Goal: Task Accomplishment & Management: Manage account settings

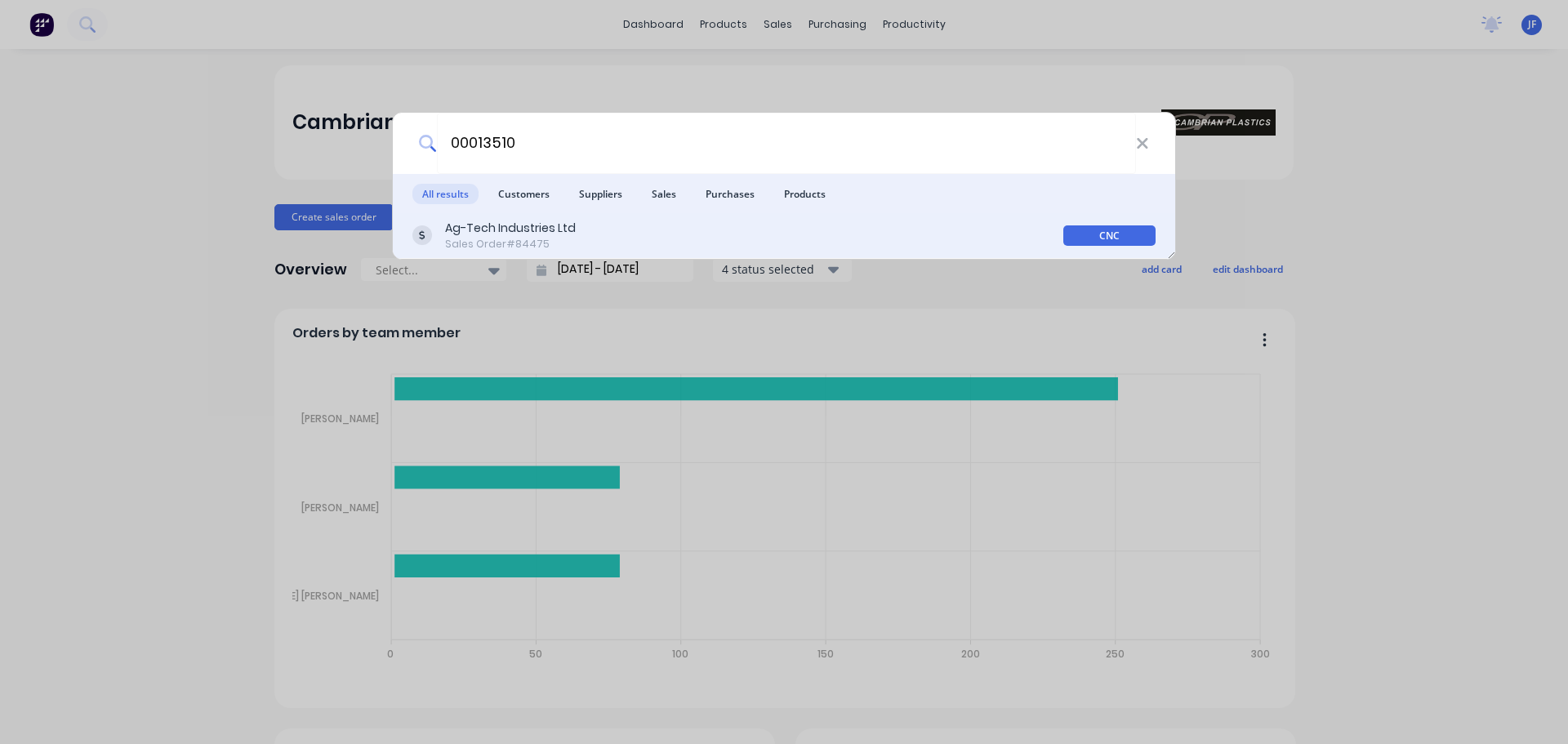
type input "00013510"
click at [990, 228] on div "Ag-Tech Industries Ltd Sales Order #84475" at bounding box center [737, 236] width 651 height 32
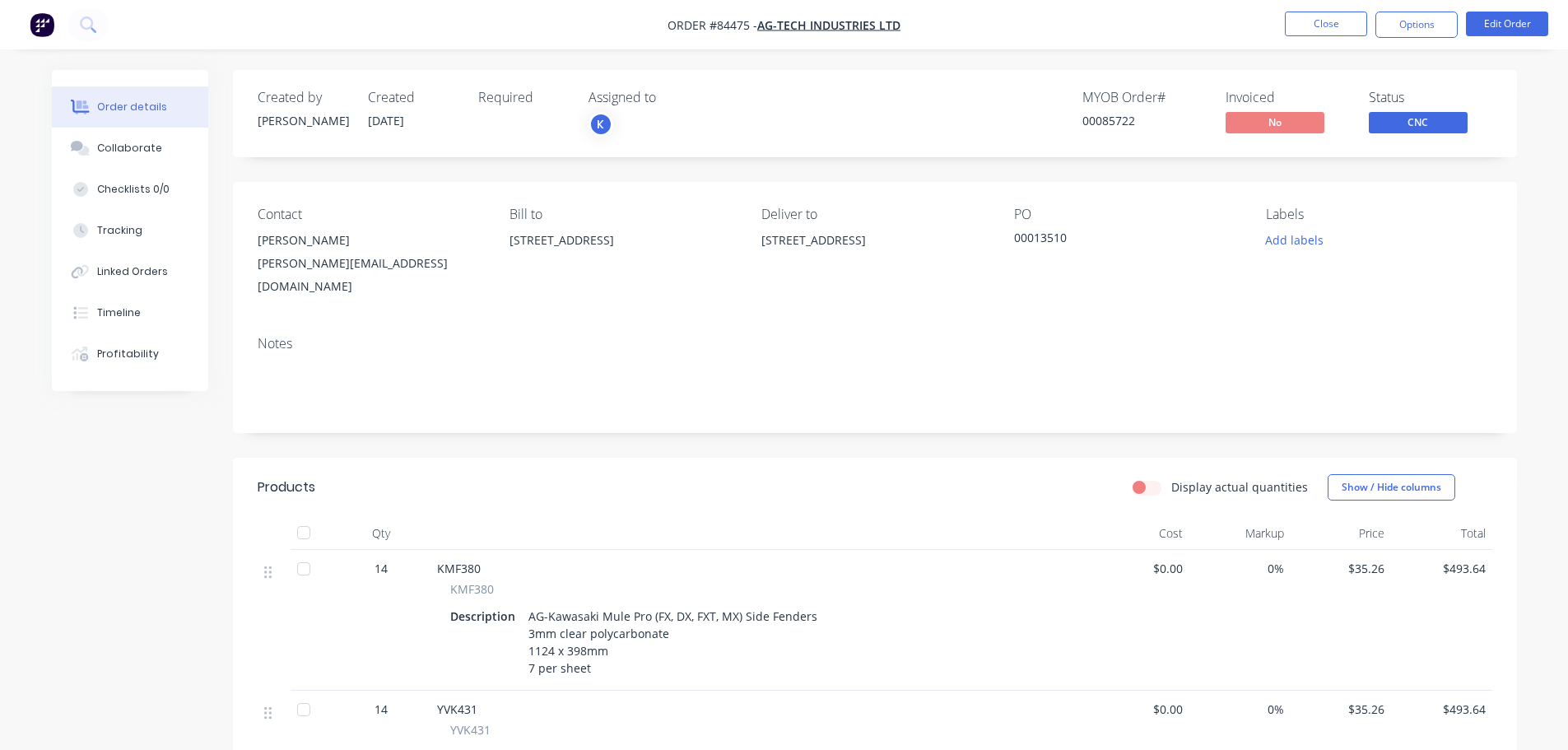
click at [325, 180] on div "Created by Jess Created 09/09/25 Required Assigned to K MYOB Order # 00085722 I…" at bounding box center [875, 576] width 1284 height 1013
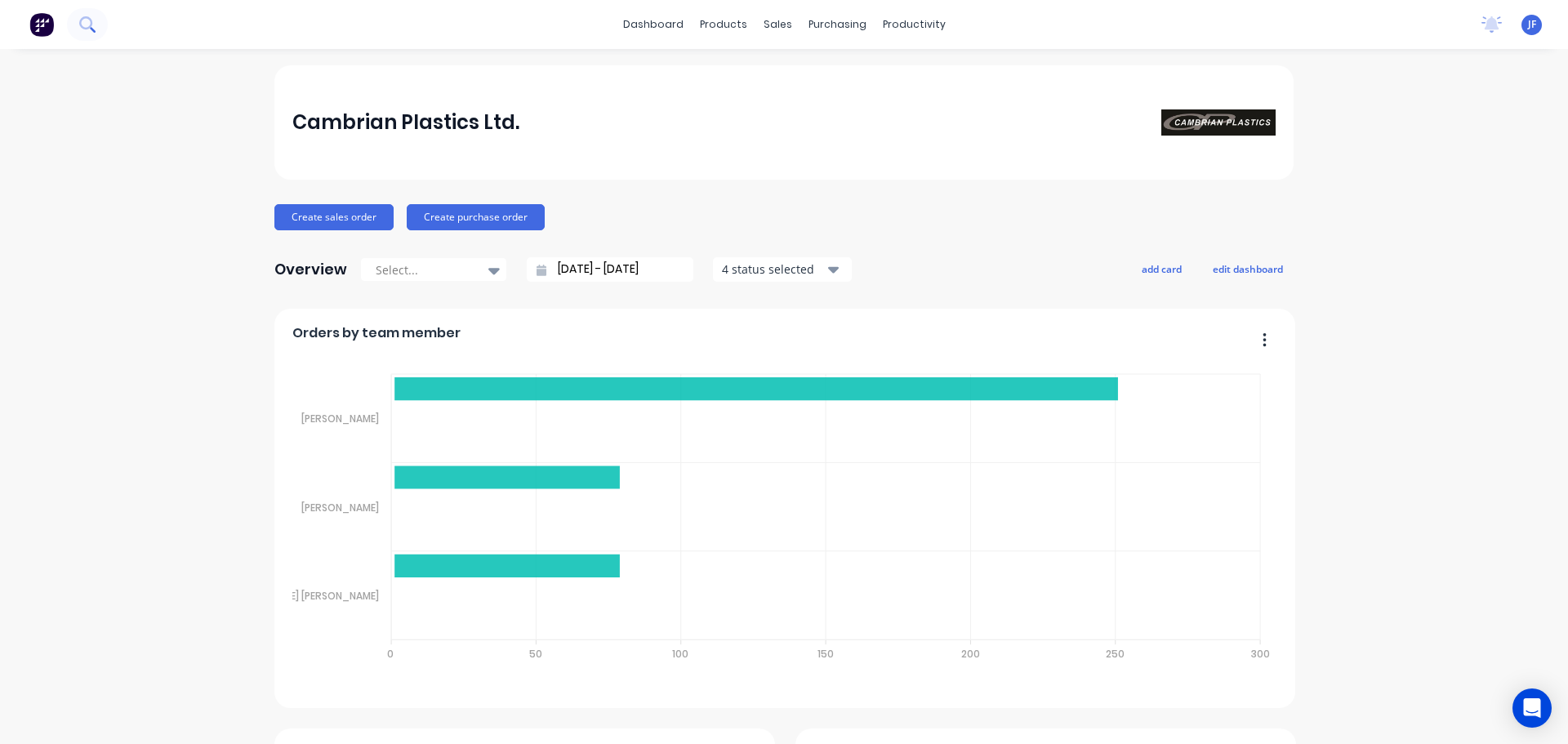
click at [81, 29] on icon at bounding box center [87, 24] width 16 height 16
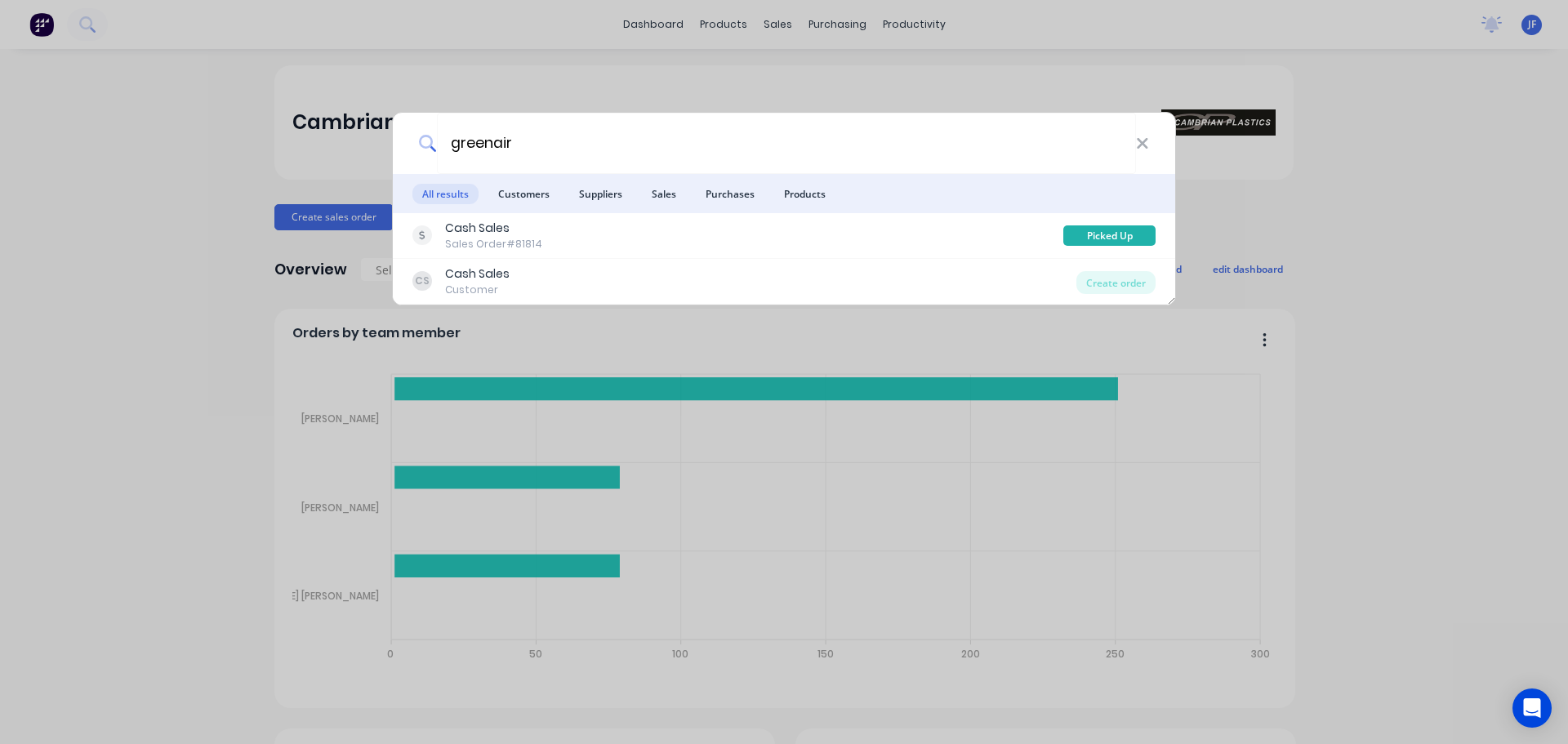
type input "greenair"
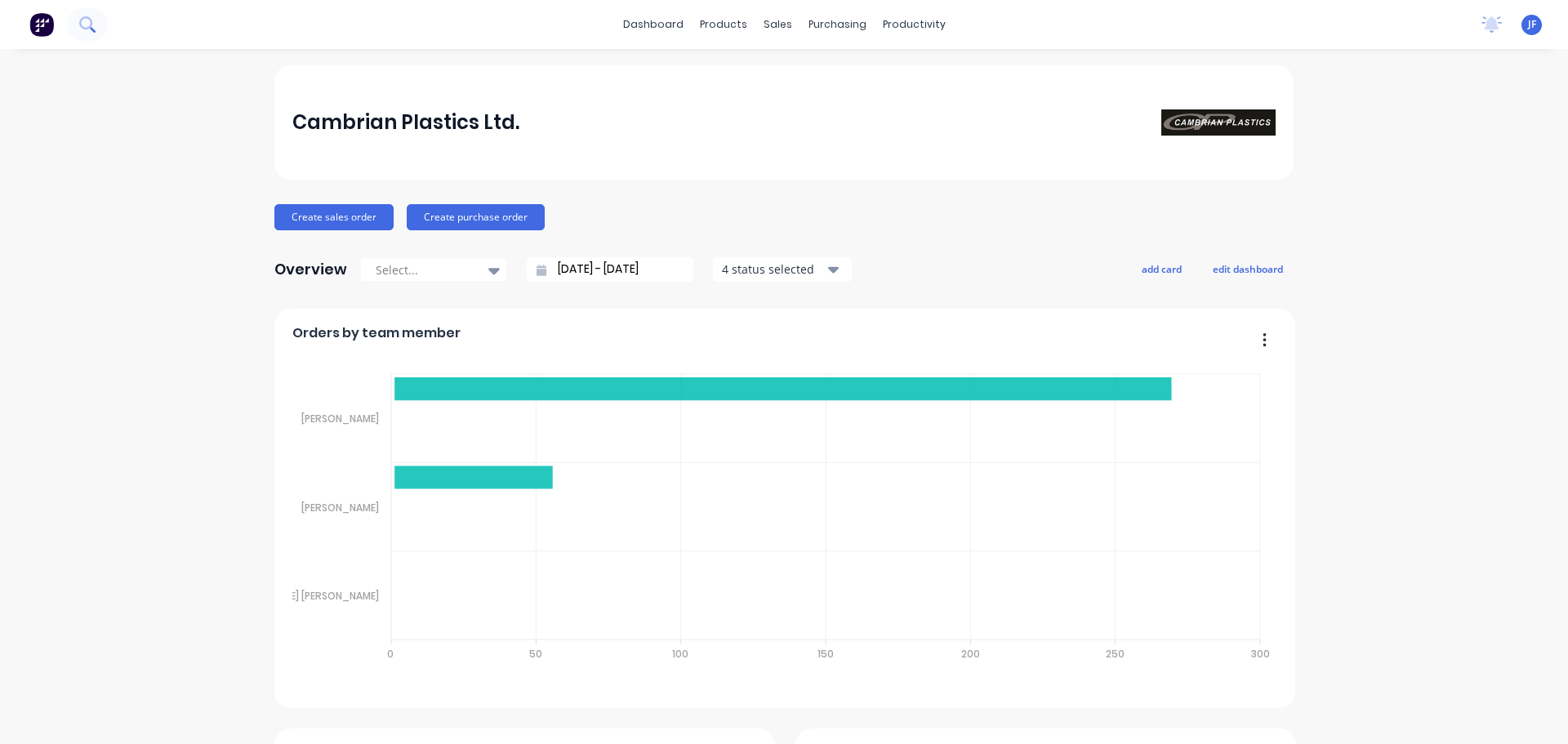
click at [89, 10] on button at bounding box center [88, 24] width 41 height 33
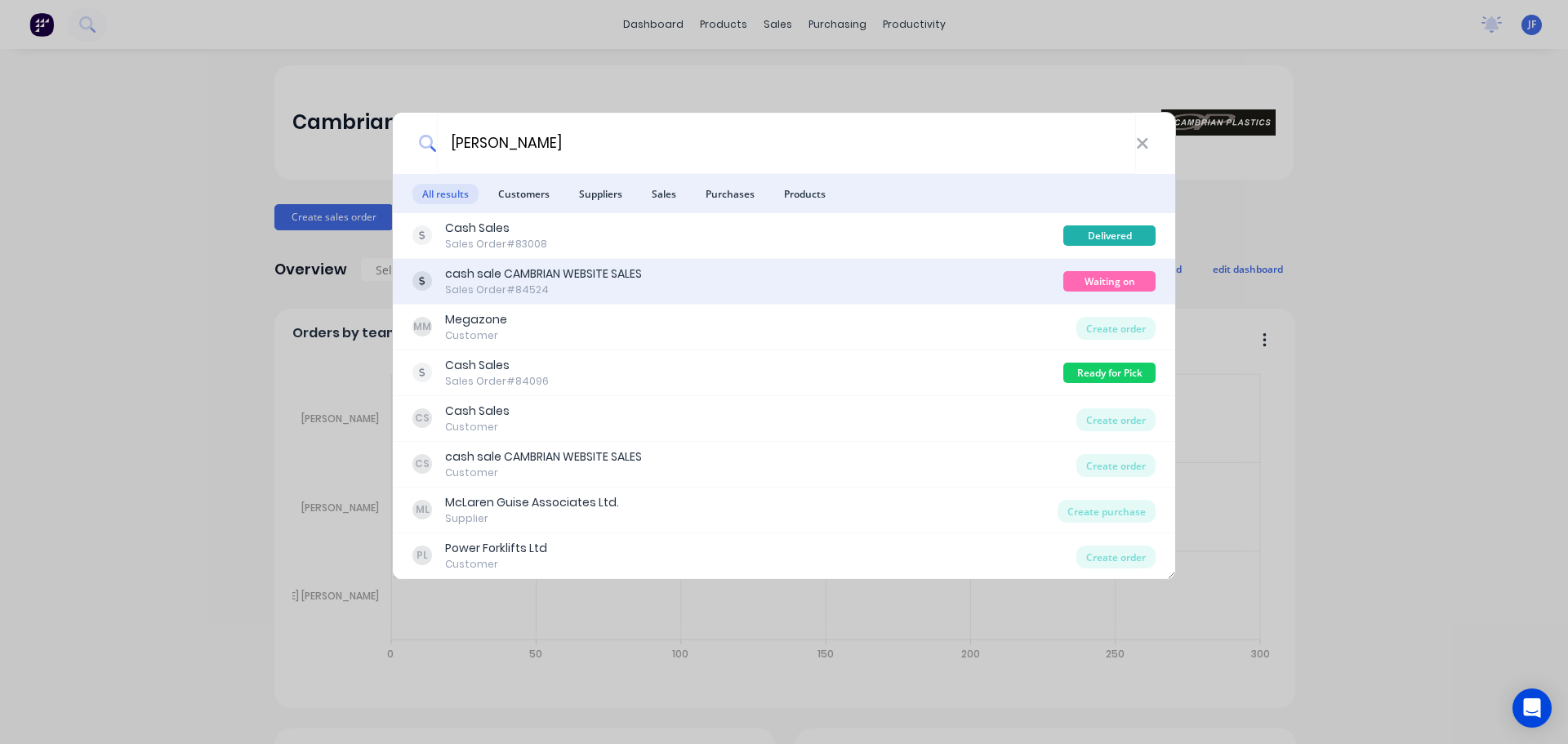
type input "nigel"
click at [644, 282] on div "cash sale CAMBRIAN WEBSITE SALES Sales Order #84524" at bounding box center [737, 282] width 651 height 32
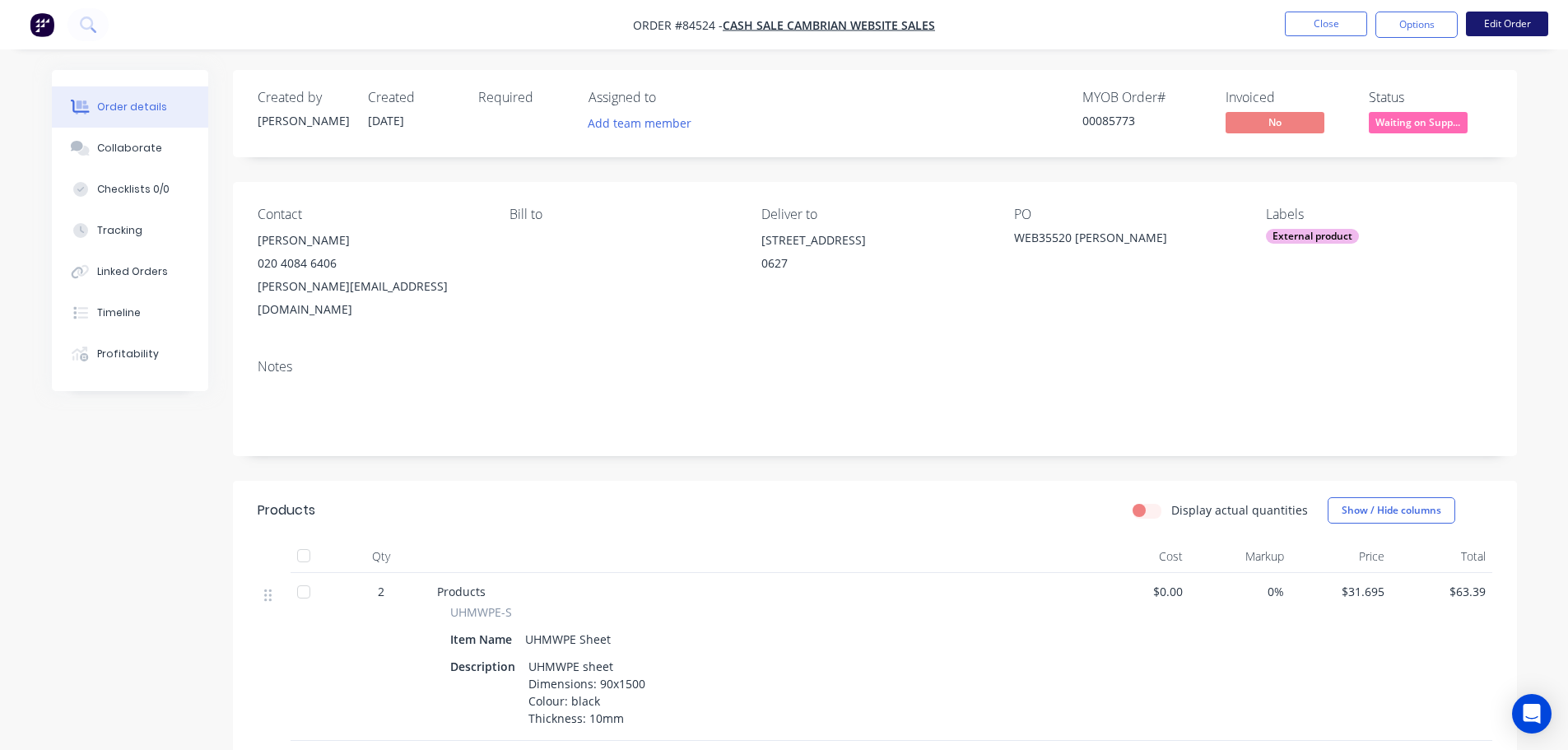
click at [1519, 27] on button "Edit Order" at bounding box center [1507, 23] width 83 height 24
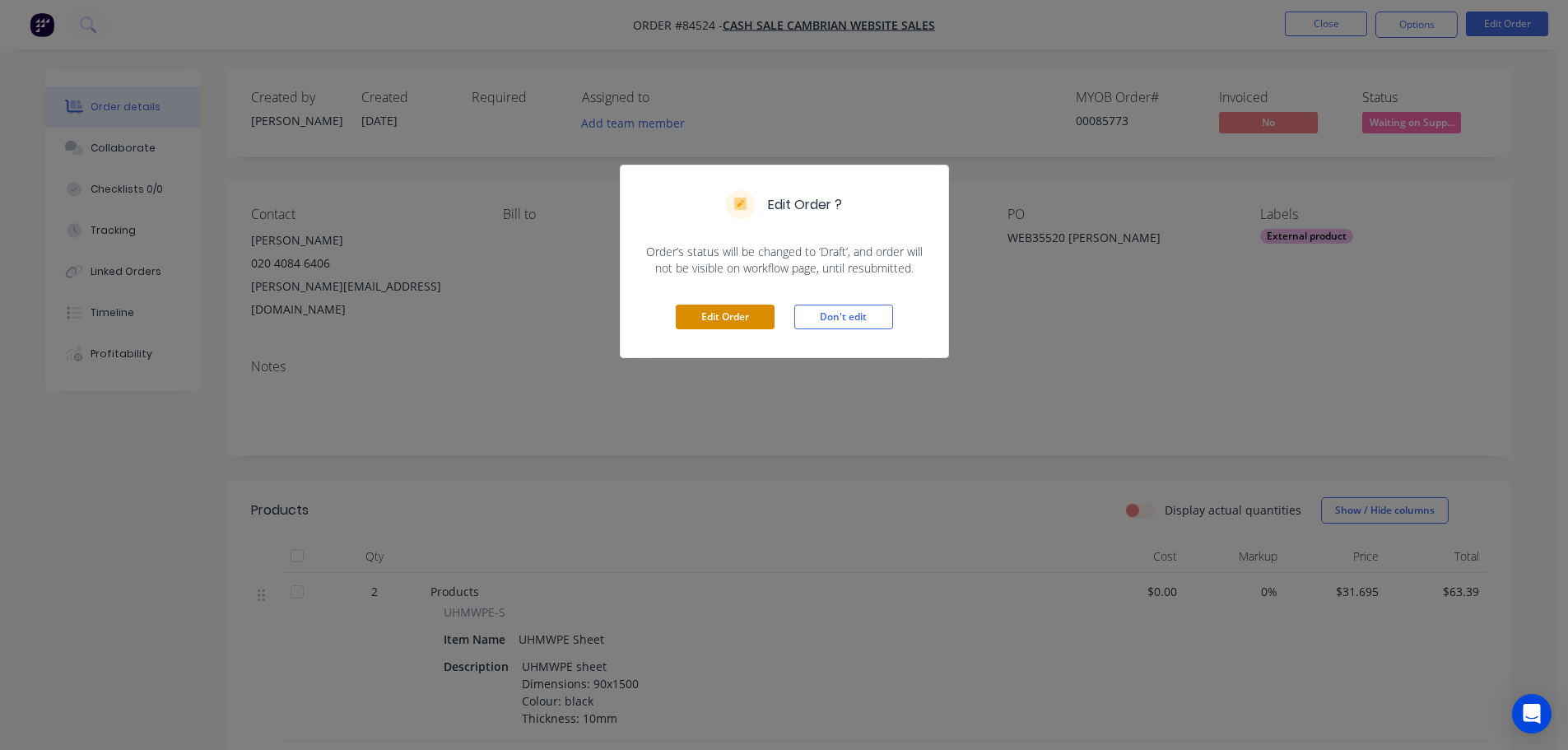
click at [733, 310] on button "Edit Order" at bounding box center [724, 317] width 99 height 24
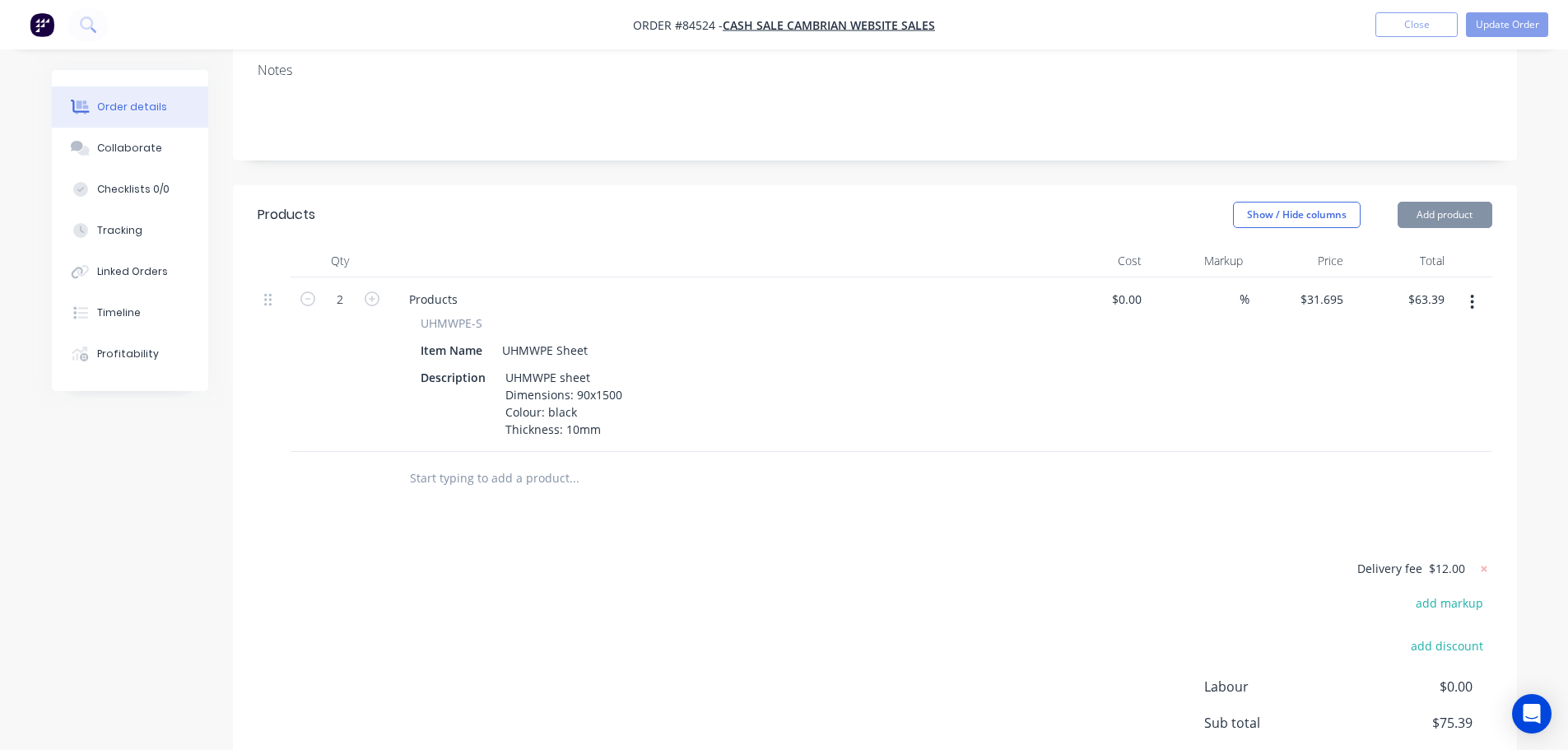
scroll to position [443, 0]
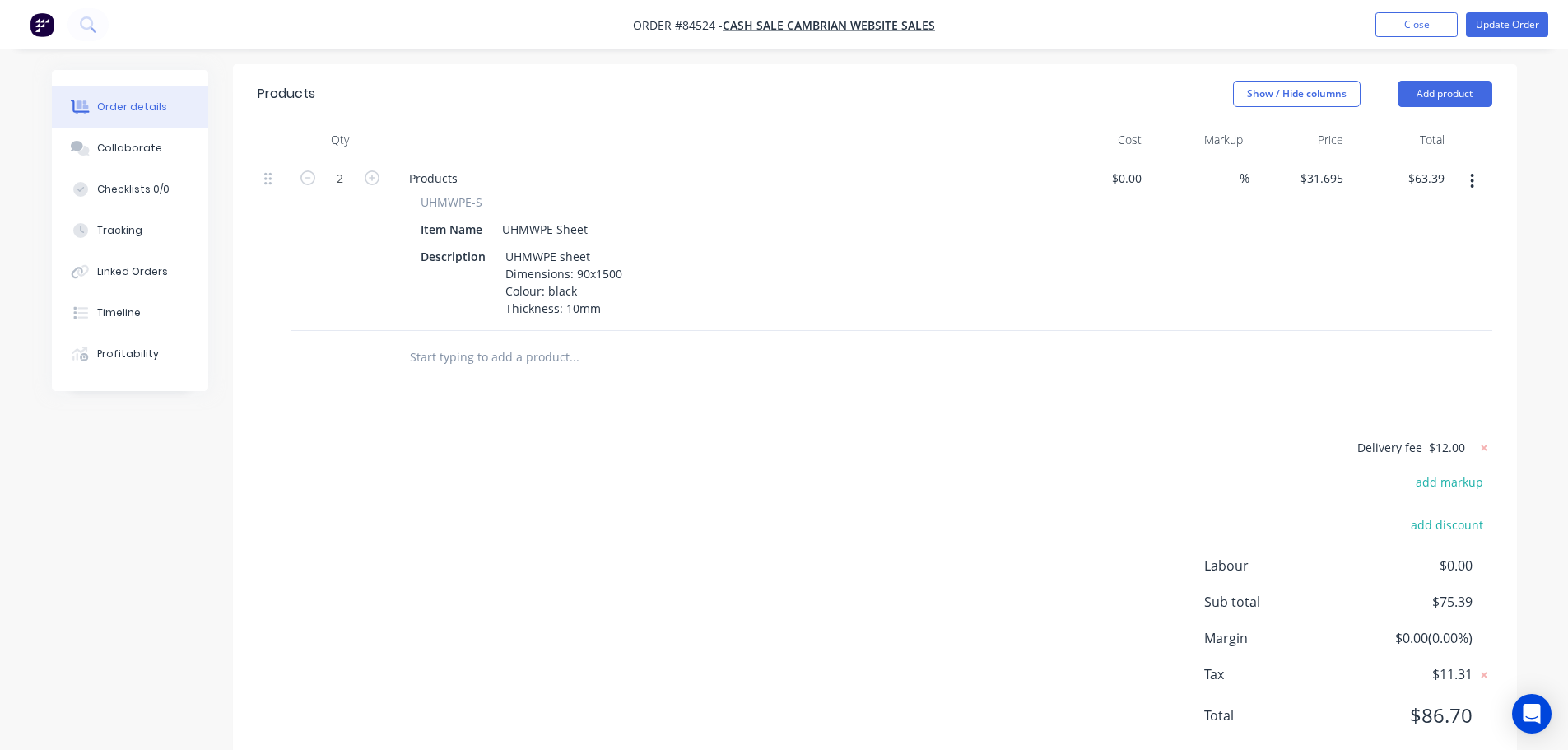
click at [523, 341] on input "text" at bounding box center [573, 357] width 329 height 33
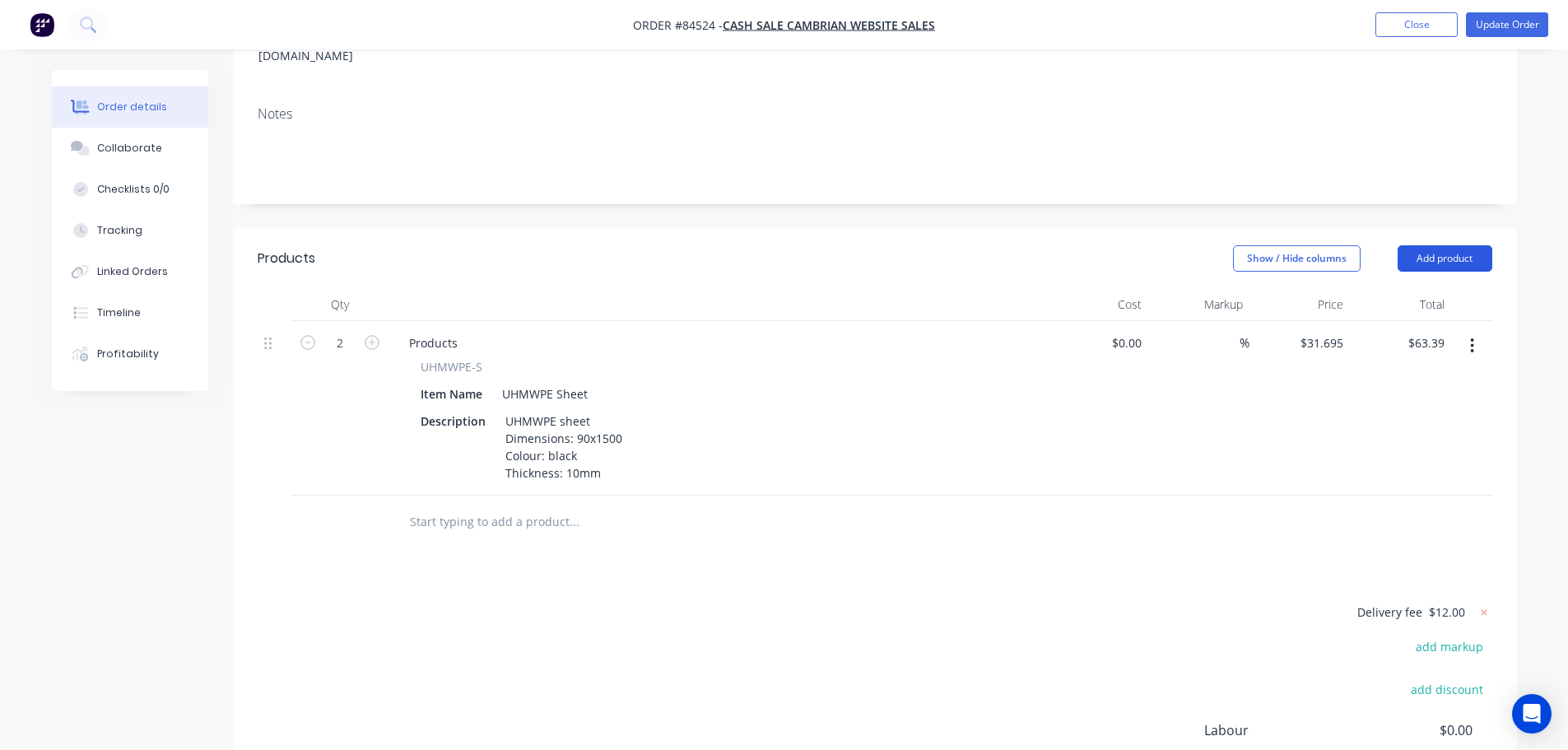
click at [1451, 245] on button "Add product" at bounding box center [1445, 258] width 95 height 26
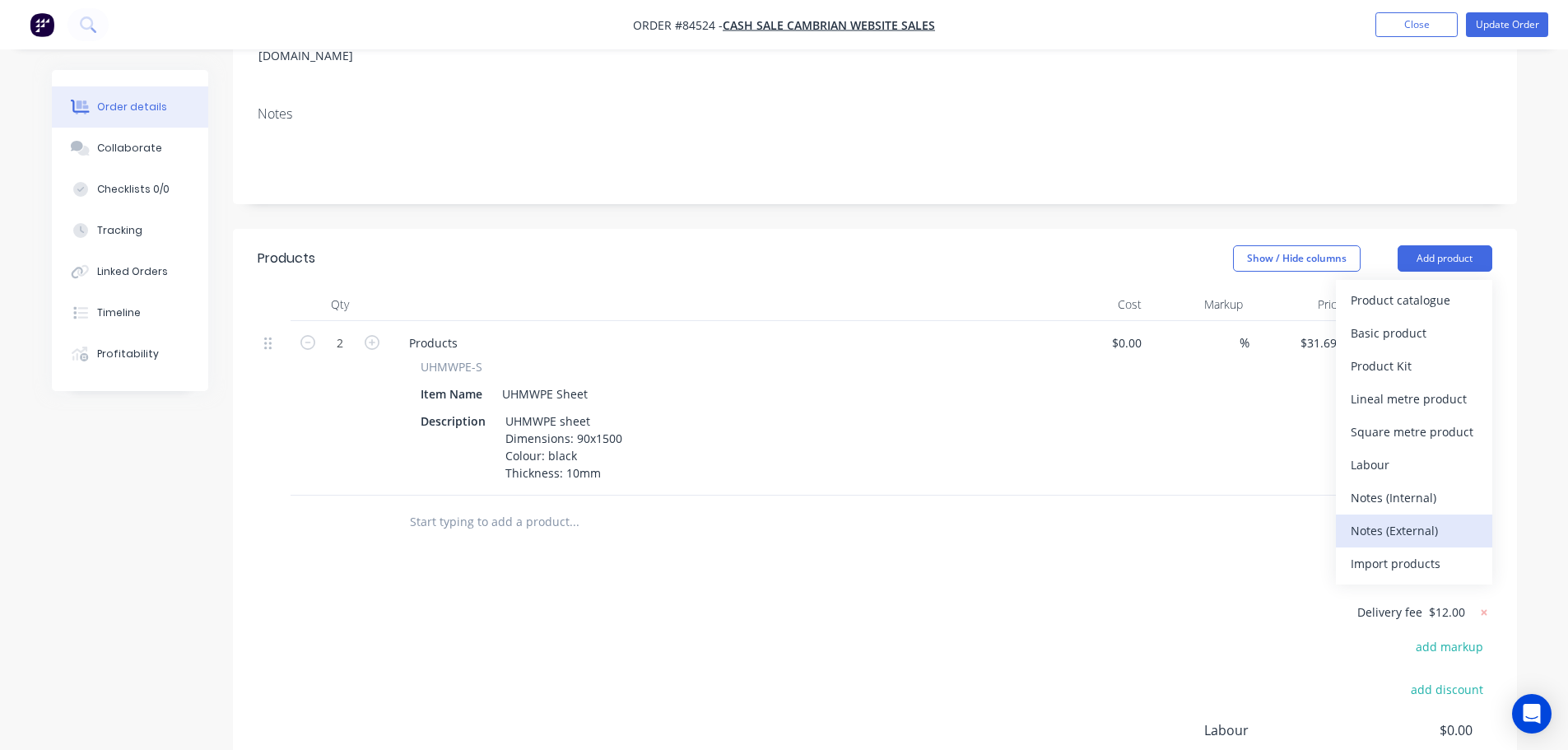
click at [1418, 519] on div "Notes (External)" at bounding box center [1414, 530] width 127 height 23
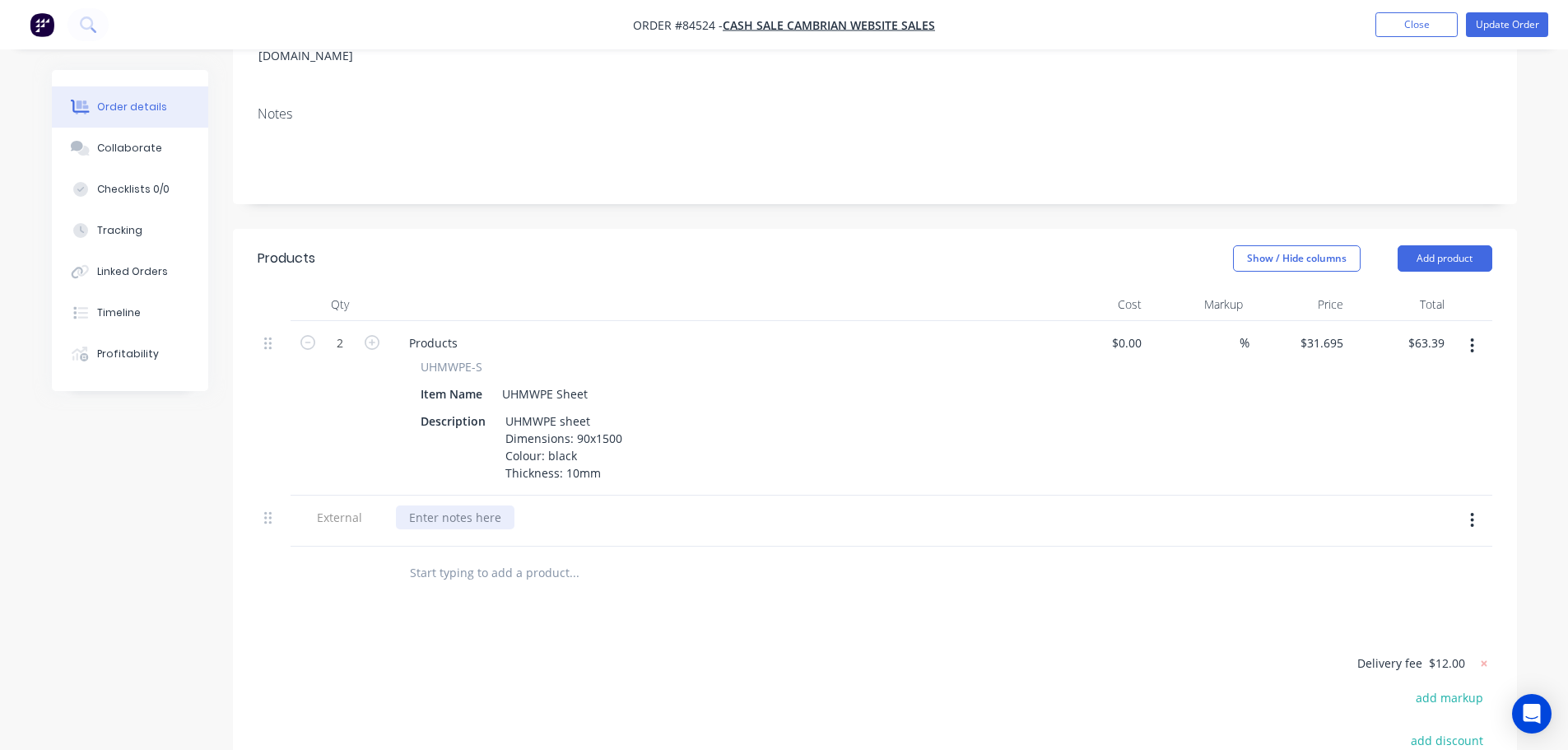
click at [469, 506] on div at bounding box center [455, 517] width 118 height 23
paste div
click at [1544, 15] on button "Update Order" at bounding box center [1507, 24] width 83 height 24
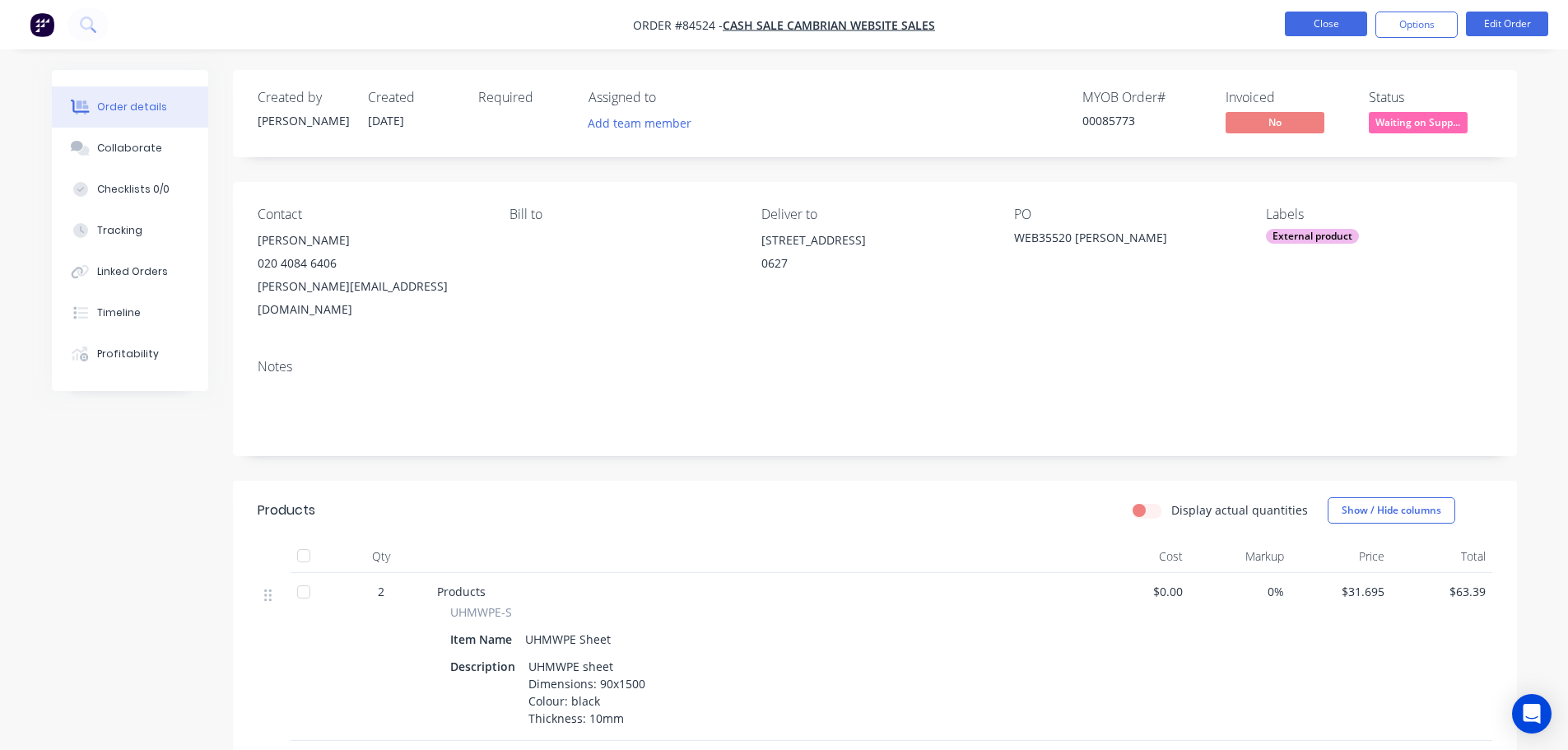
click at [1340, 13] on button "Close" at bounding box center [1327, 23] width 83 height 24
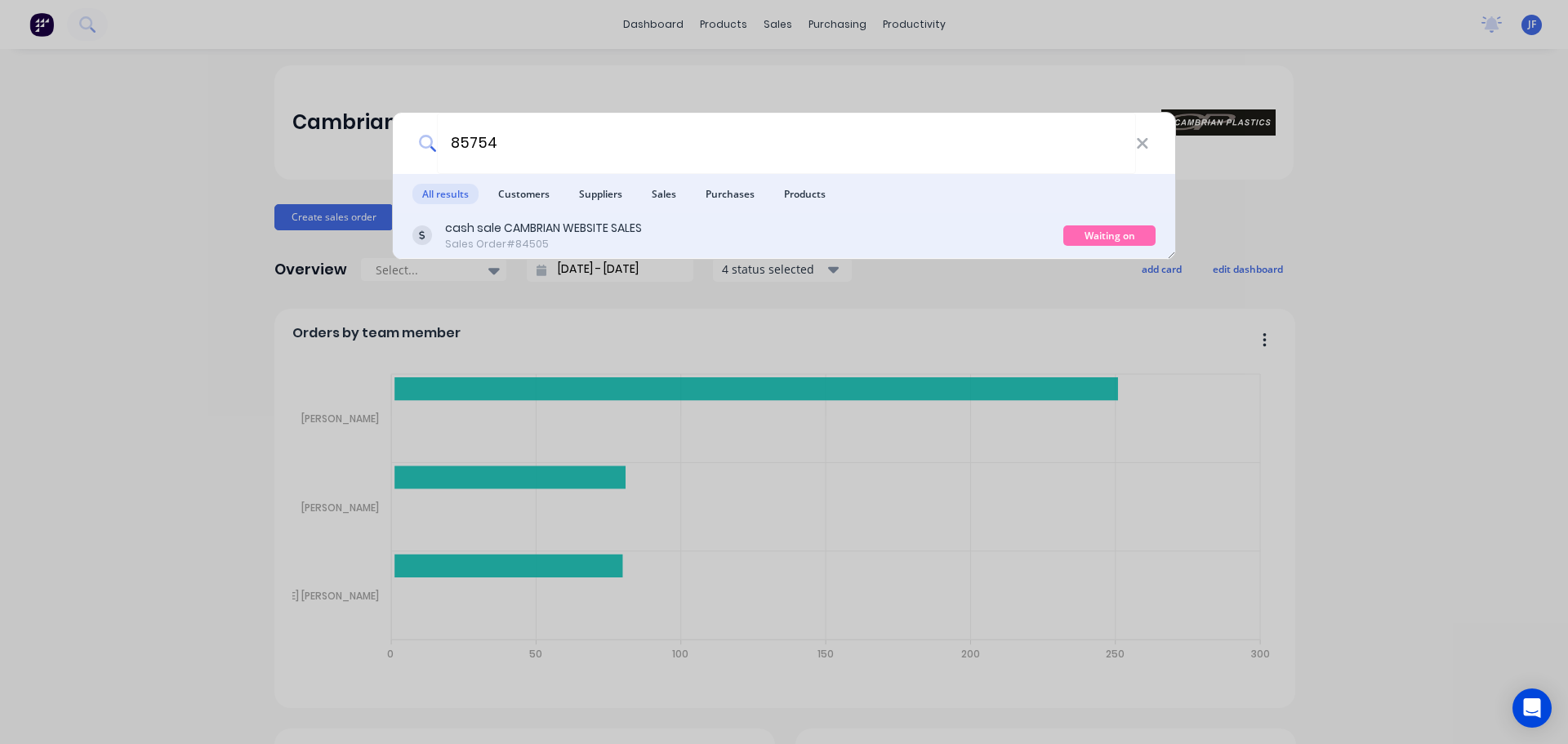
type input "85754"
click at [722, 220] on div "cash sale CAMBRIAN WEBSITE SALES Sales Order #84505" at bounding box center [737, 236] width 651 height 32
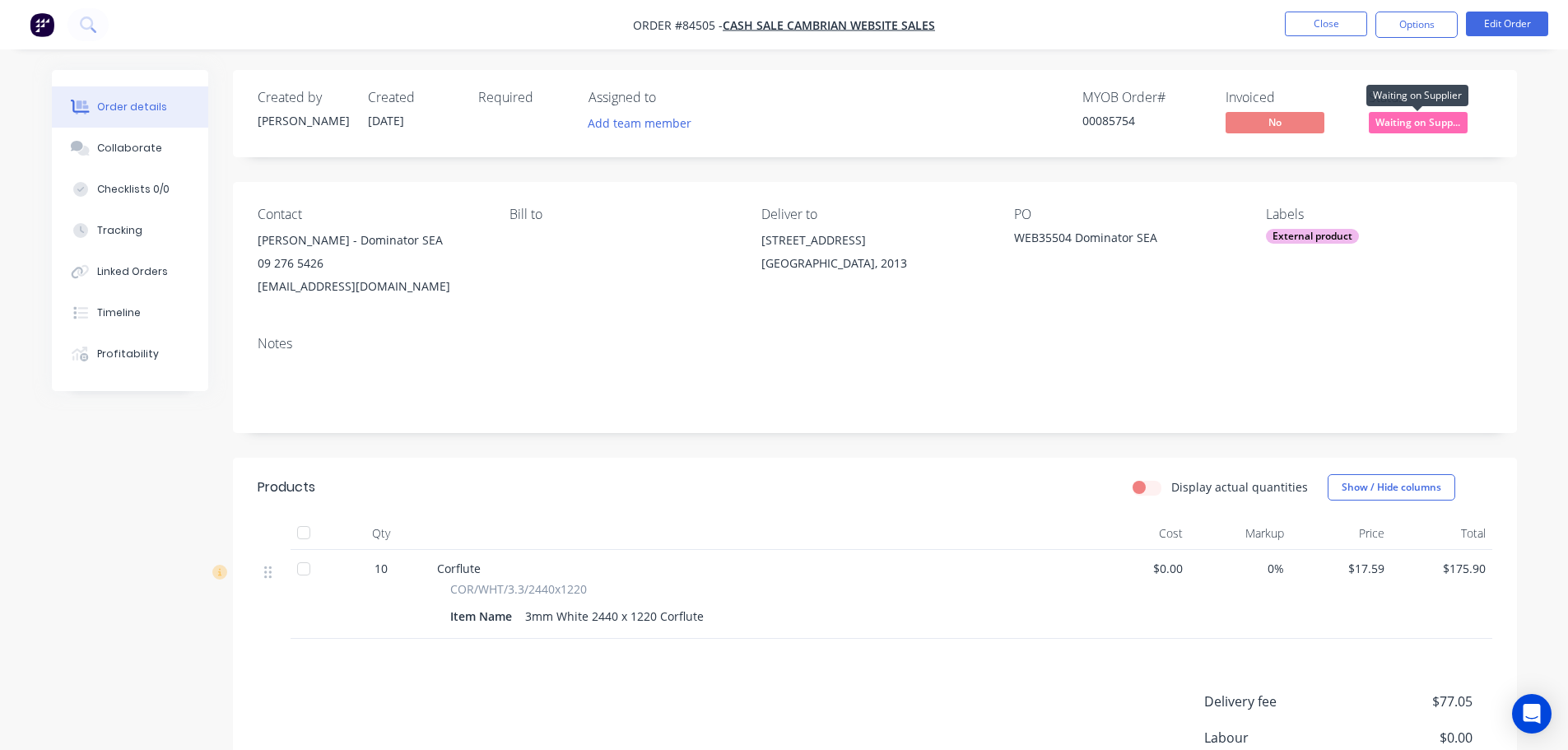
click at [1421, 116] on span "Waiting on Supp..." at bounding box center [1418, 122] width 99 height 21
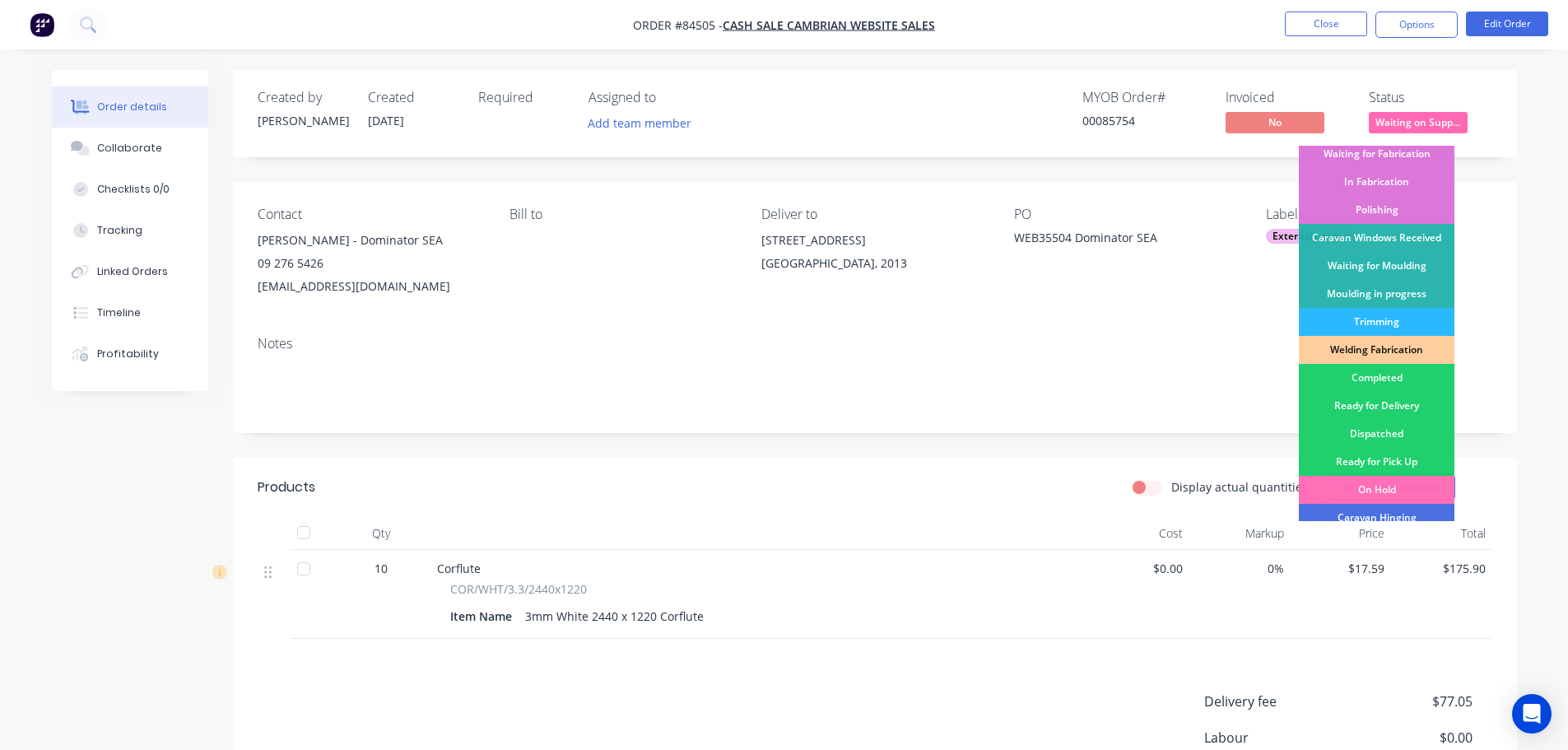
scroll to position [324, 0]
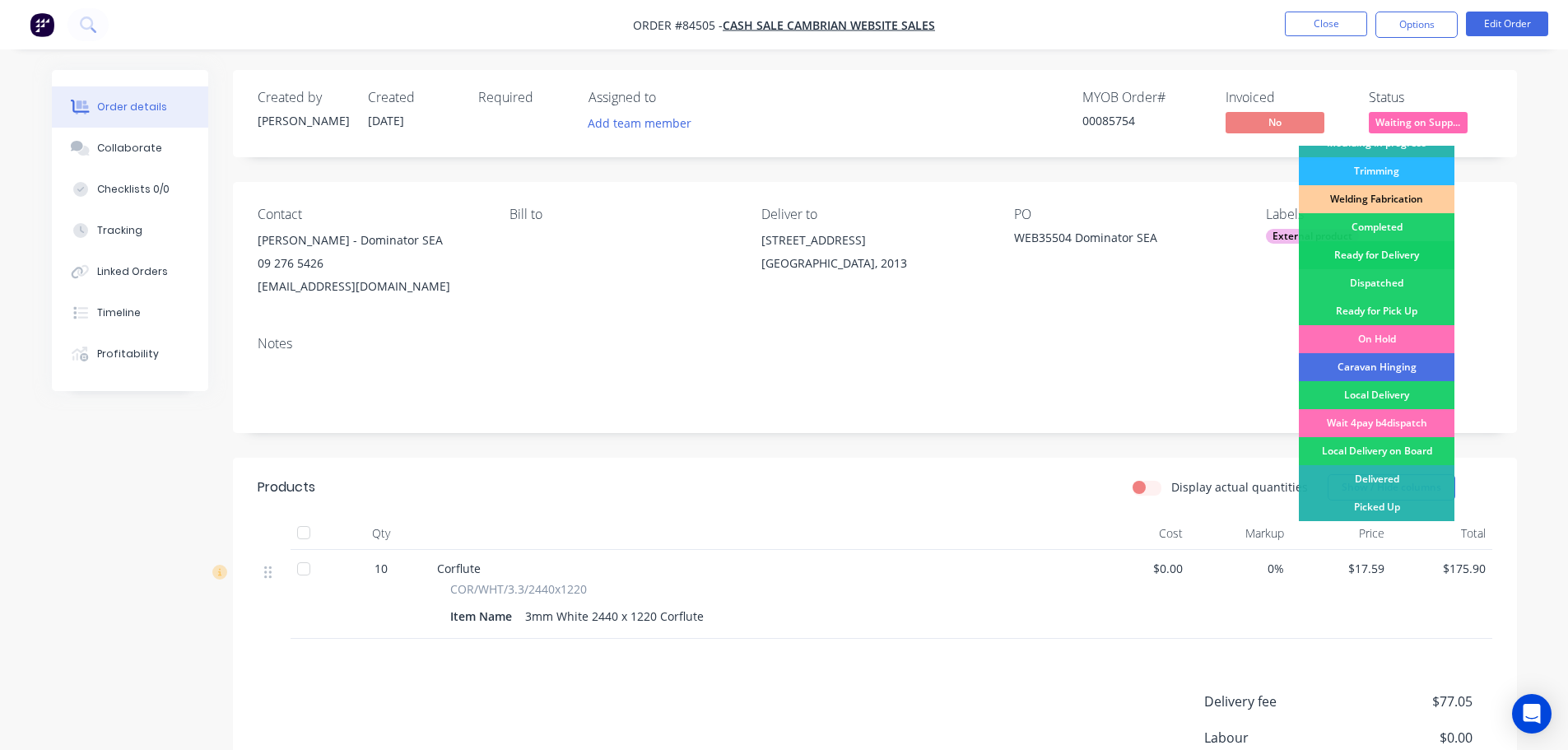
click at [1409, 249] on div "Ready for Delivery" at bounding box center [1376, 256] width 156 height 28
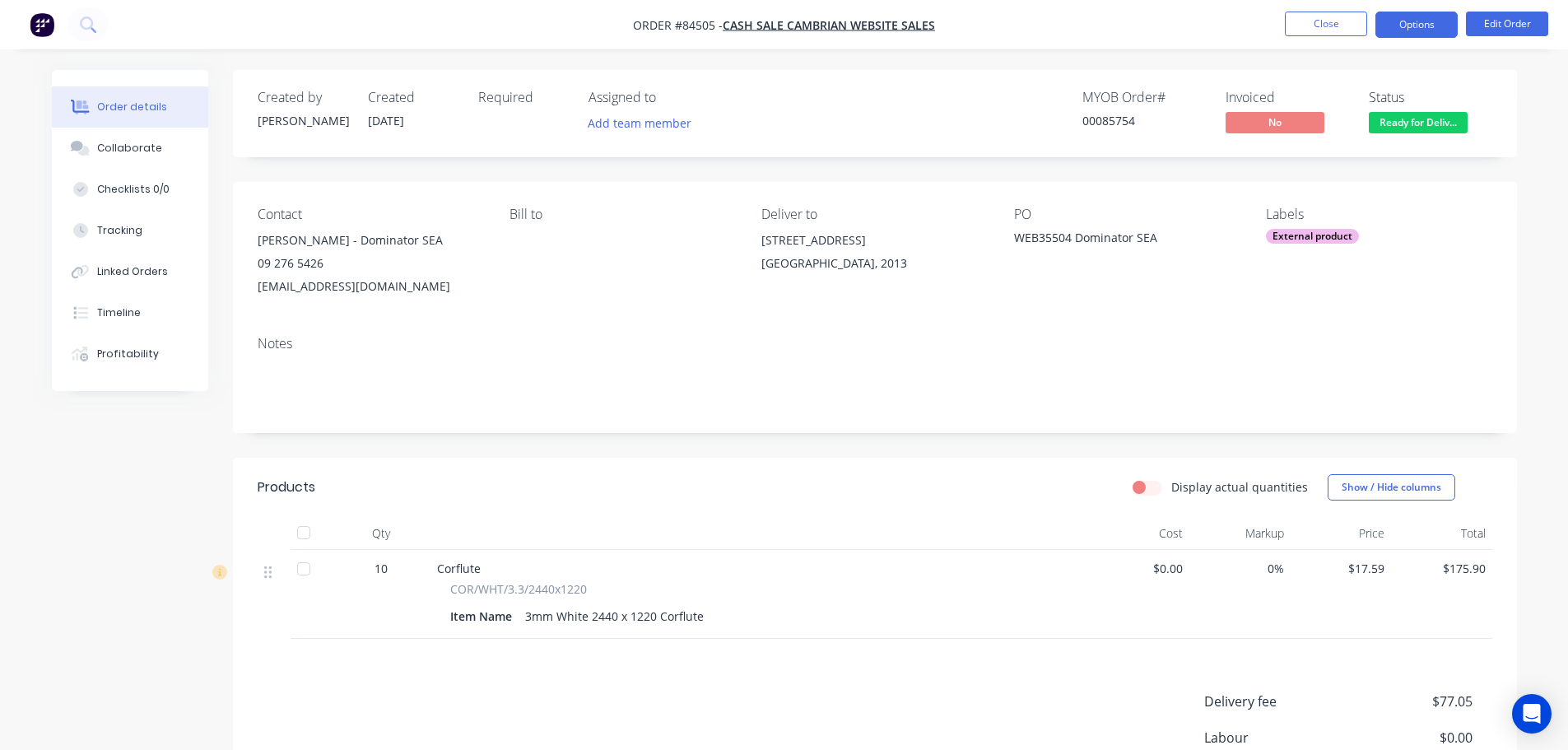
click at [1404, 26] on button "Options" at bounding box center [1417, 24] width 83 height 26
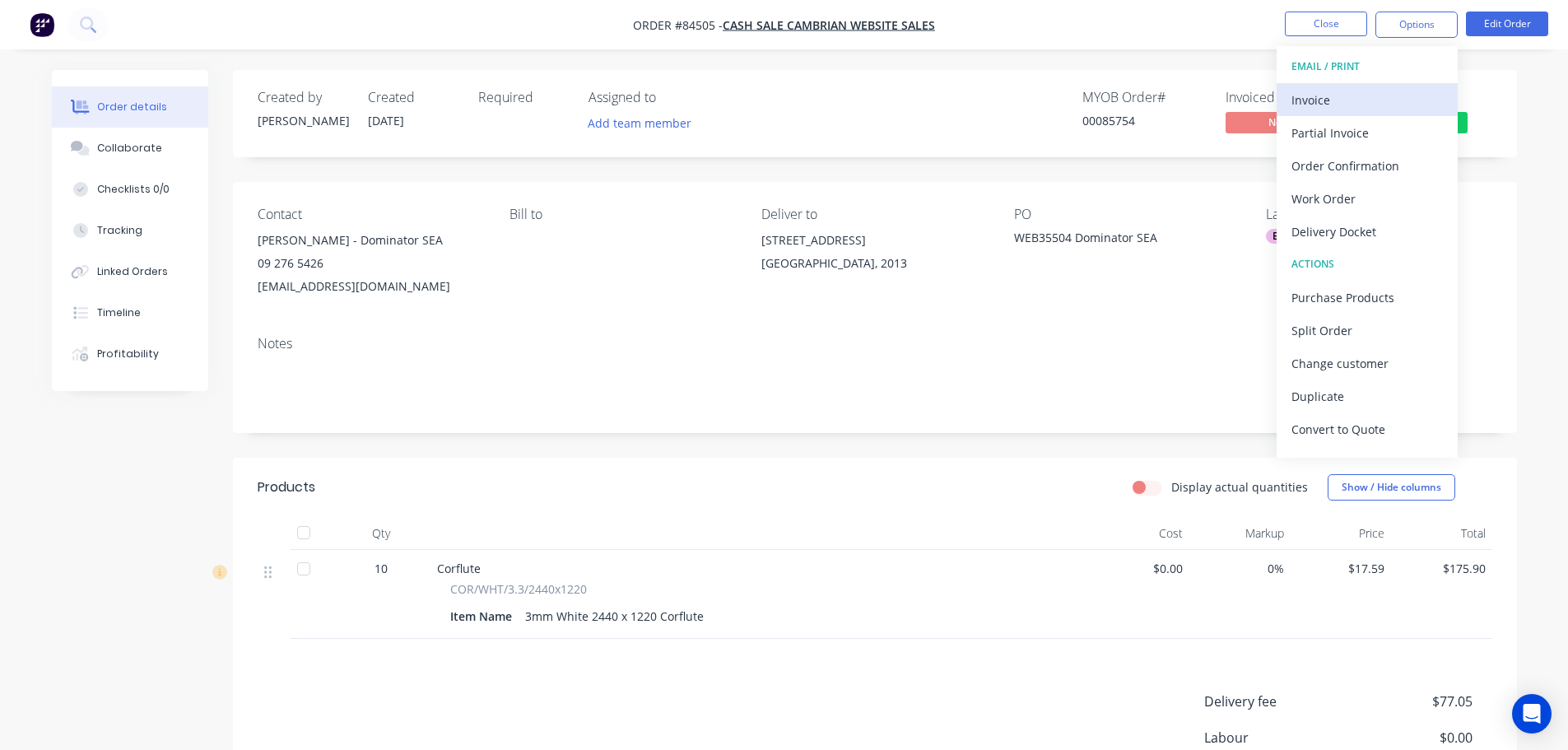
click at [1334, 91] on div "Invoice" at bounding box center [1367, 100] width 151 height 23
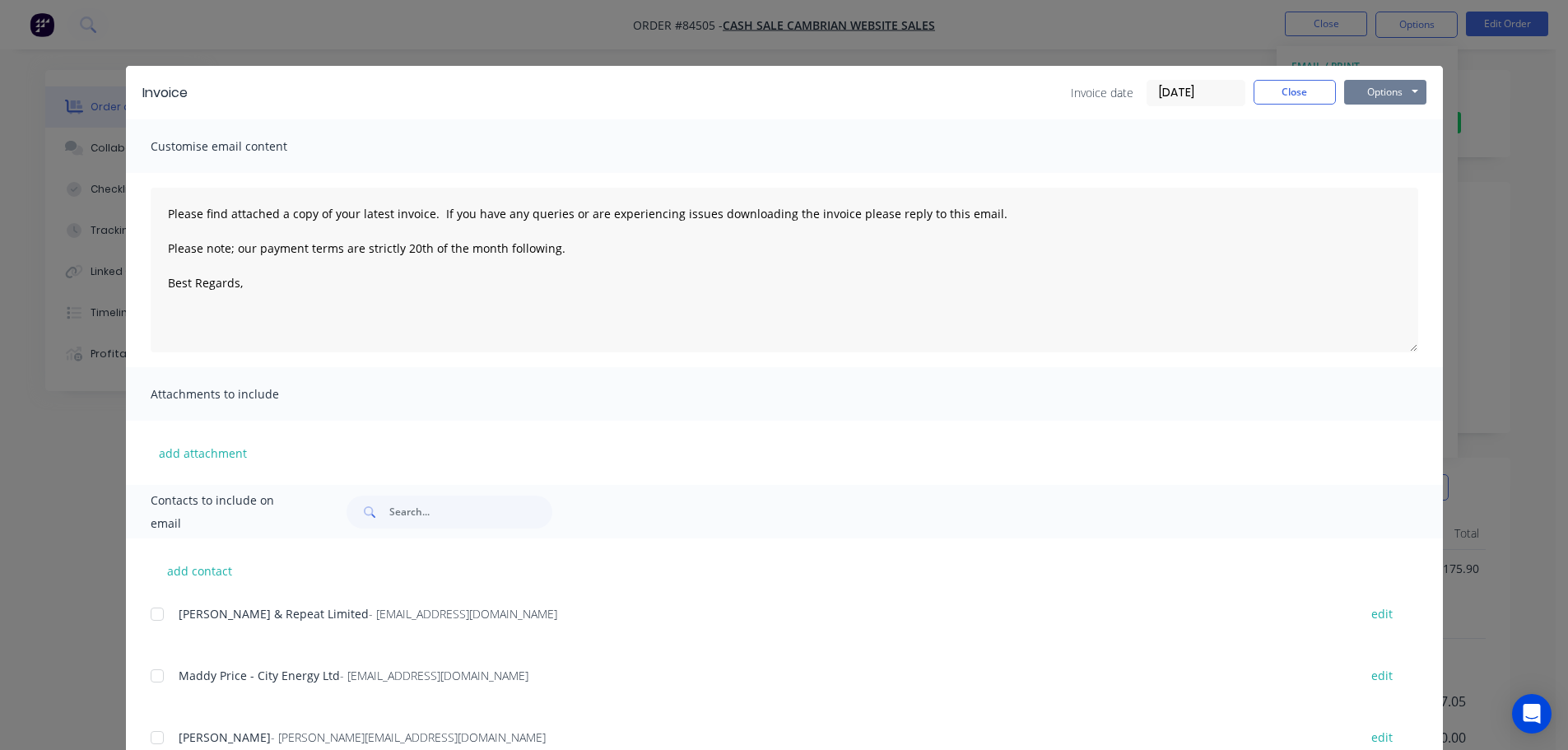
click at [1419, 83] on button "Options" at bounding box center [1386, 92] width 83 height 24
click at [1410, 149] on button "Print" at bounding box center [1397, 148] width 105 height 27
drag, startPoint x: 1265, startPoint y: 102, endPoint x: 1305, endPoint y: 70, distance: 51.2
click at [1272, 99] on button "Close" at bounding box center [1295, 92] width 83 height 24
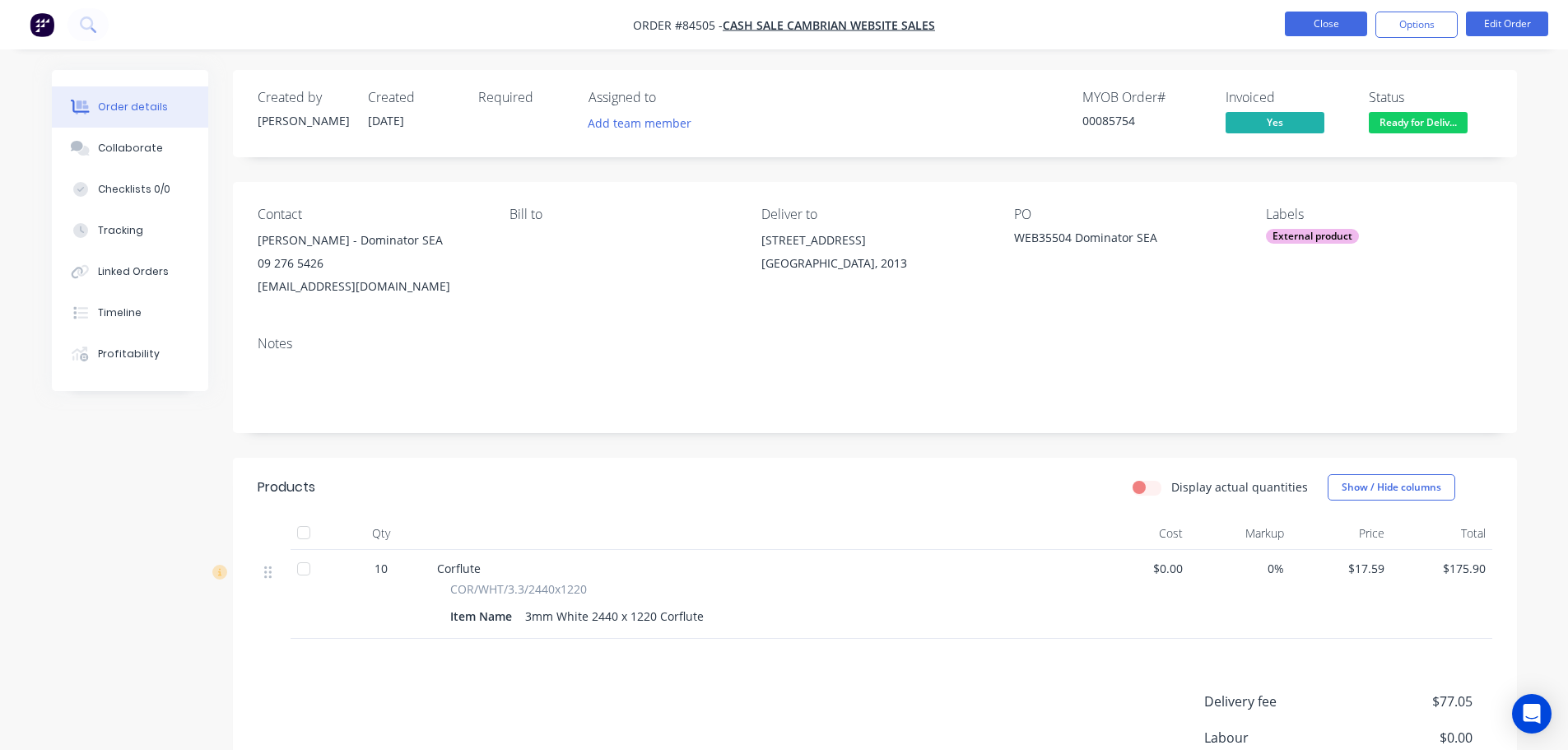
click at [1327, 14] on button "Close" at bounding box center [1327, 23] width 83 height 24
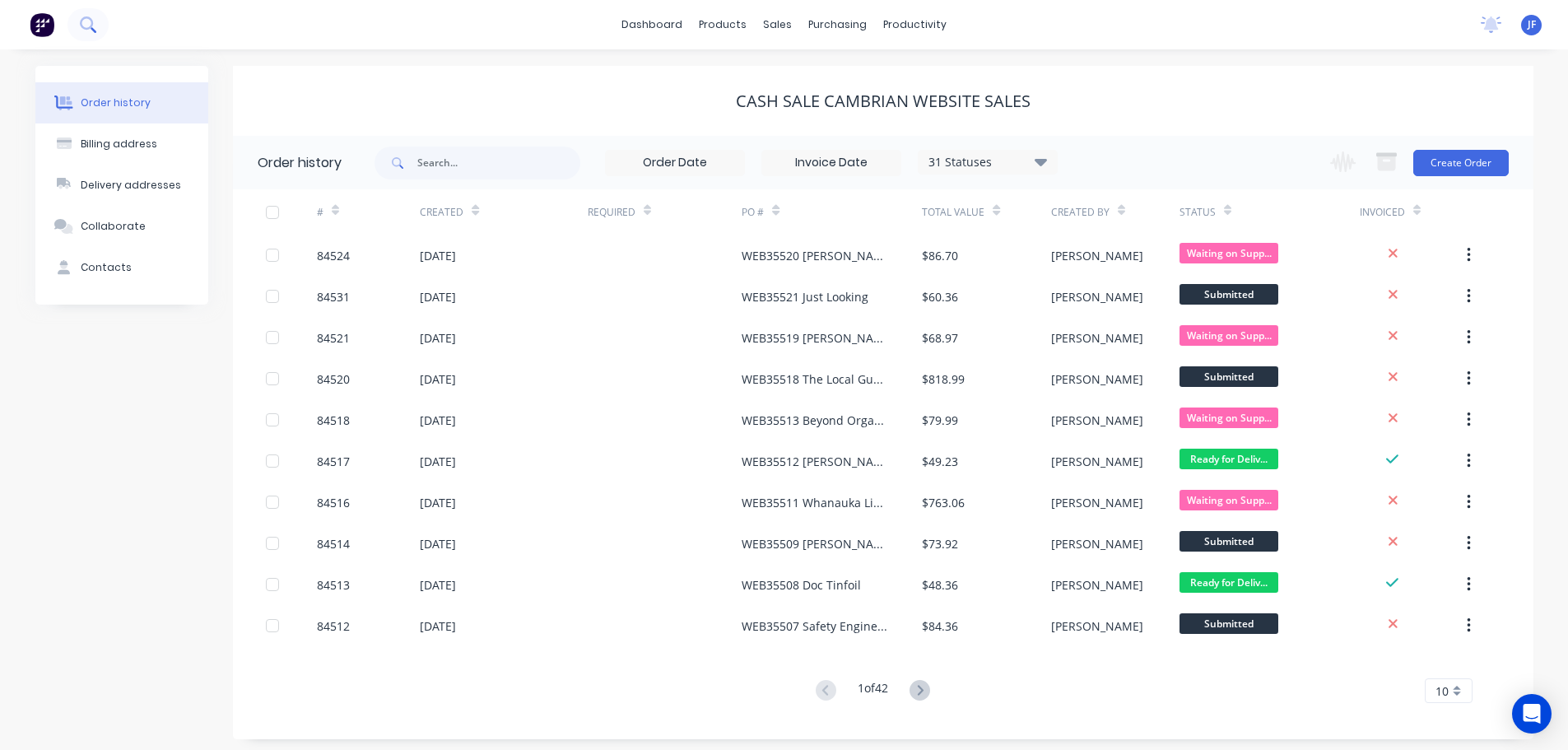
click at [93, 24] on icon at bounding box center [87, 24] width 16 height 16
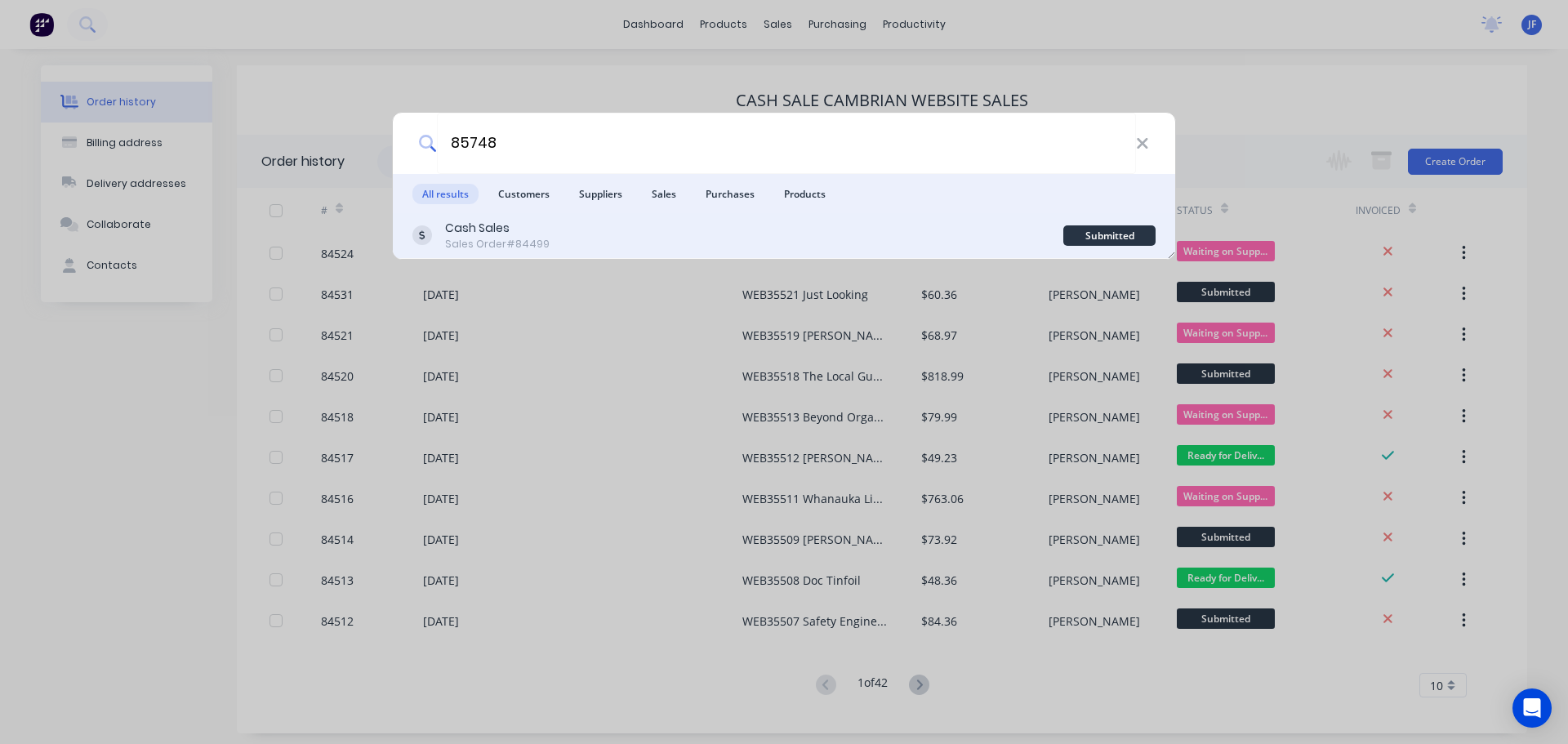
type input "85748"
click at [898, 241] on div "Cash Sales Sales Order #84499" at bounding box center [737, 236] width 651 height 32
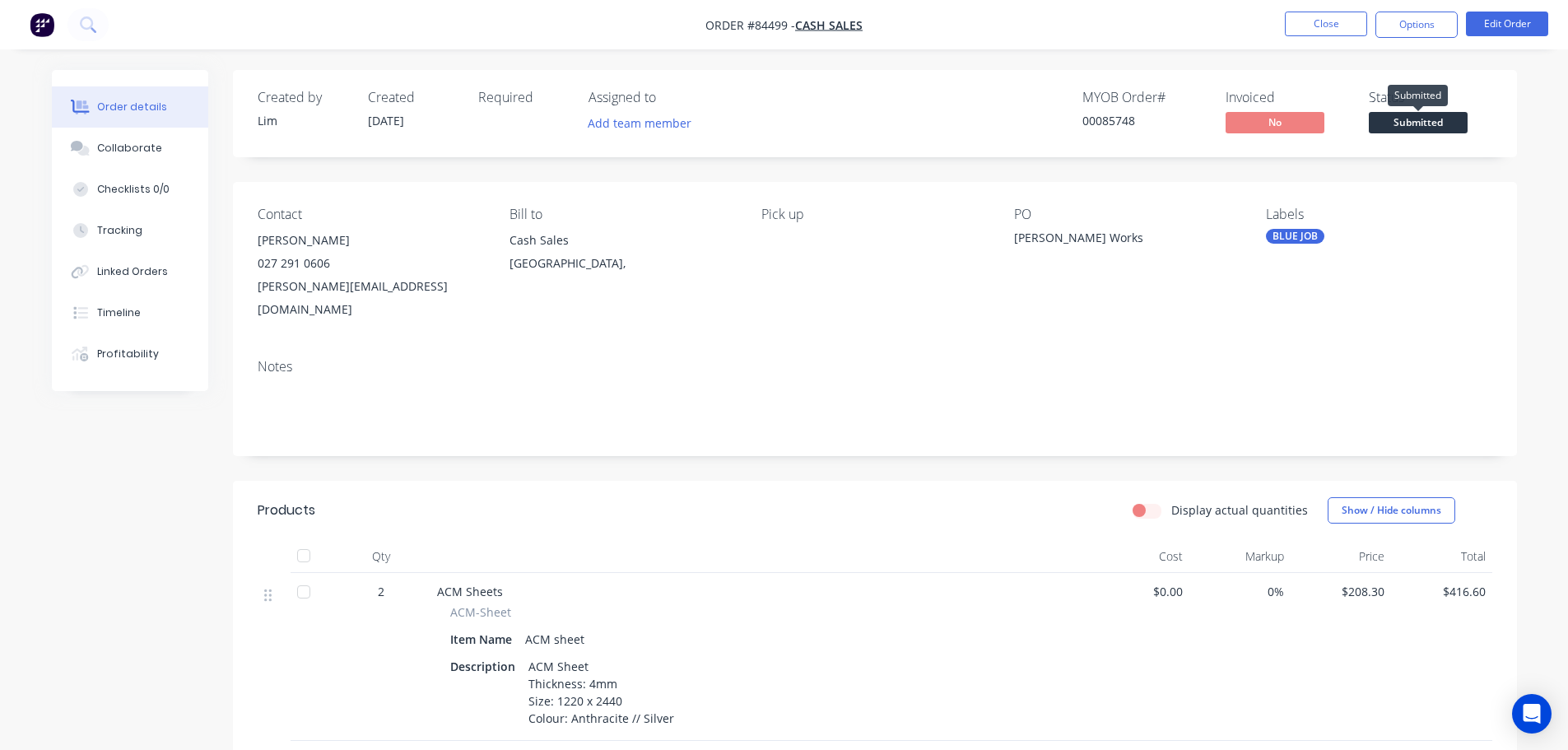
click at [1390, 118] on span "Submitted" at bounding box center [1418, 122] width 99 height 21
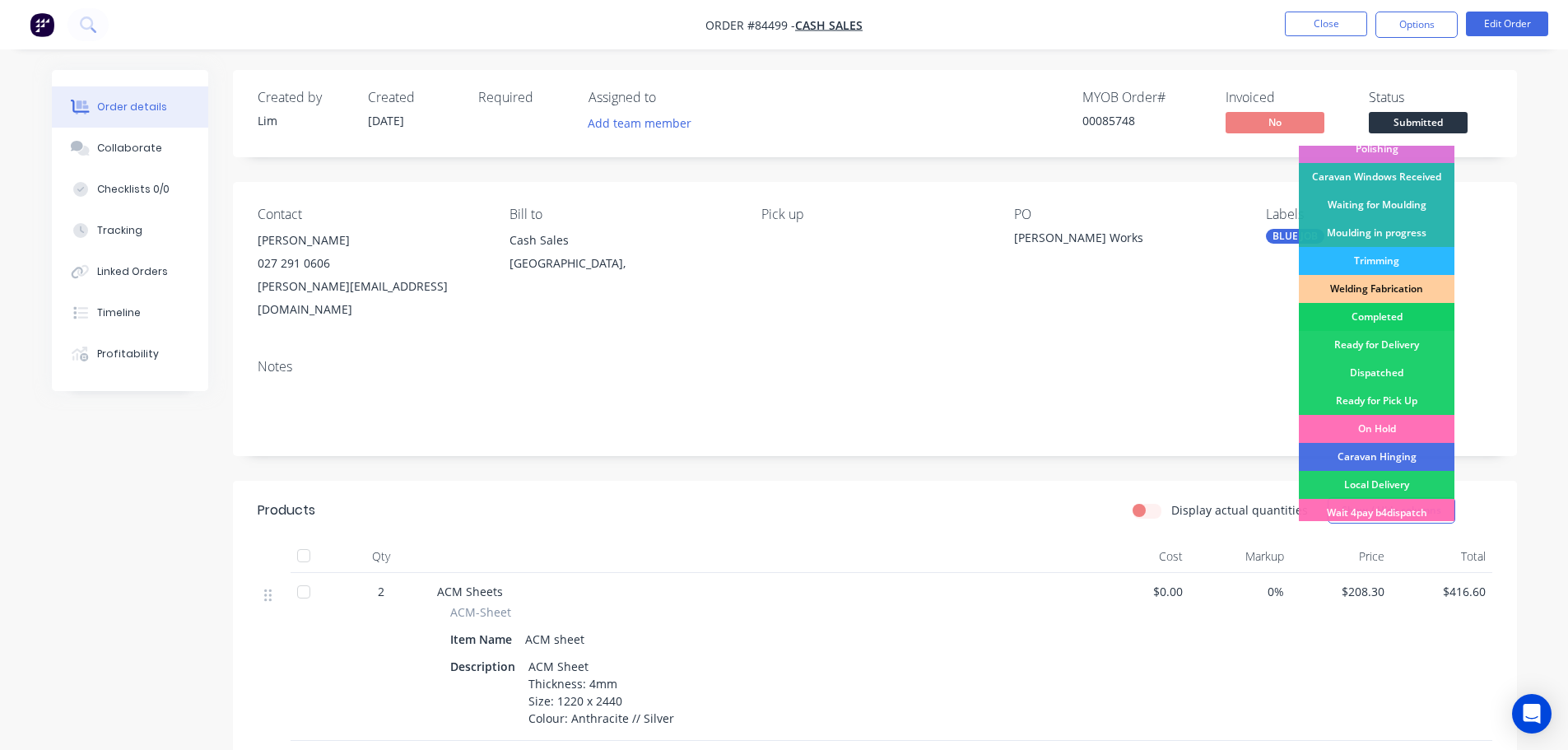
scroll to position [324, 0]
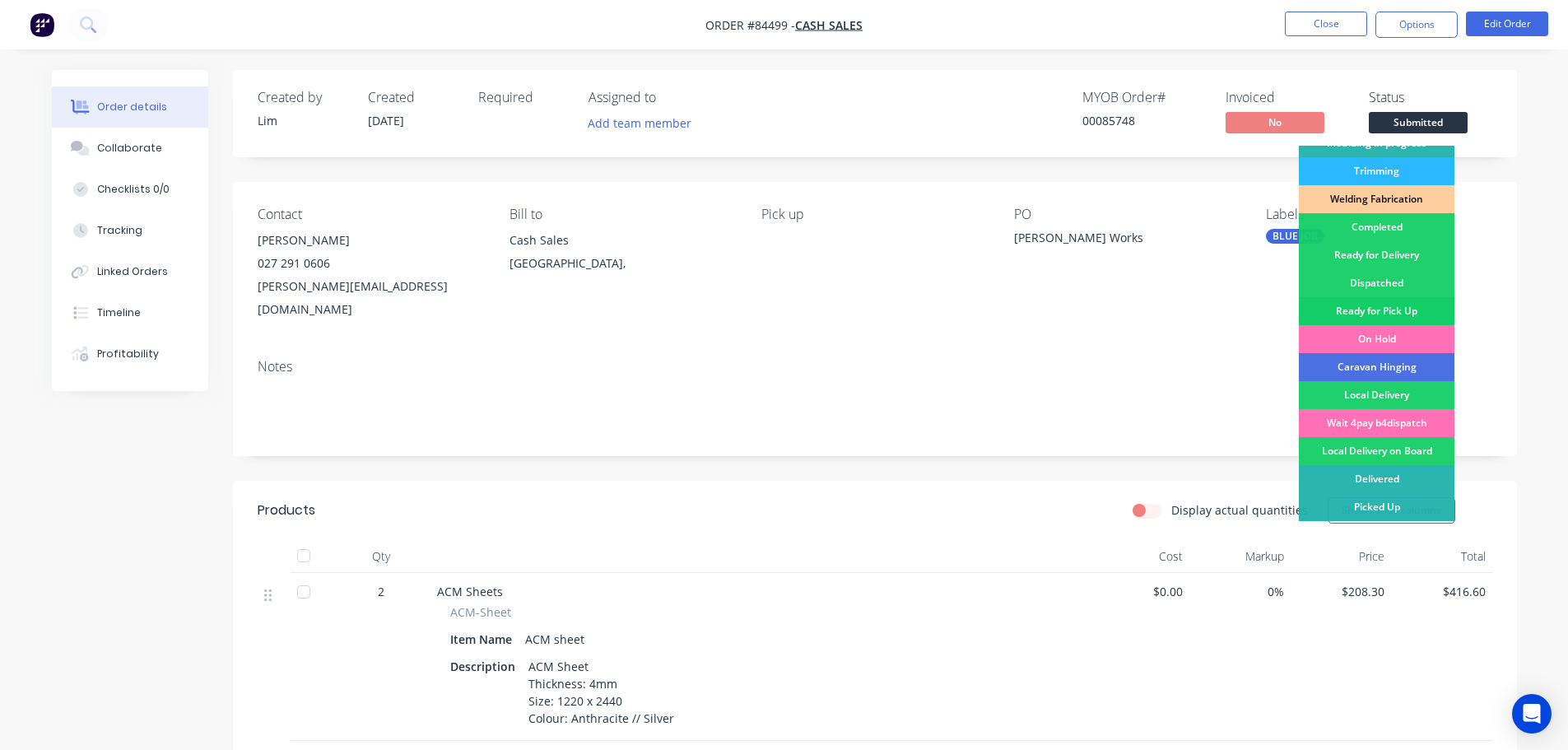
click at [1395, 303] on div "Ready for Pick Up" at bounding box center [1376, 311] width 156 height 28
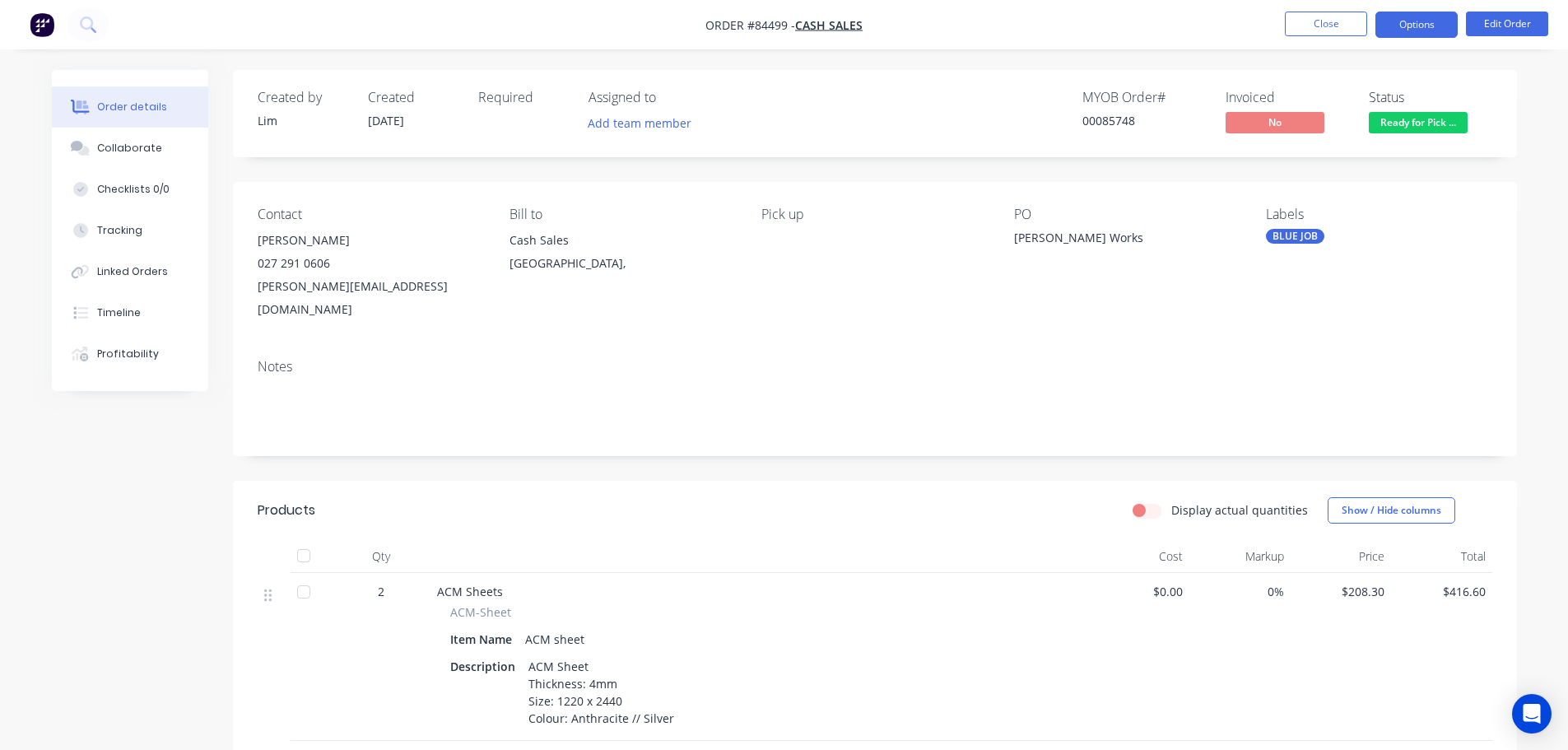
click at [1390, 29] on button "Options" at bounding box center [1417, 24] width 83 height 26
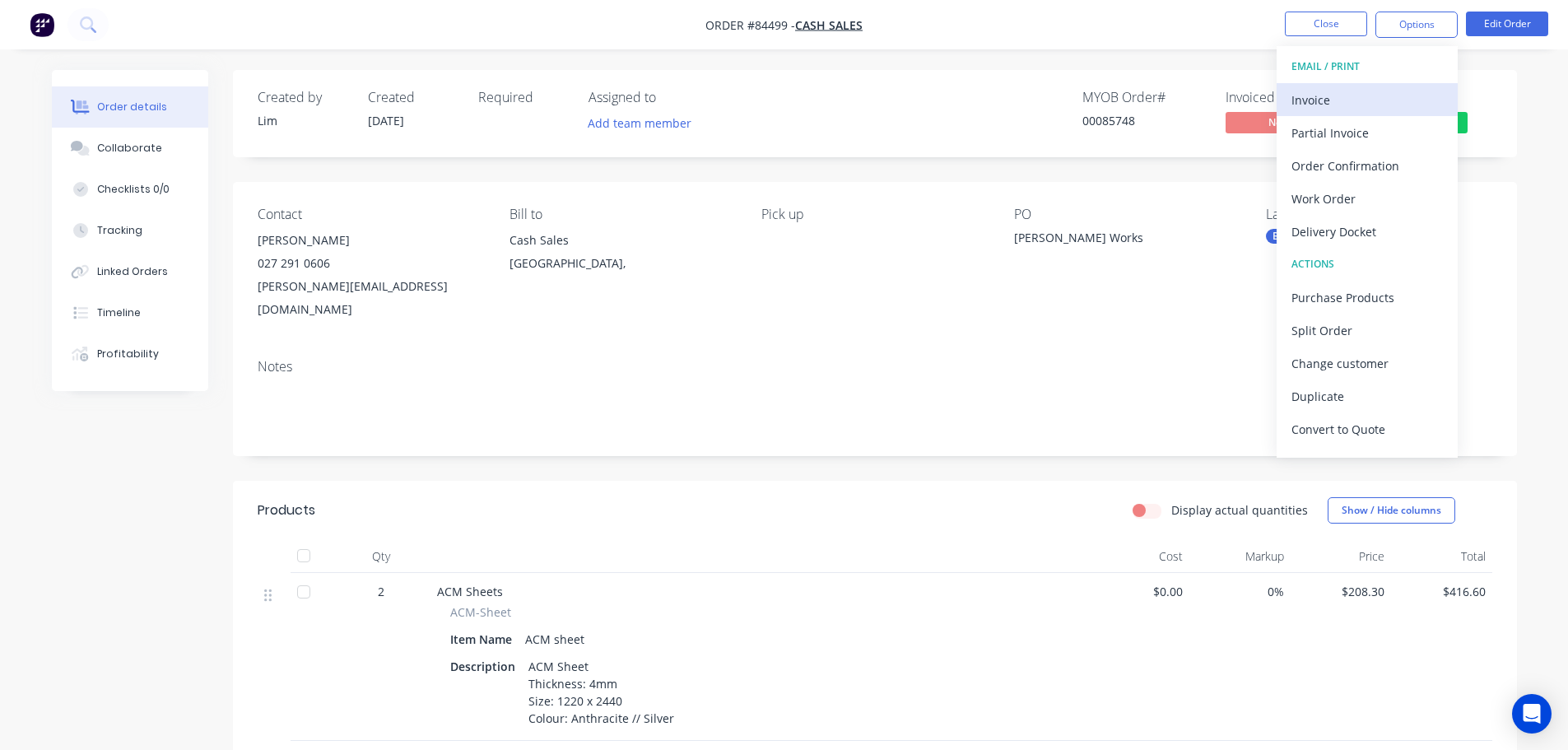
click at [1367, 101] on div "Invoice" at bounding box center [1367, 100] width 151 height 23
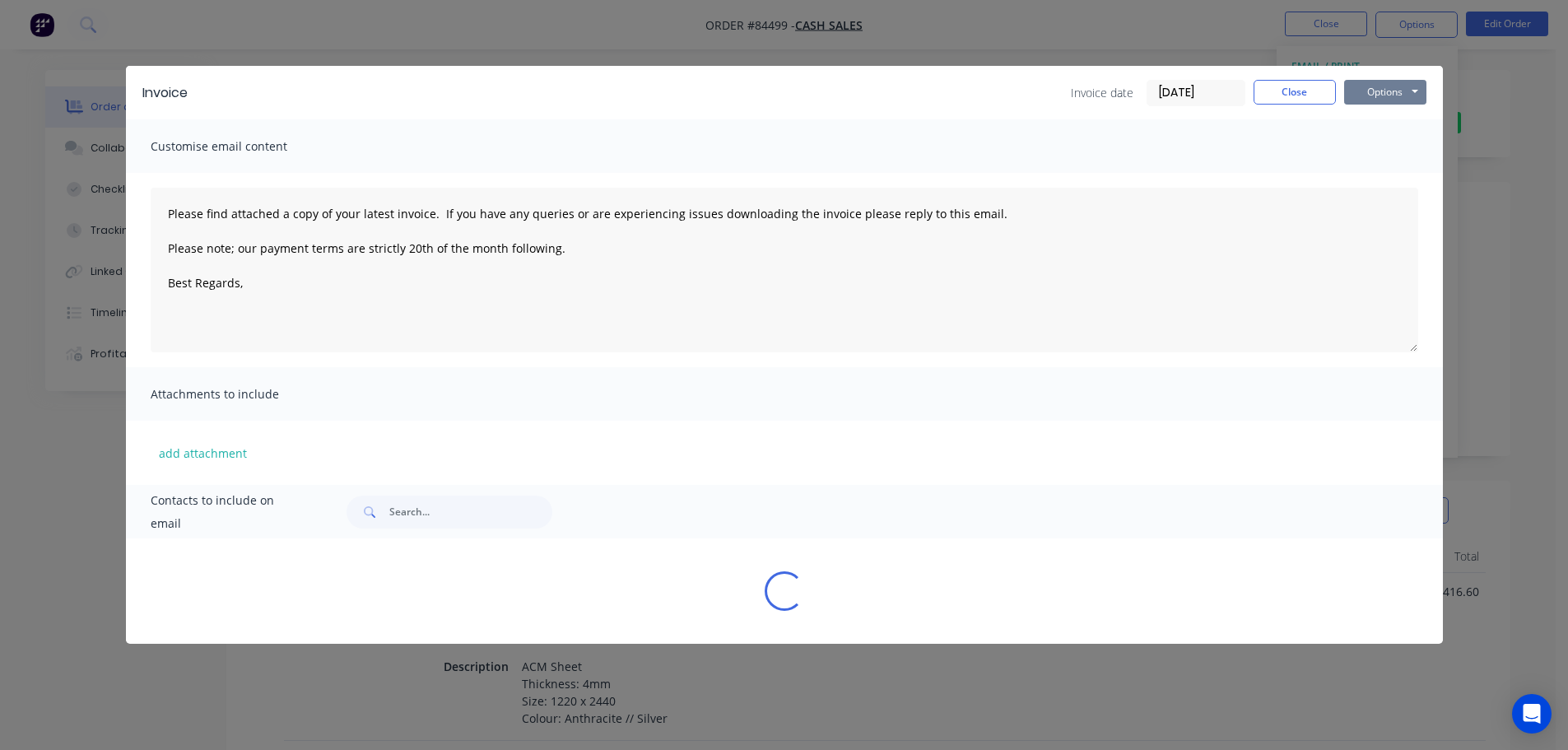
click at [1389, 95] on button "Options" at bounding box center [1386, 92] width 83 height 24
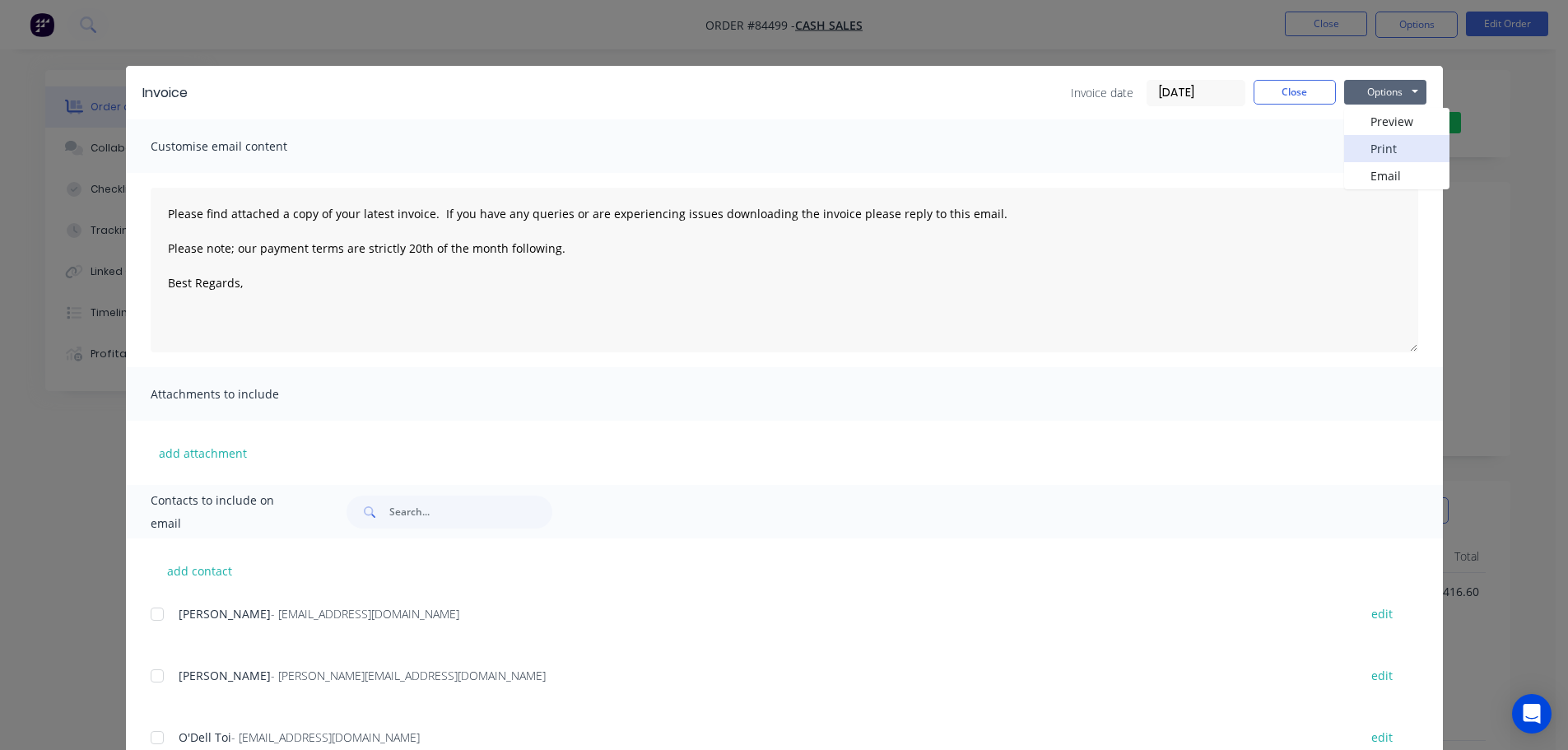
click at [1384, 149] on button "Print" at bounding box center [1397, 148] width 105 height 27
click at [1298, 74] on div "Invoice Invoice date 10/09/25 Close Options Preview Print Email" at bounding box center [784, 92] width 1317 height 54
click at [1307, 72] on div "Invoice Invoice date 10/09/25 Close Options Preview Print Email" at bounding box center [784, 92] width 1317 height 54
click at [1307, 86] on button "Close" at bounding box center [1295, 92] width 83 height 24
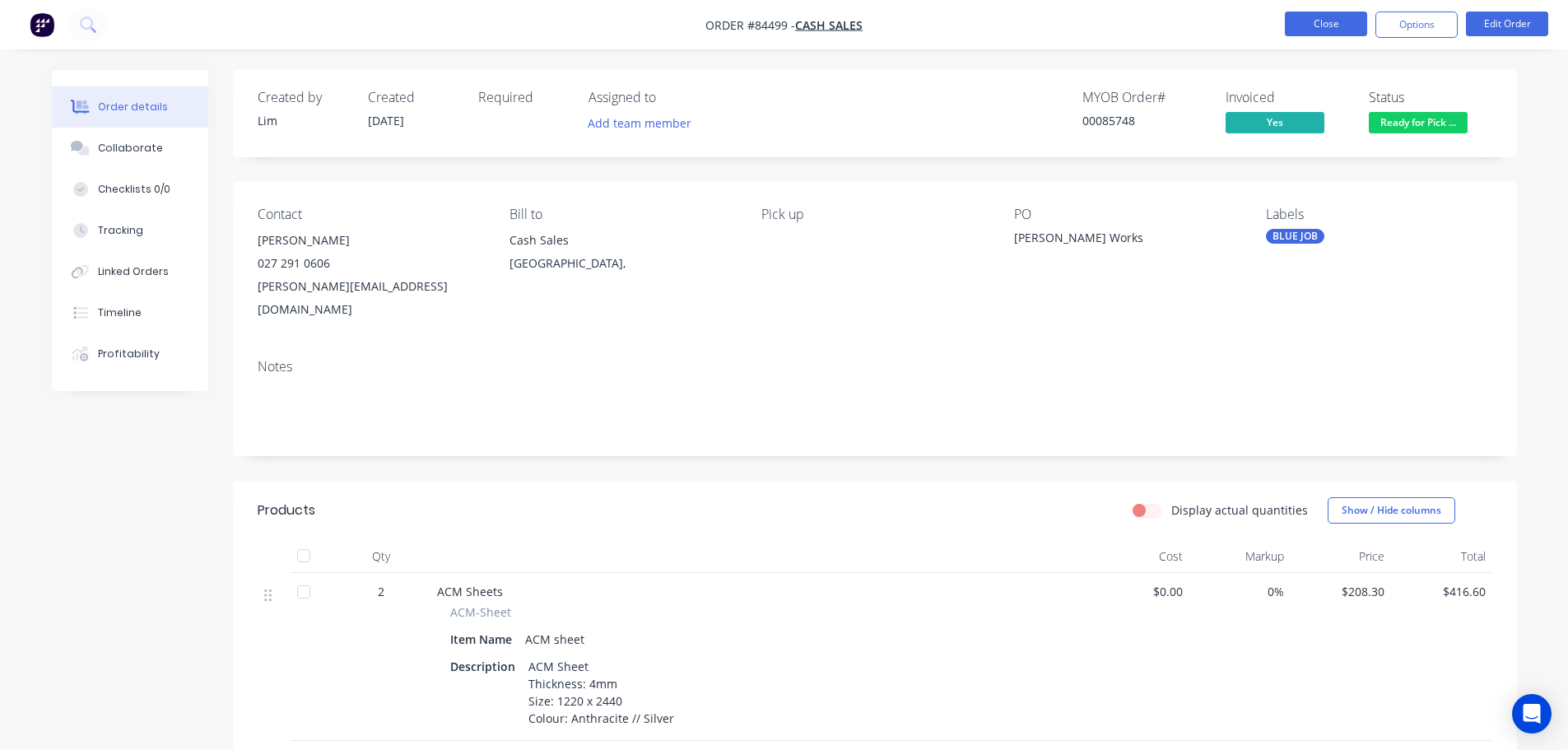
click at [1322, 21] on button "Close" at bounding box center [1327, 23] width 83 height 24
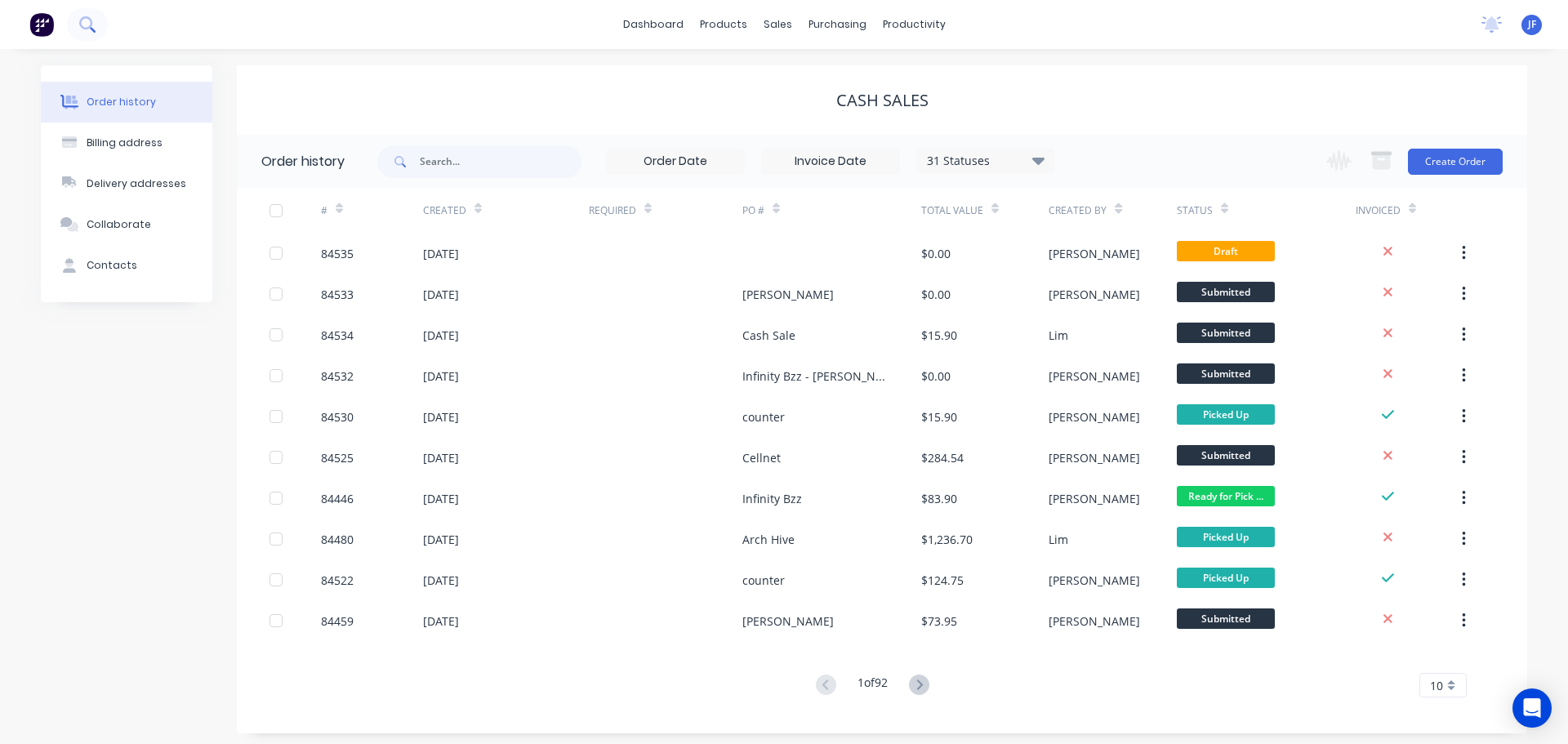
click at [88, 29] on icon at bounding box center [86, 23] width 13 height 13
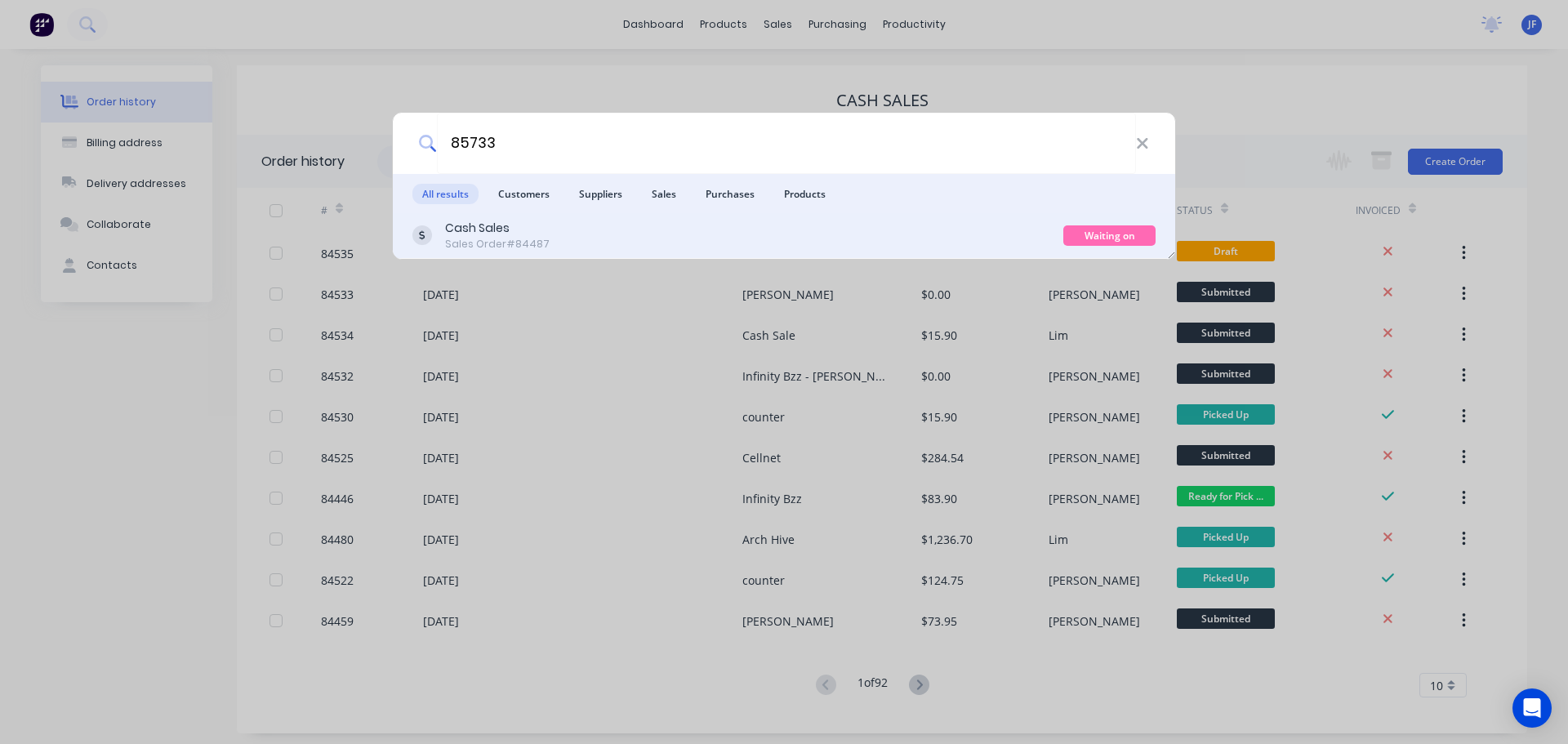
type input "85733"
click at [650, 241] on div "Cash Sales Sales Order #84487" at bounding box center [737, 236] width 651 height 32
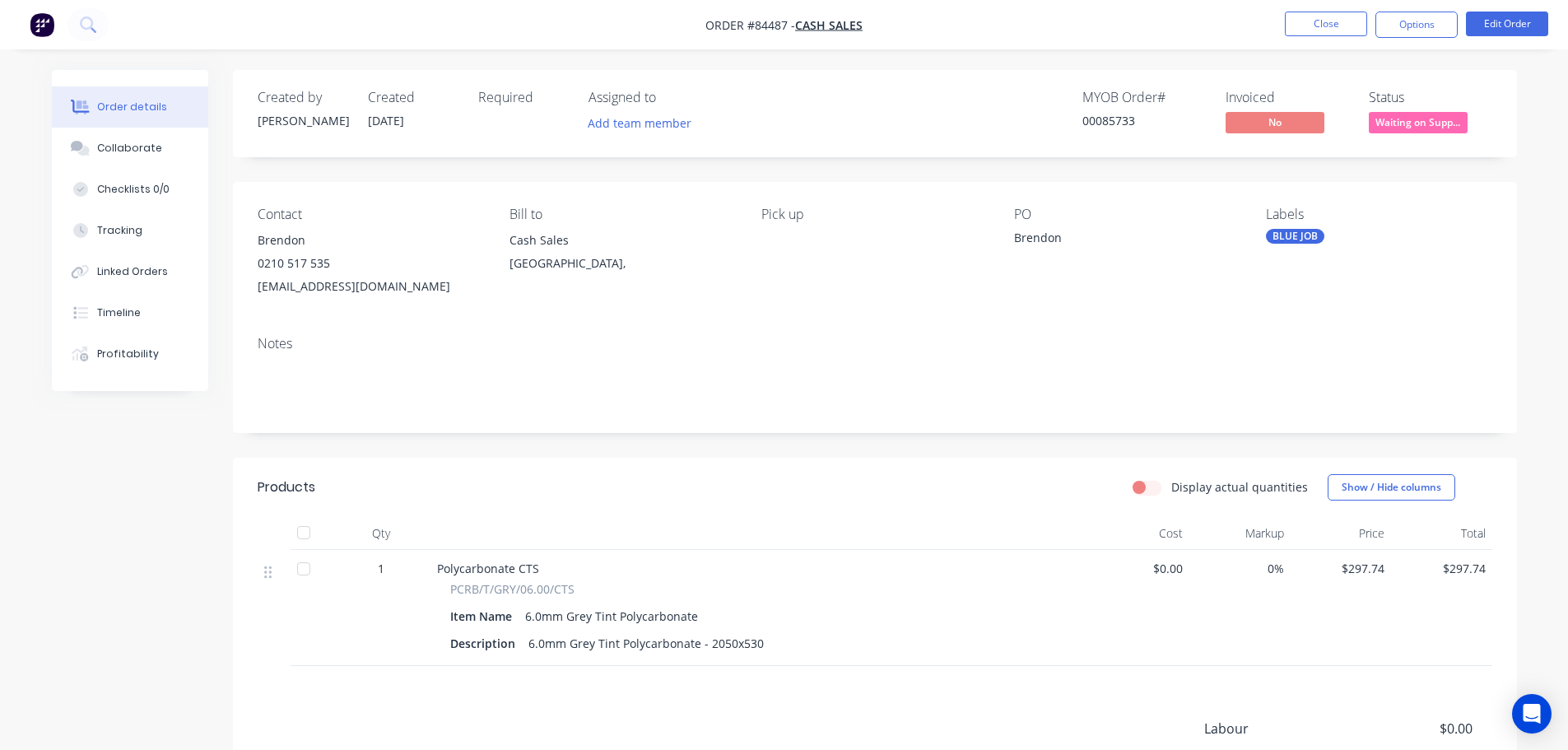
click at [1439, 115] on span "Waiting on Supp..." at bounding box center [1418, 122] width 99 height 21
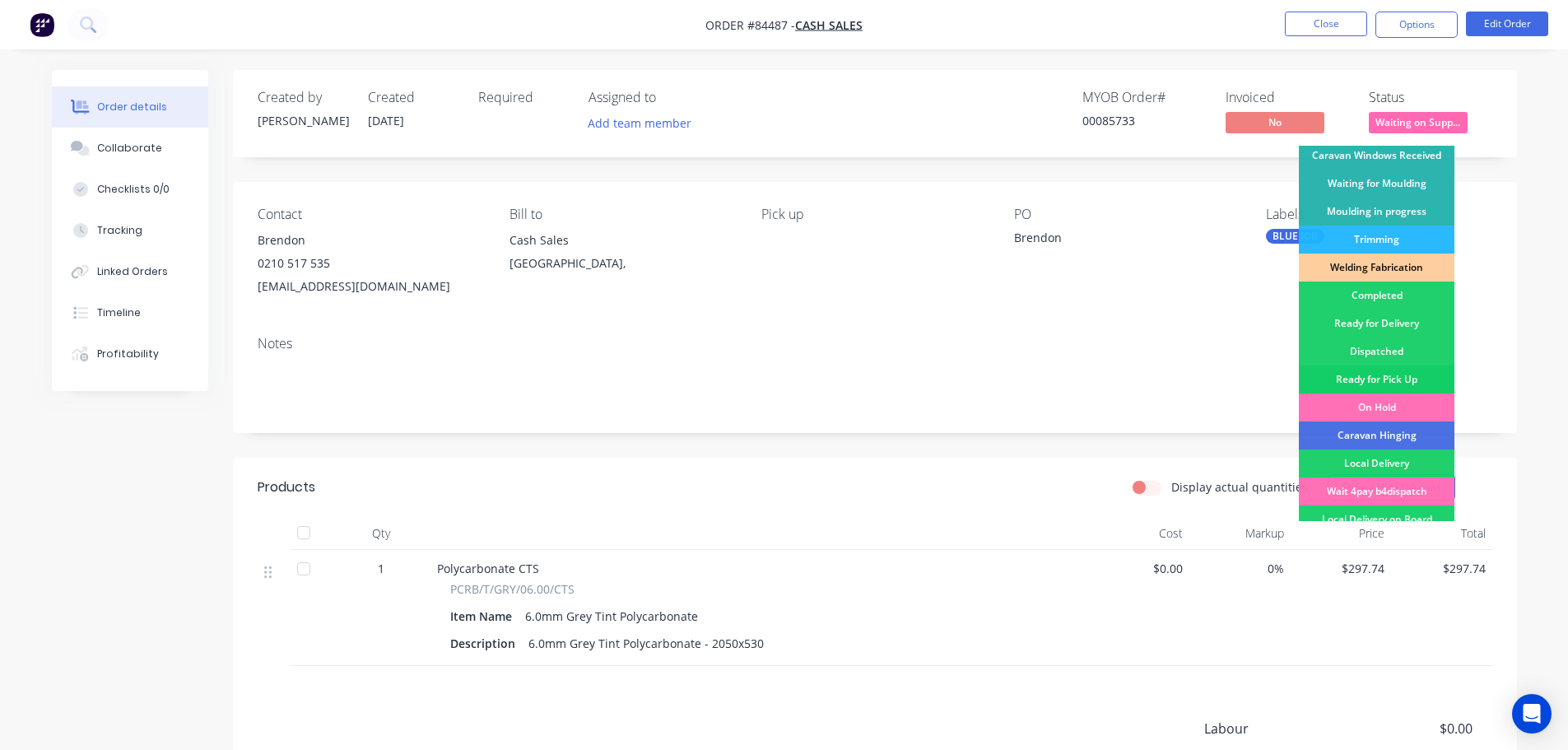
scroll to position [324, 0]
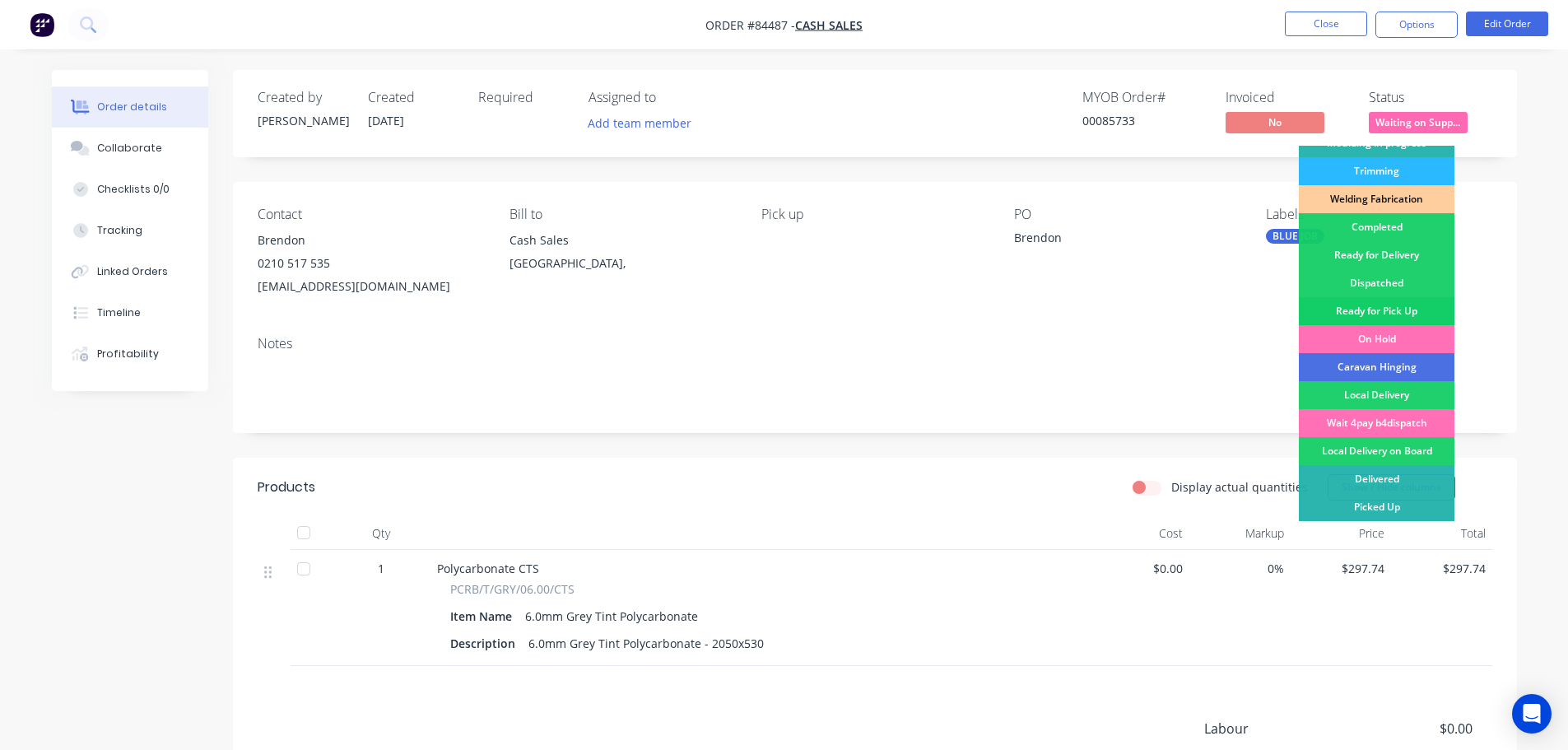
drag, startPoint x: 1411, startPoint y: 308, endPoint x: 1405, endPoint y: 127, distance: 181.1
click at [1411, 307] on div "Ready for Pick Up" at bounding box center [1376, 311] width 156 height 28
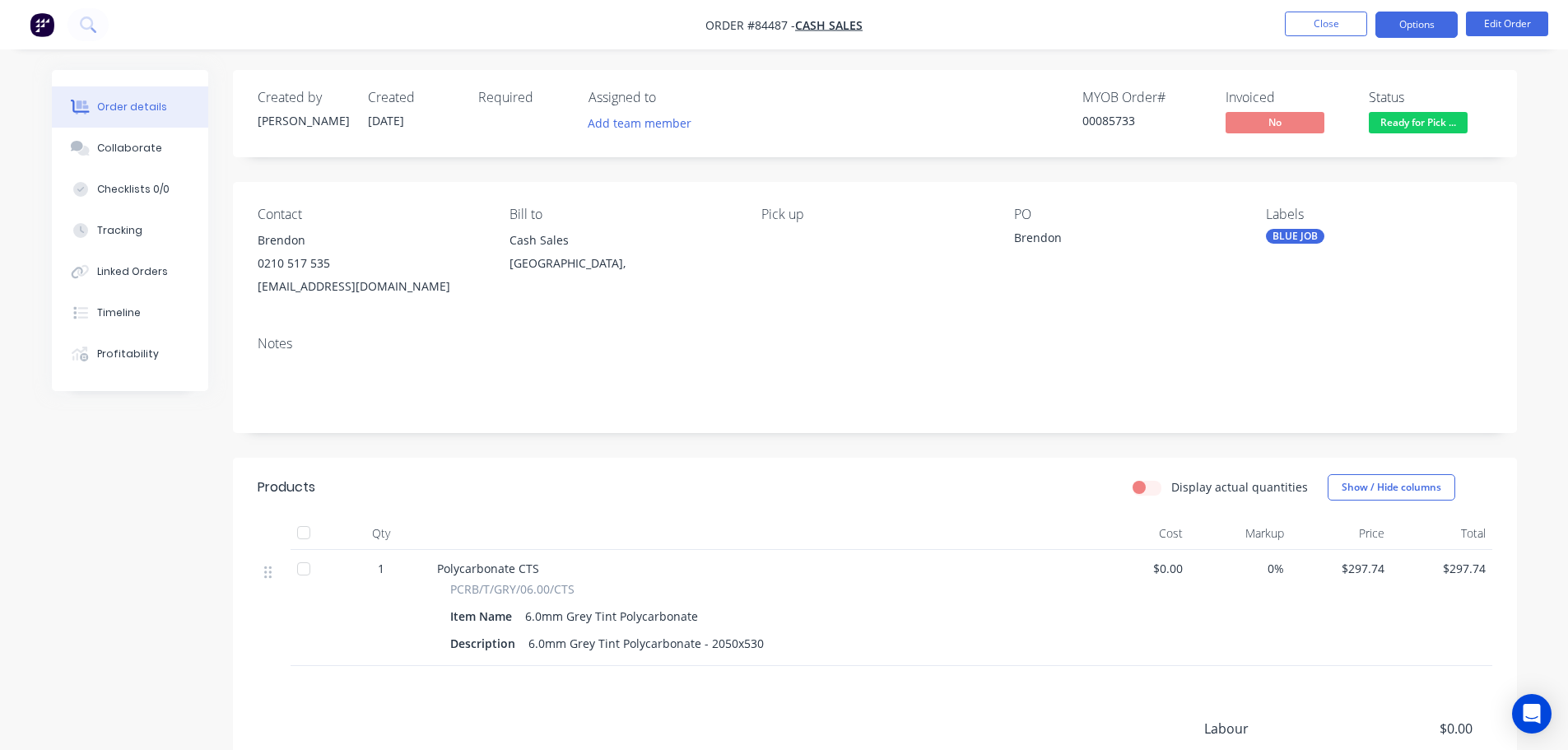
click at [1393, 13] on button "Options" at bounding box center [1417, 24] width 83 height 26
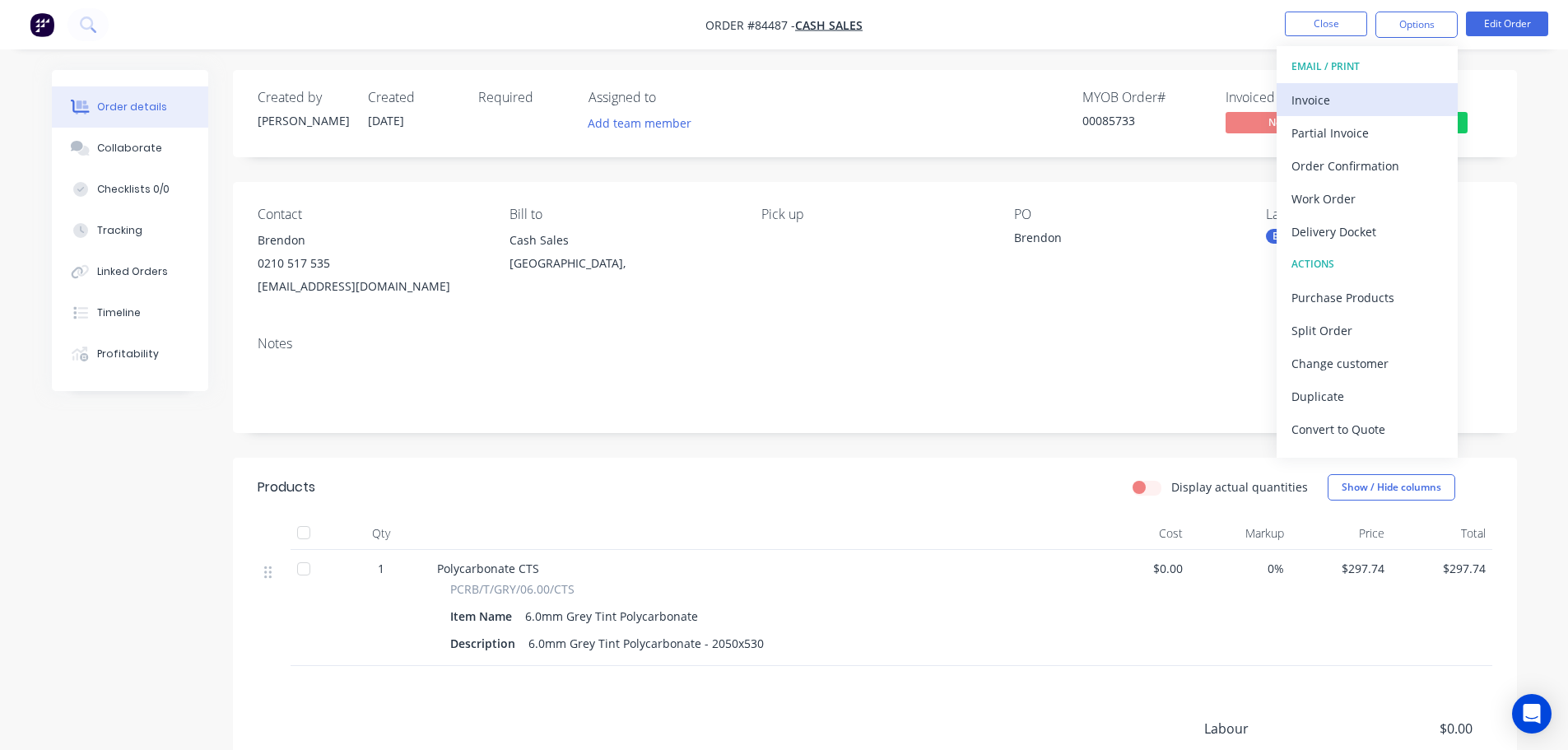
click at [1338, 91] on div "Invoice" at bounding box center [1367, 100] width 151 height 23
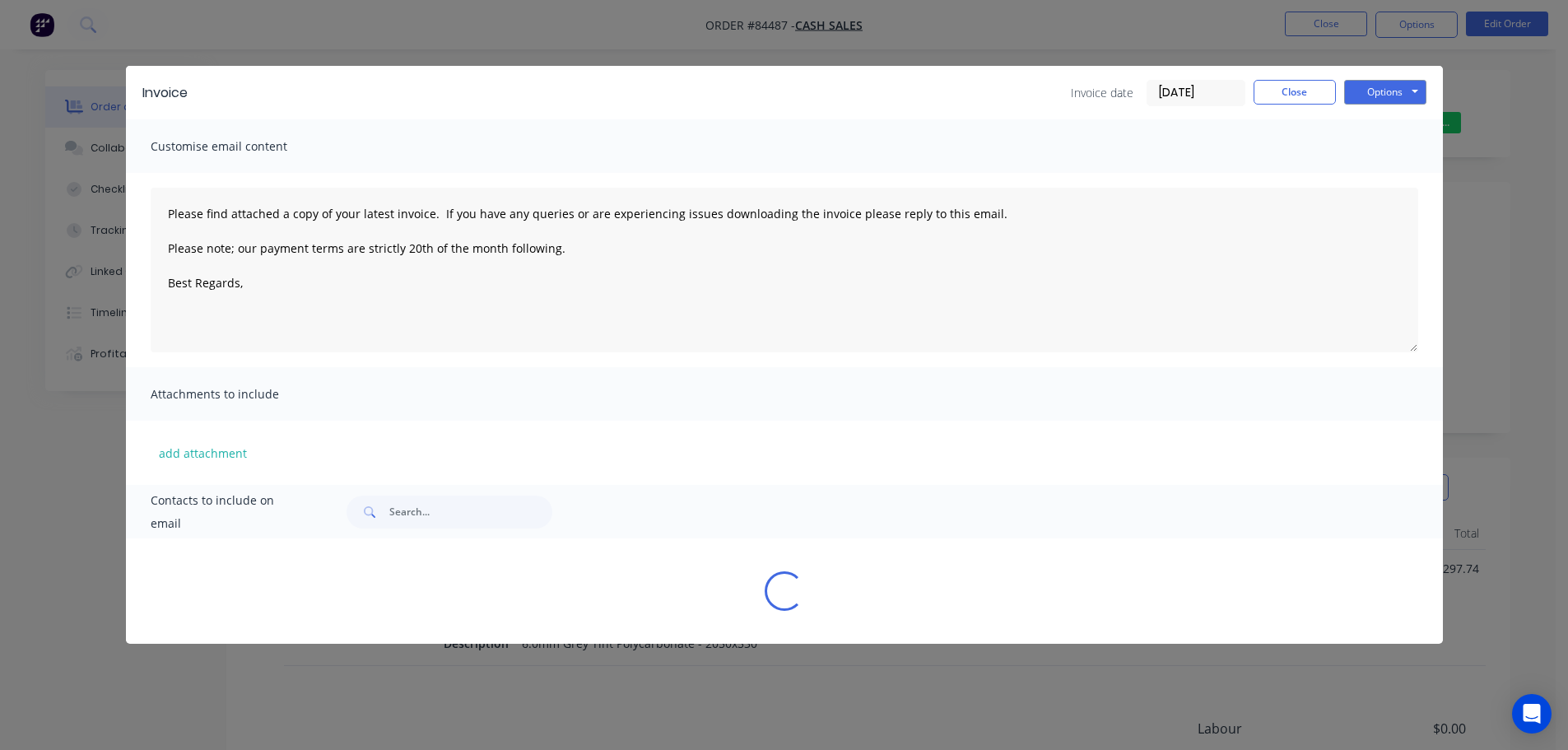
click at [1407, 85] on button "Options" at bounding box center [1386, 92] width 83 height 24
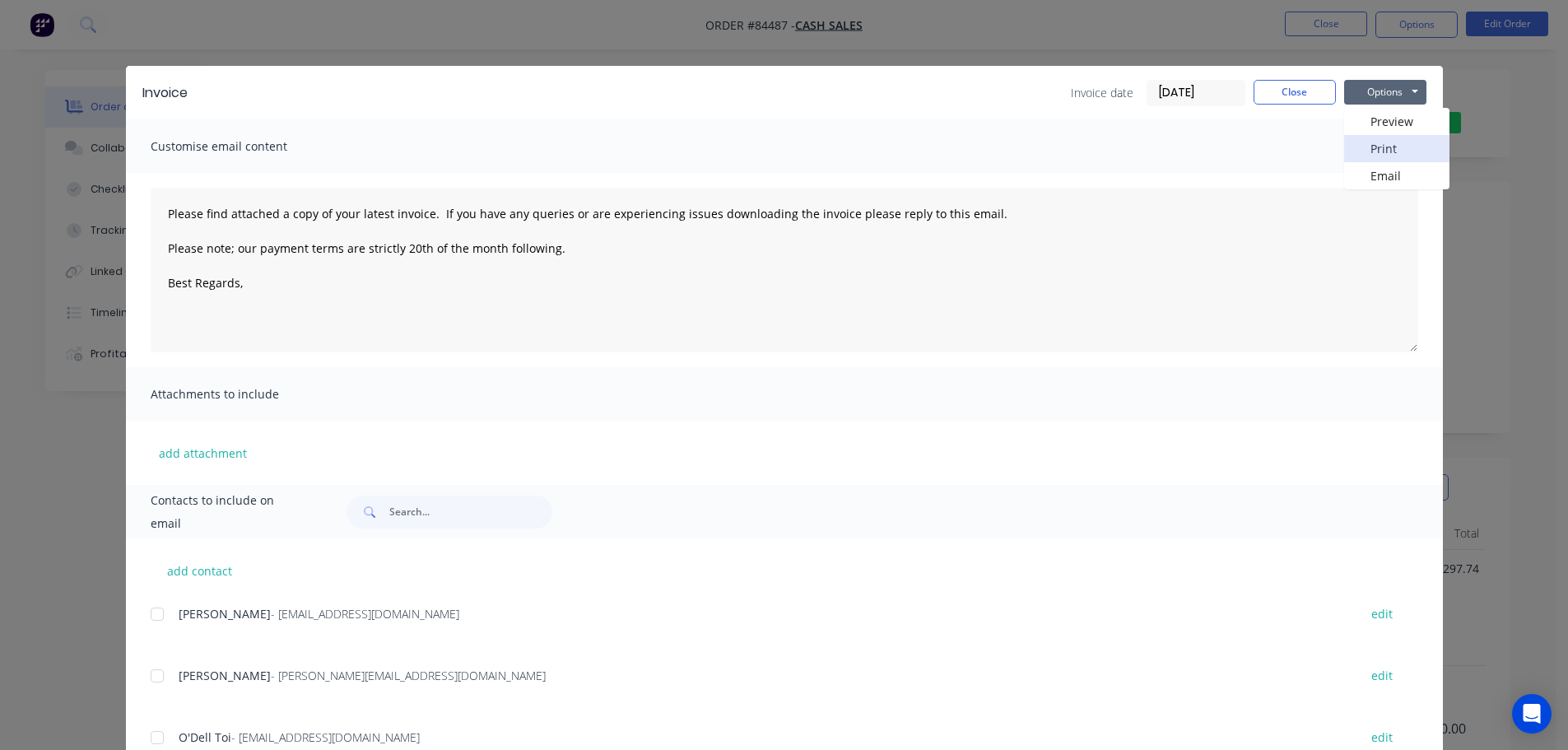
click at [1389, 153] on button "Print" at bounding box center [1397, 148] width 105 height 27
click at [70, 17] on div "Invoice Invoice date 10/09/25 Close Options Preview Print Email Customise email…" at bounding box center [784, 375] width 1568 height 750
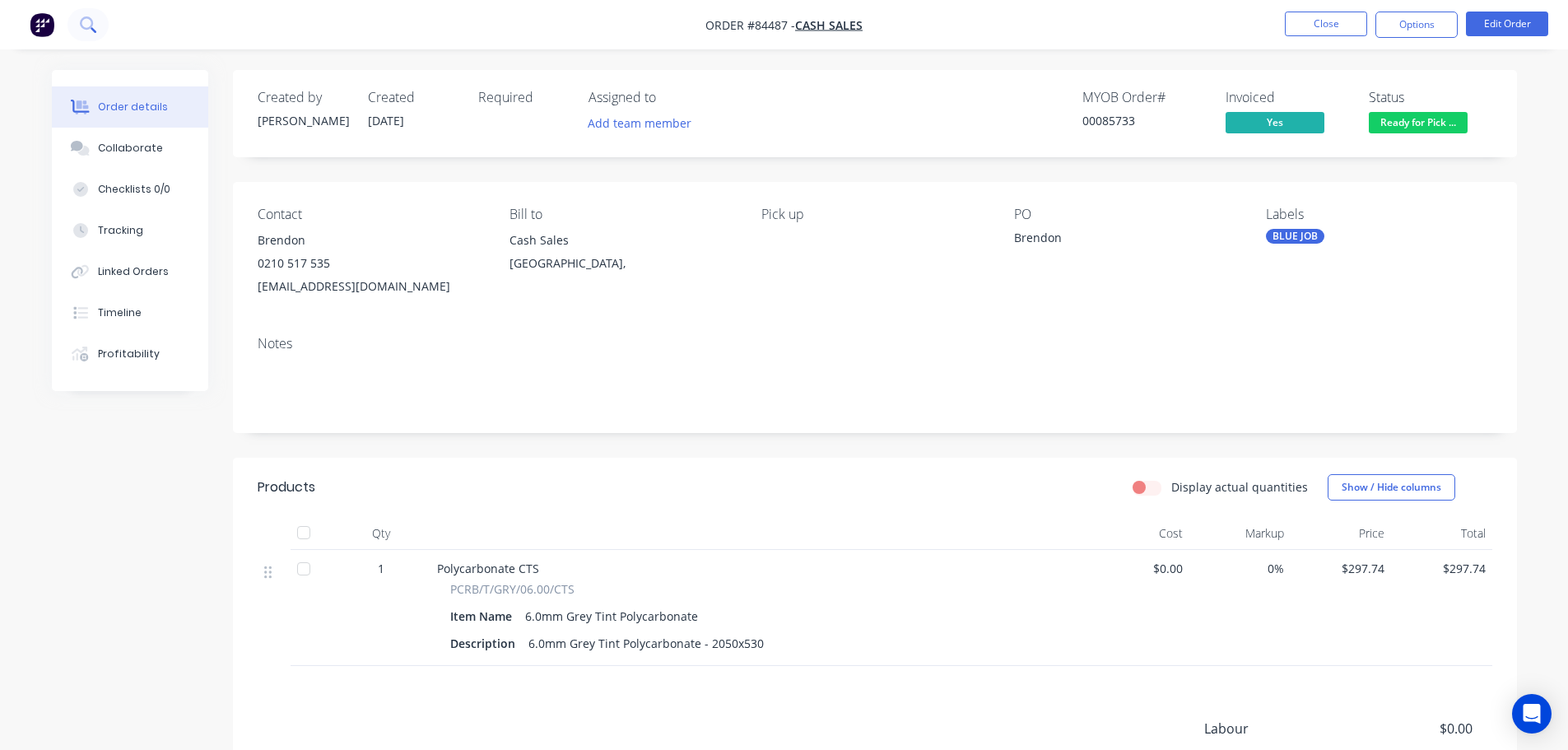
click at [85, 22] on icon at bounding box center [87, 24] width 16 height 16
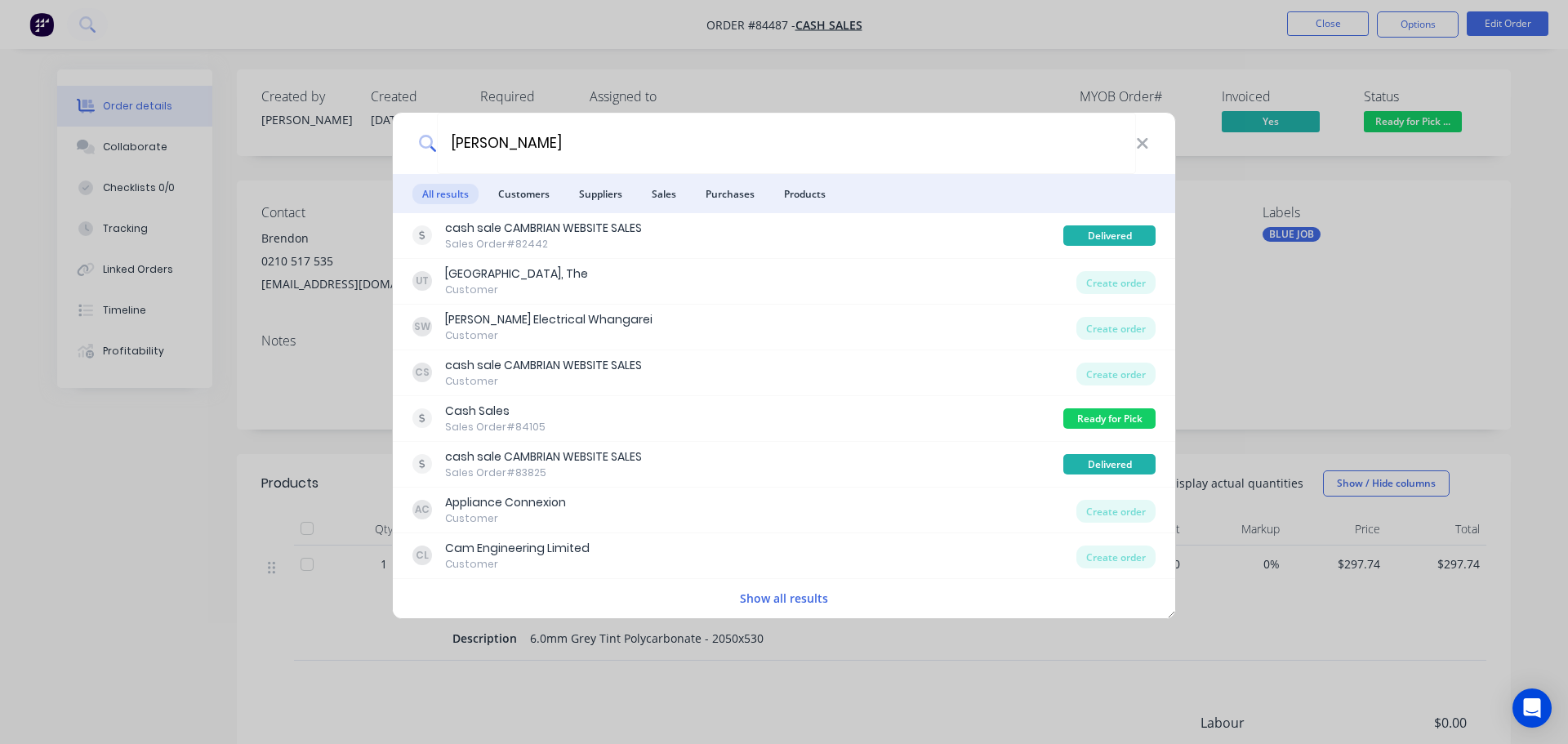
type input "cameron"
click at [906, 52] on div "cameron All results Customers Suppliers Sales Purchases Products cash sale CAMB…" at bounding box center [784, 372] width 1568 height 744
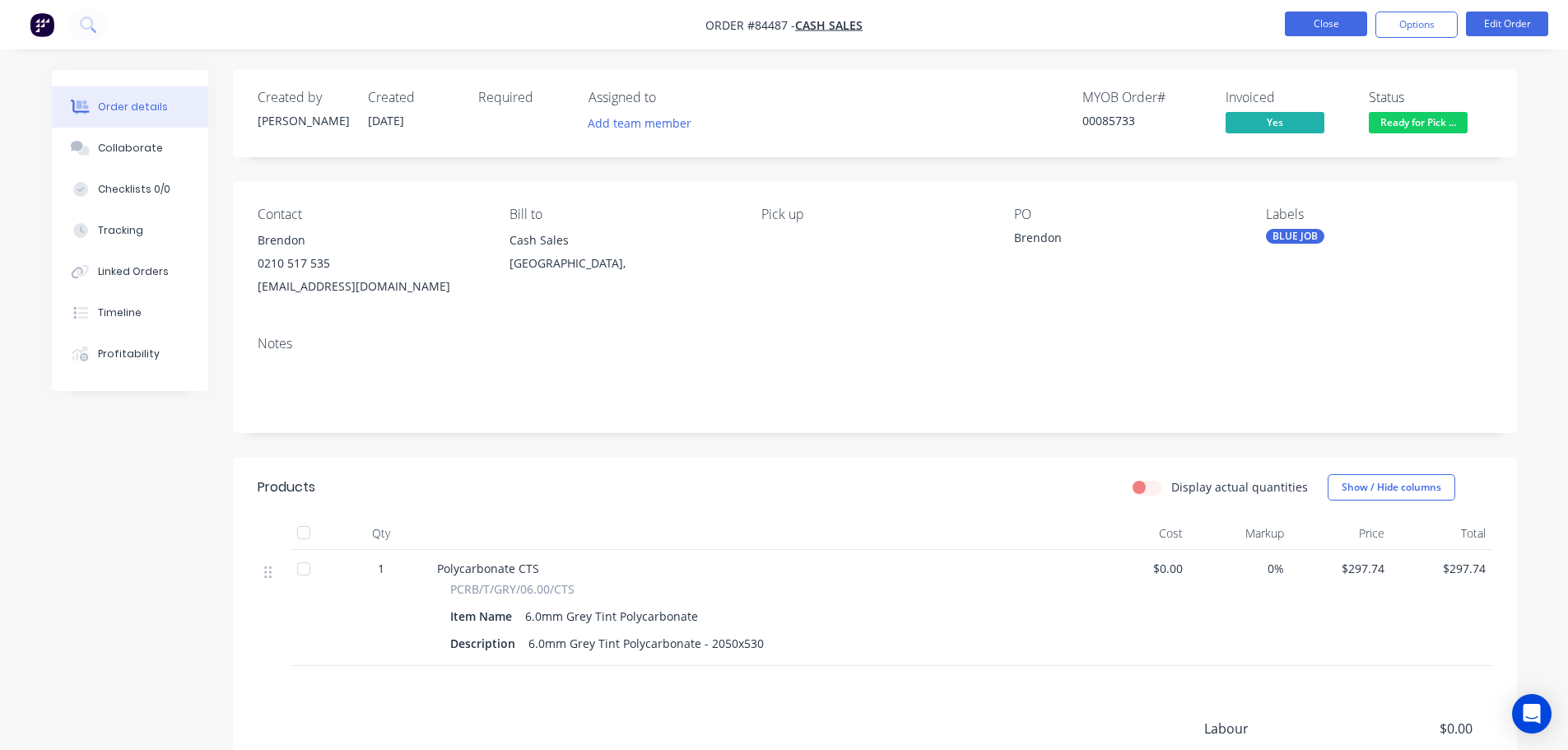
click at [1340, 23] on button "Close" at bounding box center [1327, 23] width 83 height 24
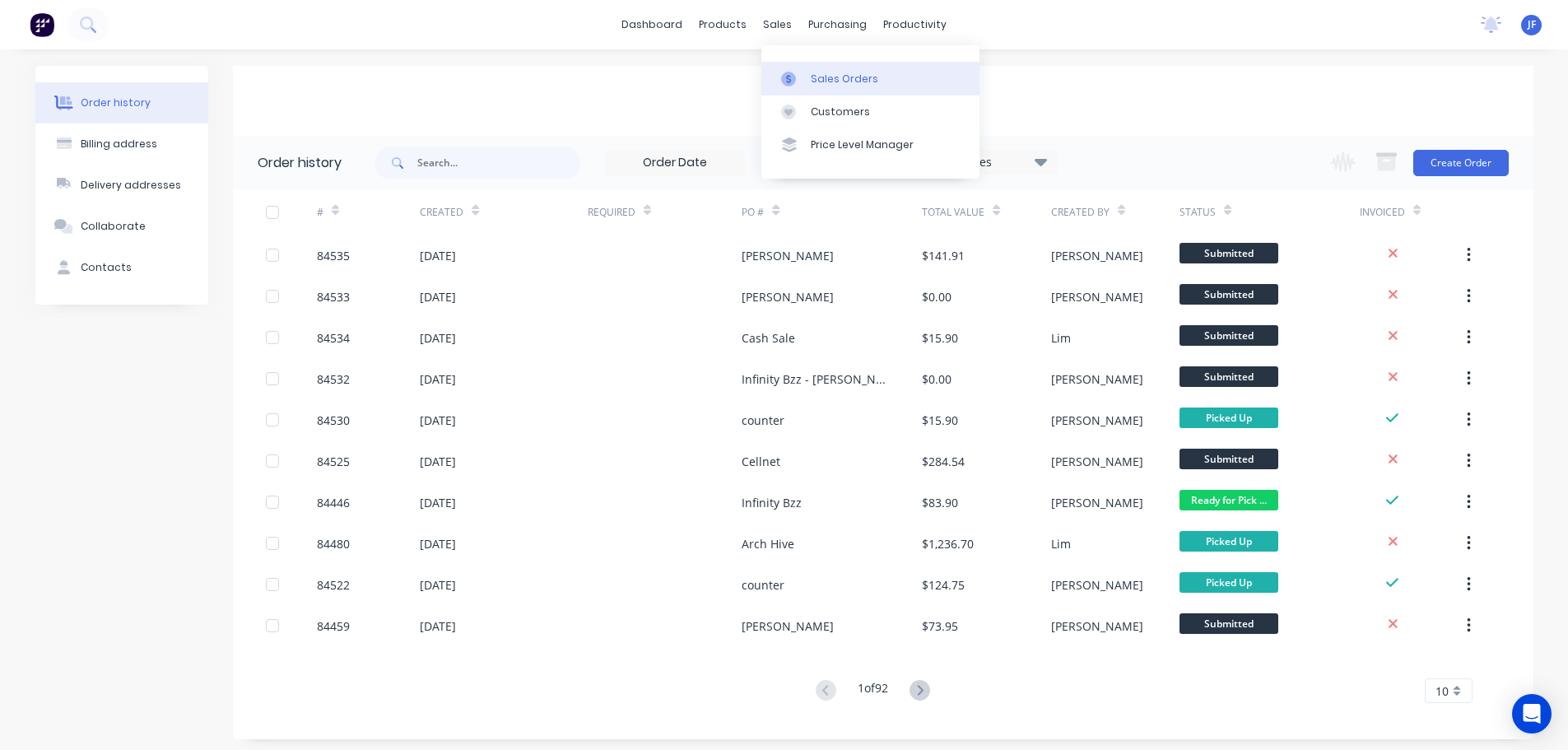
click at [804, 68] on link "Sales Orders" at bounding box center [870, 78] width 218 height 33
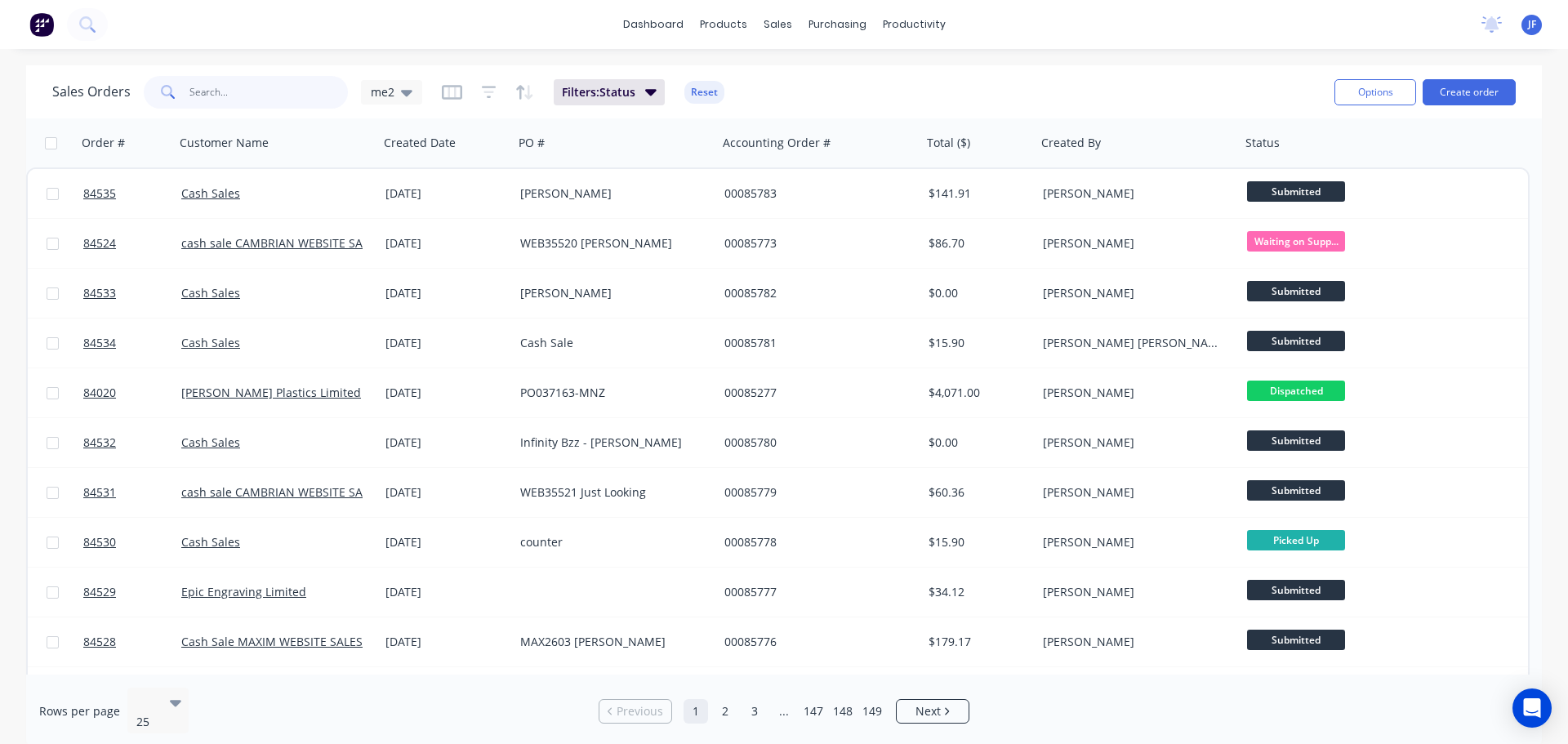
click at [222, 105] on input "text" at bounding box center [268, 91] width 159 height 33
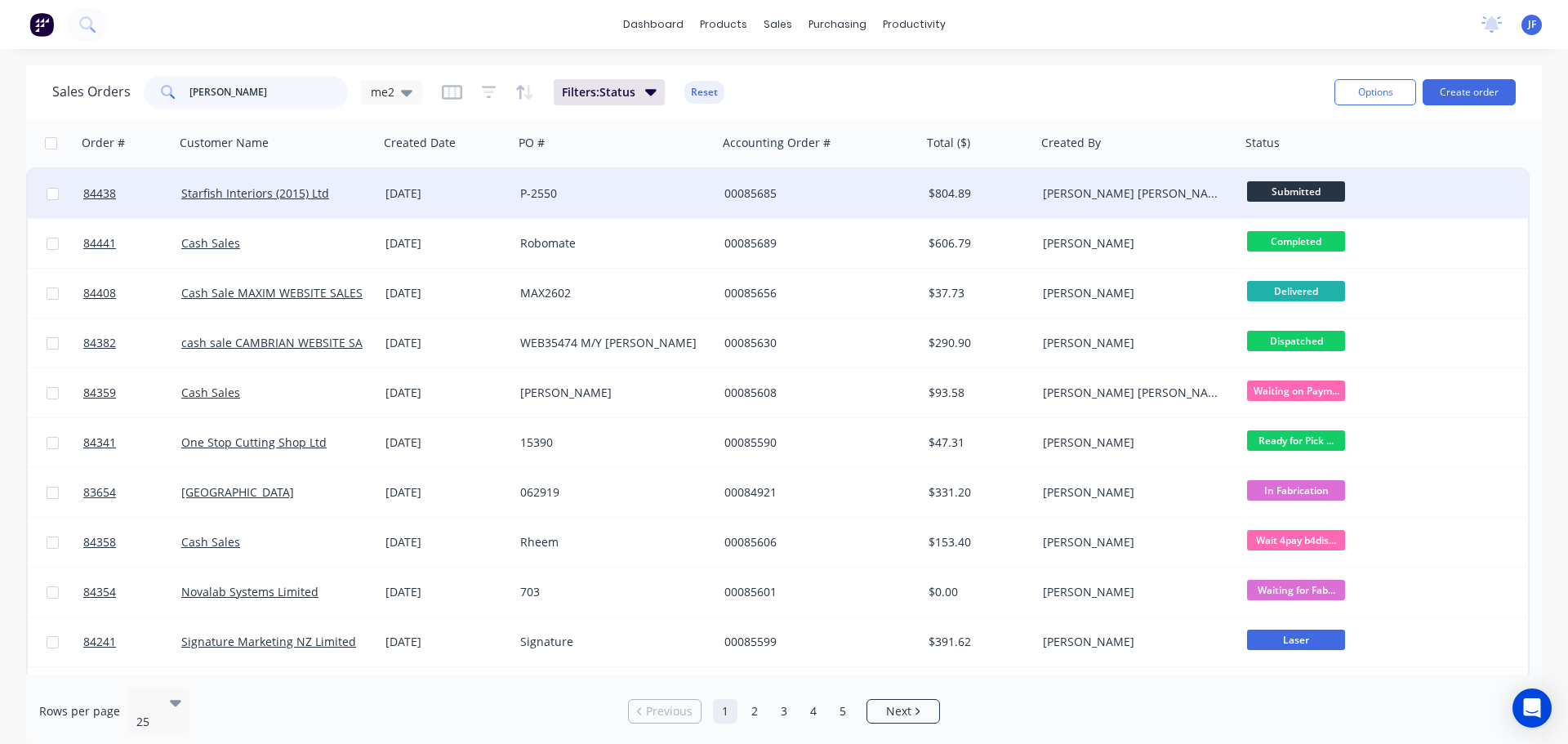
type input "dale"
click at [571, 195] on div "P-2550" at bounding box center [611, 194] width 181 height 17
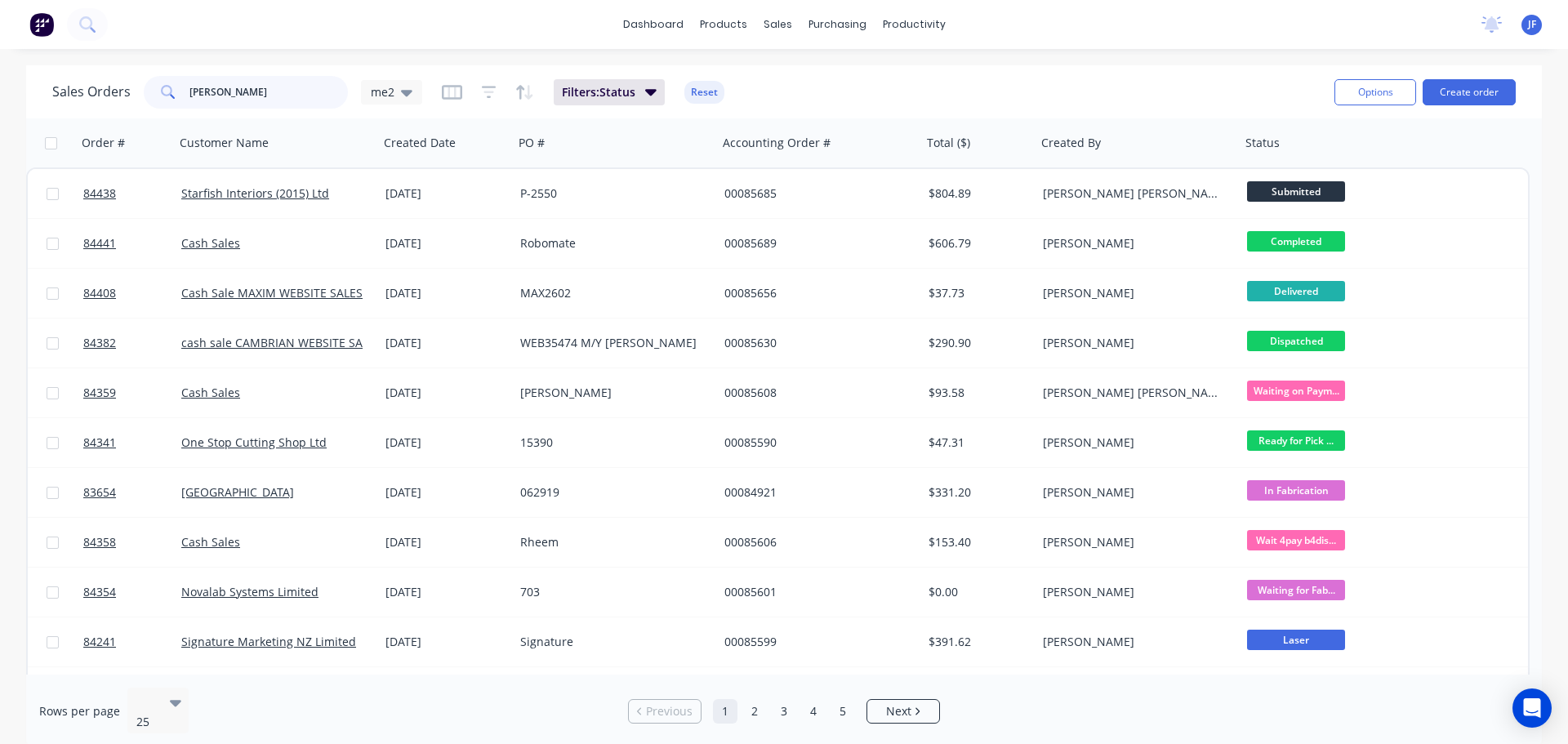
click at [269, 93] on input "dale" at bounding box center [268, 91] width 159 height 33
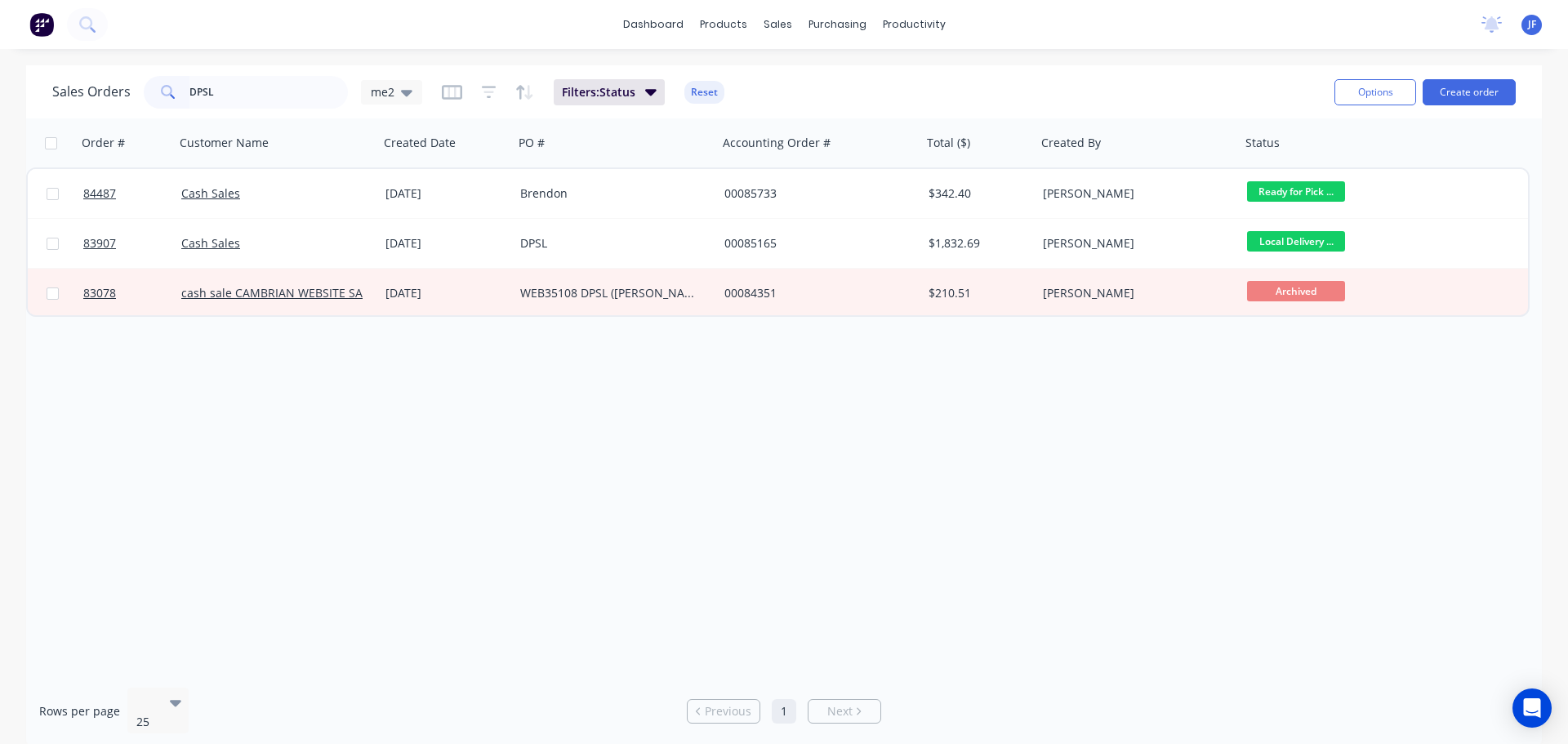
click at [1084, 512] on div "Order # Customer Name Created Date PO # Accounting Order # Total ($) Created By…" at bounding box center [784, 396] width 1516 height 557
click at [956, 337] on div "Order # Customer Name Created Date PO # Accounting Order # Total ($) Created By…" at bounding box center [784, 396] width 1516 height 557
click at [235, 89] on input "DPSL" at bounding box center [268, 91] width 159 height 33
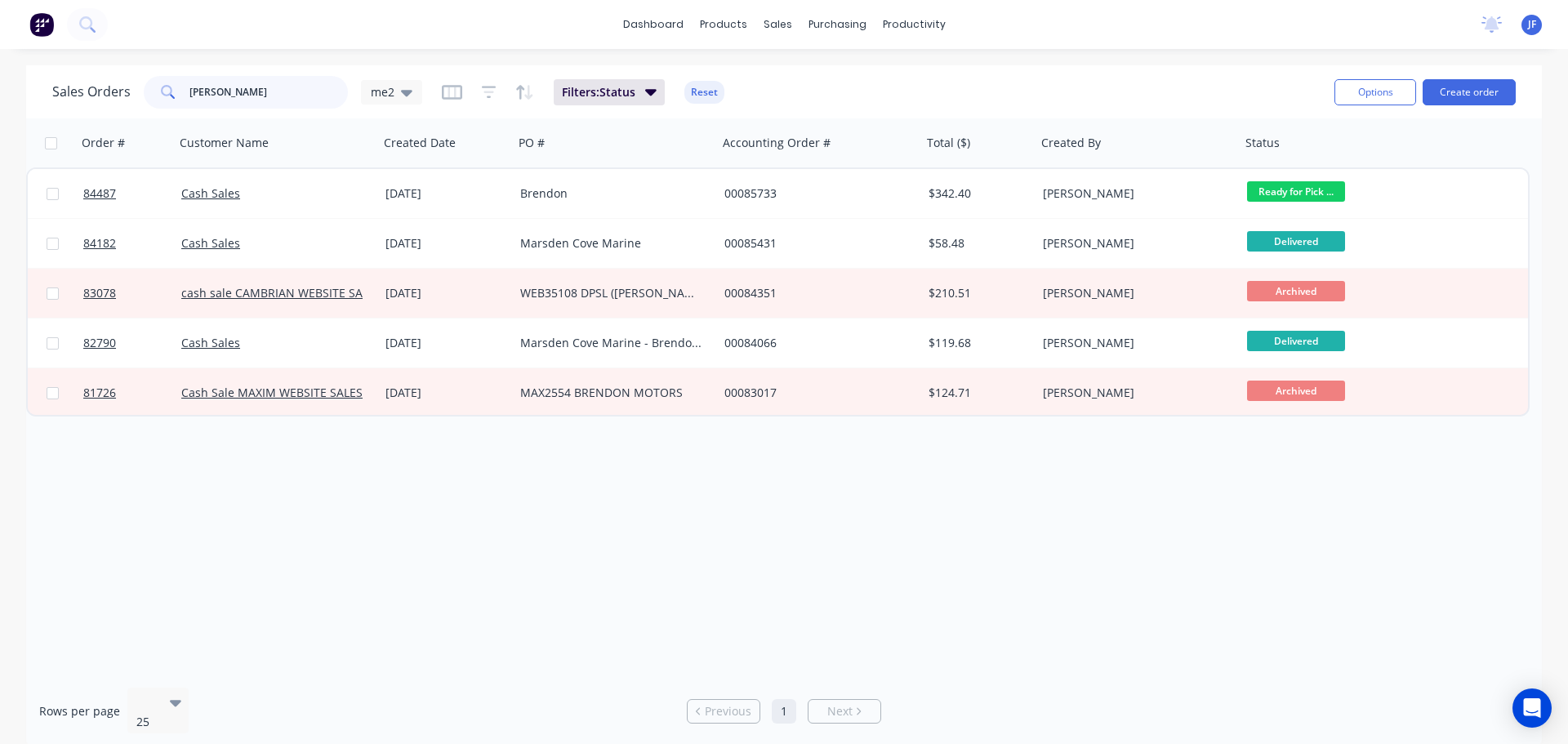
type input "josh"
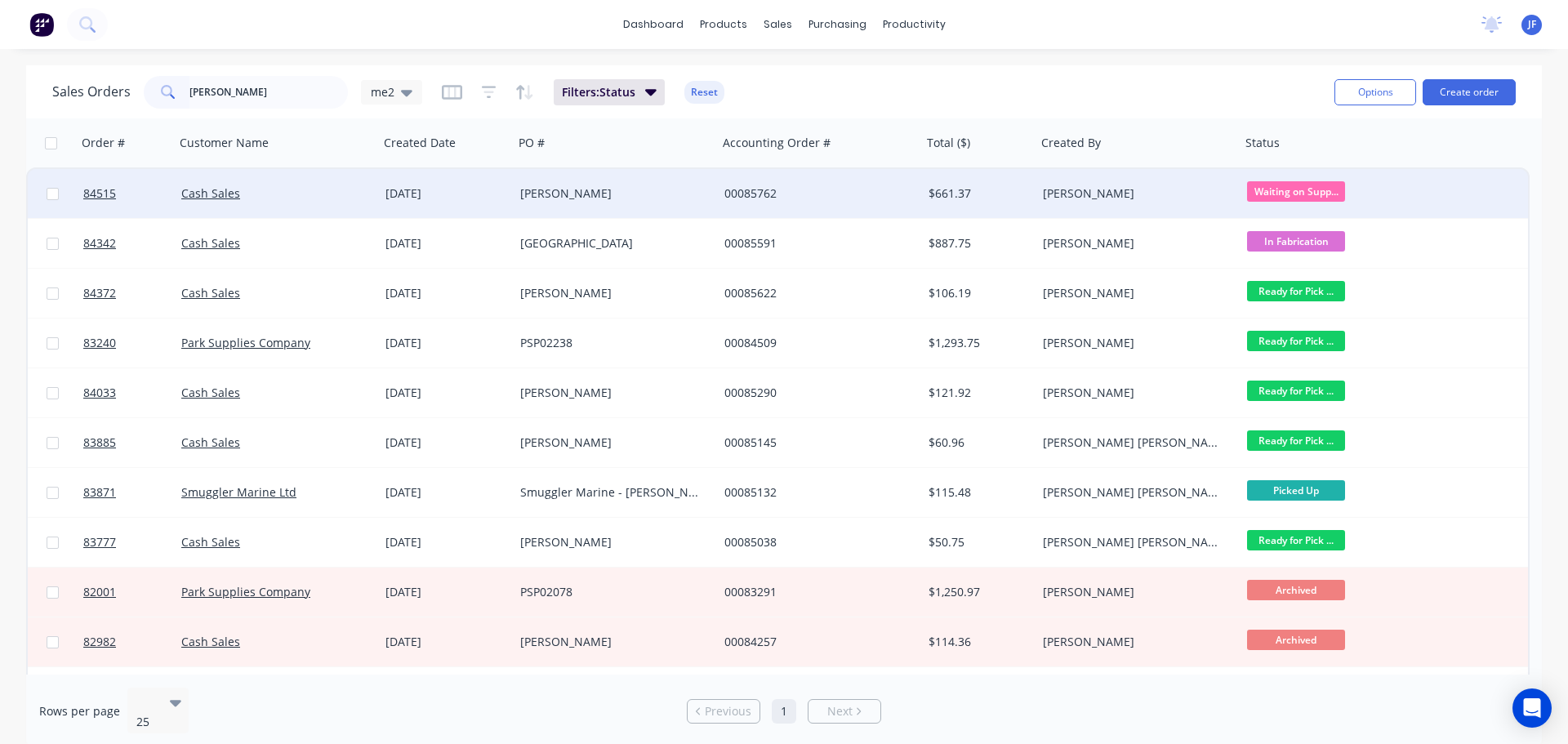
click at [974, 210] on div "$661.37" at bounding box center [979, 193] width 115 height 49
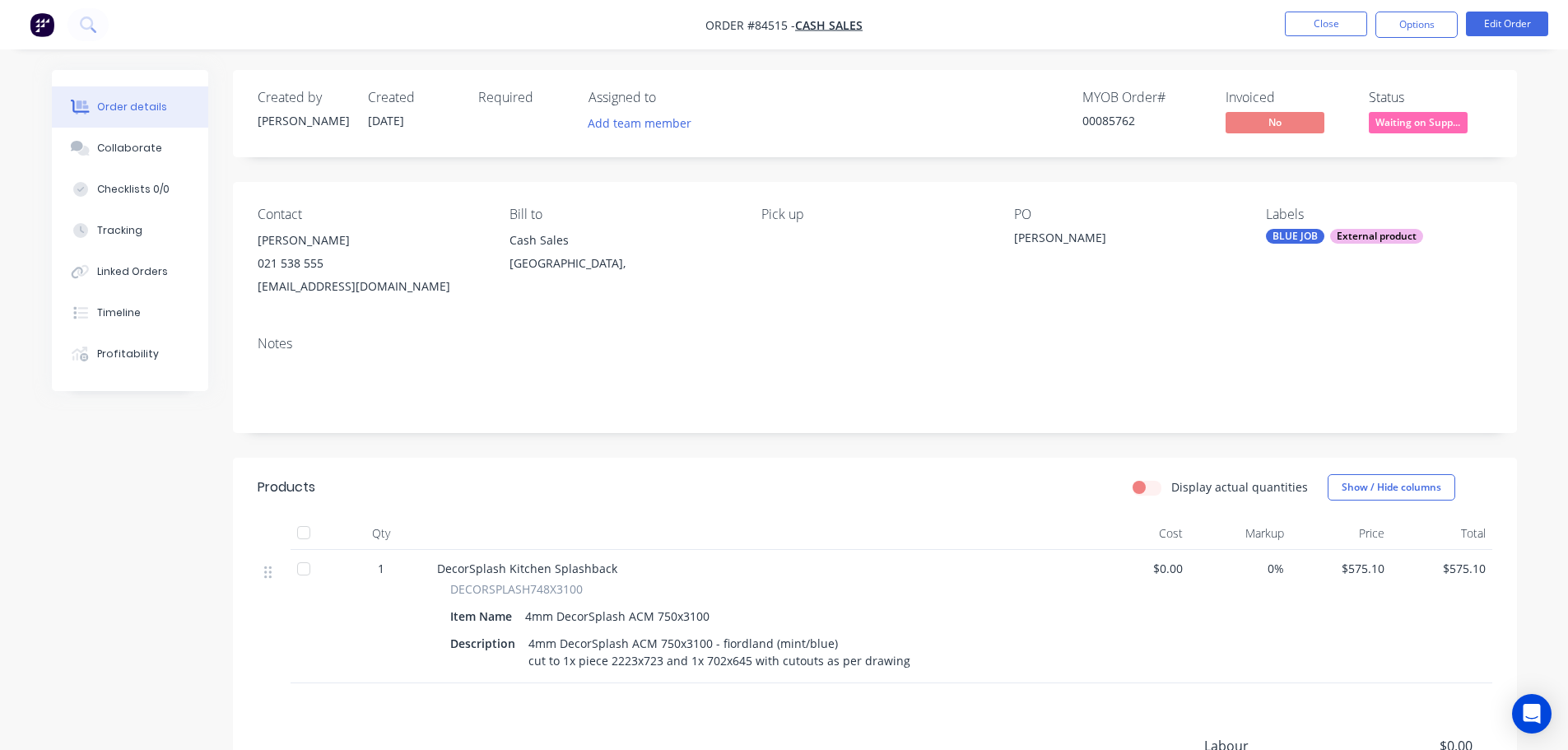
click at [58, 430] on div "Created by Jess Created 10/09/25 Required Assigned to Add team member MYOB Orde…" at bounding box center [784, 523] width 1465 height 907
drag, startPoint x: 117, startPoint y: 318, endPoint x: 123, endPoint y: 249, distance: 69.3
click at [117, 318] on div "Timeline" at bounding box center [118, 313] width 43 height 15
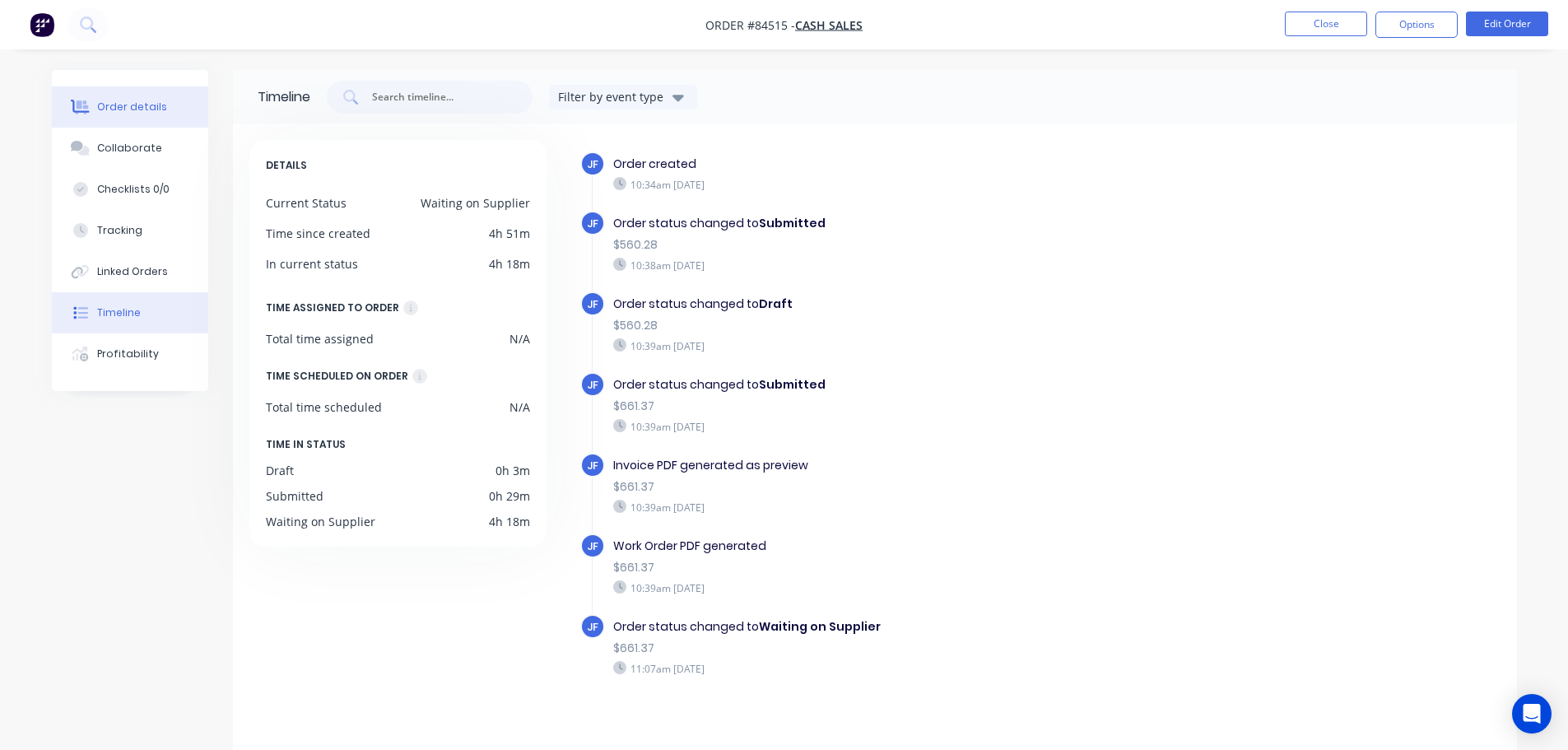
click at [131, 123] on button "Order details" at bounding box center [130, 107] width 156 height 41
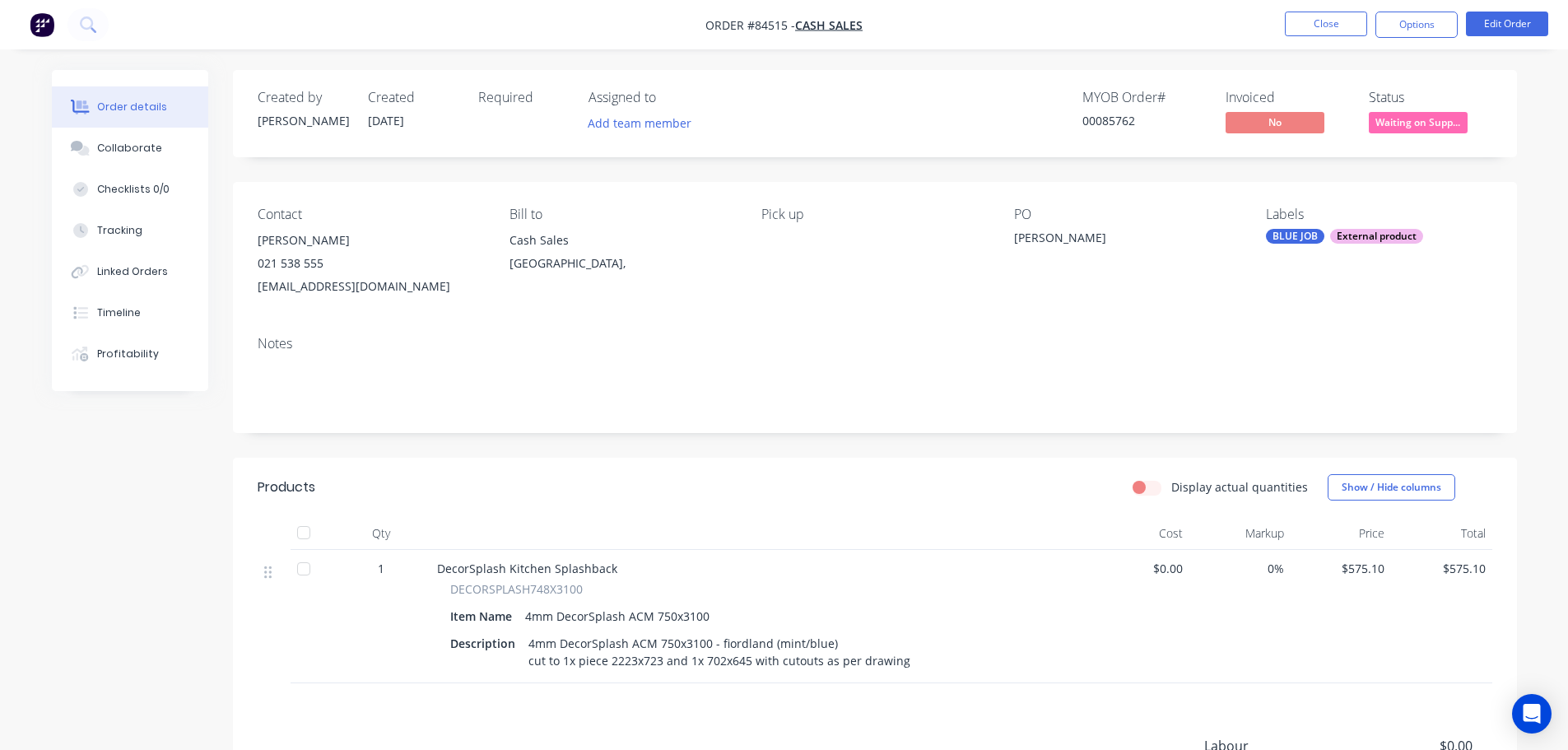
click at [1383, 95] on div "Status" at bounding box center [1430, 97] width 123 height 16
click at [1252, 96] on div "Invoiced" at bounding box center [1287, 97] width 123 height 16
click at [1341, 86] on div "Created by Jess Created 10/09/25 Required Assigned to Add team member MYOB Orde…" at bounding box center [875, 113] width 1284 height 87
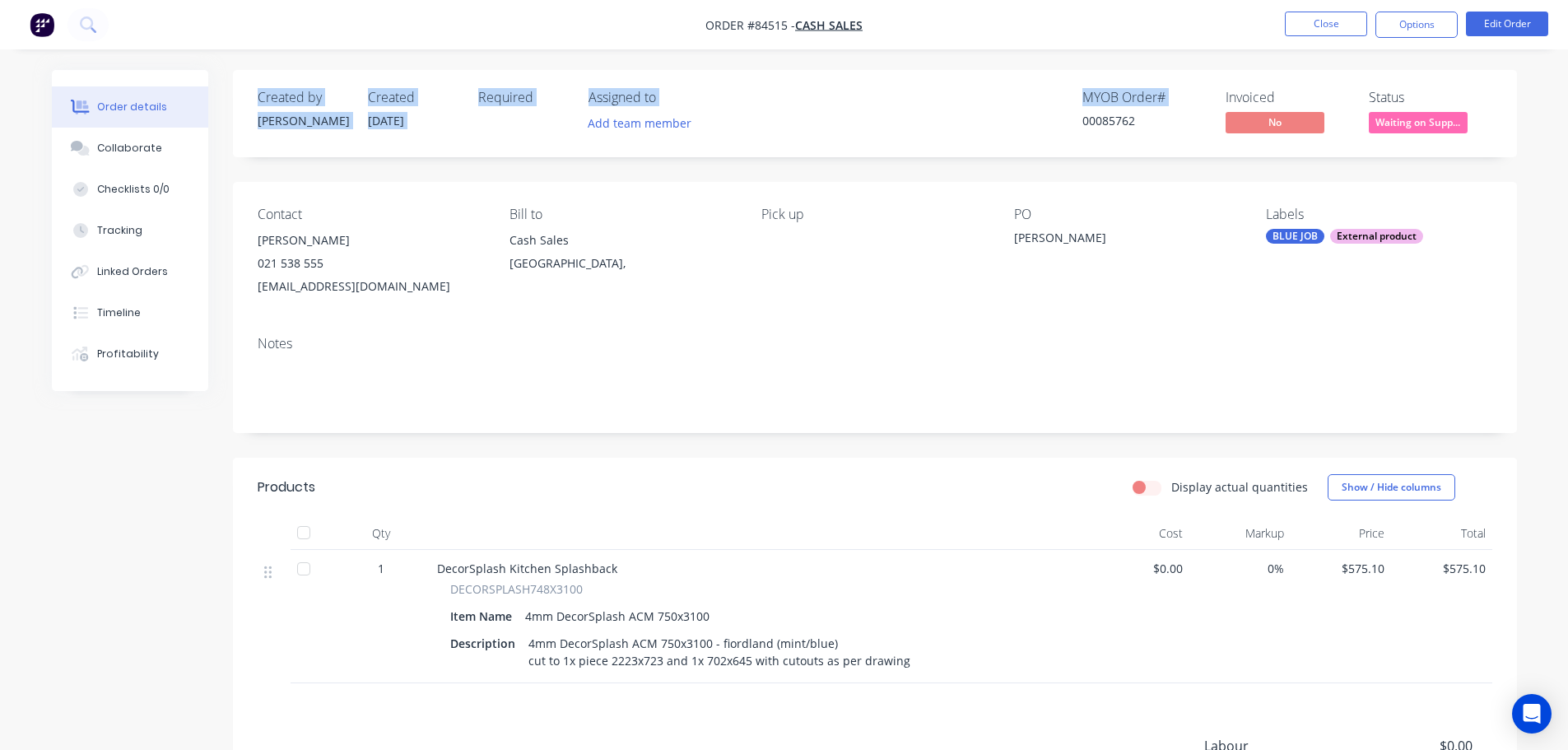
drag, startPoint x: 257, startPoint y: 100, endPoint x: 779, endPoint y: 145, distance: 523.9
click at [779, 145] on div "Created by Jess Created 10/09/25 Required Assigned to Add team member MYOB Orde…" at bounding box center [875, 113] width 1284 height 87
click at [831, 118] on div "MYOB Order # 00085762 Invoiced No Status Waiting on Supp..." at bounding box center [1123, 113] width 739 height 48
click at [504, 95] on div "Required" at bounding box center [523, 97] width 90 height 16
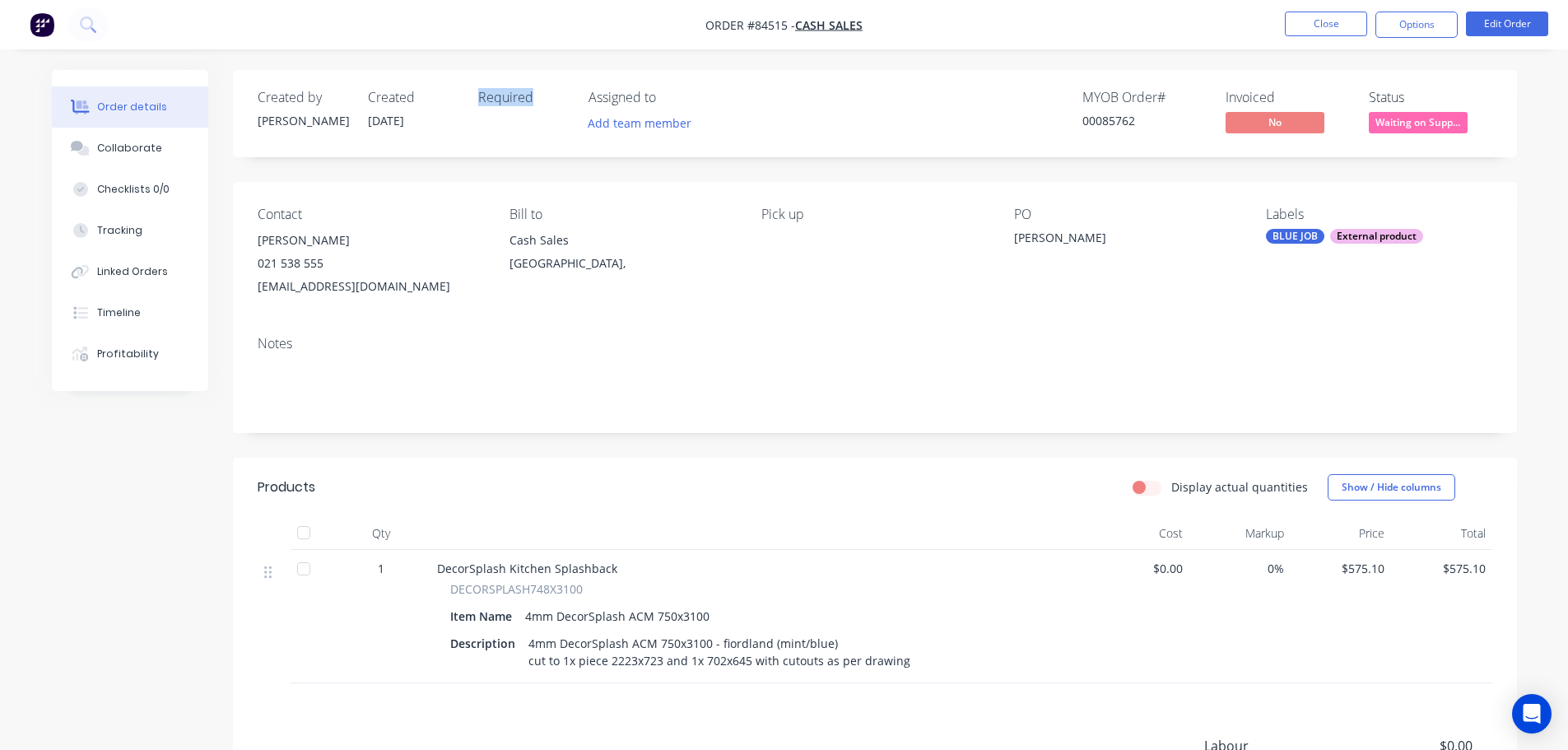
click at [504, 95] on div "Required" at bounding box center [523, 97] width 90 height 16
click at [508, 114] on div "Required" at bounding box center [523, 113] width 90 height 48
click at [502, 199] on div "Contact Josh Randell 021 538 555 milfoxnz@gmail.com Bill to Cash Sales Auckland…" at bounding box center [875, 253] width 1284 height 141
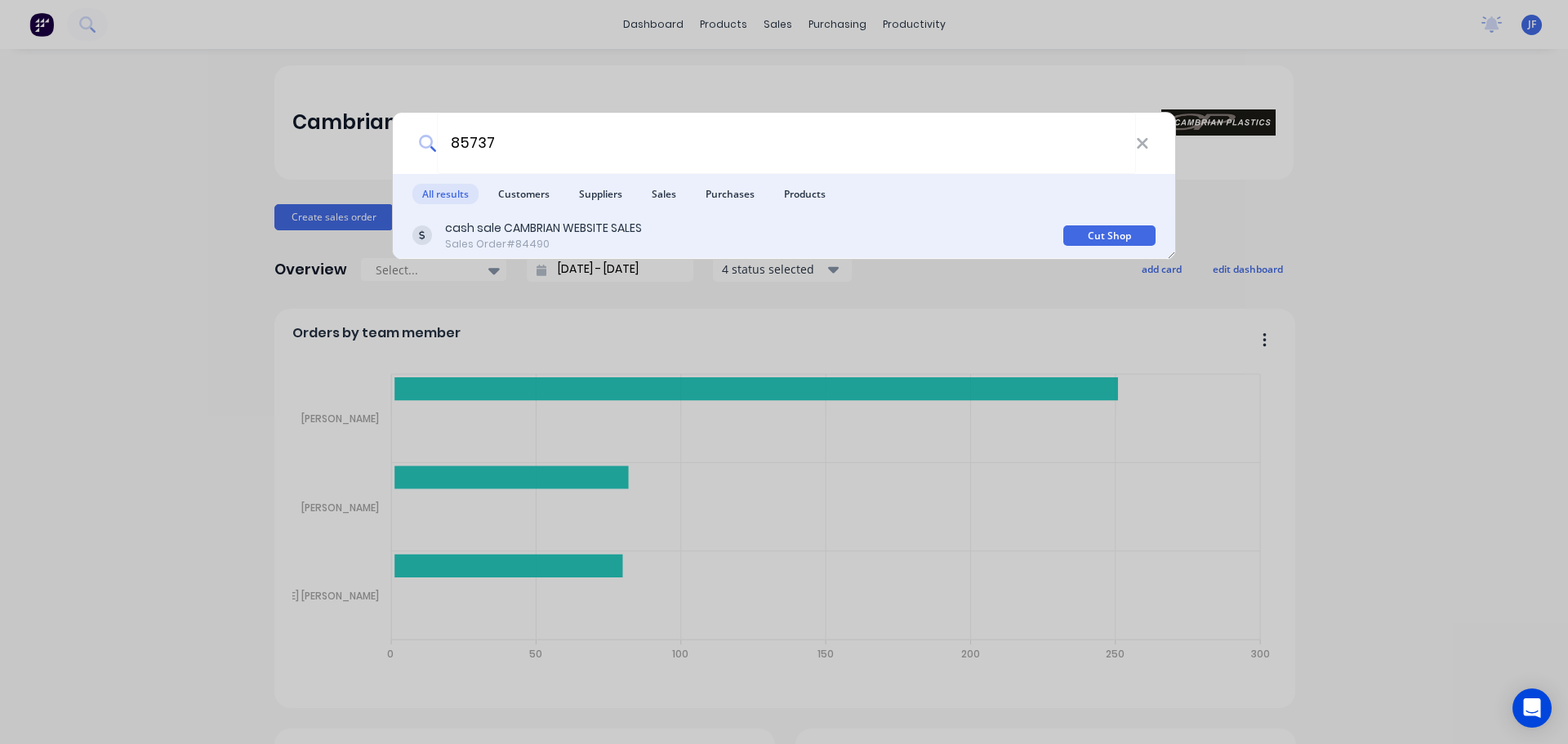
type input "85737"
click at [967, 227] on div "cash sale CAMBRIAN WEBSITE SALES Sales Order #84490" at bounding box center [737, 236] width 651 height 32
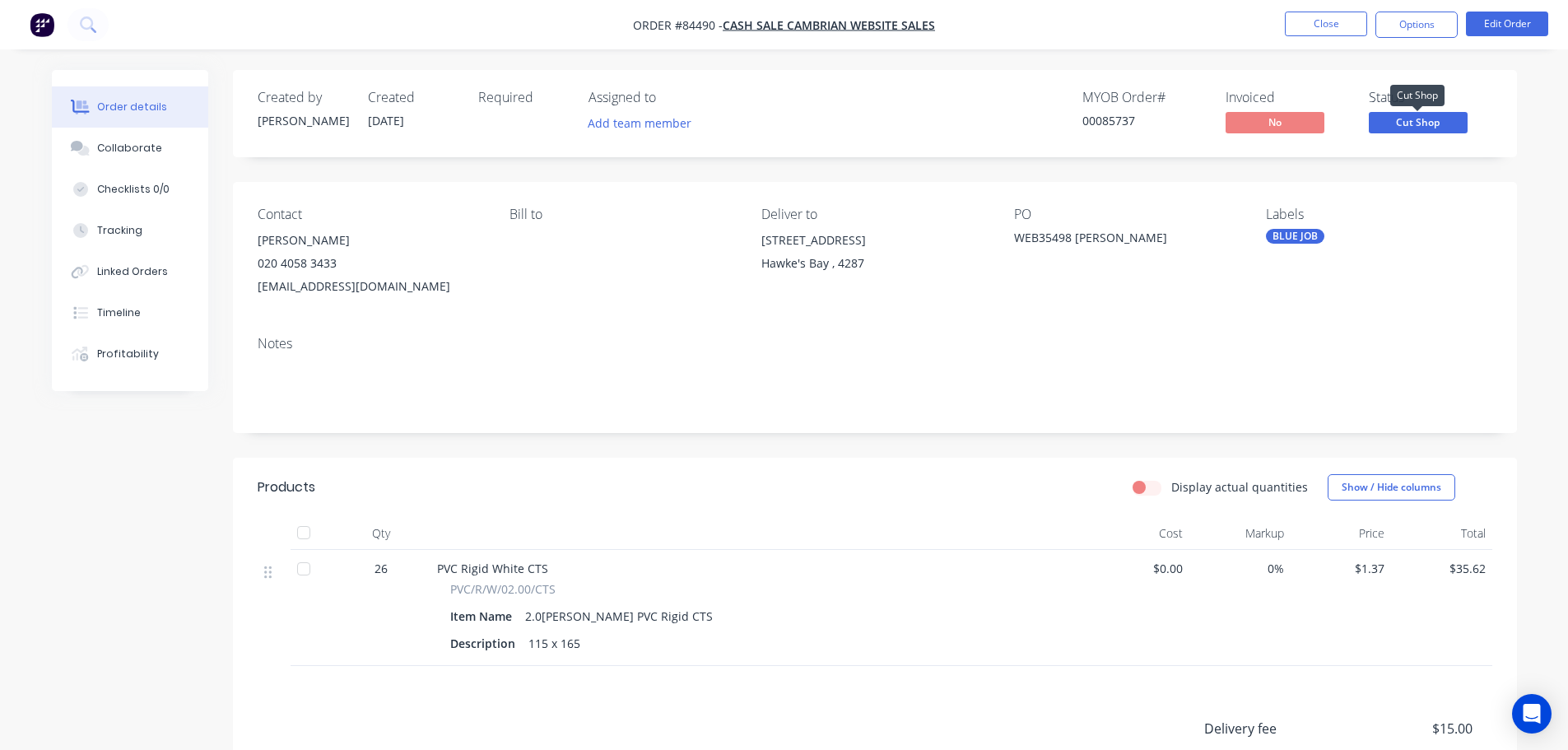
click at [1452, 118] on span "Cut Shop" at bounding box center [1418, 122] width 99 height 21
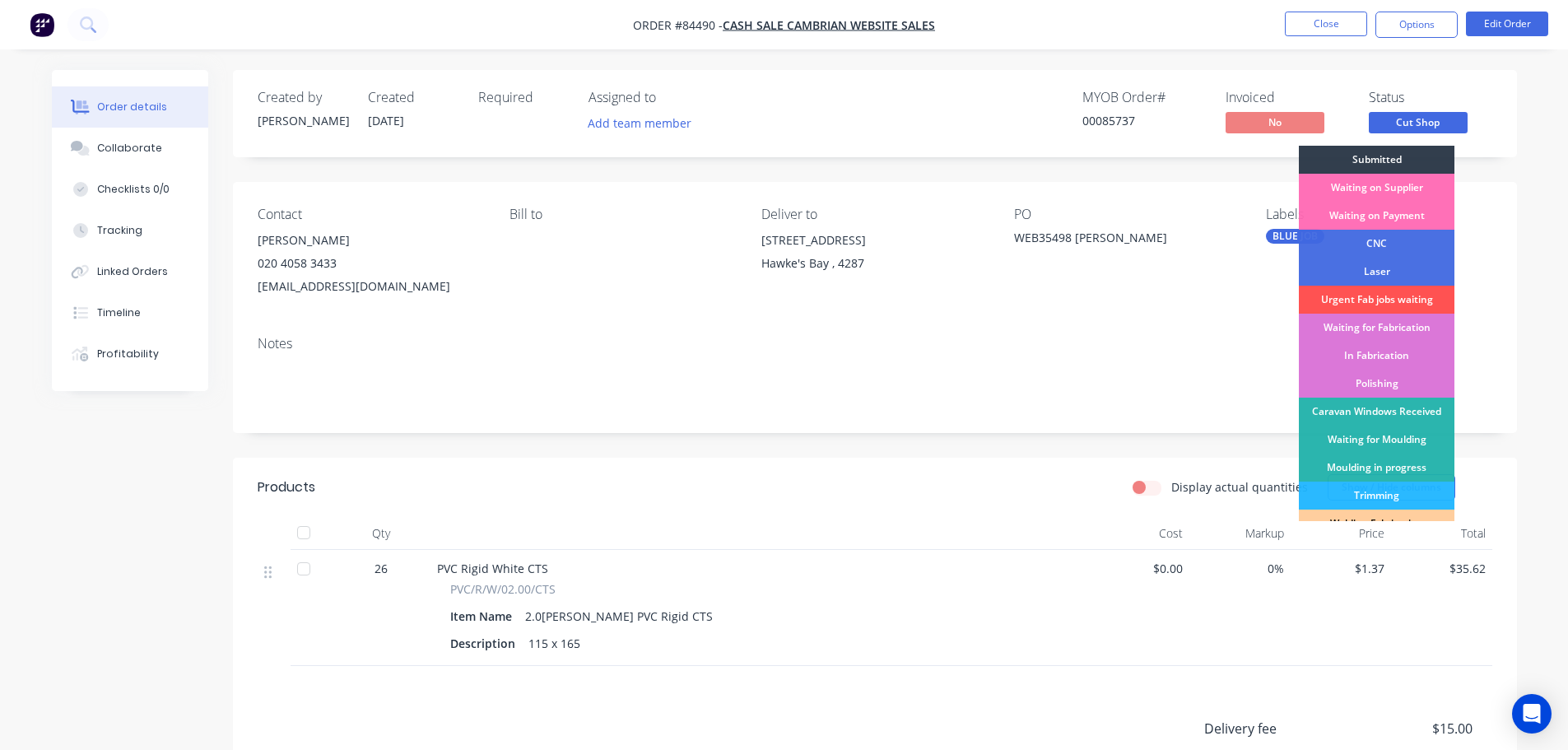
scroll to position [324, 0]
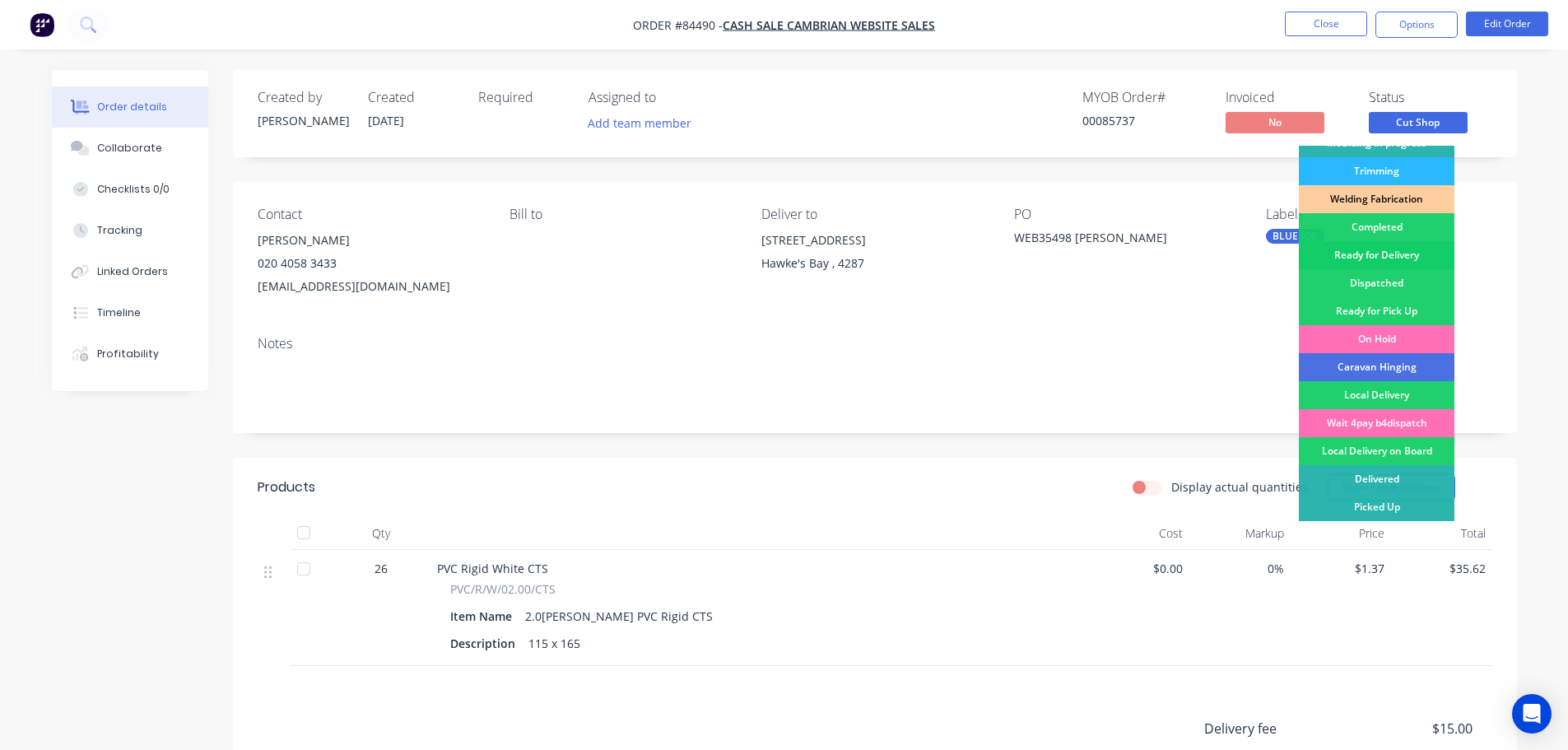
click at [1378, 259] on div "Ready for Delivery" at bounding box center [1376, 256] width 156 height 28
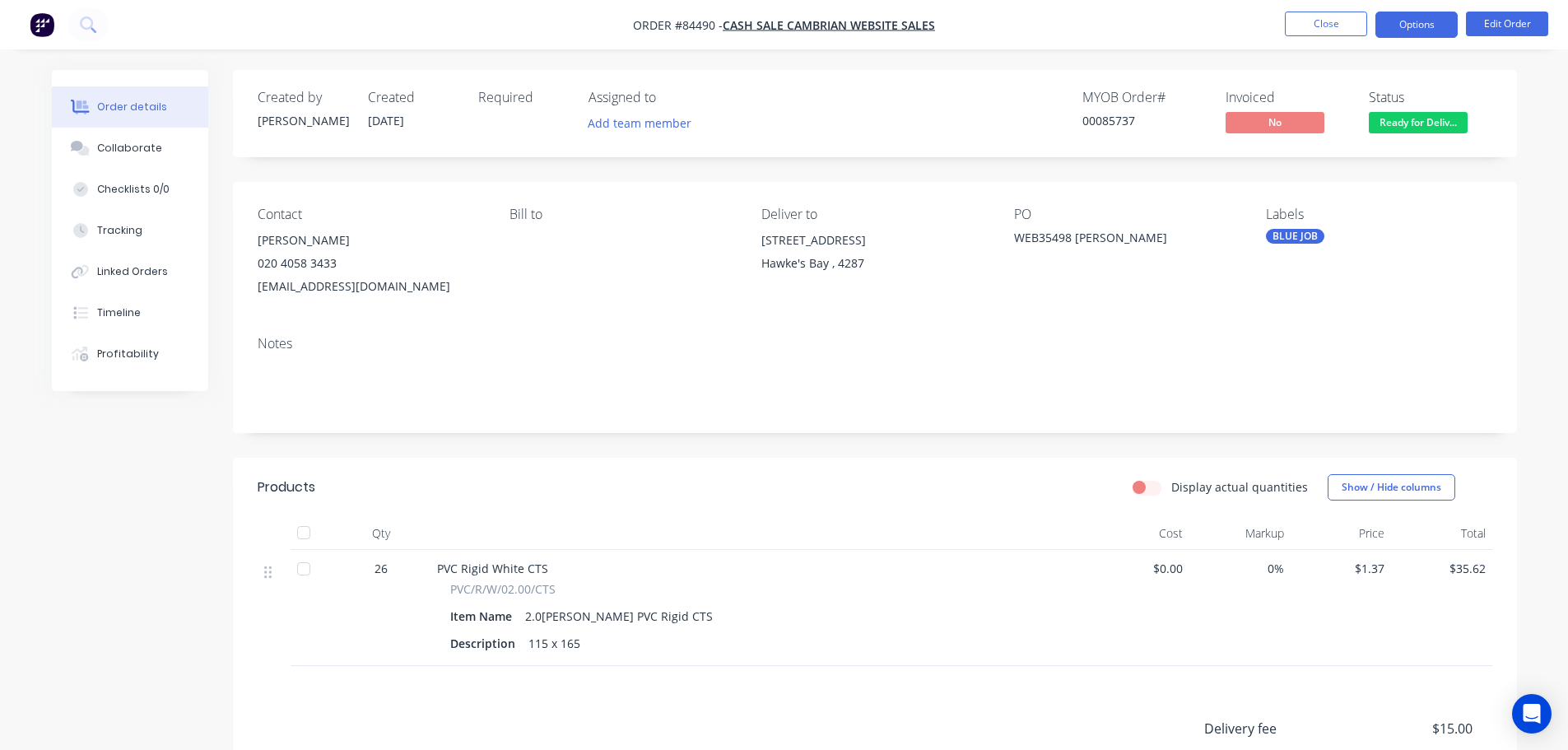
click at [1436, 18] on button "Options" at bounding box center [1417, 24] width 83 height 26
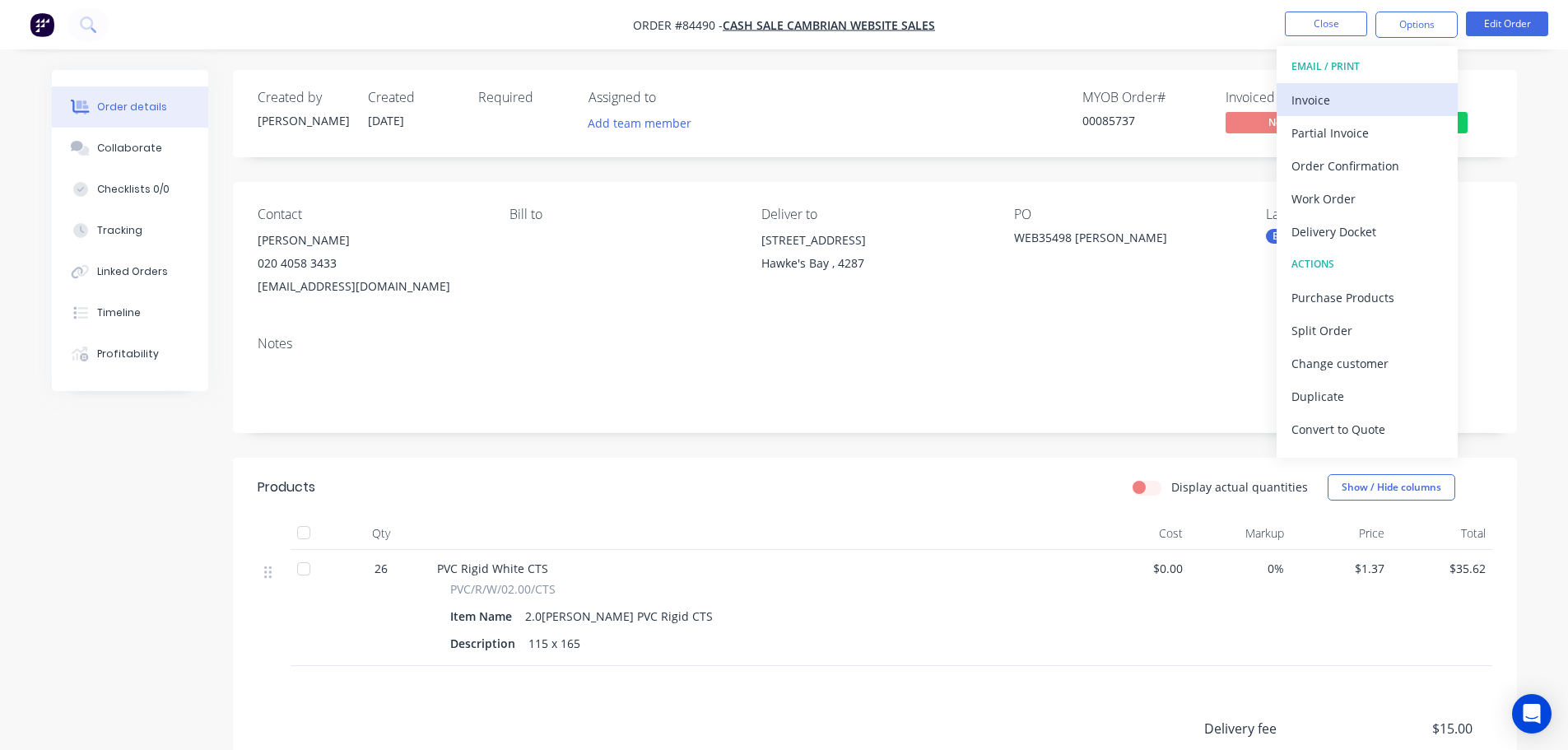
click at [1352, 89] on div "Invoice" at bounding box center [1367, 100] width 151 height 23
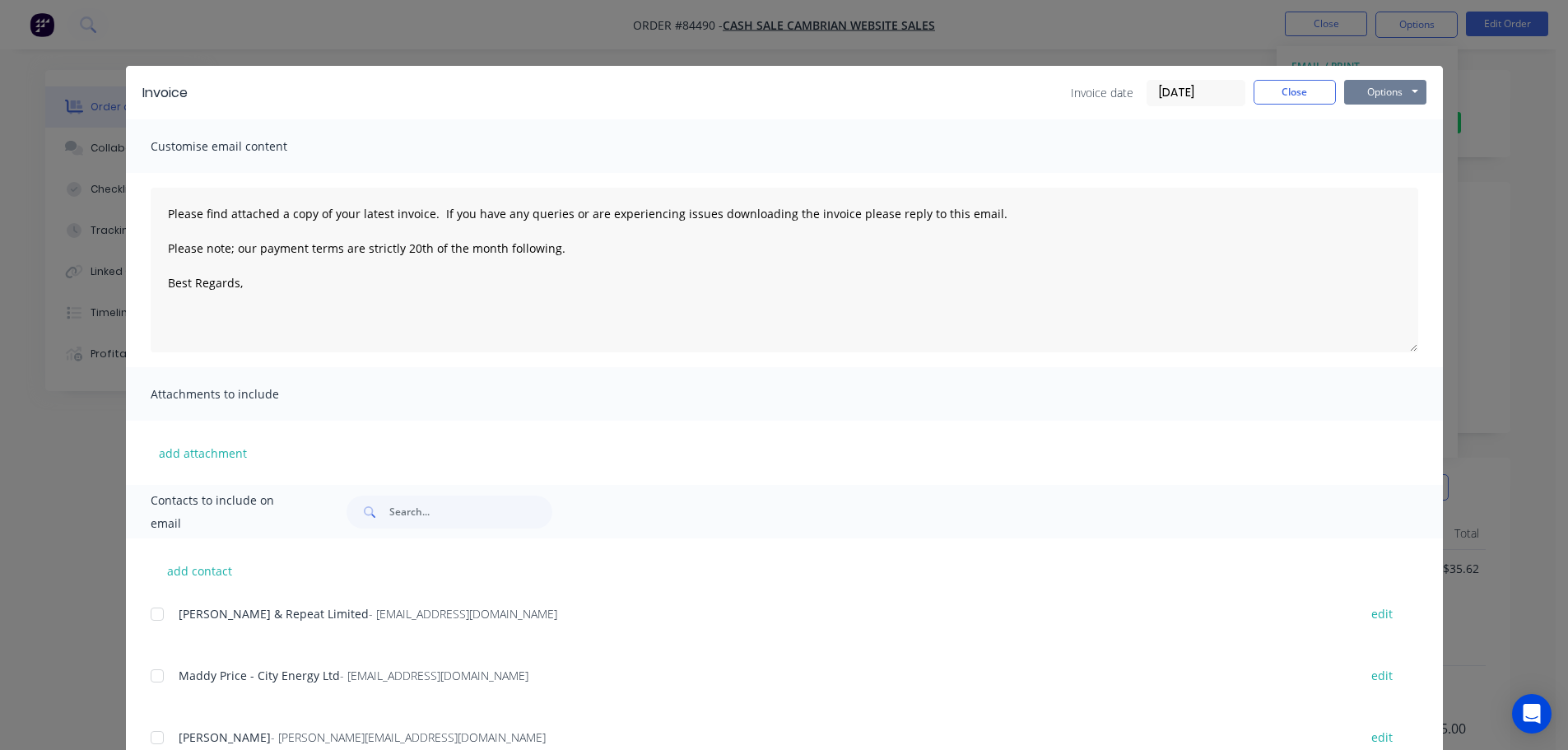
click at [1399, 90] on button "Options" at bounding box center [1386, 92] width 83 height 24
click at [1390, 143] on button "Print" at bounding box center [1397, 148] width 105 height 27
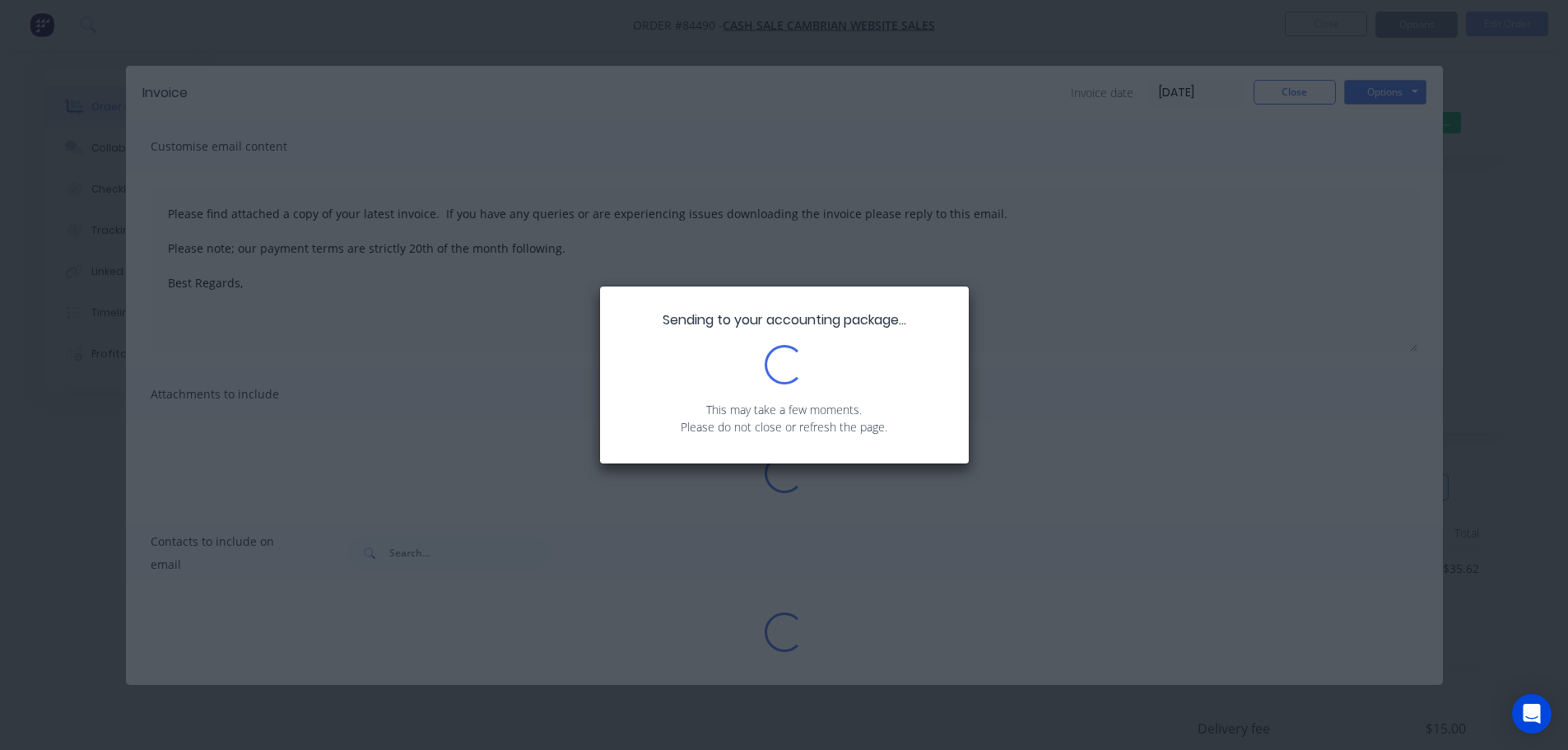
type textarea "Please find attached a copy of your latest invoice. If you have any queries or …"
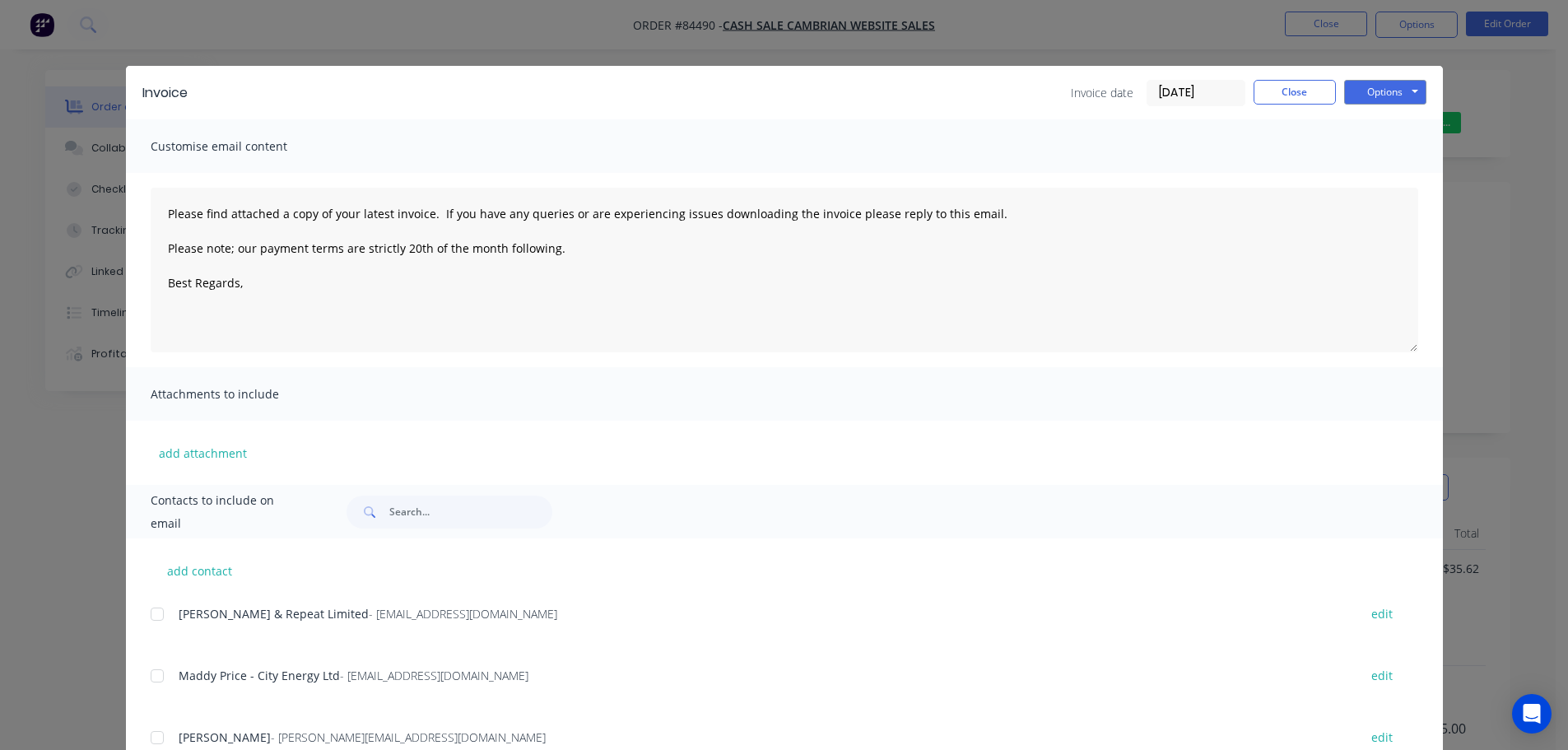
drag, startPoint x: 142, startPoint y: 25, endPoint x: 124, endPoint y: 27, distance: 18.1
click at [141, 25] on div "Invoice Invoice date 10/09/25 Close Options Preview Print Email Customise email…" at bounding box center [784, 375] width 1568 height 750
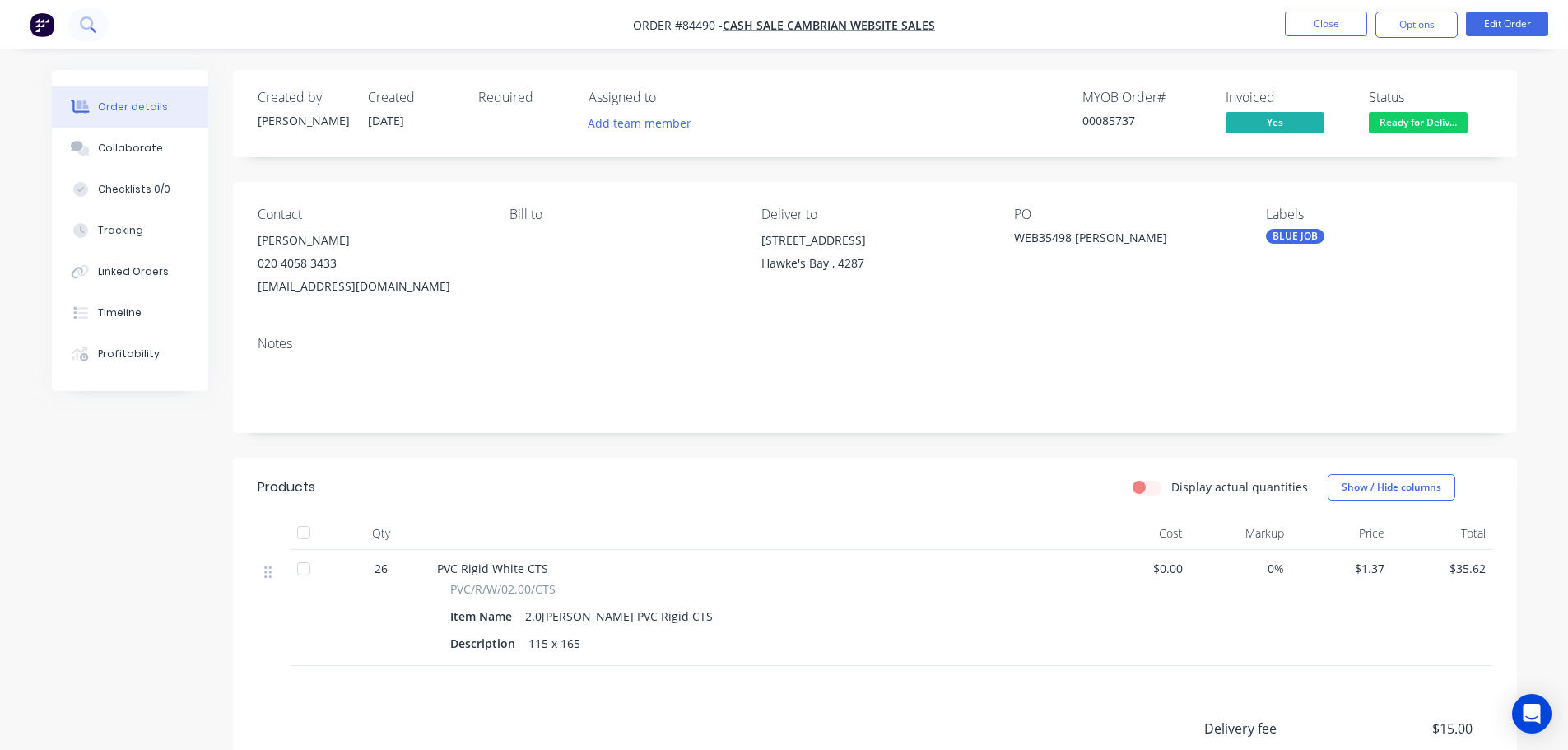
click at [91, 23] on icon at bounding box center [86, 23] width 13 height 13
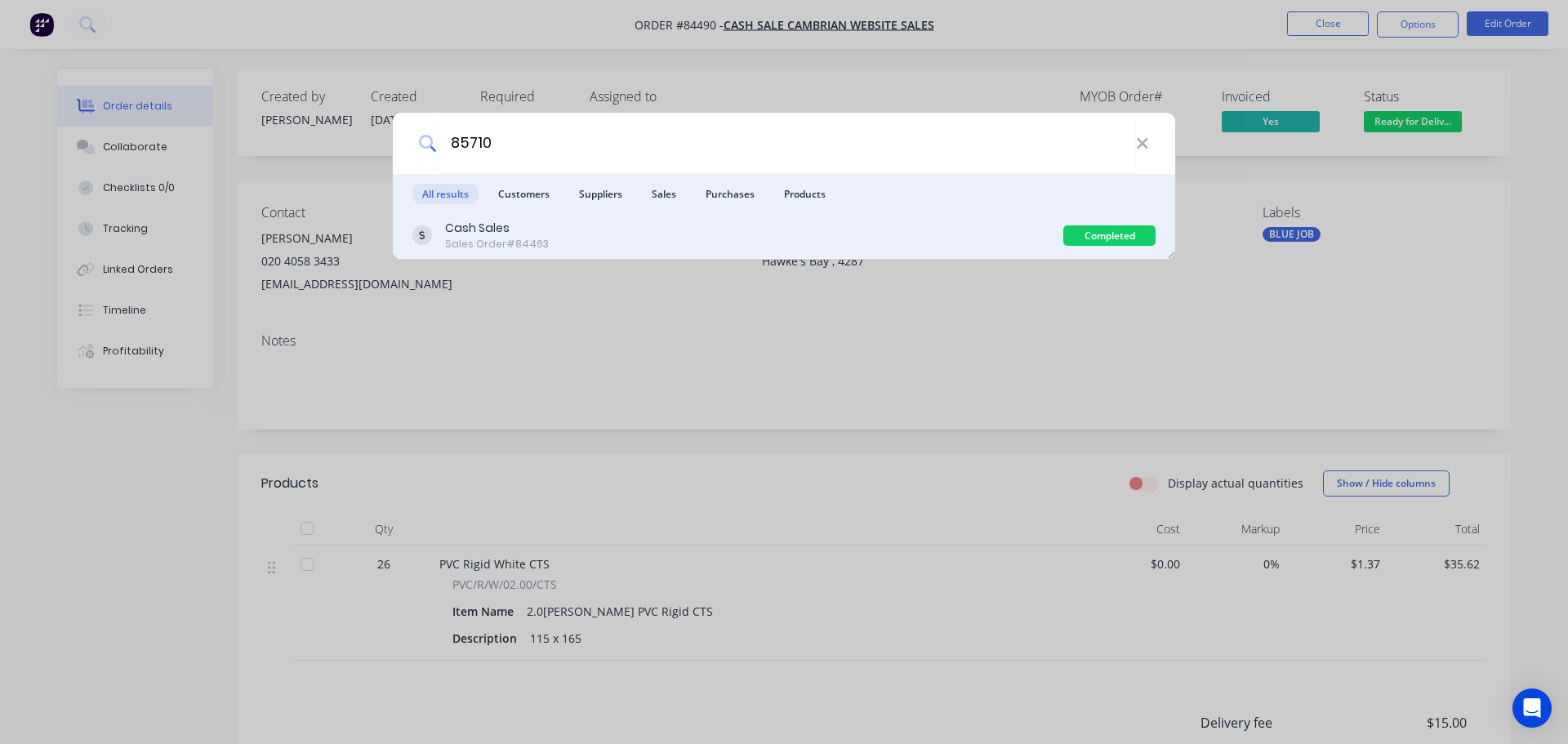
type input "85710"
click at [910, 236] on div "Cash Sales Sales Order #84463" at bounding box center [737, 236] width 651 height 32
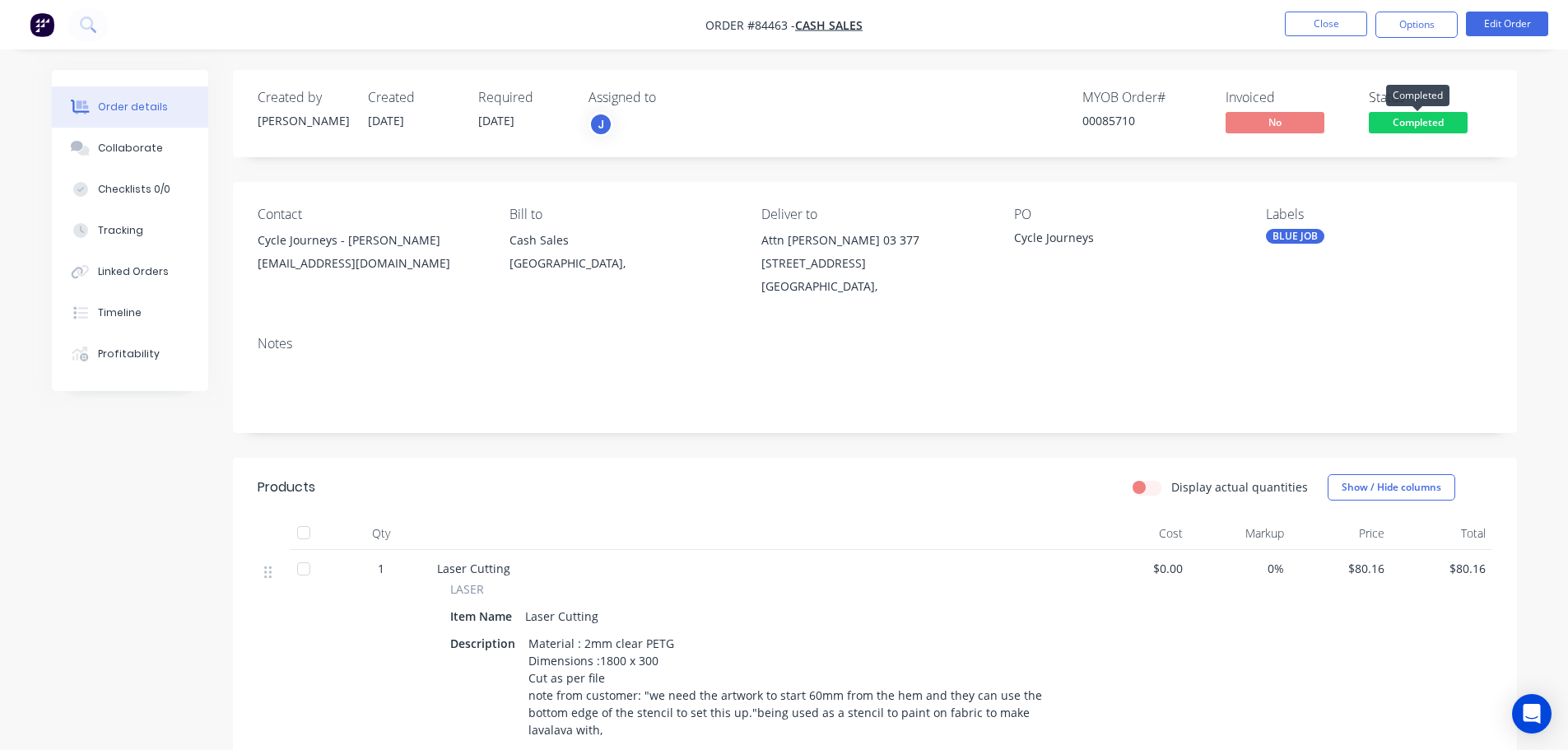
click at [1427, 125] on span "Completed" at bounding box center [1418, 122] width 99 height 21
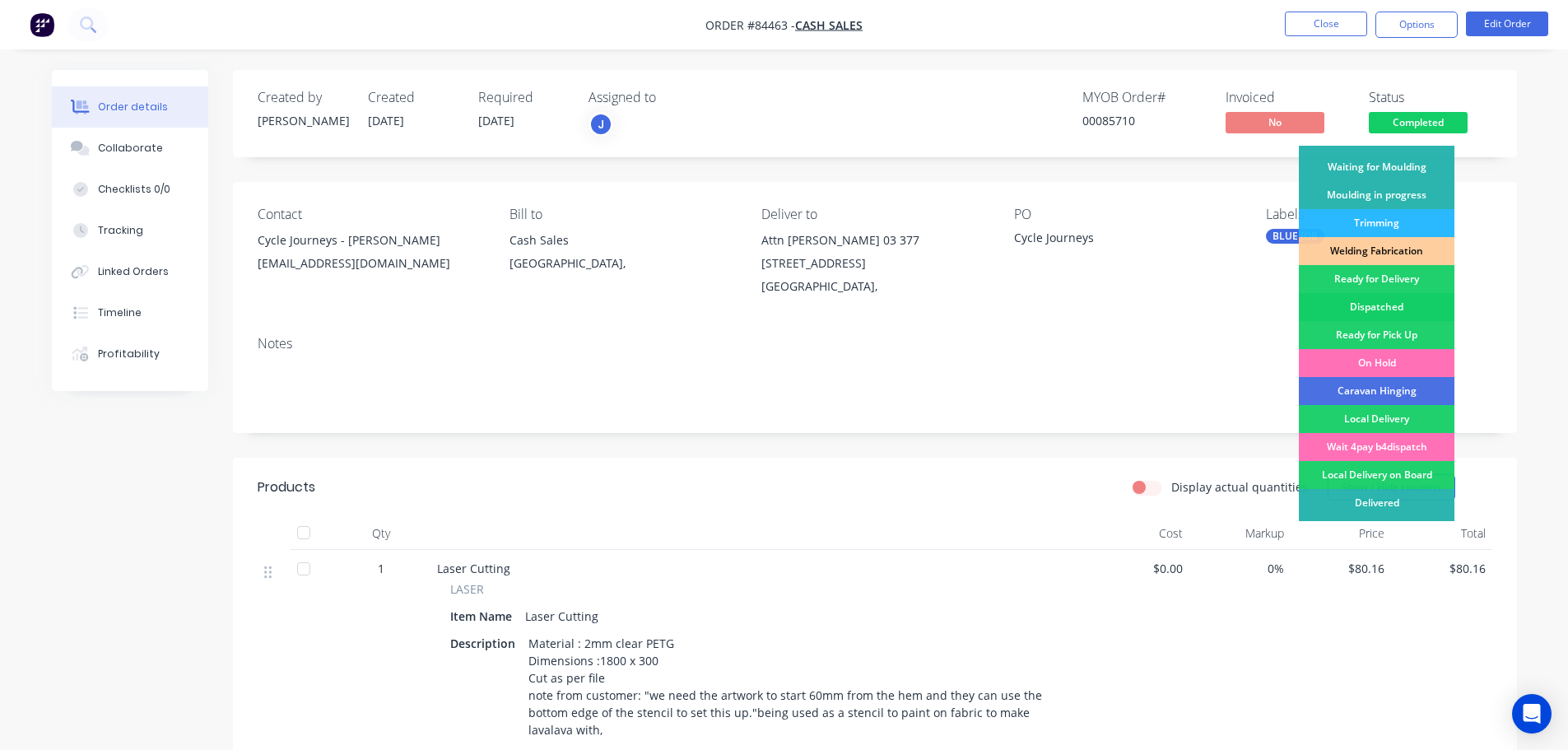
scroll to position [324, 0]
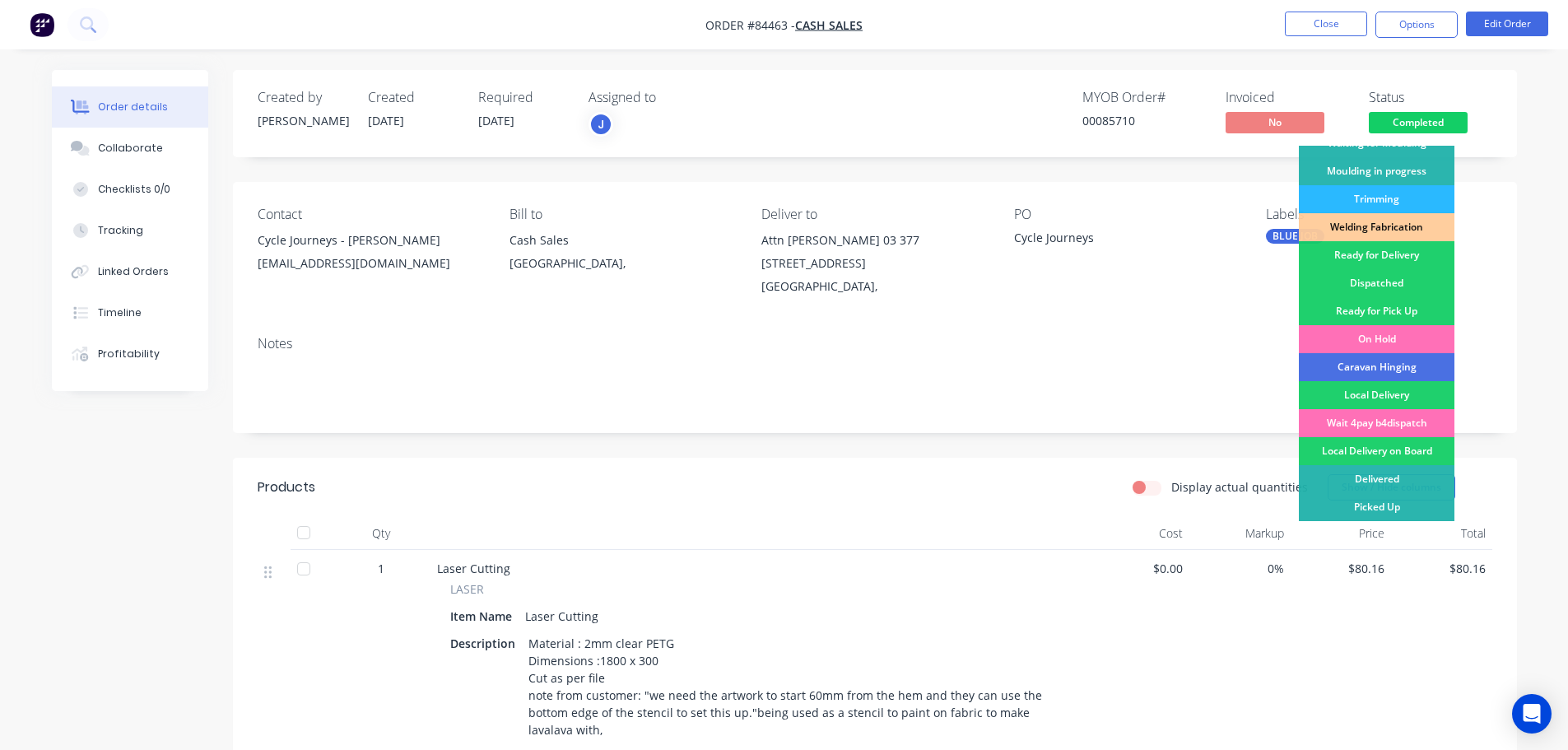
drag, startPoint x: 1372, startPoint y: 252, endPoint x: 1410, endPoint y: 125, distance: 132.6
click at [1372, 249] on div "Ready for Delivery" at bounding box center [1376, 256] width 156 height 28
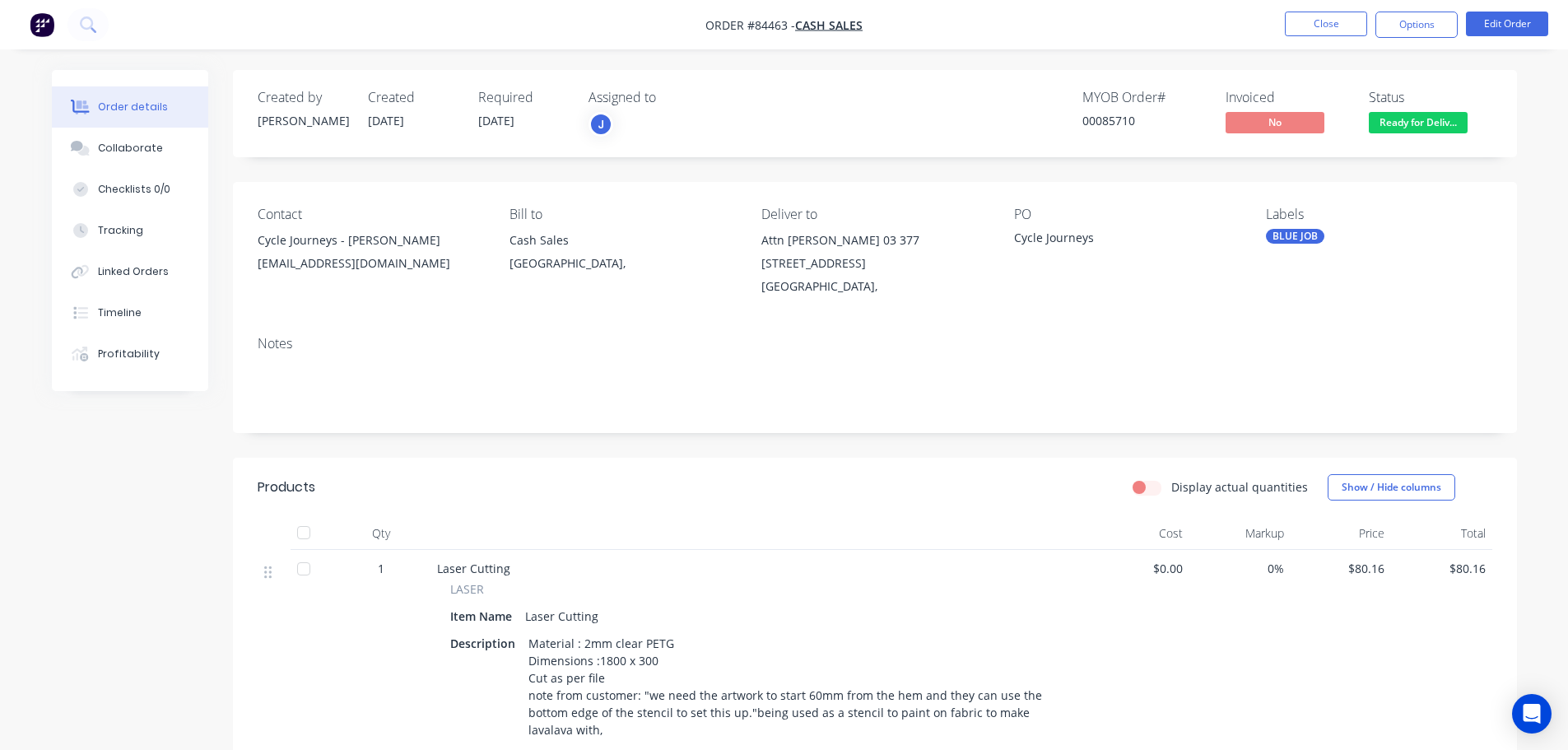
click at [1415, 44] on nav "Order #84463 - Cash Sales Close Options Edit Order" at bounding box center [784, 24] width 1568 height 50
click at [1412, 32] on button "Options" at bounding box center [1417, 24] width 83 height 26
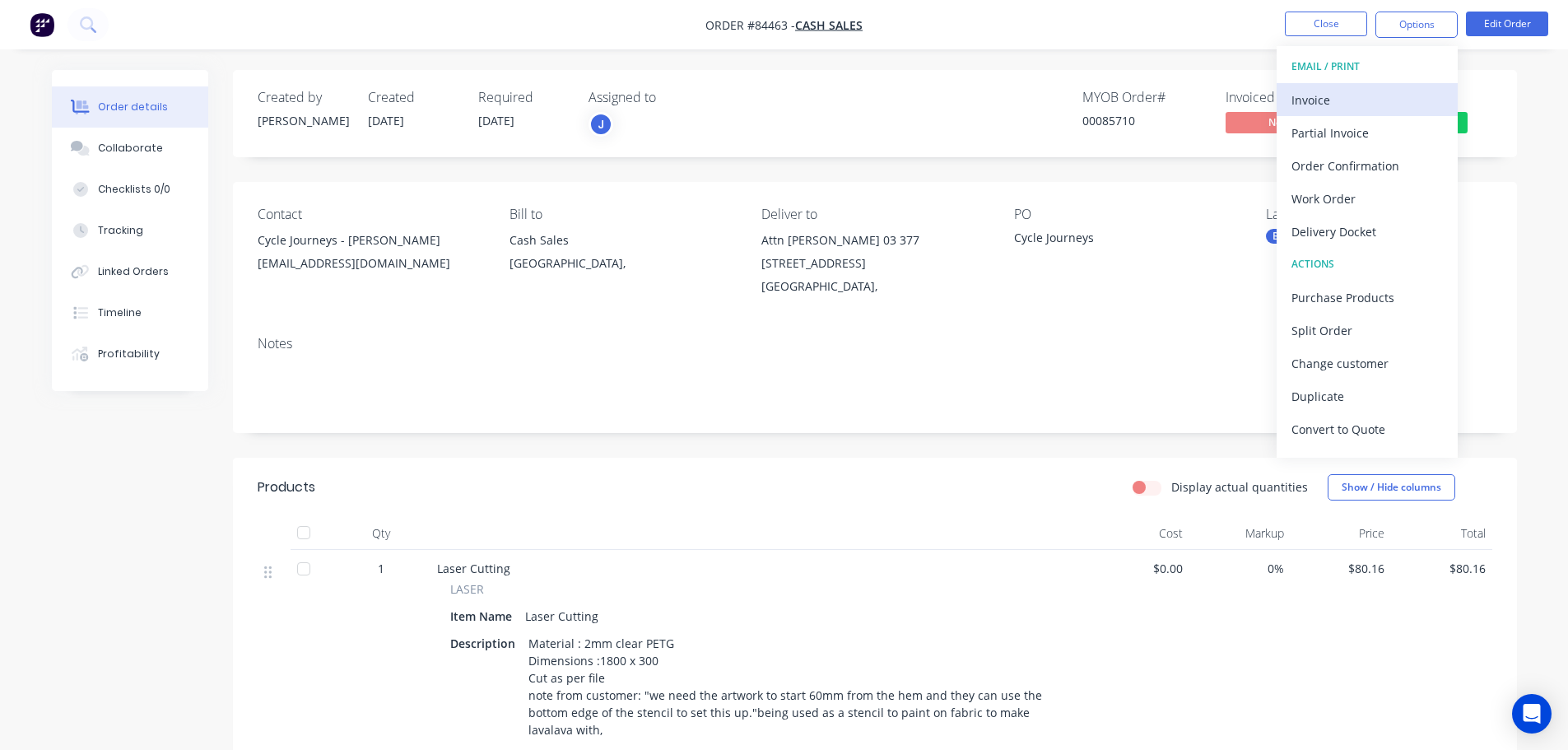
click at [1368, 86] on div "EMAIL / PRINT Invoice Partial Invoice Order Confirmation Work Order Delivery Do…" at bounding box center [1367, 252] width 181 height 412
click at [1376, 86] on button "Invoice" at bounding box center [1367, 99] width 181 height 33
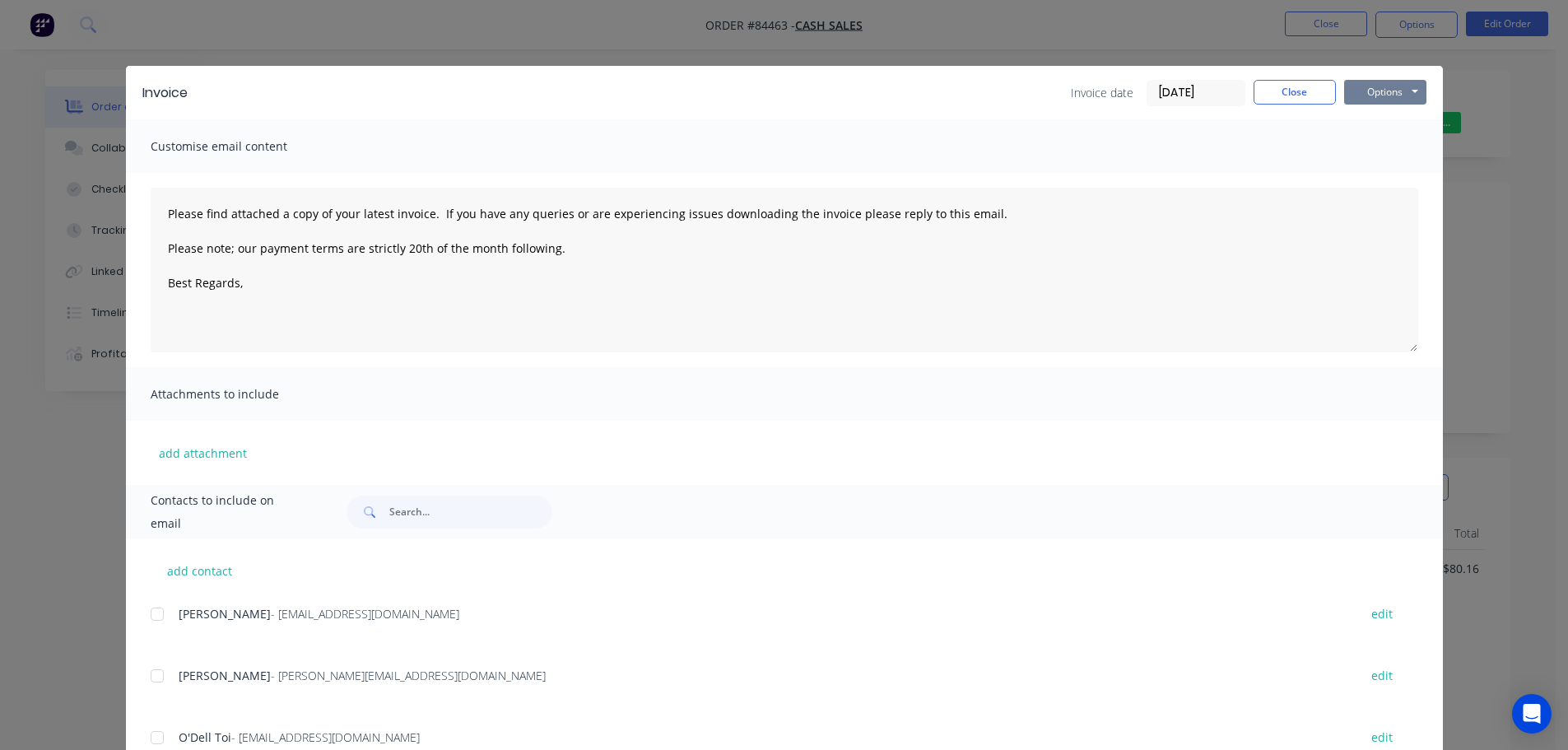
click at [1379, 89] on button "Options" at bounding box center [1386, 92] width 83 height 24
click at [1385, 148] on button "Print" at bounding box center [1397, 148] width 105 height 27
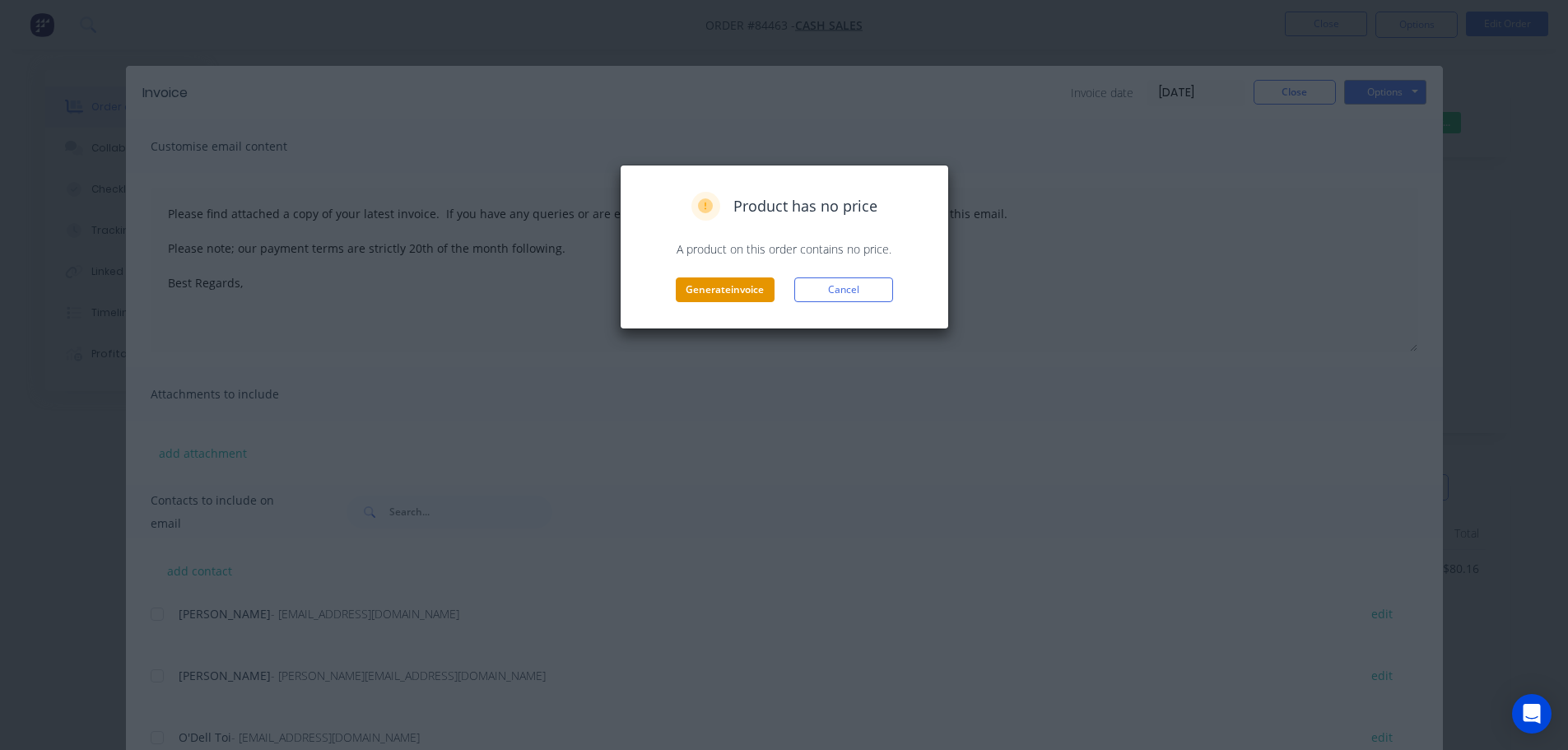
click at [705, 300] on button "Generate invoice" at bounding box center [724, 289] width 99 height 24
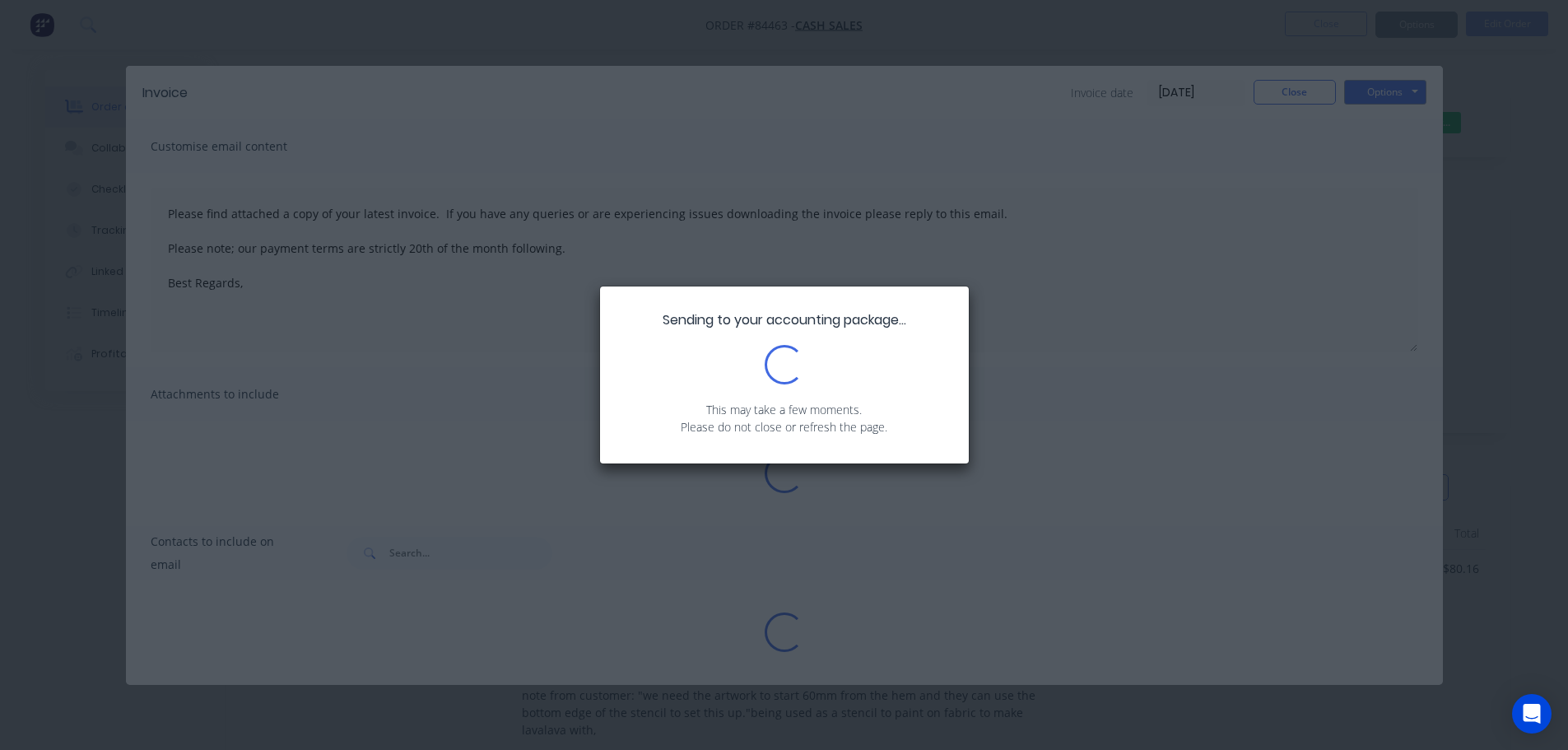
type textarea "Please find attached a copy of your latest invoice. If you have any queries or …"
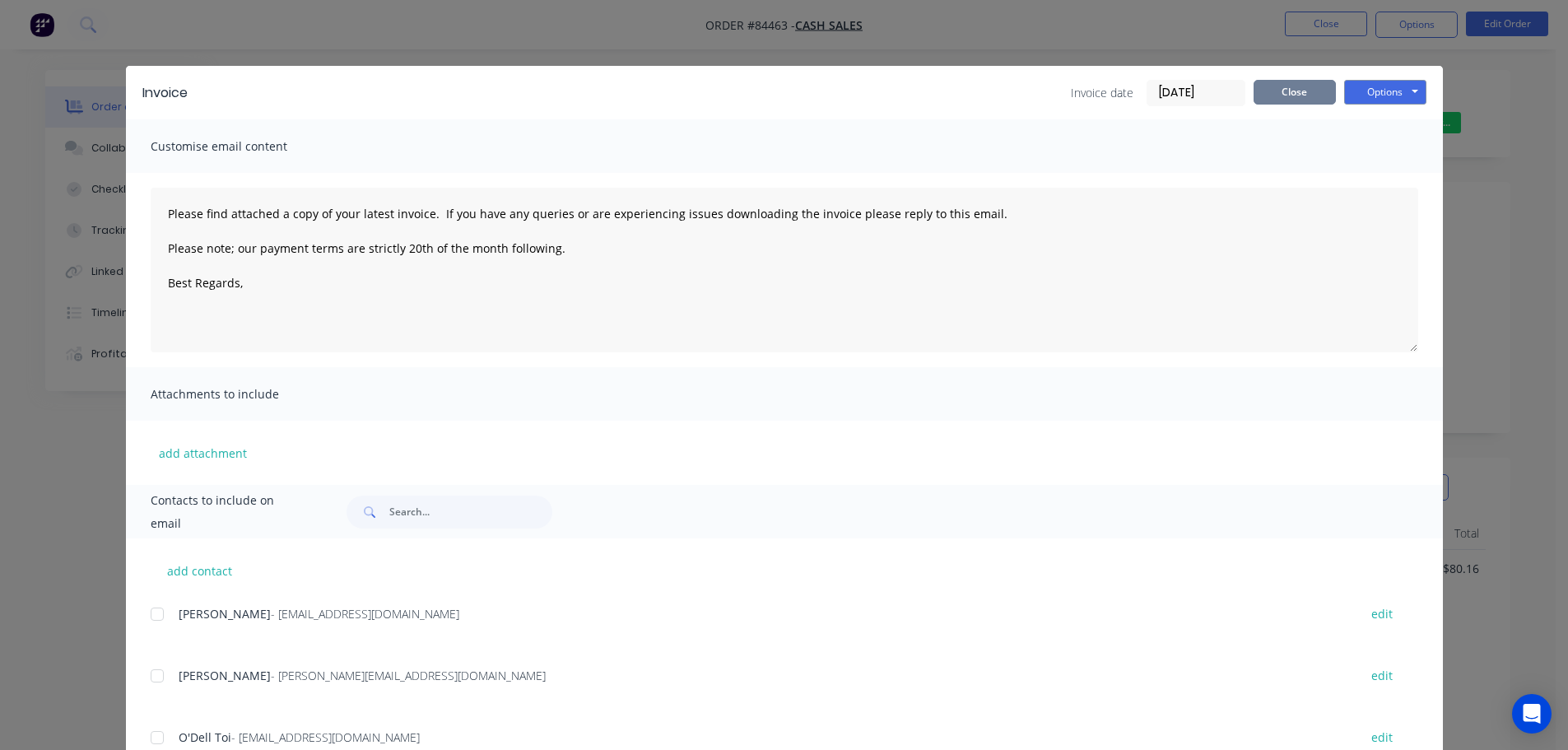
click at [1297, 90] on button "Close" at bounding box center [1295, 92] width 83 height 24
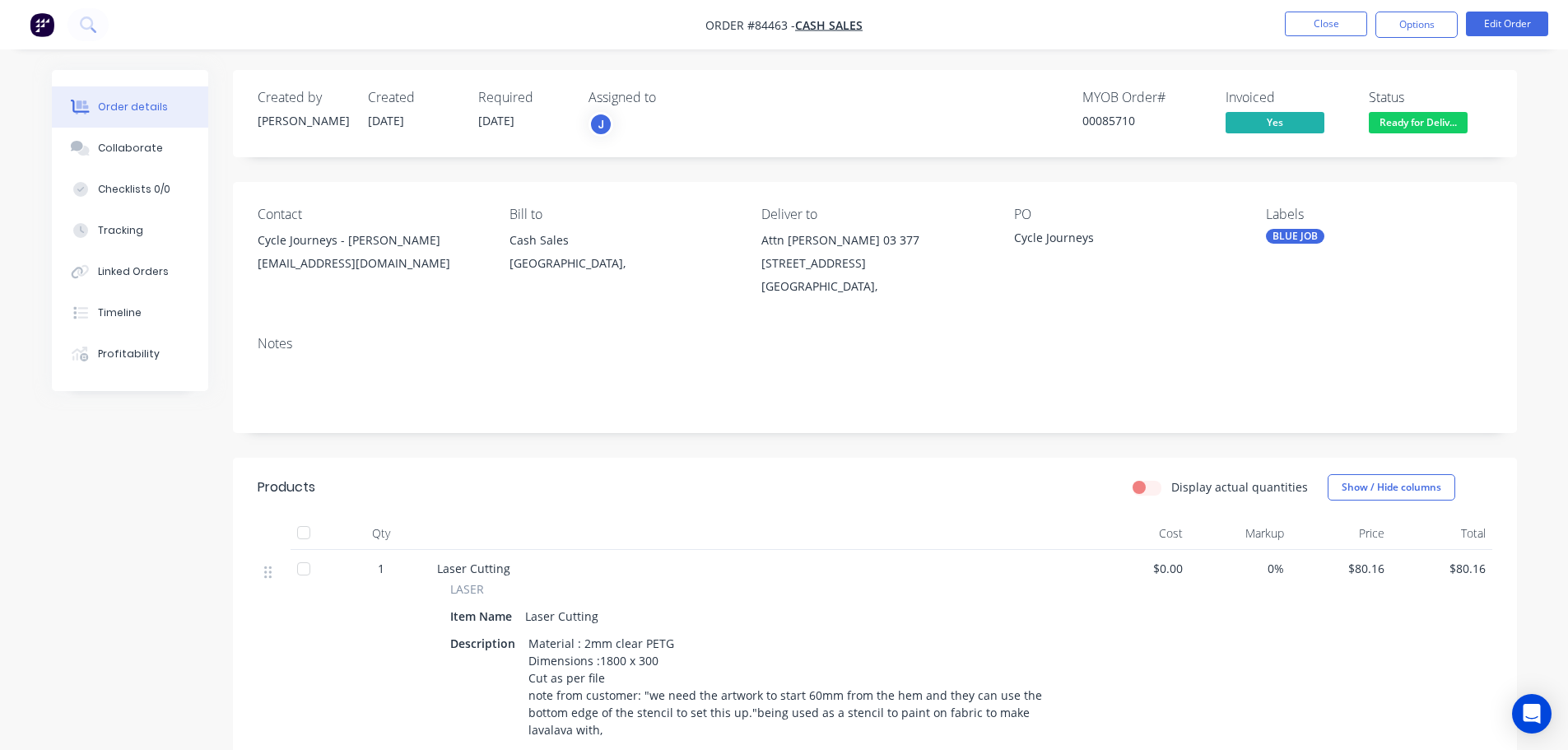
click at [1406, 130] on span "Ready for Deliv..." at bounding box center [1418, 122] width 99 height 21
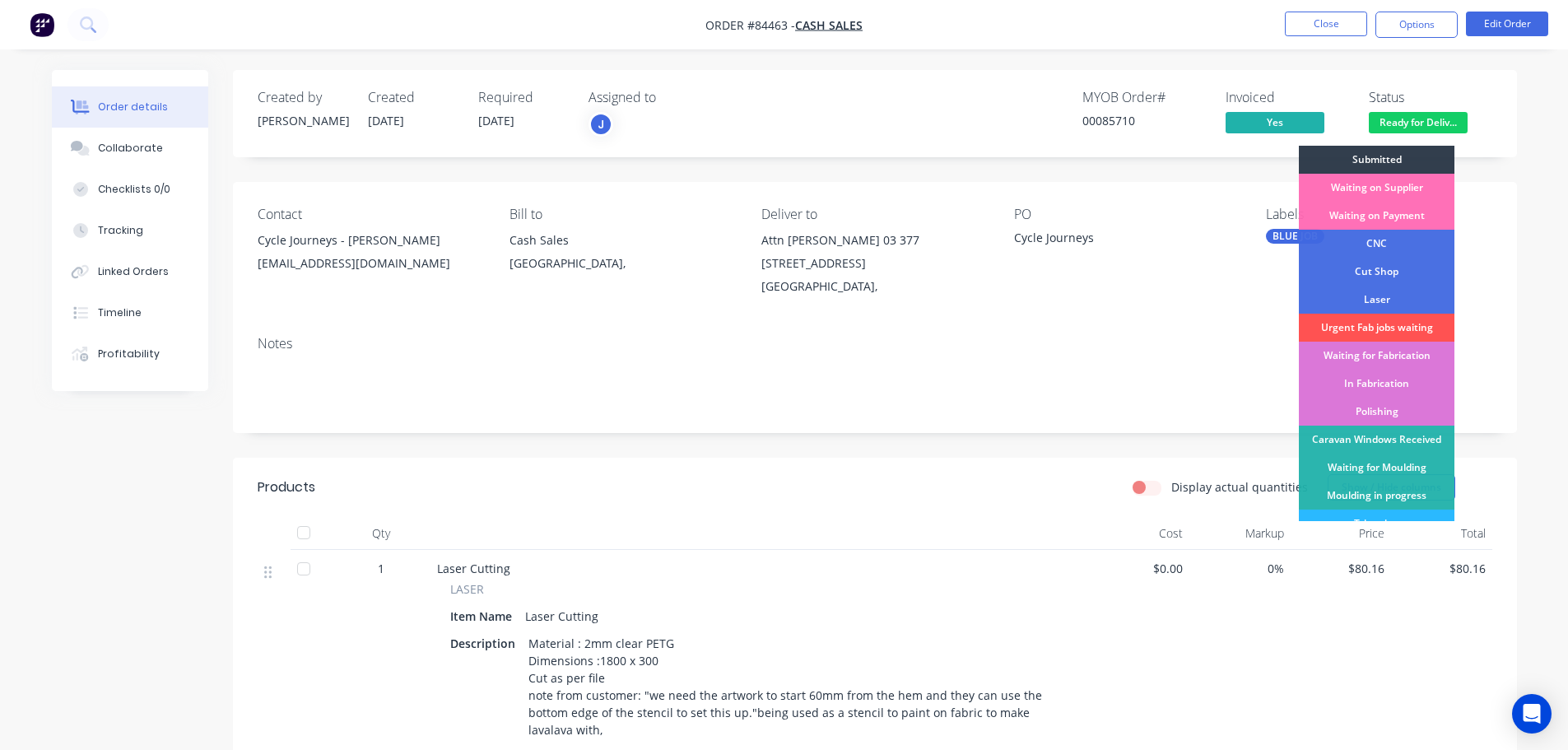
drag, startPoint x: 1141, startPoint y: 78, endPoint x: 1244, endPoint y: 52, distance: 106.2
click at [1142, 78] on div "Created by Jess Created 09/09/25 Required 10/09/25 Assigned to J MYOB Order # 0…" at bounding box center [875, 113] width 1284 height 87
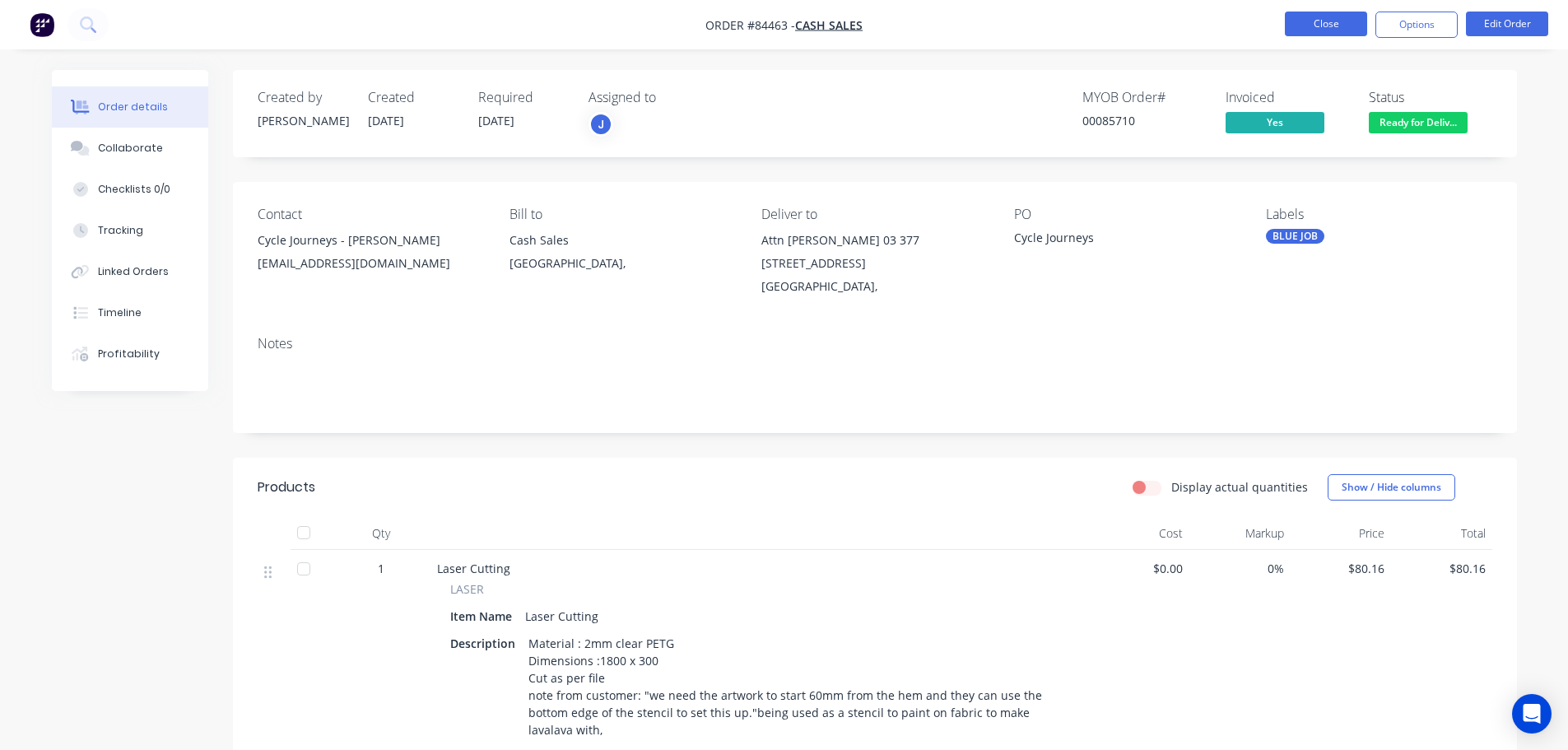
click at [1306, 35] on button "Close" at bounding box center [1327, 23] width 83 height 24
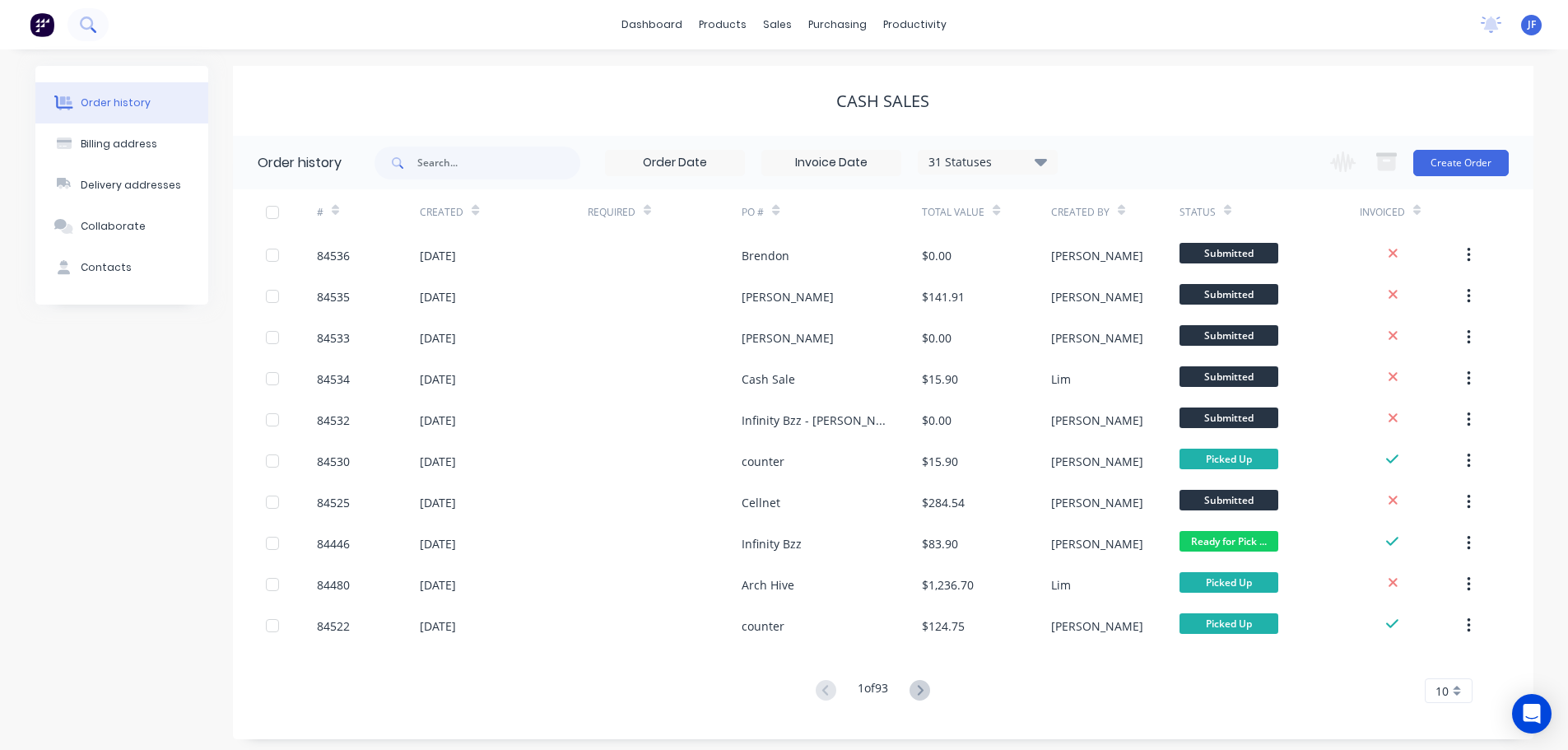
click at [94, 23] on icon at bounding box center [87, 24] width 16 height 16
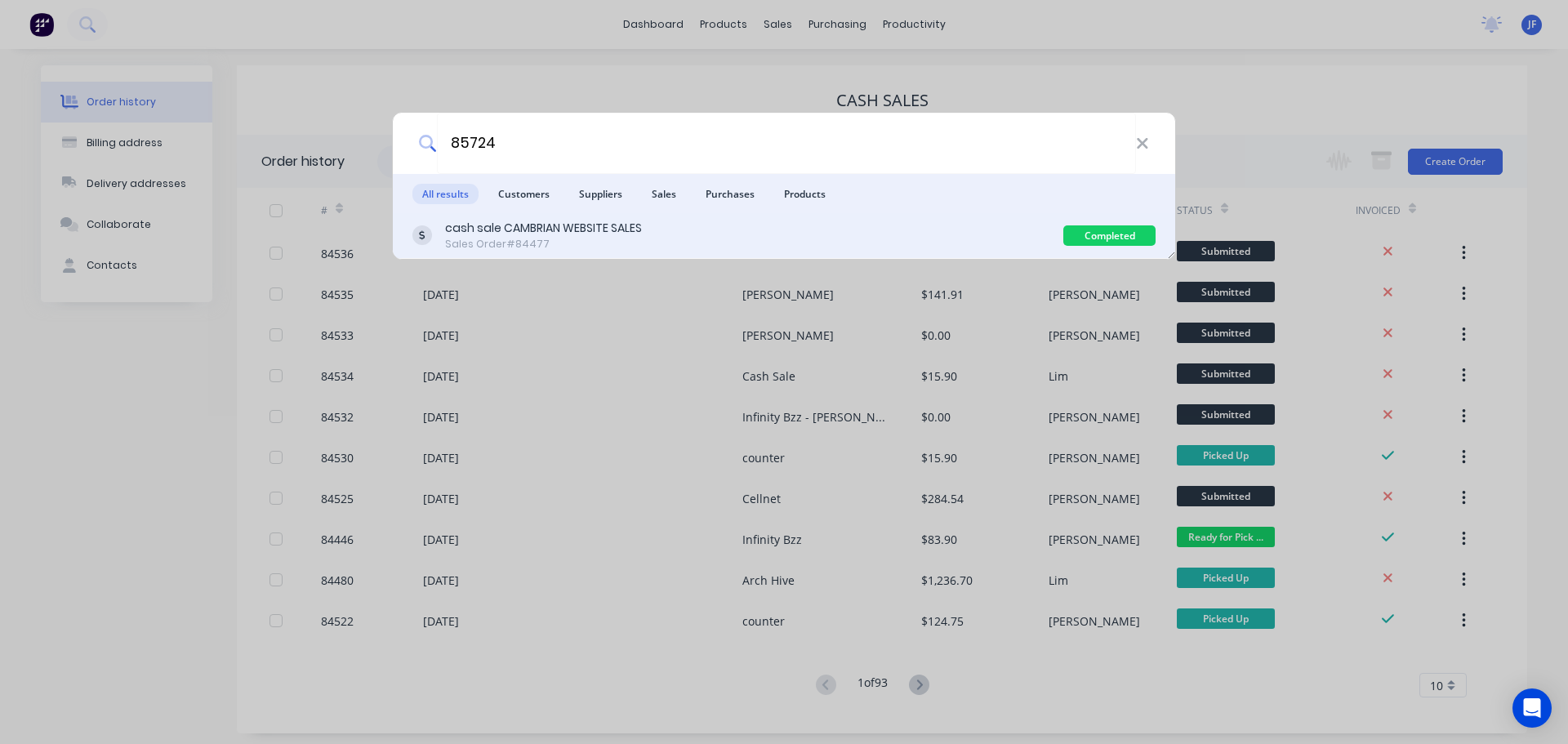
type input "85724"
click at [430, 241] on div at bounding box center [421, 235] width 20 height 20
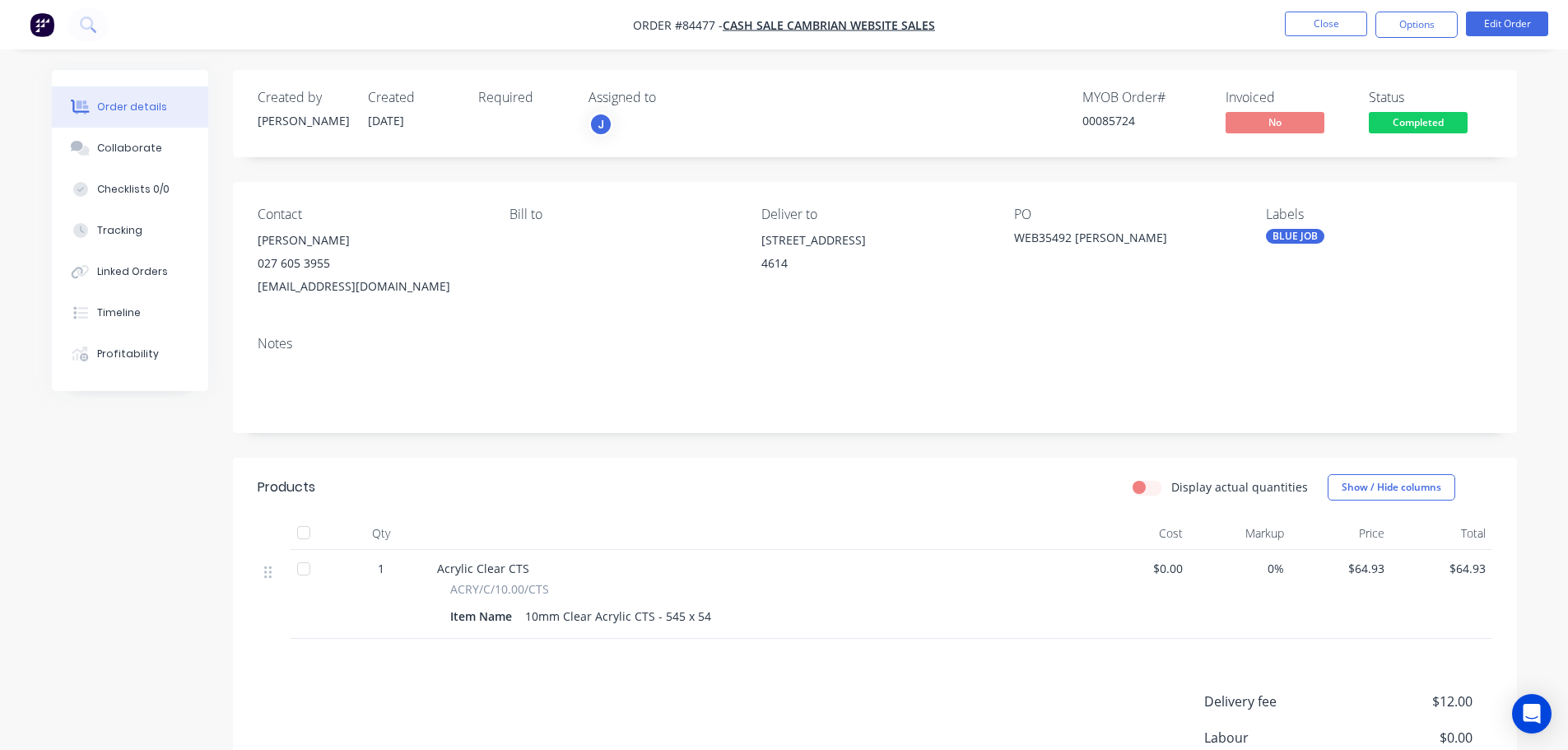
click at [1452, 108] on div "Status Completed" at bounding box center [1430, 113] width 123 height 48
click at [1433, 124] on span "Completed" at bounding box center [1418, 122] width 99 height 21
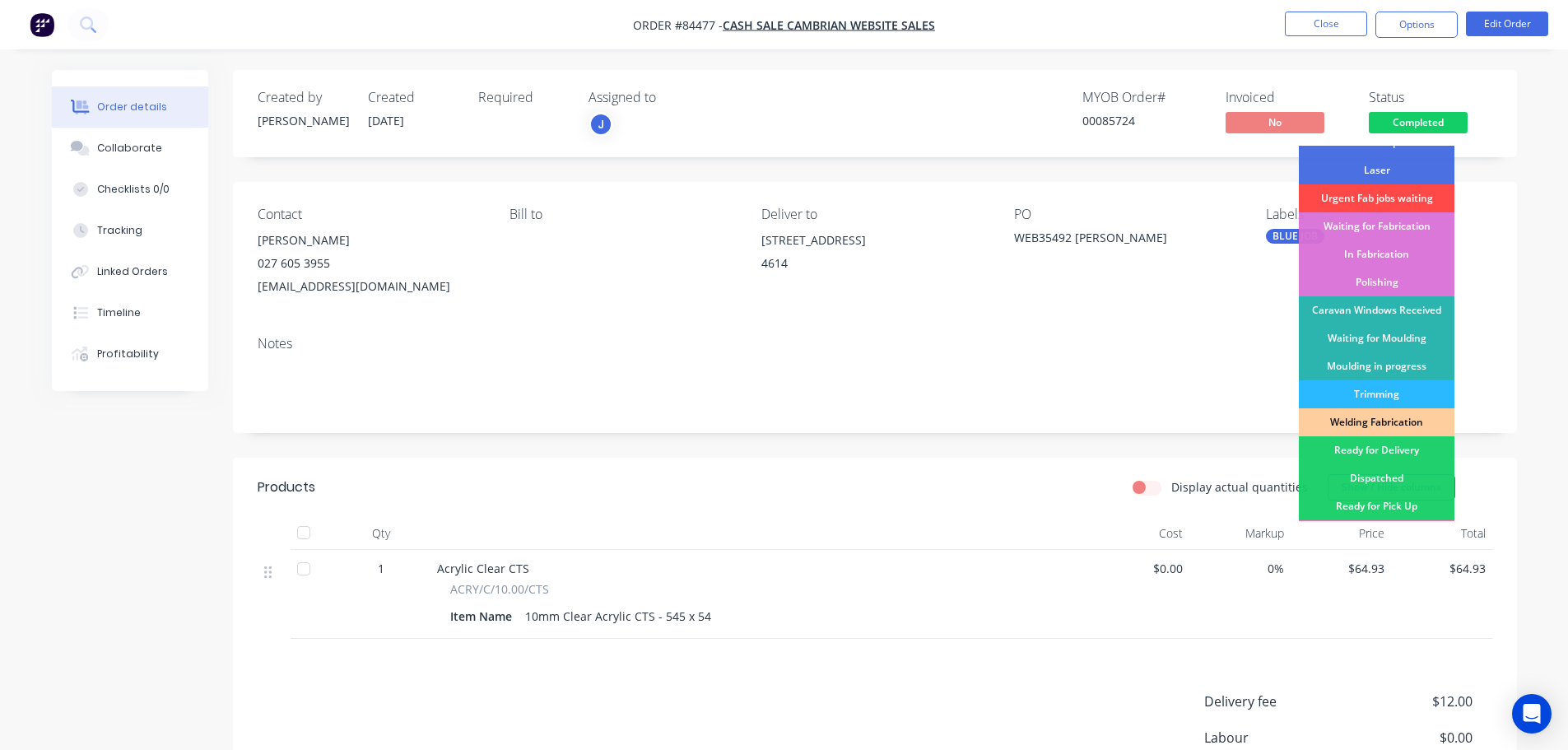
scroll to position [324, 0]
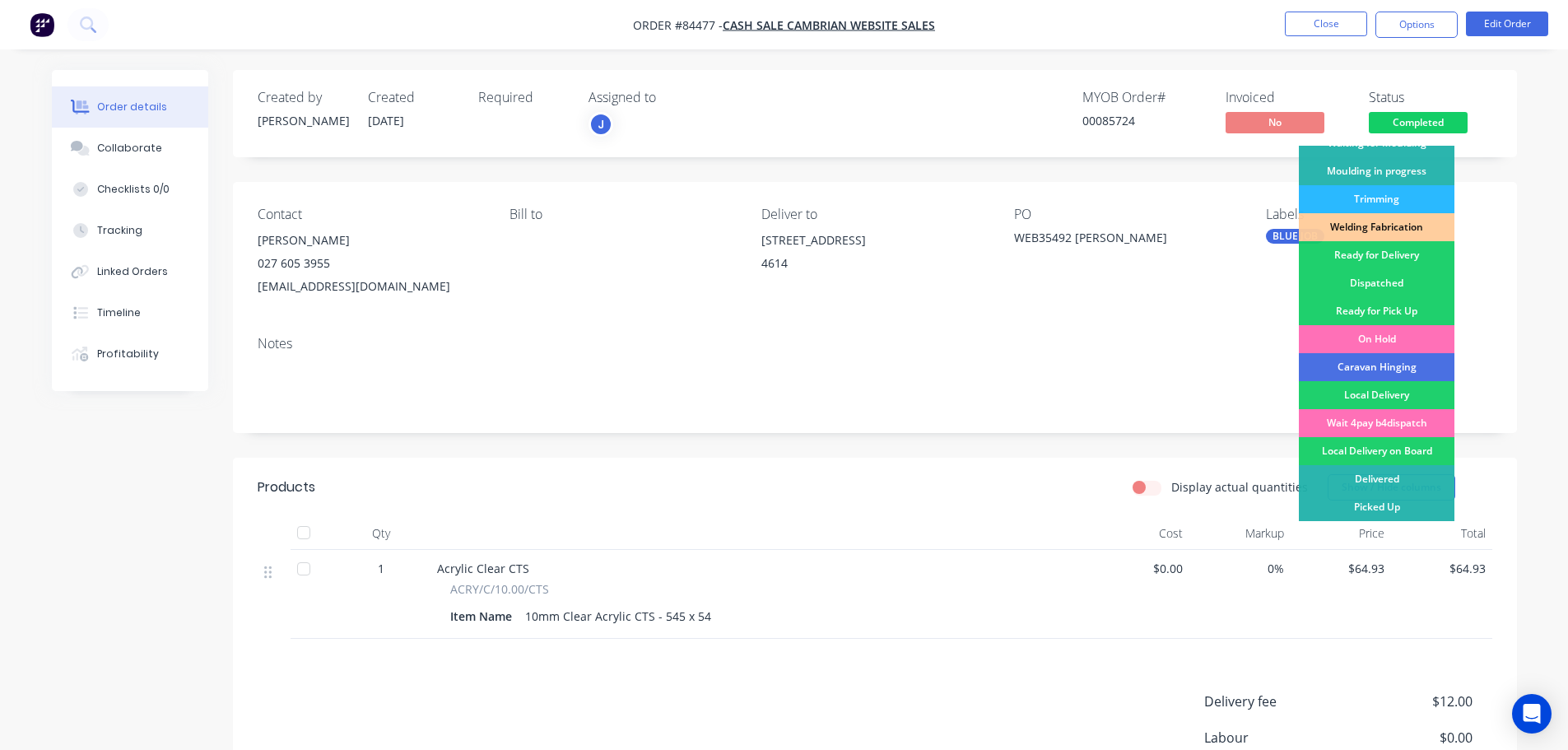
click at [1412, 261] on div "Ready for Delivery" at bounding box center [1376, 256] width 156 height 28
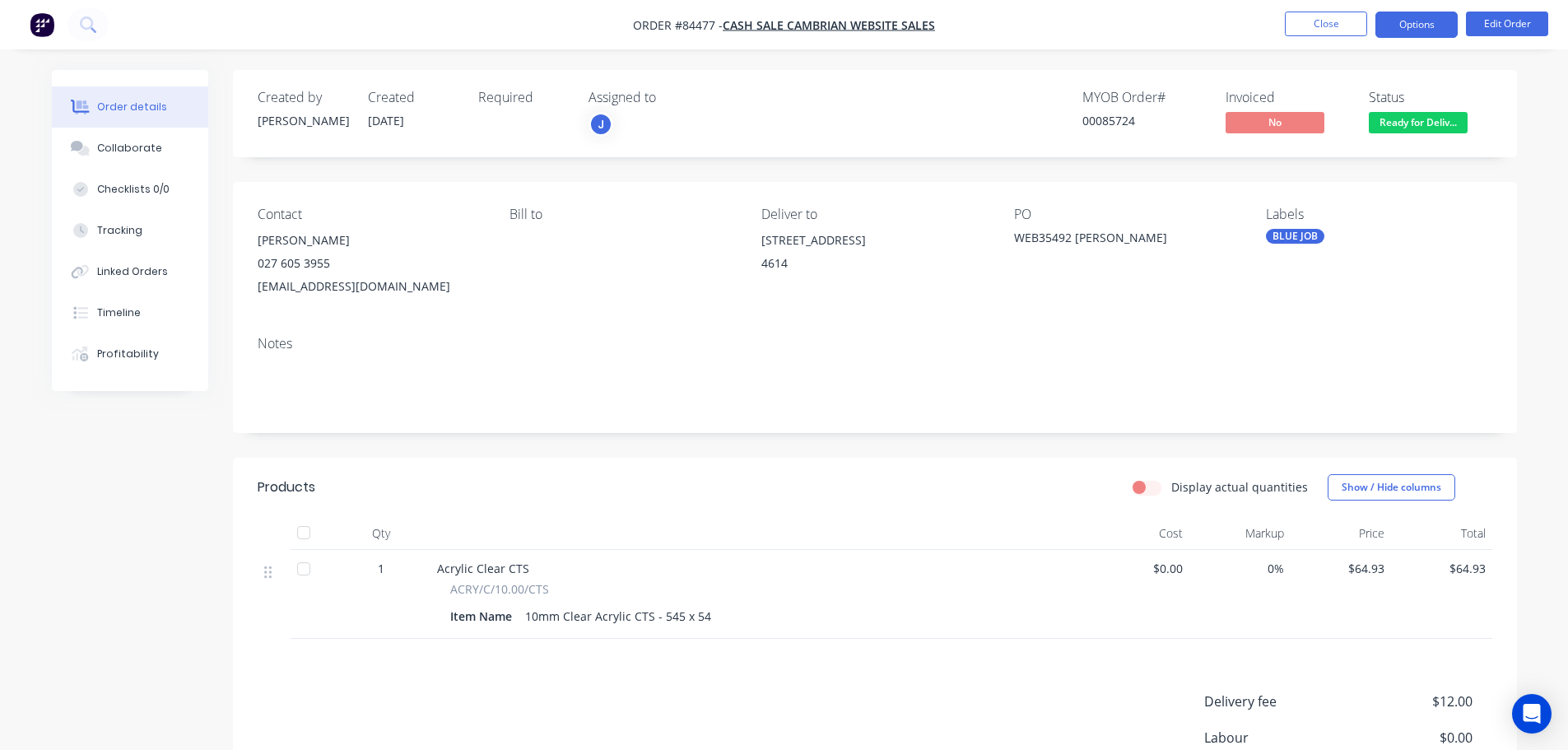
click at [1399, 35] on button "Options" at bounding box center [1417, 24] width 83 height 26
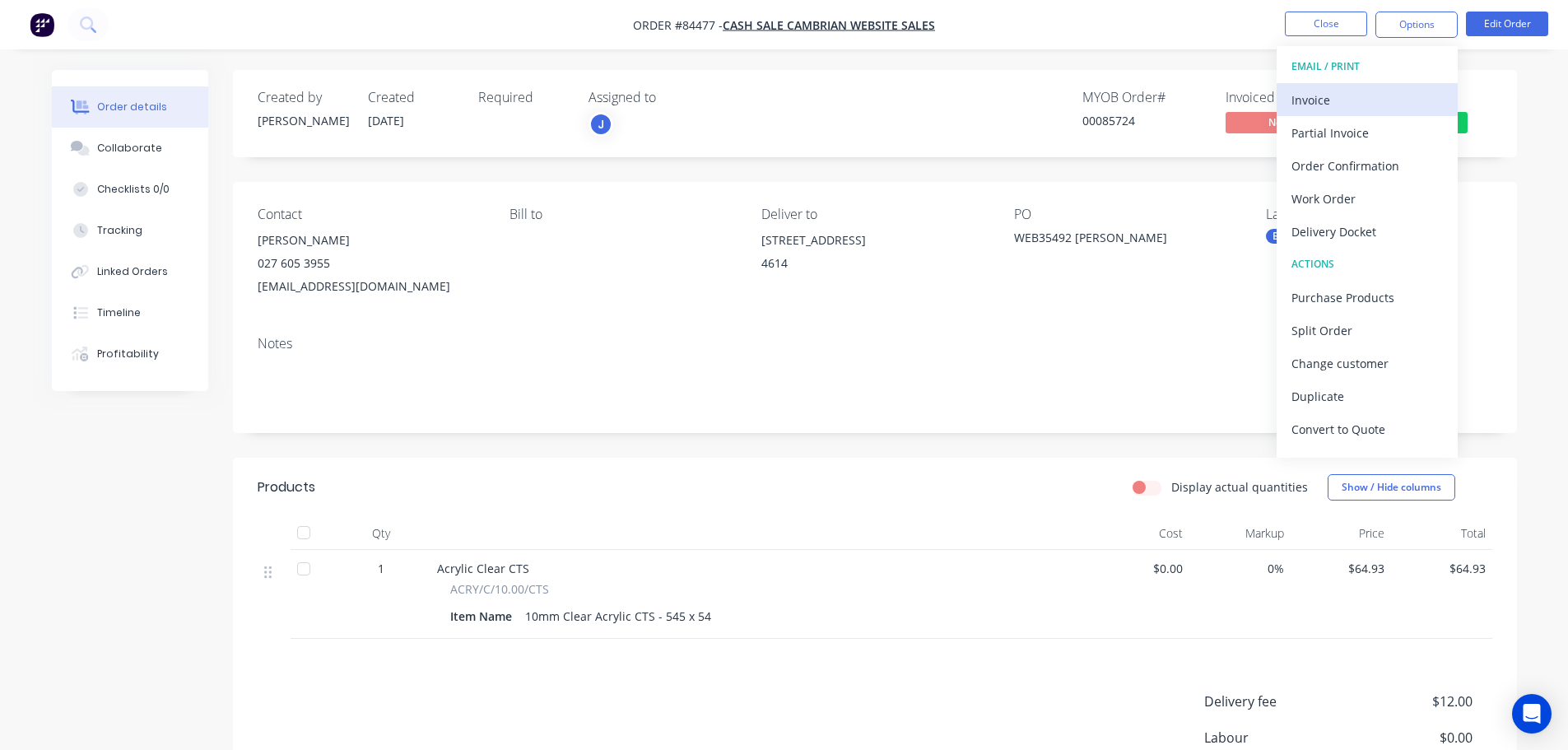
click at [1378, 94] on div "Invoice" at bounding box center [1367, 100] width 151 height 23
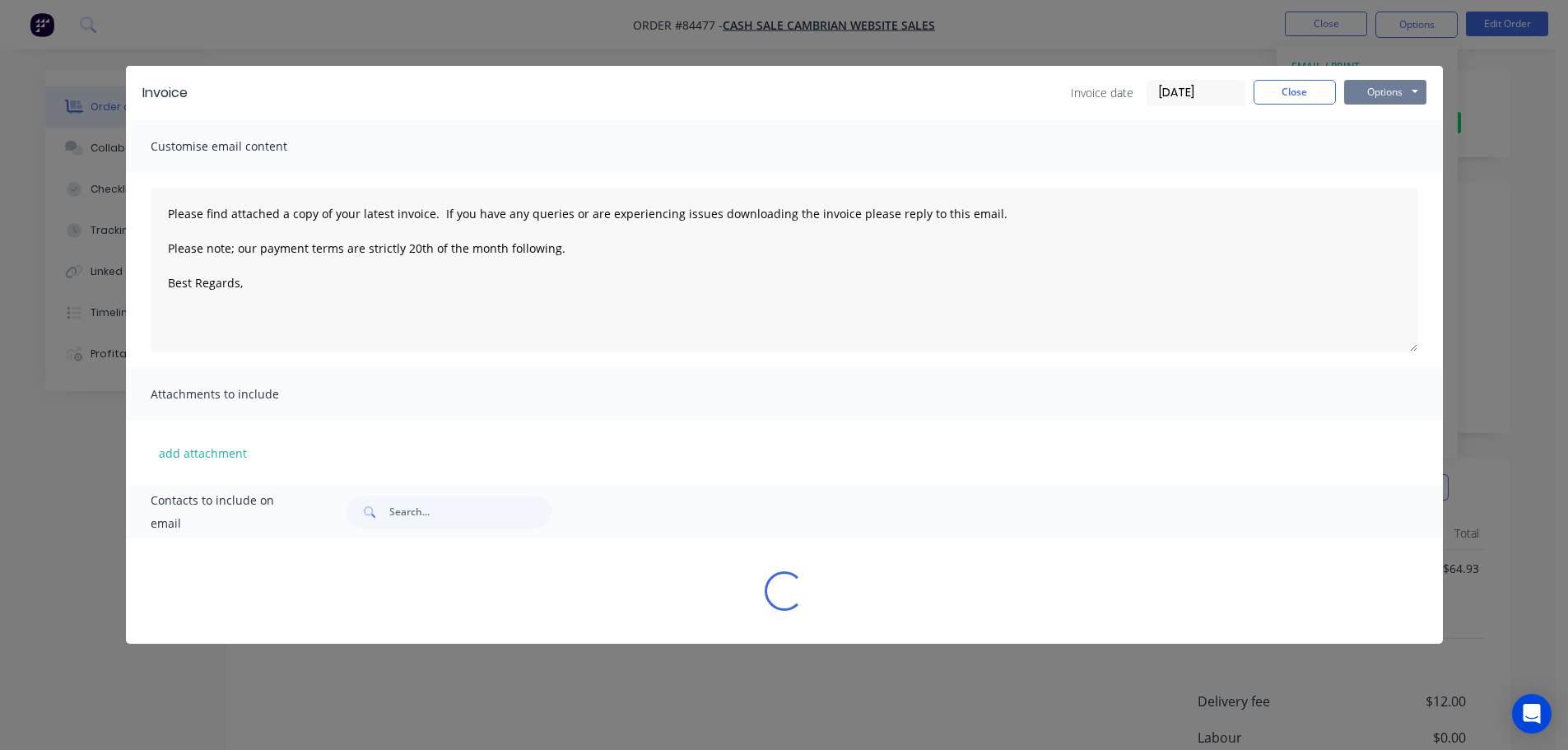
click at [1392, 96] on button "Options" at bounding box center [1386, 92] width 83 height 24
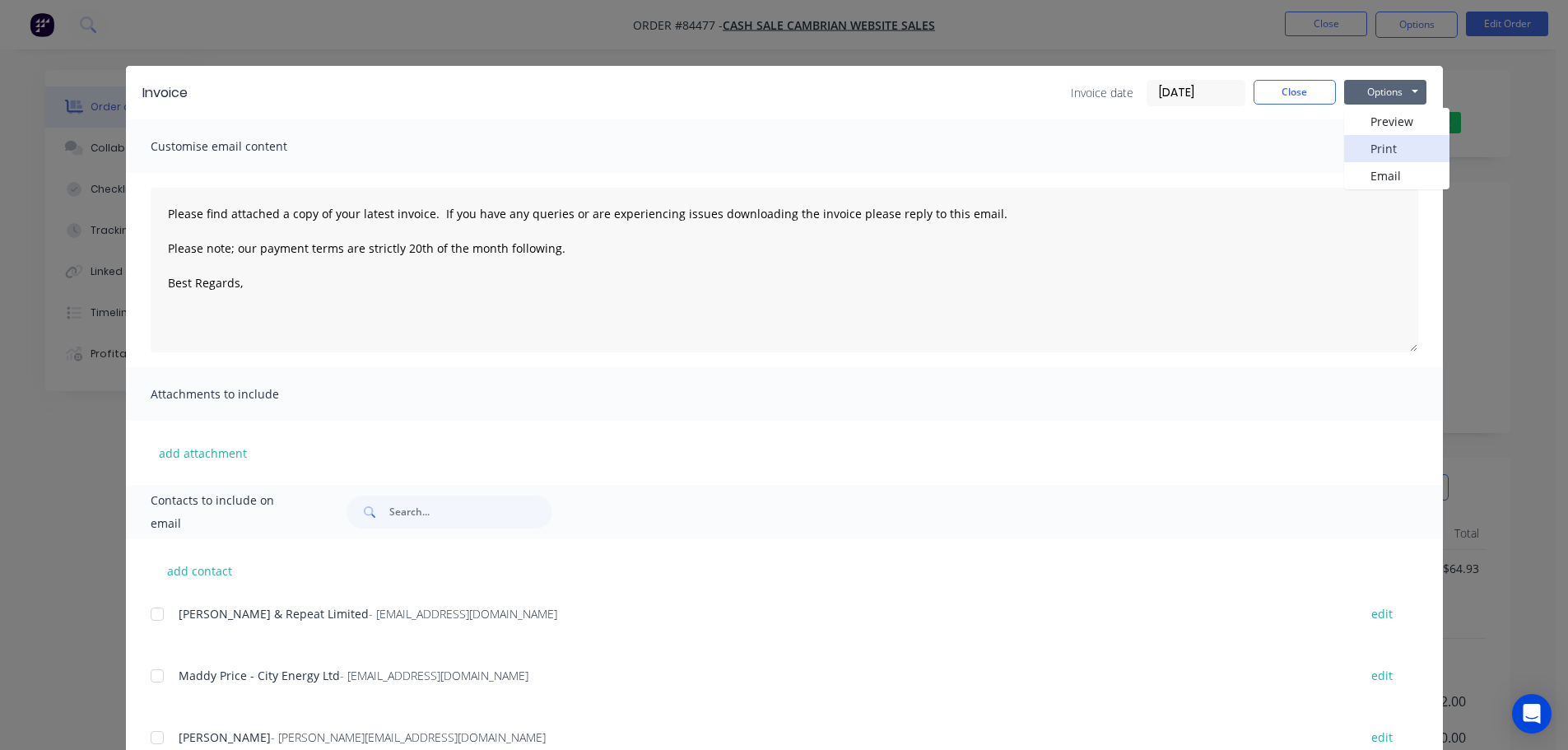
click at [1397, 137] on button "Print" at bounding box center [1397, 148] width 105 height 27
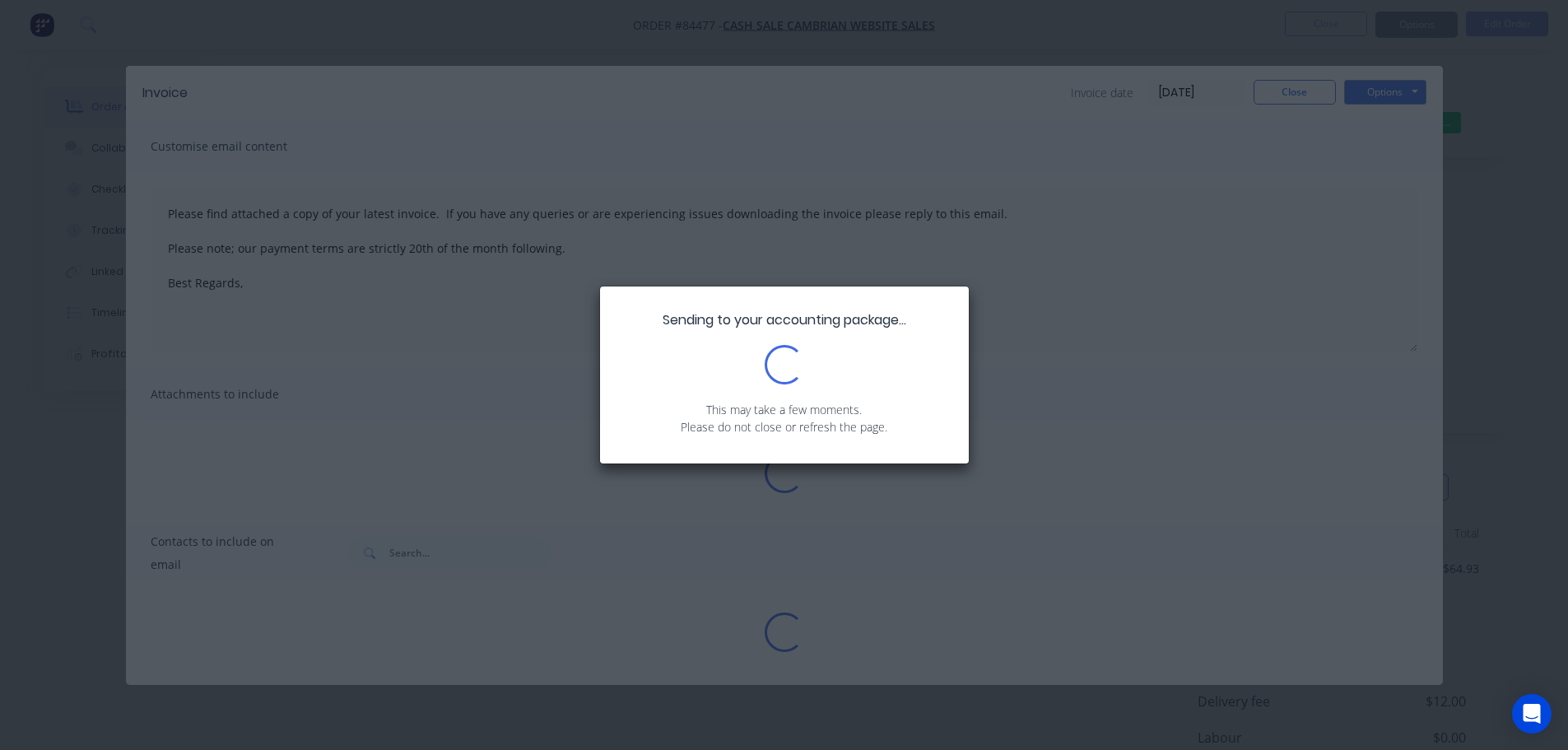
type textarea "Please find attached a copy of your latest invoice. If you have any queries or …"
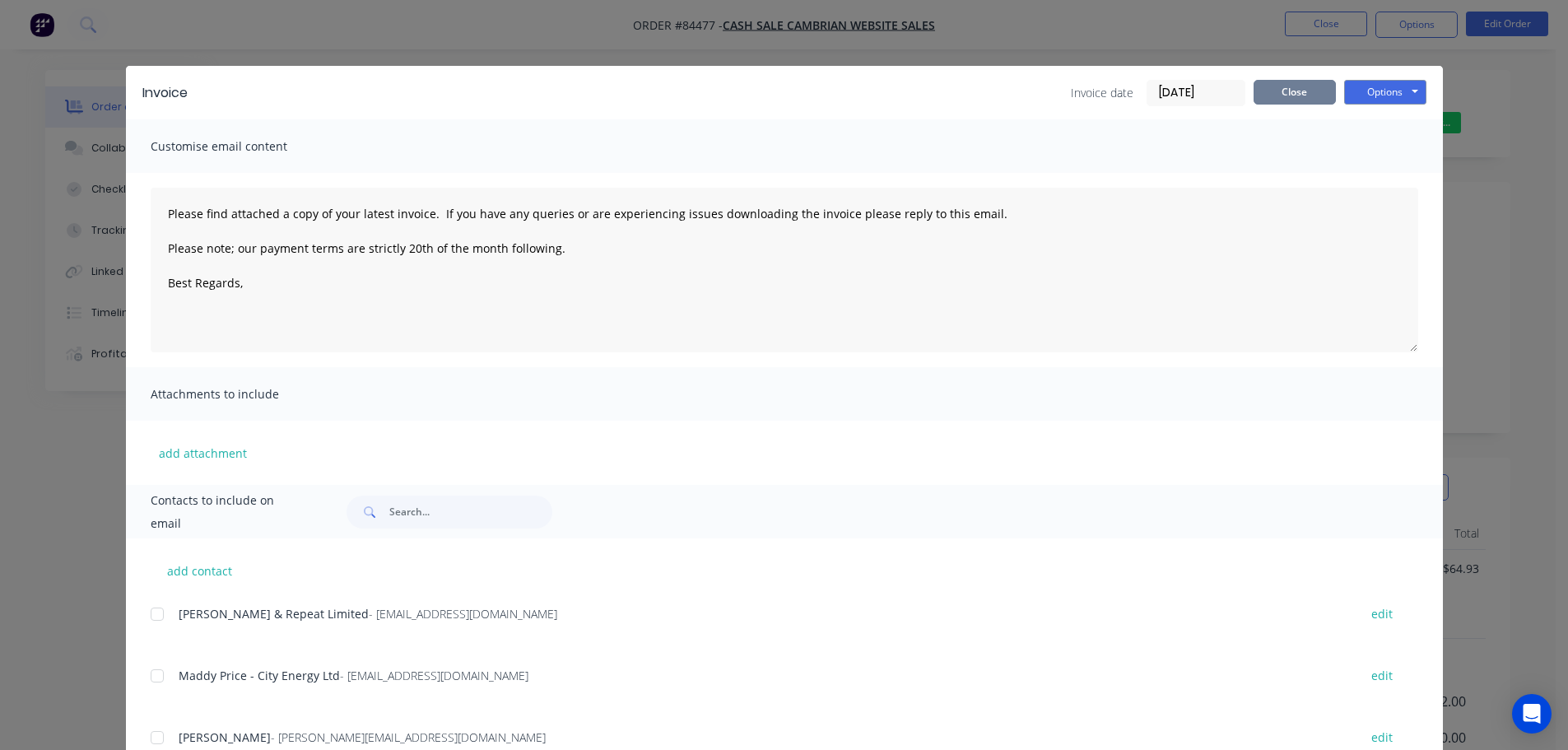
click at [1319, 91] on button "Close" at bounding box center [1295, 92] width 83 height 24
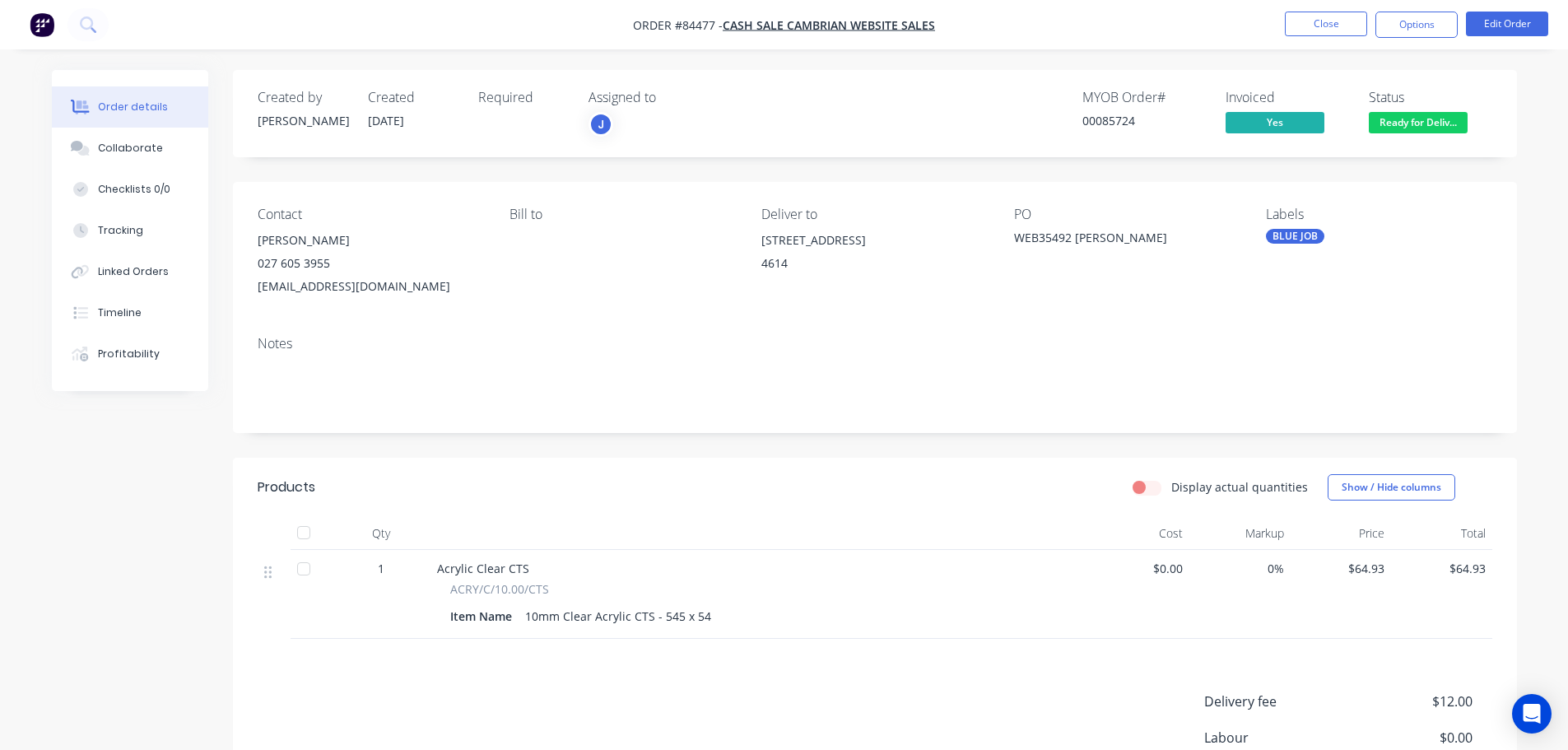
click at [1337, 10] on nav "Order #84477 - cash sale CAMBRIAN WEBSITE SALES Close Options Edit Order" at bounding box center [784, 24] width 1568 height 50
click at [1339, 19] on button "Close" at bounding box center [1327, 23] width 83 height 24
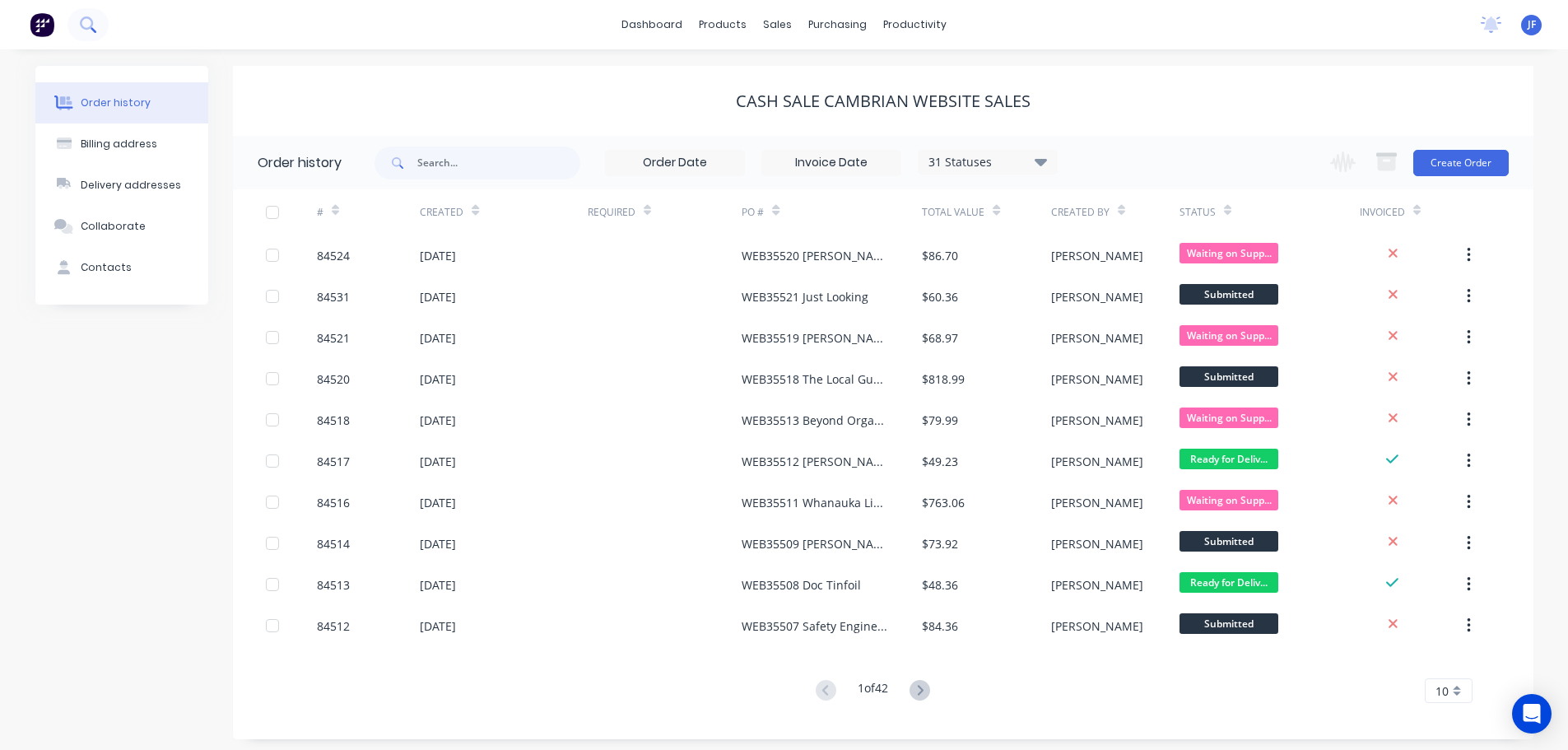
click at [97, 23] on button at bounding box center [88, 24] width 41 height 33
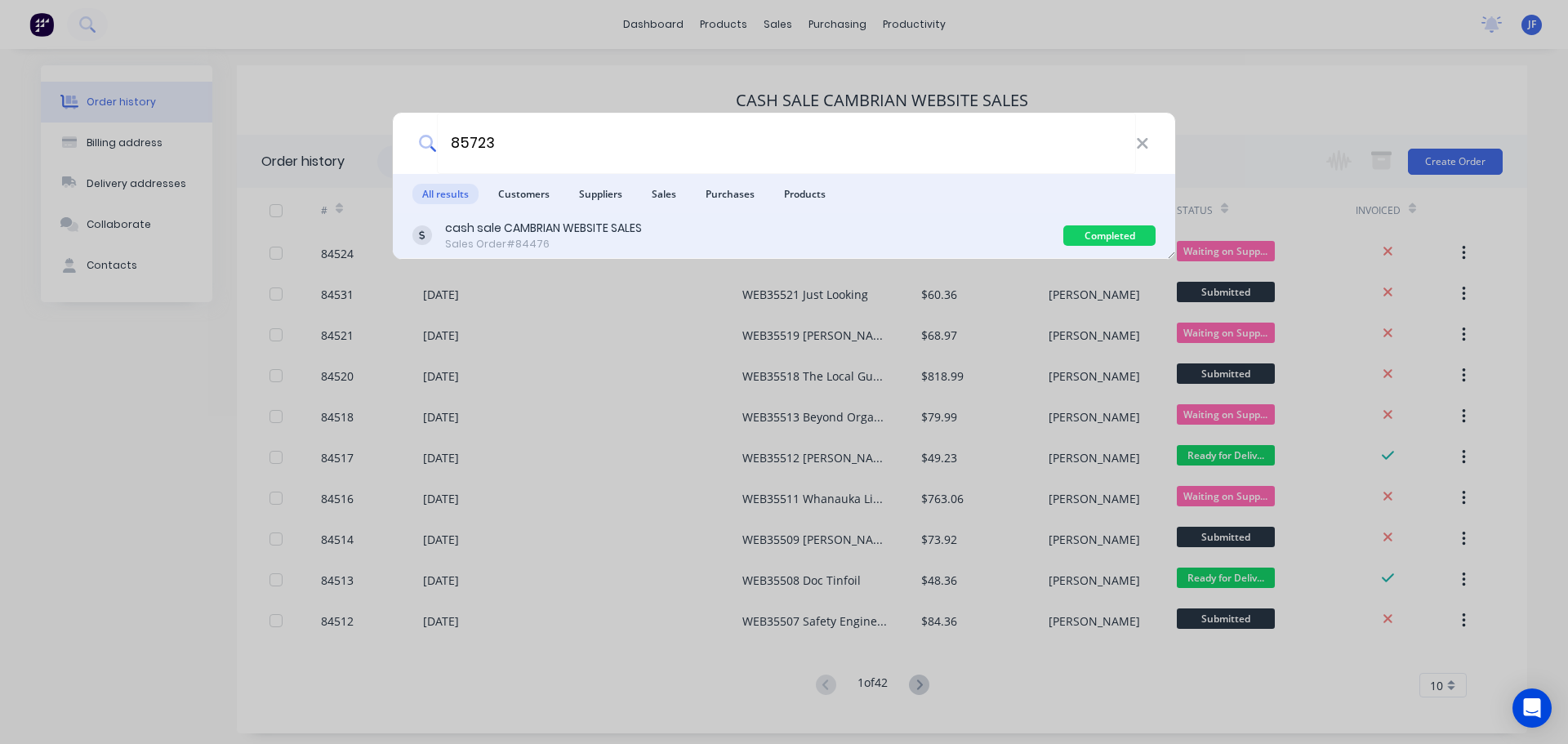
type input "85723"
click at [441, 221] on div "cash sale CAMBRIAN WEBSITE SALES Sales Order #84476" at bounding box center [737, 236] width 651 height 32
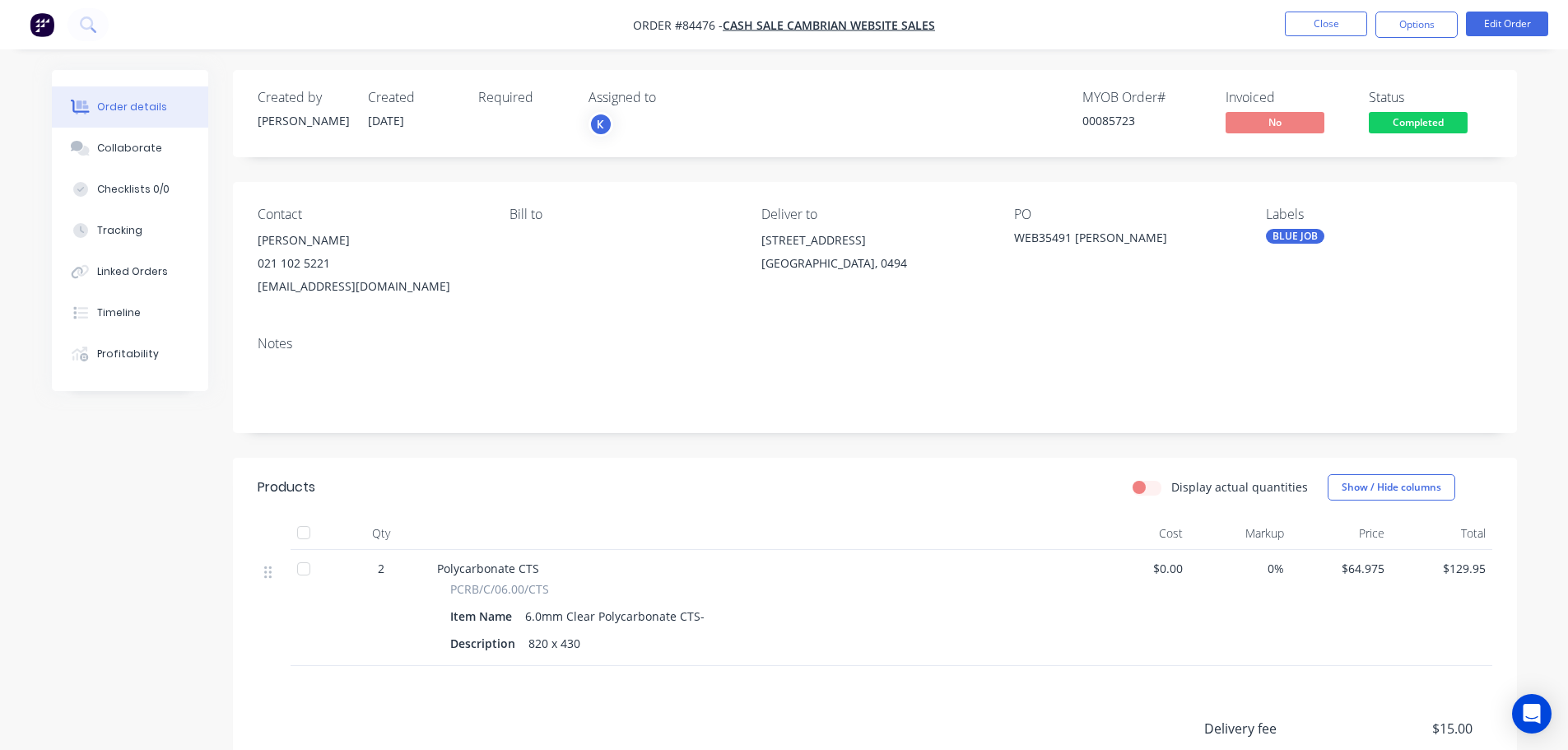
click at [1439, 117] on span "Completed" at bounding box center [1418, 122] width 99 height 21
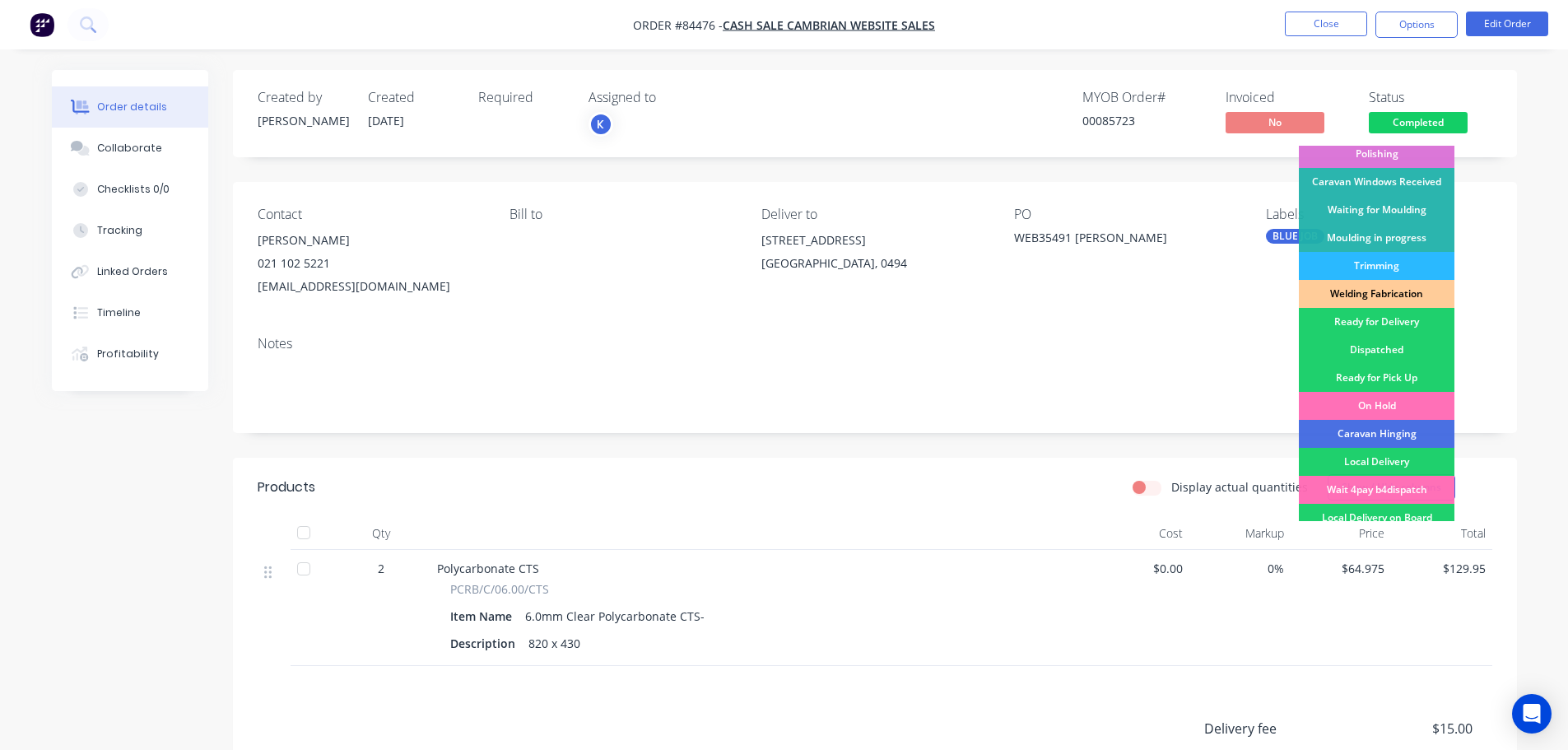
scroll to position [324, 0]
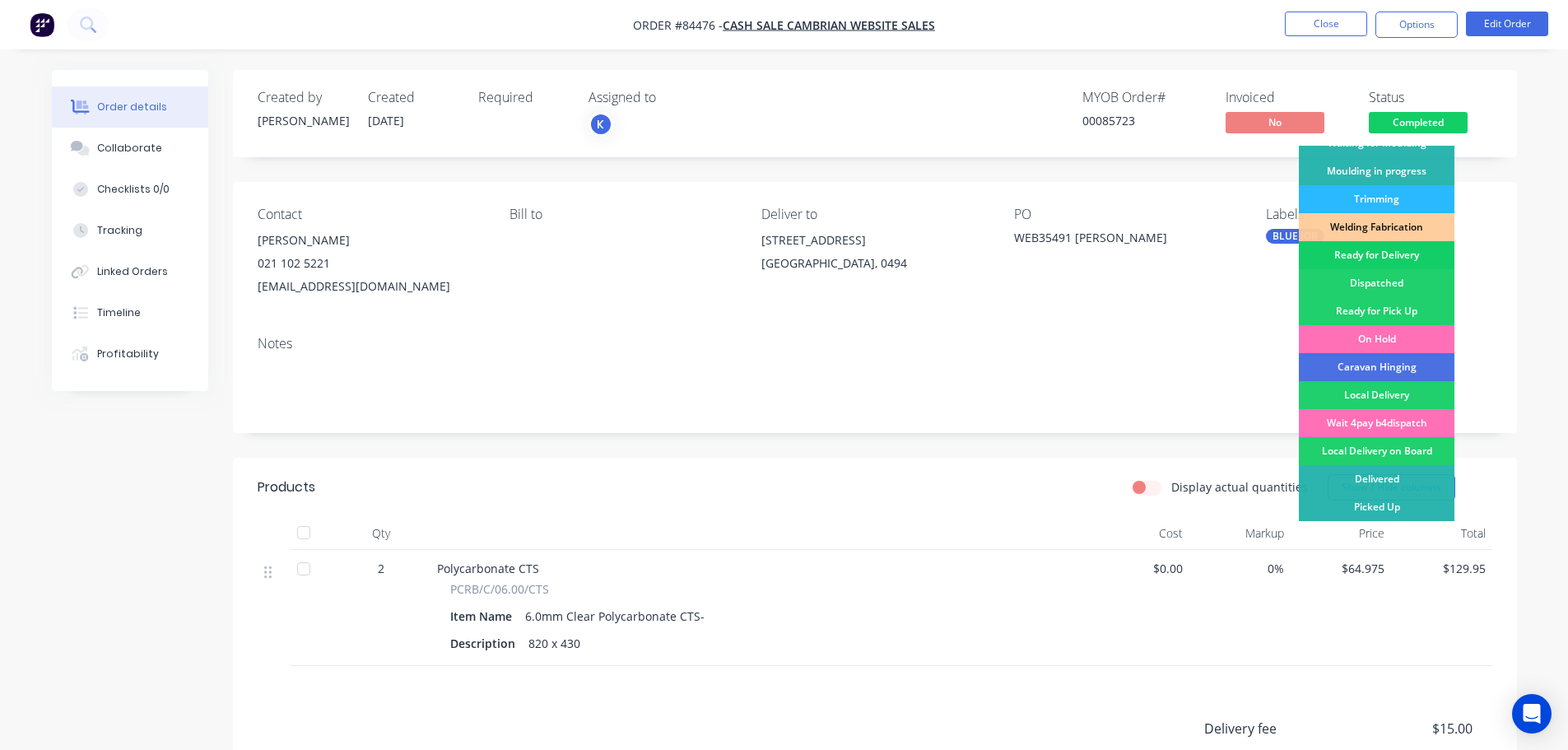
click at [1372, 259] on div "Ready for Delivery" at bounding box center [1376, 256] width 156 height 28
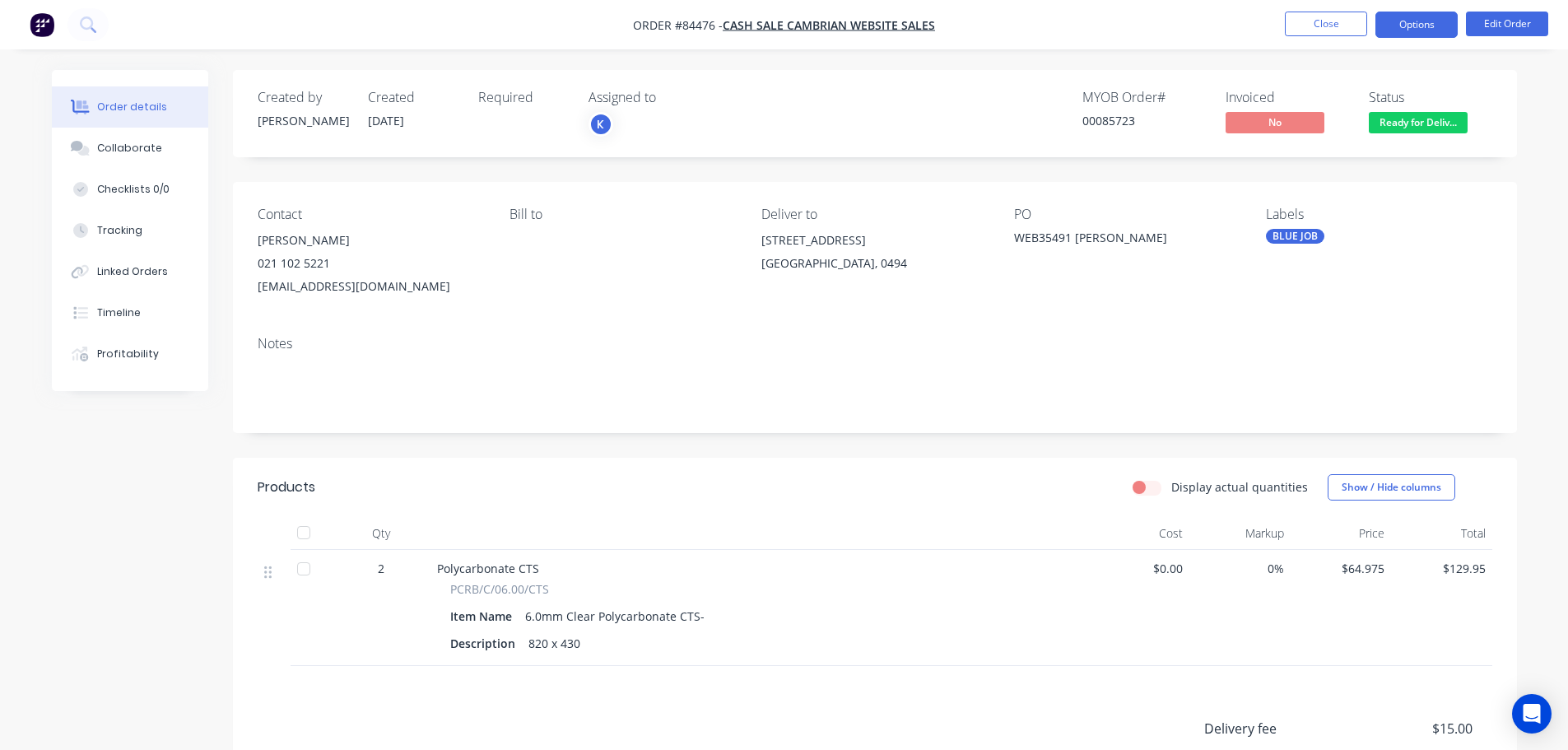
click at [1427, 21] on button "Options" at bounding box center [1417, 24] width 83 height 26
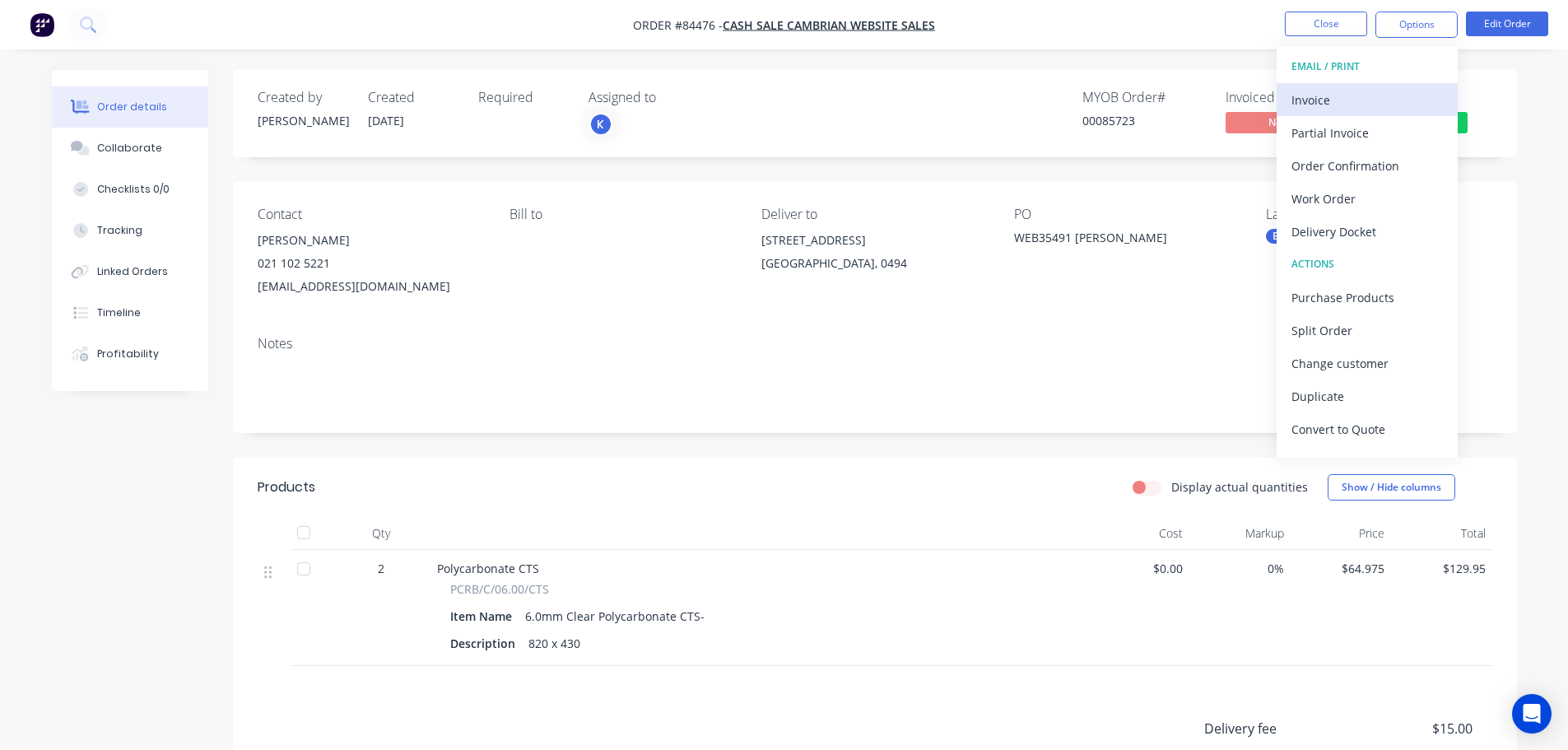
click at [1374, 95] on div "Invoice" at bounding box center [1367, 100] width 151 height 23
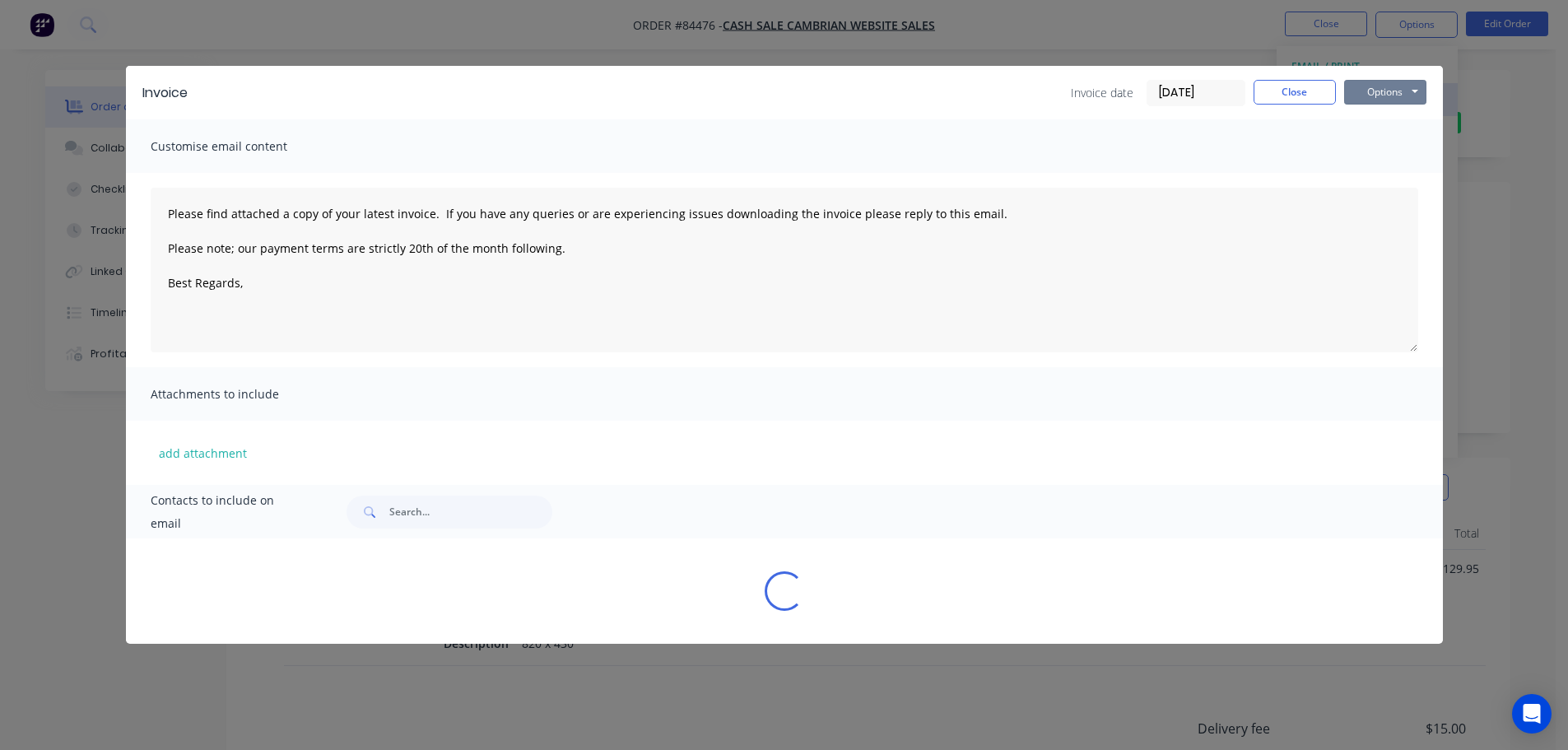
click at [1391, 86] on button "Options" at bounding box center [1386, 92] width 83 height 24
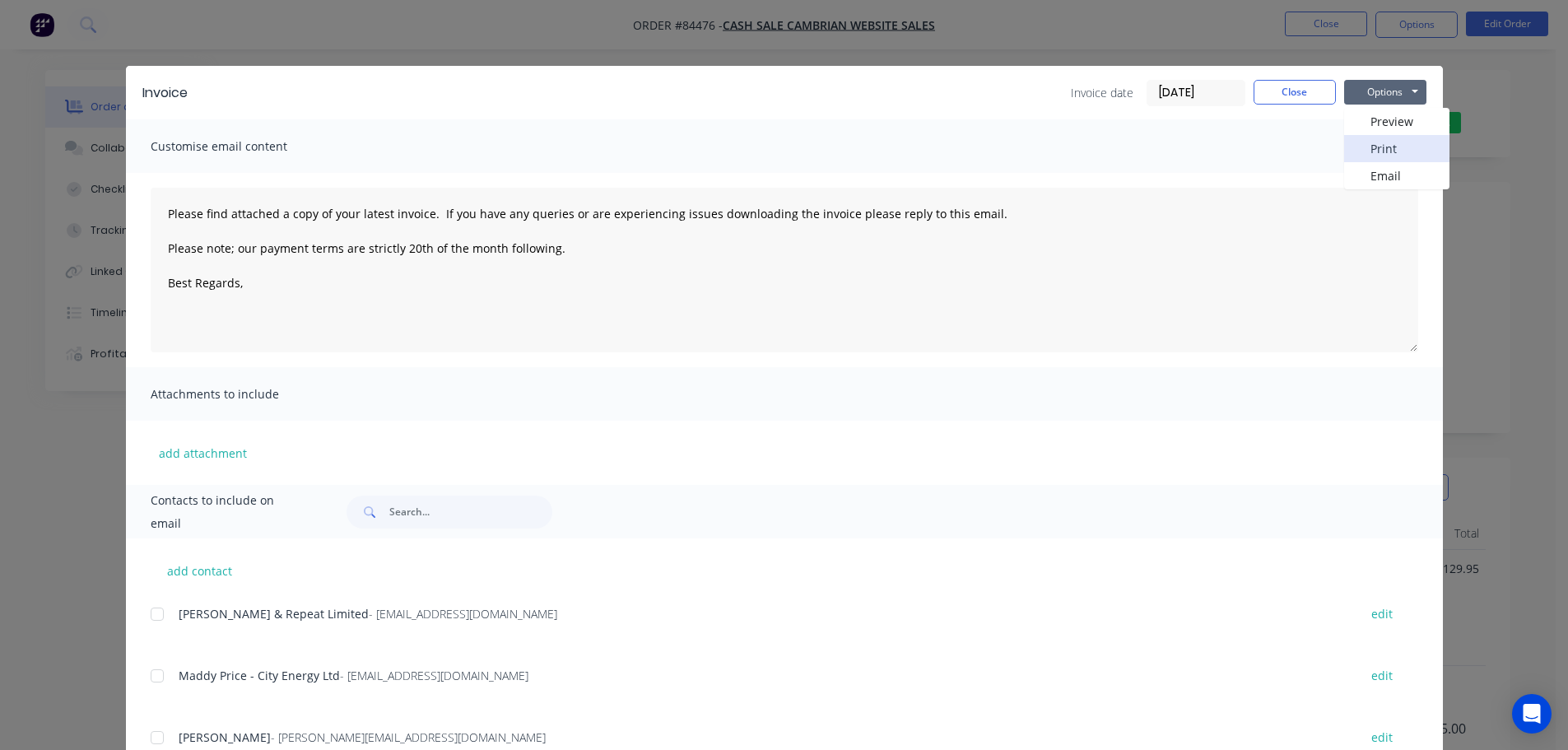
click at [1391, 146] on button "Print" at bounding box center [1397, 148] width 105 height 27
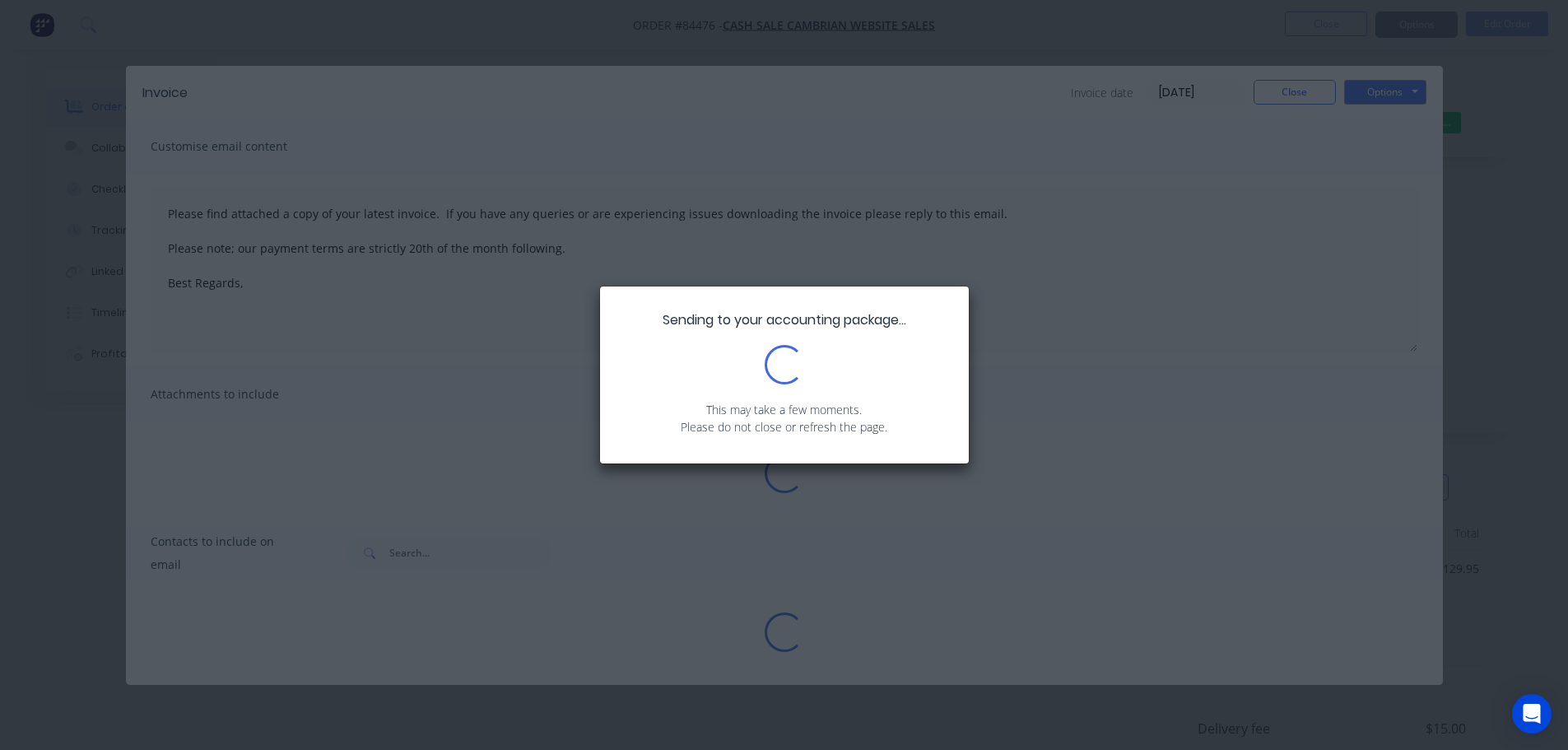
type textarea "Please find attached a copy of your latest invoice. If you have any queries or …"
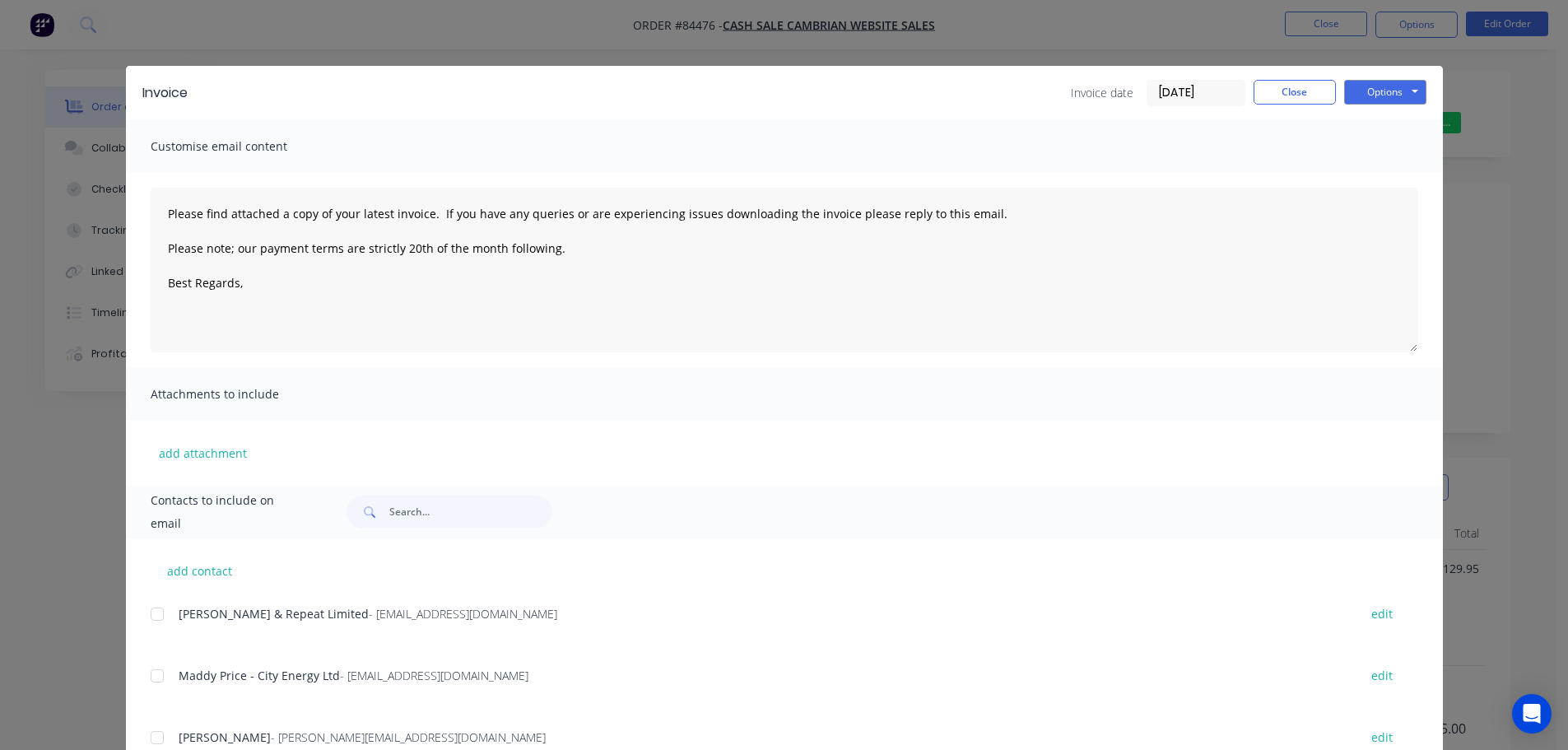
click at [110, 34] on div "Invoice Invoice date 10/09/25 Close Options Preview Print Email Customise email…" at bounding box center [784, 375] width 1568 height 750
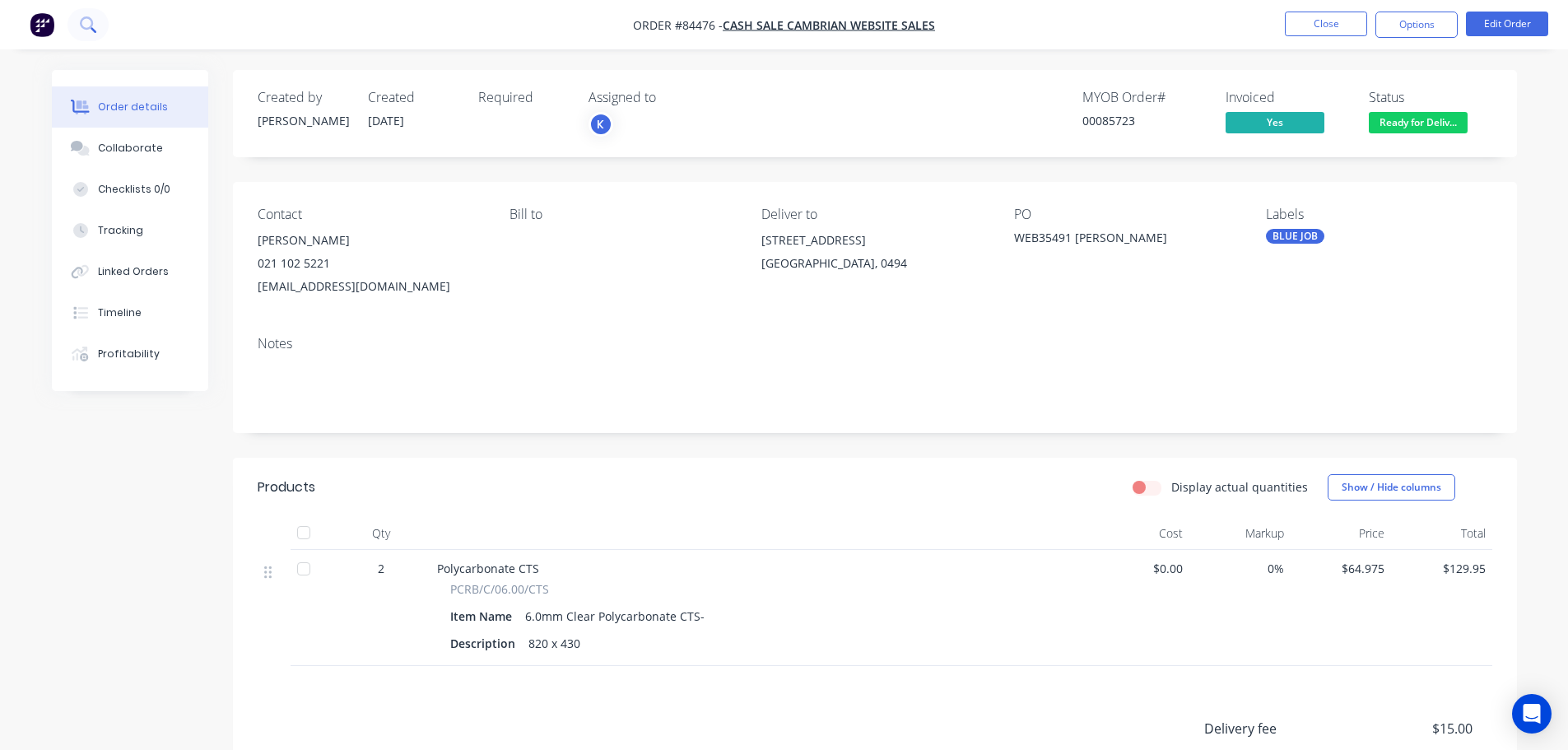
click at [84, 23] on icon at bounding box center [87, 24] width 16 height 16
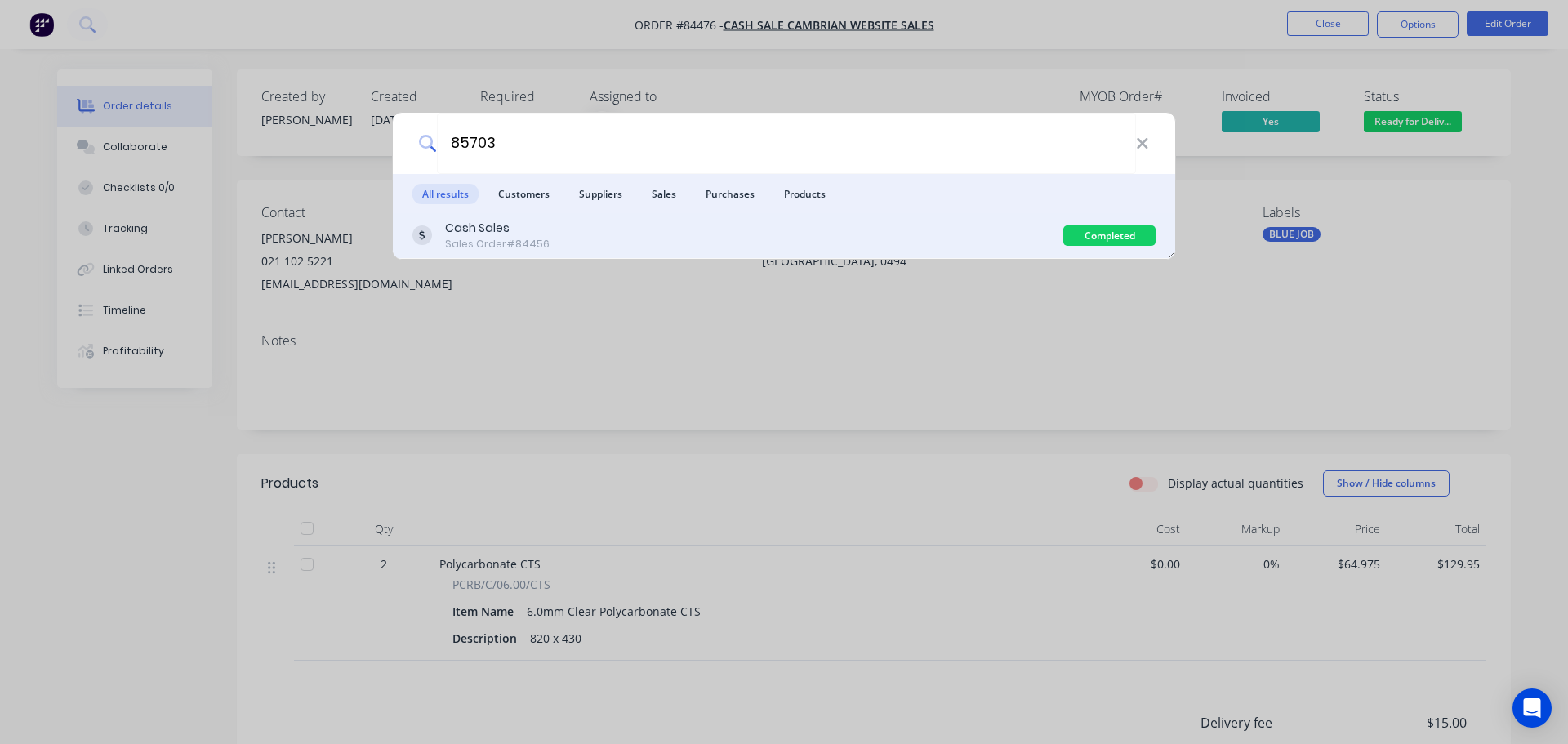
type input "85703"
click at [947, 232] on div "Cash Sales Sales Order #84456" at bounding box center [737, 236] width 651 height 32
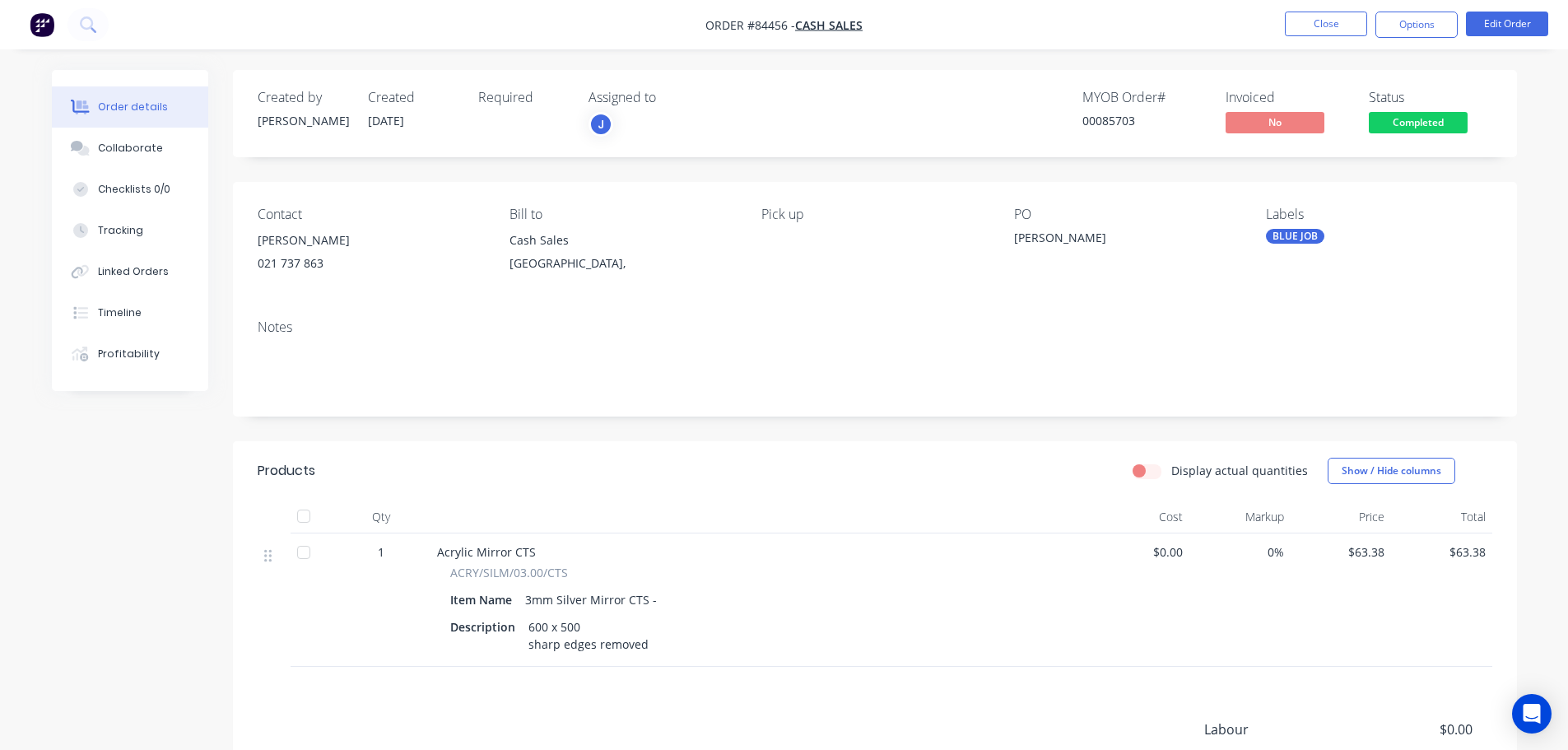
click at [1442, 125] on span "Completed" at bounding box center [1418, 122] width 99 height 21
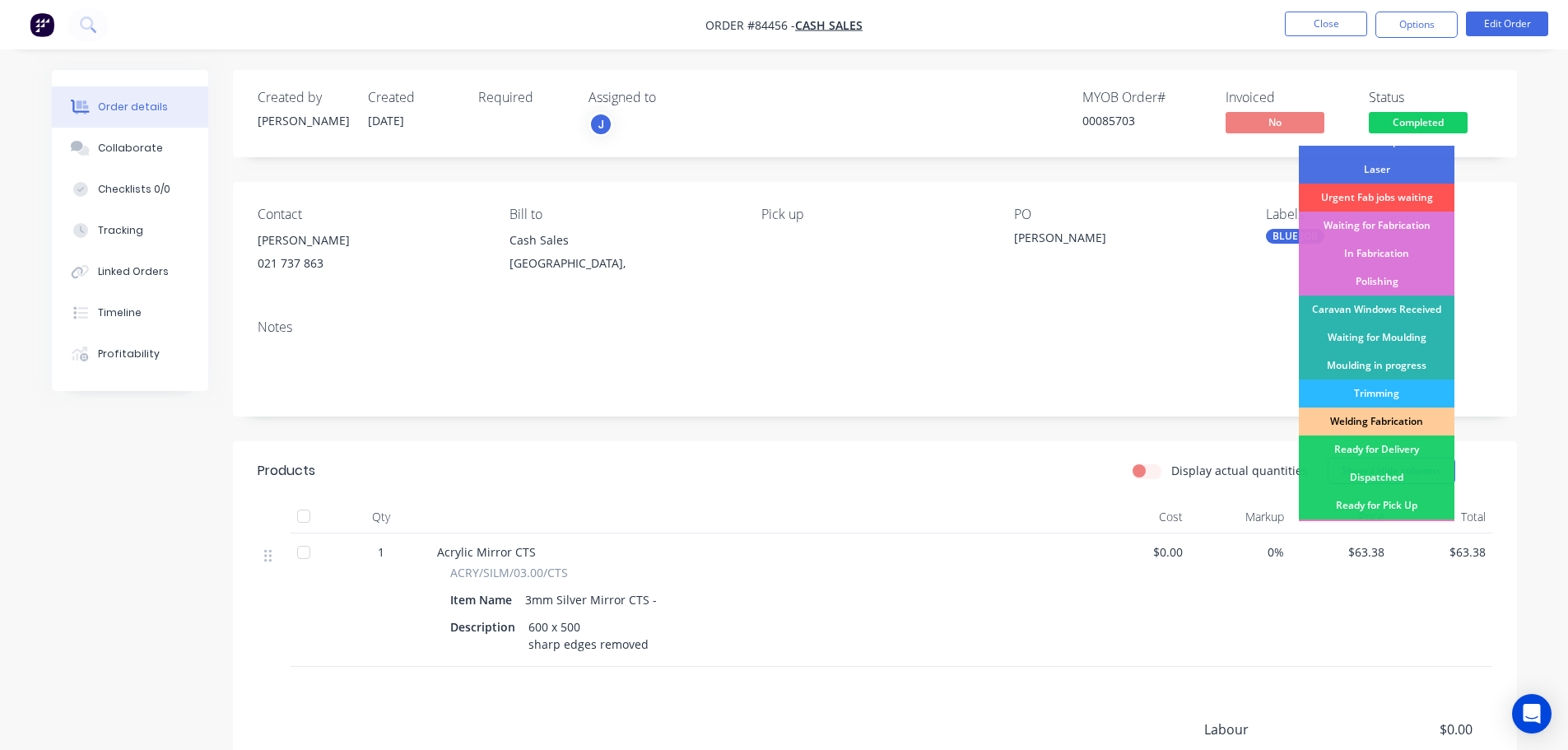
scroll to position [324, 0]
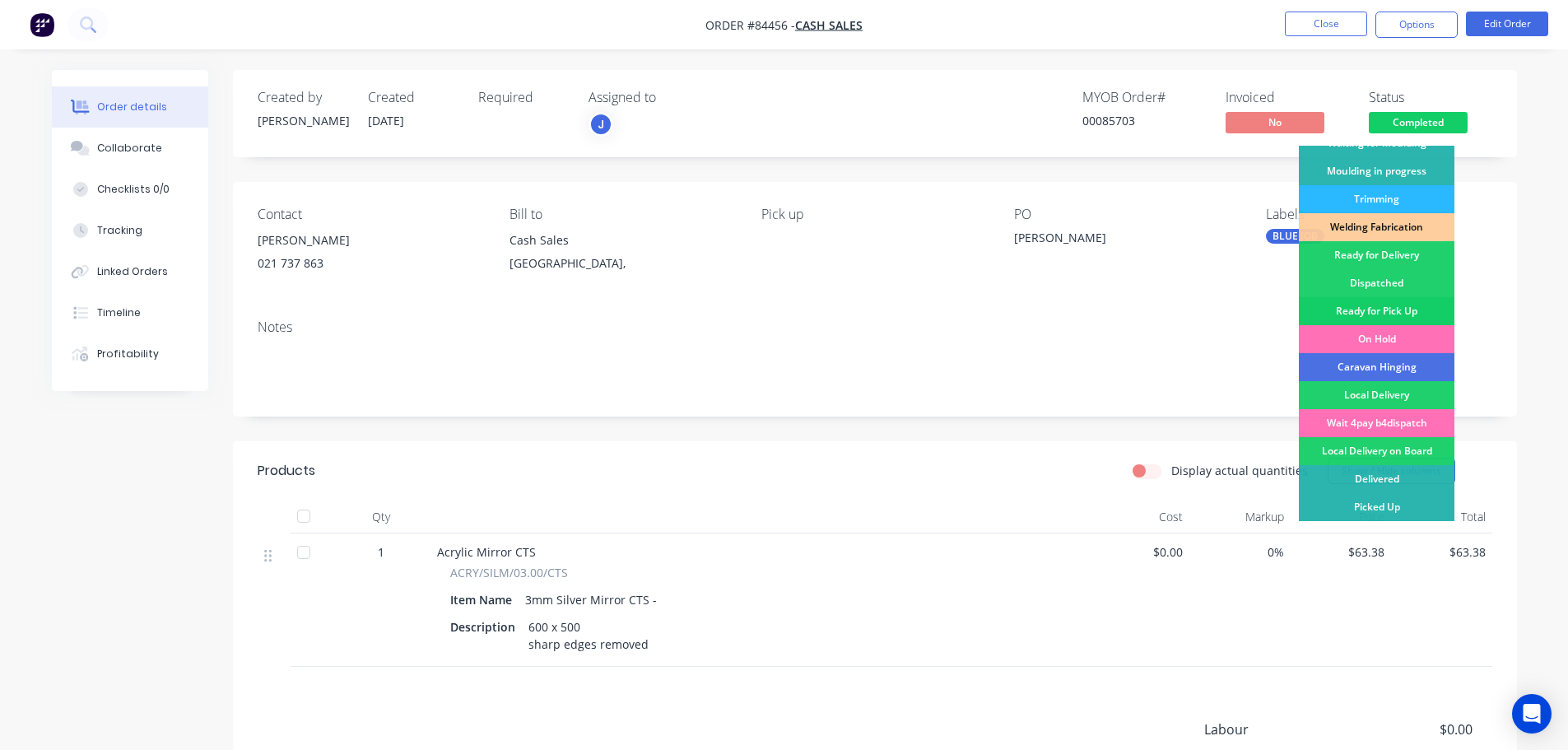
click at [1415, 311] on div "Ready for Pick Up" at bounding box center [1376, 311] width 156 height 28
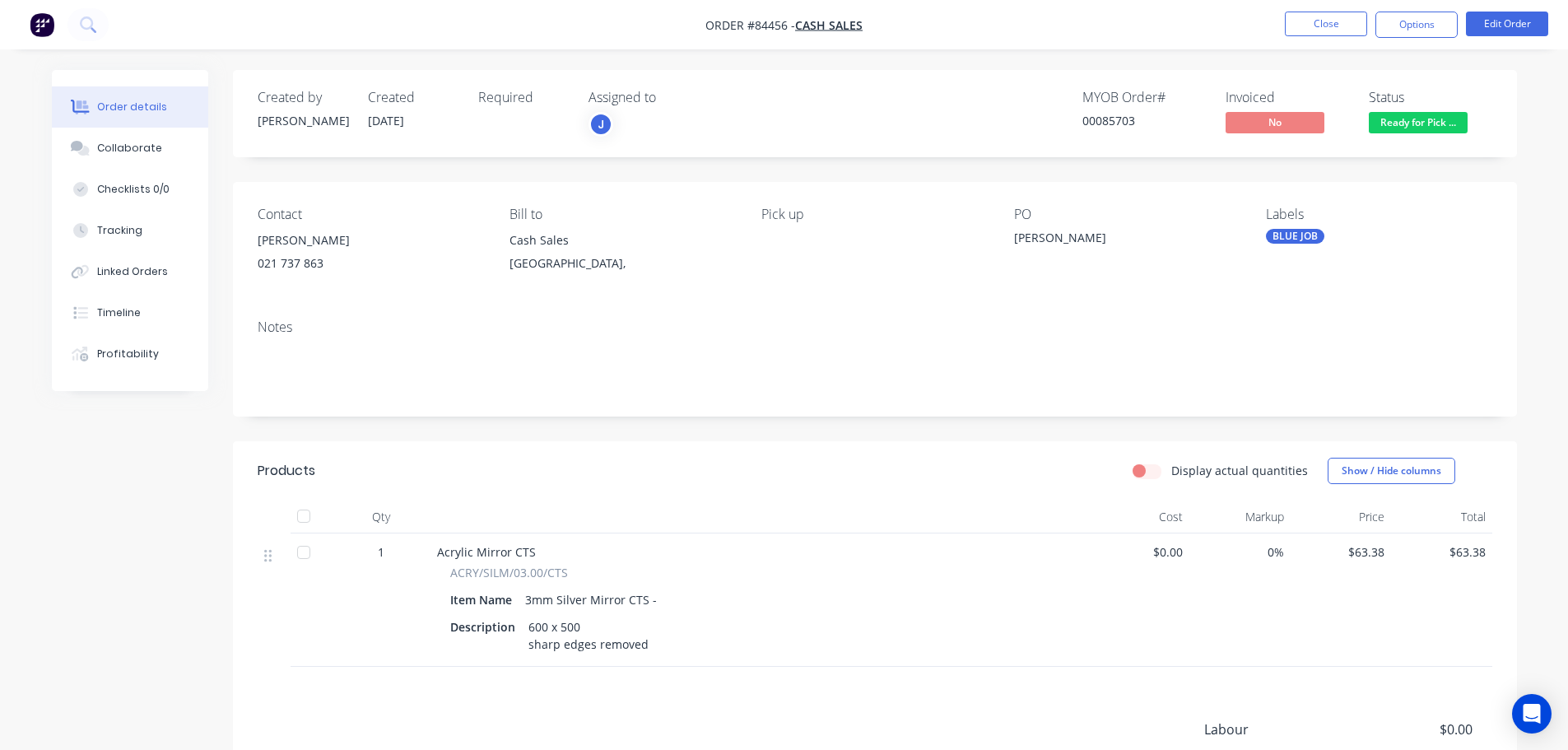
click at [1411, 3] on nav "Order #84456 - Cash Sales Close Options Edit Order" at bounding box center [784, 24] width 1568 height 50
click at [1413, 24] on button "Options" at bounding box center [1417, 24] width 83 height 26
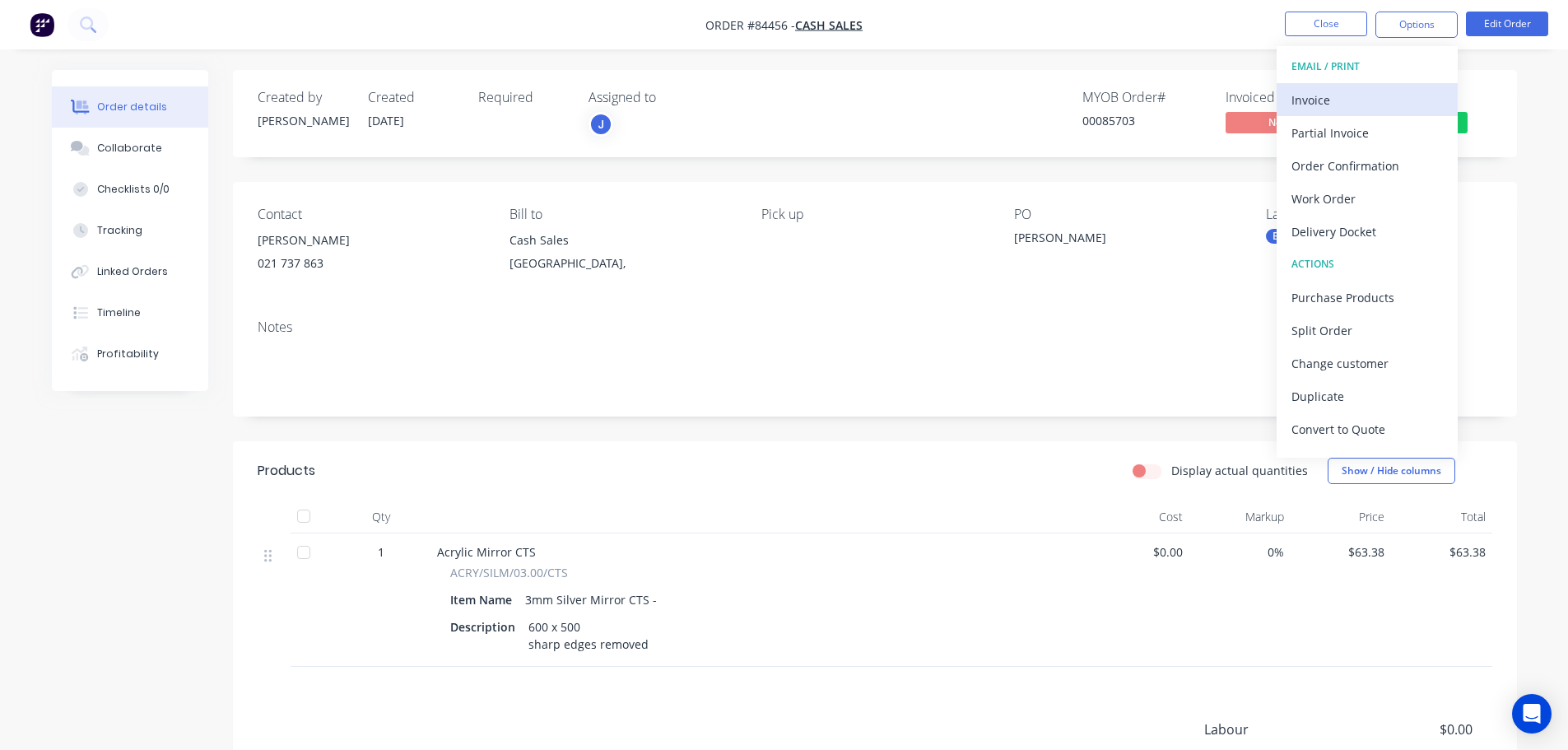
click at [1326, 111] on div "Invoice" at bounding box center [1367, 100] width 151 height 23
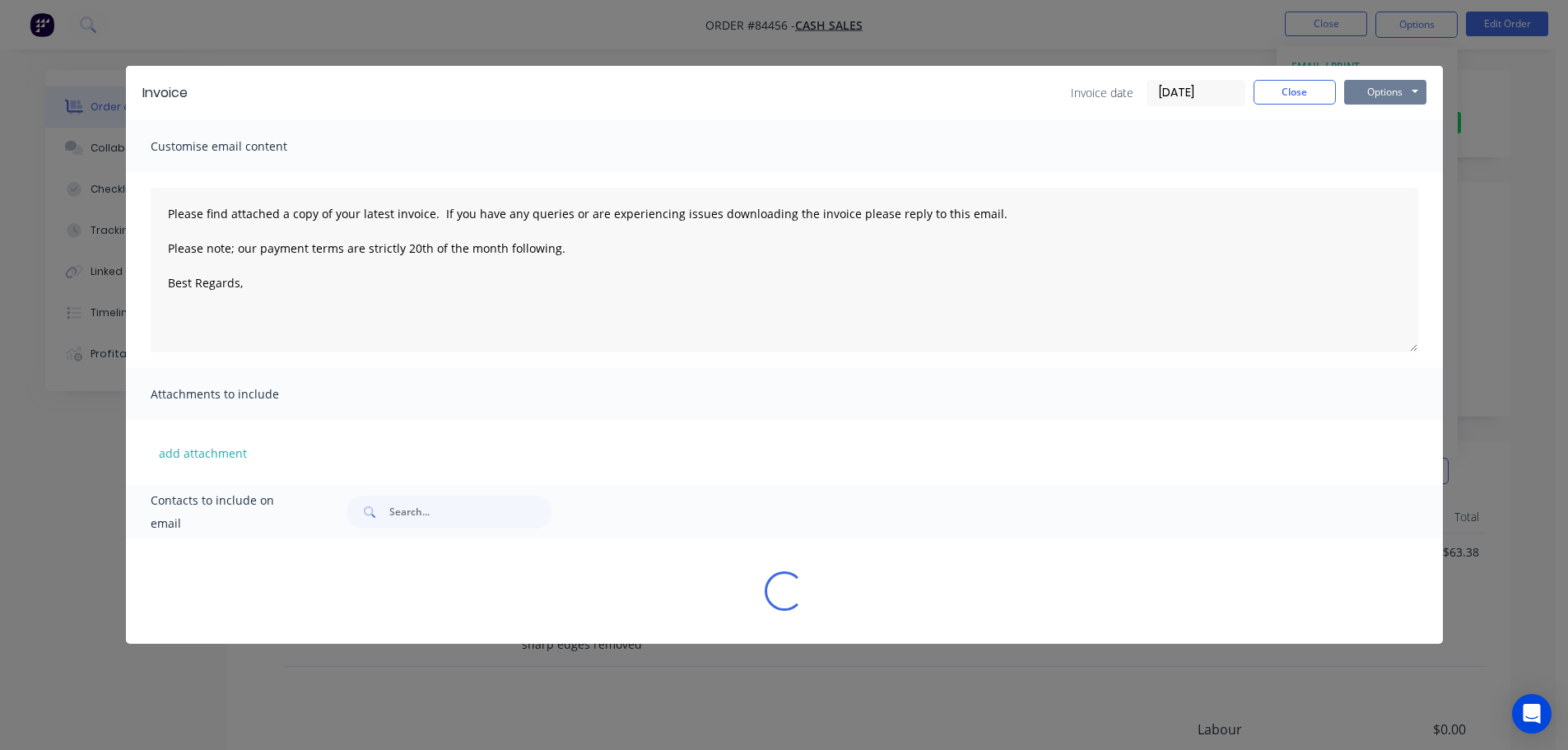
click at [1412, 96] on button "Options" at bounding box center [1386, 92] width 83 height 24
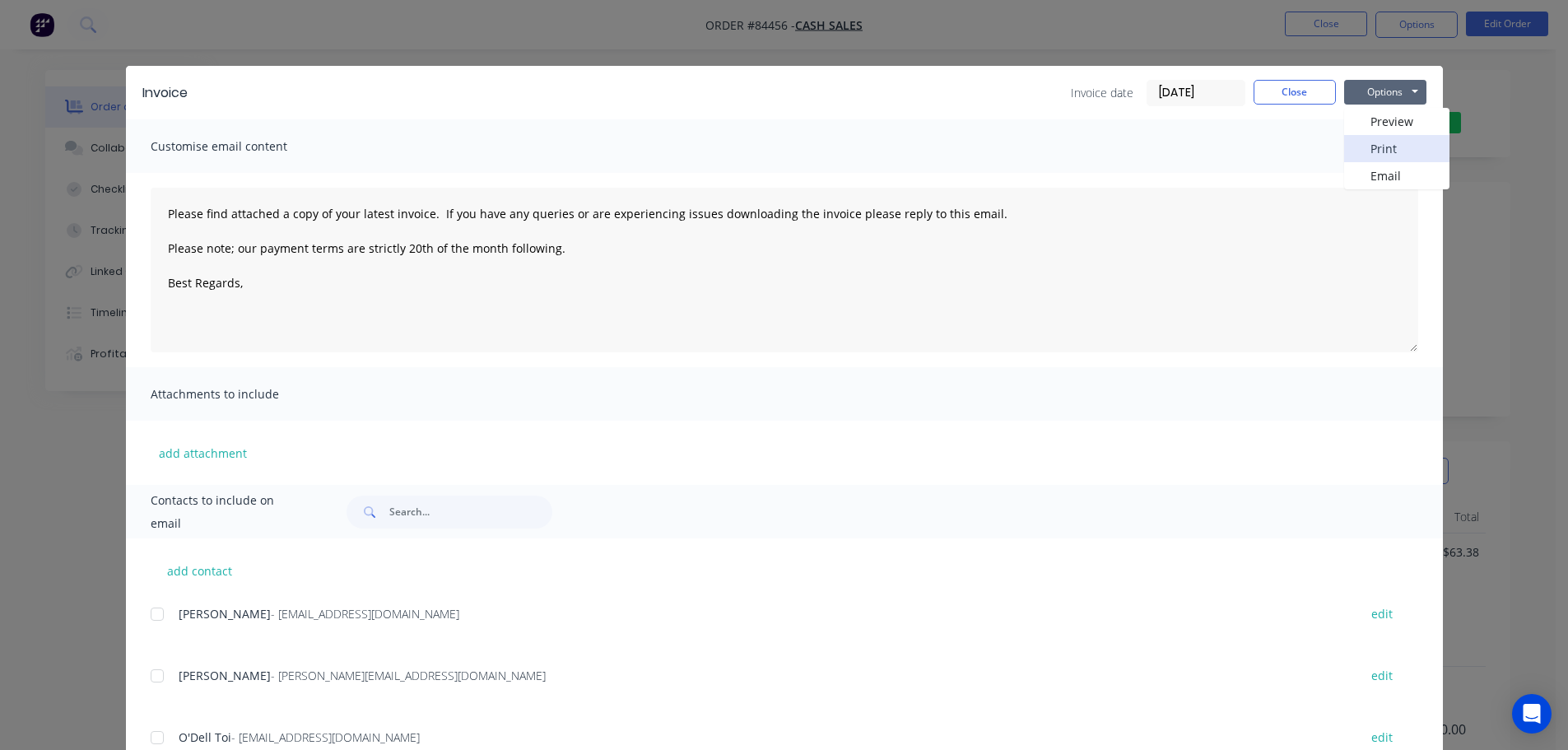
click at [1406, 158] on button "Print" at bounding box center [1397, 148] width 105 height 27
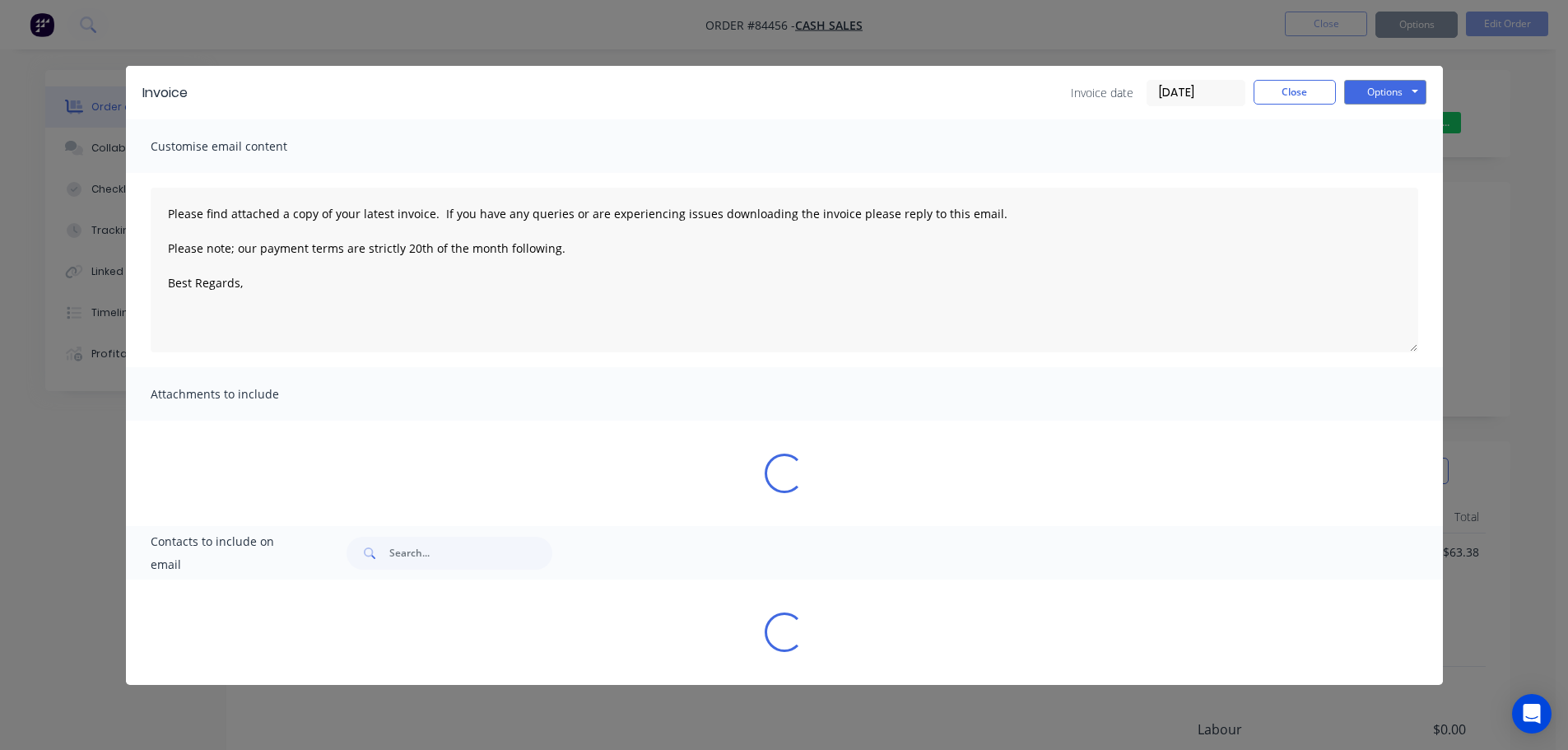
type textarea "Please find attached a copy of your latest invoice. If you have any queries or …"
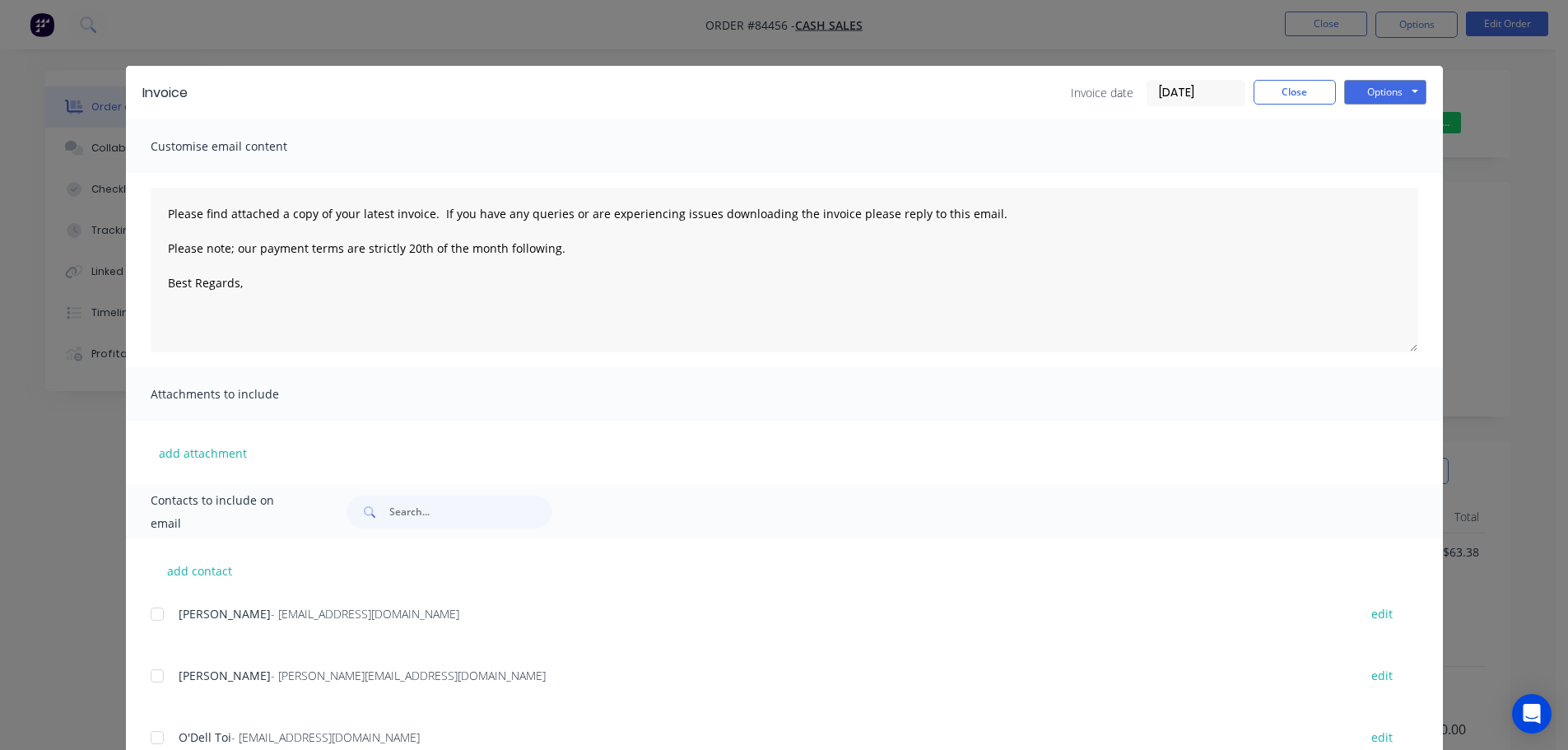
click at [95, 55] on div "Invoice Invoice date 10/09/25 Close Options Preview Print Email Customise email…" at bounding box center [784, 375] width 1568 height 750
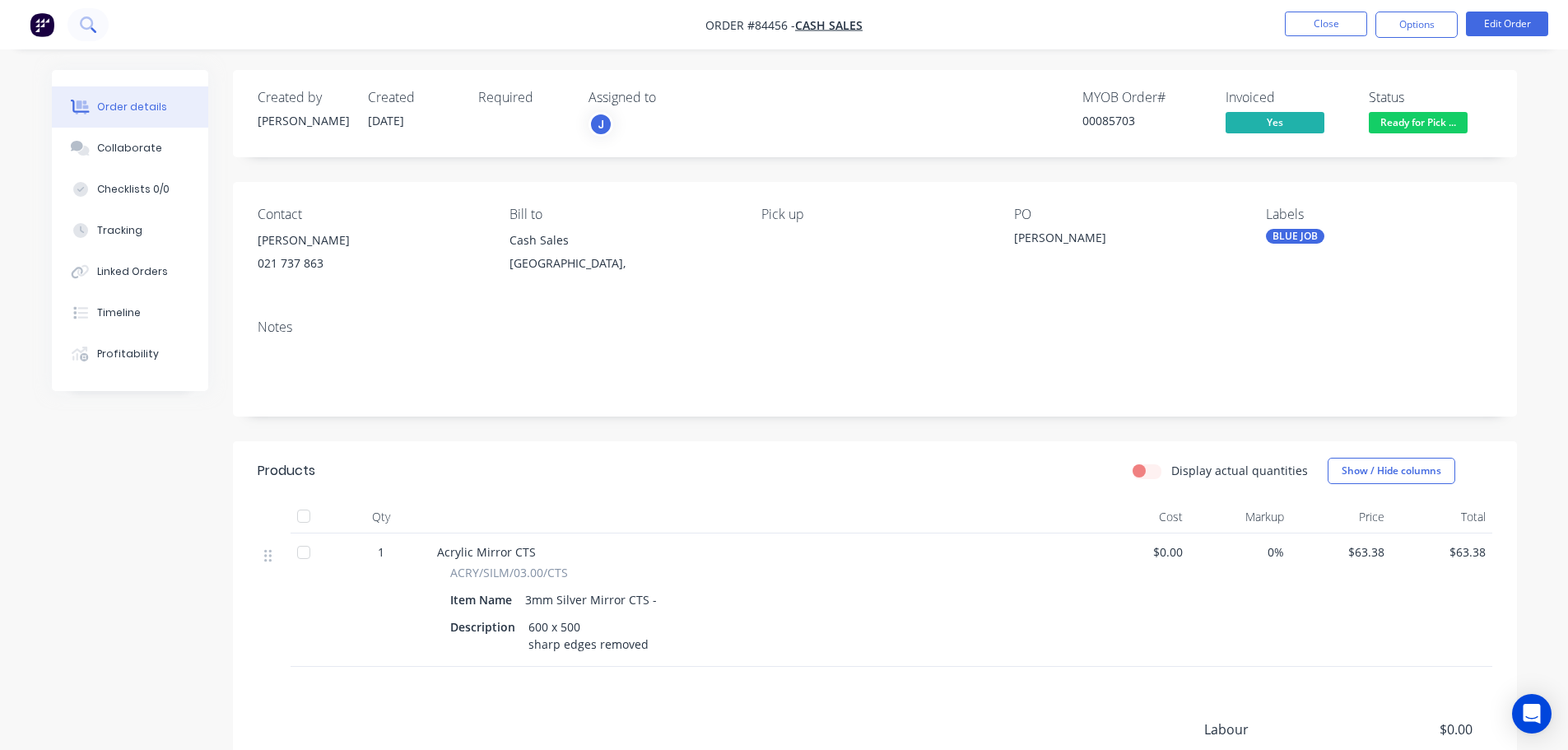
click at [73, 34] on button at bounding box center [88, 24] width 41 height 33
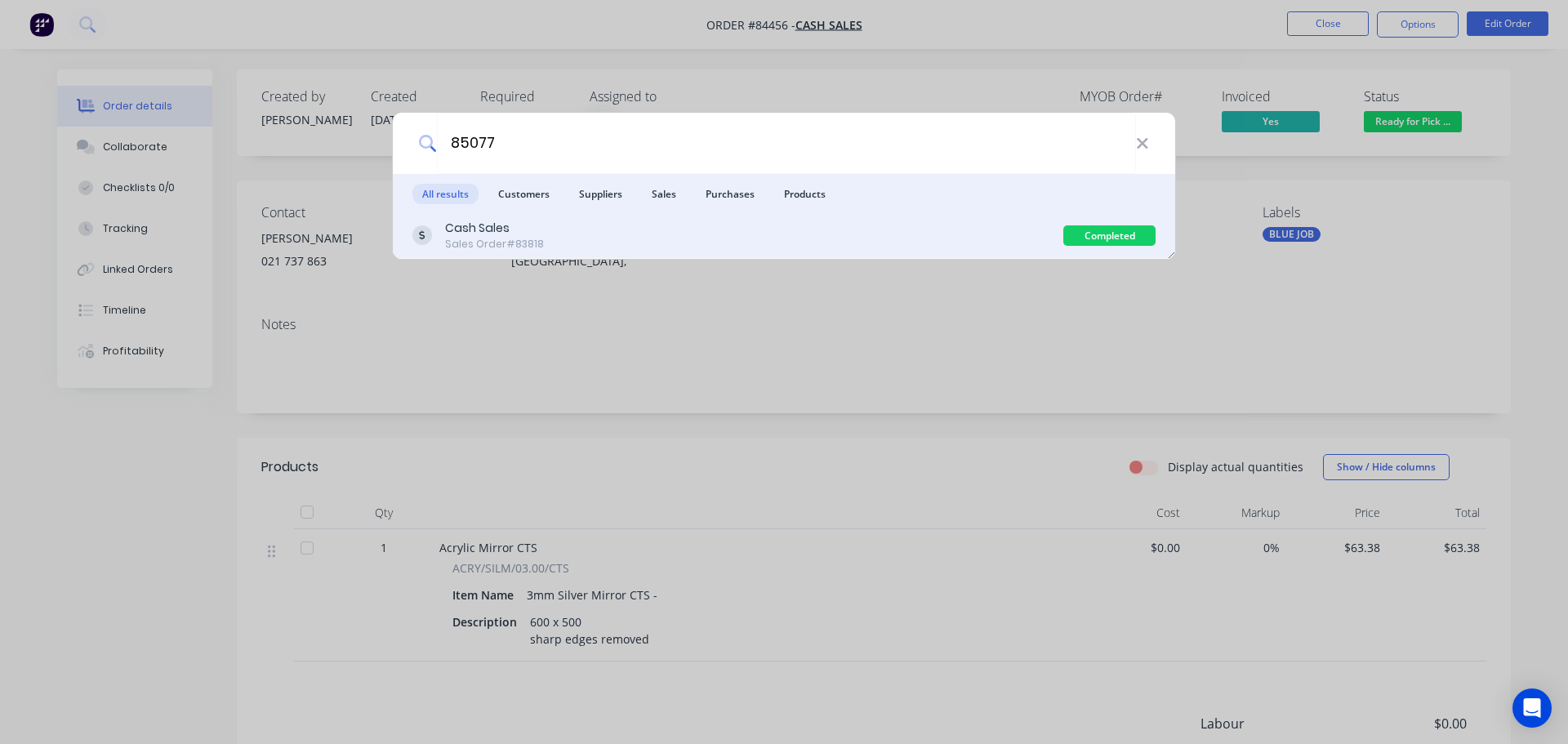
type input "85077"
click at [536, 234] on div "Cash Sales" at bounding box center [494, 228] width 99 height 17
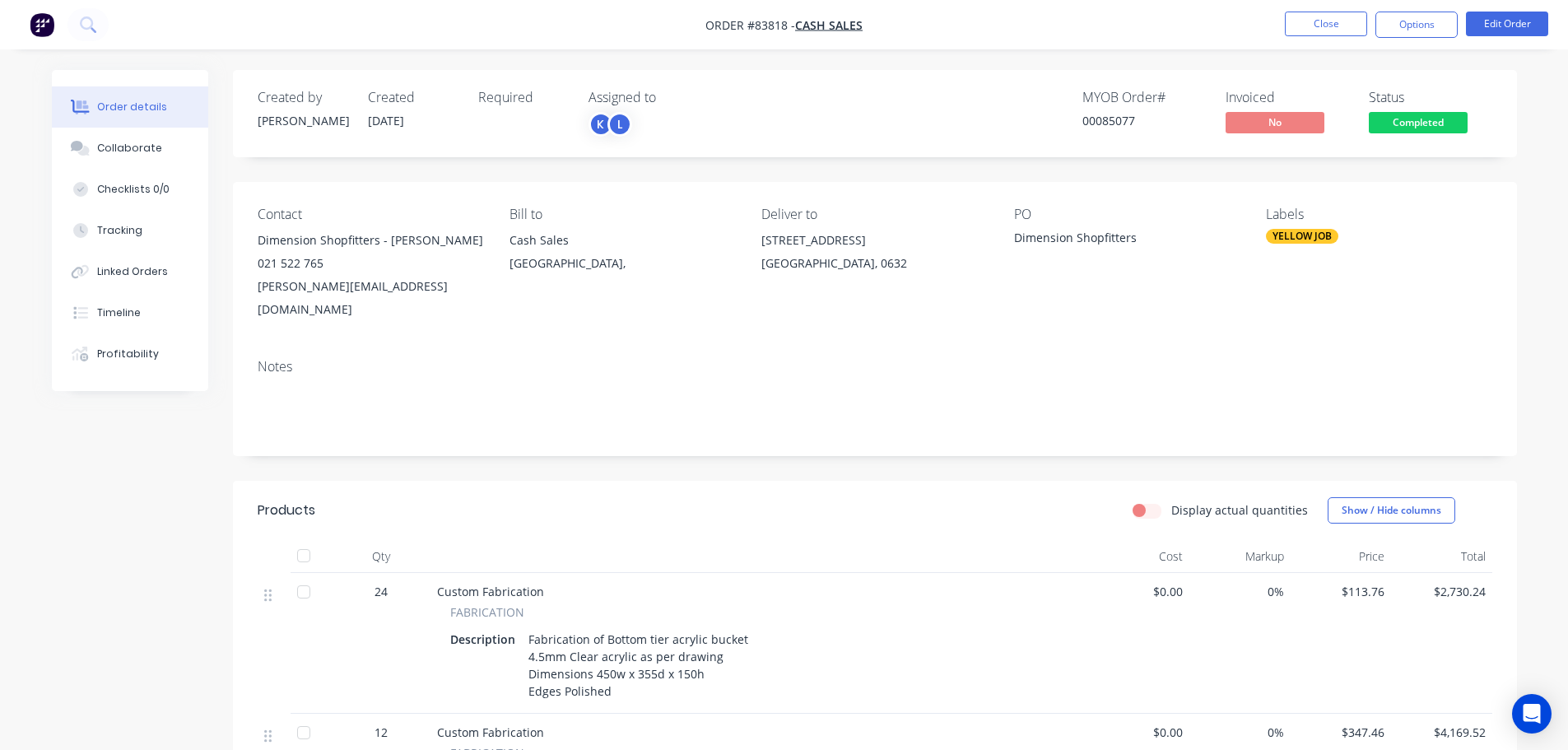
click at [1398, 129] on span "Completed" at bounding box center [1418, 122] width 99 height 21
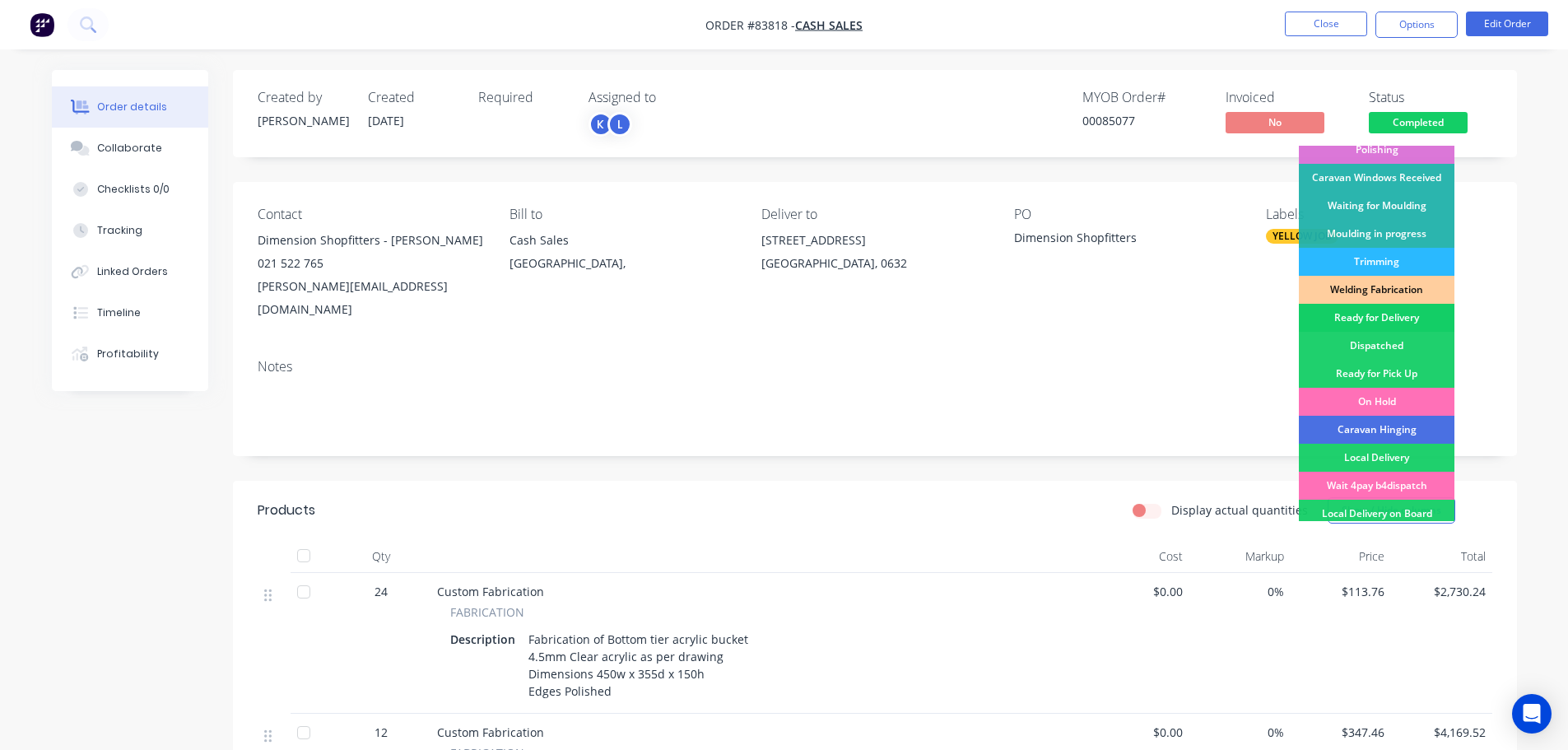
scroll to position [324, 0]
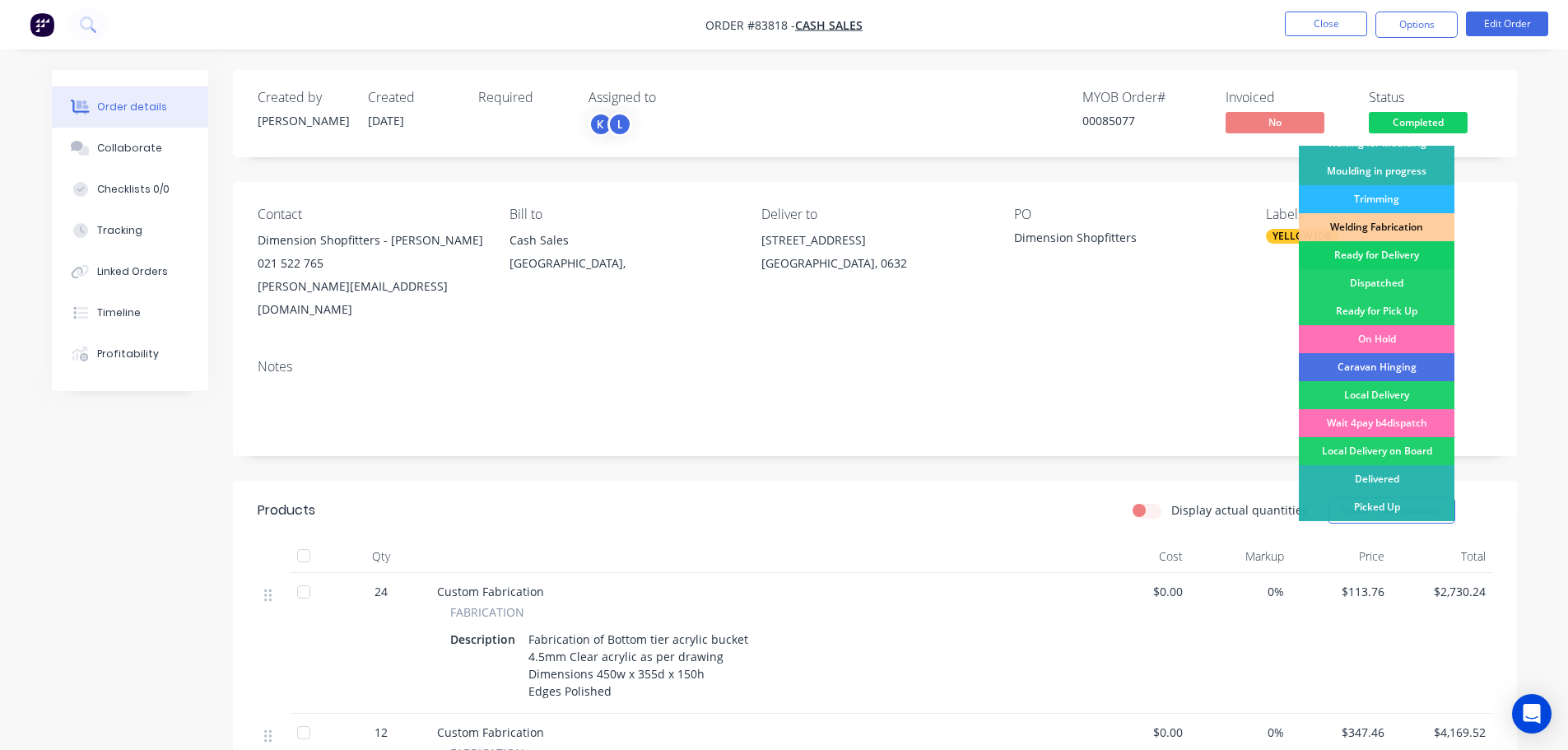
drag, startPoint x: 1397, startPoint y: 256, endPoint x: 1410, endPoint y: 136, distance: 120.7
click at [1398, 255] on div "Ready for Delivery" at bounding box center [1376, 256] width 156 height 28
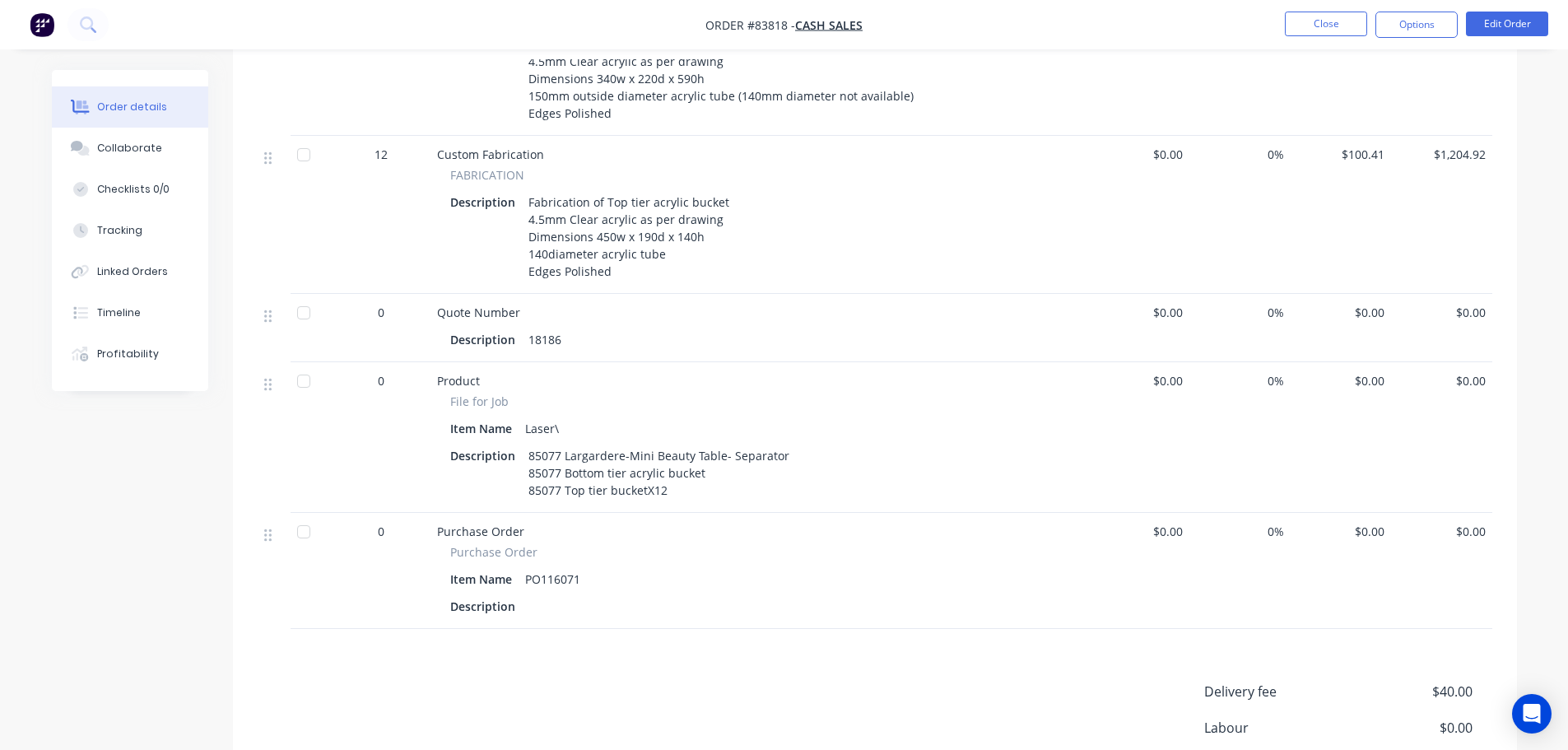
scroll to position [428, 0]
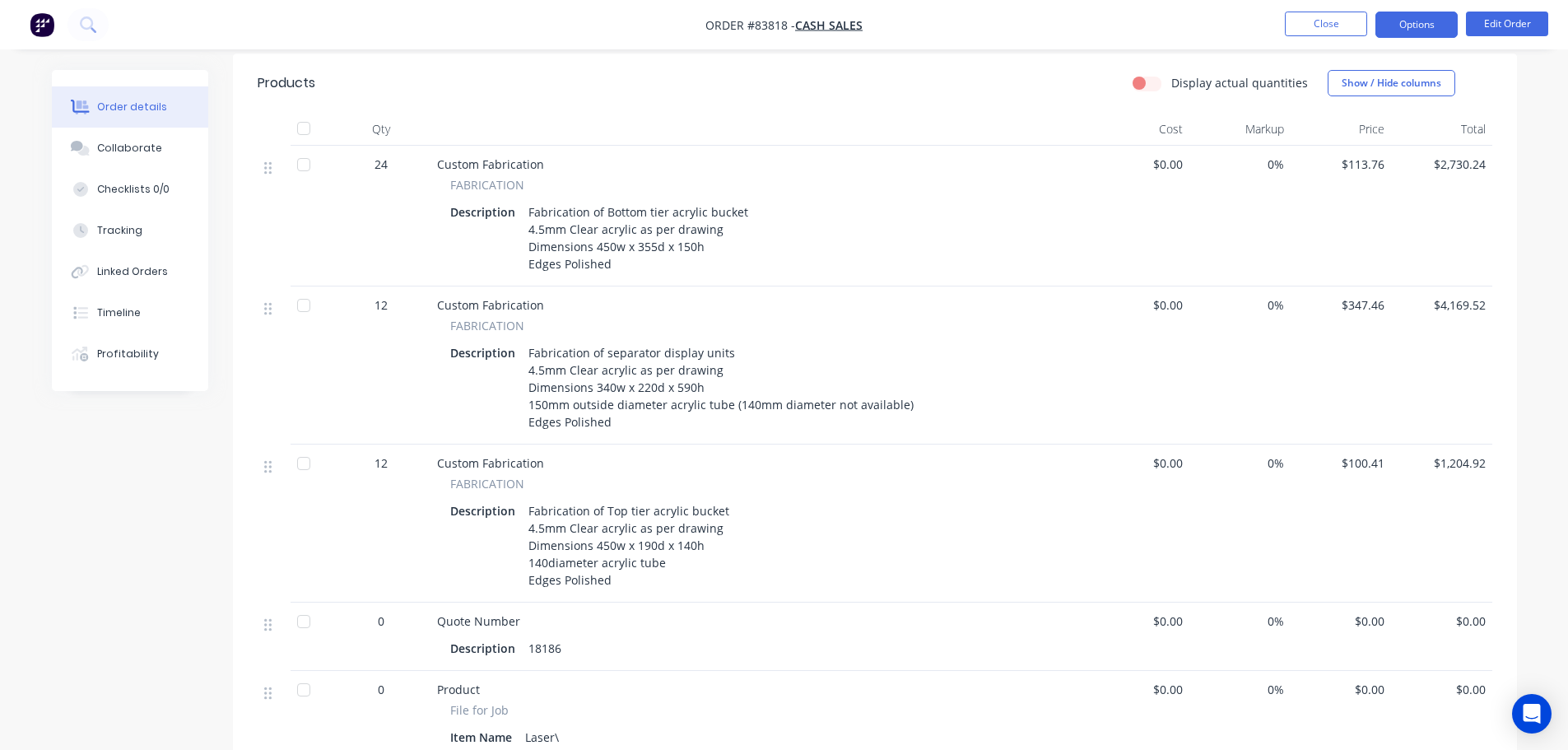
click at [1431, 26] on button "Options" at bounding box center [1417, 24] width 83 height 26
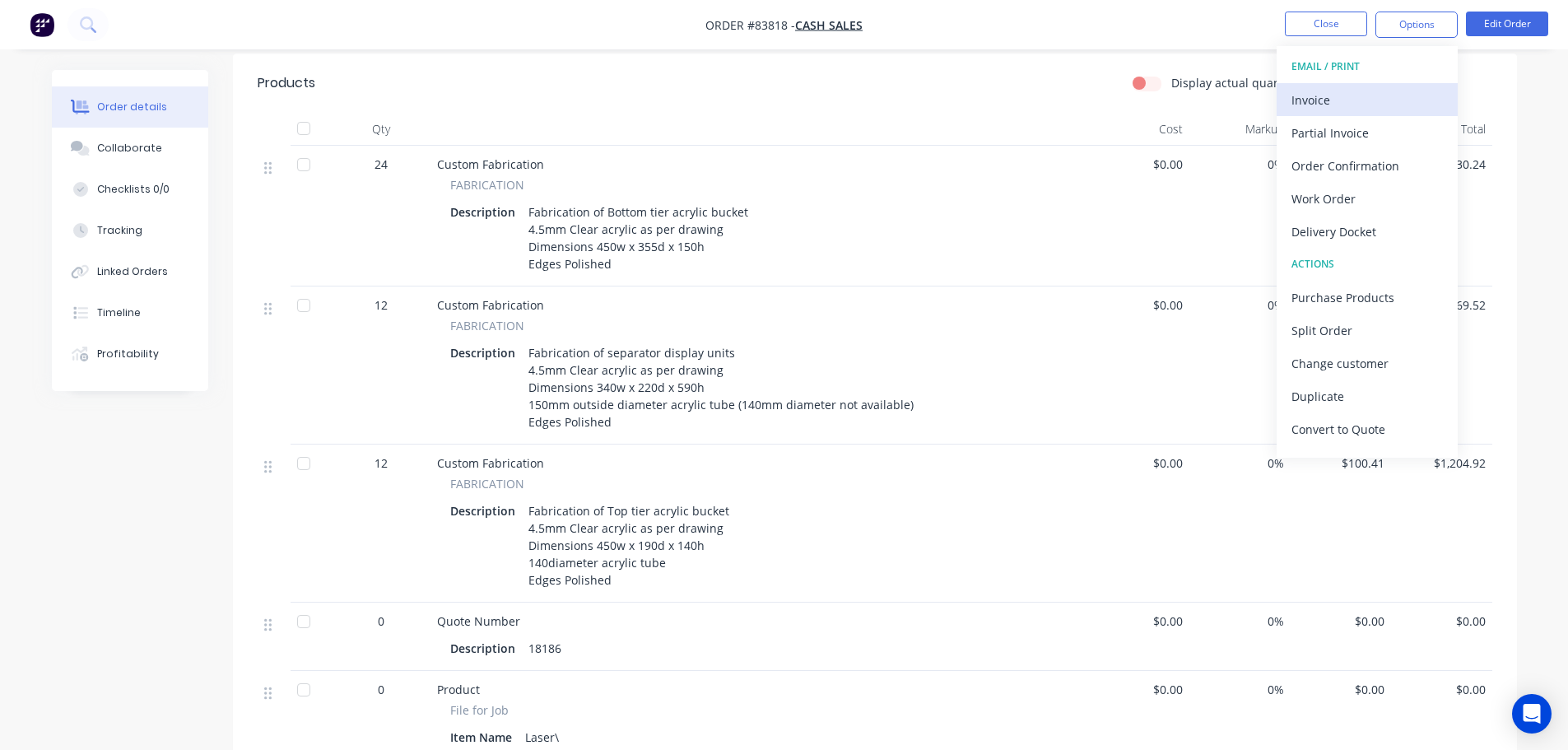
click at [1365, 95] on div "Invoice" at bounding box center [1367, 100] width 151 height 23
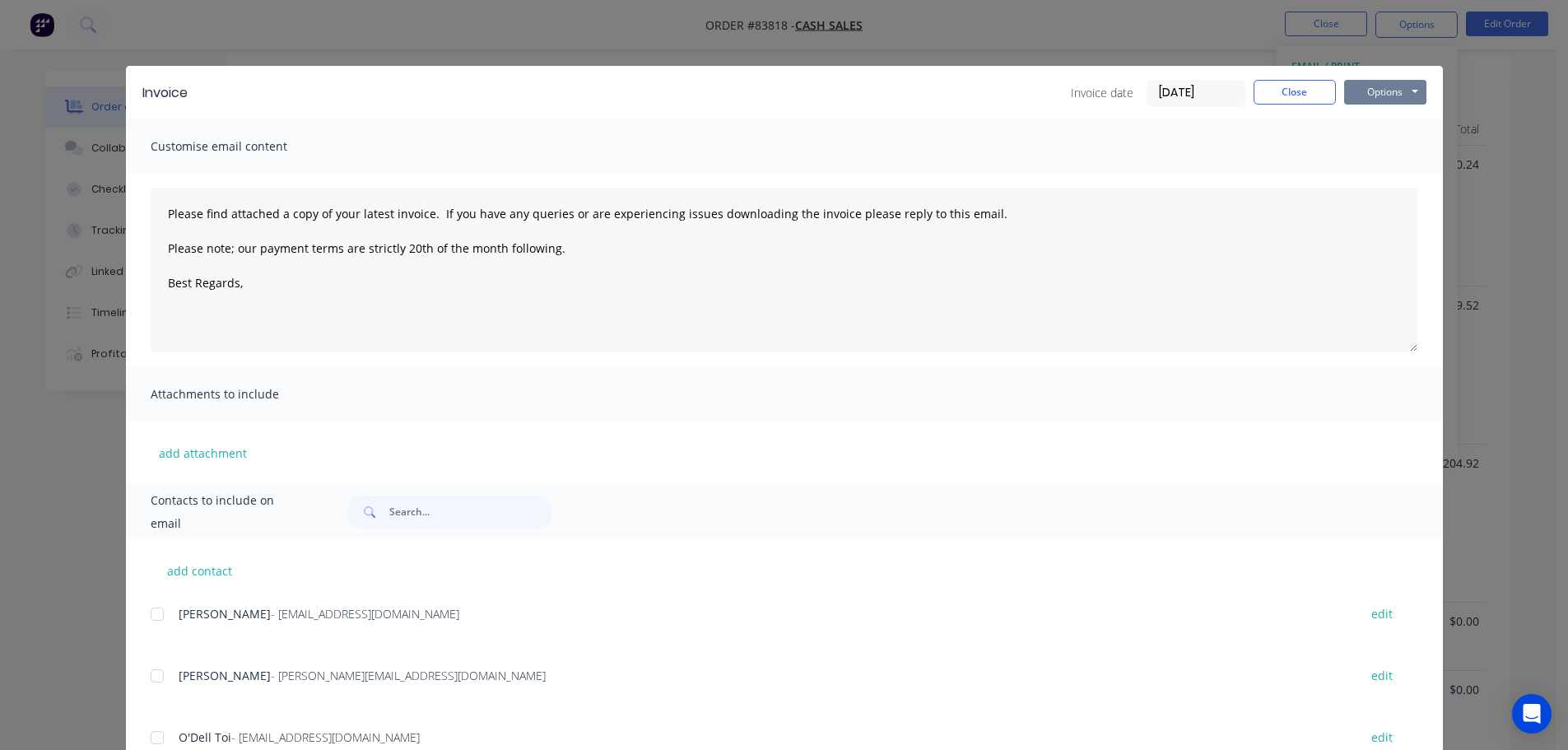
click at [1358, 91] on button "Options" at bounding box center [1386, 92] width 83 height 24
drag, startPoint x: 1351, startPoint y: 154, endPoint x: 1246, endPoint y: 94, distance: 120.9
click at [1207, 128] on div "Invoice Invoice date 10/09/25 Close Options Preview Print Email Customise email…" at bounding box center [784, 522] width 1317 height 913
type textarea "Please find attached a copy of your latest invoice. If you have any queries or …"
click at [1262, 90] on button "Close" at bounding box center [1295, 92] width 83 height 24
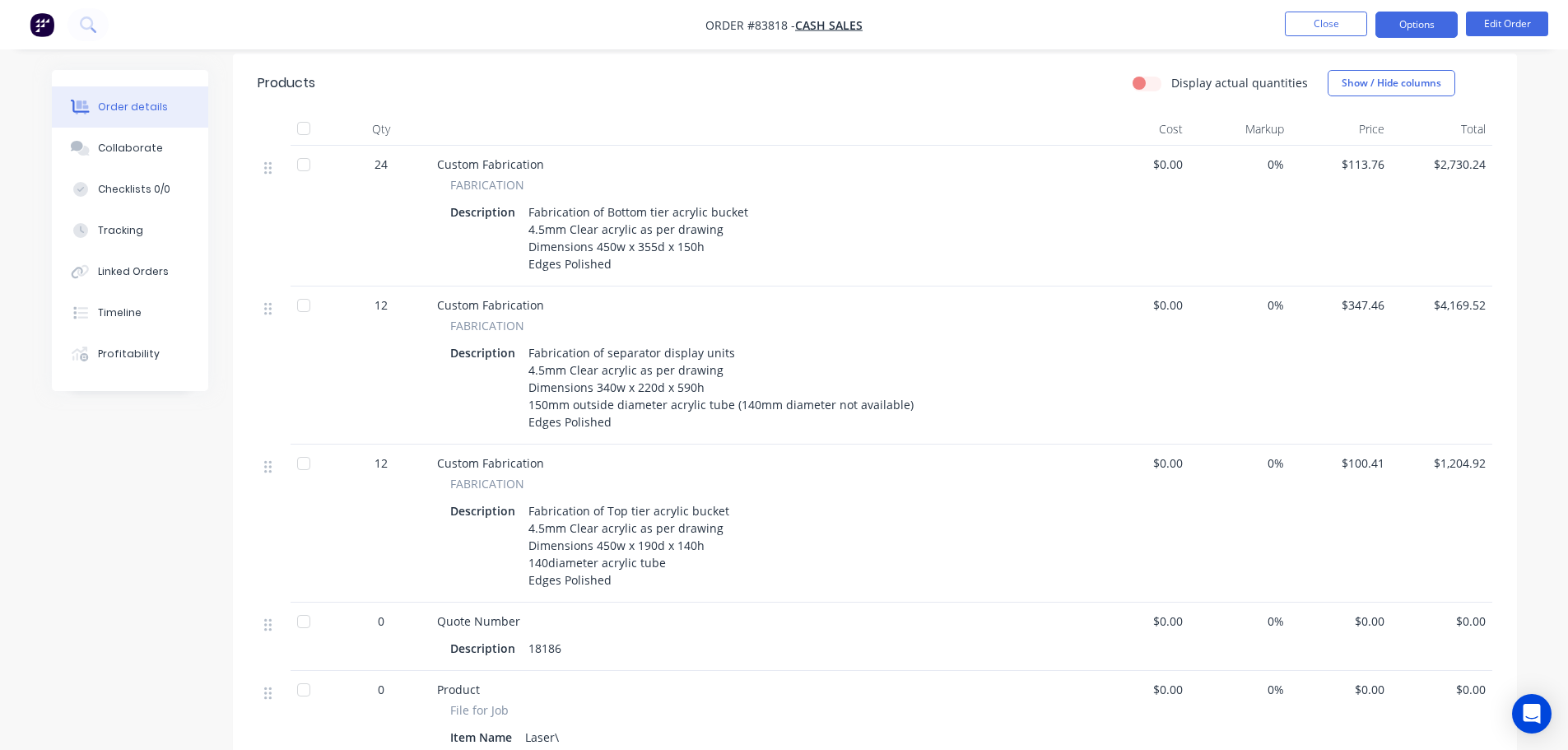
click at [1394, 30] on button "Options" at bounding box center [1417, 24] width 83 height 26
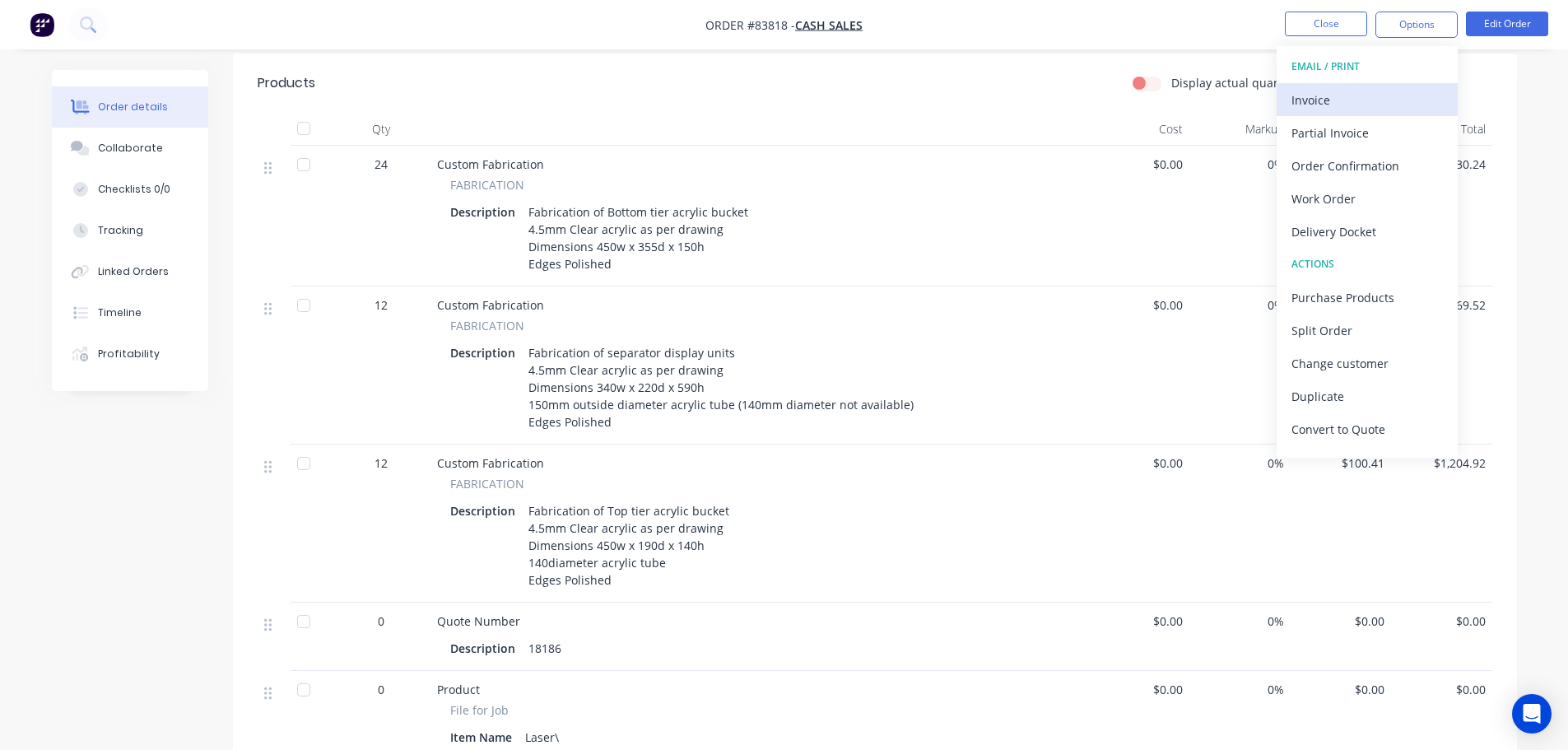
drag, startPoint x: 1362, startPoint y: 133, endPoint x: 1355, endPoint y: 102, distance: 31.8
click at [1355, 102] on div "EMAIL / PRINT Invoice Partial Invoice Order Confirmation Work Order Delivery Do…" at bounding box center [1367, 252] width 181 height 412
click at [1355, 102] on div "Invoice" at bounding box center [1367, 100] width 151 height 23
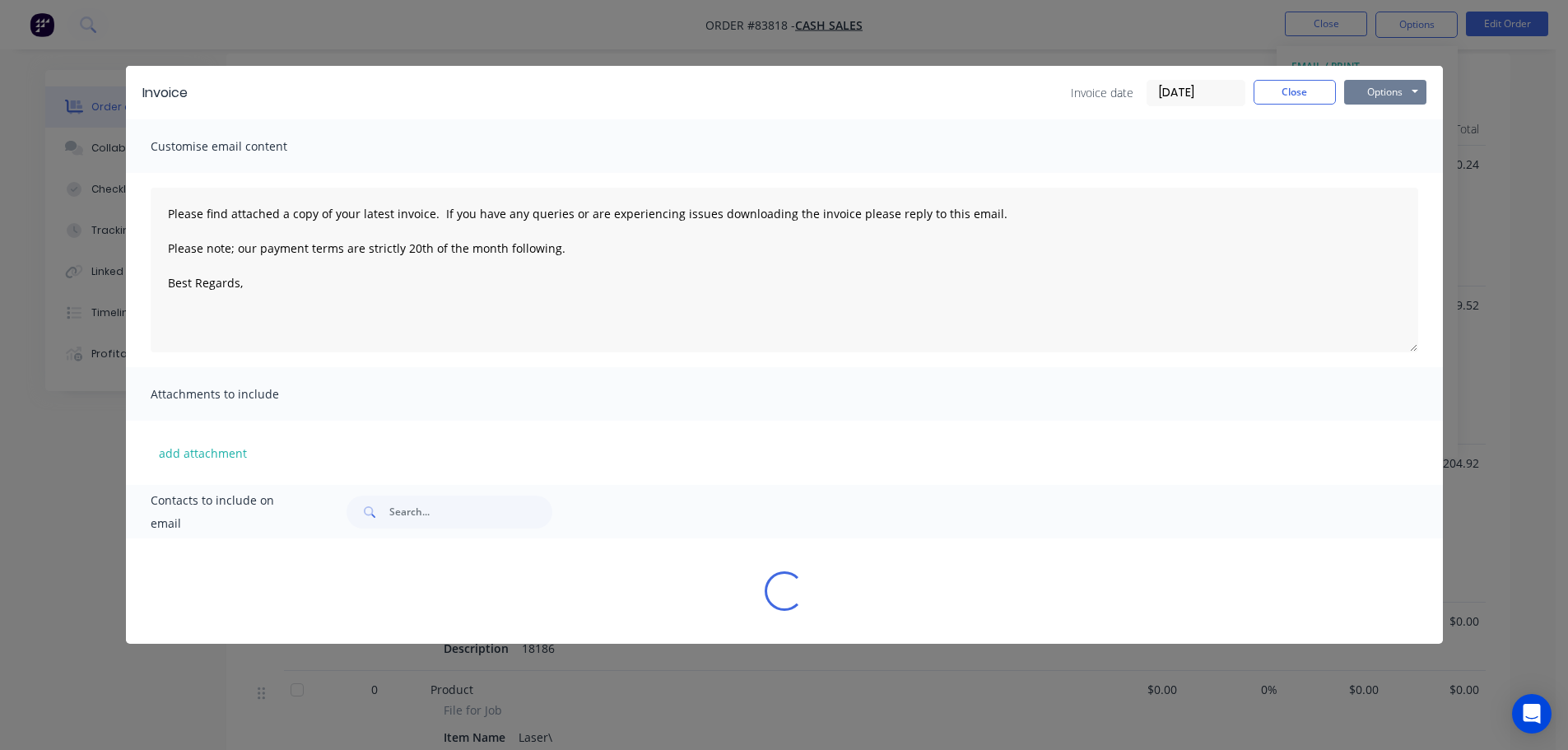
click at [1379, 92] on button "Options" at bounding box center [1386, 92] width 83 height 24
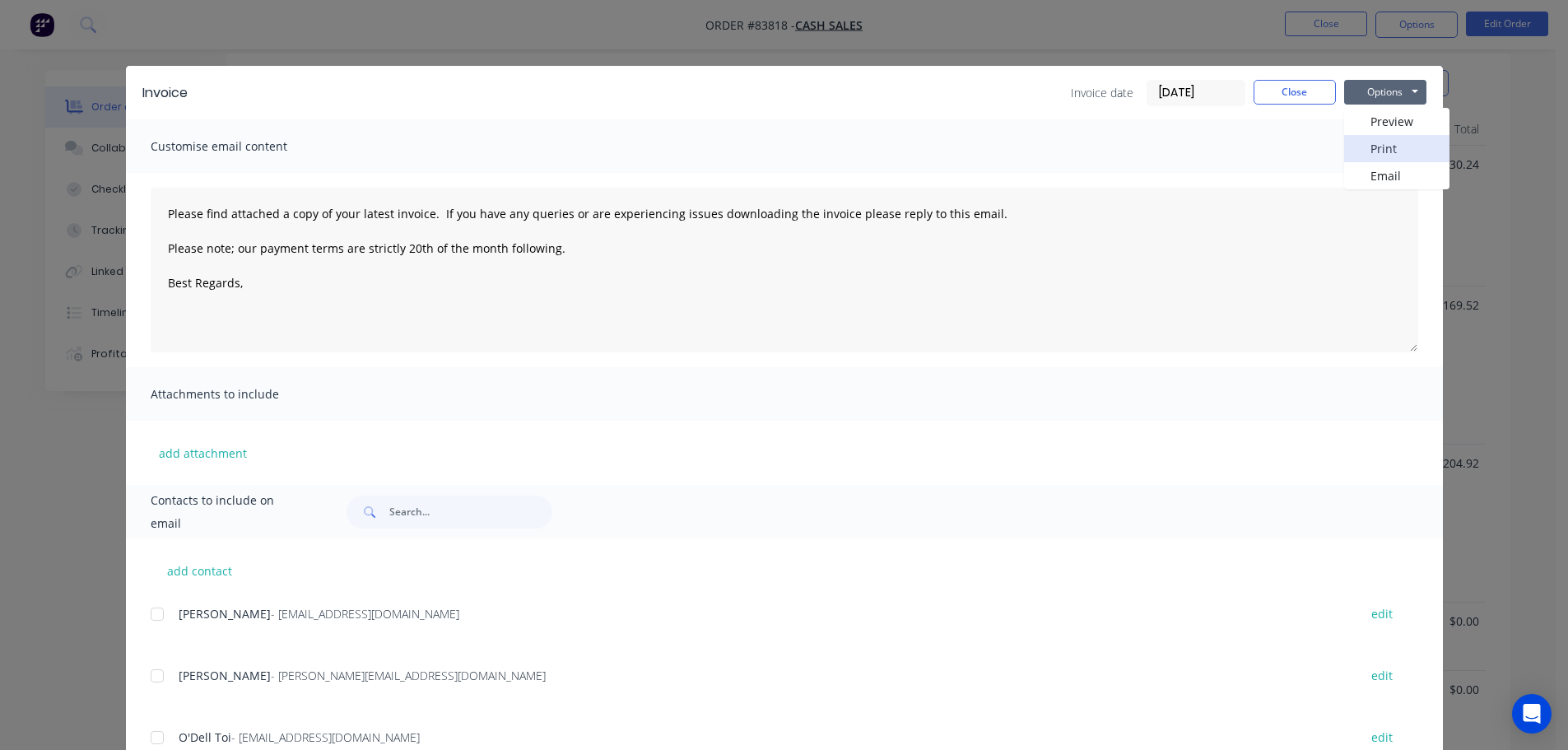
click at [1375, 139] on button "Print" at bounding box center [1397, 148] width 105 height 27
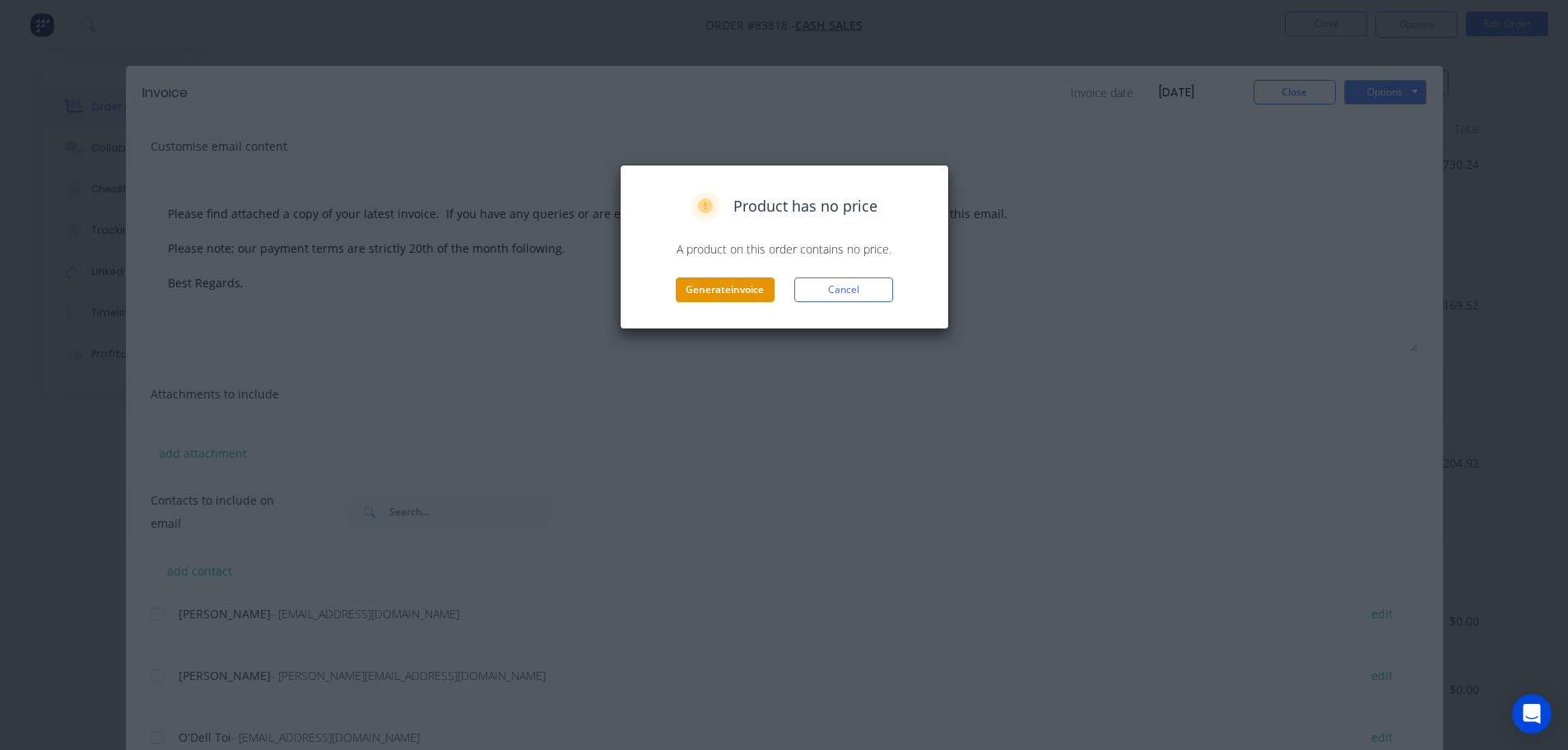
click at [734, 284] on button "Generate invoice" at bounding box center [724, 289] width 99 height 24
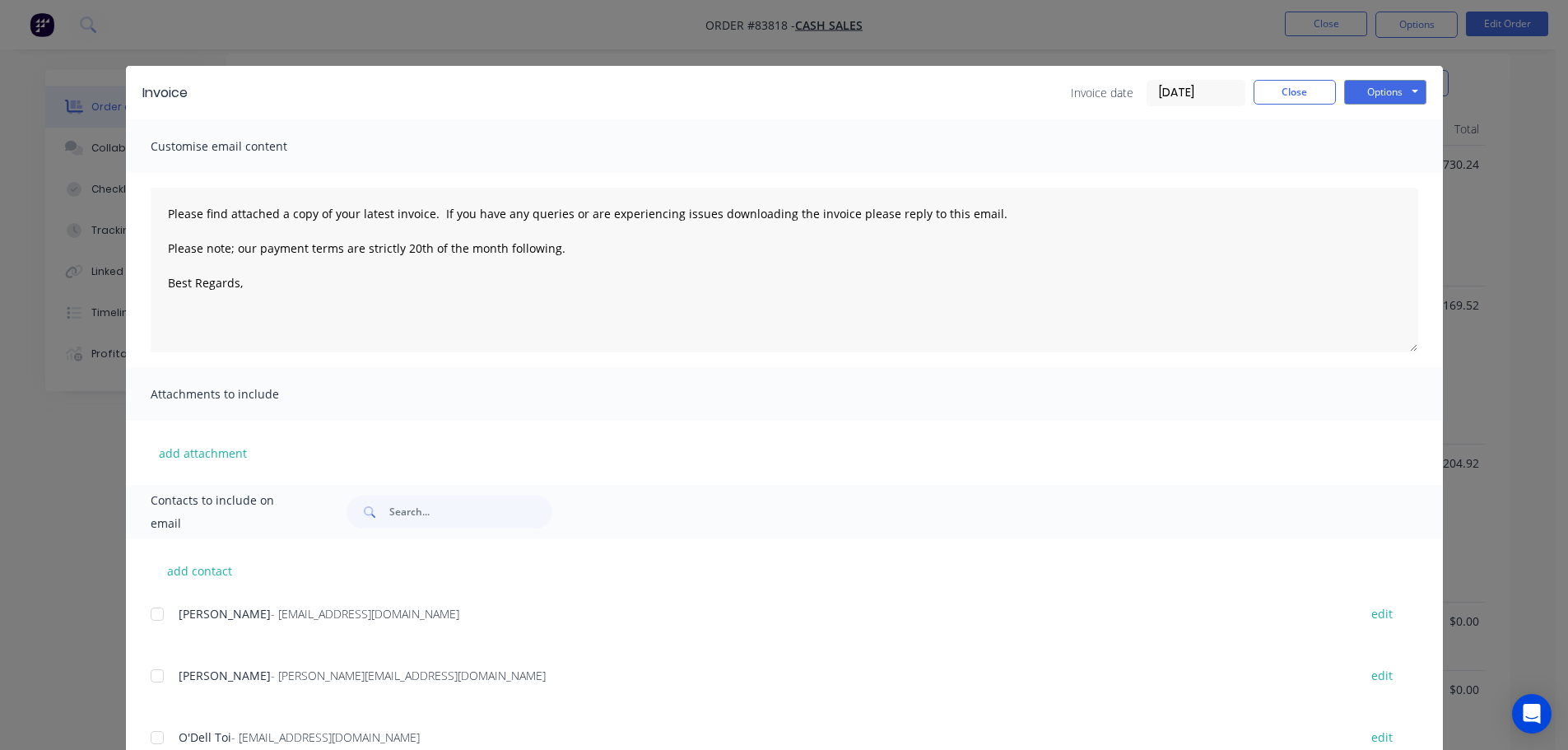
type textarea "Please find attached a copy of your latest invoice. If you have any queries or …"
click at [132, 32] on div "Invoice Invoice date 10/09/25 Close Options Preview Print Email Customise email…" at bounding box center [784, 375] width 1568 height 750
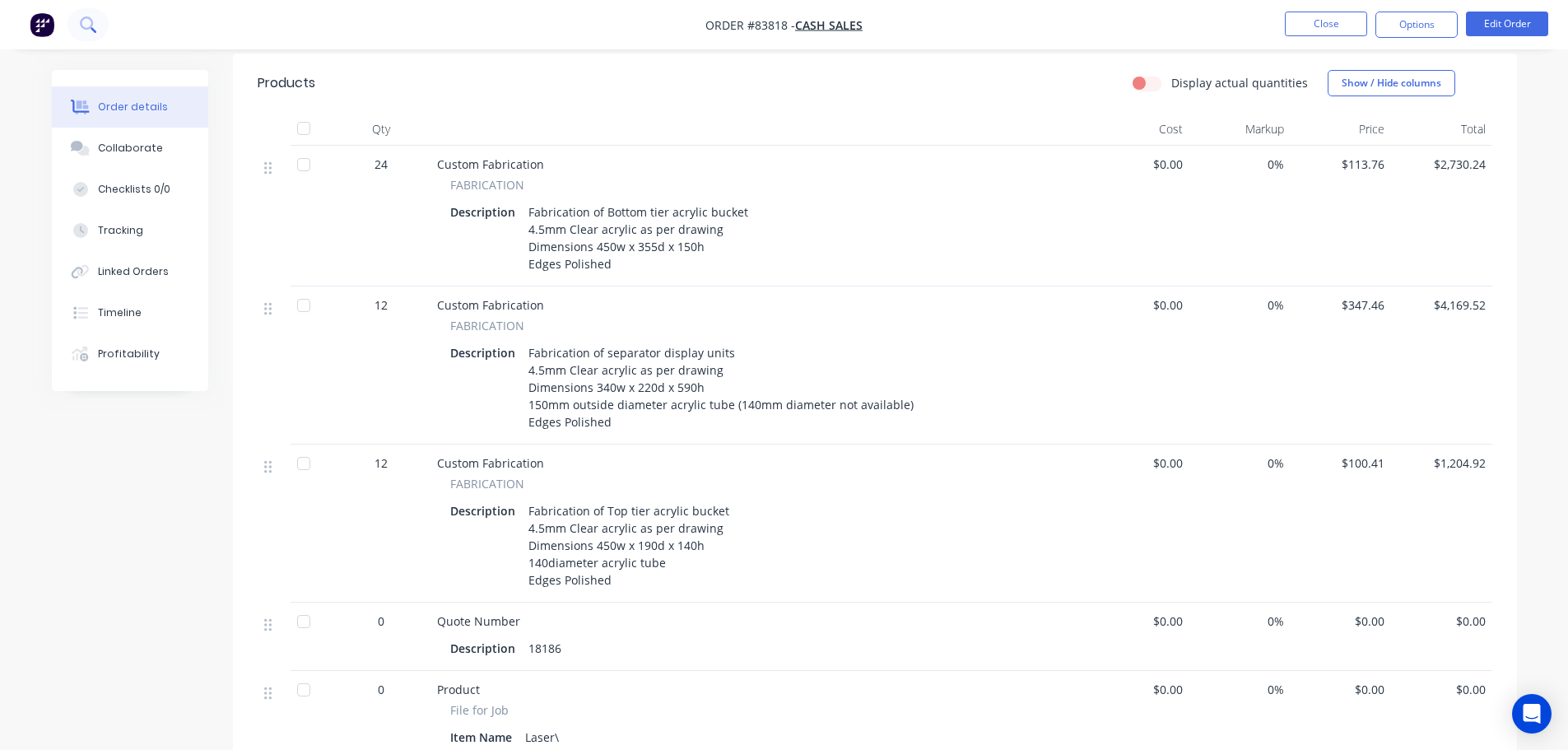
click at [101, 23] on button at bounding box center [88, 24] width 41 height 33
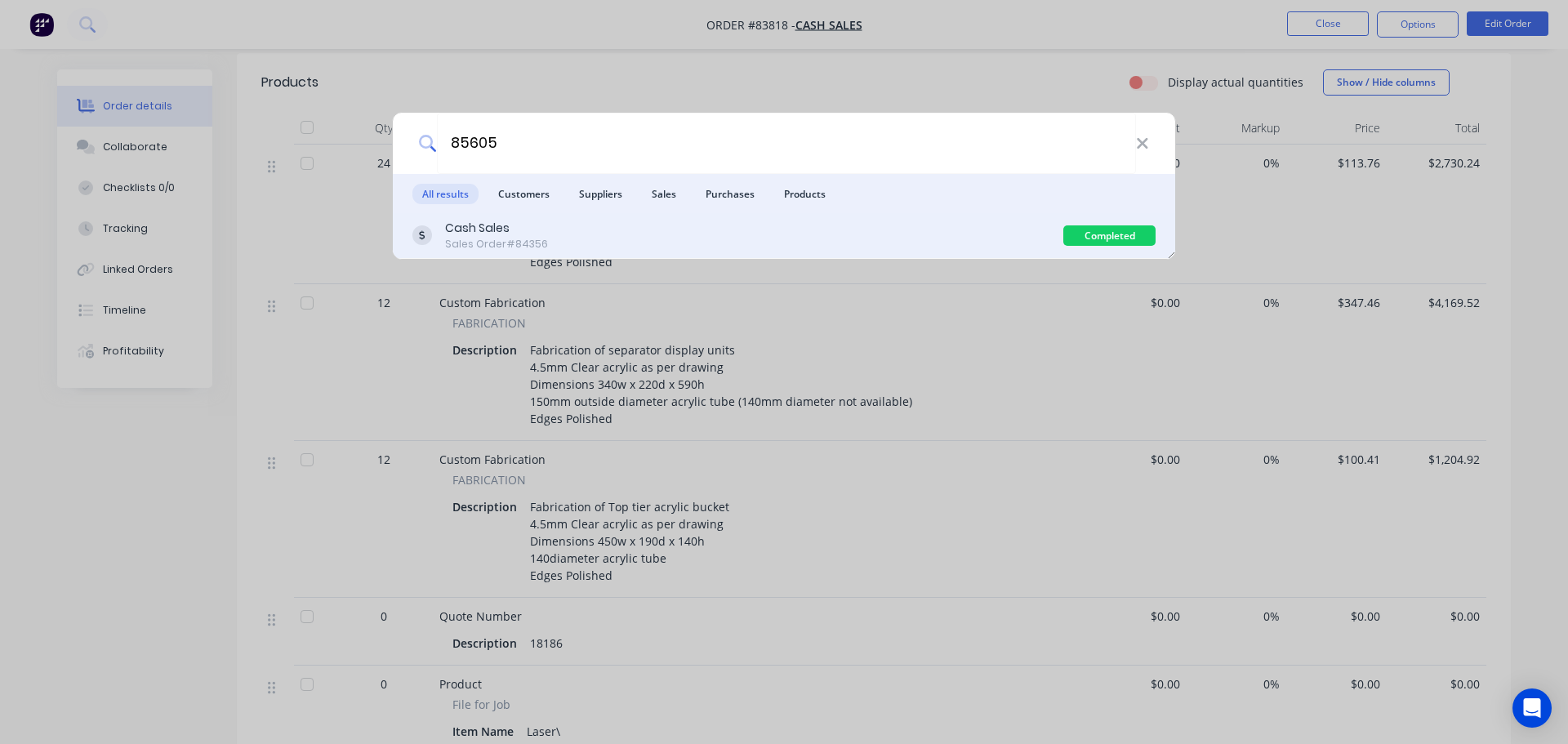
type input "85605"
click at [633, 254] on div "Cash Sales Sales Order #84356 Completed" at bounding box center [783, 236] width 782 height 46
click at [975, 221] on div "Cash Sales Sales Order #84356" at bounding box center [737, 236] width 651 height 32
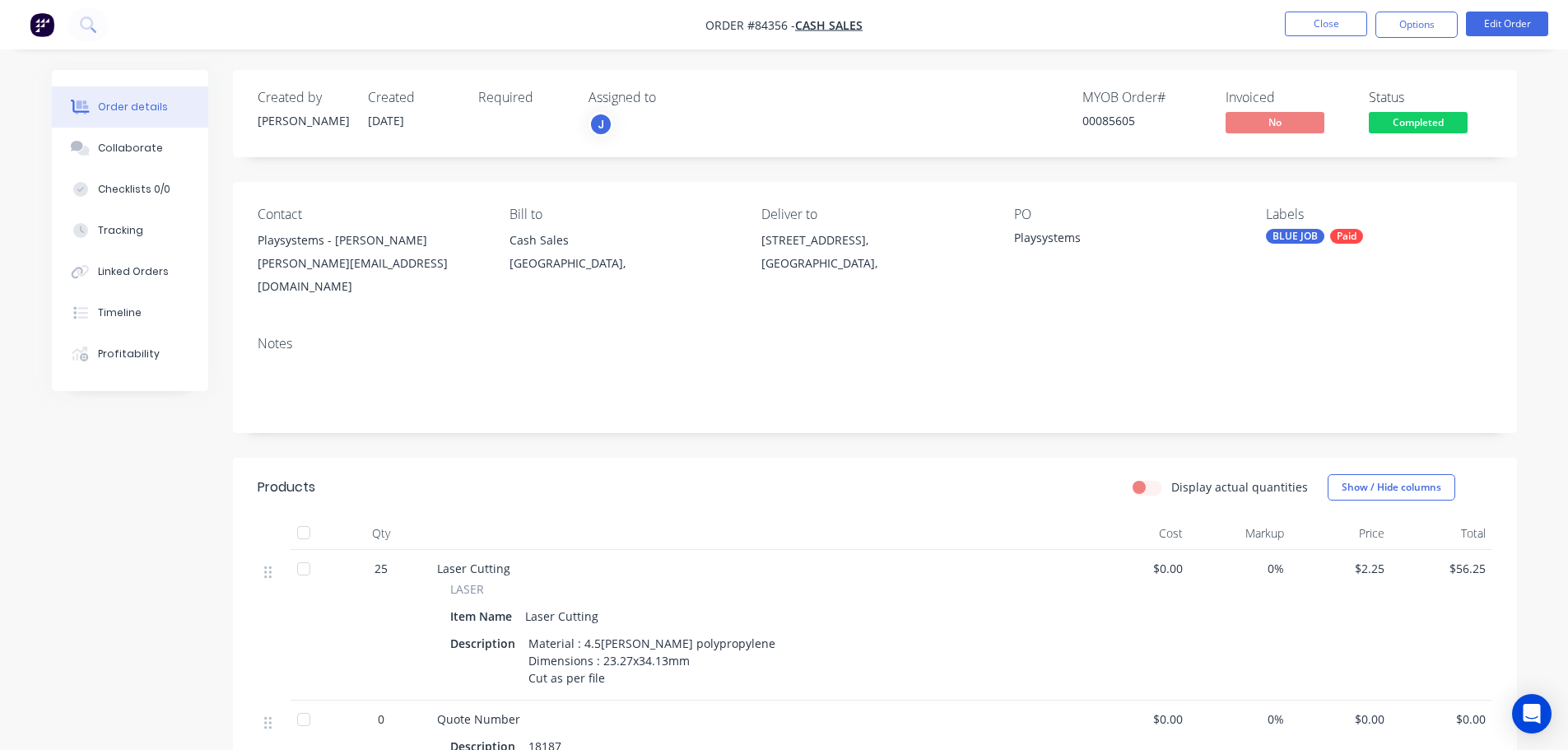
click at [1413, 117] on span "Completed" at bounding box center [1418, 122] width 99 height 21
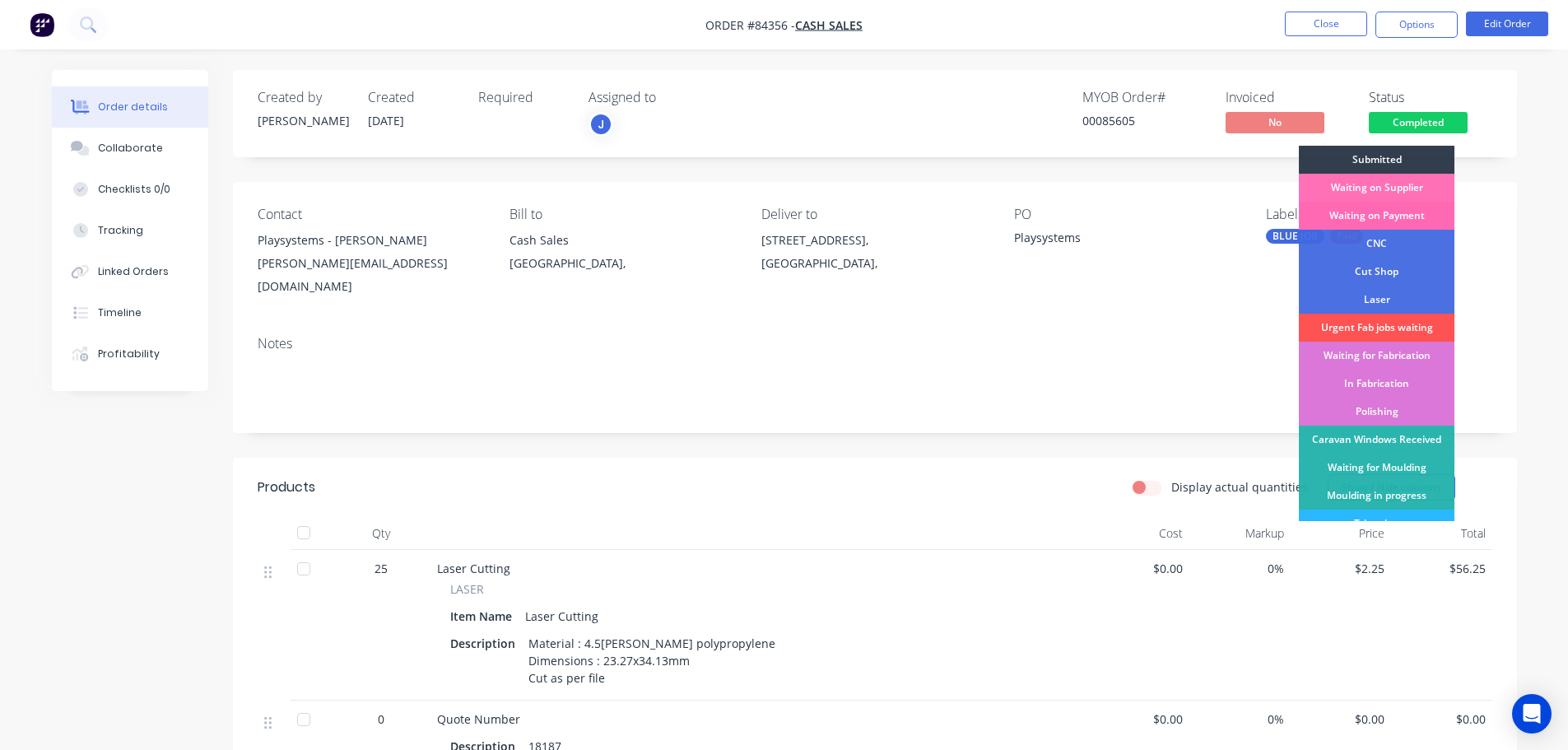
scroll to position [324, 0]
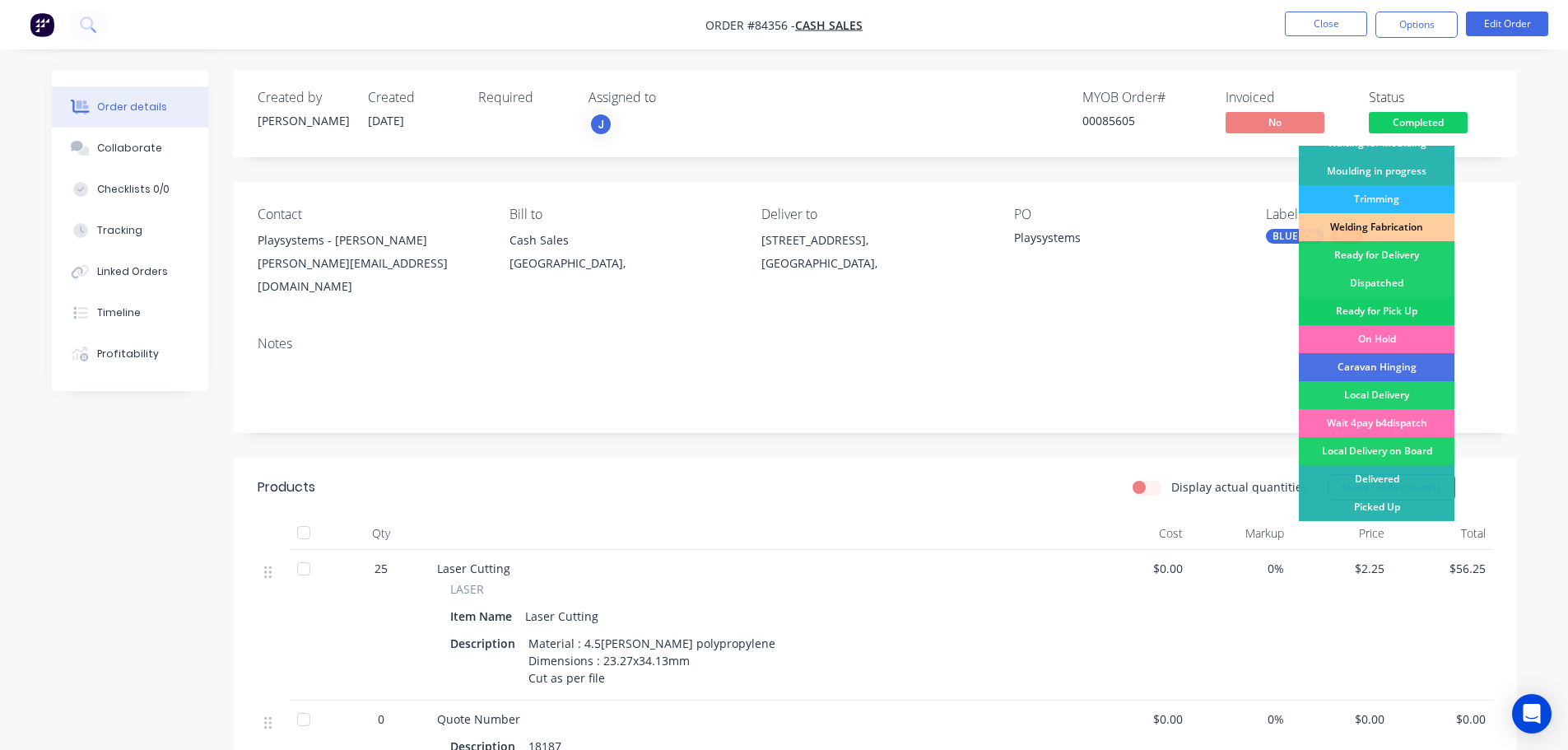
click at [1374, 303] on div "Ready for Pick Up" at bounding box center [1376, 311] width 156 height 28
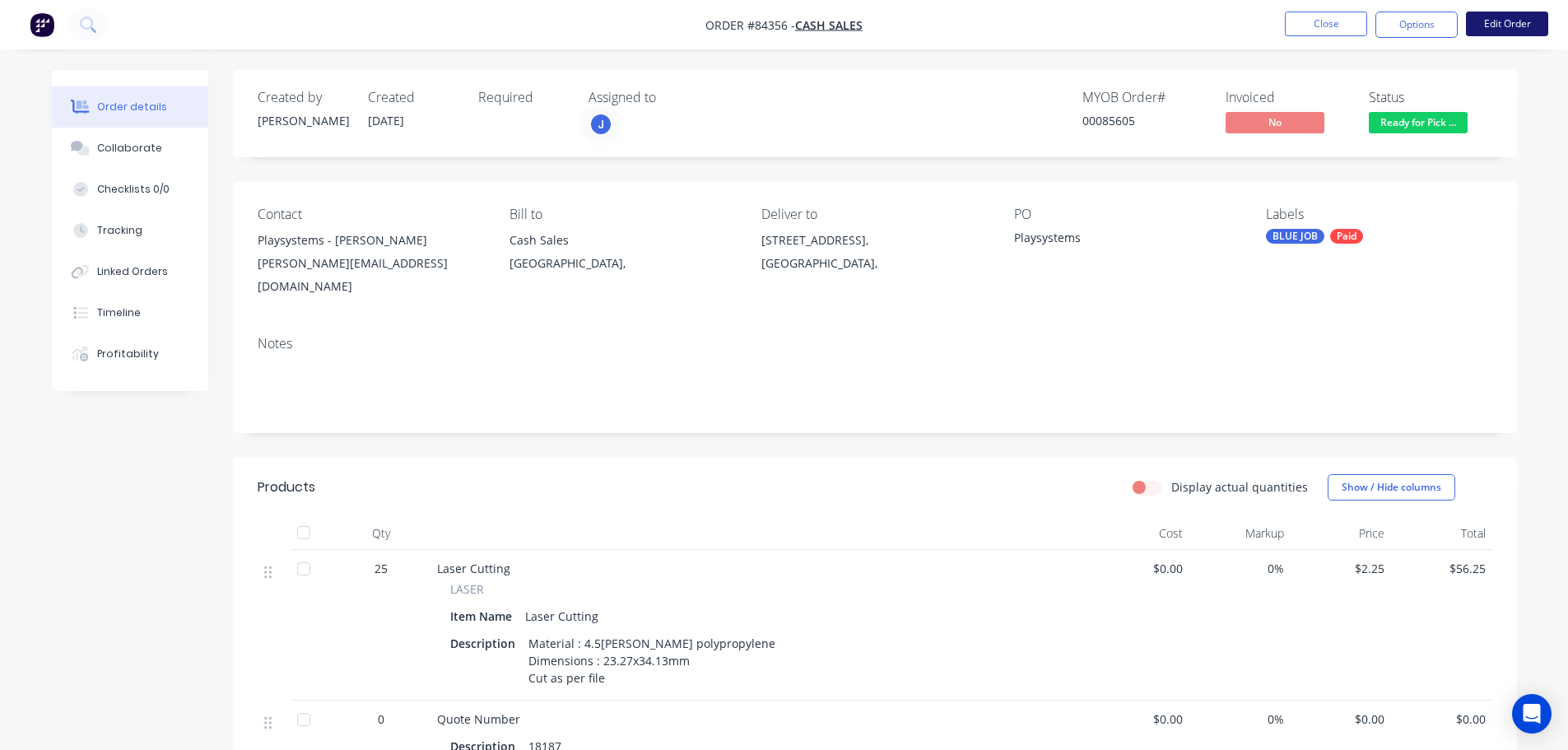
click at [1508, 22] on button "Edit Order" at bounding box center [1507, 23] width 83 height 24
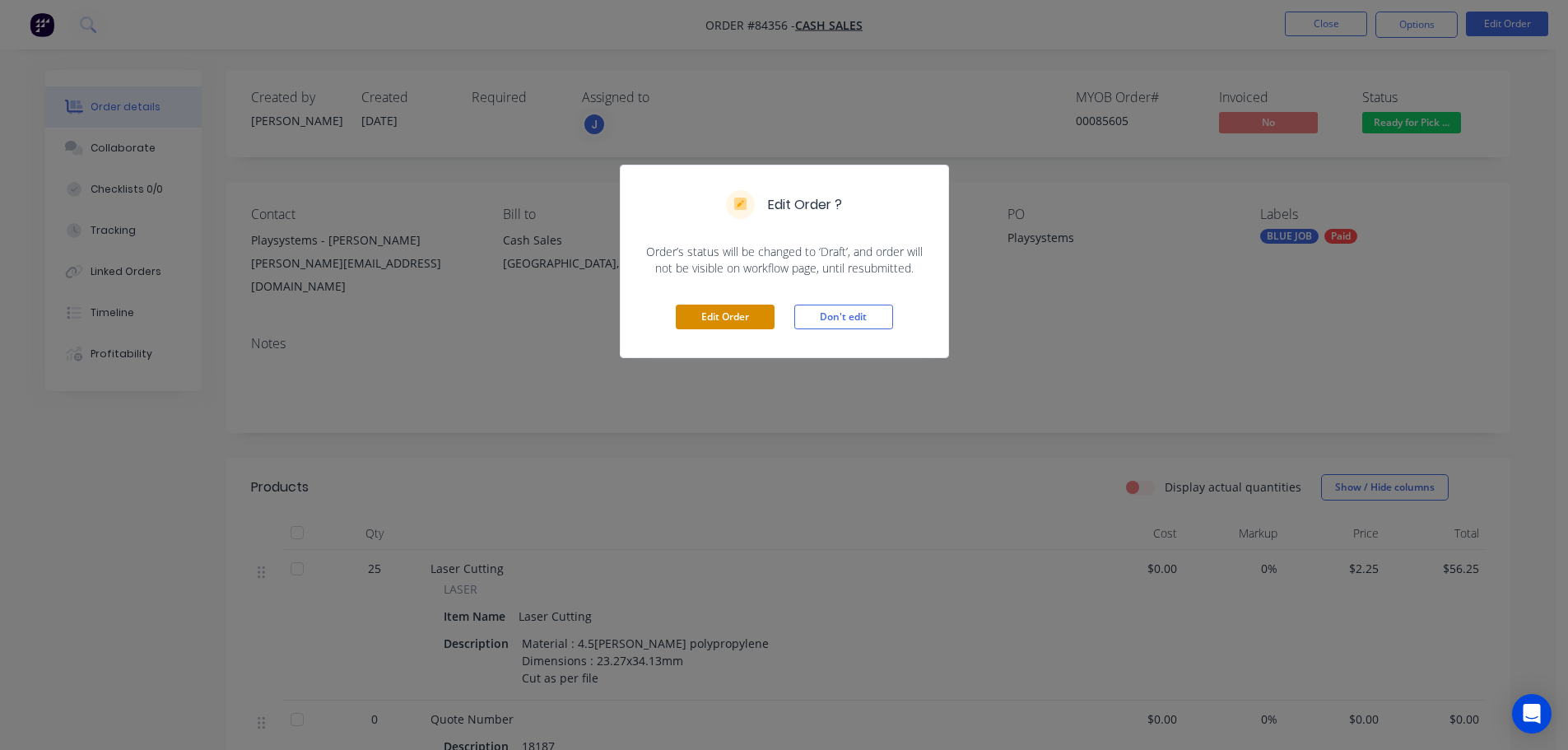
click at [712, 306] on button "Edit Order" at bounding box center [724, 317] width 99 height 24
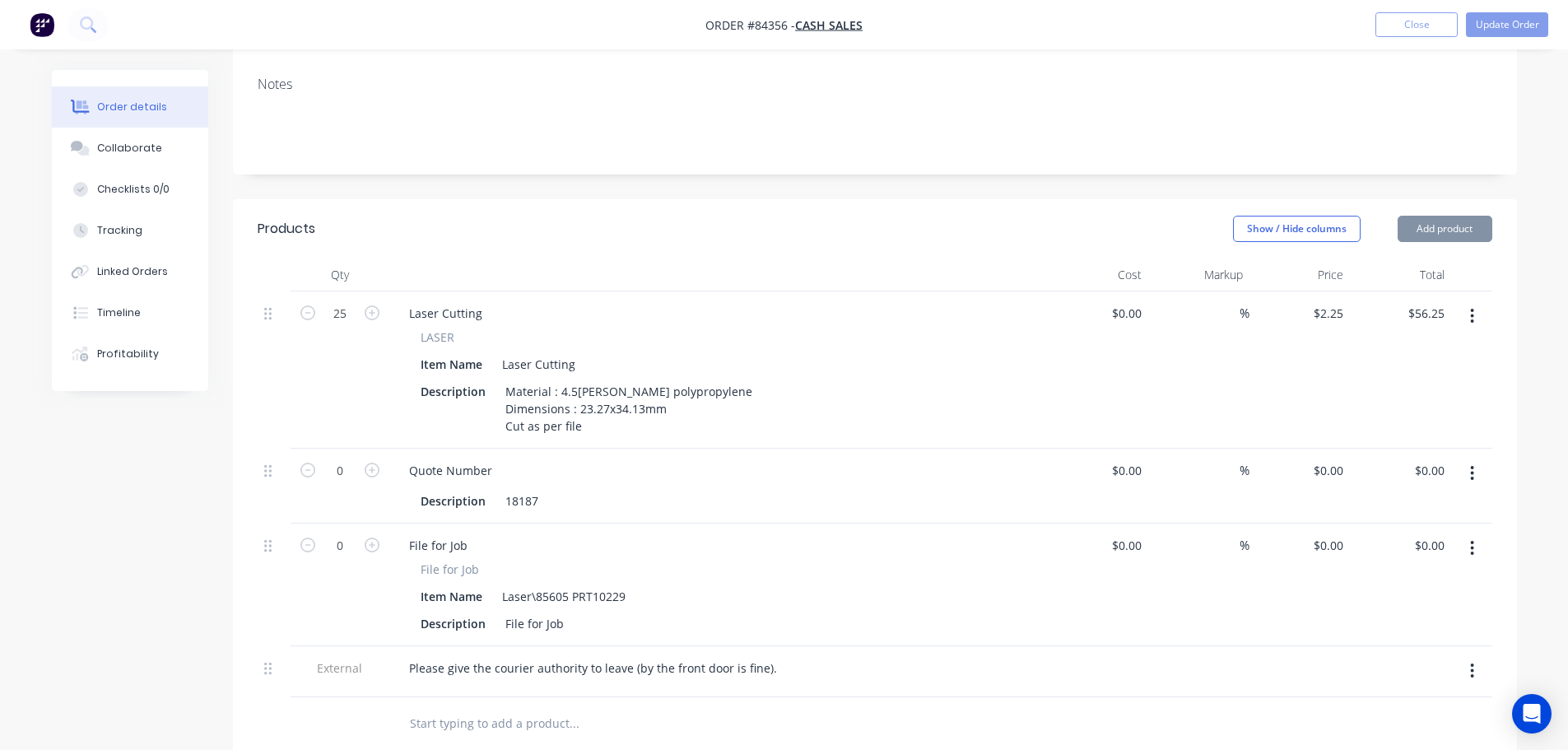
scroll to position [329, 0]
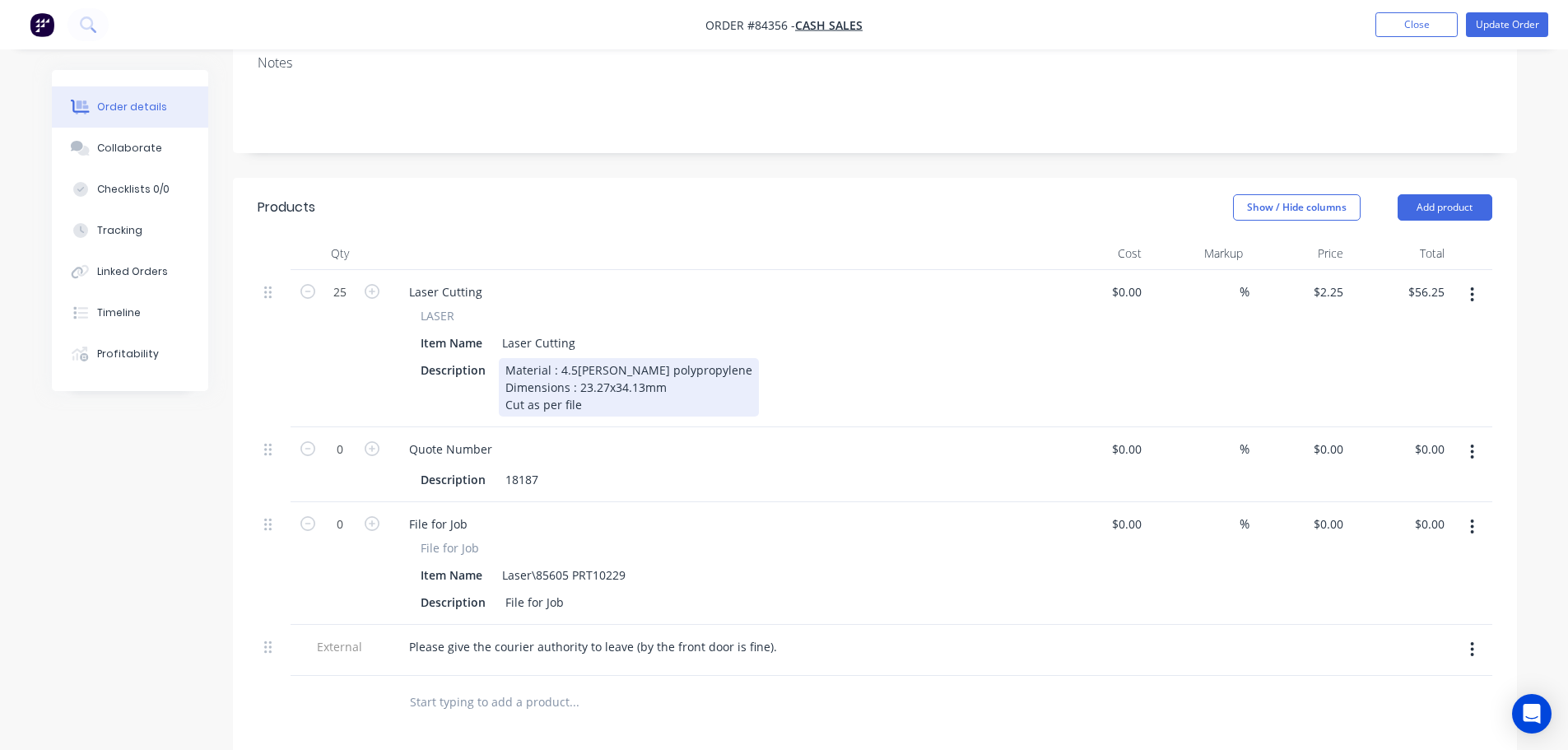
click at [601, 368] on div "Material : 4.5mm white polypropylene Dimensions : 23.27x34.13mm Cut as per file" at bounding box center [629, 387] width 260 height 58
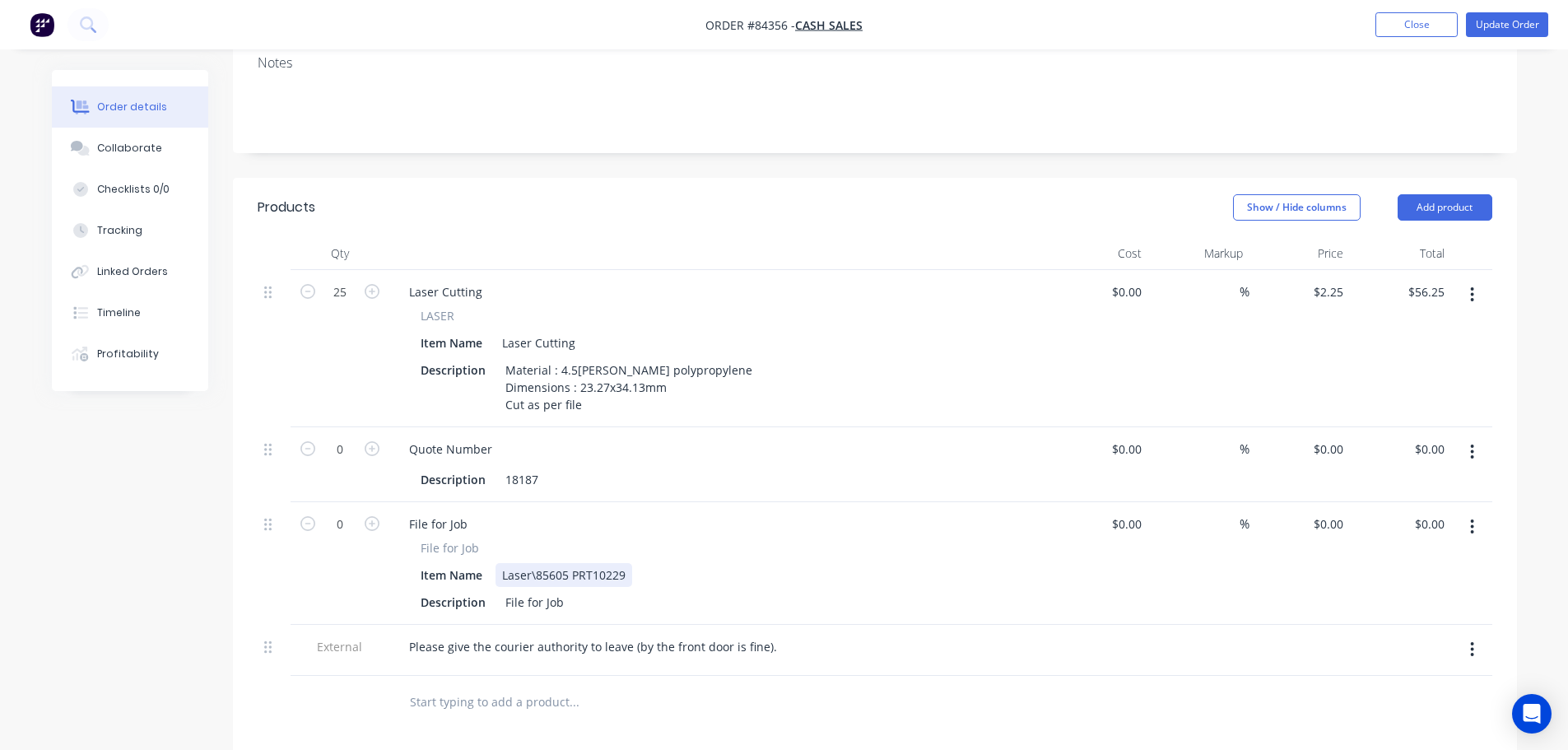
click at [629, 563] on div "Laser\85605 PRT10229" at bounding box center [563, 574] width 136 height 23
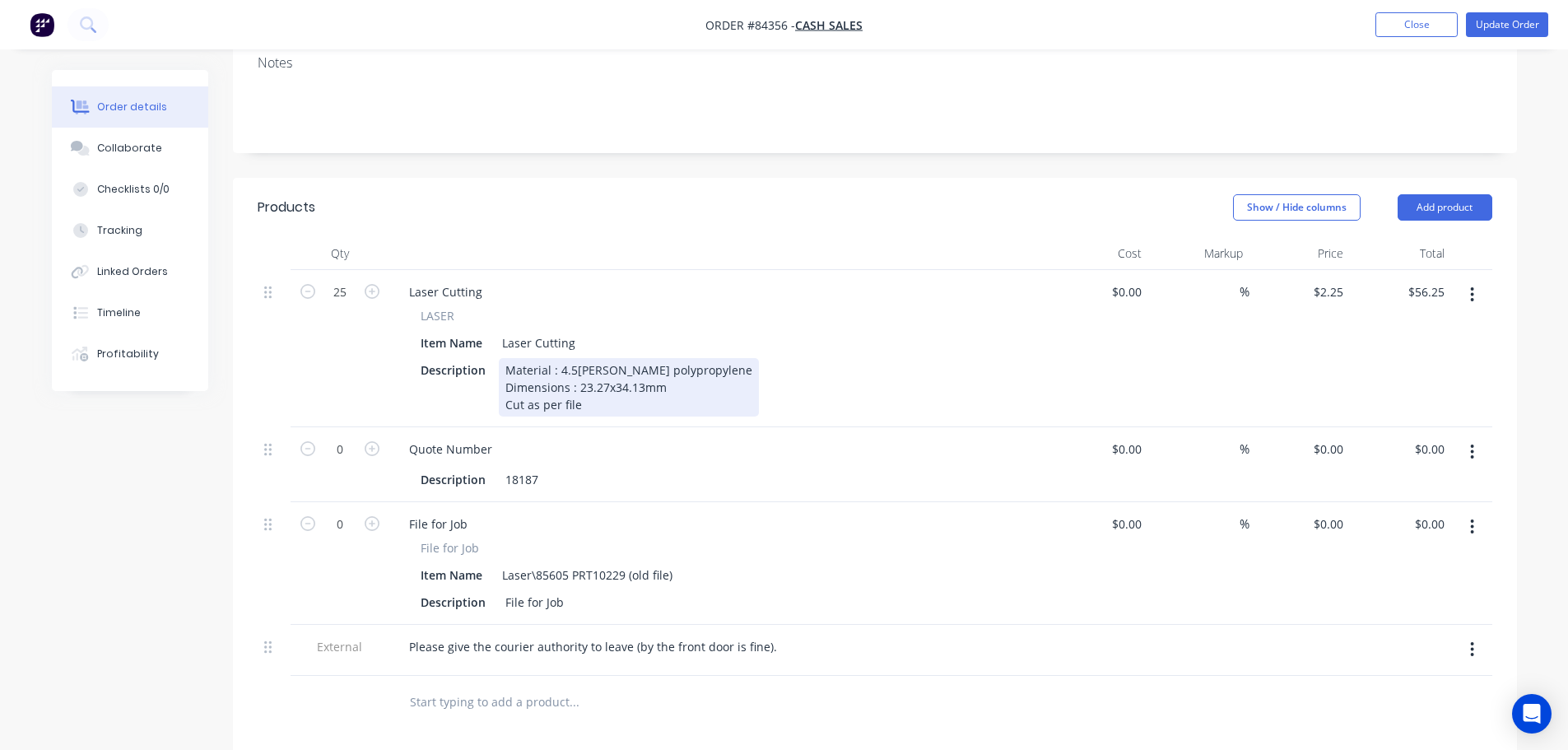
click at [655, 358] on div "Material : 4.5mm white polypropylene Dimensions : 23.27x34.13mm Cut as per file" at bounding box center [629, 387] width 260 height 58
drag, startPoint x: 671, startPoint y: 346, endPoint x: 577, endPoint y: 349, distance: 94.0
click at [577, 358] on div "Material : 4.5mm white polypropylene Dimensions : 23.27x34.13mm Cut as per file" at bounding box center [629, 387] width 260 height 58
click at [589, 358] on div "Material : 4.5mm white polypropylene Dimensions : 66mm height Cut as per file" at bounding box center [629, 387] width 260 height 58
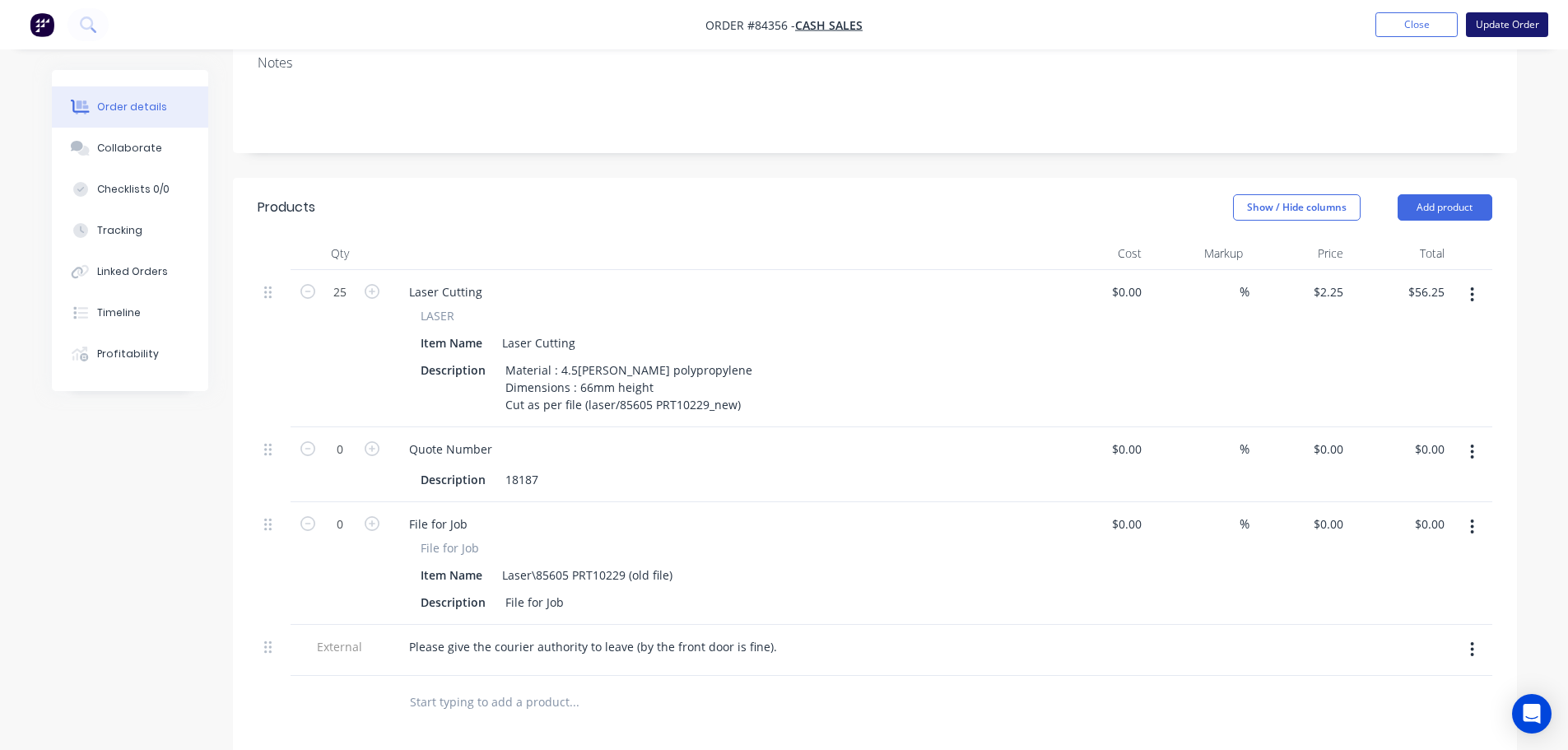
click at [1476, 21] on button "Update Order" at bounding box center [1507, 24] width 83 height 24
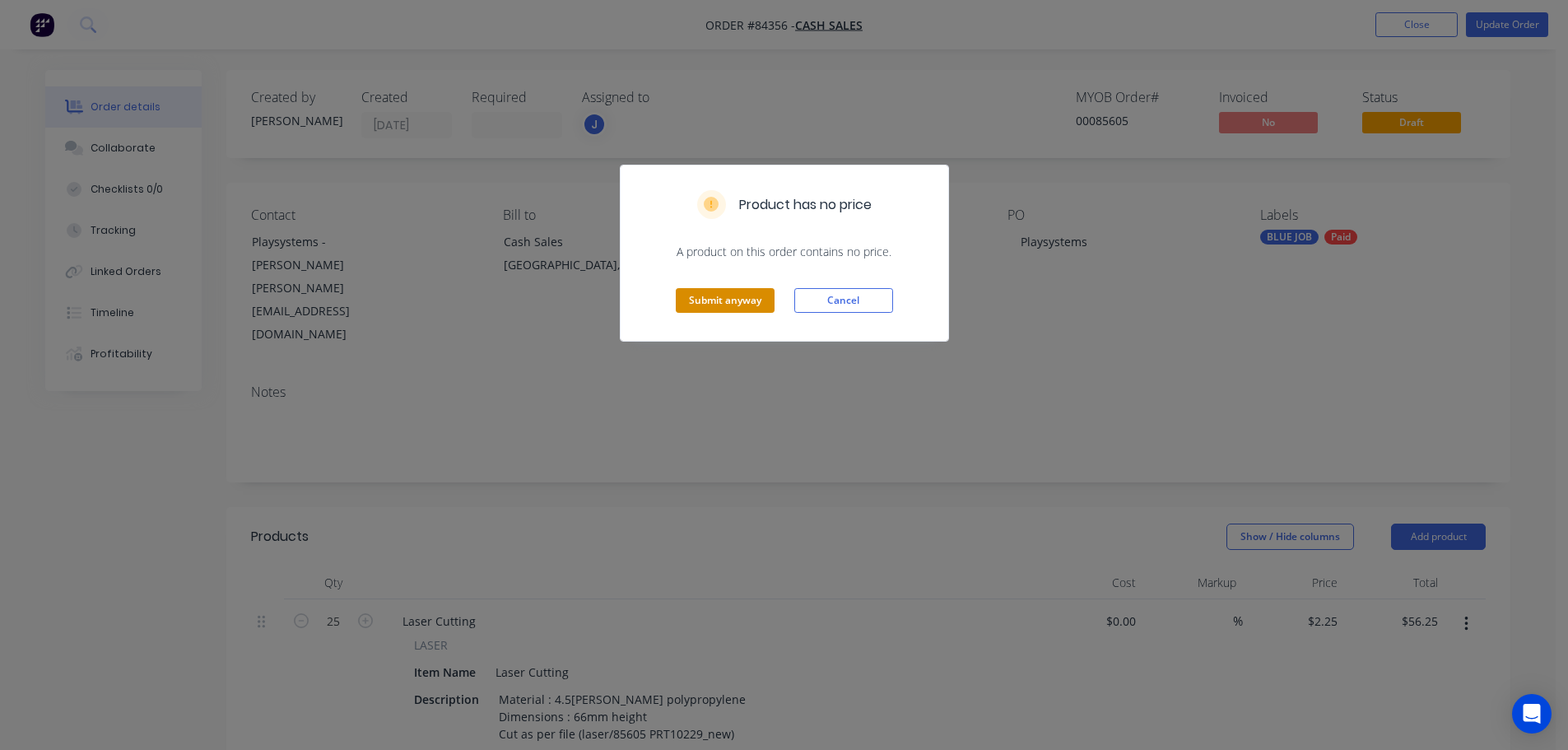
click at [744, 304] on button "Submit anyway" at bounding box center [724, 301] width 99 height 24
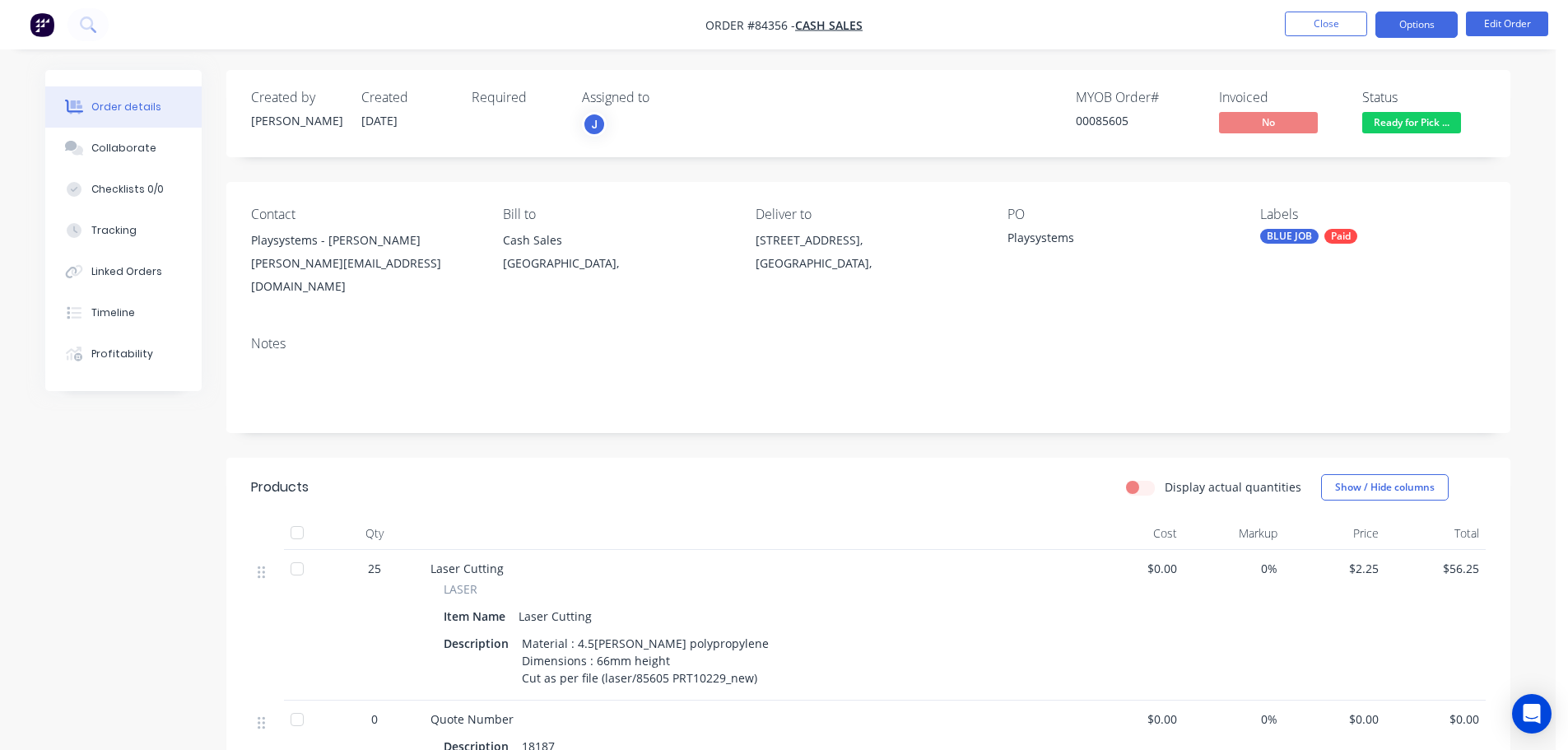
click at [1408, 28] on button "Options" at bounding box center [1417, 24] width 83 height 26
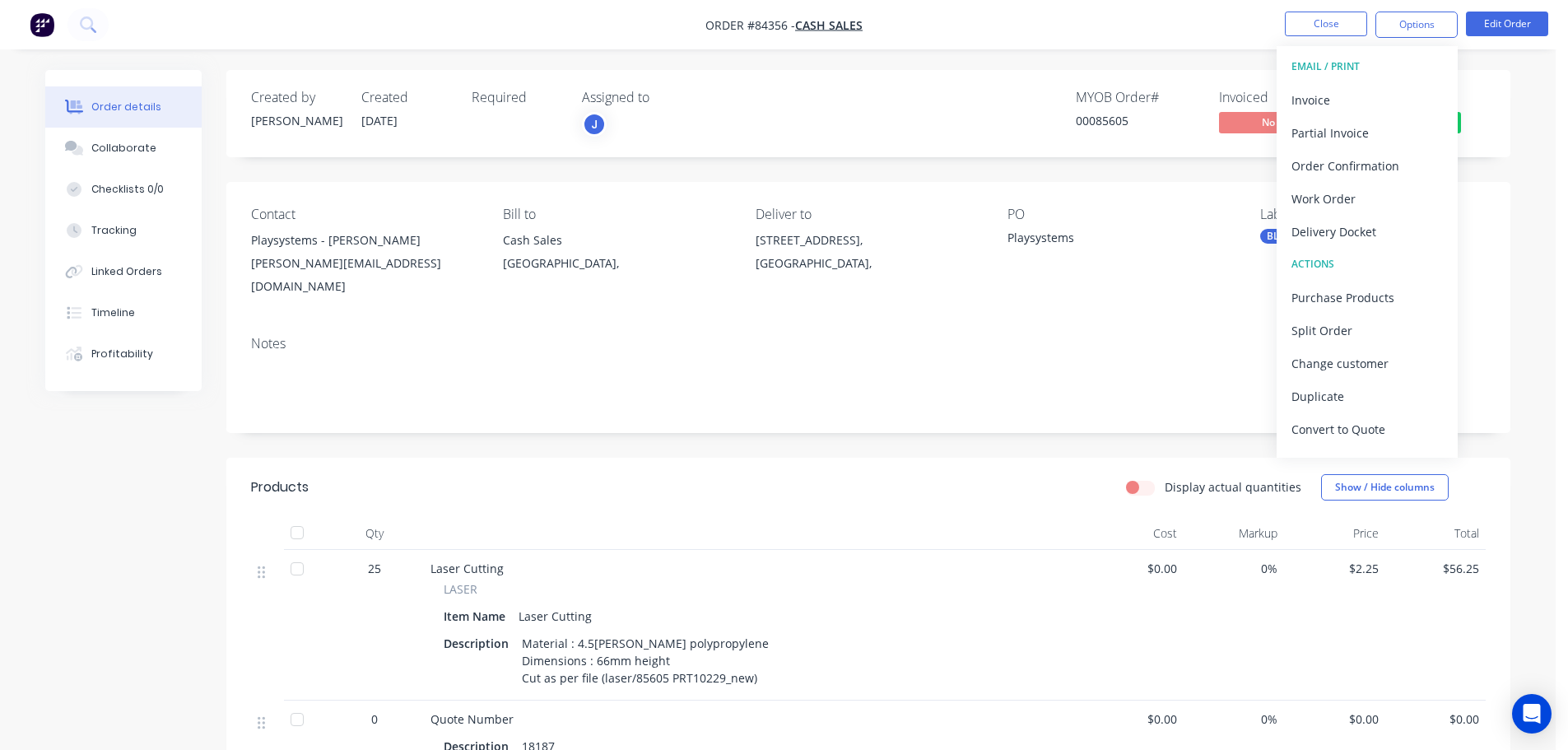
click at [1365, 95] on div "Invoice" at bounding box center [1367, 100] width 151 height 23
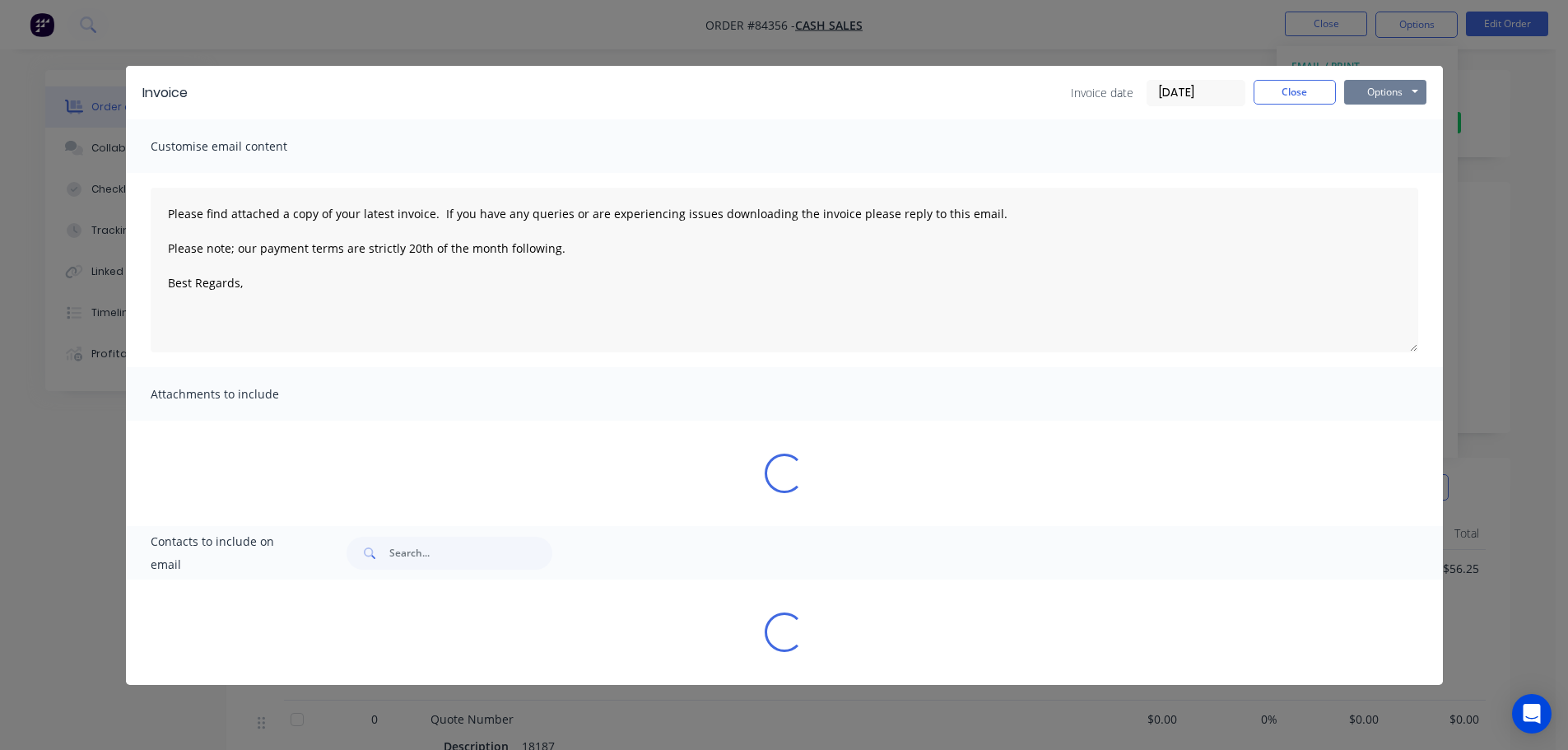
click at [1388, 81] on button "Options" at bounding box center [1386, 92] width 83 height 24
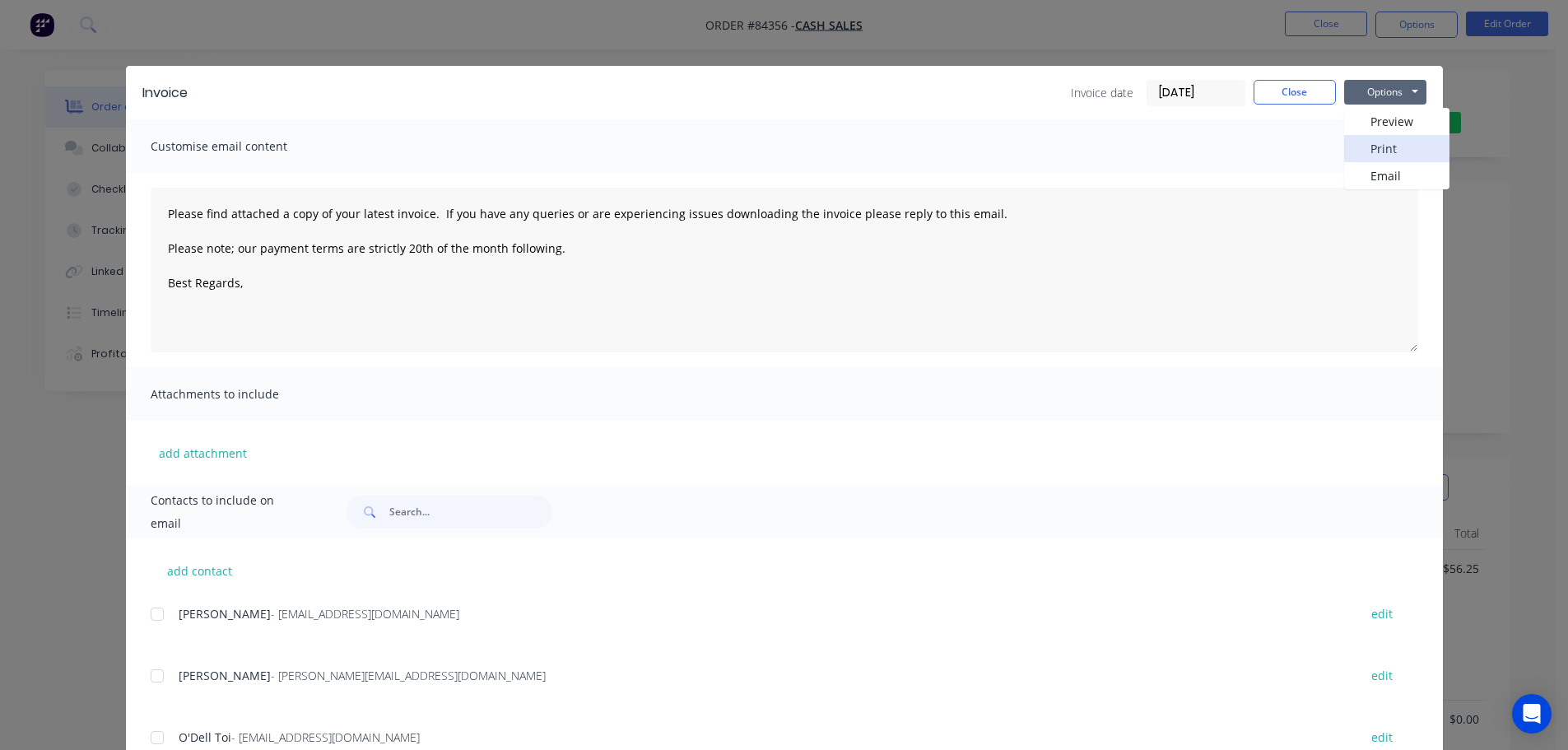
click at [1376, 140] on button "Print" at bounding box center [1397, 148] width 105 height 27
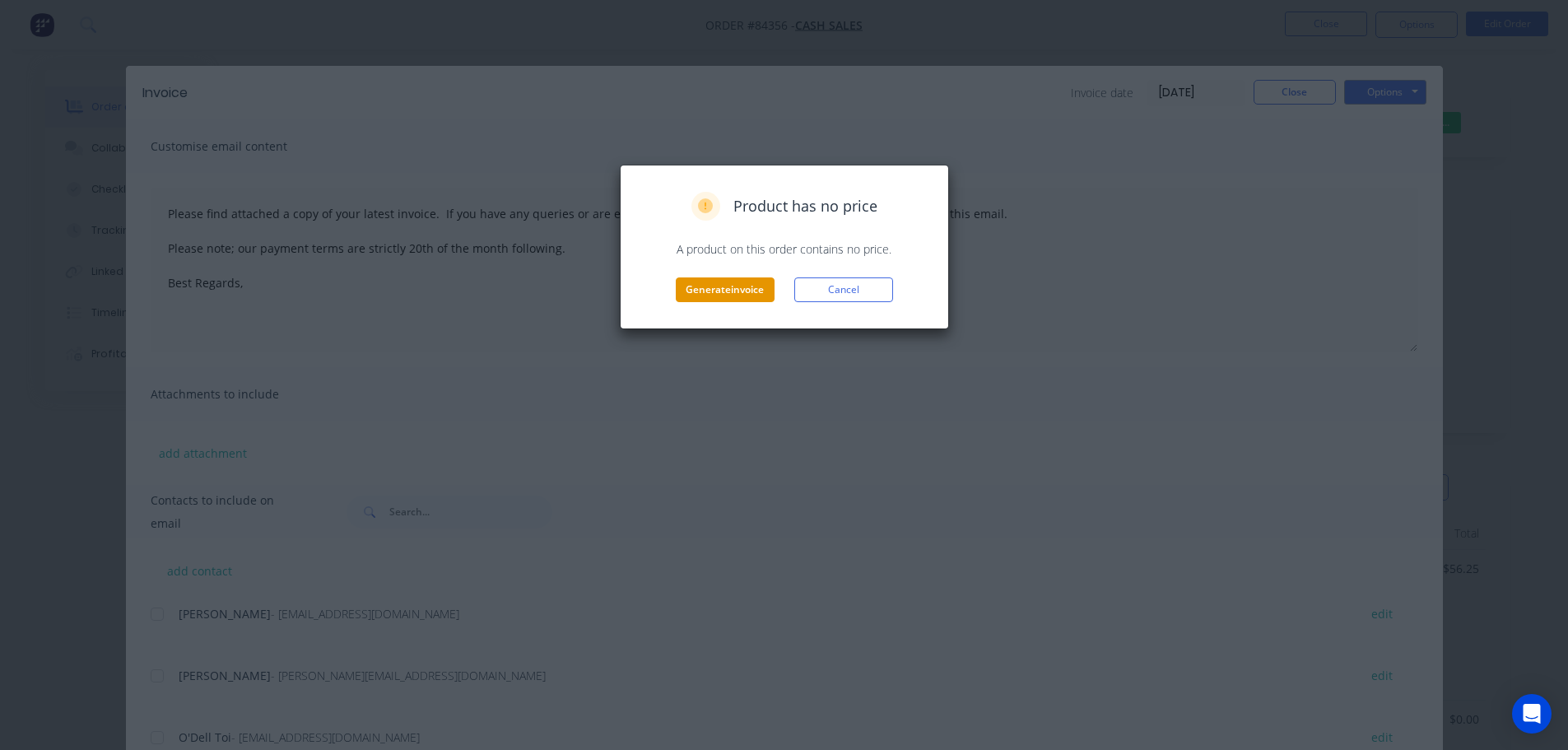
click at [744, 283] on button "Generate invoice" at bounding box center [724, 289] width 99 height 24
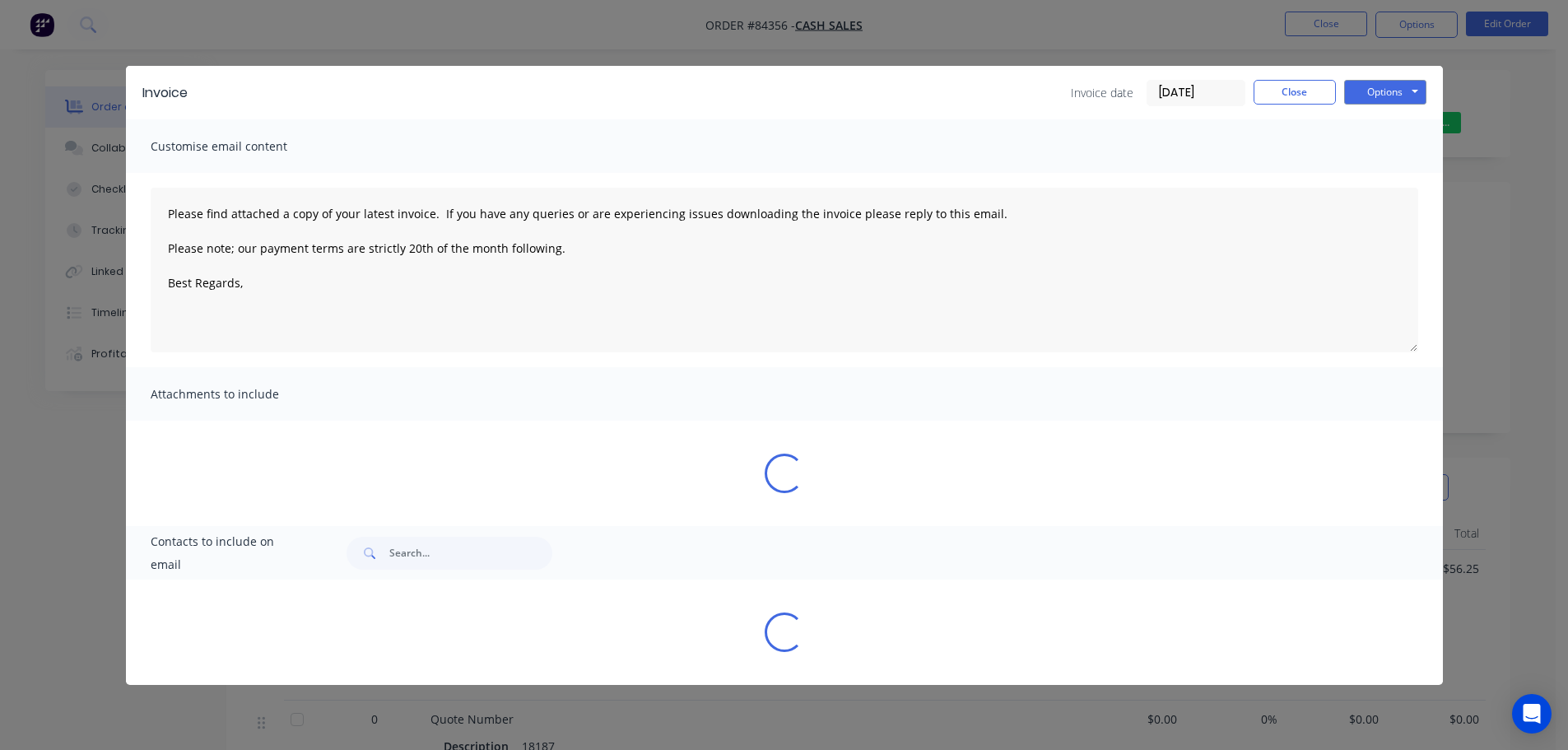
type textarea "Please find attached a copy of your latest invoice. If you have any queries or …"
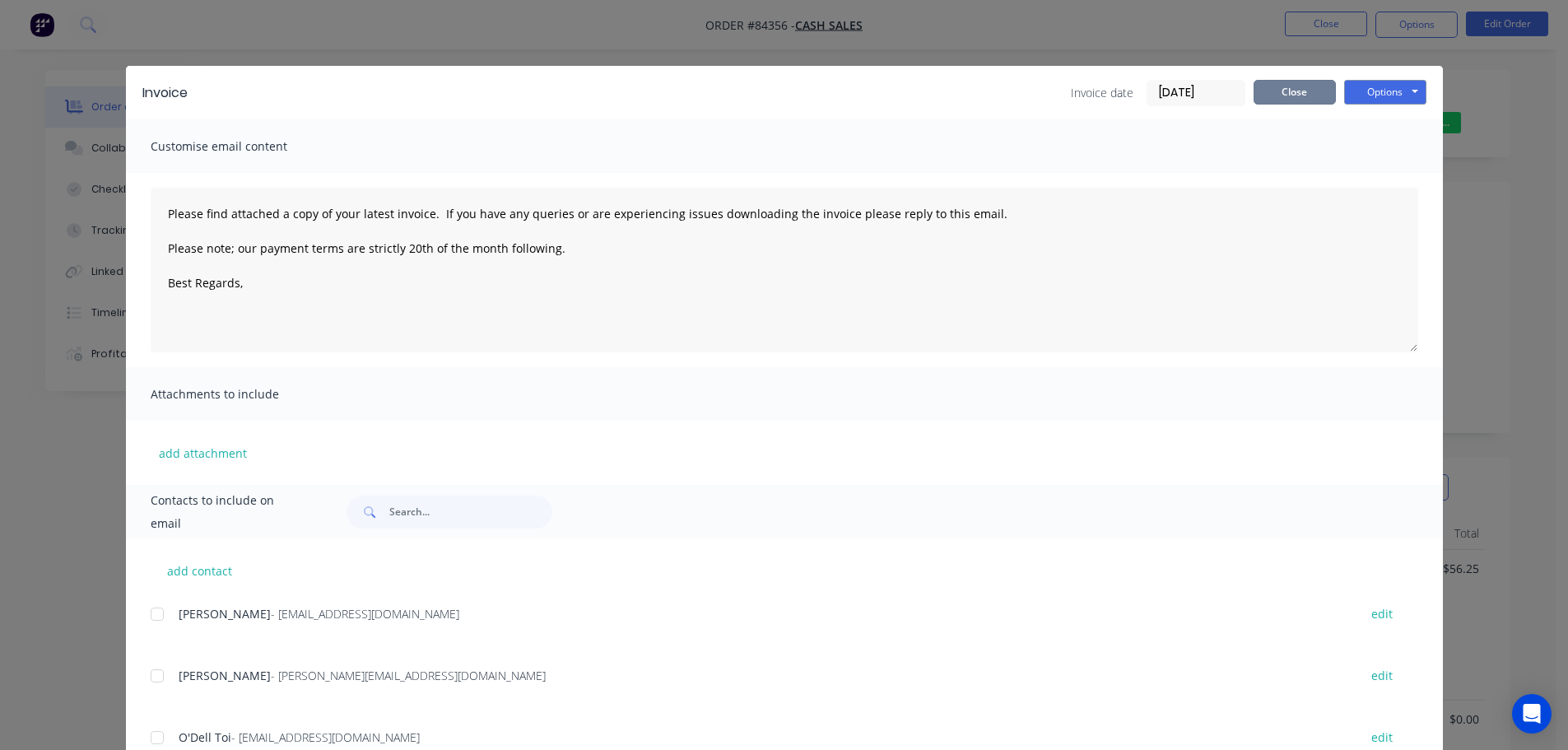
drag, startPoint x: 1287, startPoint y: 96, endPoint x: 1295, endPoint y: 77, distance: 20.6
click at [1287, 94] on button "Close" at bounding box center [1295, 92] width 83 height 24
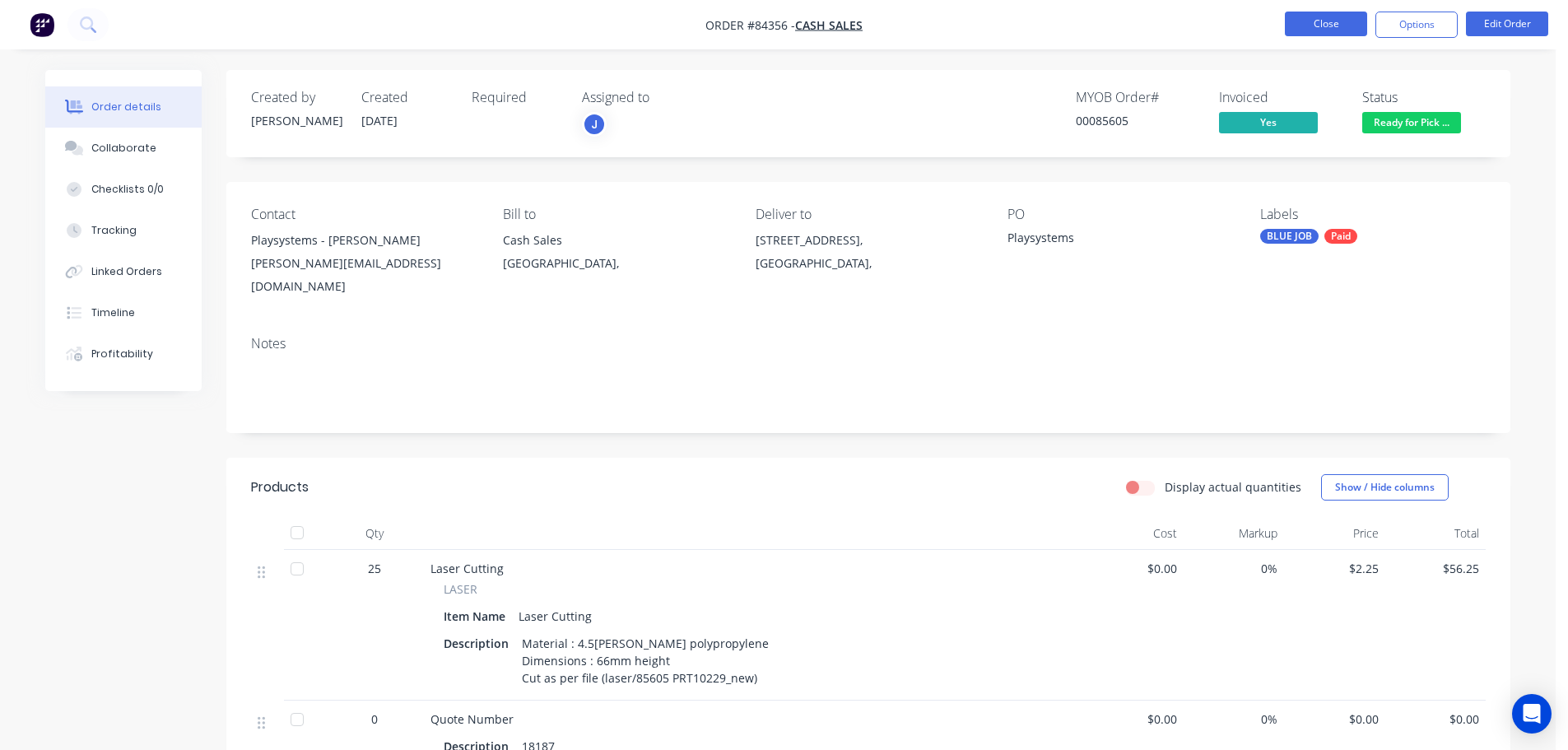
click at [1321, 17] on button "Close" at bounding box center [1327, 23] width 83 height 24
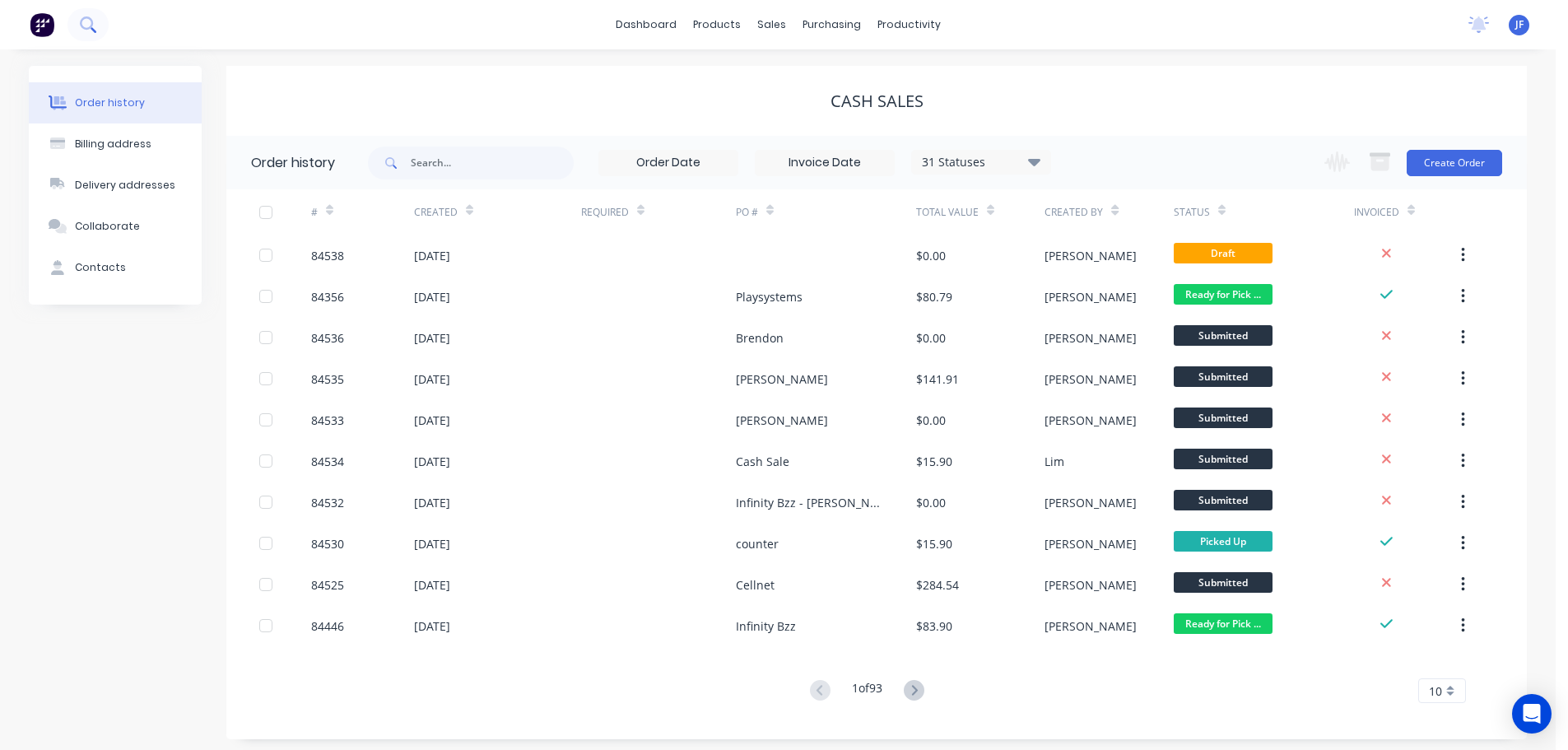
click at [80, 30] on button at bounding box center [88, 24] width 41 height 33
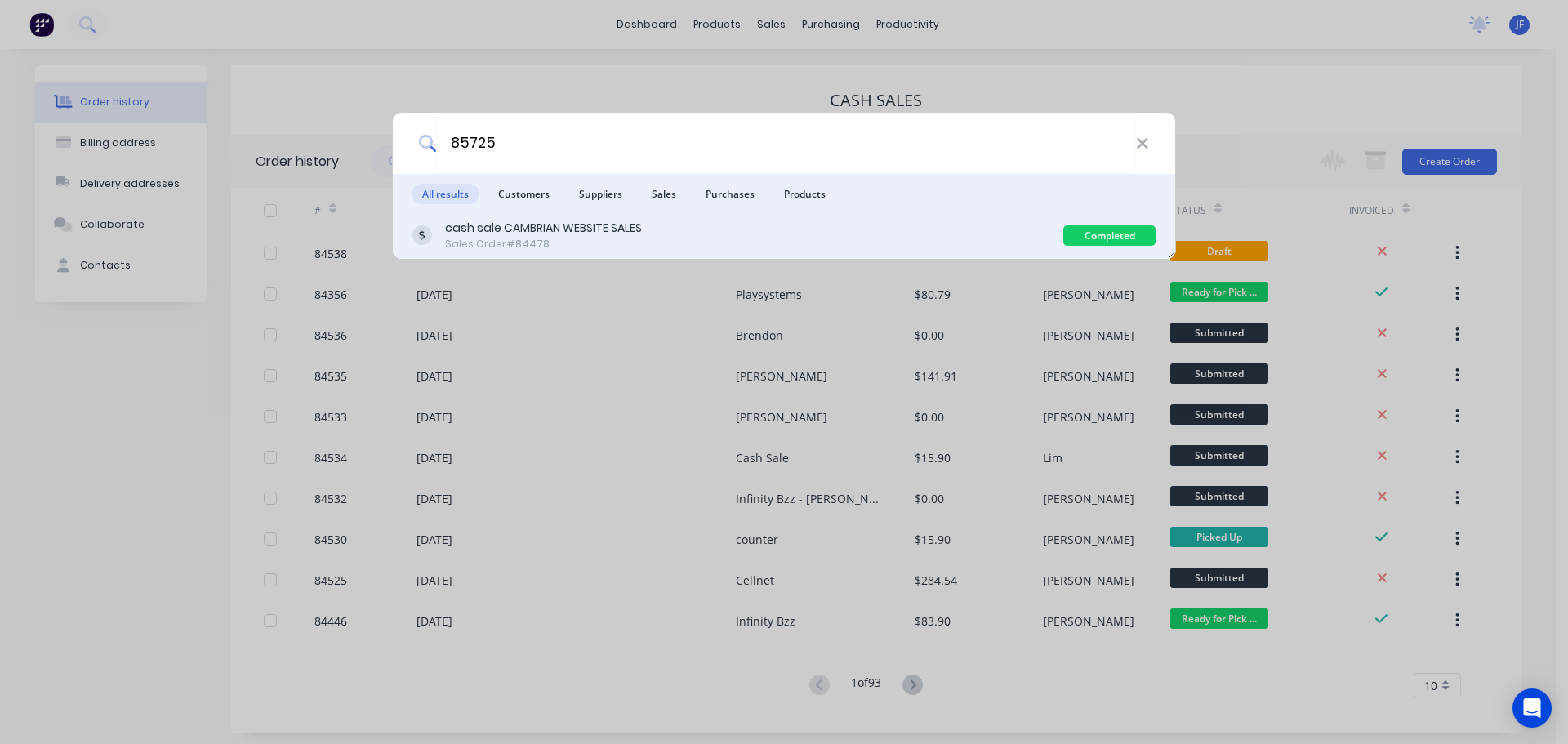
type input "85725"
click at [740, 227] on div "cash sale CAMBRIAN WEBSITE SALES Sales Order #84478" at bounding box center [737, 236] width 651 height 32
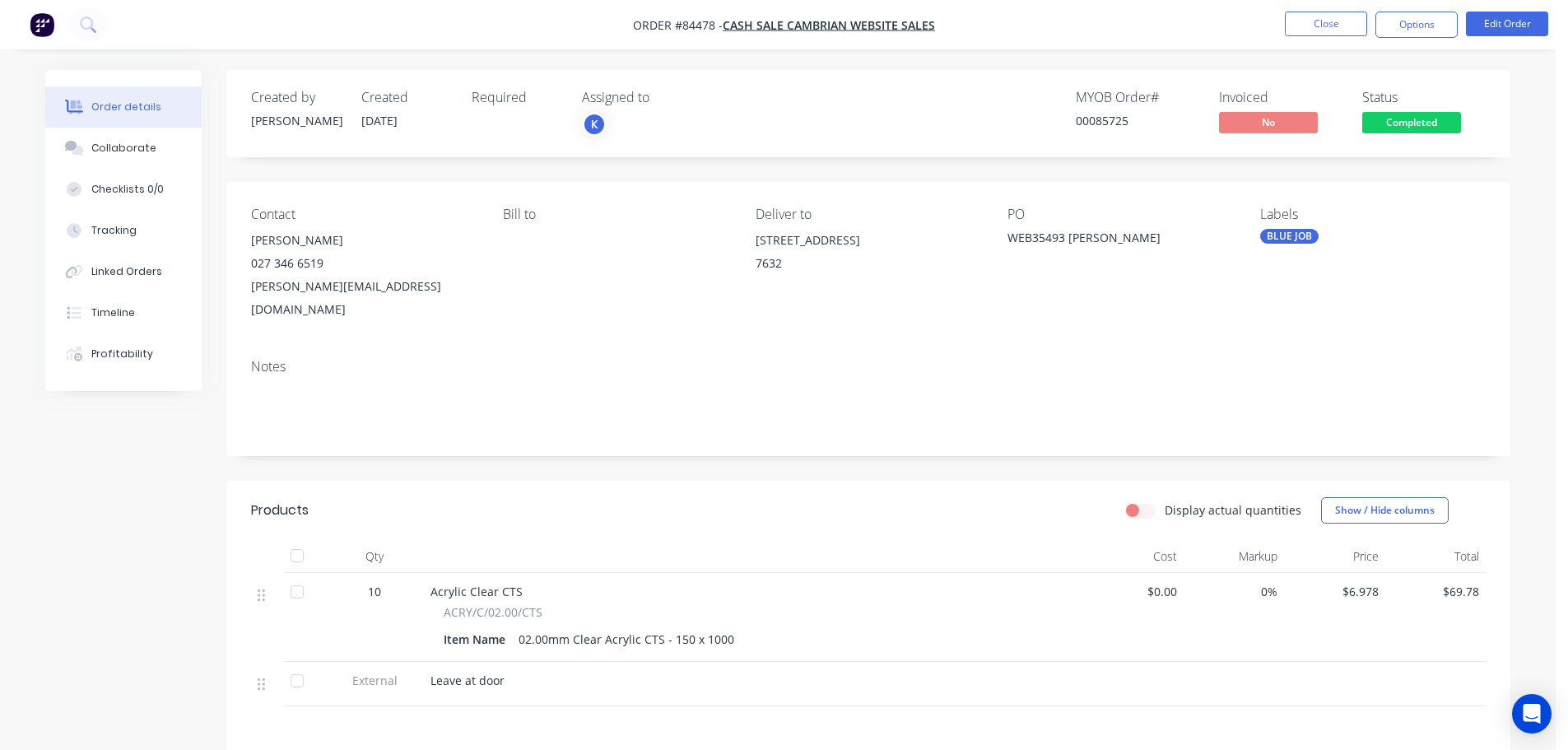
drag, startPoint x: 1380, startPoint y: 125, endPoint x: 1380, endPoint y: 139, distance: 14.0
click at [1381, 125] on span "Completed" at bounding box center [1411, 122] width 99 height 21
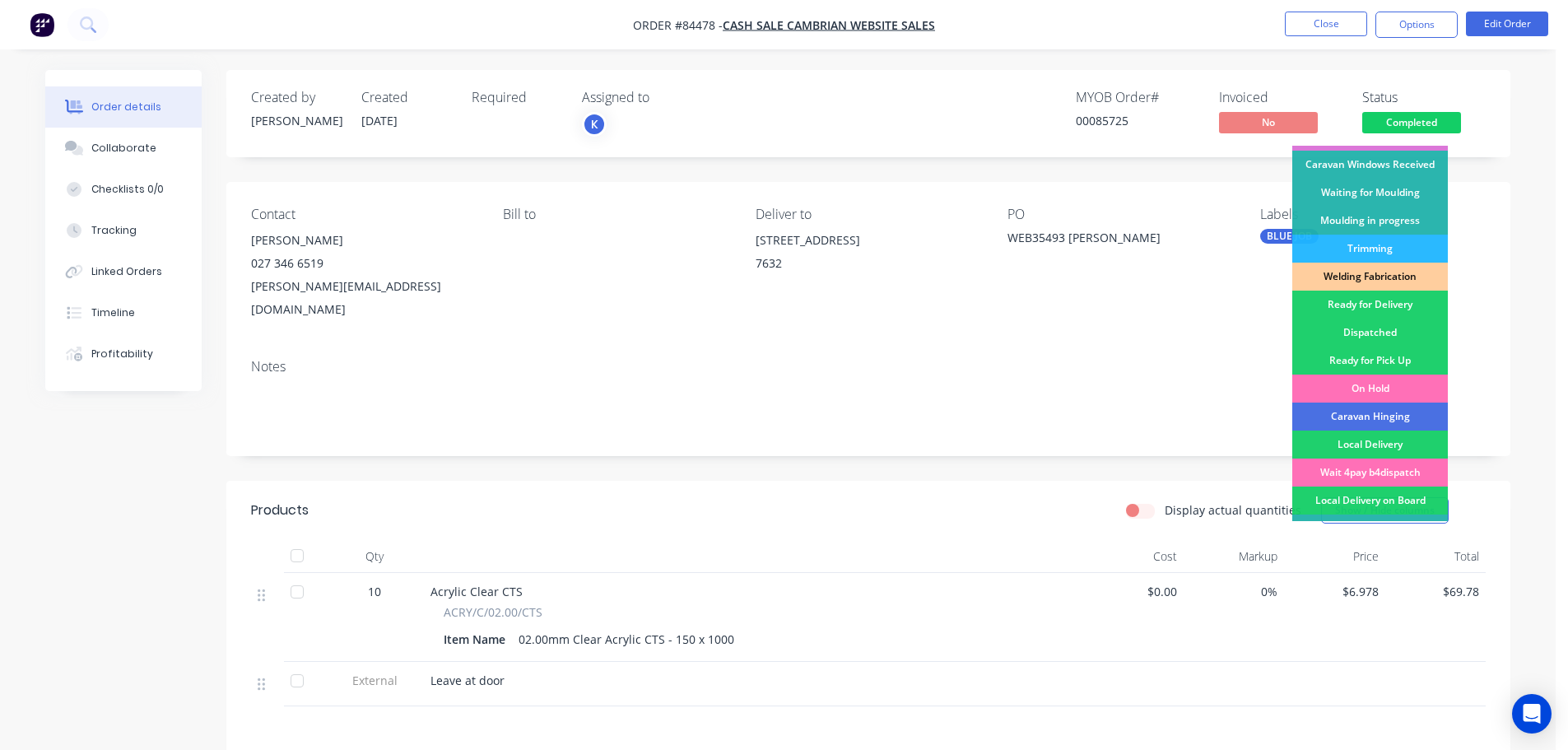
scroll to position [324, 0]
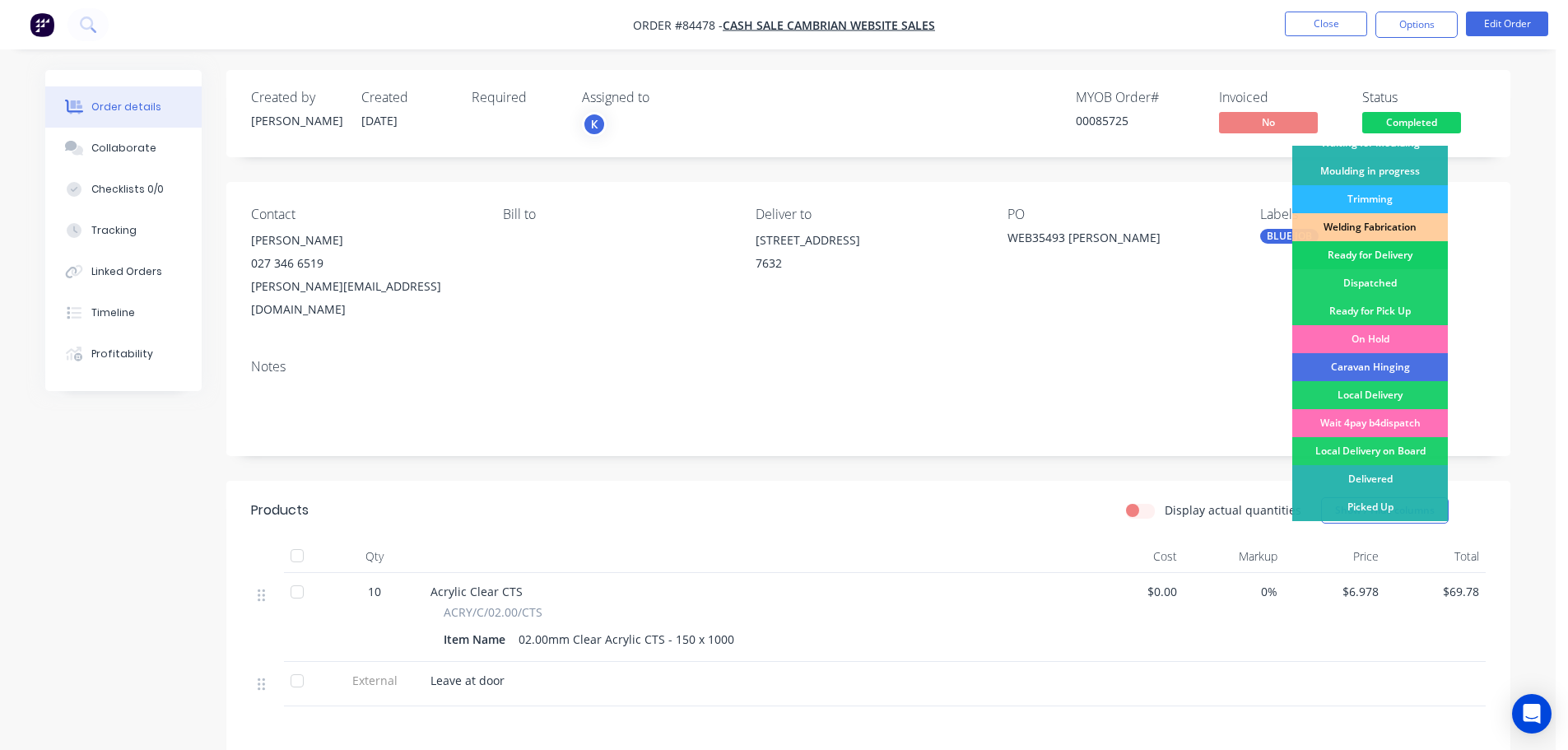
click at [1380, 256] on div "Ready for Delivery" at bounding box center [1370, 256] width 156 height 28
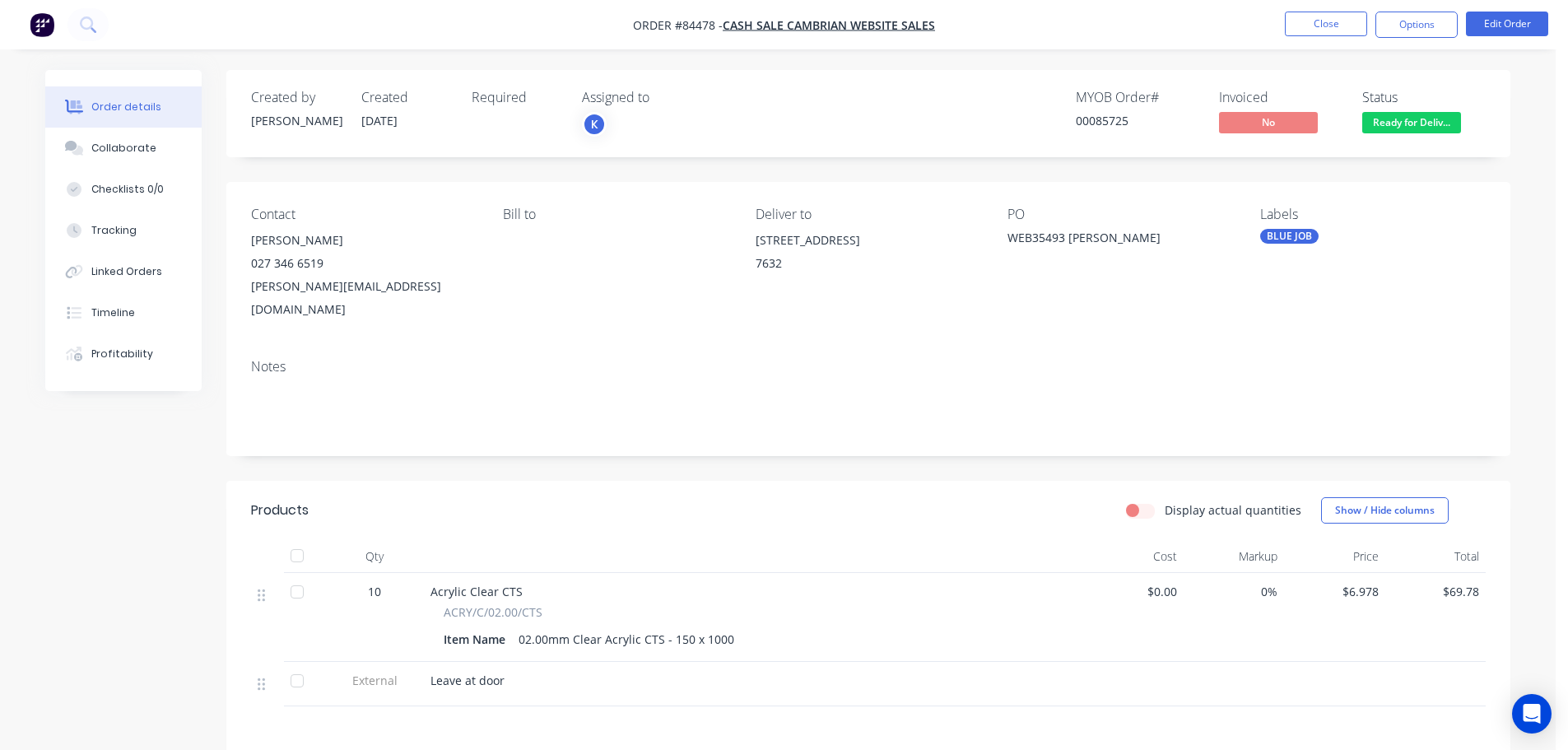
click at [1395, 1] on nav "Order #84478 - cash sale CAMBRIAN WEBSITE SALES Close Options Edit Order" at bounding box center [784, 24] width 1568 height 50
click at [1422, 12] on button "Options" at bounding box center [1417, 24] width 83 height 26
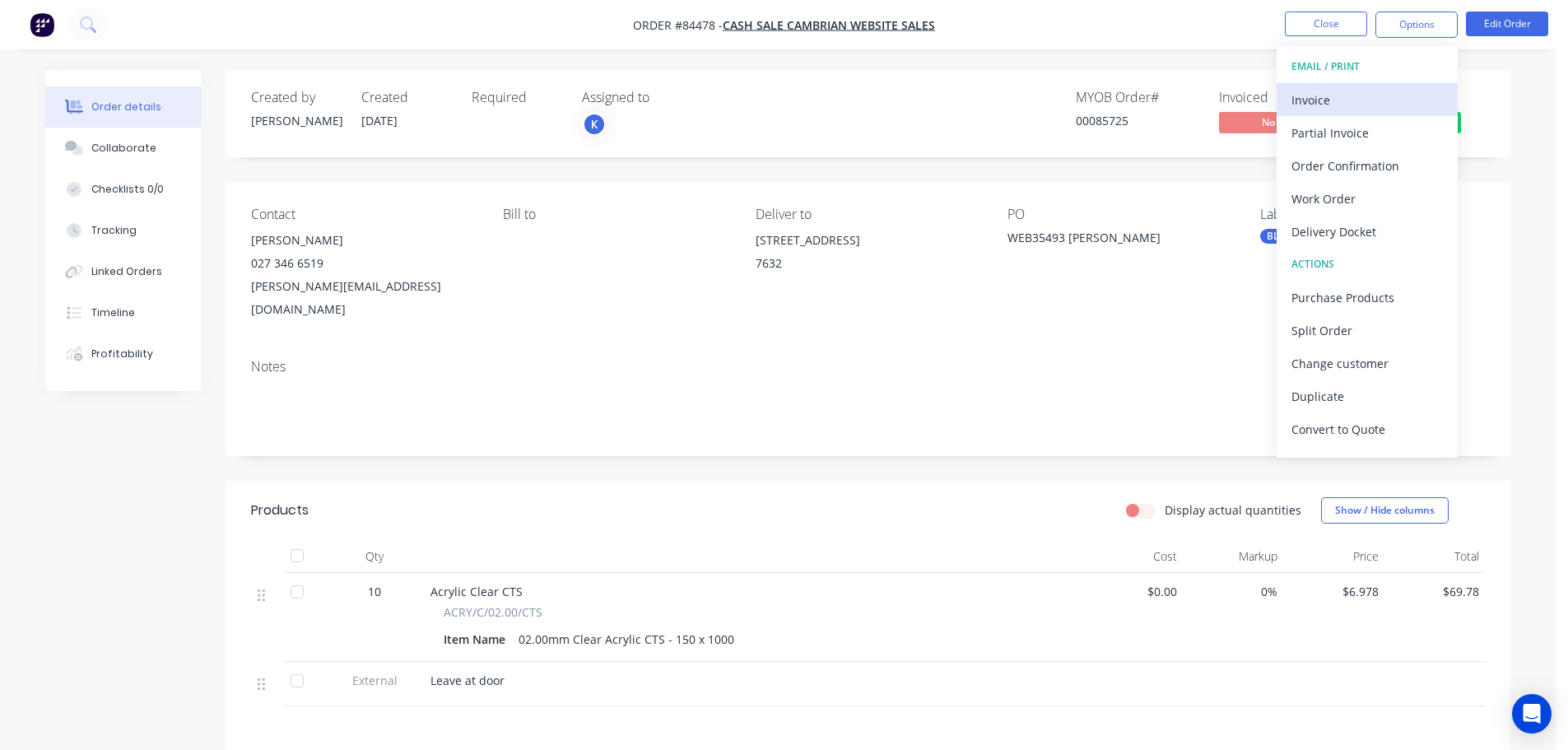
click at [1346, 98] on div "Invoice" at bounding box center [1367, 100] width 151 height 23
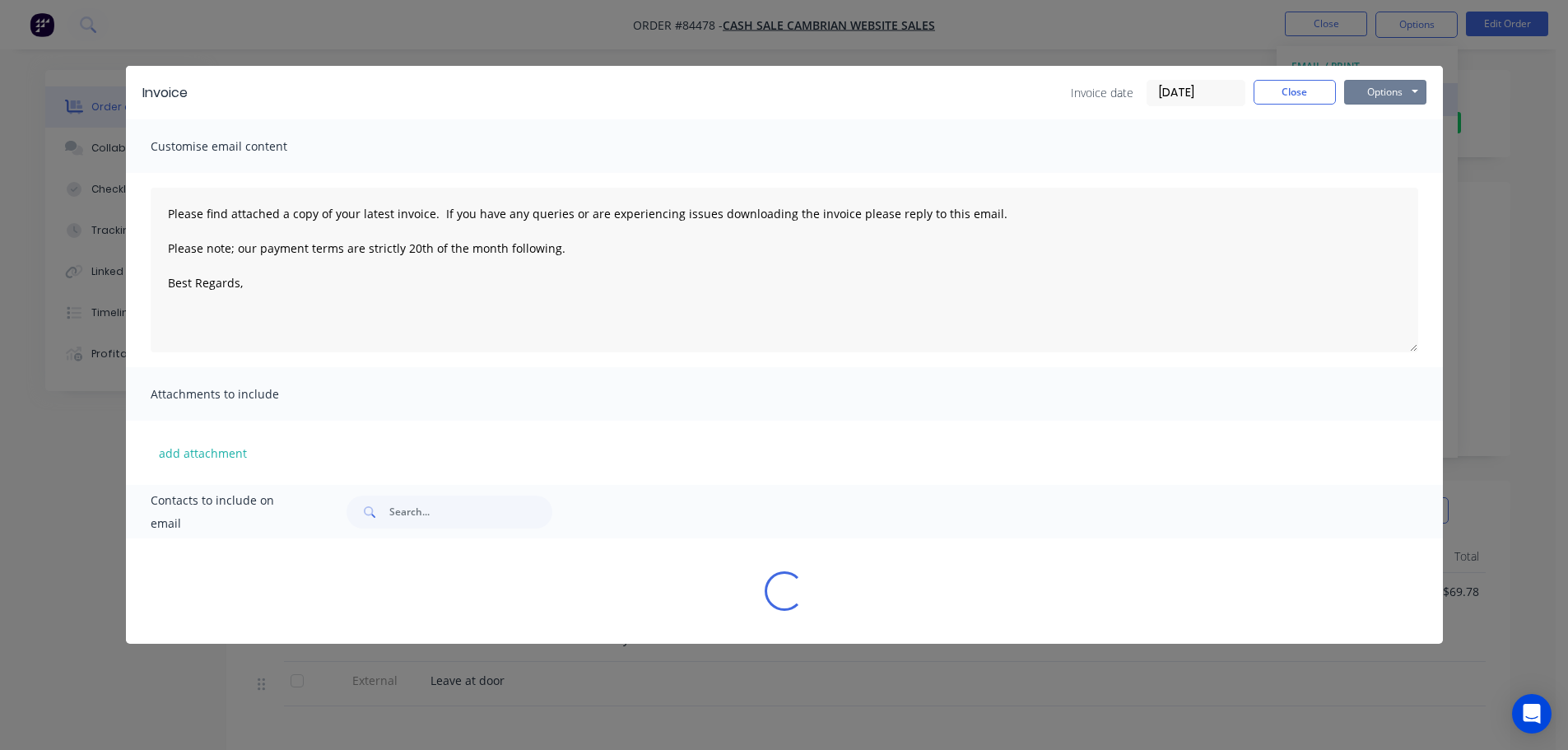
click at [1378, 90] on button "Options" at bounding box center [1386, 92] width 83 height 24
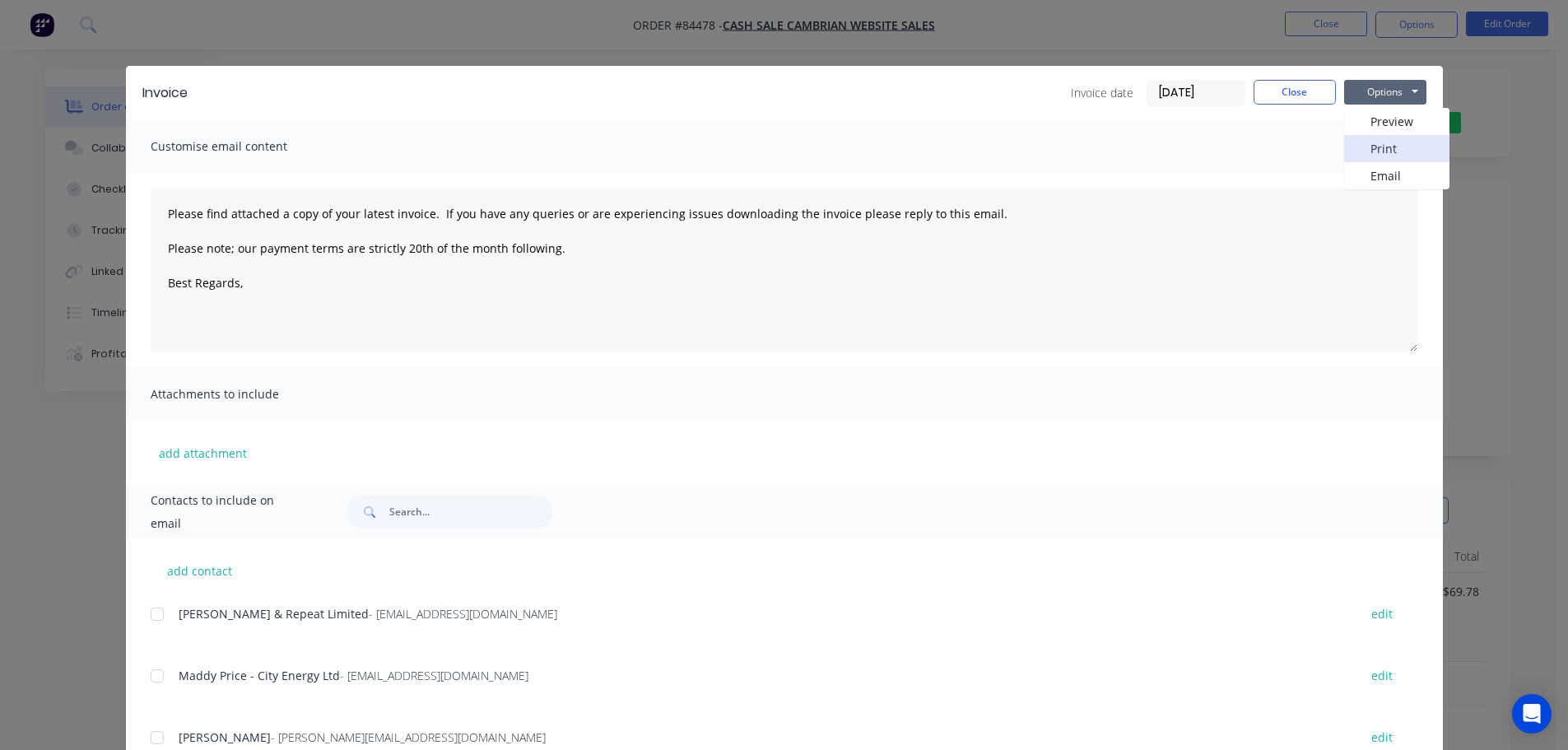
click at [1380, 143] on button "Print" at bounding box center [1397, 148] width 105 height 27
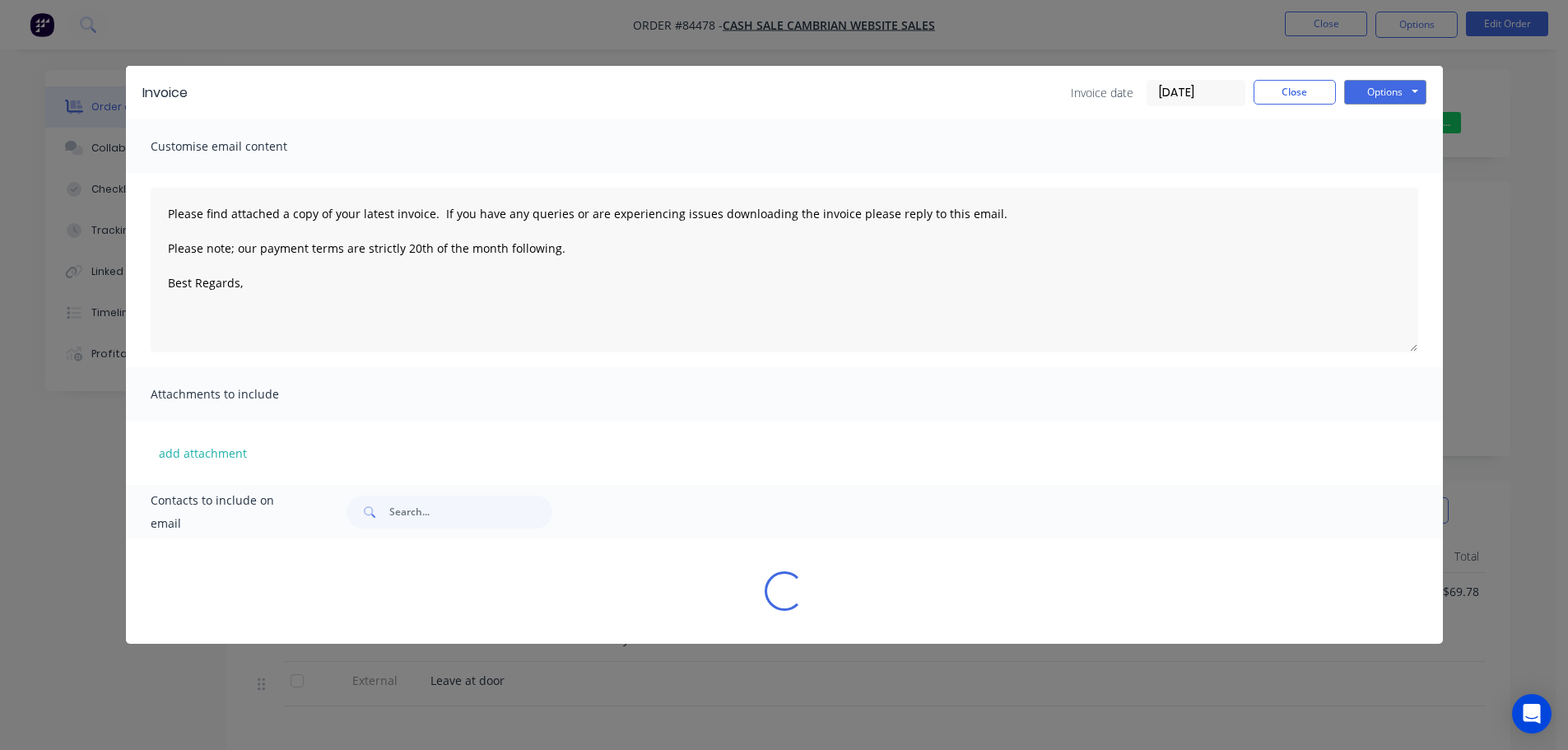
type textarea "Please find attached a copy of your latest invoice. If you have any queries or …"
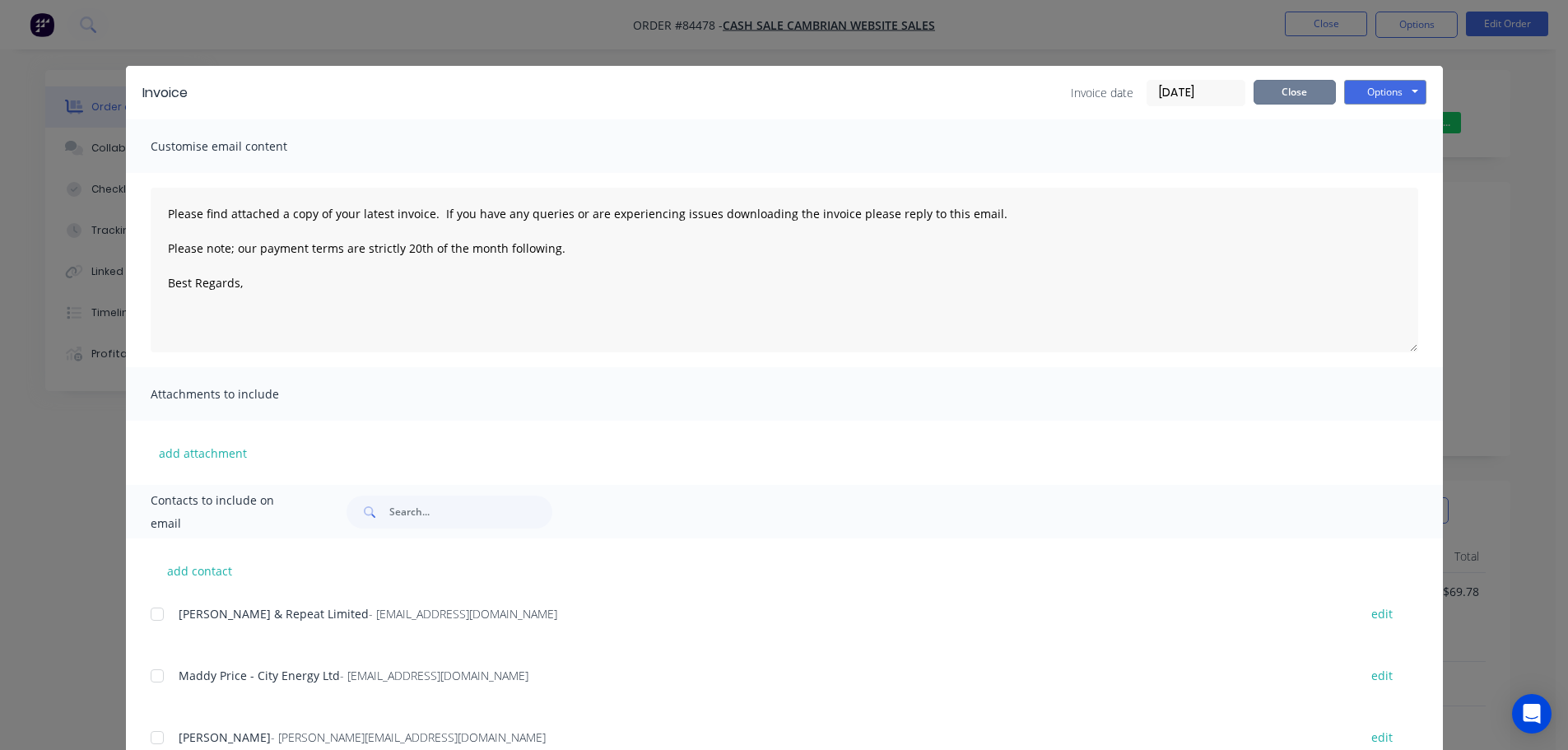
click at [1279, 89] on button "Close" at bounding box center [1295, 92] width 83 height 24
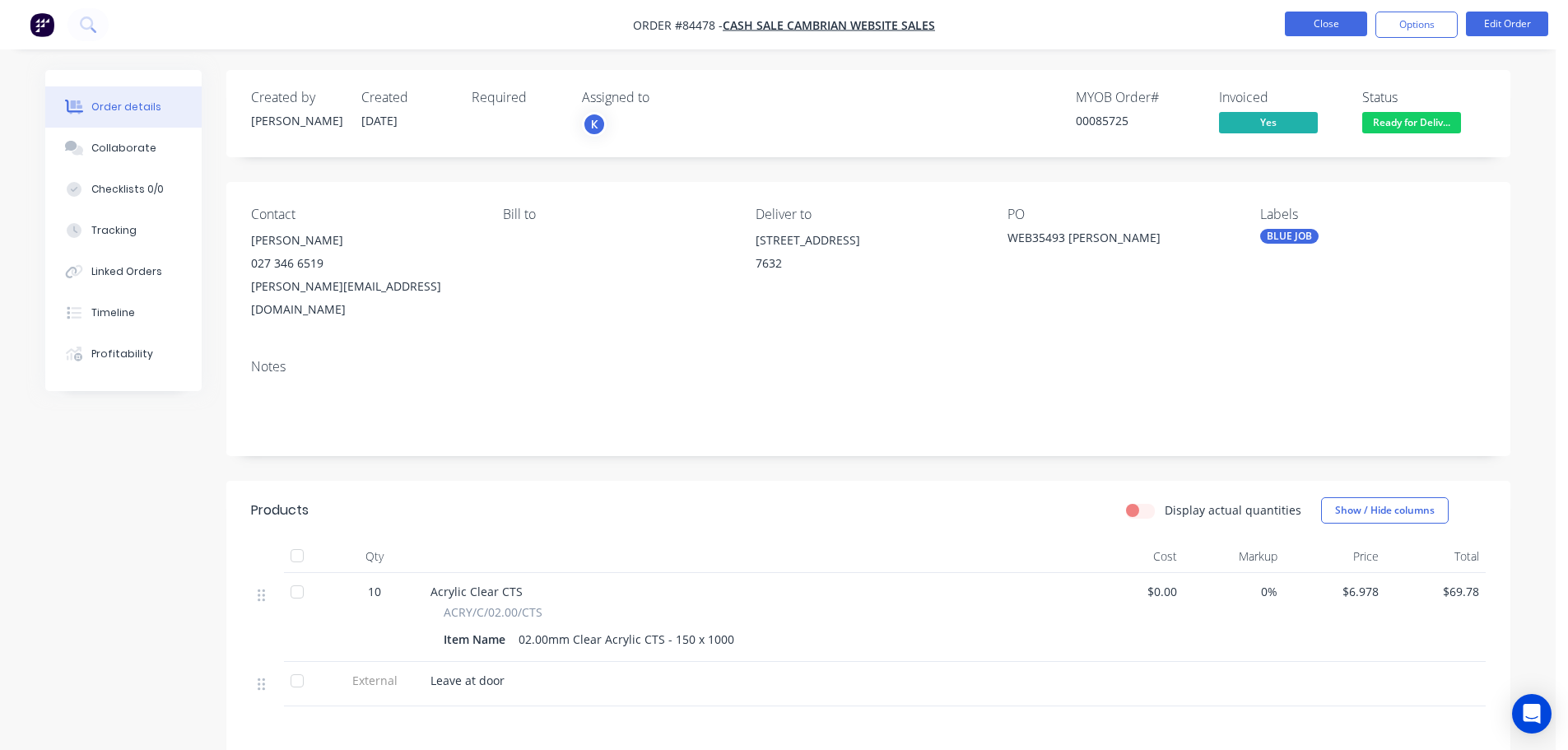
click at [1300, 34] on button "Close" at bounding box center [1327, 23] width 83 height 24
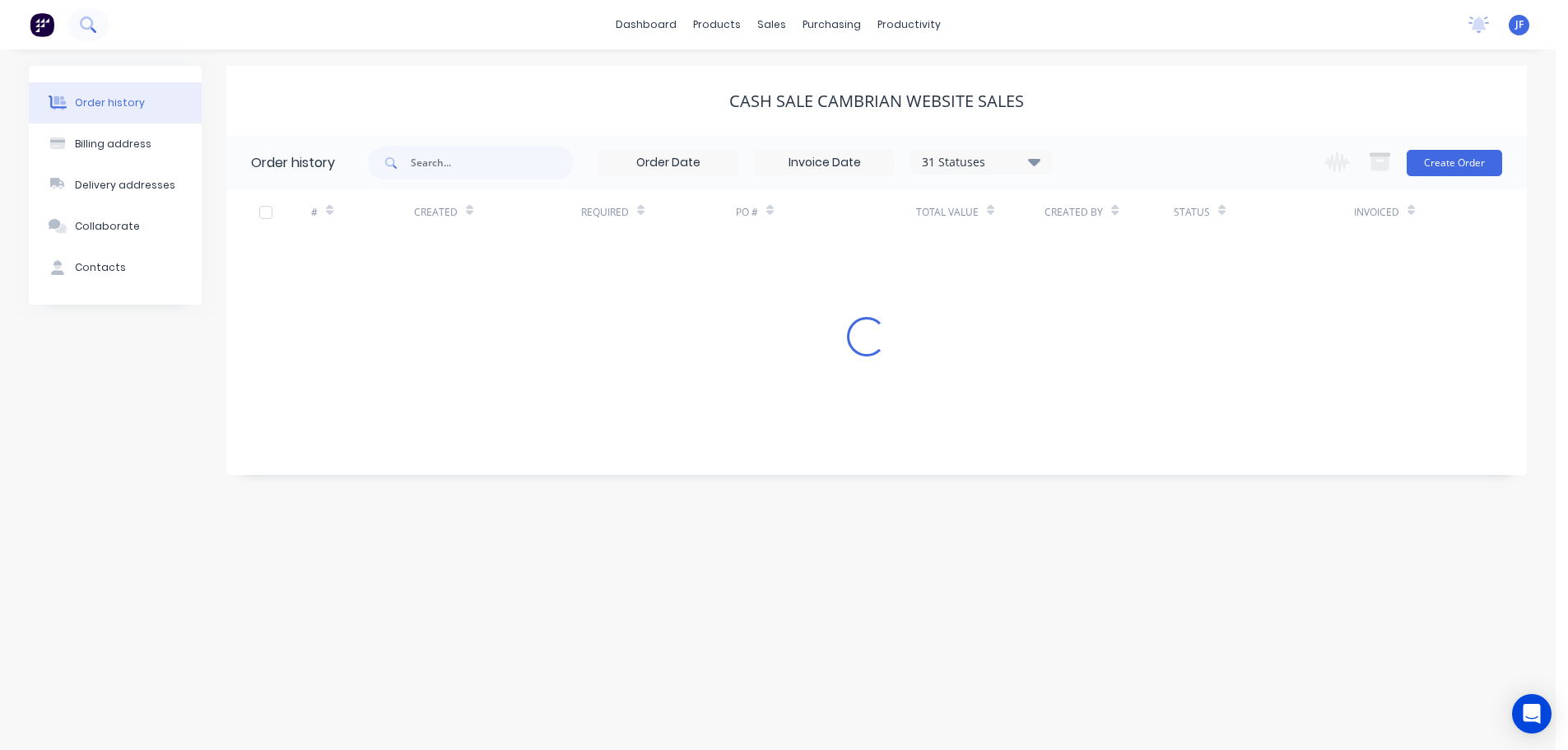
click at [87, 32] on icon at bounding box center [87, 24] width 16 height 16
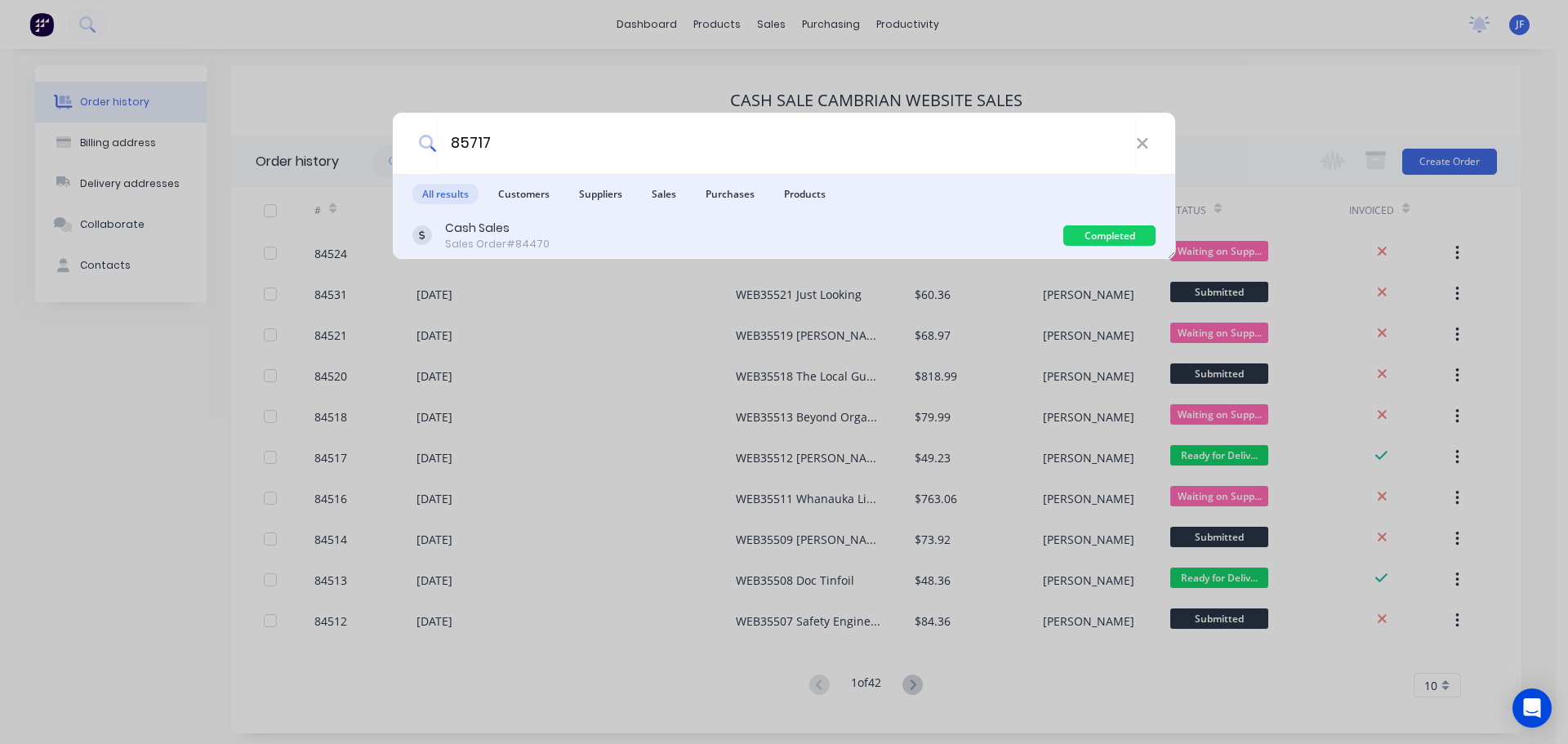
type input "85717"
click at [1009, 229] on div "Cash Sales Sales Order #84470" at bounding box center [737, 236] width 651 height 32
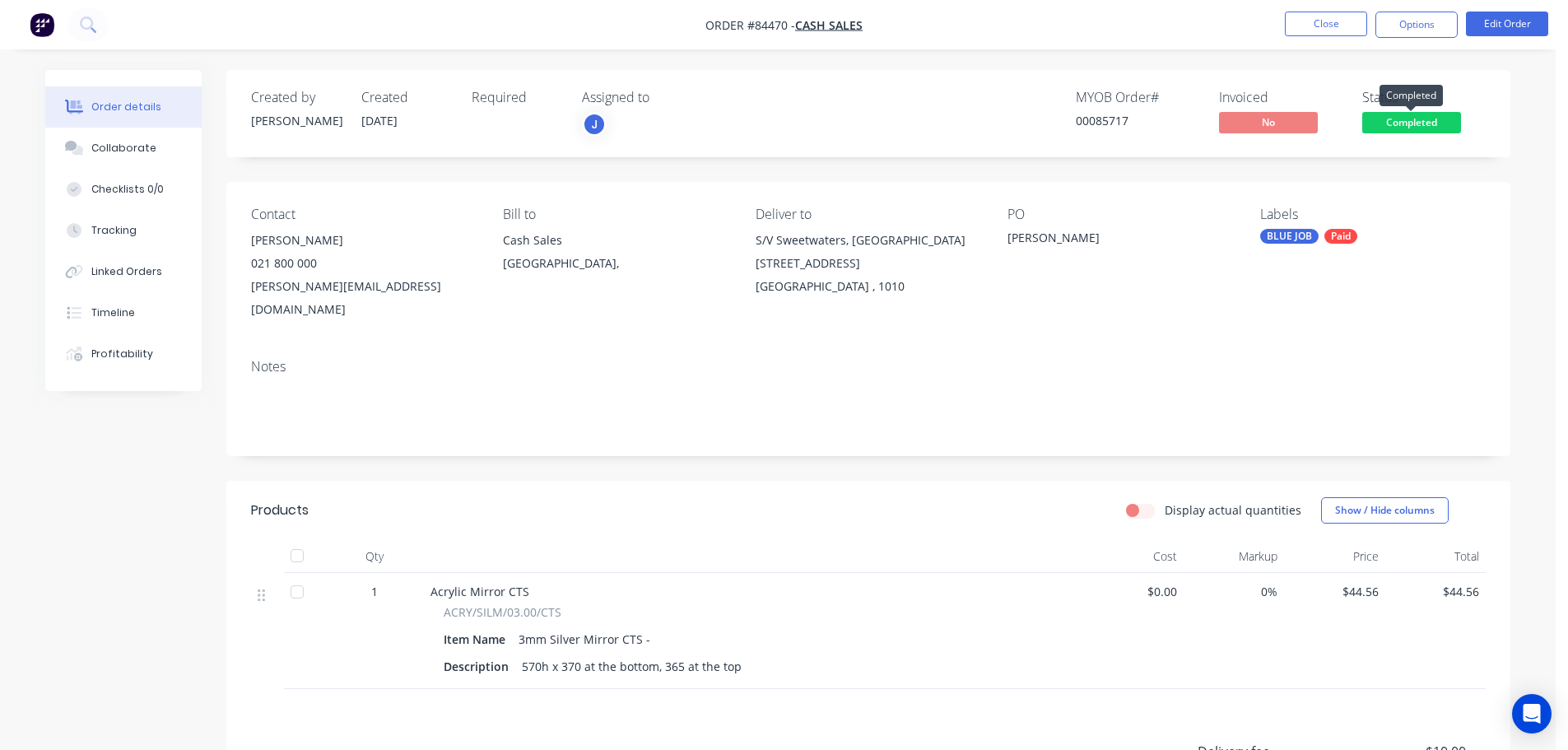
click at [1425, 122] on span "Completed" at bounding box center [1411, 122] width 99 height 21
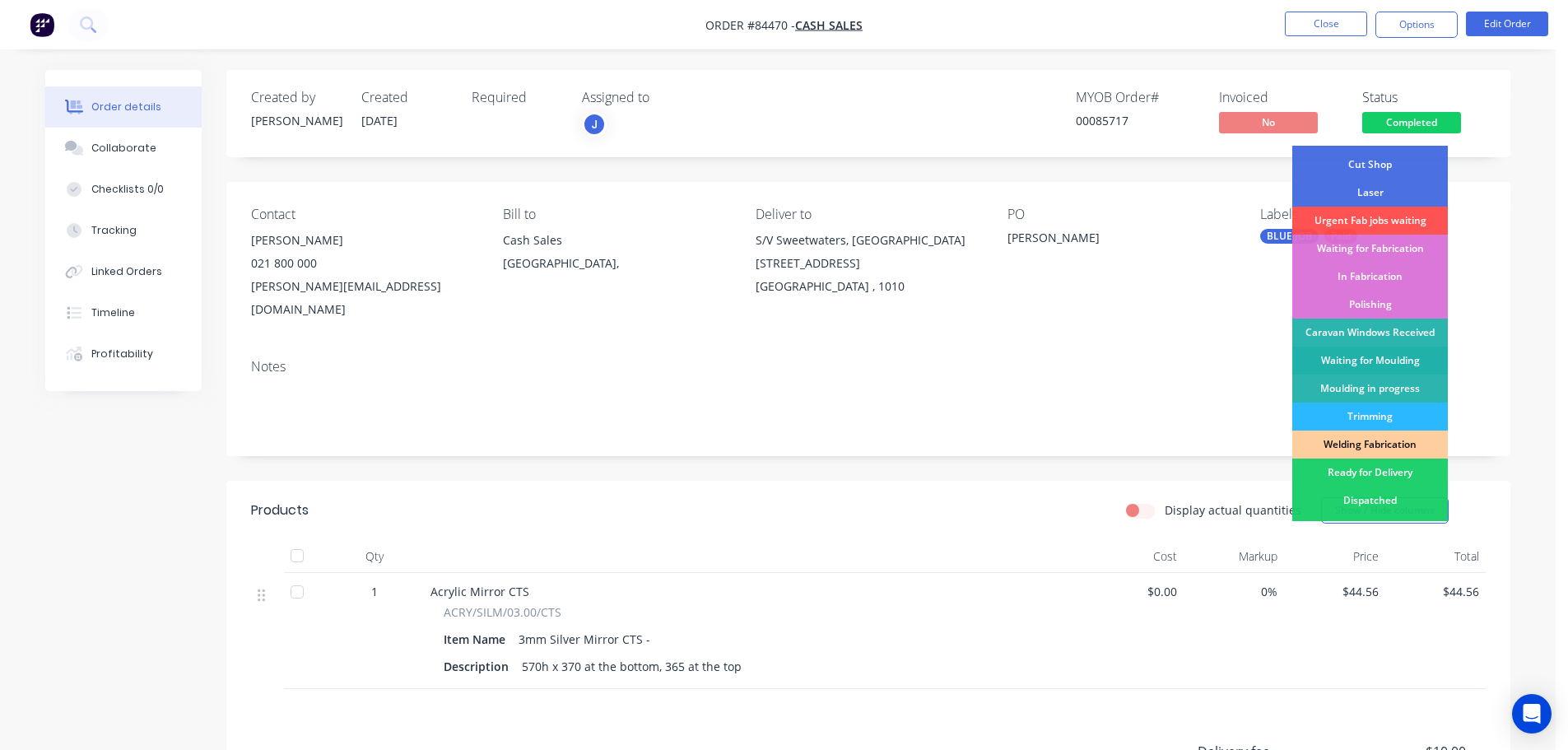
scroll to position [164, 0]
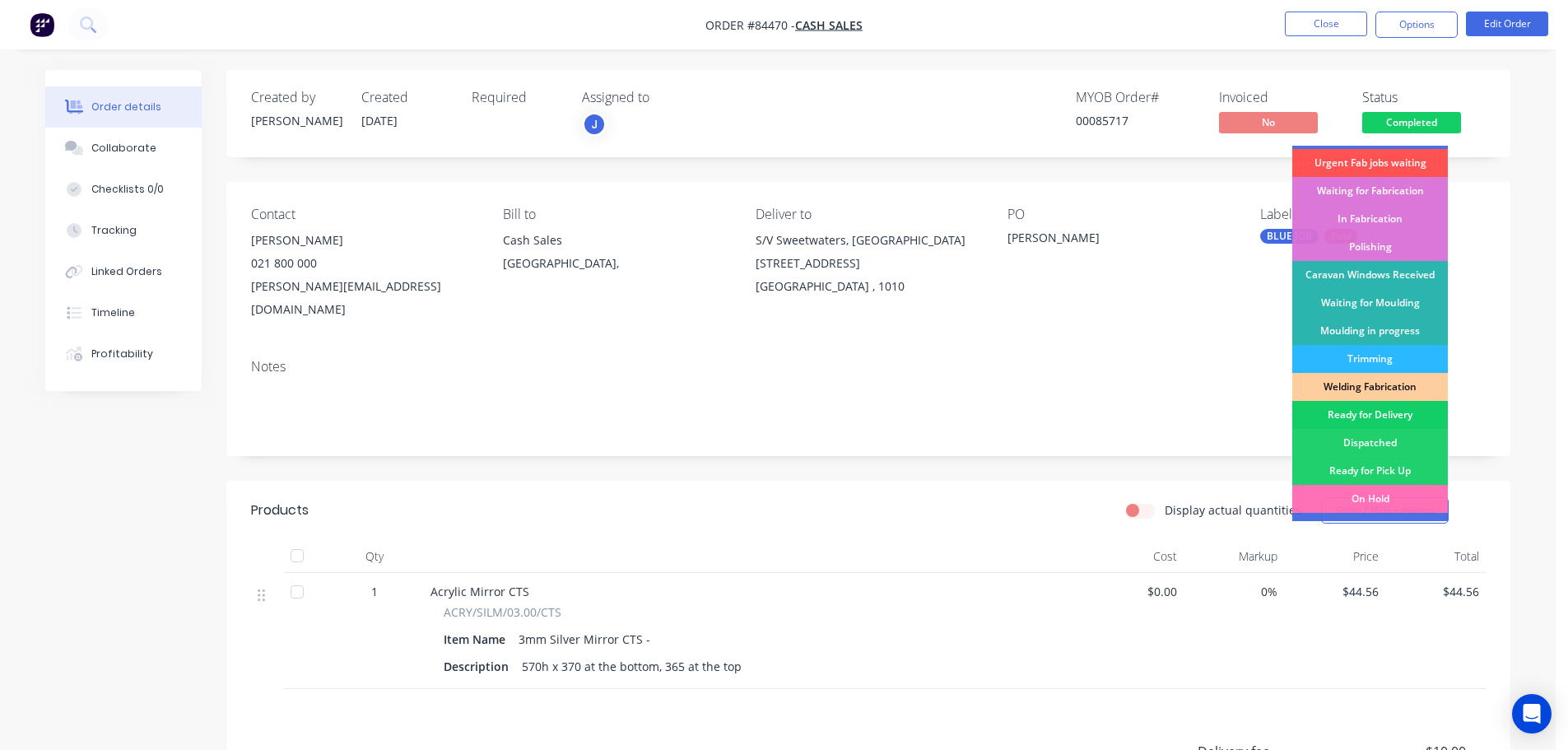
click at [1370, 409] on div "Ready for Delivery" at bounding box center [1370, 415] width 156 height 28
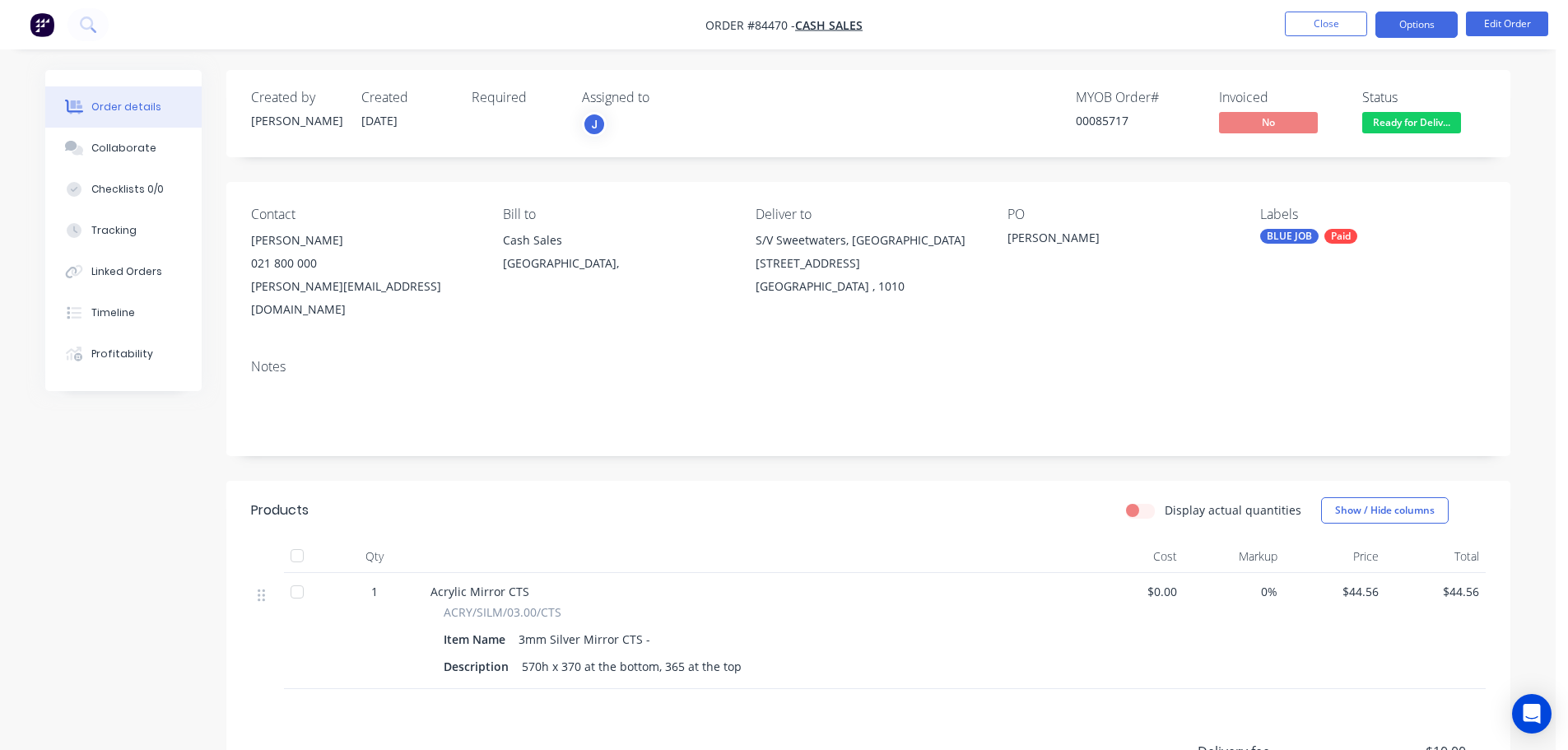
click at [1404, 36] on nav "Order #84470 - Cash Sales Close Options Edit Order" at bounding box center [784, 24] width 1568 height 50
click at [1415, 25] on button "Options" at bounding box center [1417, 24] width 83 height 26
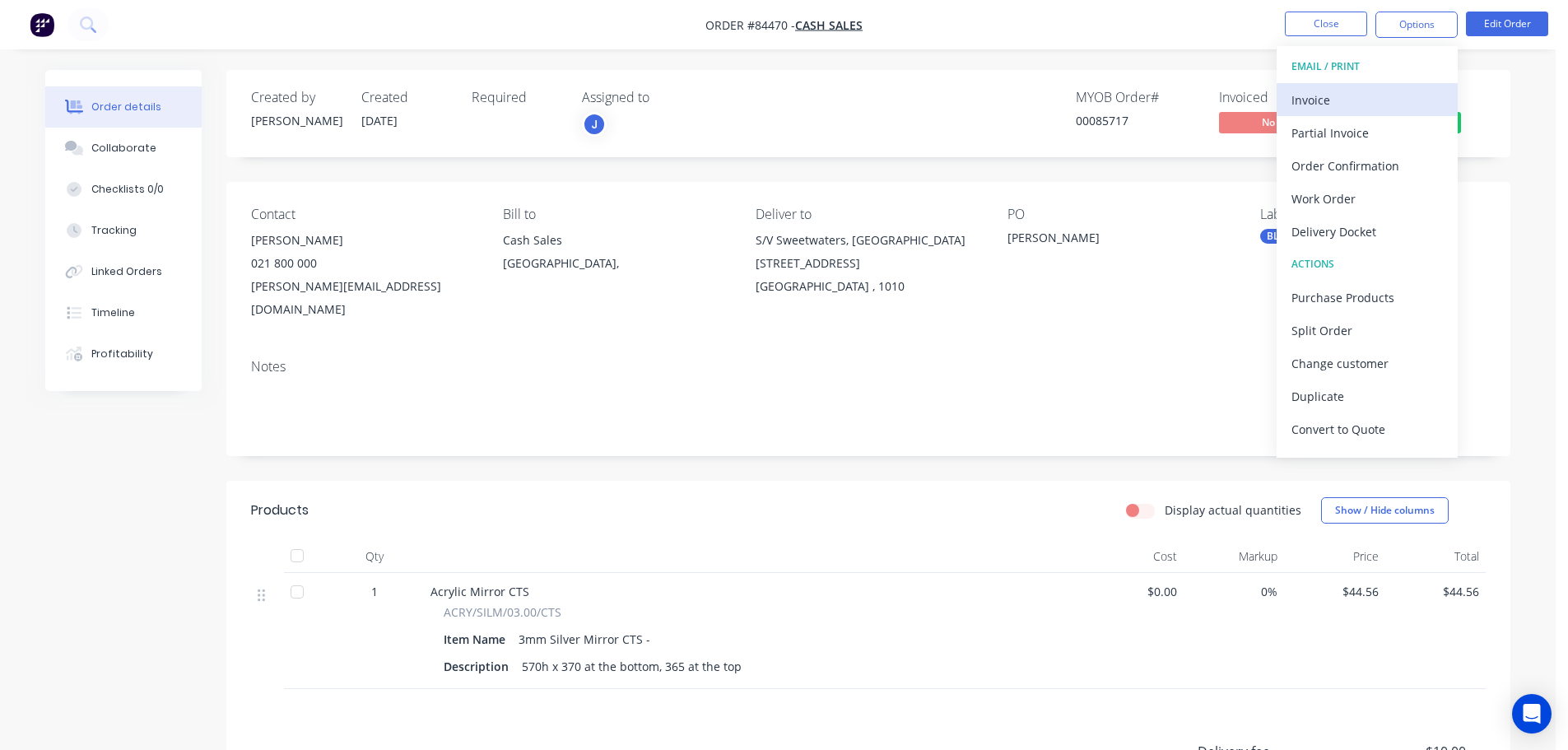
click at [1332, 88] on div "Invoice" at bounding box center [1367, 100] width 151 height 23
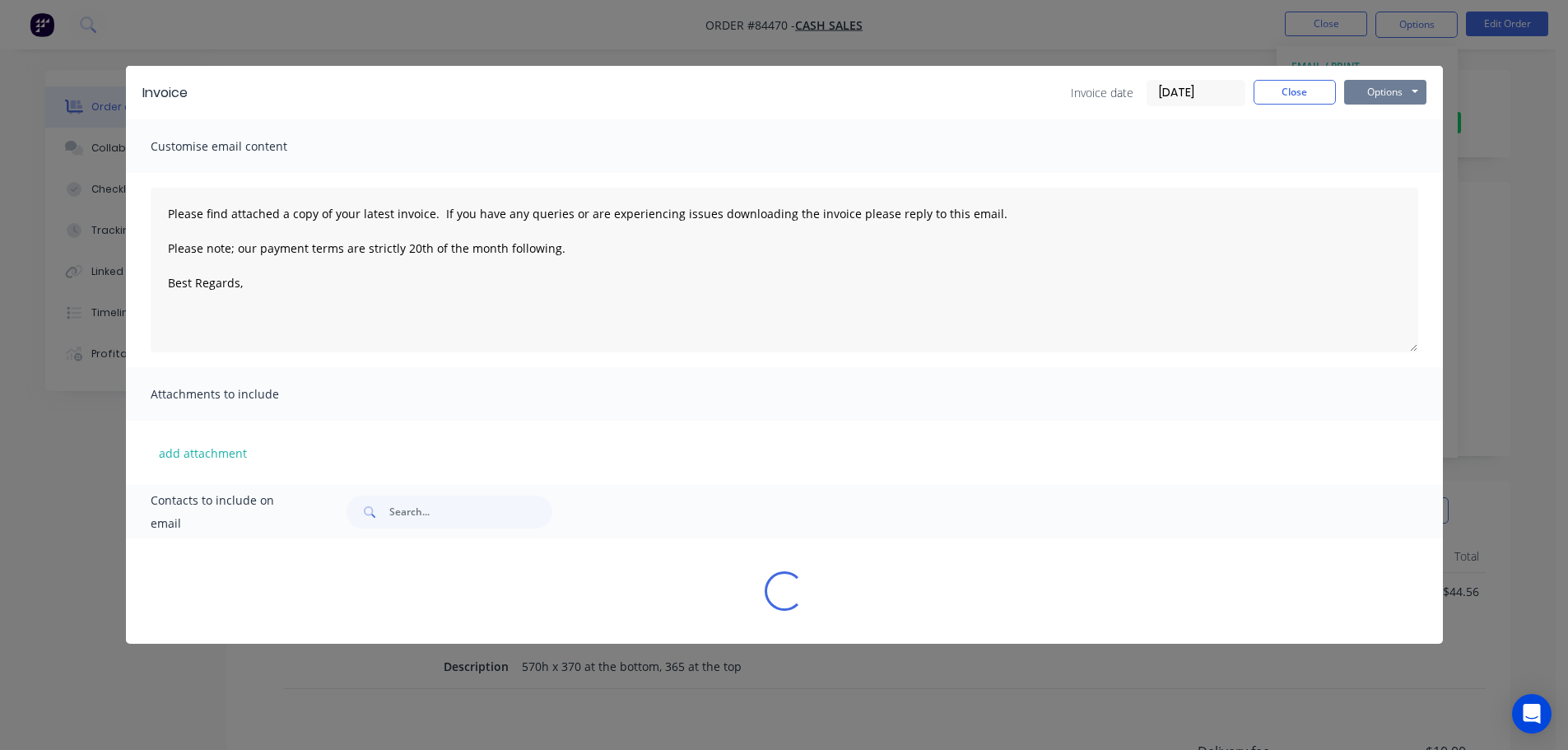
click at [1374, 88] on button "Options" at bounding box center [1386, 92] width 83 height 24
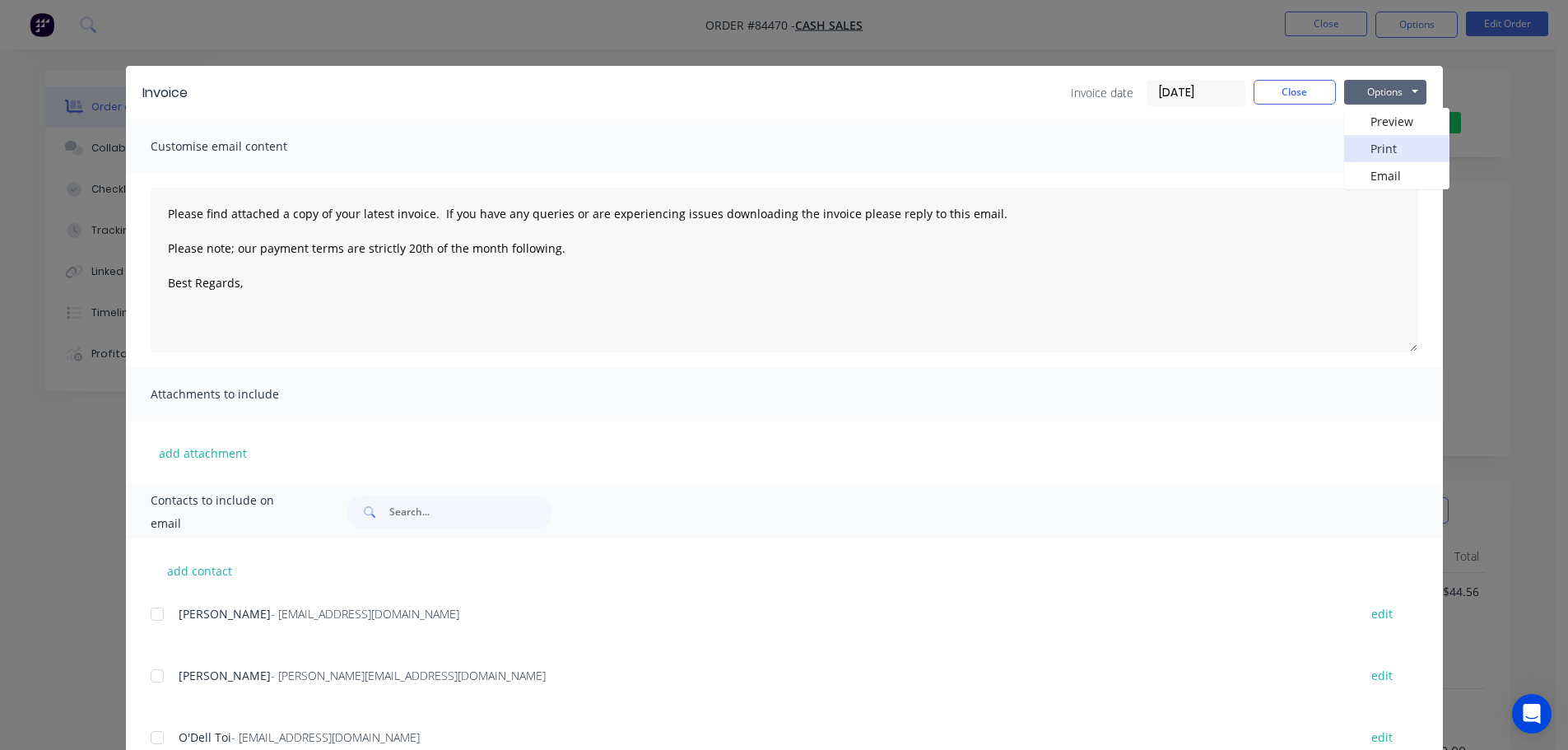
click at [1387, 148] on button "Print" at bounding box center [1397, 148] width 105 height 27
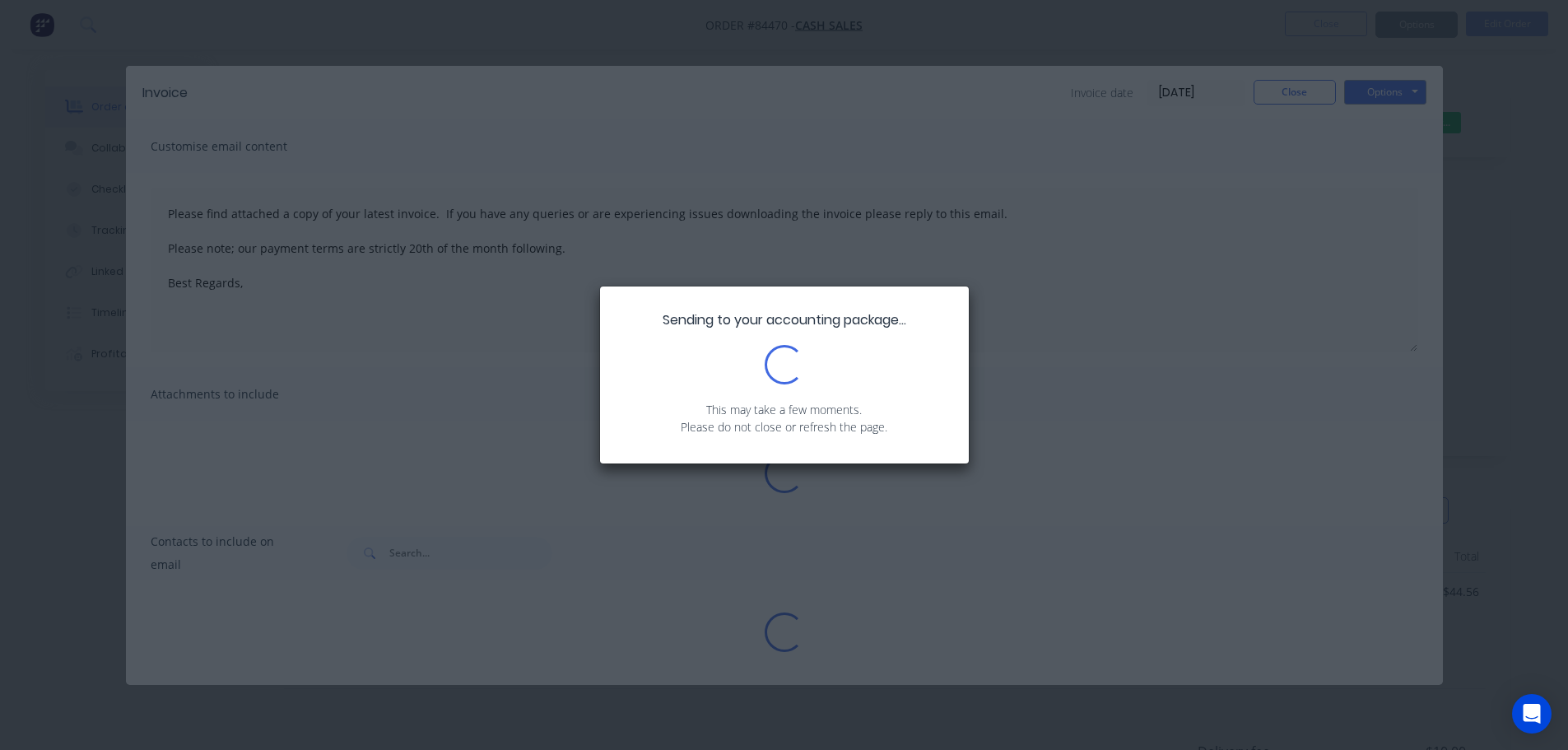
type textarea "Please find attached a copy of your latest invoice. If you have any queries or …"
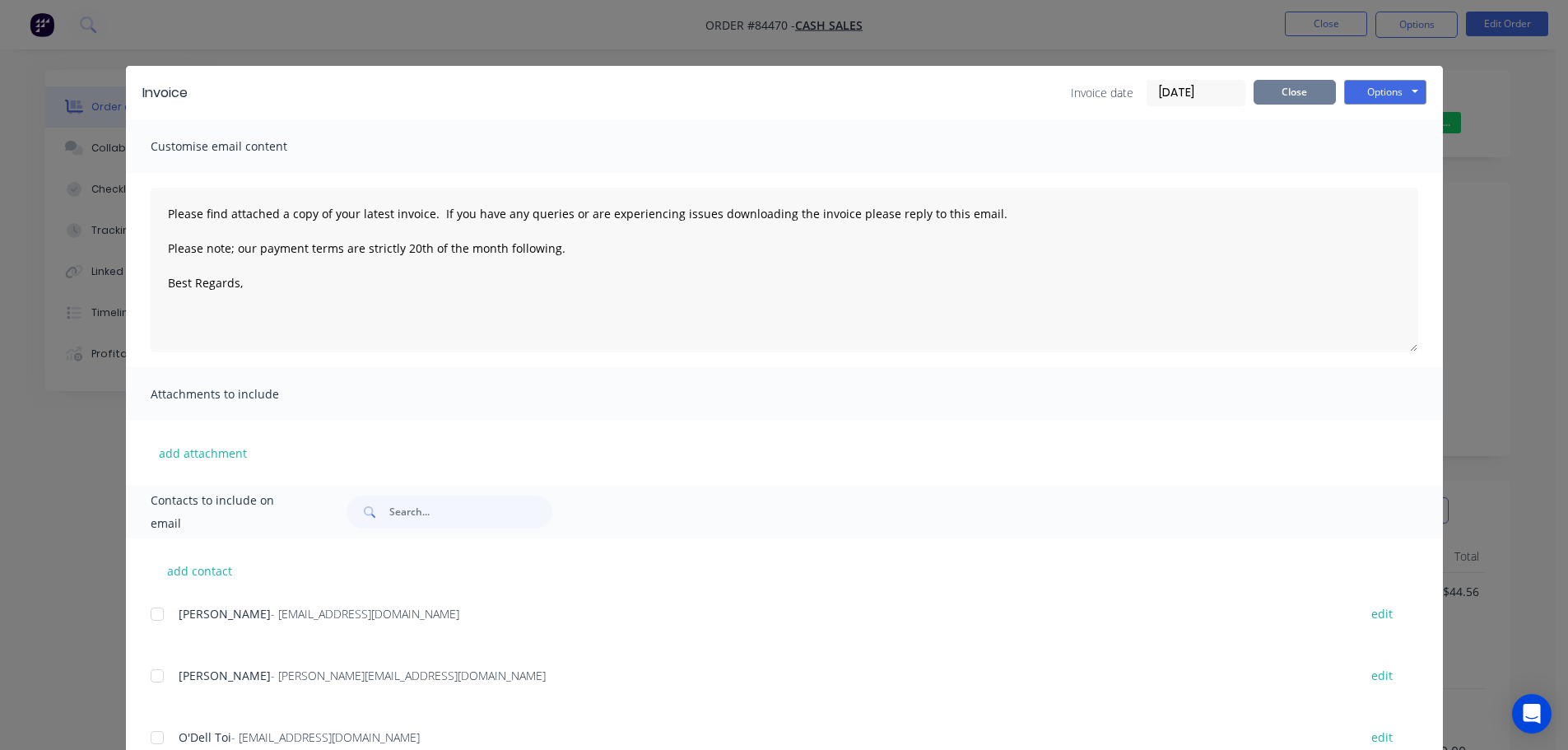
click at [1287, 81] on button "Close" at bounding box center [1295, 92] width 83 height 24
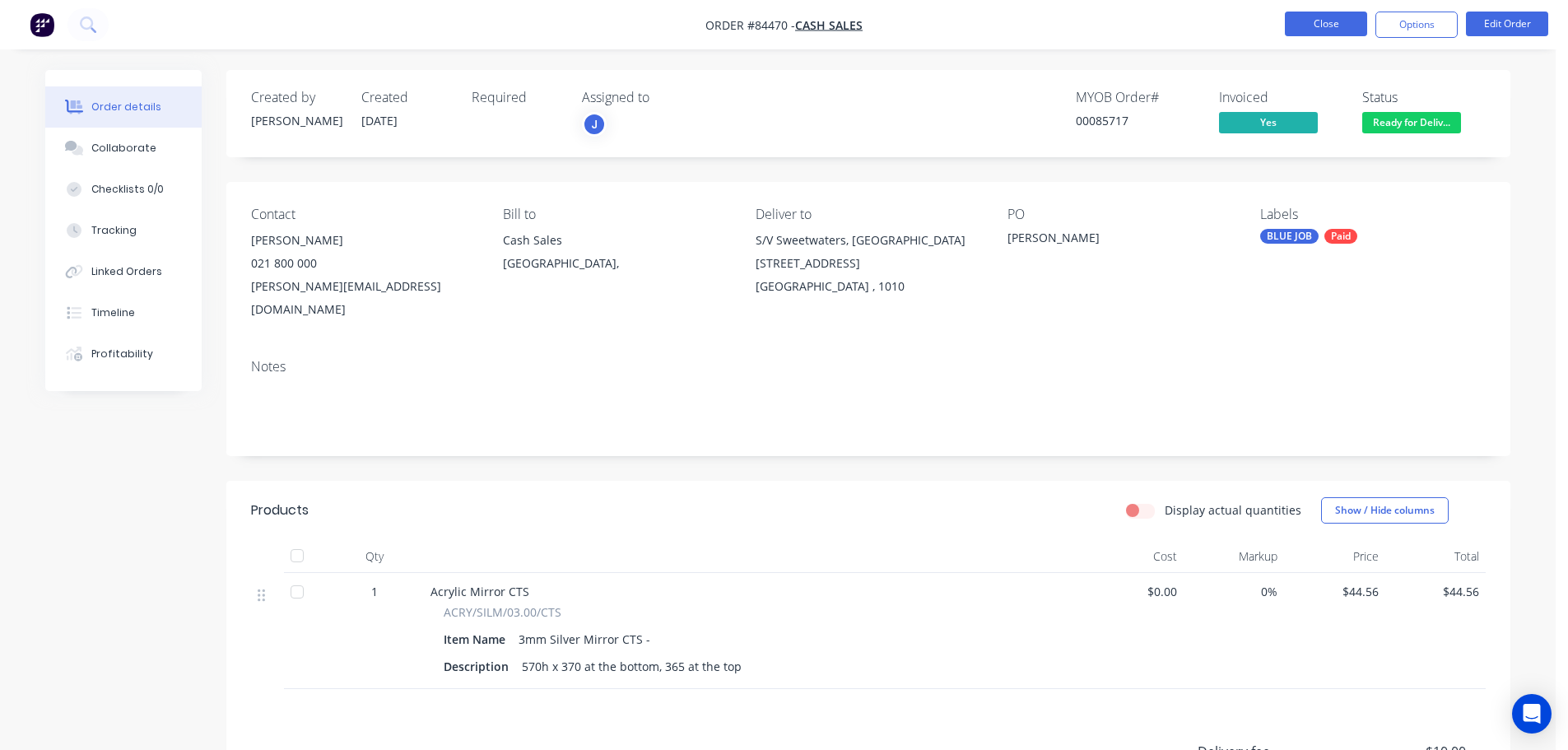
click at [1296, 23] on button "Close" at bounding box center [1327, 23] width 83 height 24
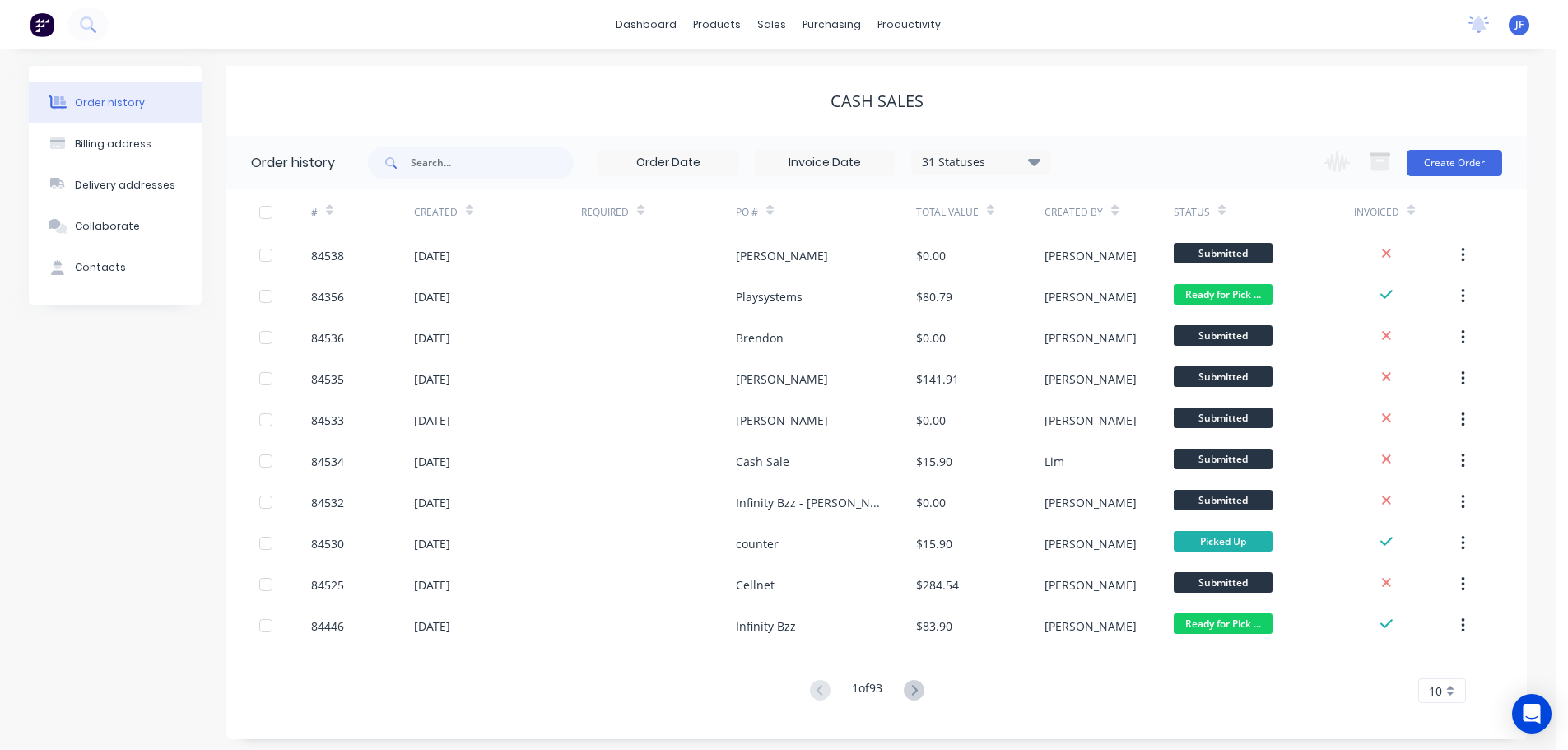
click at [110, 14] on div "dashboard products sales purchasing productivity dashboard products Product Cat…" at bounding box center [778, 24] width 1556 height 50
click at [92, 14] on button at bounding box center [88, 24] width 41 height 33
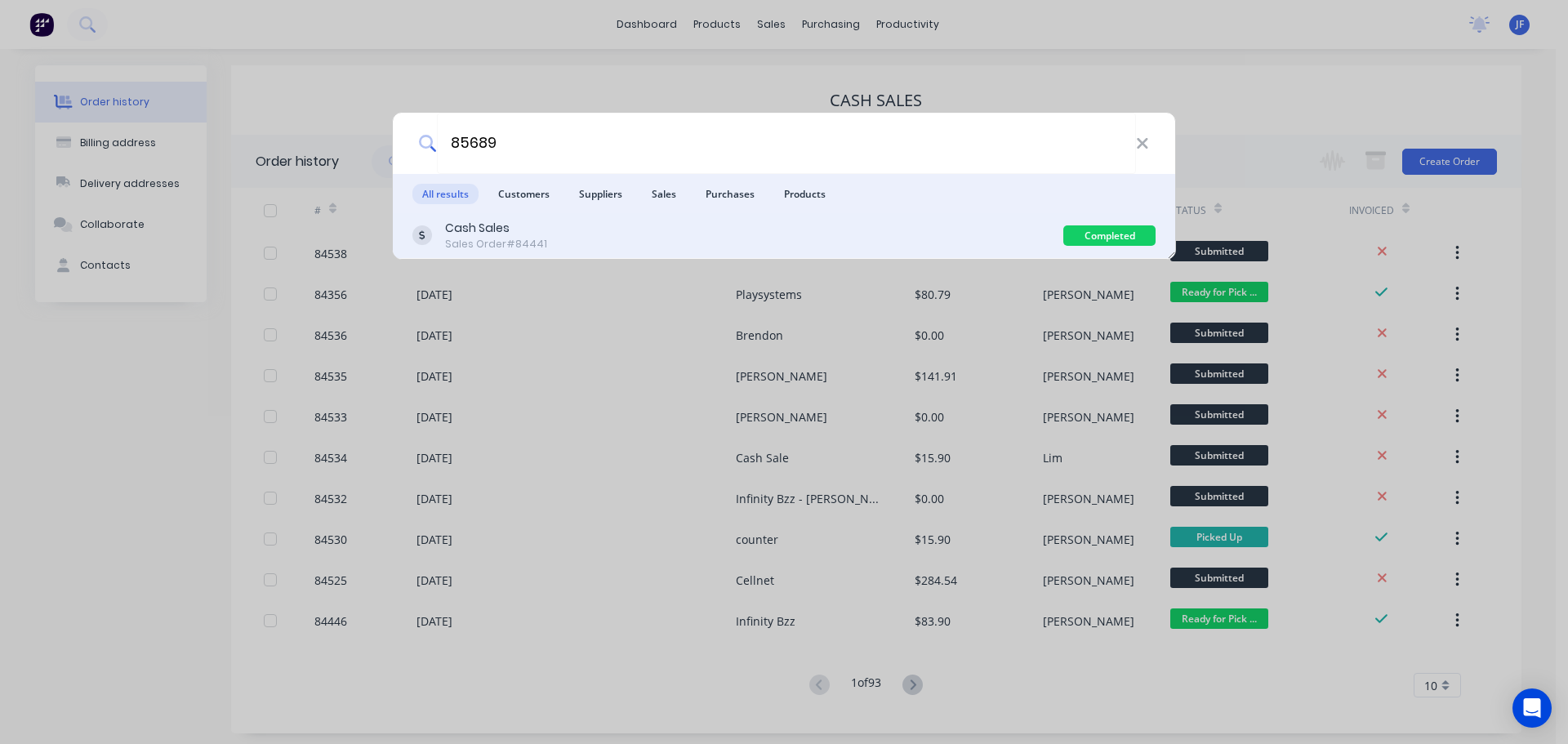
type input "85689"
click at [983, 237] on div "Cash Sales Sales Order #84441" at bounding box center [737, 236] width 651 height 32
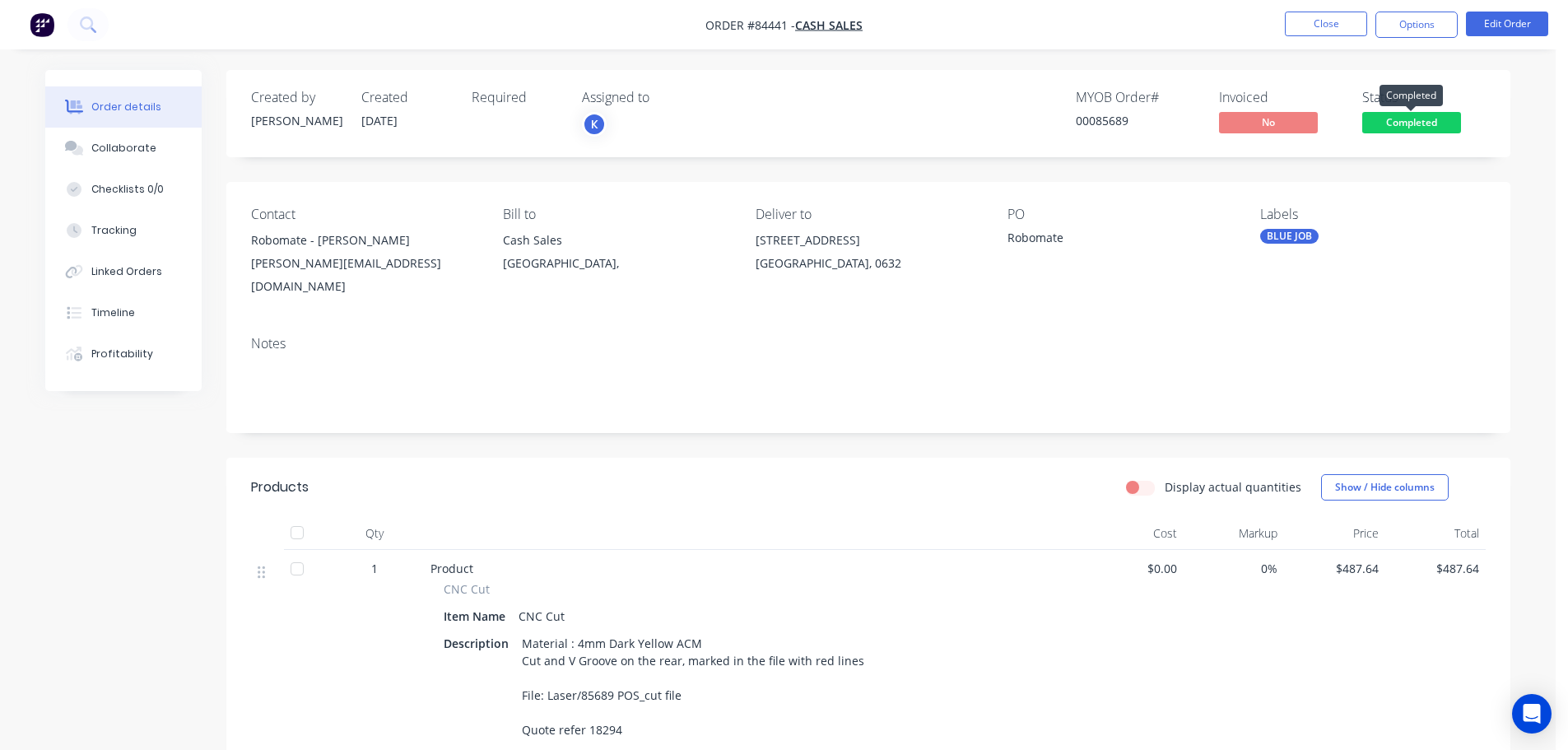
click at [1385, 122] on span "Completed" at bounding box center [1411, 122] width 99 height 21
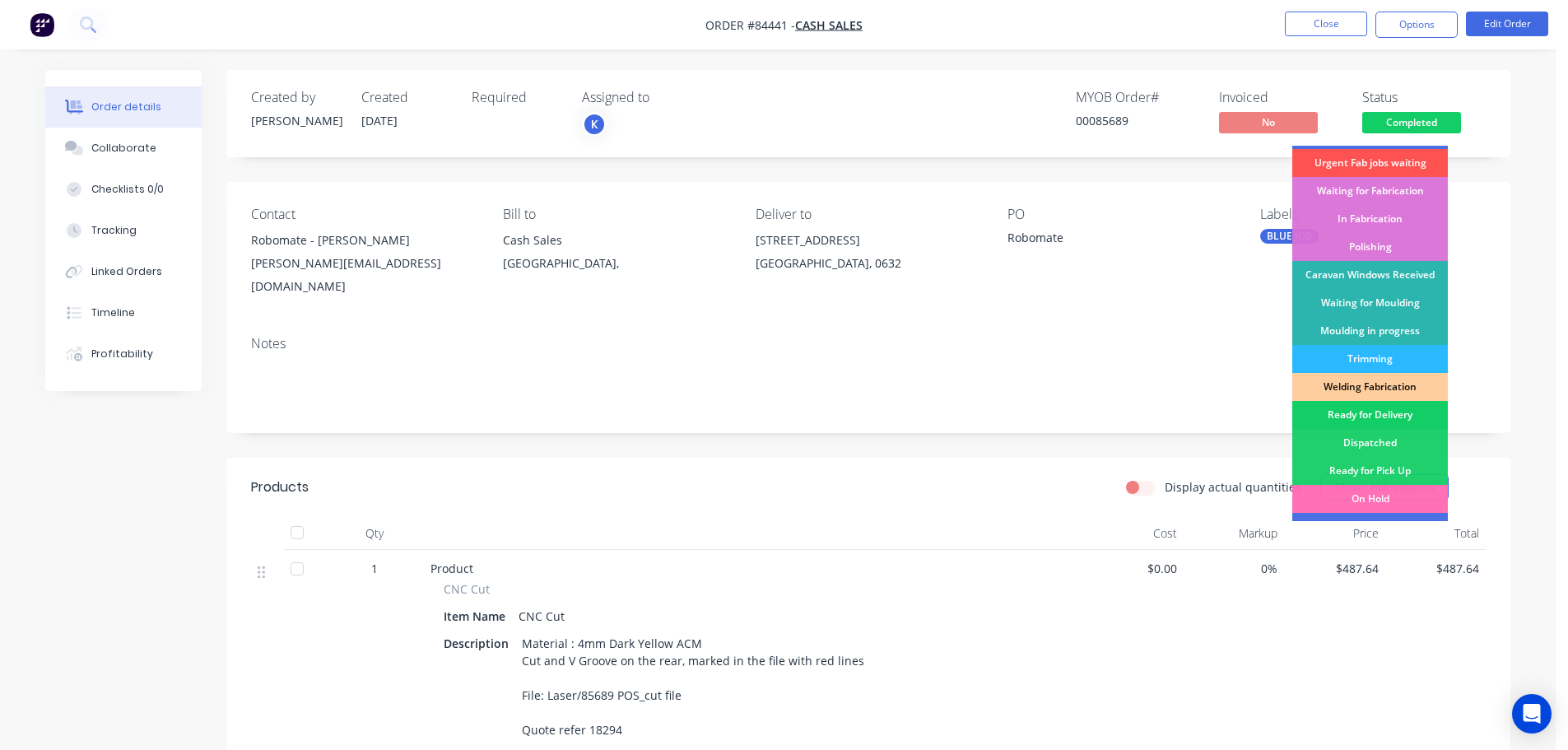
click at [1373, 411] on div "Ready for Delivery" at bounding box center [1370, 415] width 156 height 28
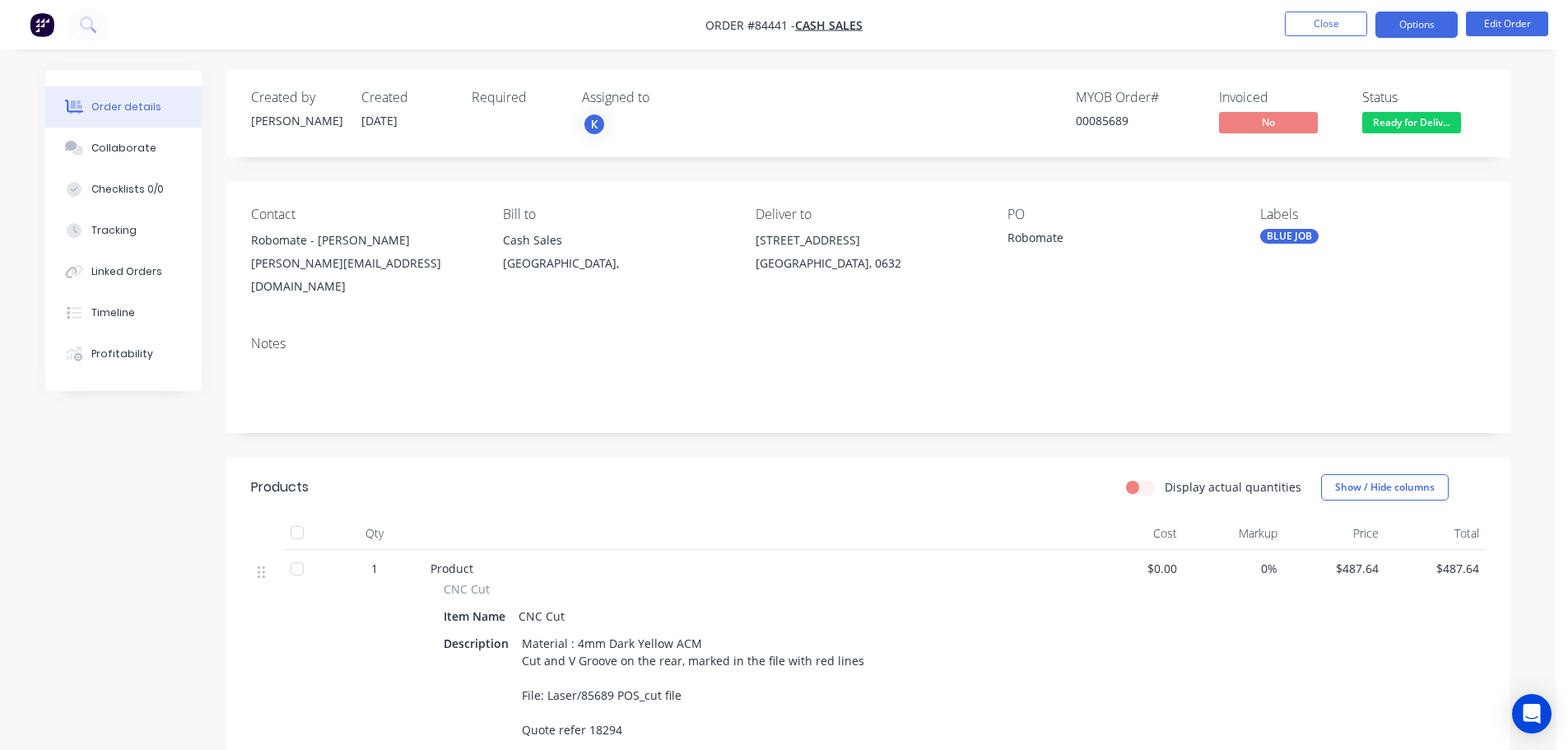
click at [1412, 31] on button "Options" at bounding box center [1417, 24] width 83 height 26
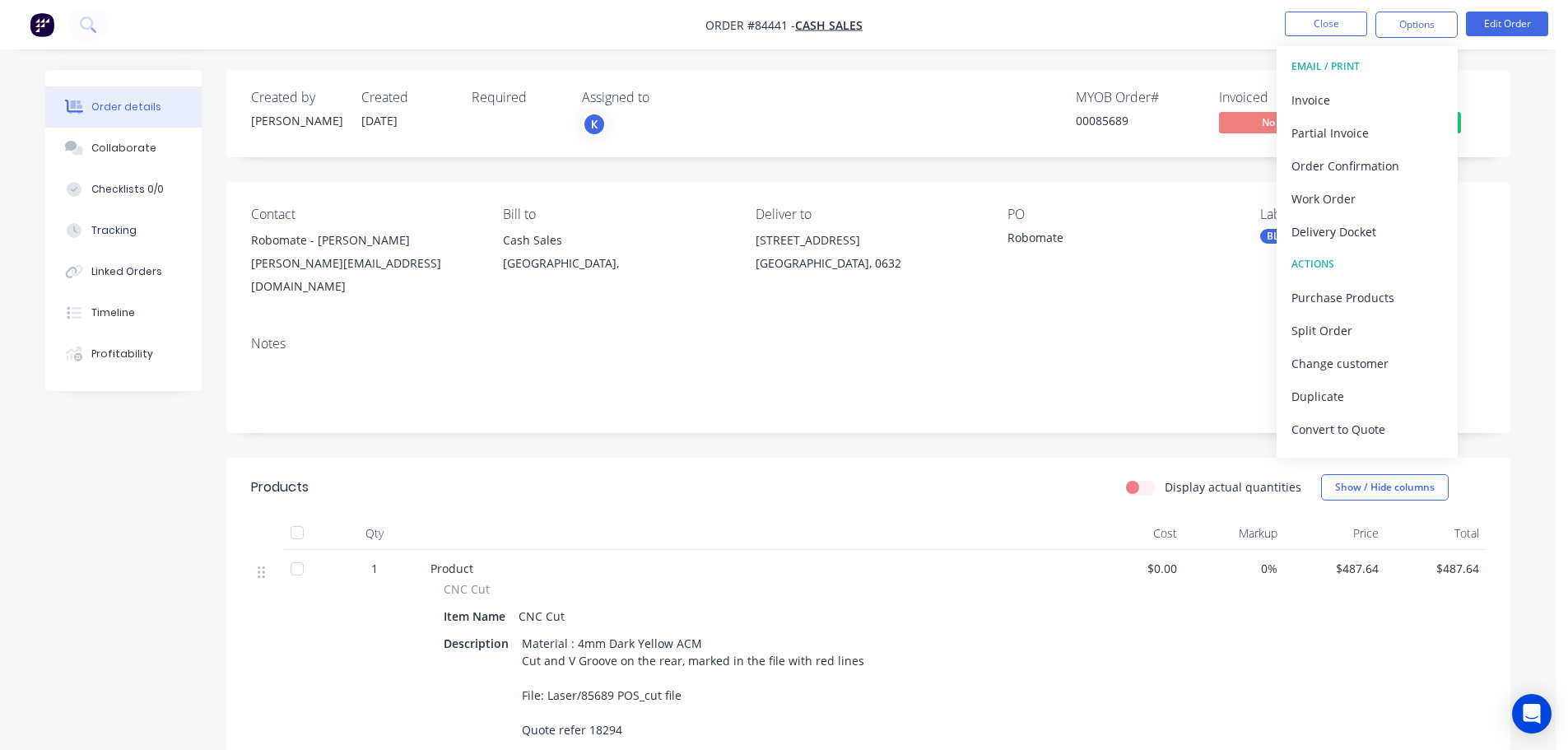
click at [1346, 78] on button "EMAIL / PRINT" at bounding box center [1367, 66] width 181 height 33
click at [1354, 86] on button "Invoice" at bounding box center [1367, 99] width 181 height 33
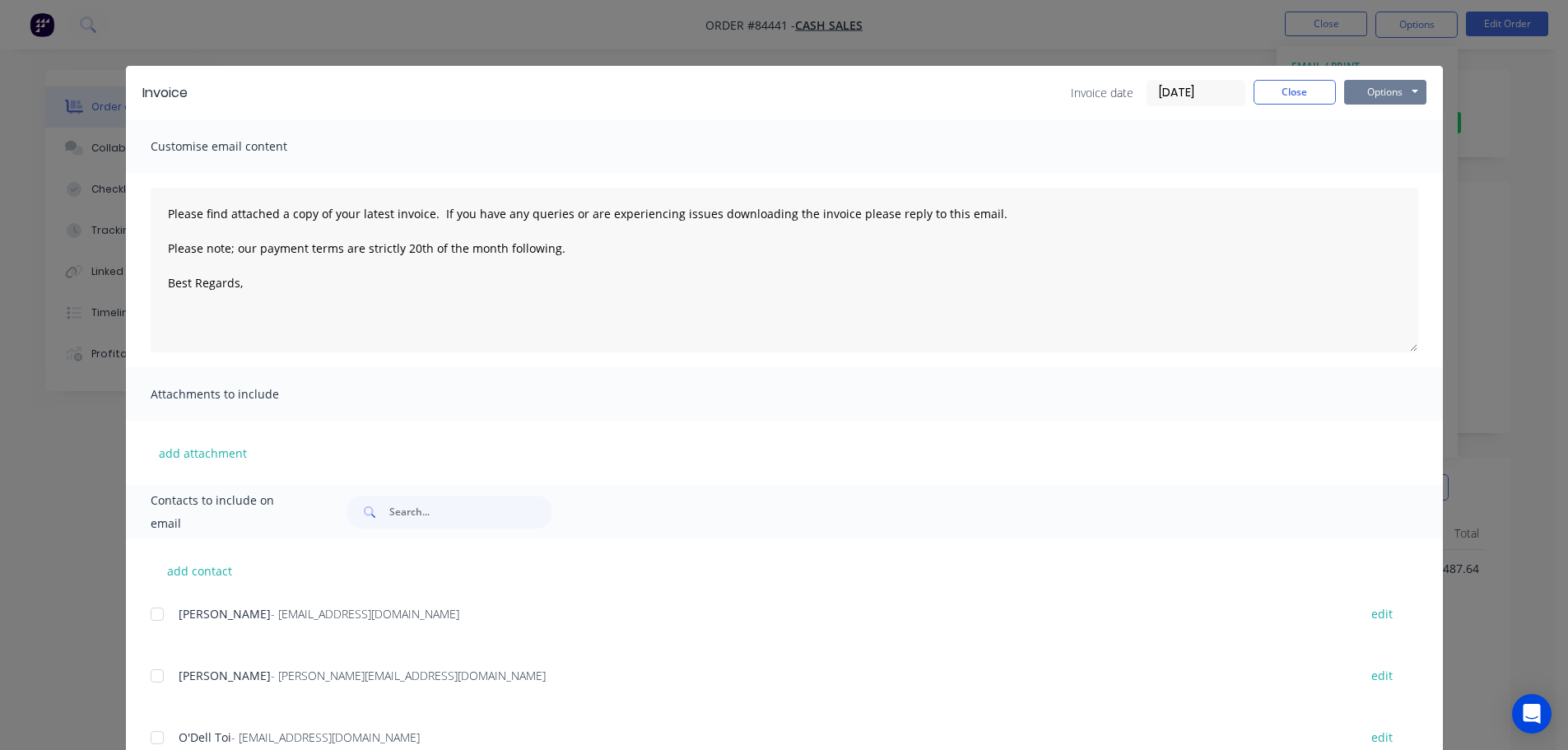
click at [1344, 85] on button "Options" at bounding box center [1386, 92] width 83 height 24
click at [1363, 147] on button "Print" at bounding box center [1397, 148] width 105 height 27
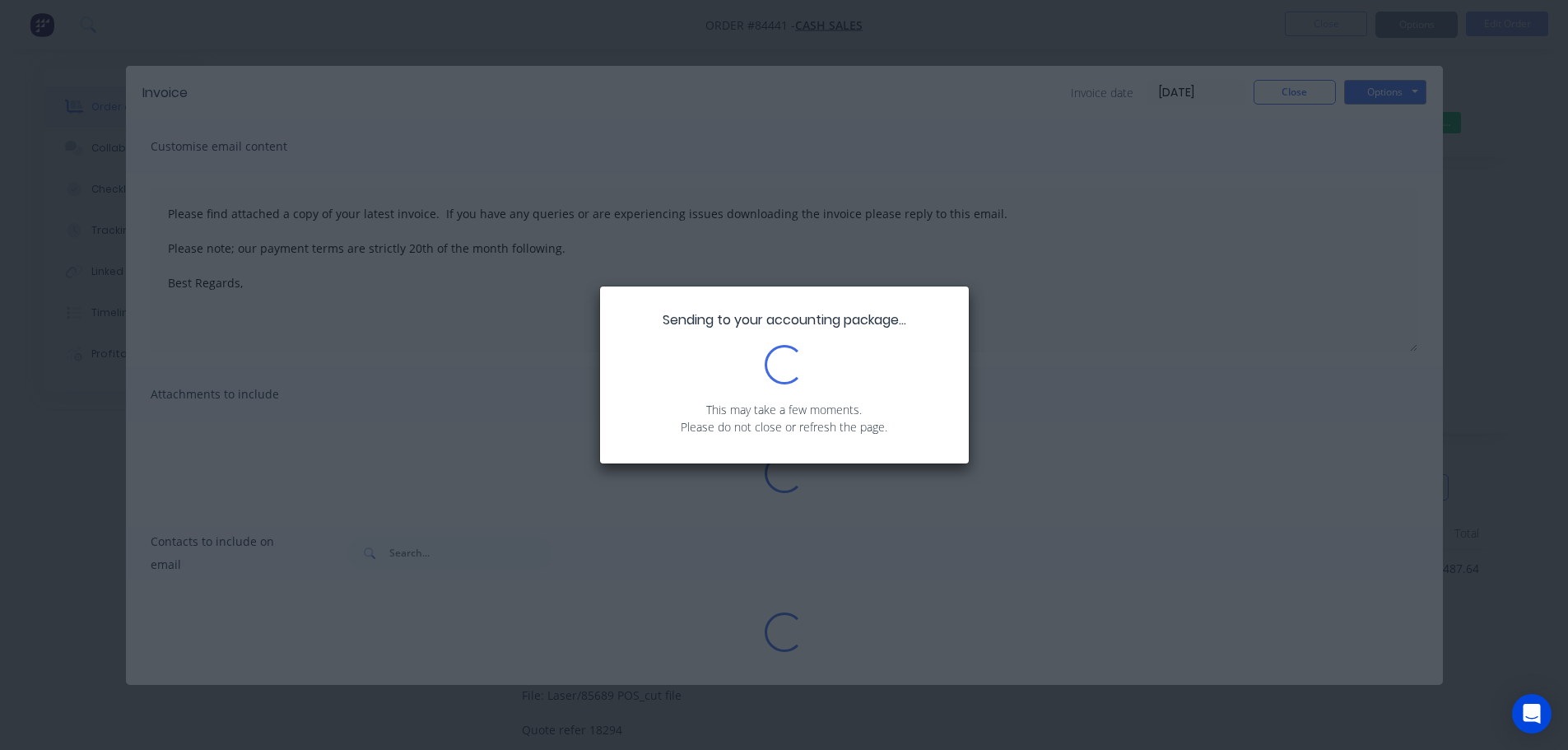
type textarea "Please find attached a copy of your latest invoice. If you have any queries or …"
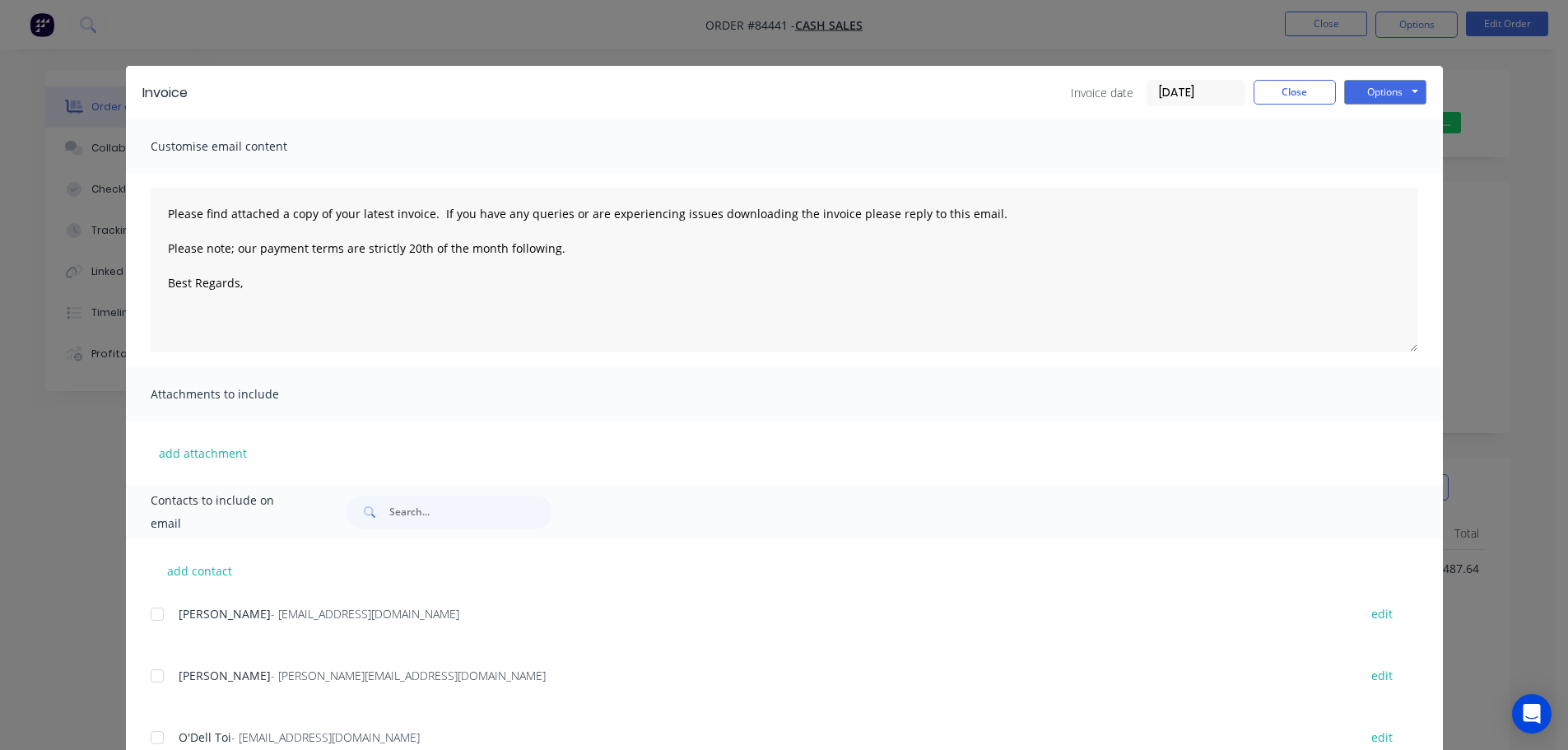
click at [89, 33] on div "Invoice Invoice date 10/09/25 Close Options Preview Print Email Customise email…" at bounding box center [784, 375] width 1568 height 750
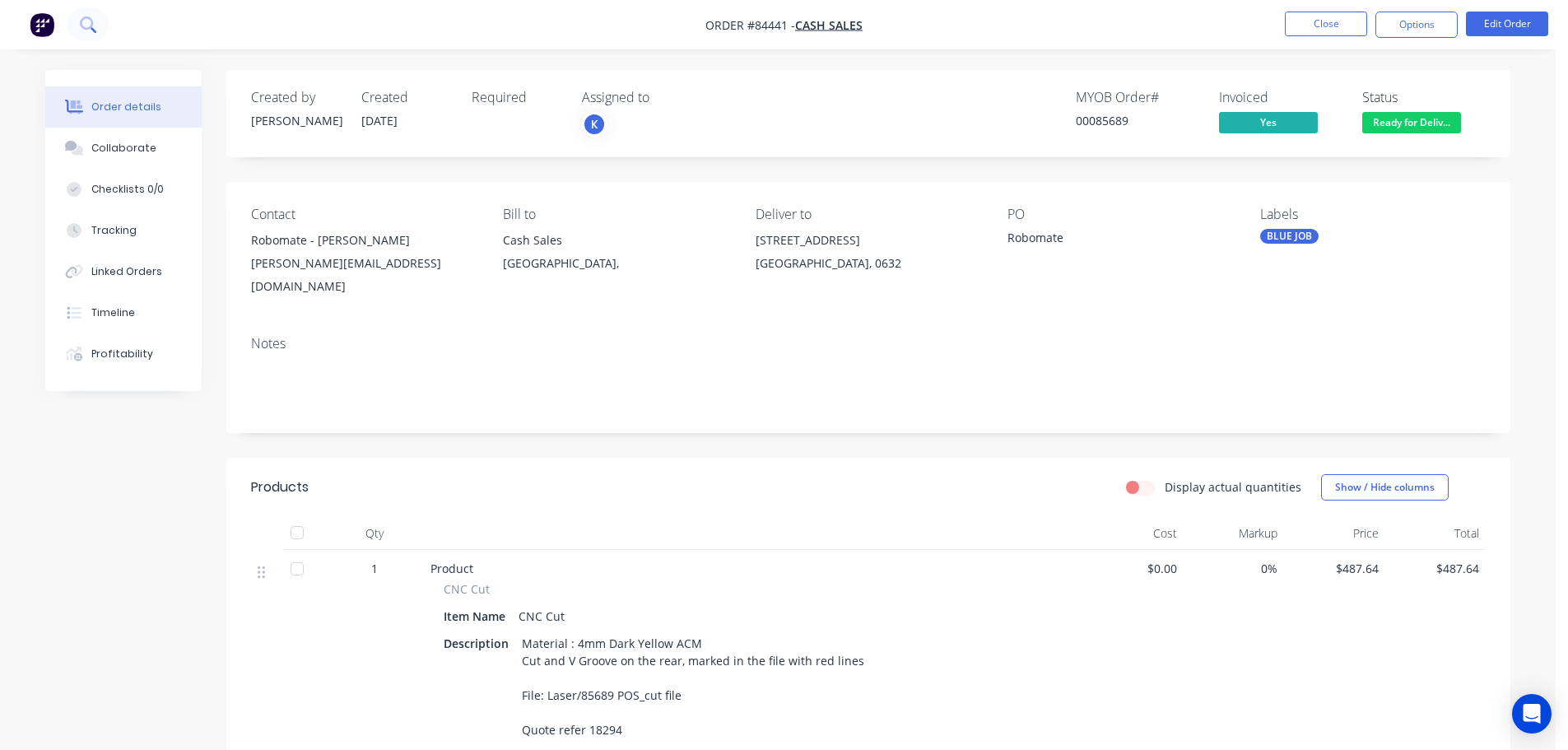
click at [87, 32] on button at bounding box center [88, 24] width 41 height 33
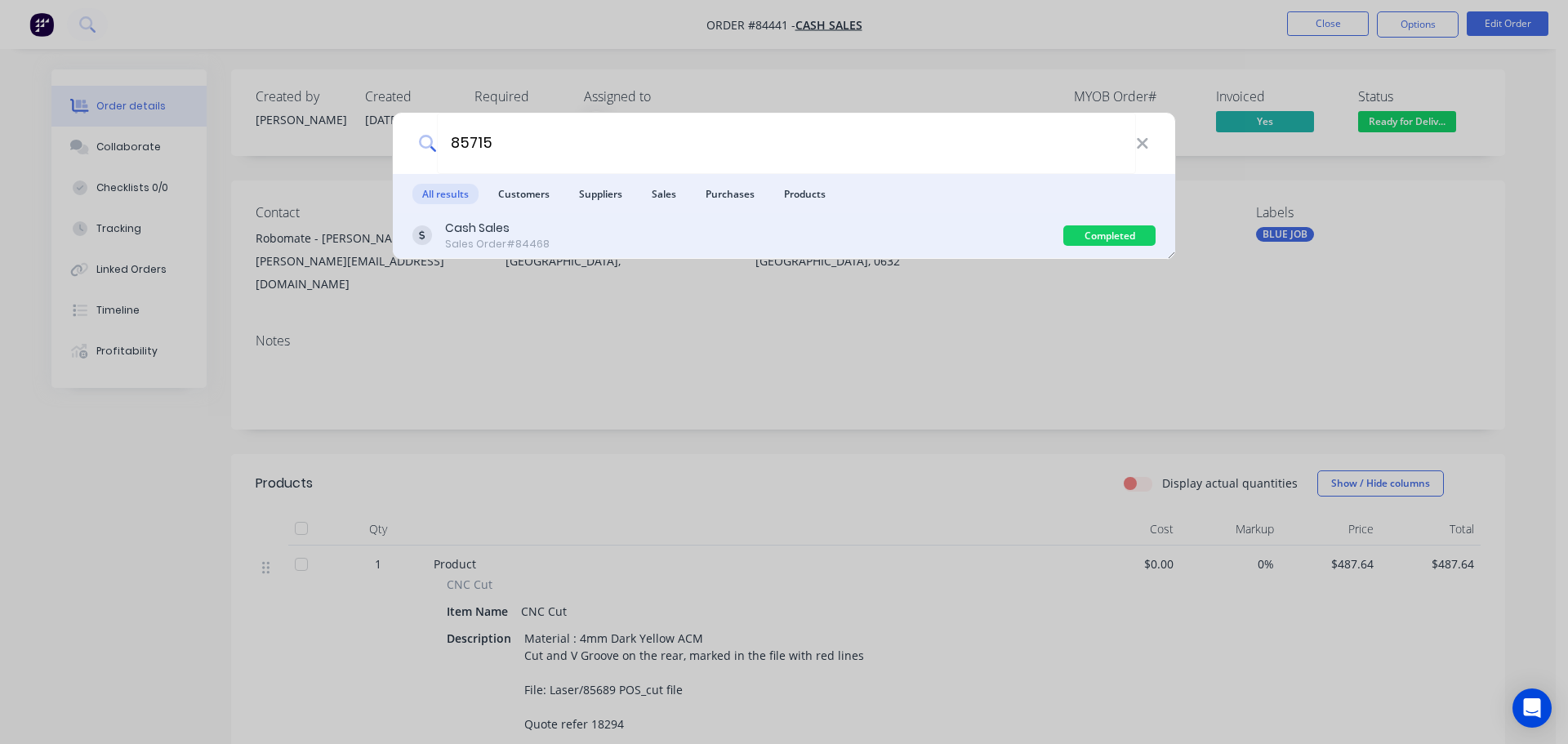
type input "85715"
click at [836, 236] on div "Cash Sales Sales Order #84468" at bounding box center [737, 236] width 651 height 32
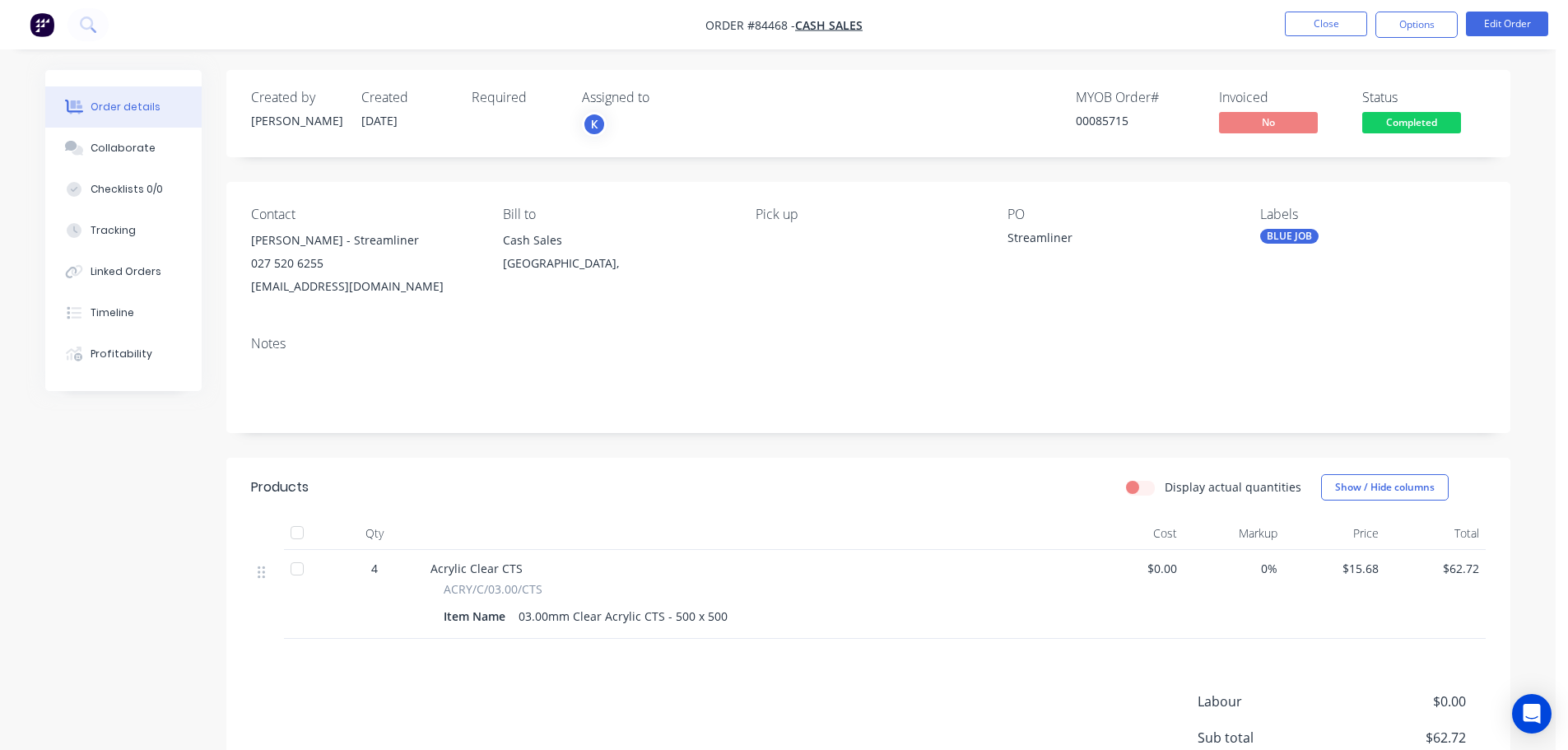
click at [1424, 117] on span "Completed" at bounding box center [1411, 122] width 99 height 21
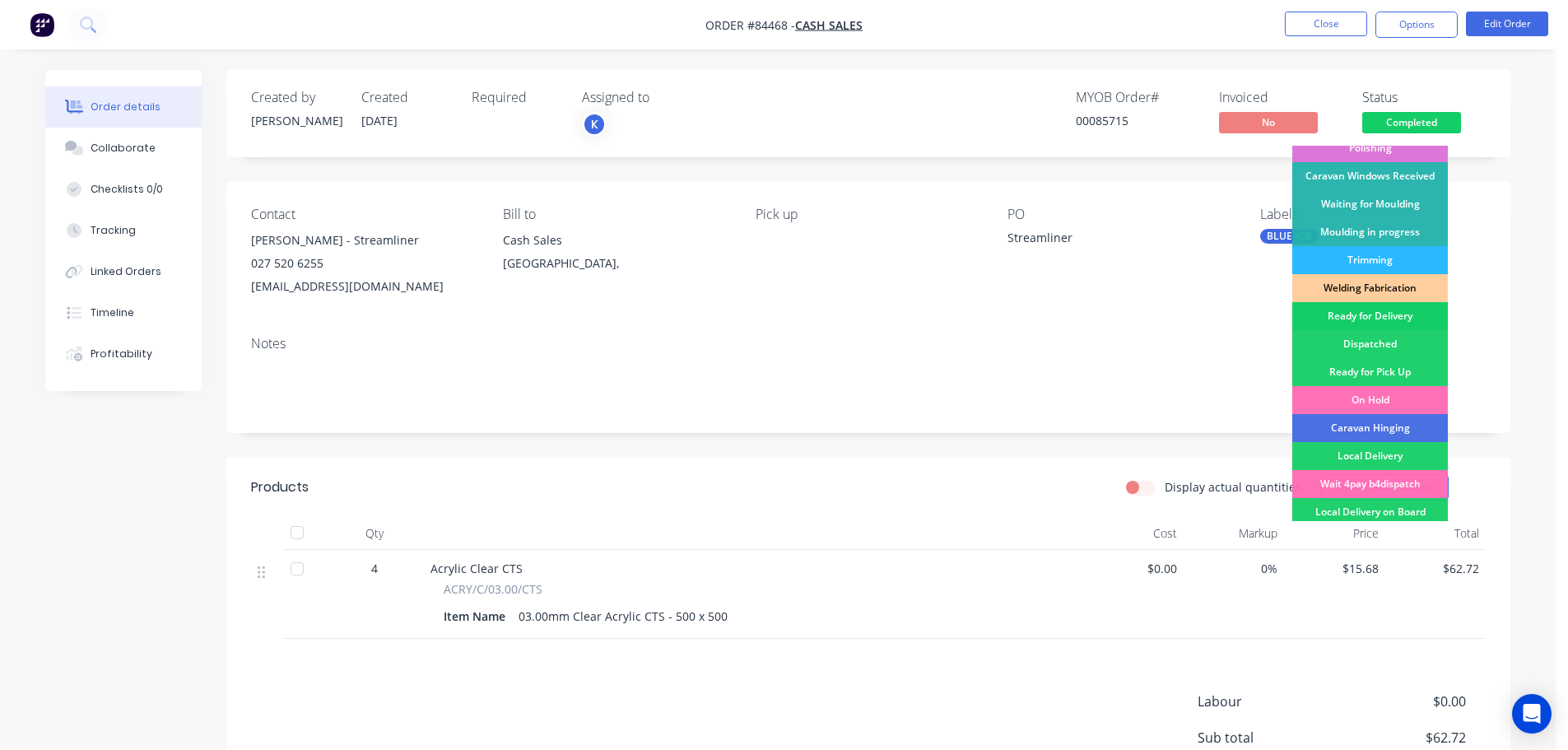
scroll to position [324, 0]
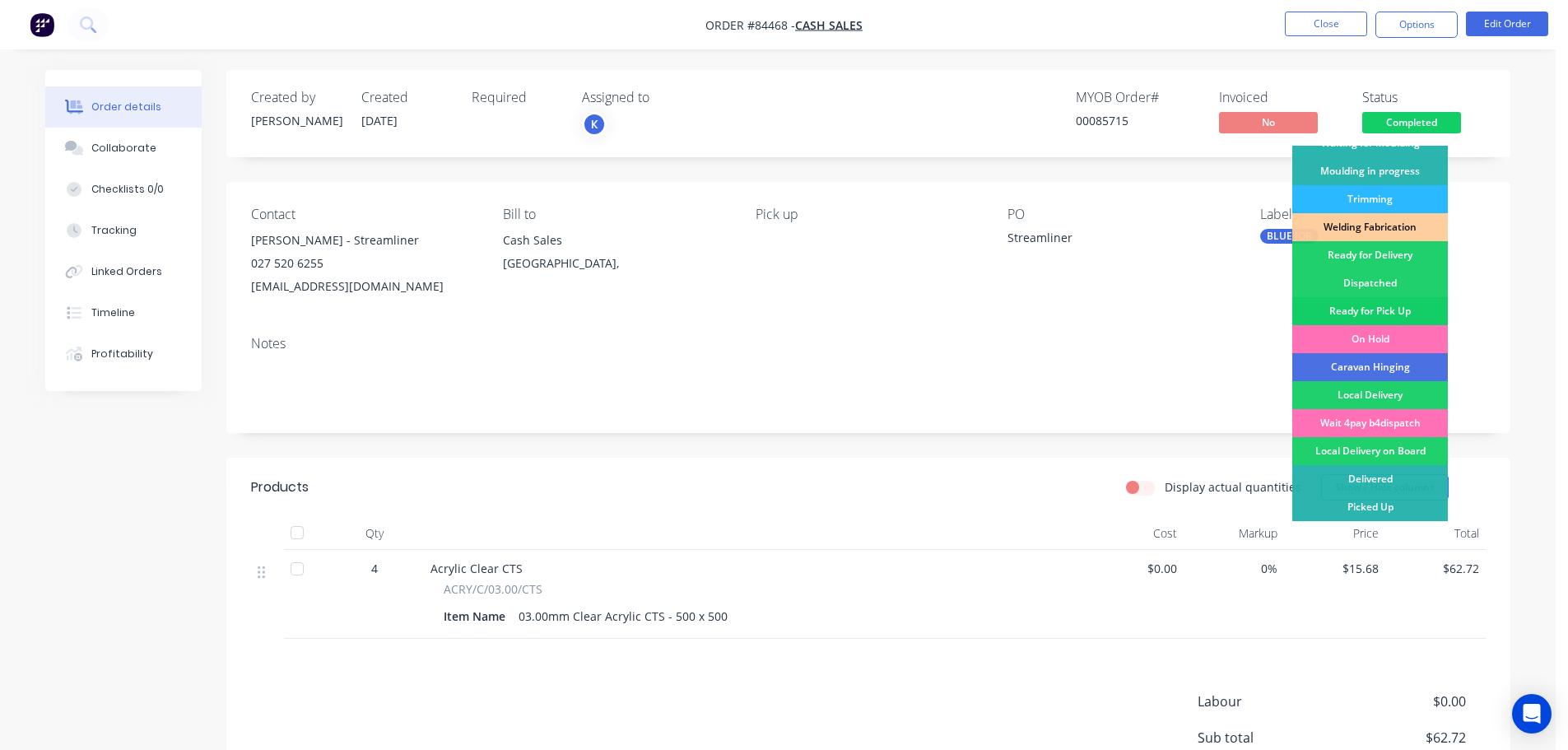
click at [1347, 303] on div "Ready for Pick Up" at bounding box center [1370, 311] width 156 height 28
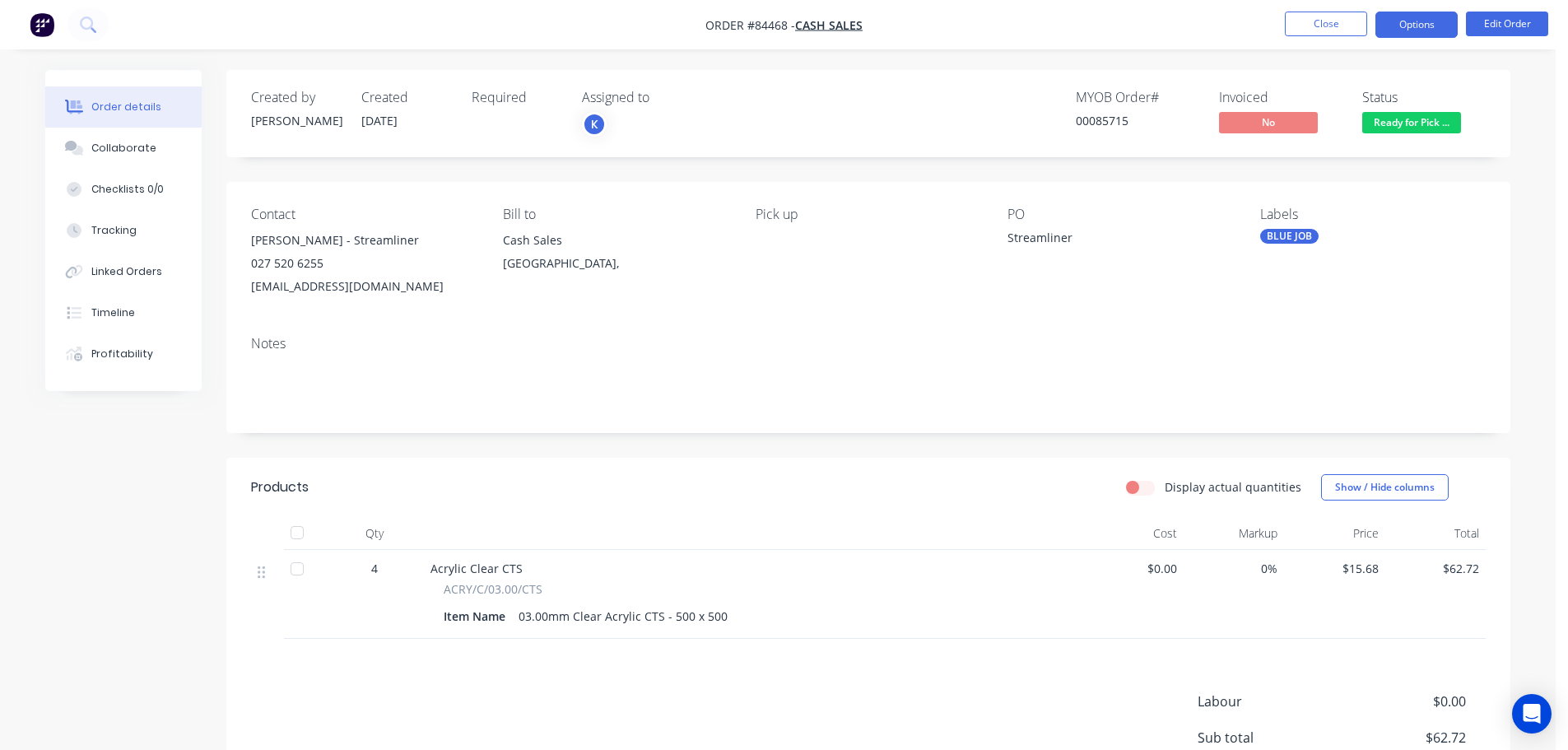
click at [1401, 17] on button "Options" at bounding box center [1417, 24] width 83 height 26
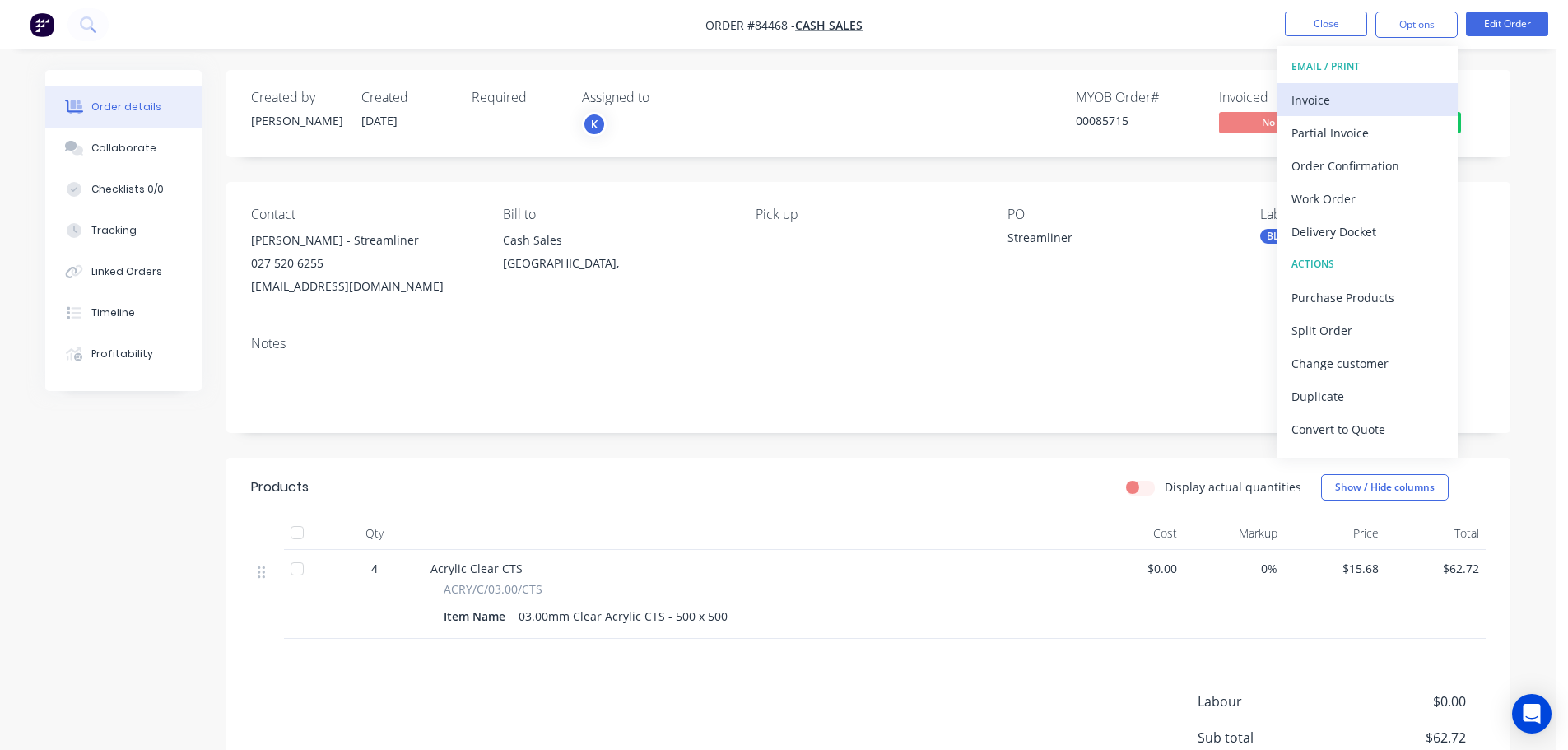
click at [1357, 92] on div "Invoice" at bounding box center [1367, 100] width 151 height 23
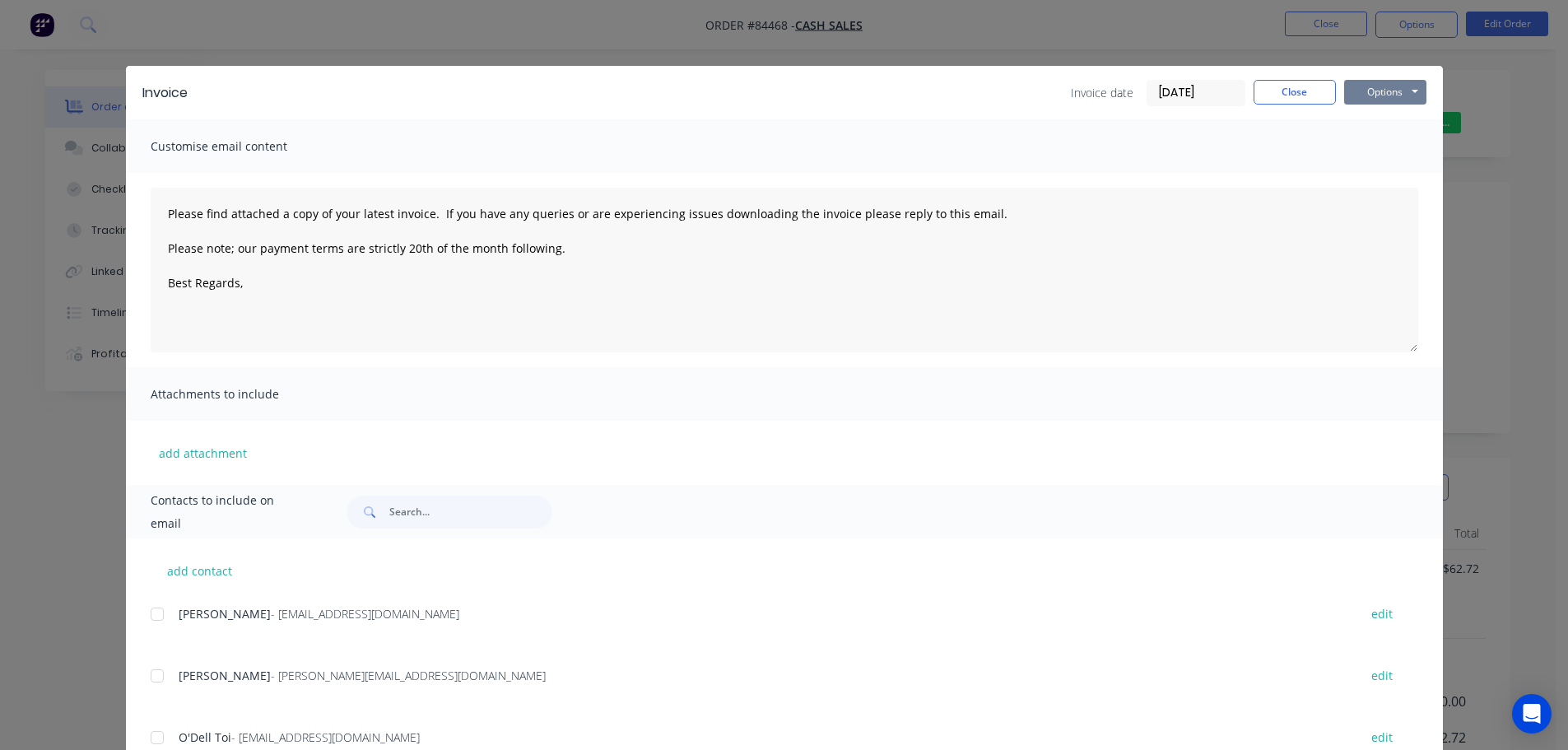
click at [1378, 87] on button "Options" at bounding box center [1386, 92] width 83 height 24
click at [1391, 143] on button "Print" at bounding box center [1397, 148] width 105 height 27
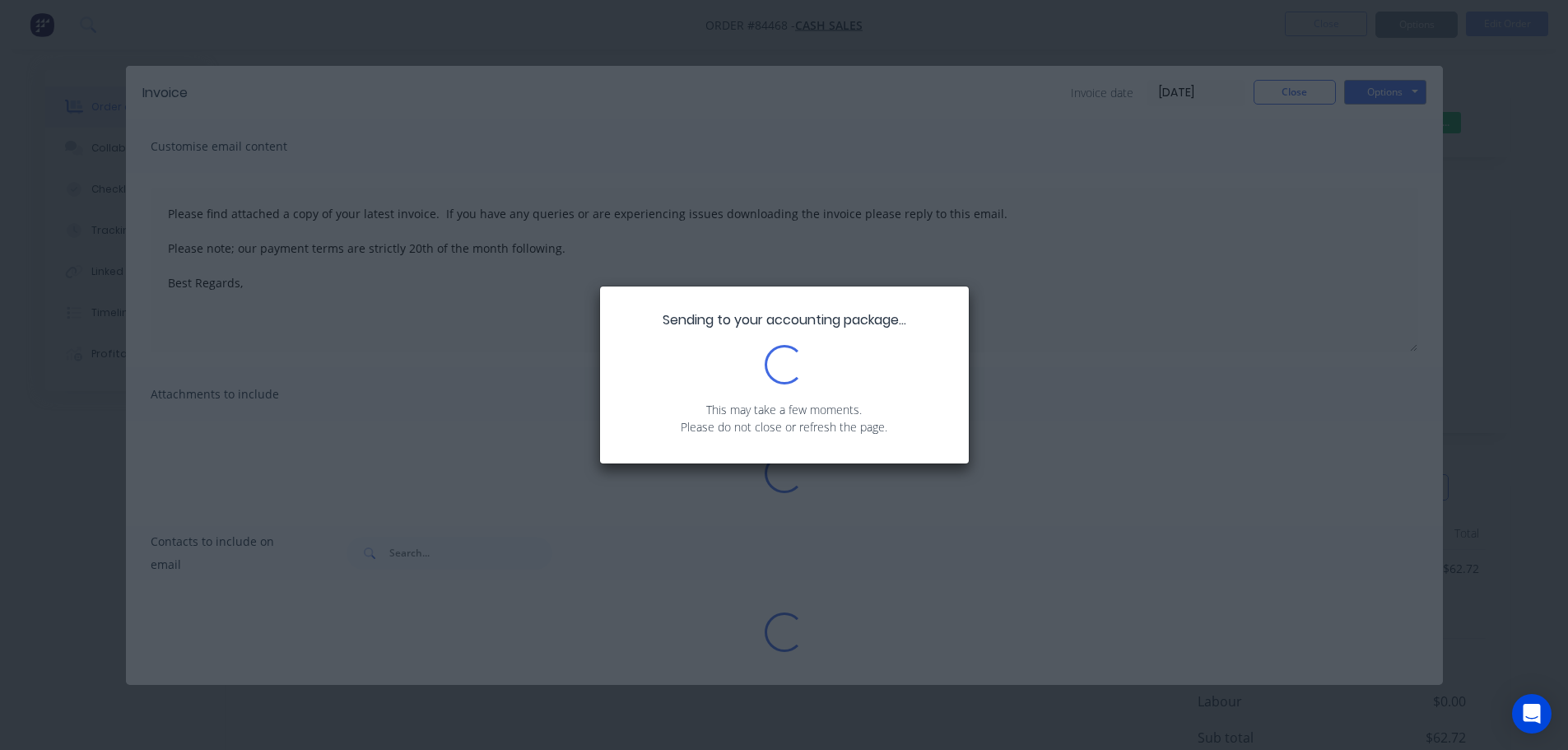
type textarea "Please find attached a copy of your latest invoice. If you have any queries or …"
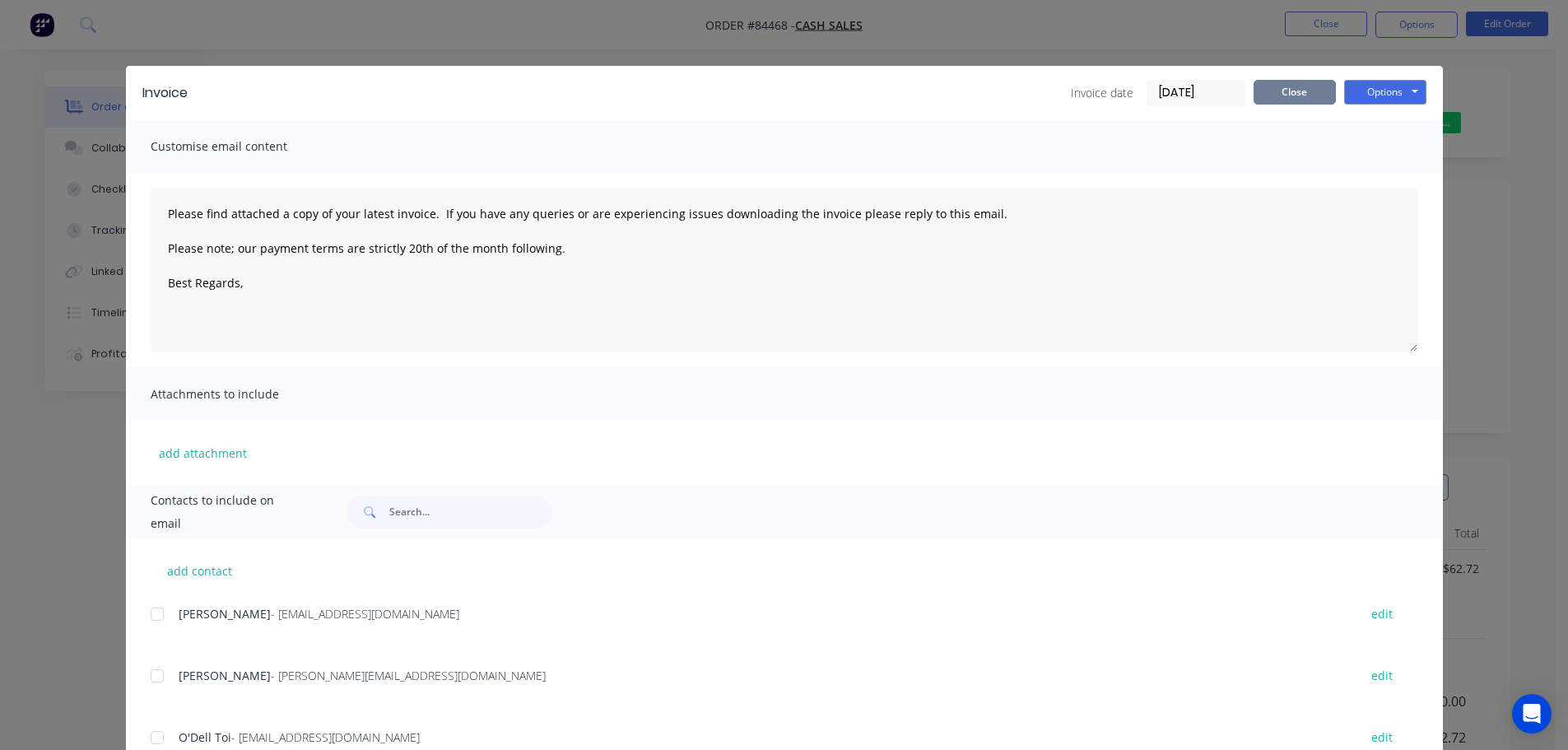
click at [1300, 97] on button "Close" at bounding box center [1295, 92] width 83 height 24
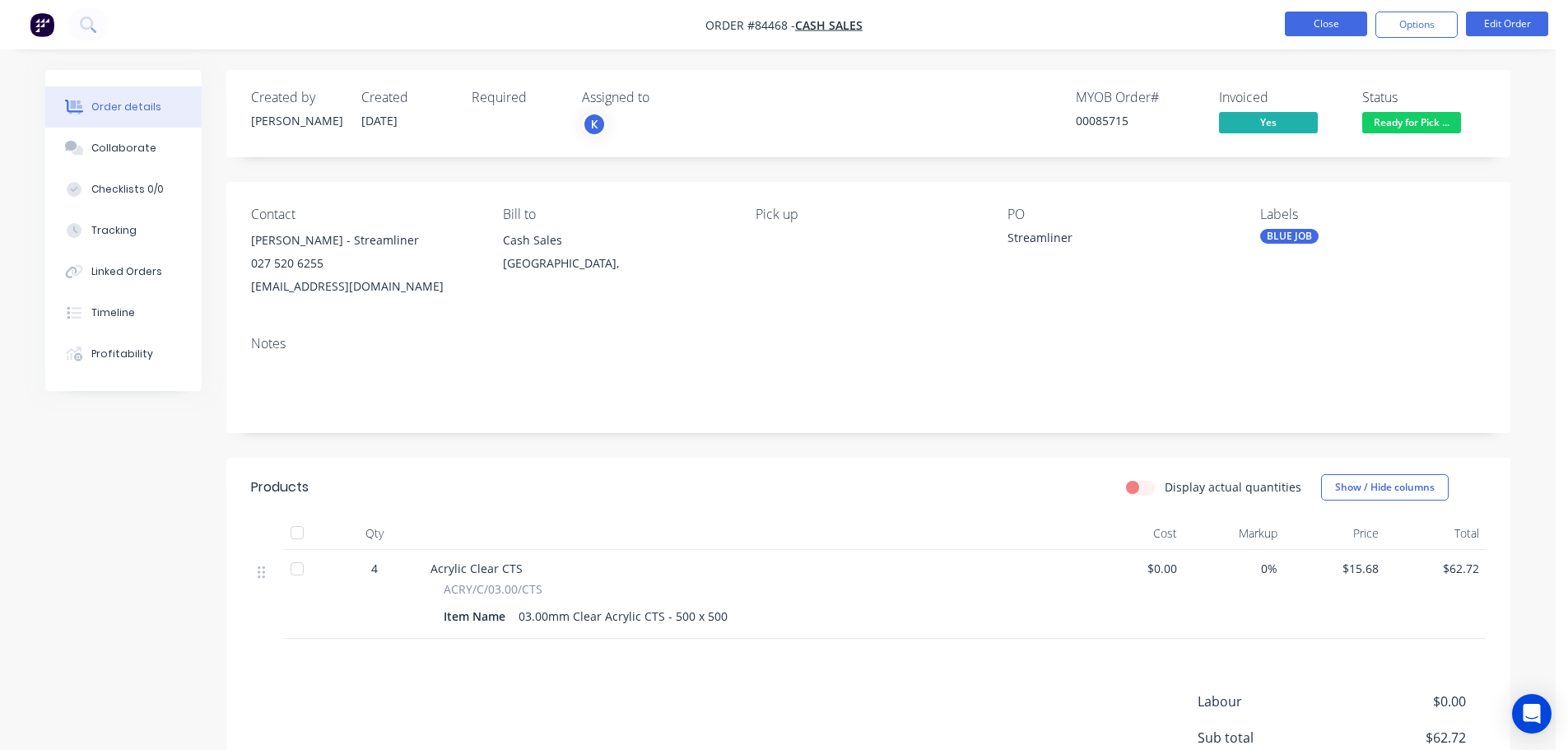
click at [1325, 23] on button "Close" at bounding box center [1327, 23] width 83 height 24
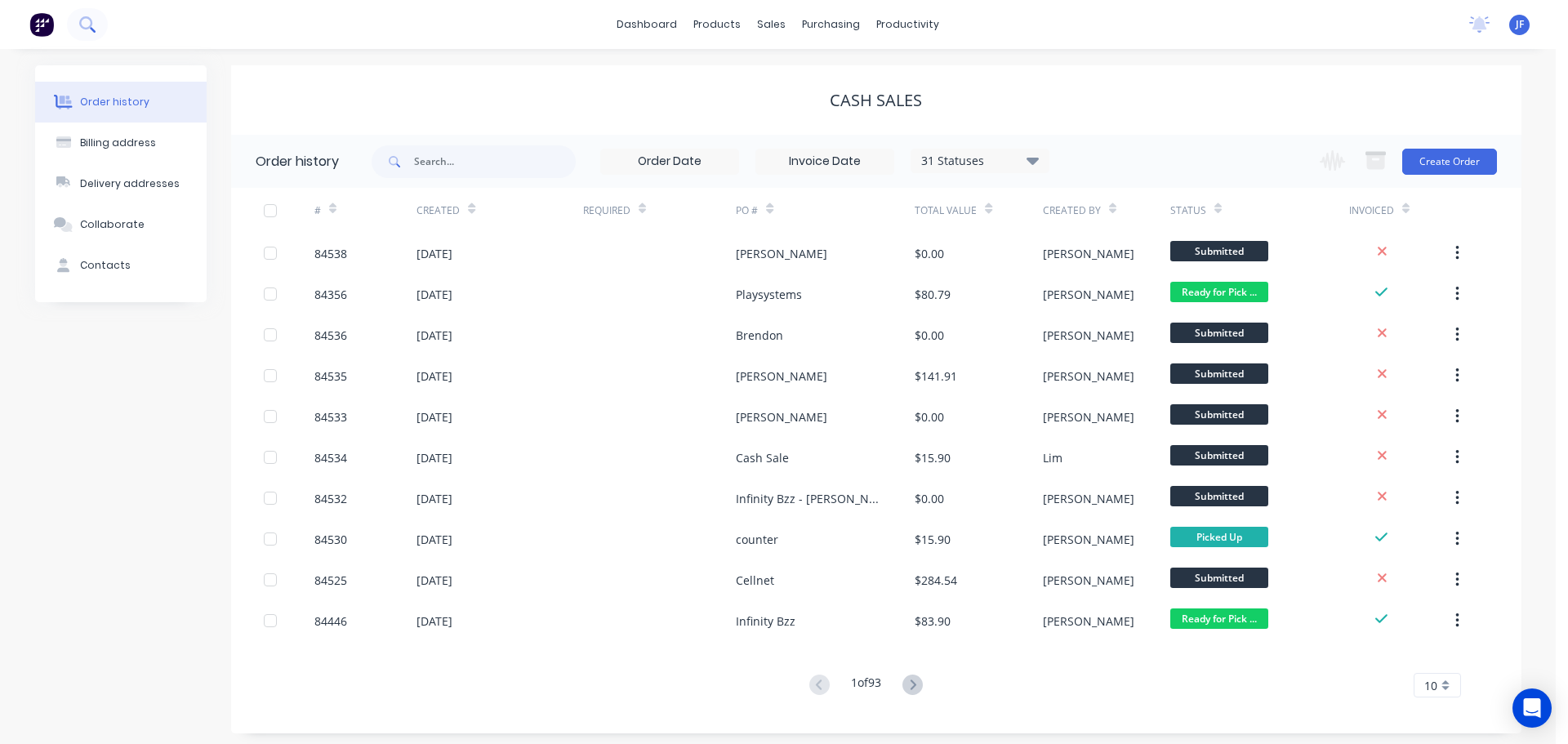
click at [101, 26] on button at bounding box center [88, 24] width 41 height 33
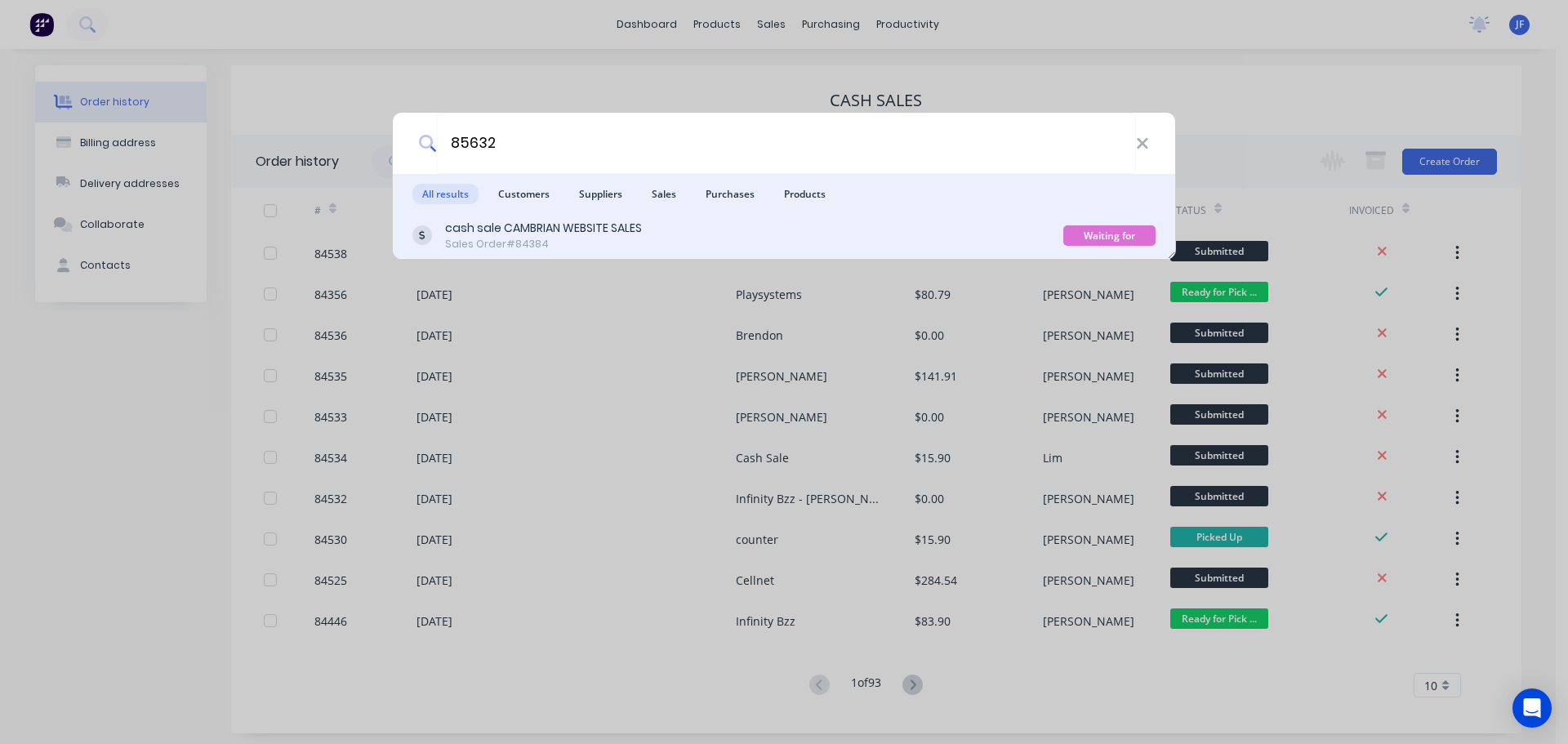
type input "85632"
click at [527, 242] on div "Sales Order #84384" at bounding box center [543, 244] width 197 height 15
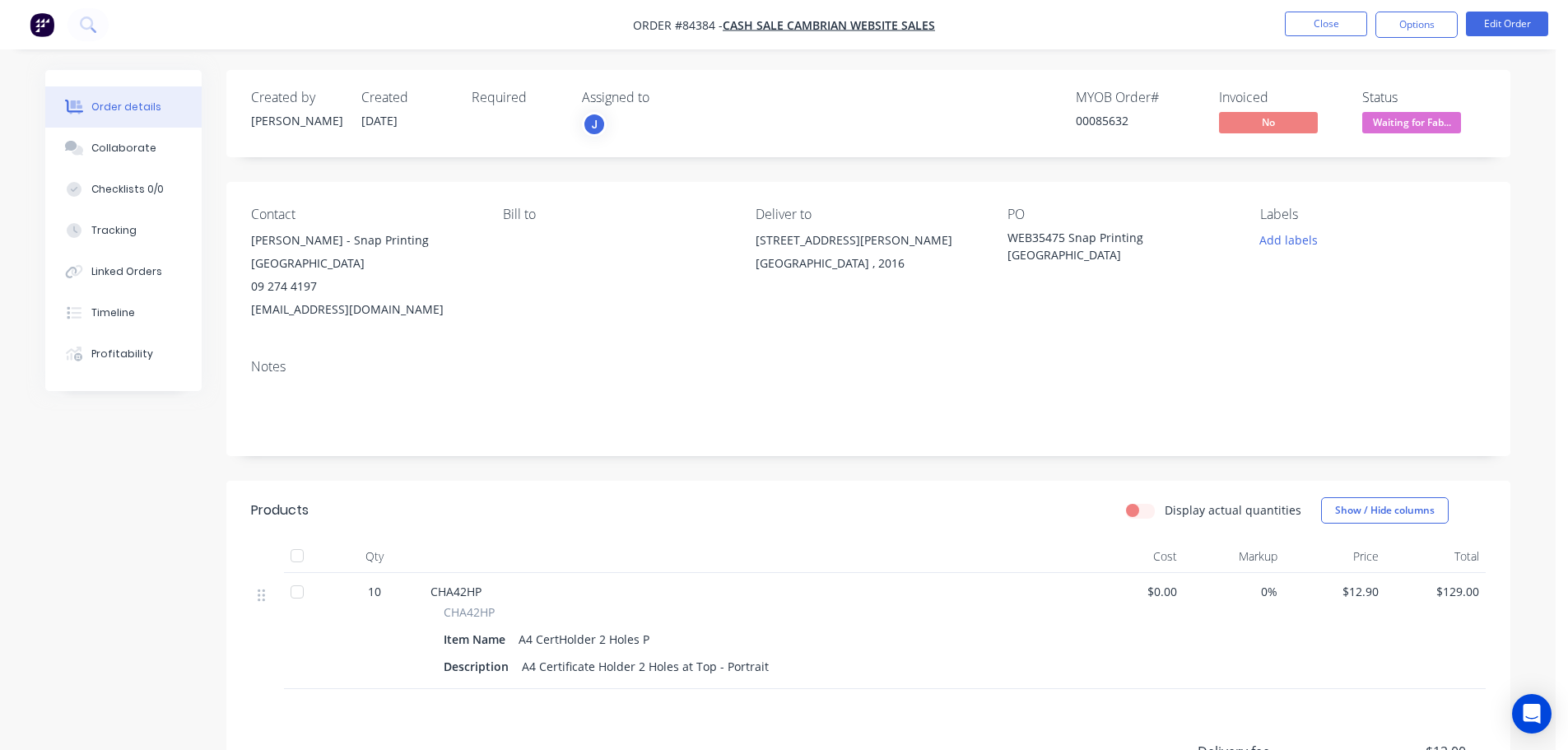
click at [1440, 121] on span "Waiting for Fab..." at bounding box center [1411, 122] width 99 height 21
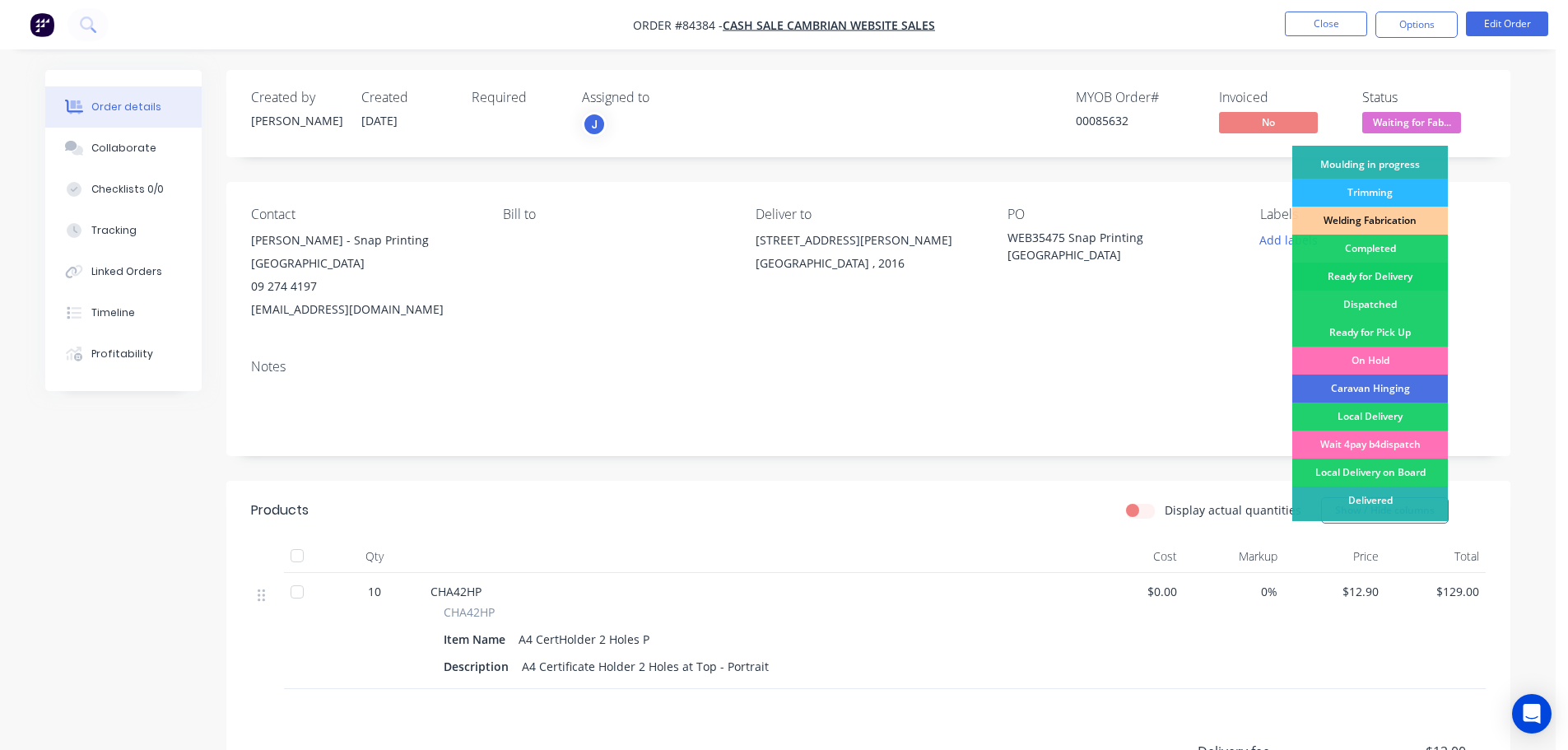
scroll to position [324, 0]
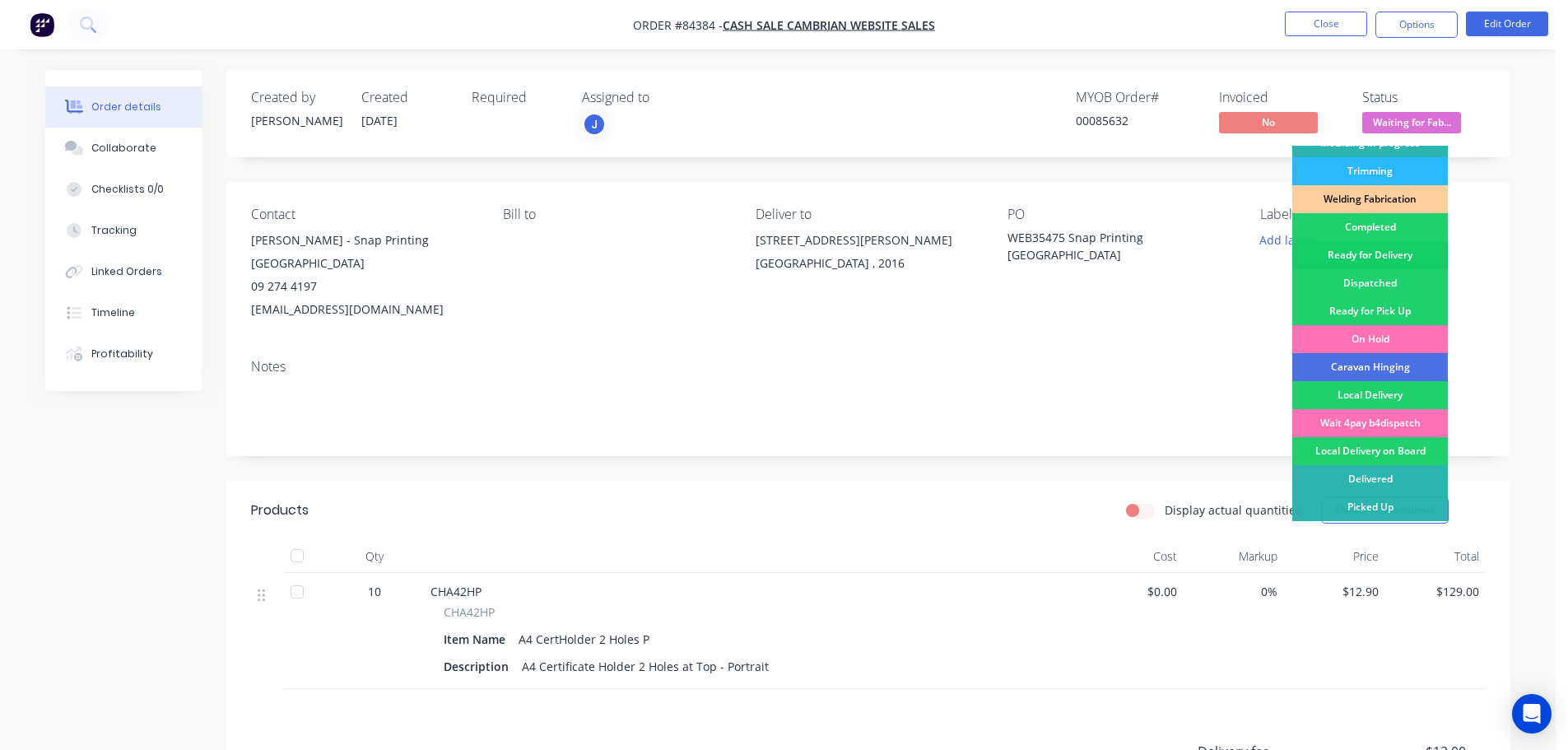
click at [1380, 247] on div "Ready for Delivery" at bounding box center [1370, 256] width 156 height 28
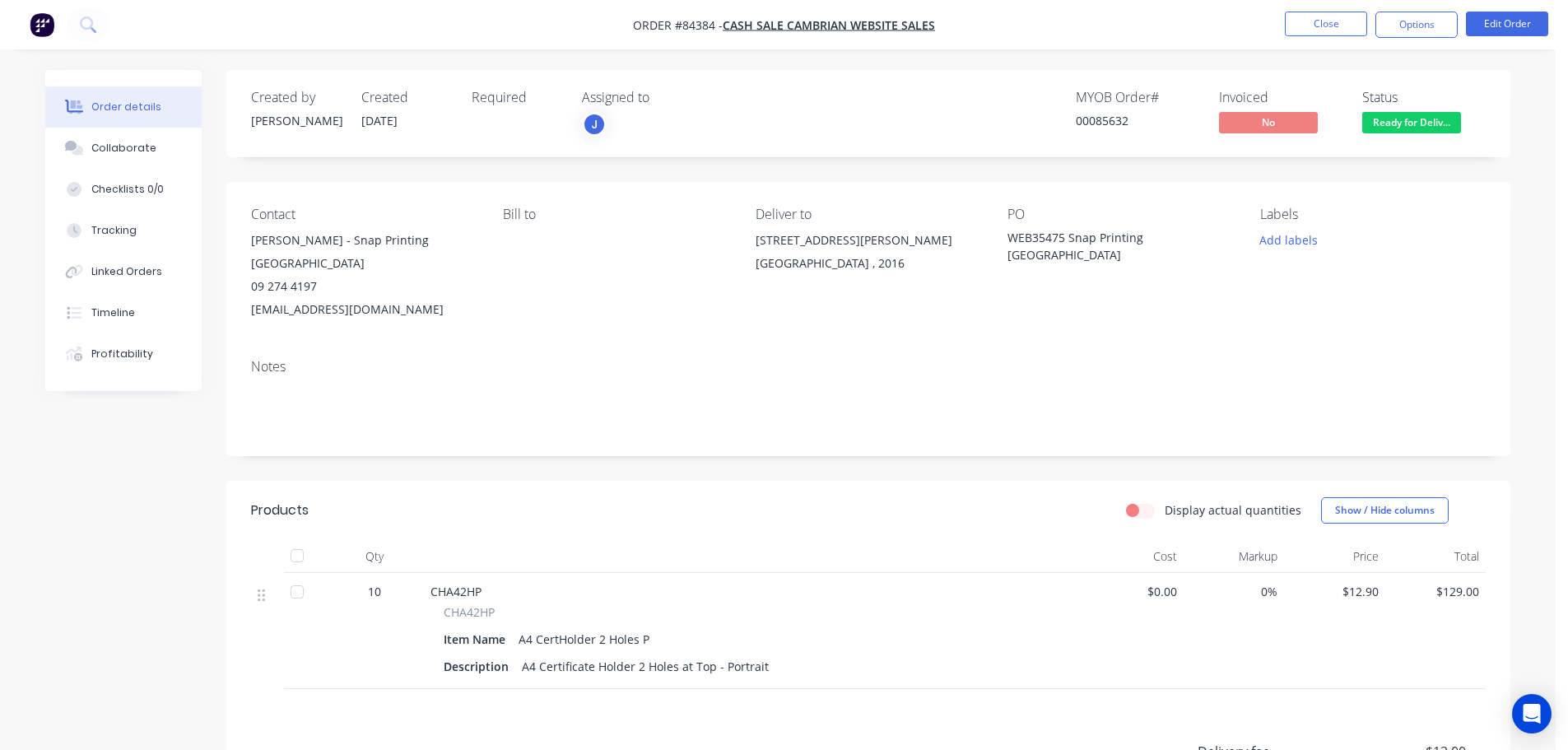
click at [481, 608] on span "CHA42HP" at bounding box center [469, 612] width 51 height 17
click at [480, 608] on span "CHA42HP" at bounding box center [469, 612] width 51 height 17
copy span "CHA42HP"
click at [1389, 24] on button "Options" at bounding box center [1417, 24] width 83 height 26
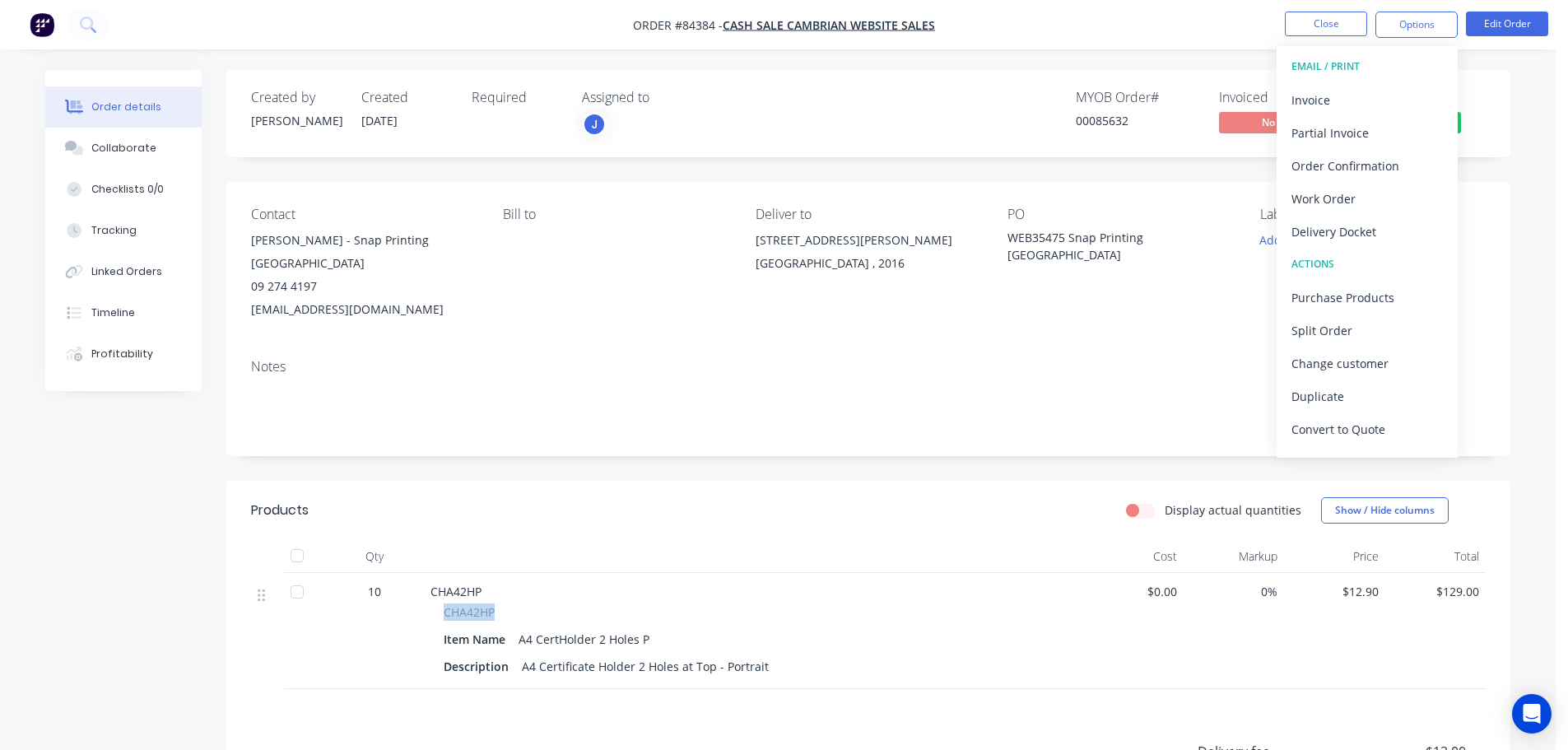
click at [1371, 79] on button "EMAIL / PRINT" at bounding box center [1367, 66] width 181 height 33
click at [1366, 93] on div "Invoice" at bounding box center [1367, 100] width 151 height 23
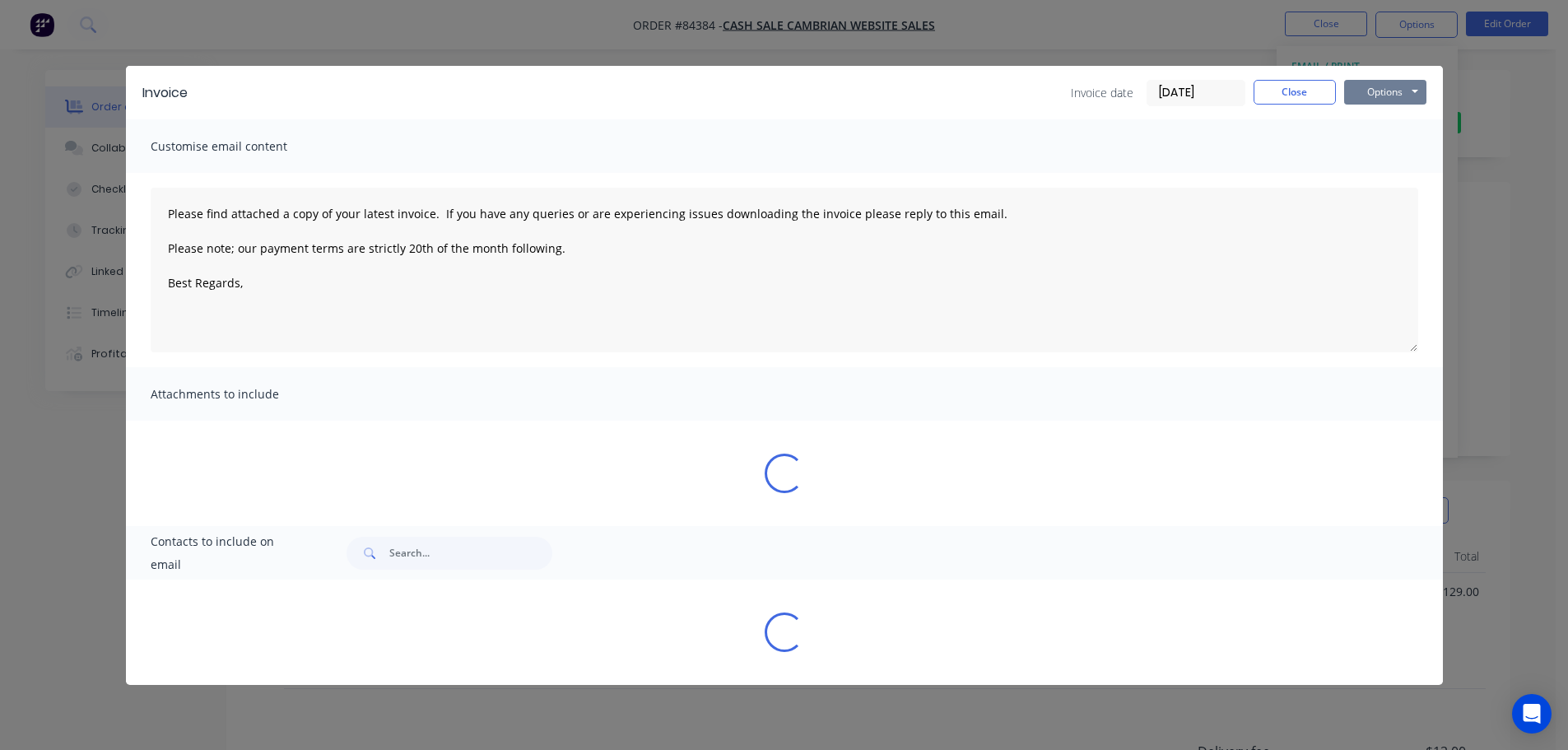
click at [1378, 88] on button "Options" at bounding box center [1386, 92] width 83 height 24
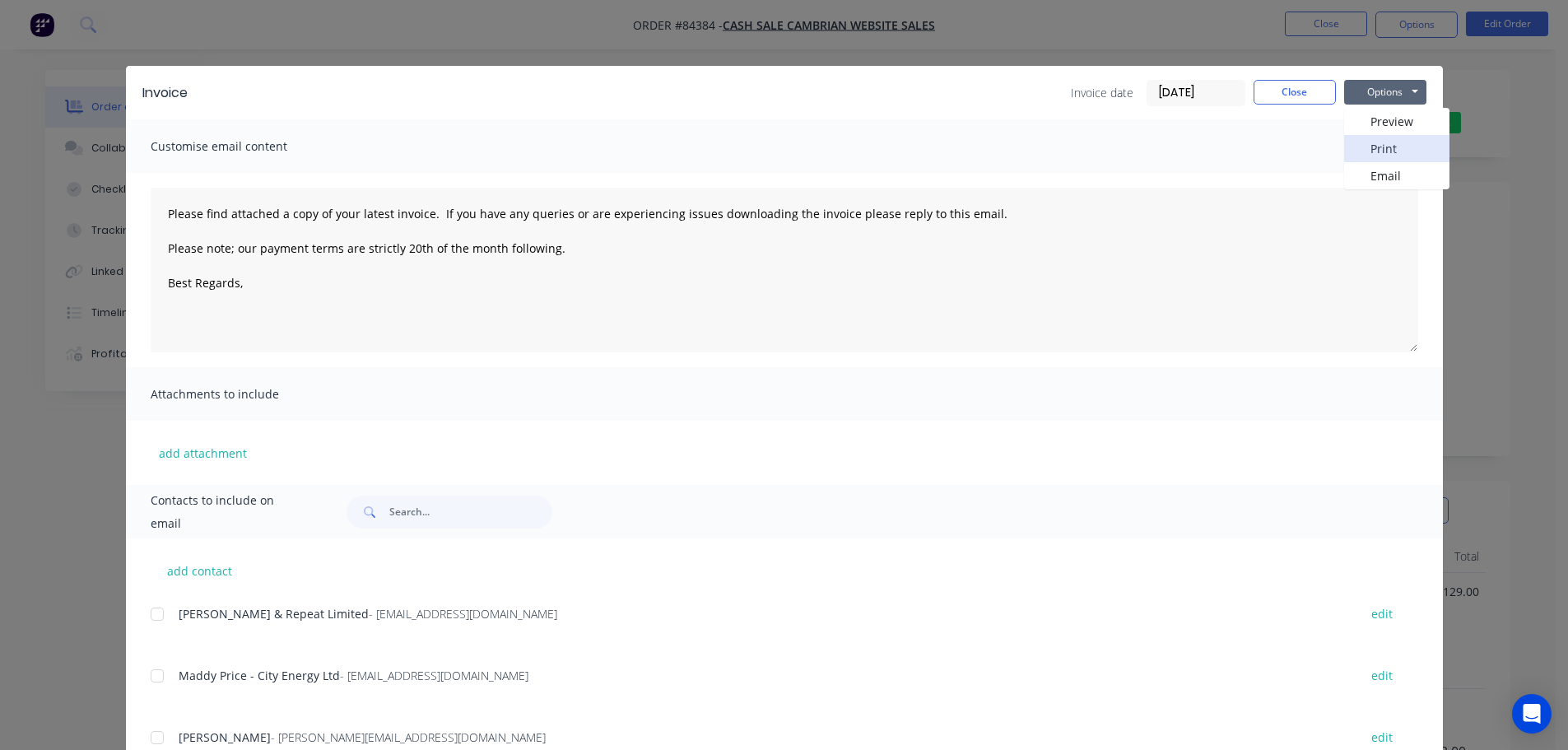
click at [1378, 142] on button "Print" at bounding box center [1397, 148] width 105 height 27
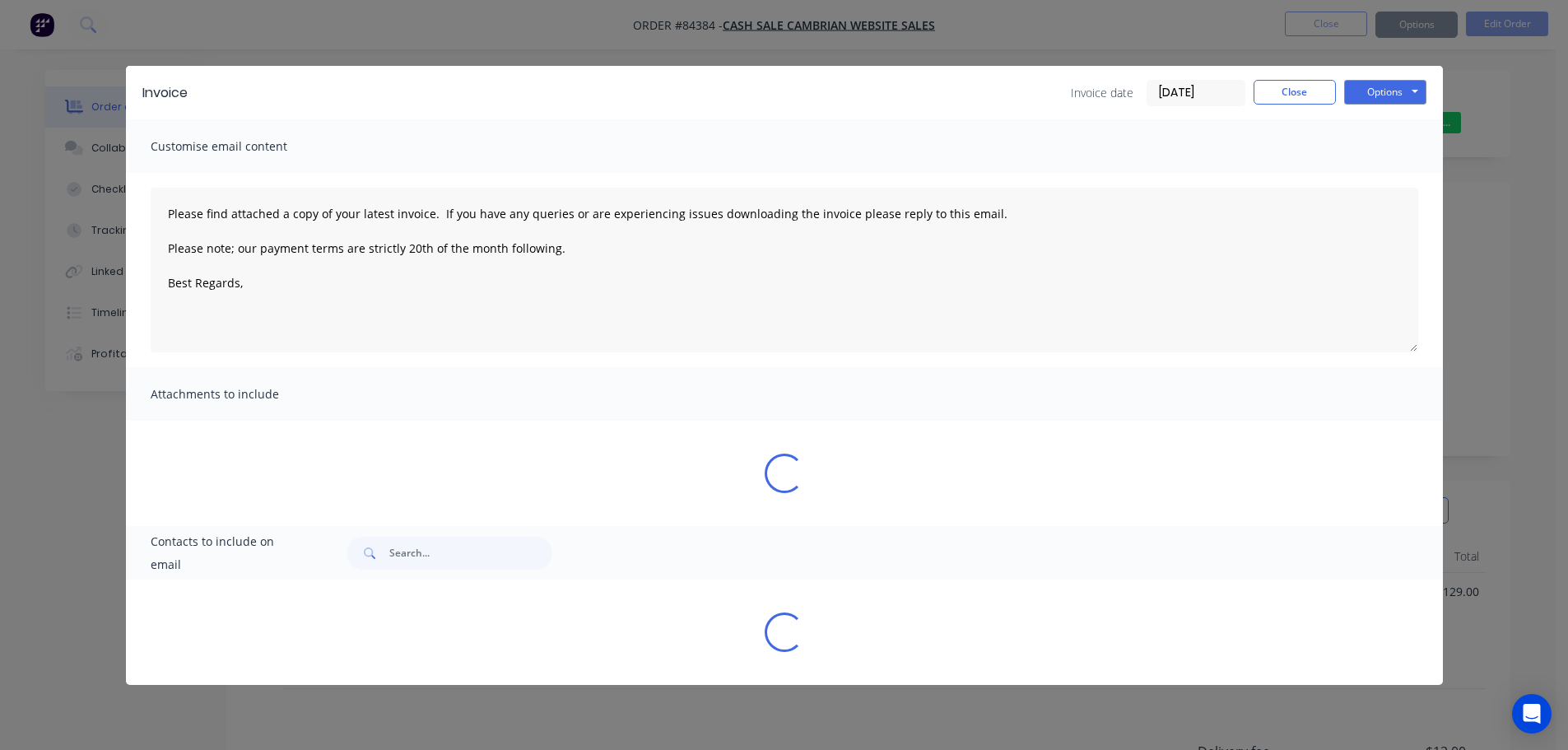
type textarea "Please find attached a copy of your latest invoice. If you have any queries or …"
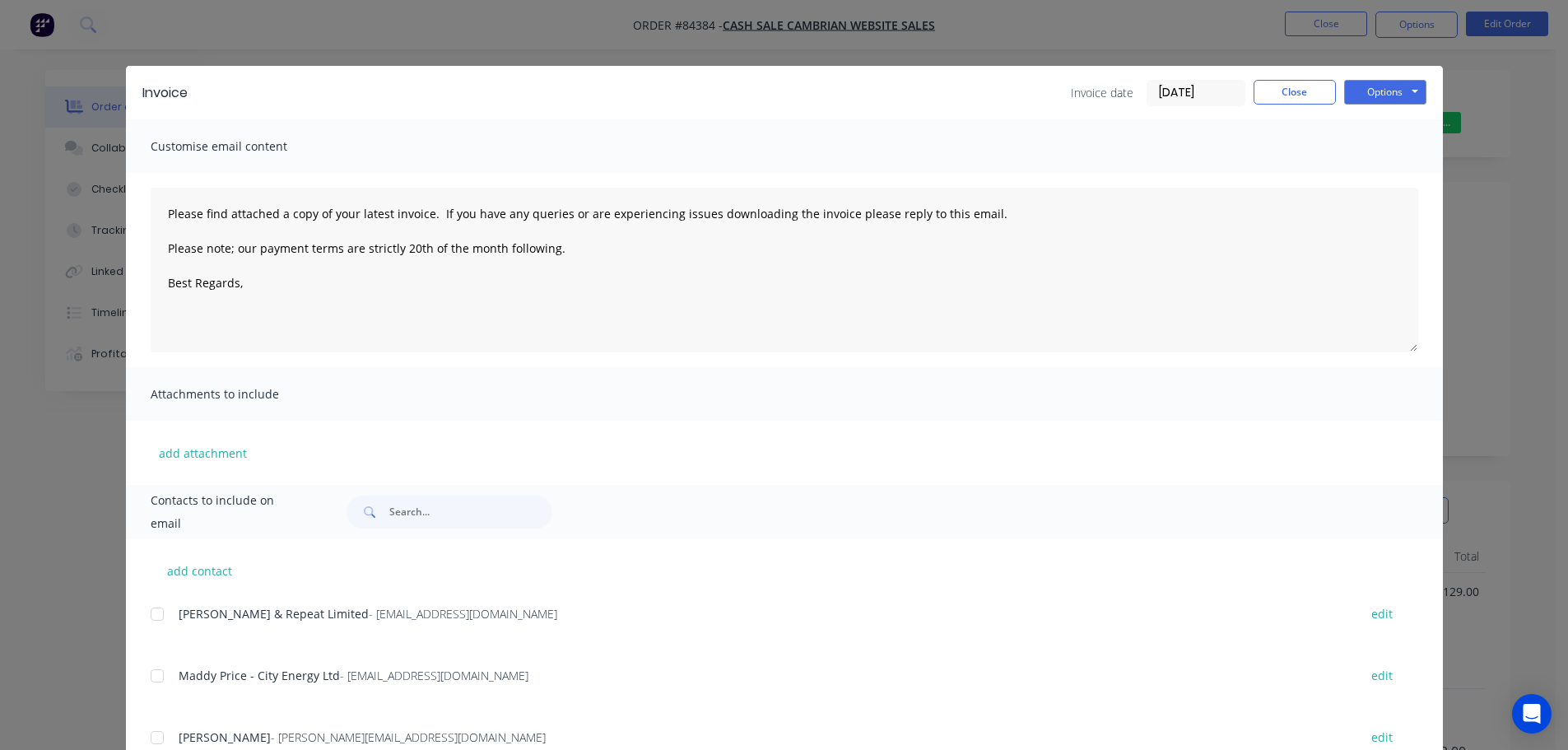
drag, startPoint x: 256, startPoint y: 18, endPoint x: 432, endPoint y: 18, distance: 176.0
click at [289, 18] on div "Invoice Invoice date 10/09/25 Close Options Preview Print Email Customise email…" at bounding box center [784, 375] width 1568 height 750
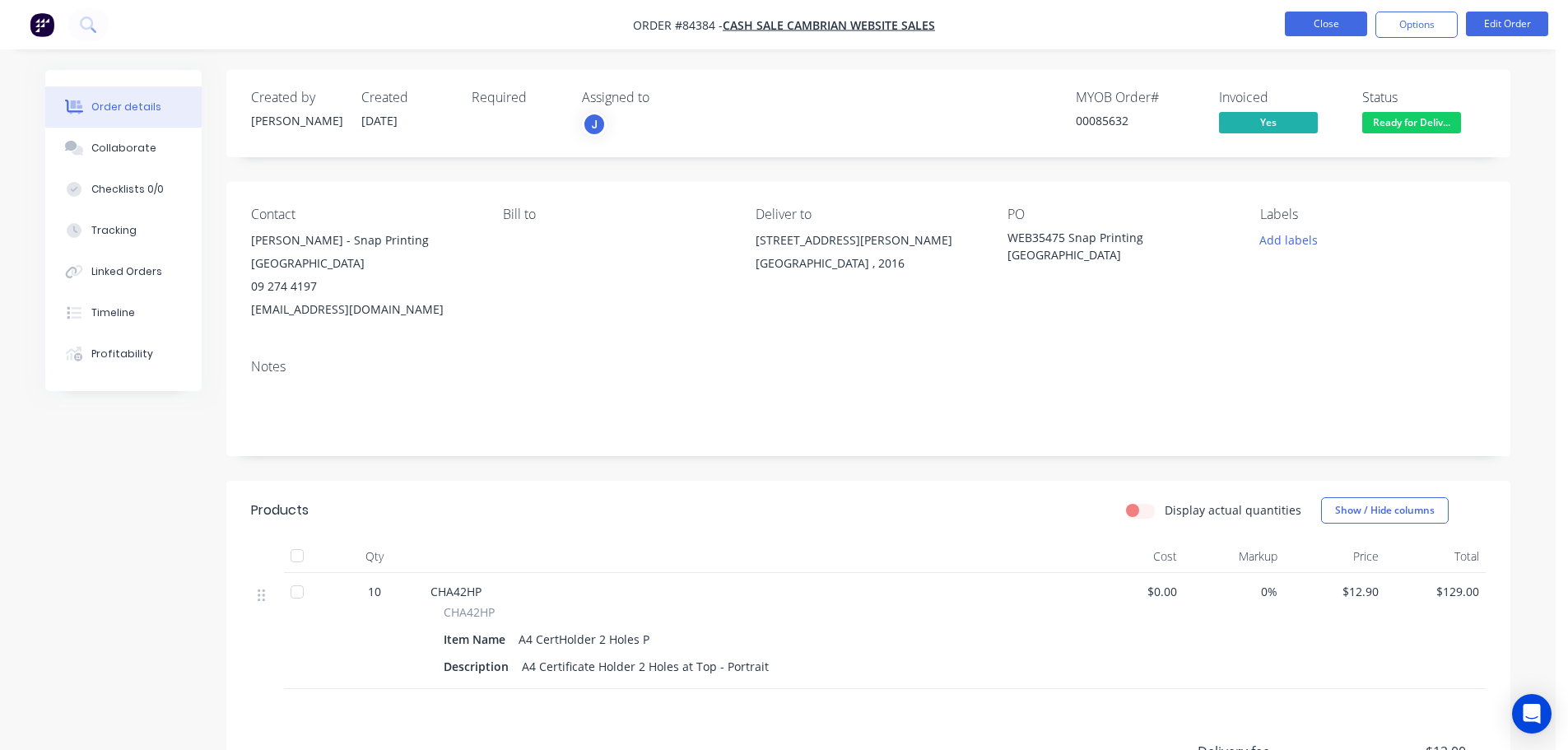
click at [1296, 27] on button "Close" at bounding box center [1327, 23] width 83 height 24
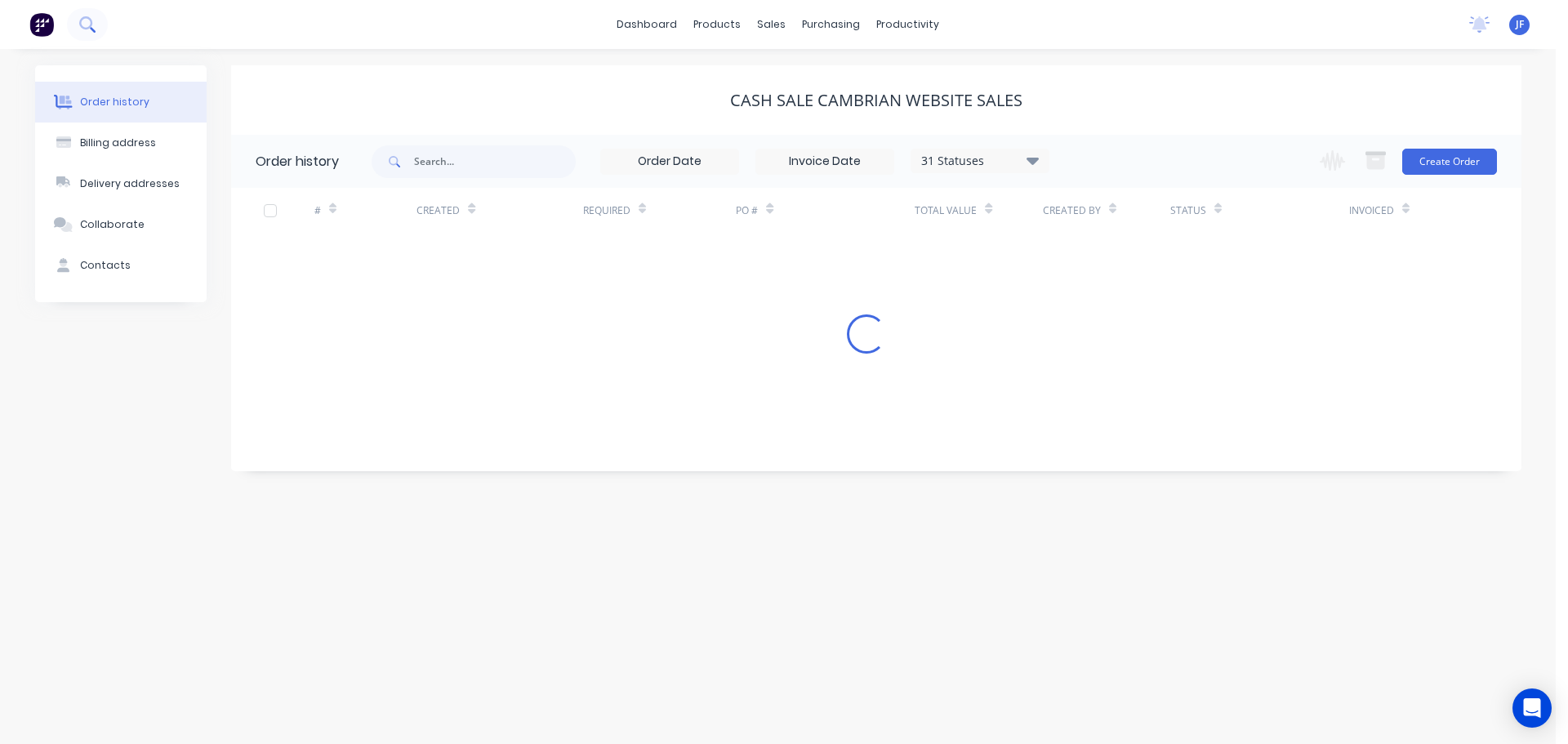
click at [87, 25] on icon at bounding box center [87, 24] width 16 height 16
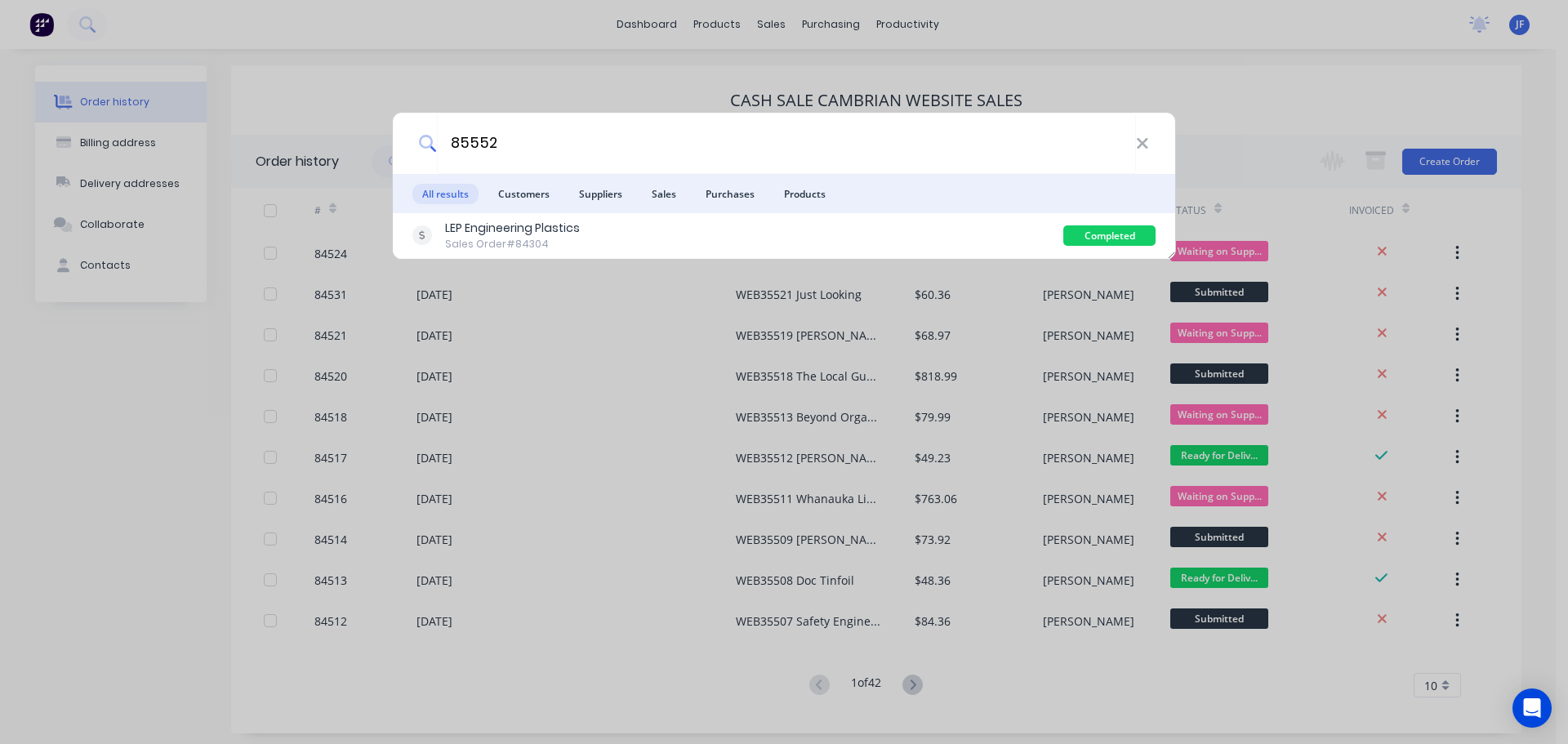
type input "85552"
click at [796, 241] on div "LEP Engineering Plastics Sales Order #84304" at bounding box center [737, 236] width 651 height 32
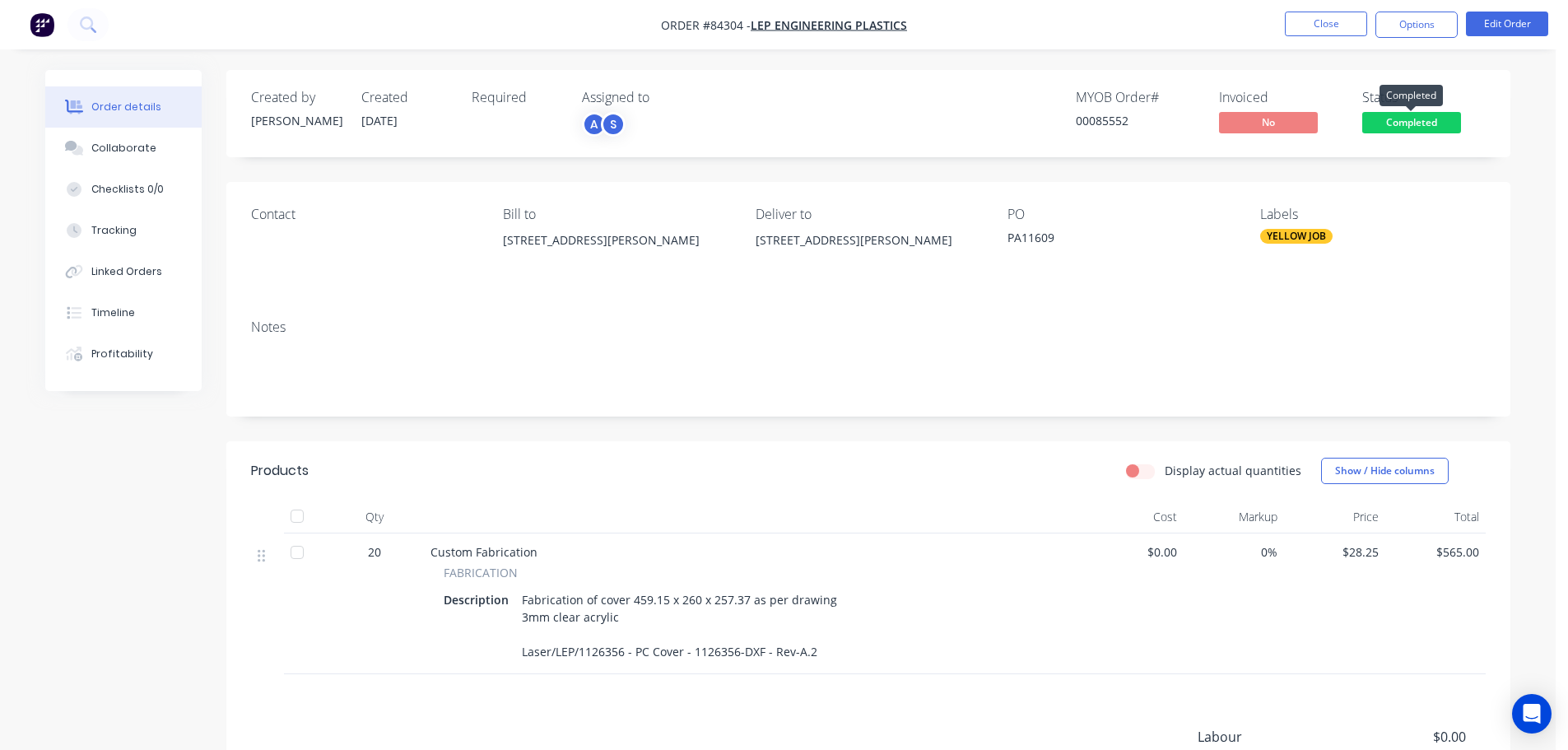
click at [1389, 116] on span "Completed" at bounding box center [1411, 122] width 99 height 21
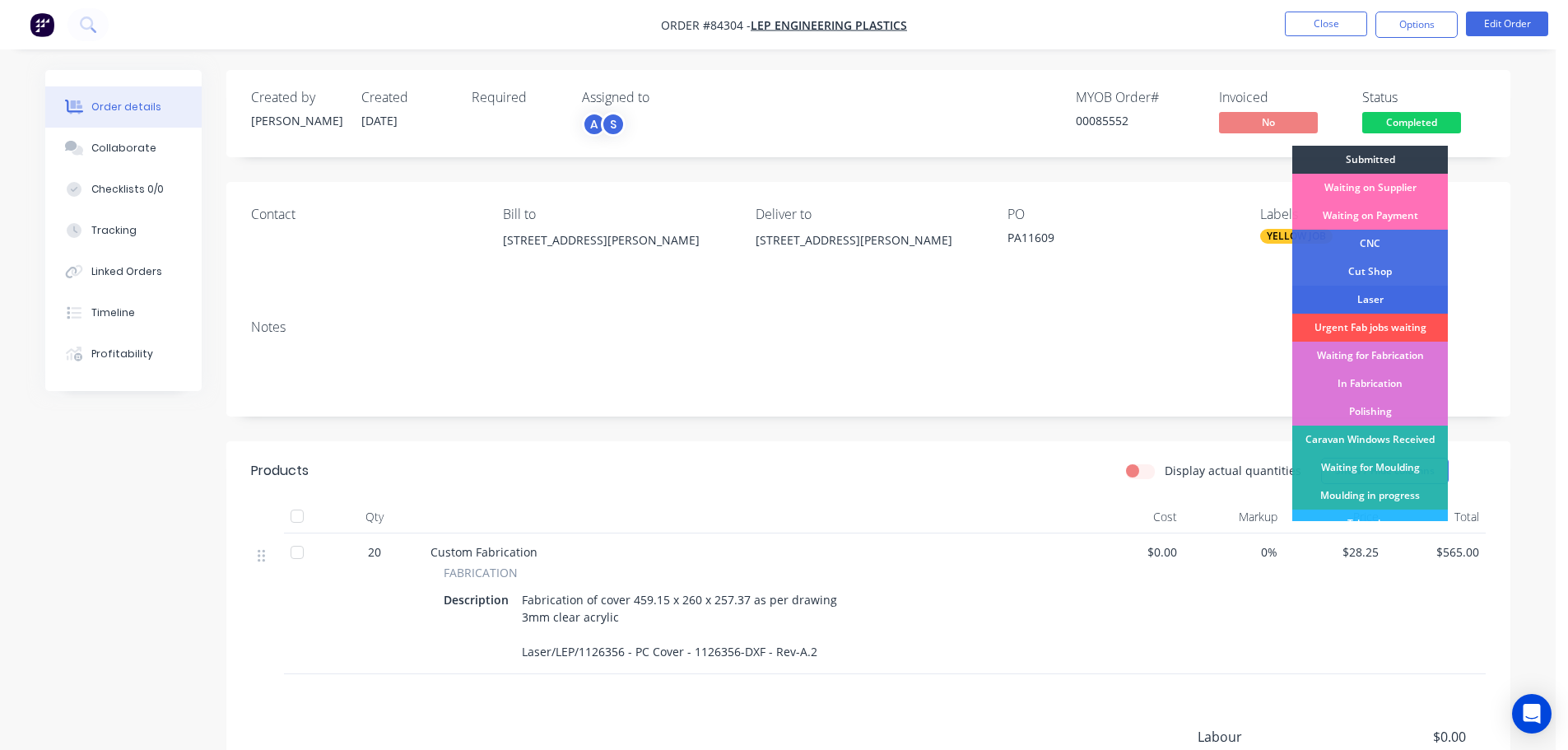
scroll to position [324, 0]
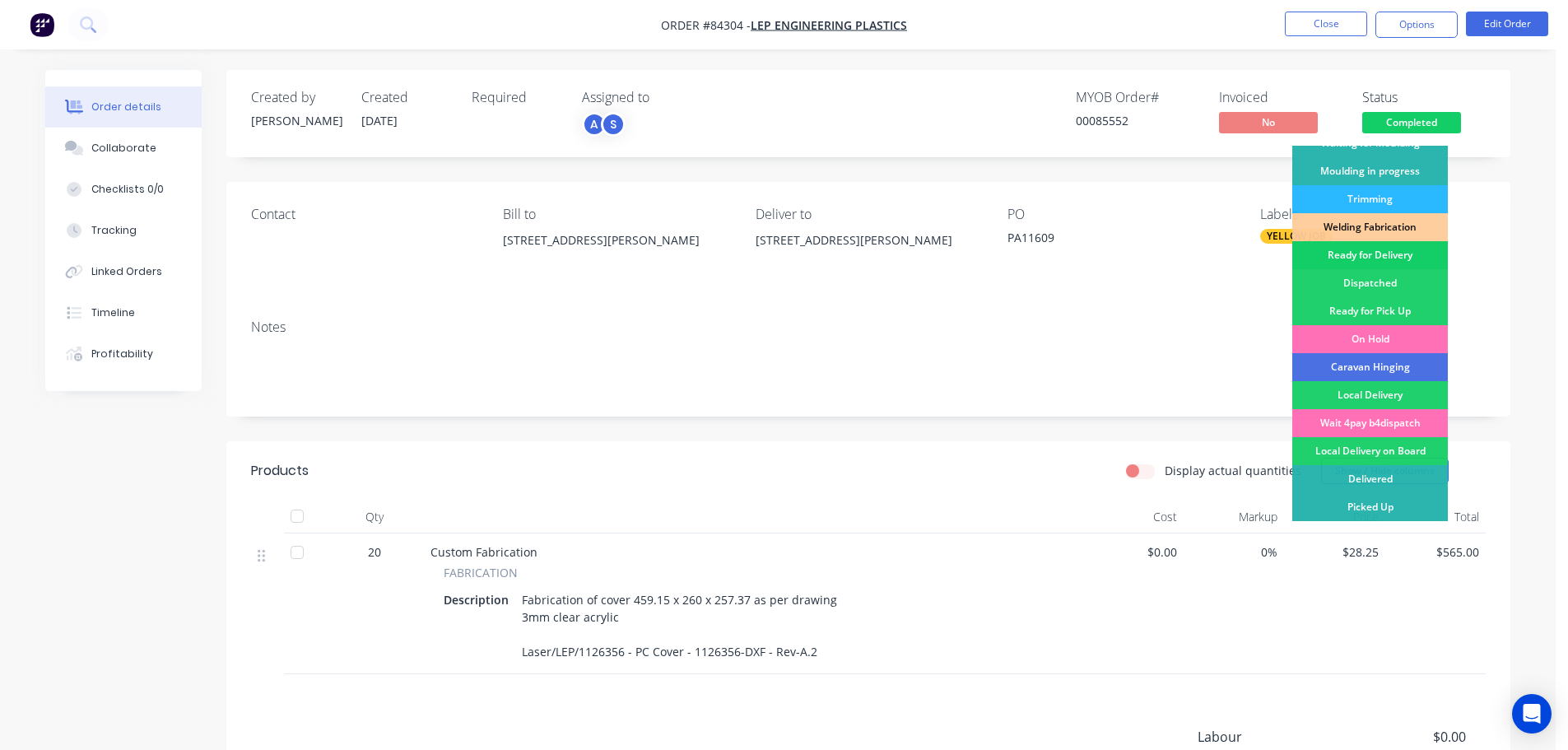
click at [1365, 260] on div "Ready for Delivery" at bounding box center [1370, 256] width 156 height 28
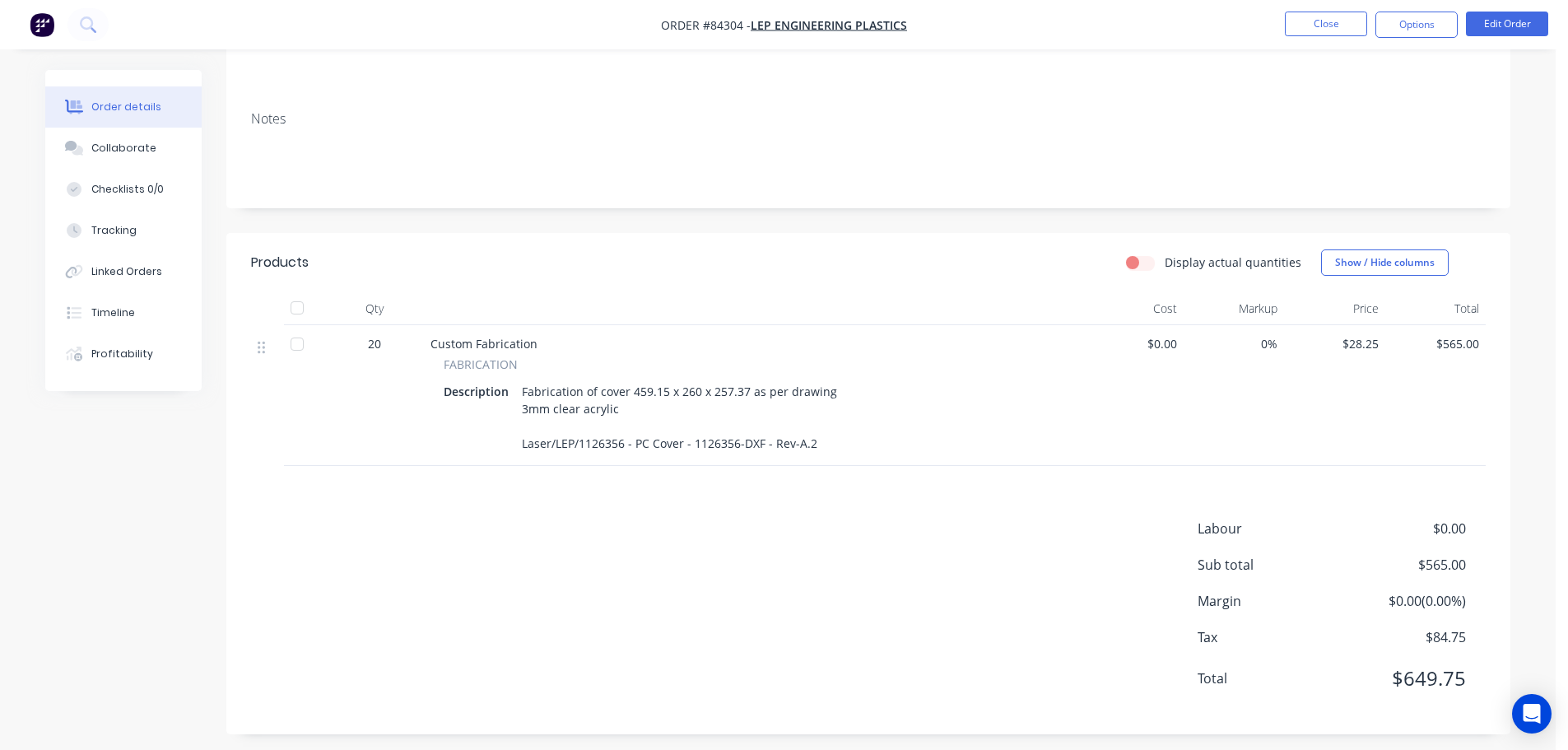
scroll to position [217, 0]
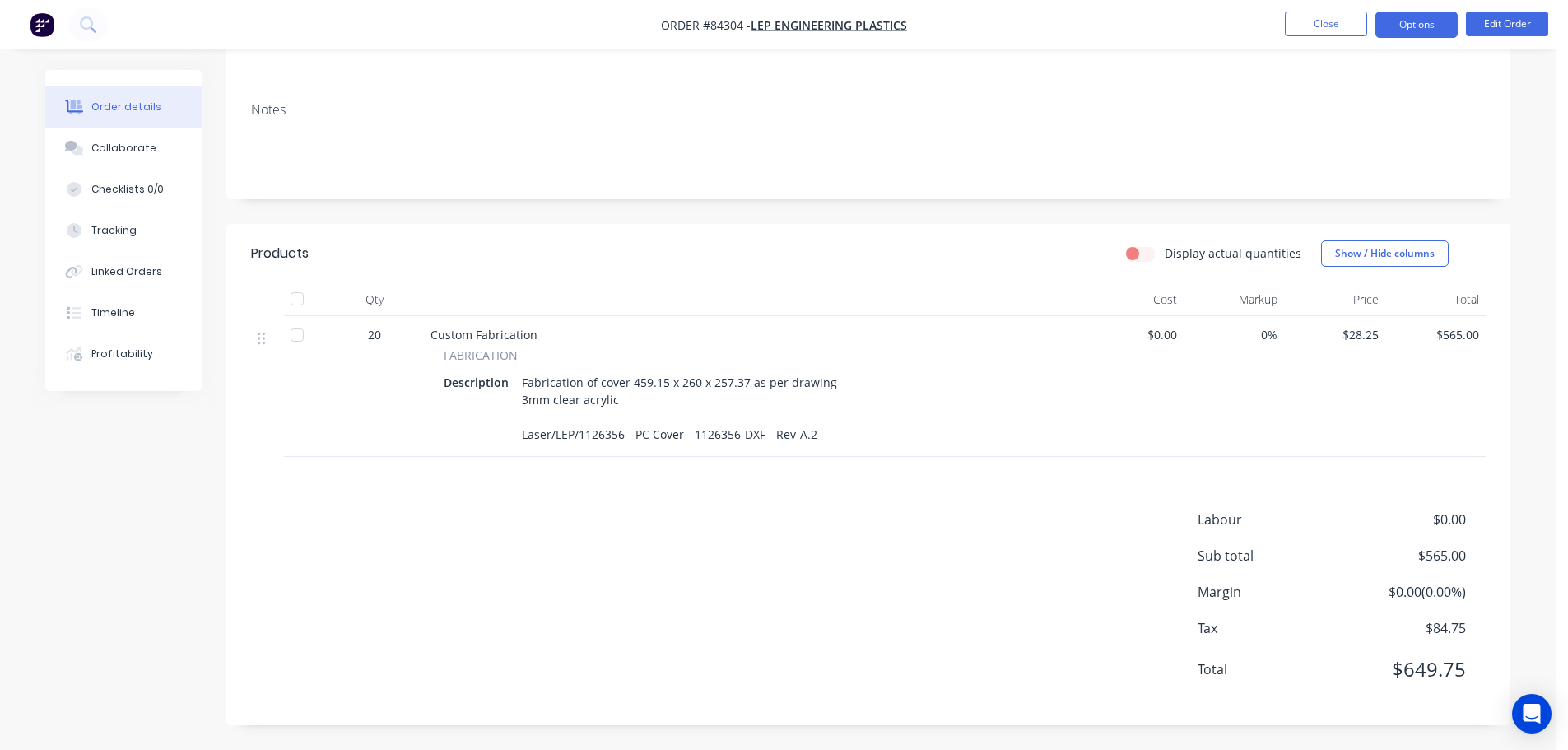
click at [1395, 30] on button "Options" at bounding box center [1417, 24] width 83 height 26
click at [1516, 26] on button "Edit Order" at bounding box center [1507, 23] width 83 height 24
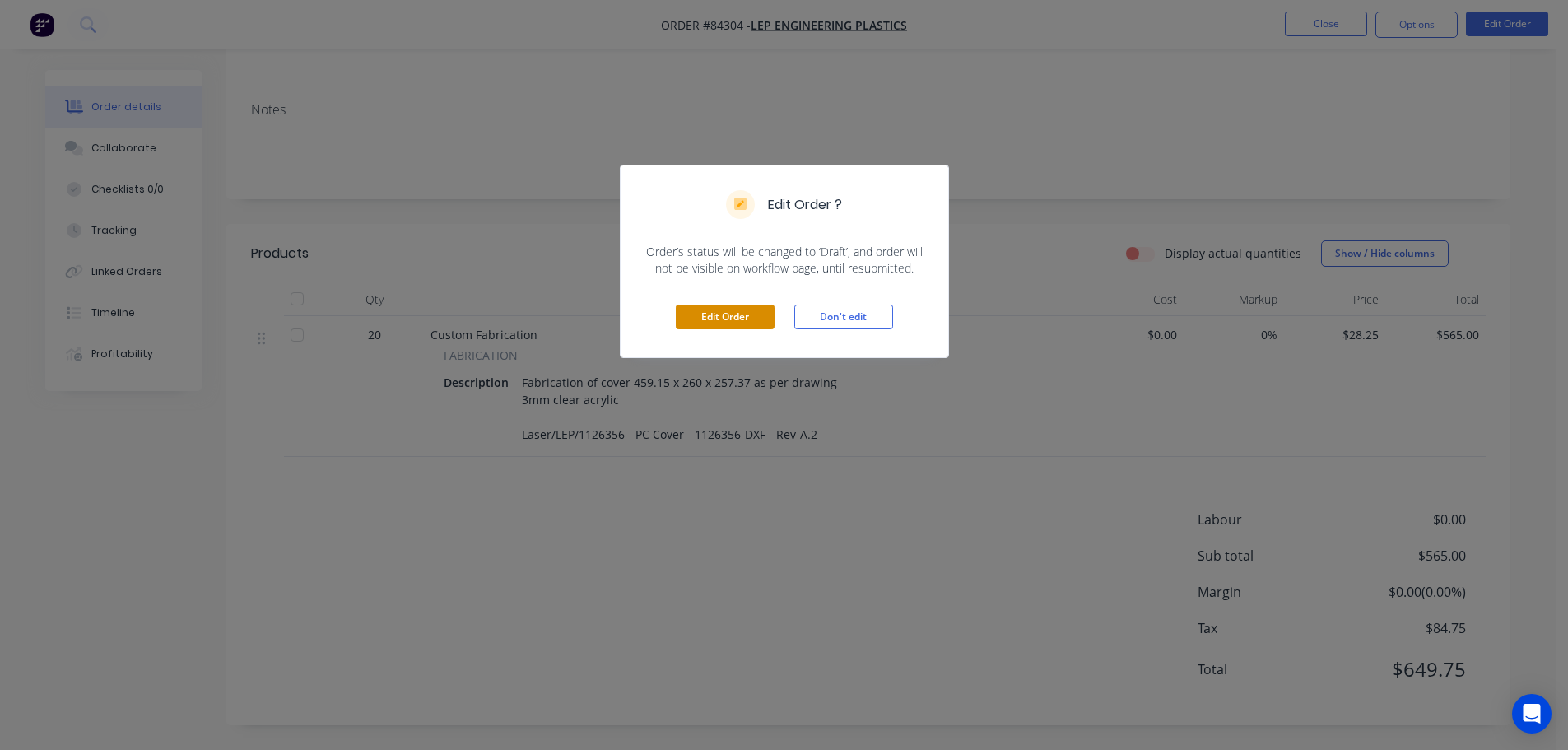
click at [743, 311] on button "Edit Order" at bounding box center [724, 317] width 99 height 24
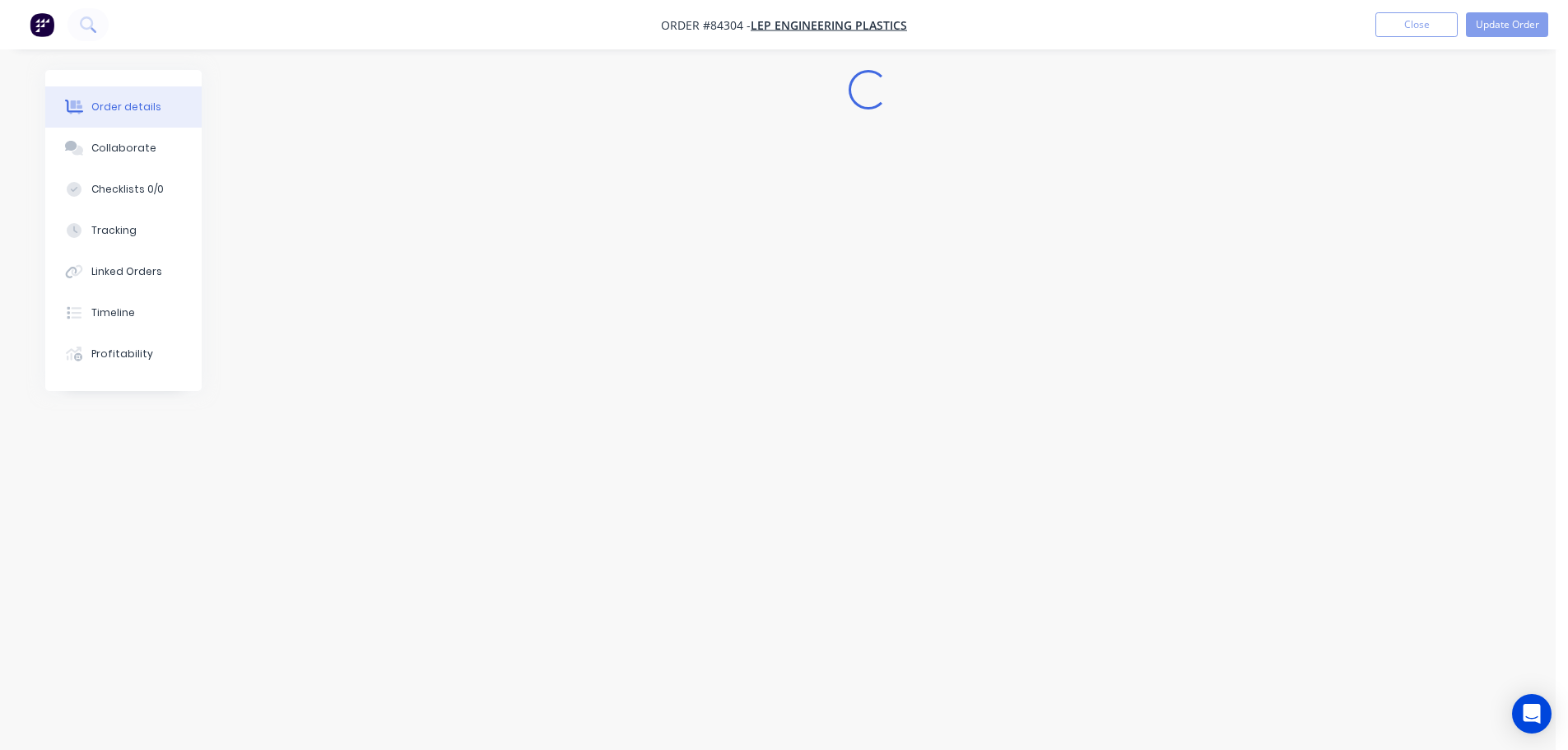
scroll to position [0, 0]
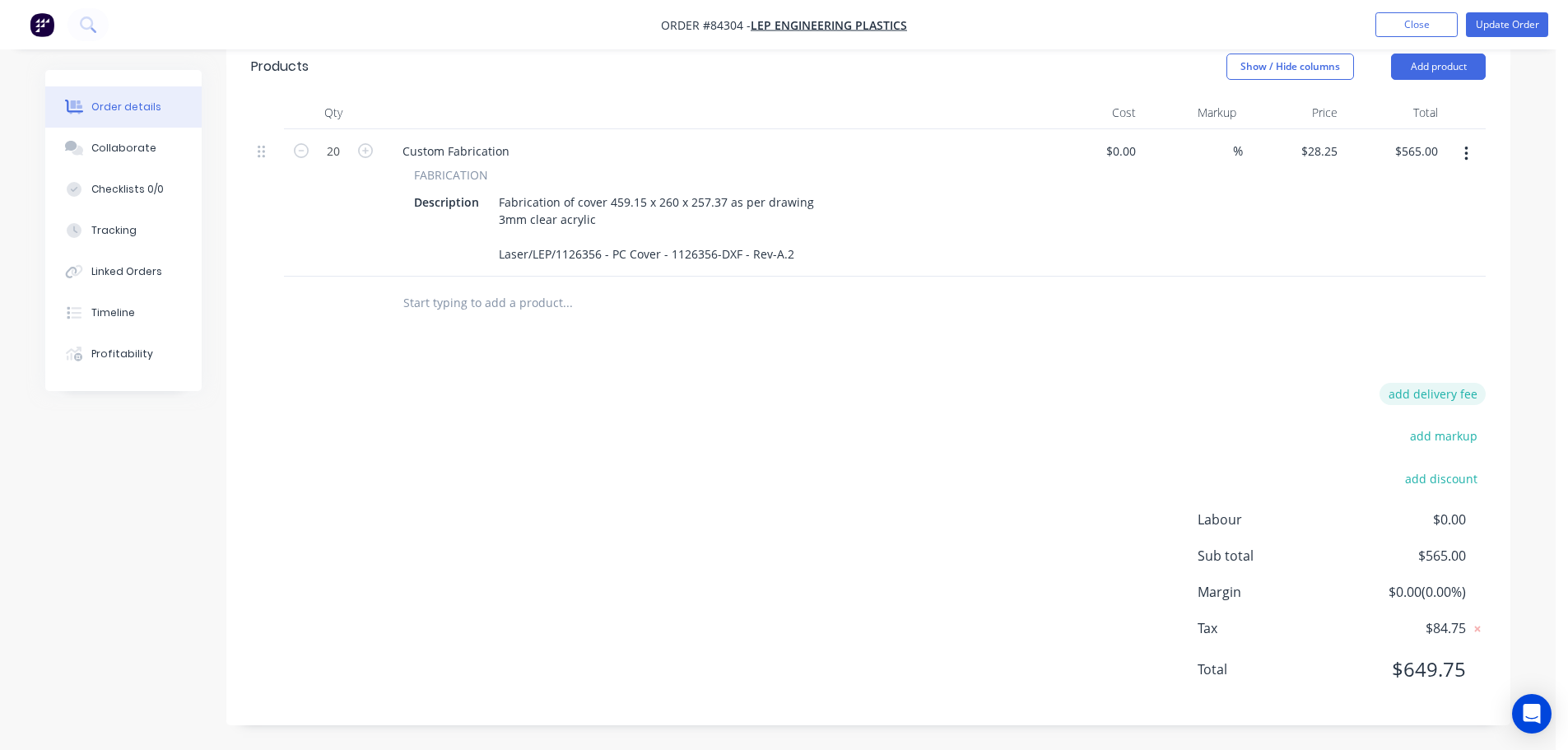
click at [1438, 393] on button "add delivery fee" at bounding box center [1432, 394] width 106 height 23
click at [1477, 398] on icon at bounding box center [1478, 399] width 6 height 6
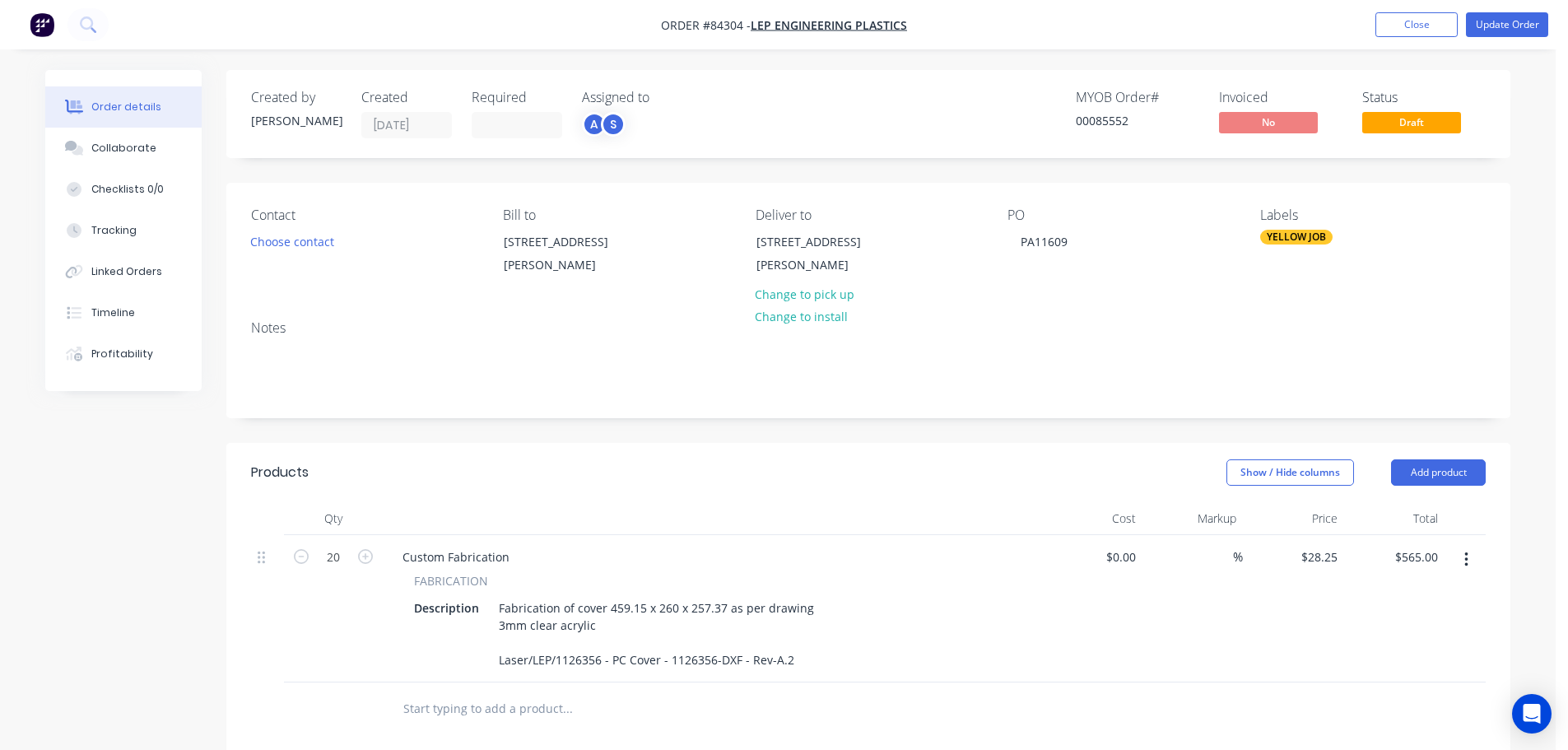
click at [461, 429] on div "Created by Chantal Created 01/09/25 Required Assigned to A S MYOB Order # 00085…" at bounding box center [868, 600] width 1284 height 1061
click at [1492, 12] on button "Update Order" at bounding box center [1507, 24] width 83 height 24
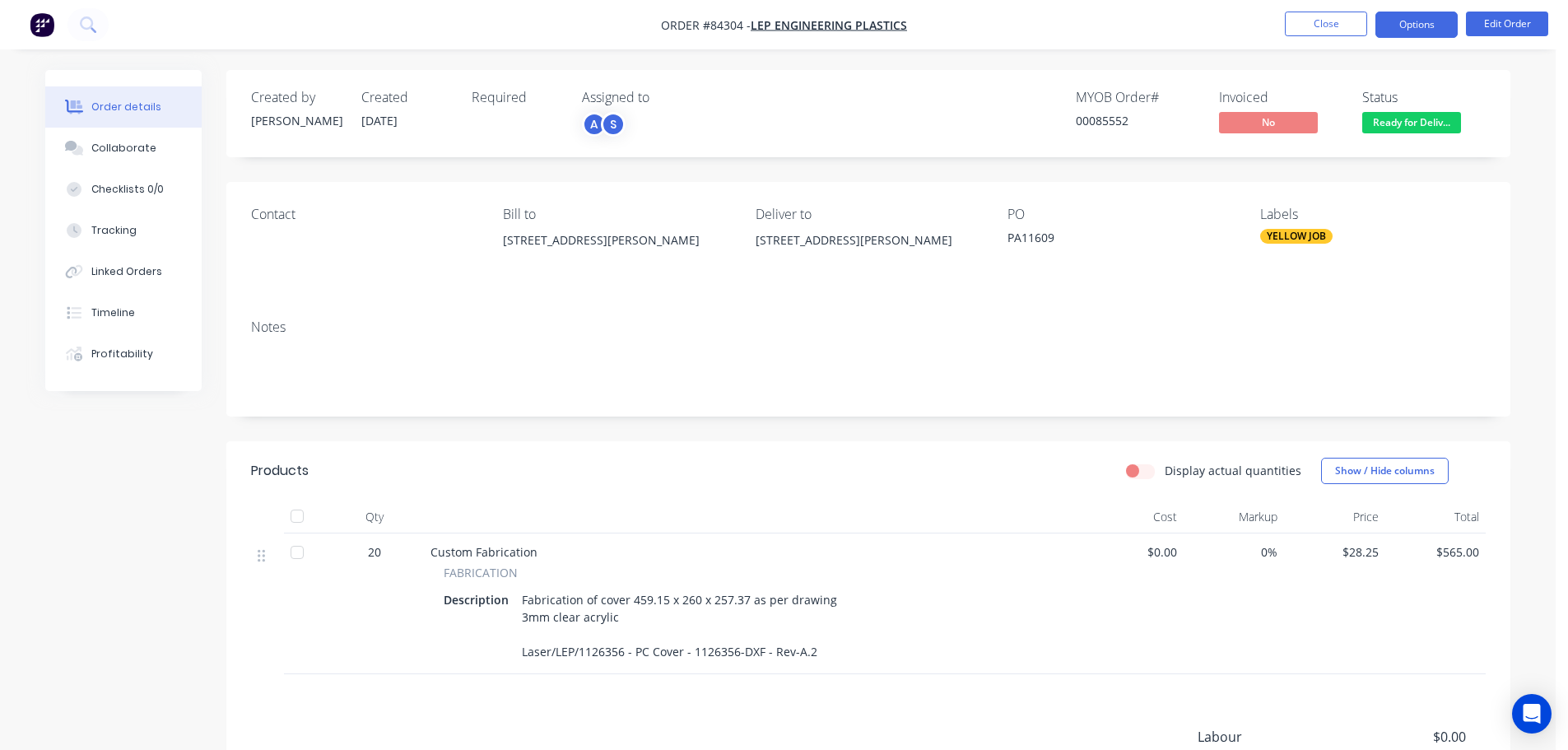
click at [1420, 17] on button "Options" at bounding box center [1417, 24] width 83 height 26
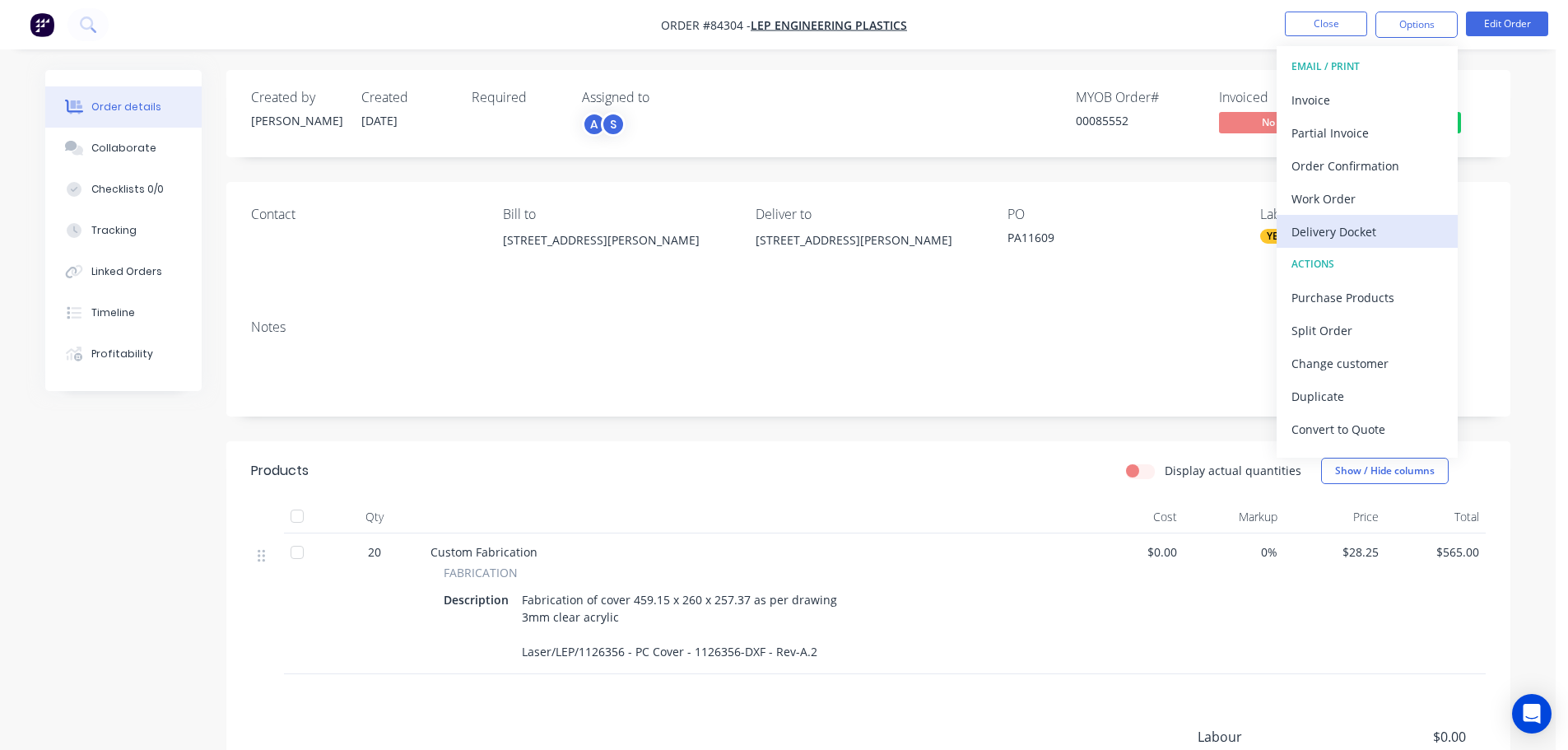
click at [1371, 227] on div "Delivery Docket" at bounding box center [1367, 231] width 151 height 23
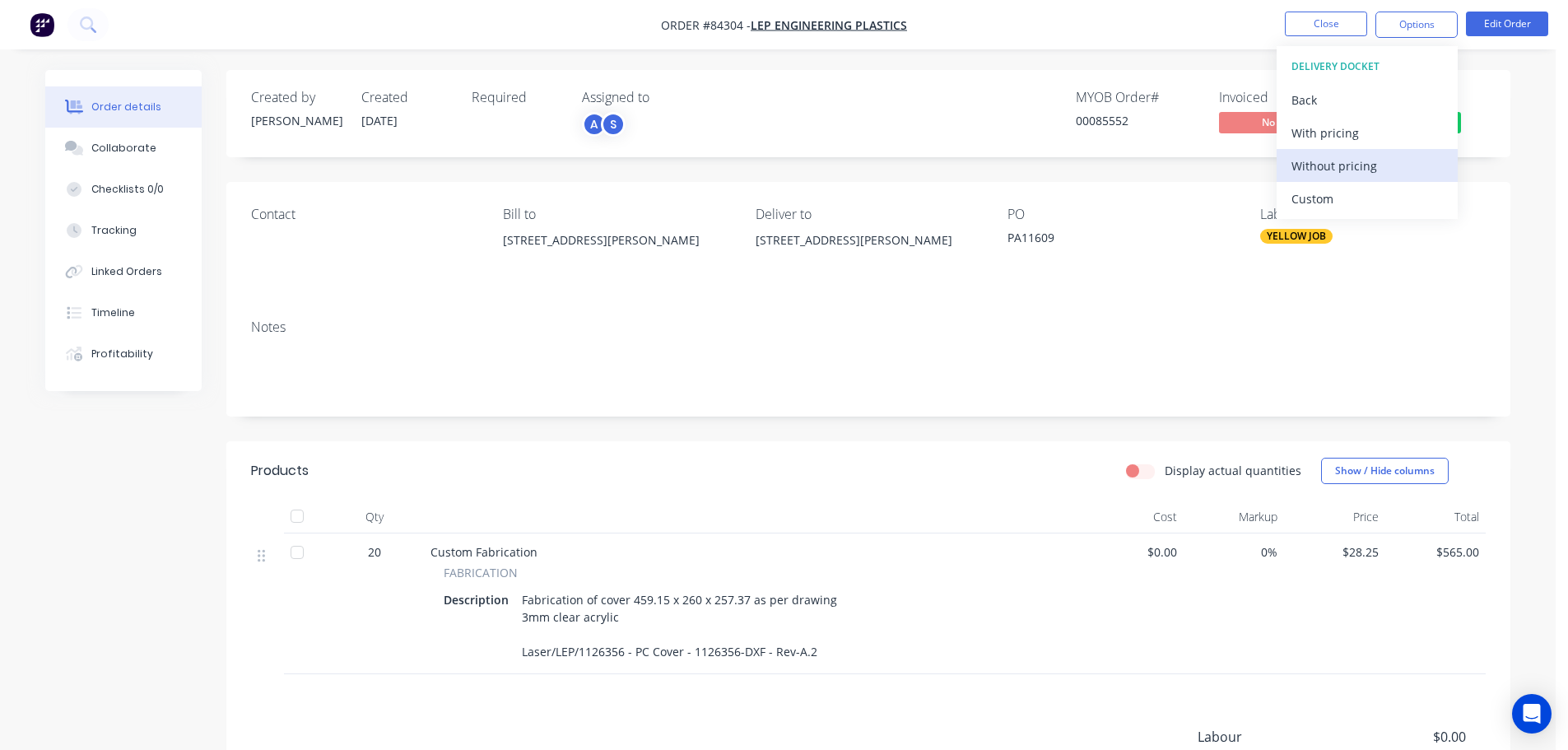
drag, startPoint x: 1368, startPoint y: 145, endPoint x: 1369, endPoint y: 162, distance: 17.0
click at [1369, 162] on div "DELIVERY DOCKET Back With pricing Without pricing Custom" at bounding box center [1367, 133] width 181 height 173
click at [1369, 162] on div "Without pricing" at bounding box center [1367, 165] width 151 height 23
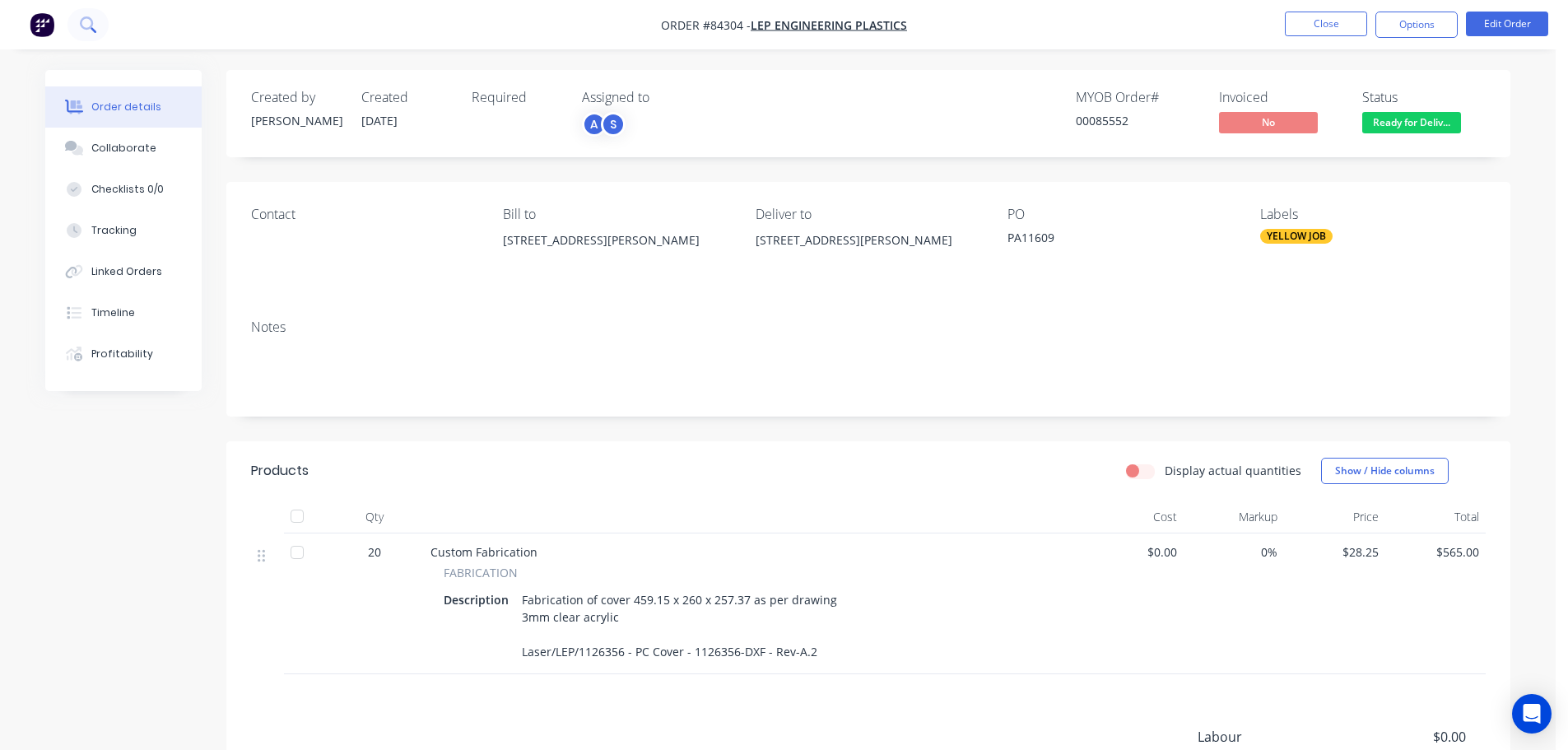
click at [91, 32] on icon at bounding box center [87, 24] width 16 height 16
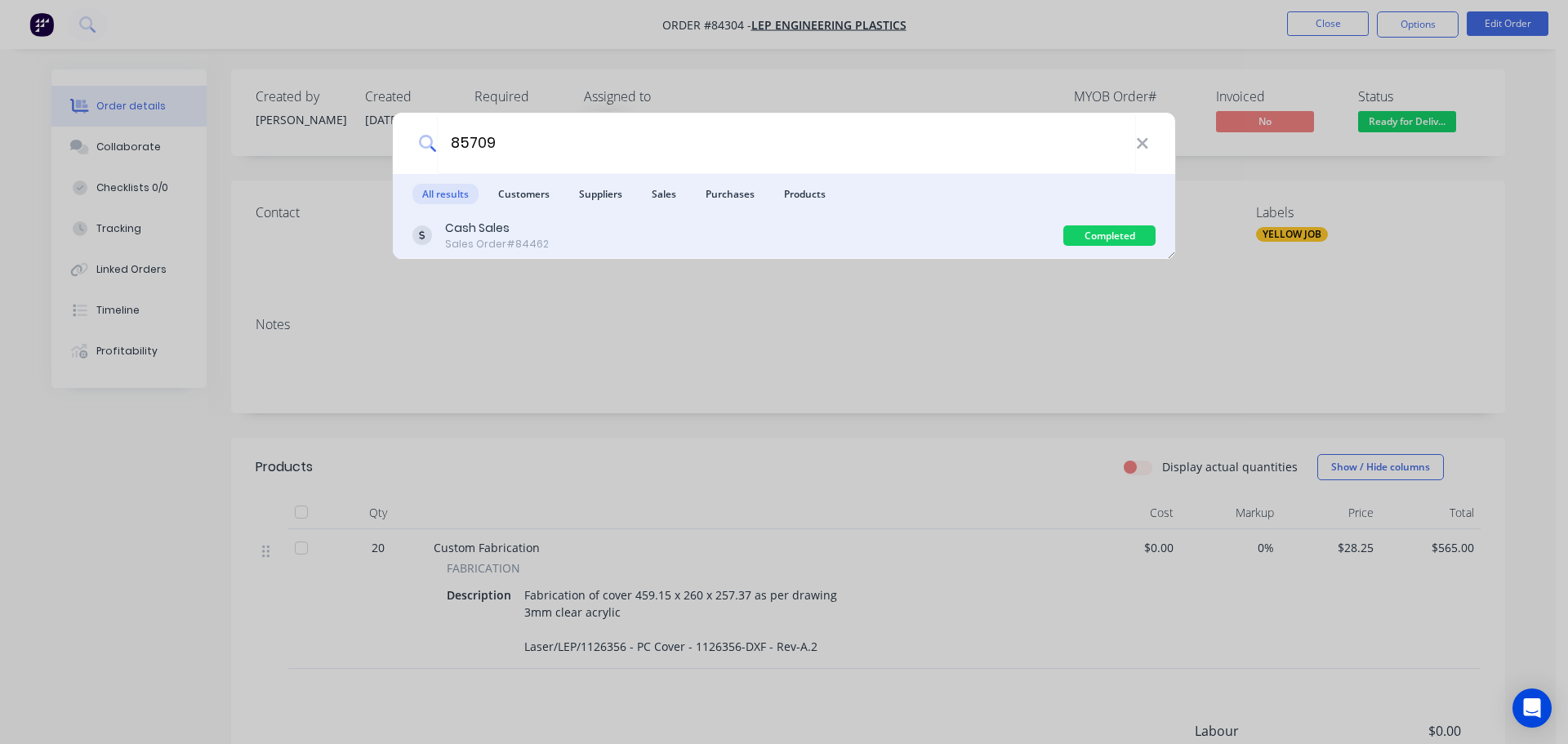
type input "85709"
click at [999, 233] on div "Cash Sales Sales Order #84462" at bounding box center [737, 236] width 651 height 32
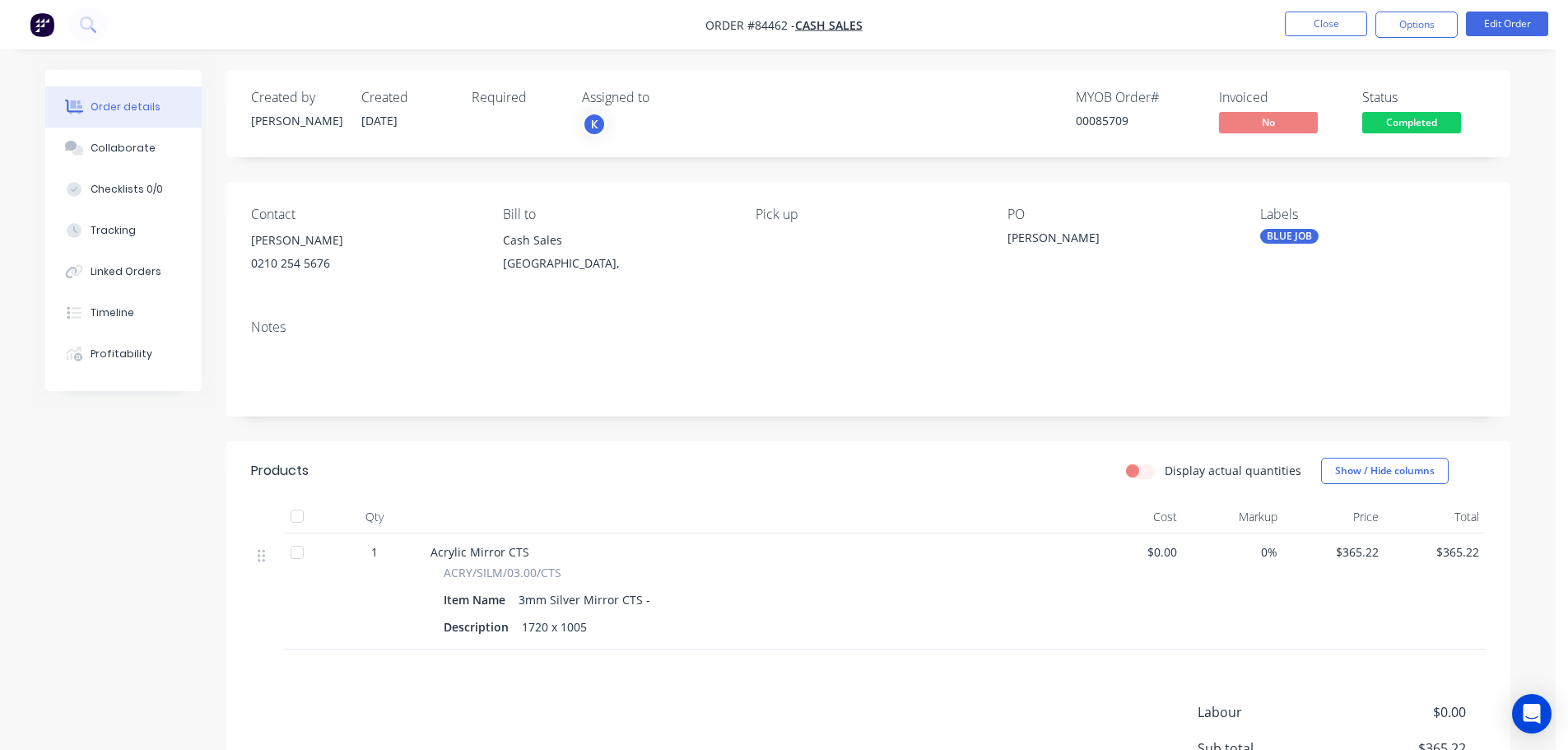
click at [1381, 118] on span "Completed" at bounding box center [1411, 122] width 99 height 21
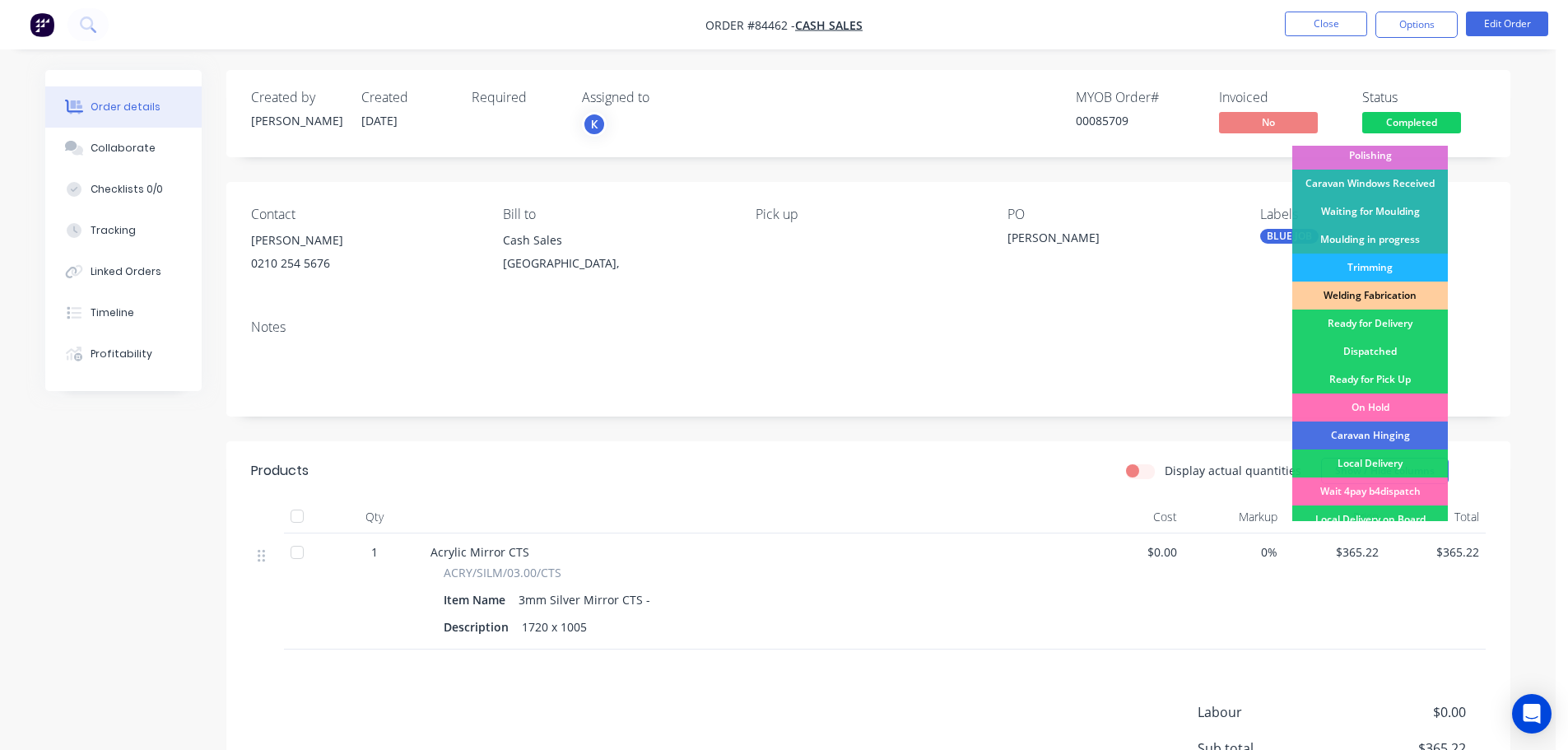
scroll to position [324, 0]
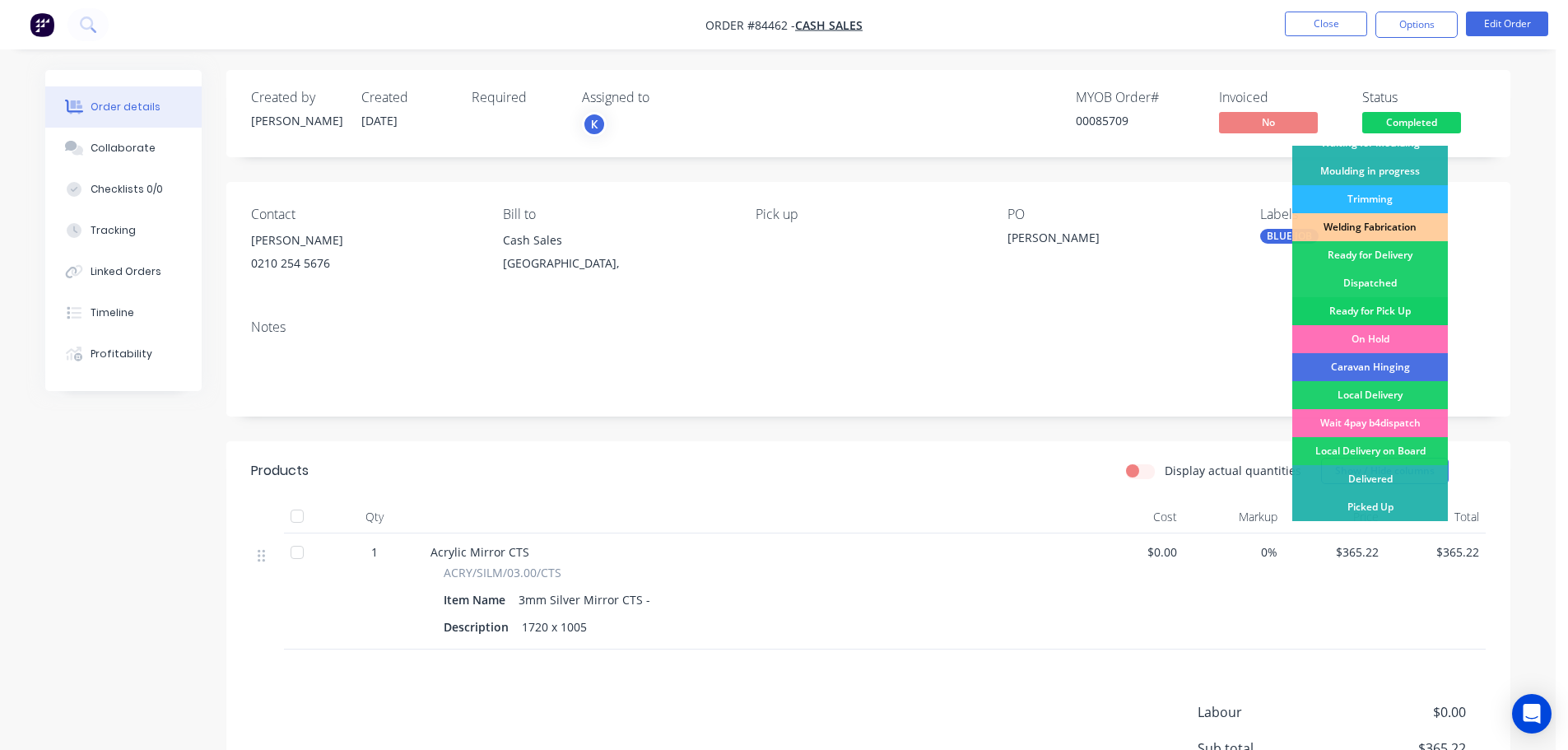
click at [1384, 309] on div "Ready for Pick Up" at bounding box center [1370, 311] width 156 height 28
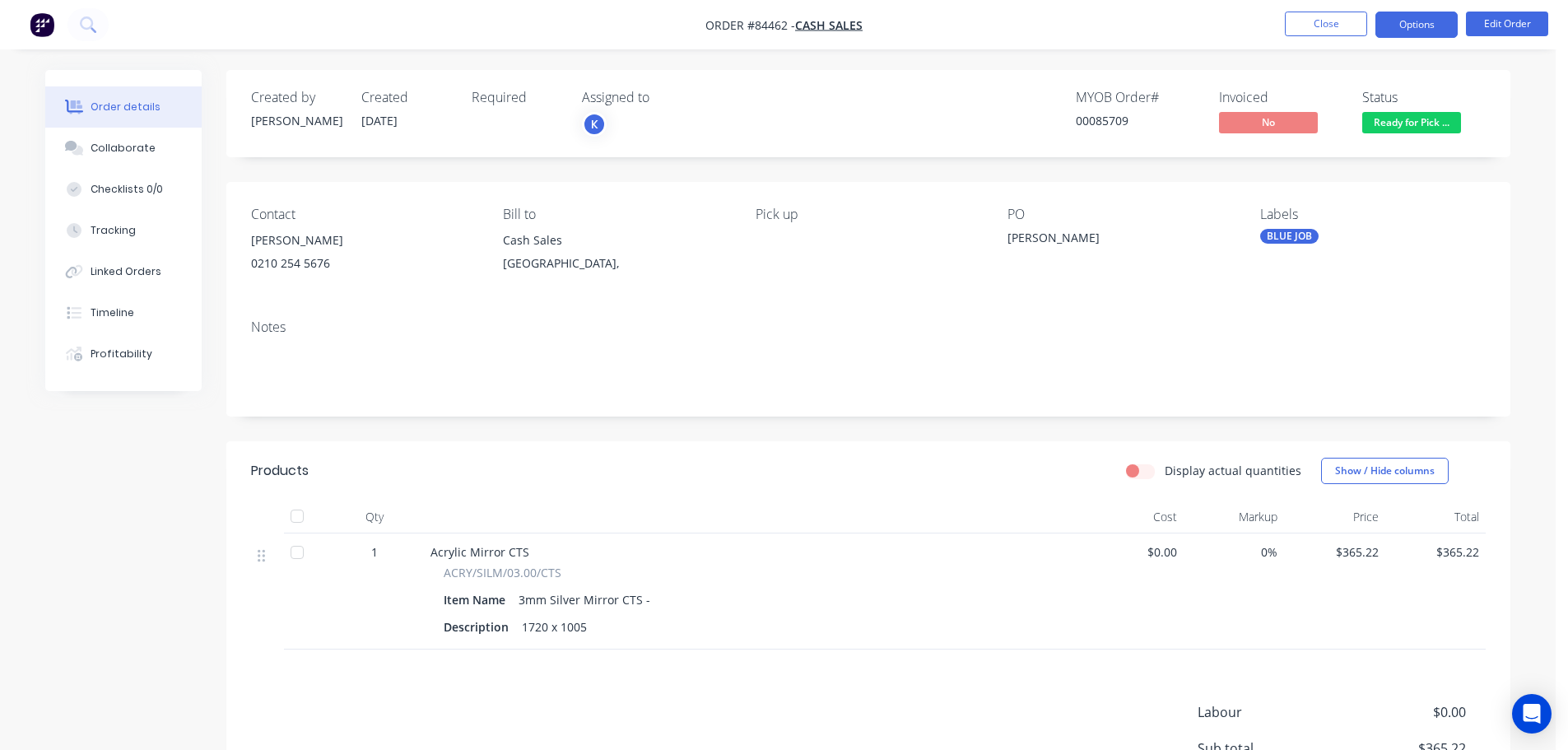
click at [1425, 23] on button "Options" at bounding box center [1417, 24] width 83 height 26
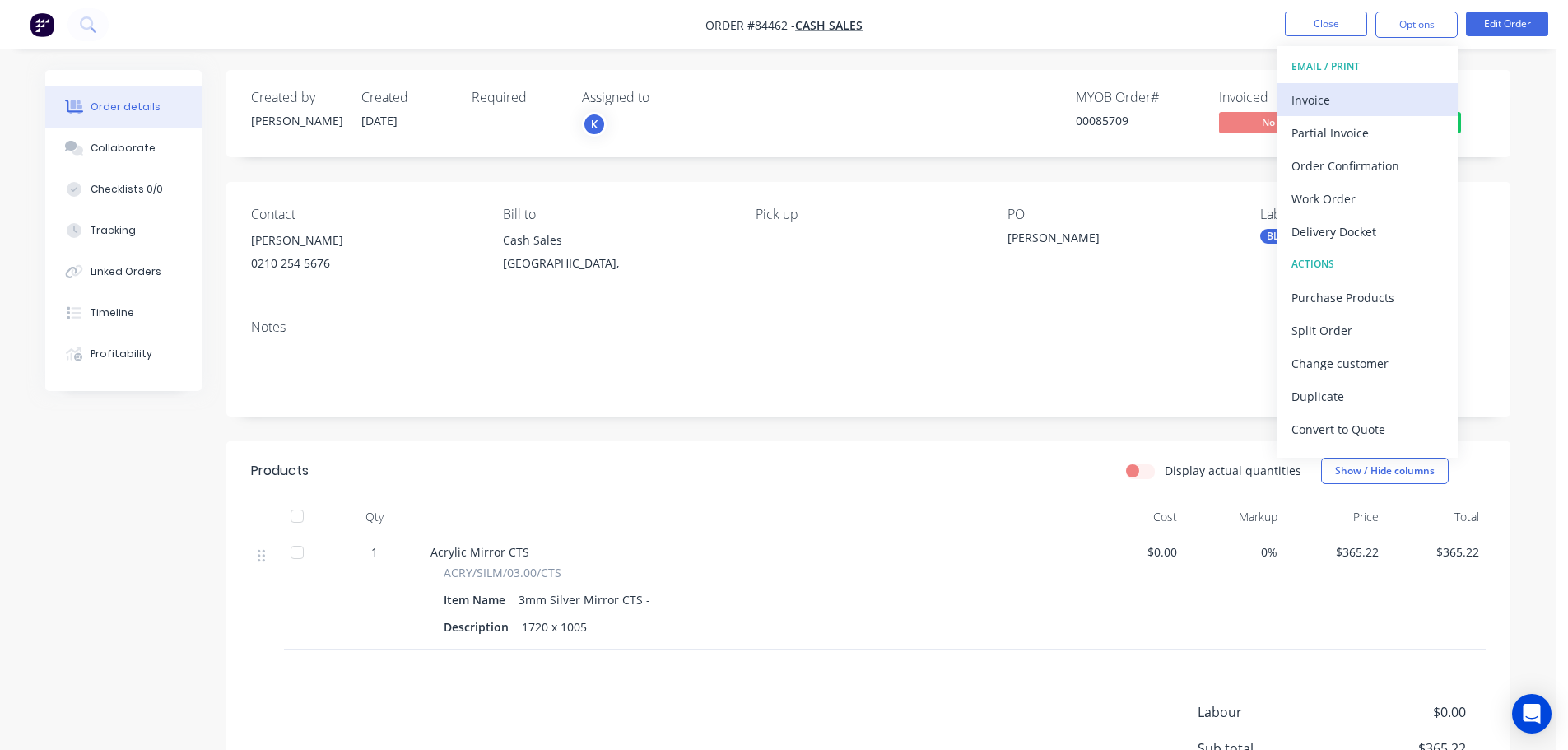
click at [1356, 104] on div "Invoice" at bounding box center [1367, 100] width 151 height 23
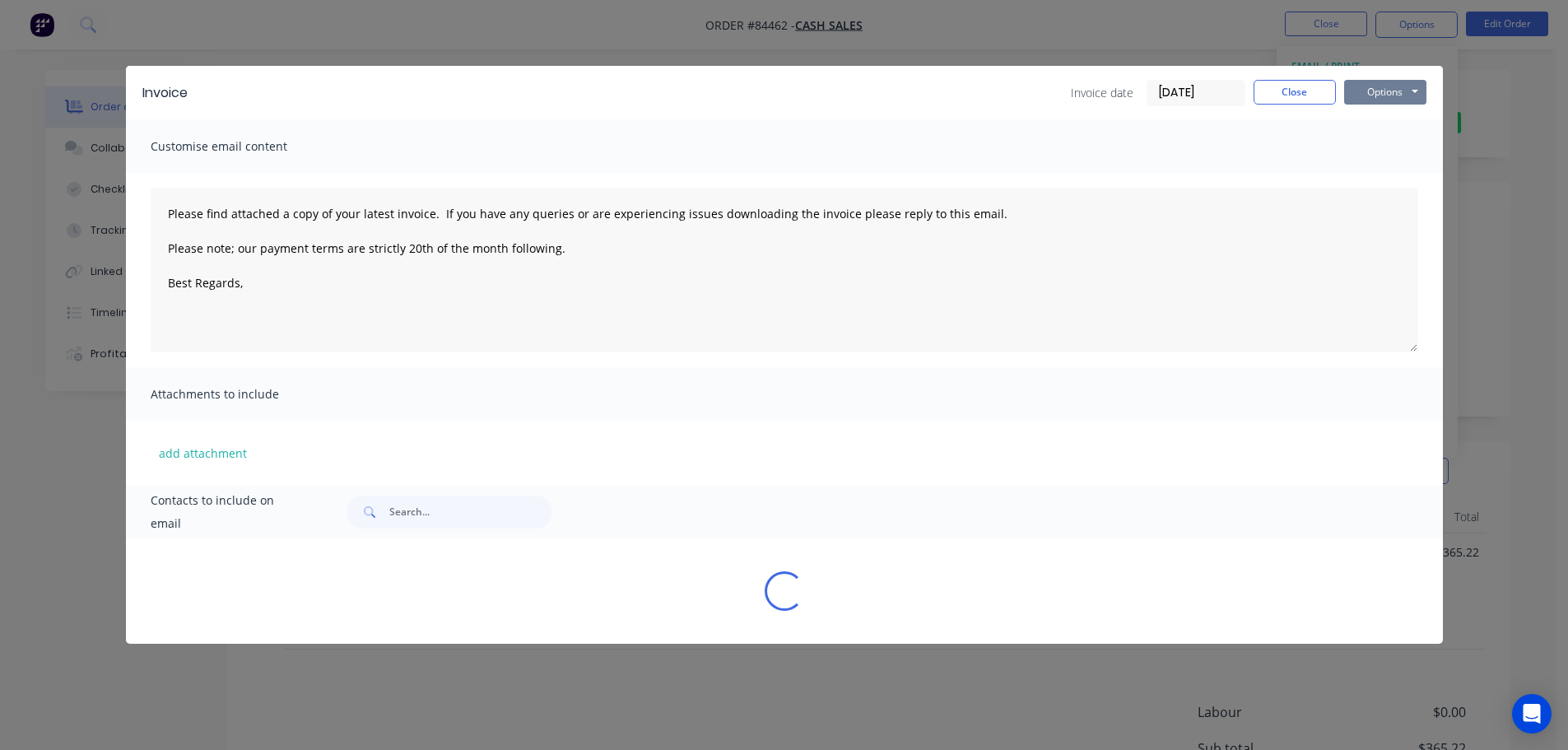
click at [1396, 97] on button "Options" at bounding box center [1386, 92] width 83 height 24
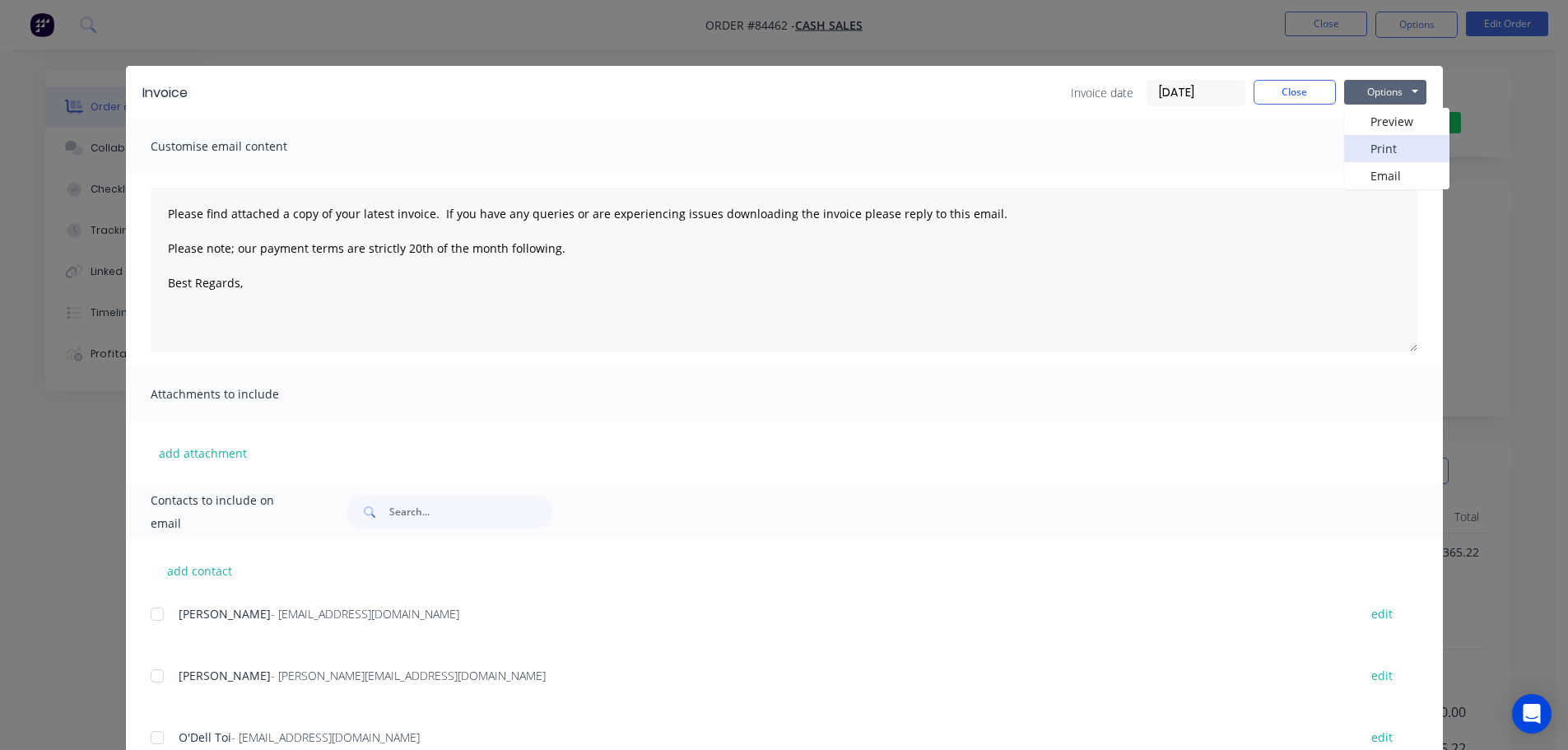
click at [1392, 154] on button "Print" at bounding box center [1397, 148] width 105 height 27
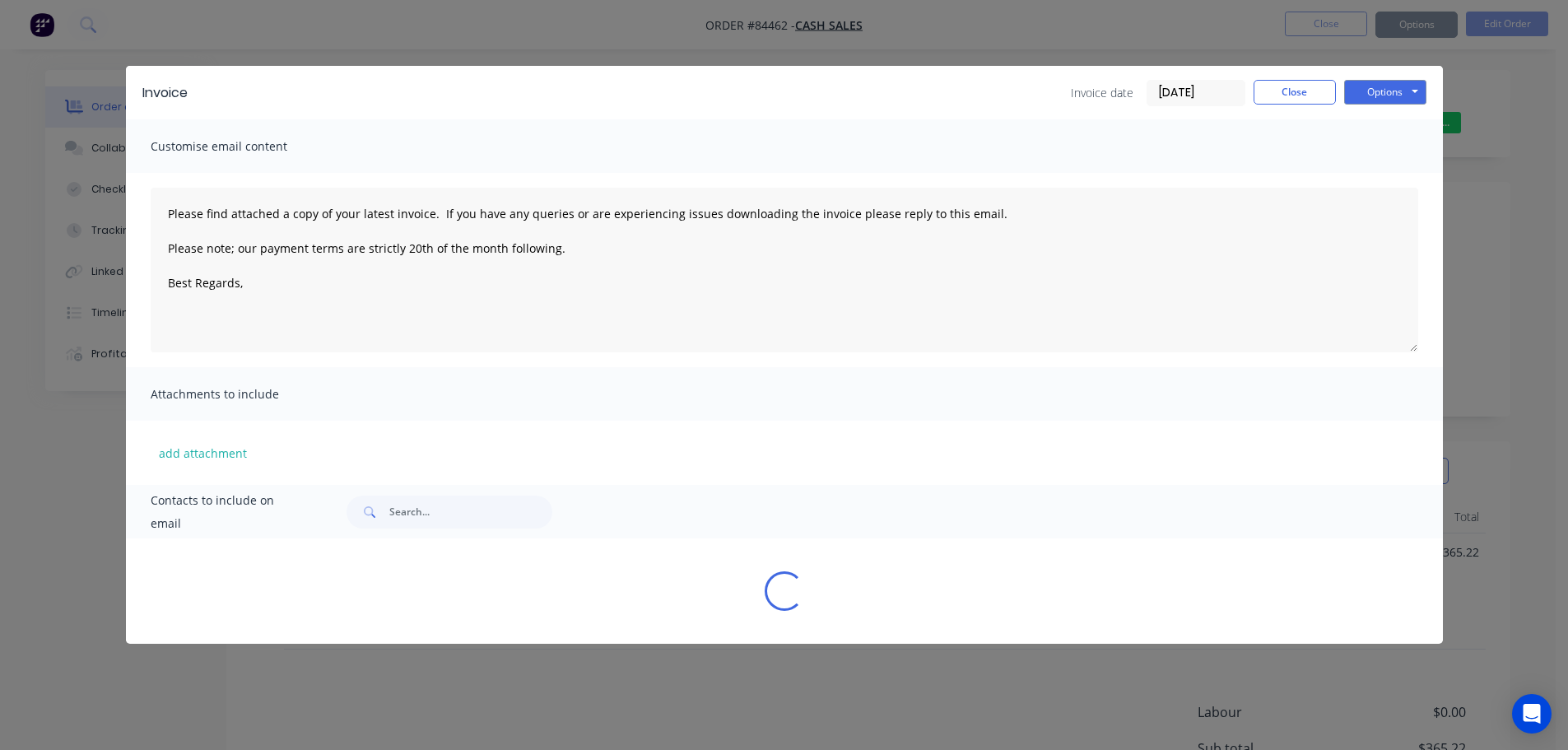
type textarea "Please find attached a copy of your latest invoice. If you have any queries or …"
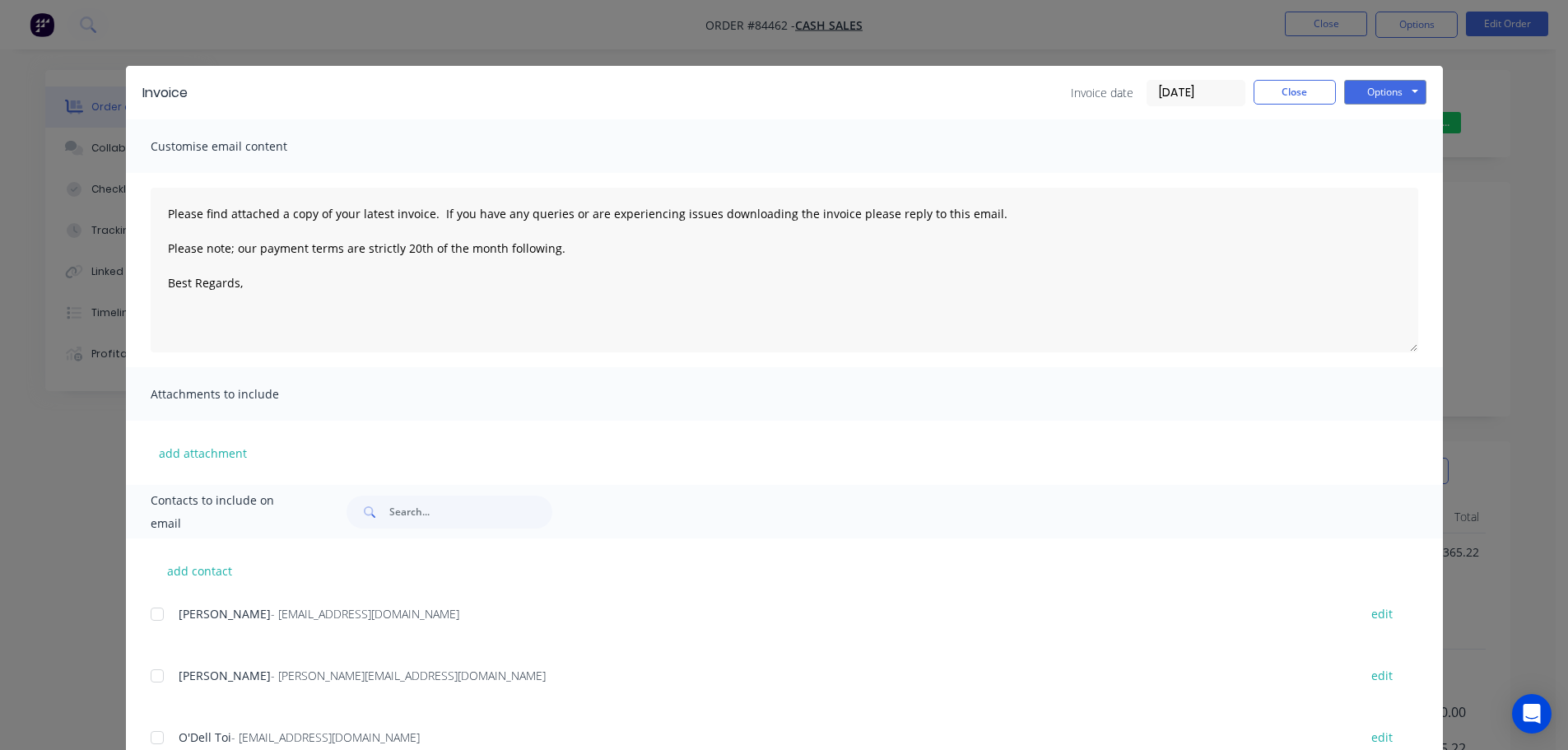
click at [80, 12] on div "Invoice Invoice date 10/09/25 Close Options Preview Print Email Customise email…" at bounding box center [784, 375] width 1568 height 750
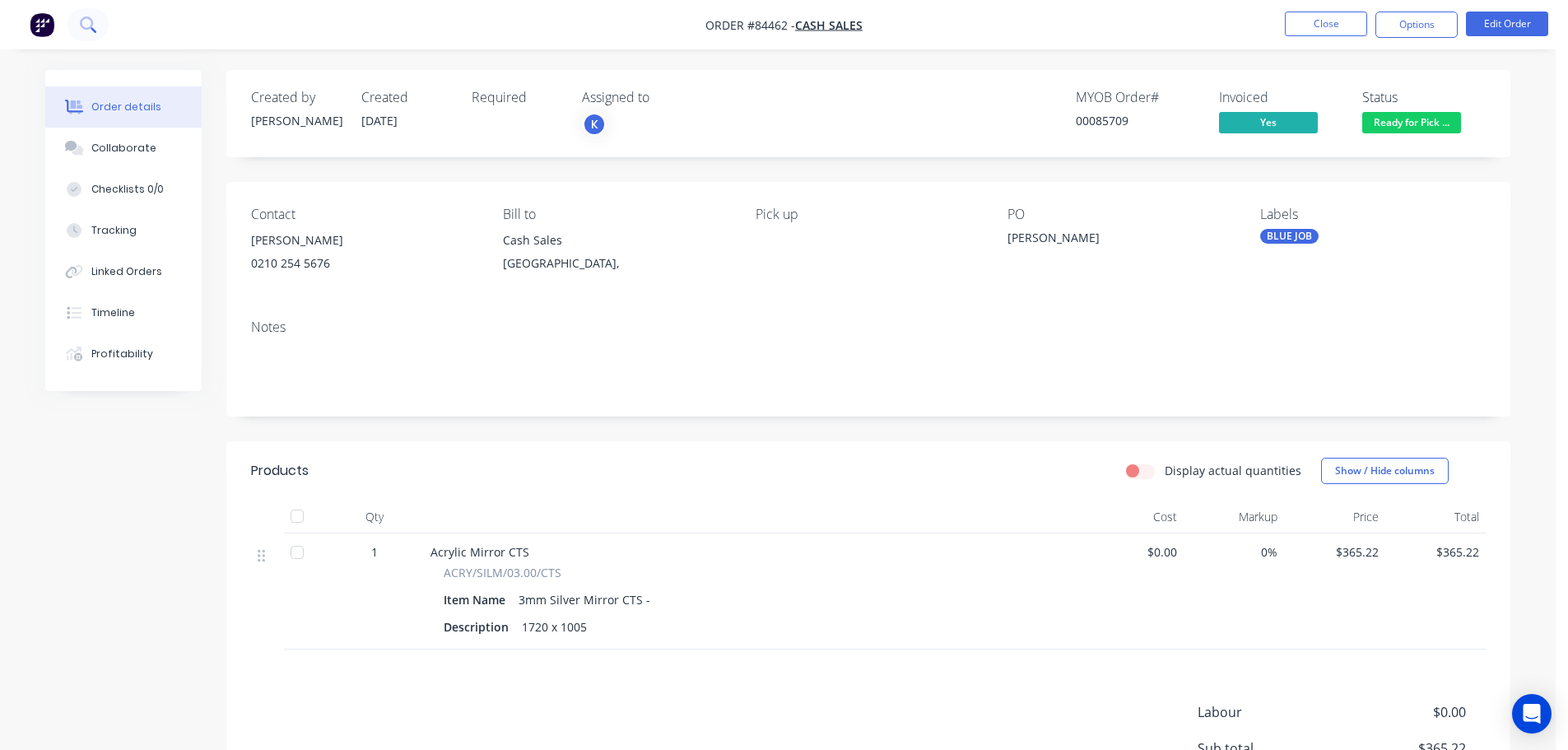
click at [84, 24] on icon at bounding box center [87, 24] width 16 height 16
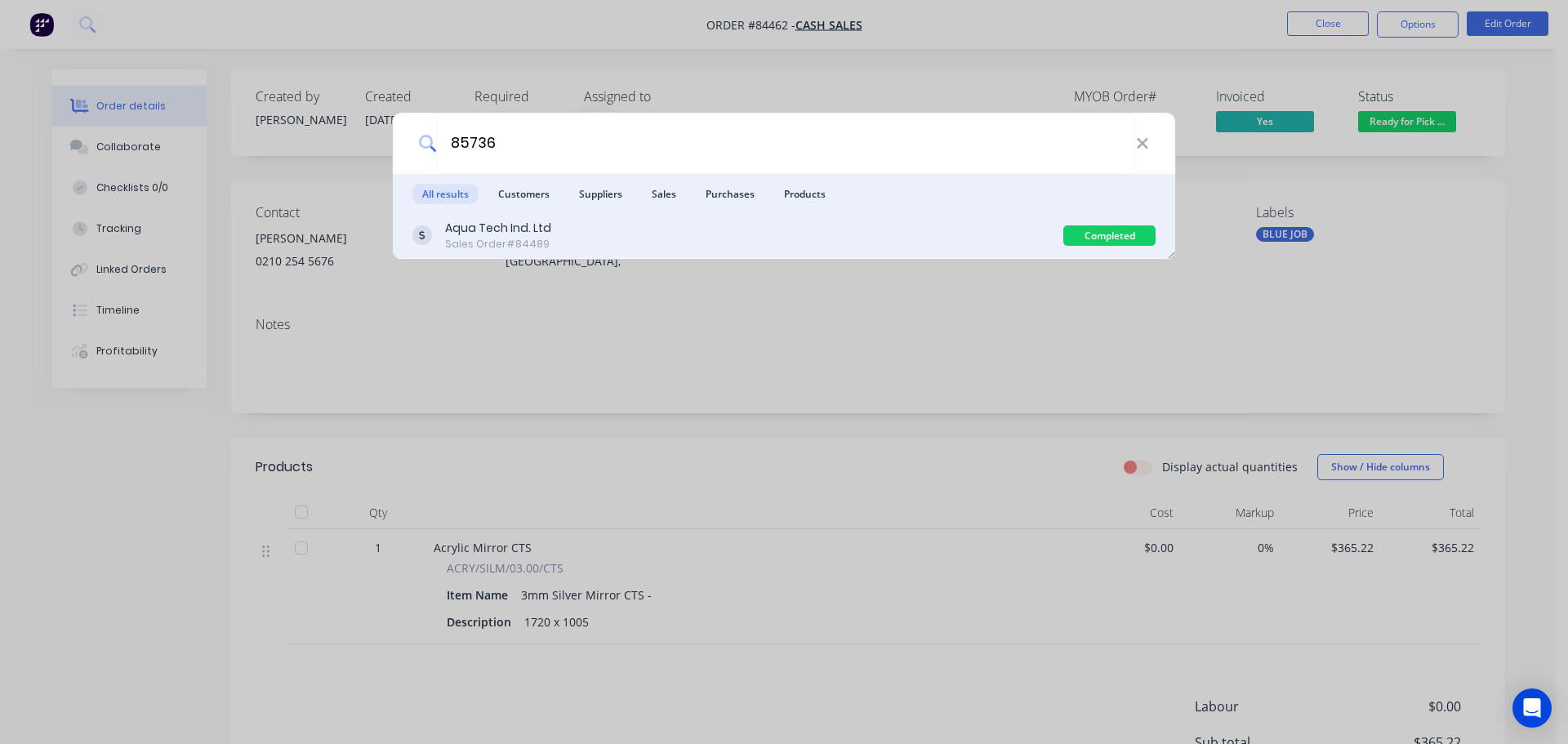
type input "85736"
click at [757, 246] on div "Aqua Tech Ind. Ltd Sales Order #84489" at bounding box center [737, 236] width 651 height 32
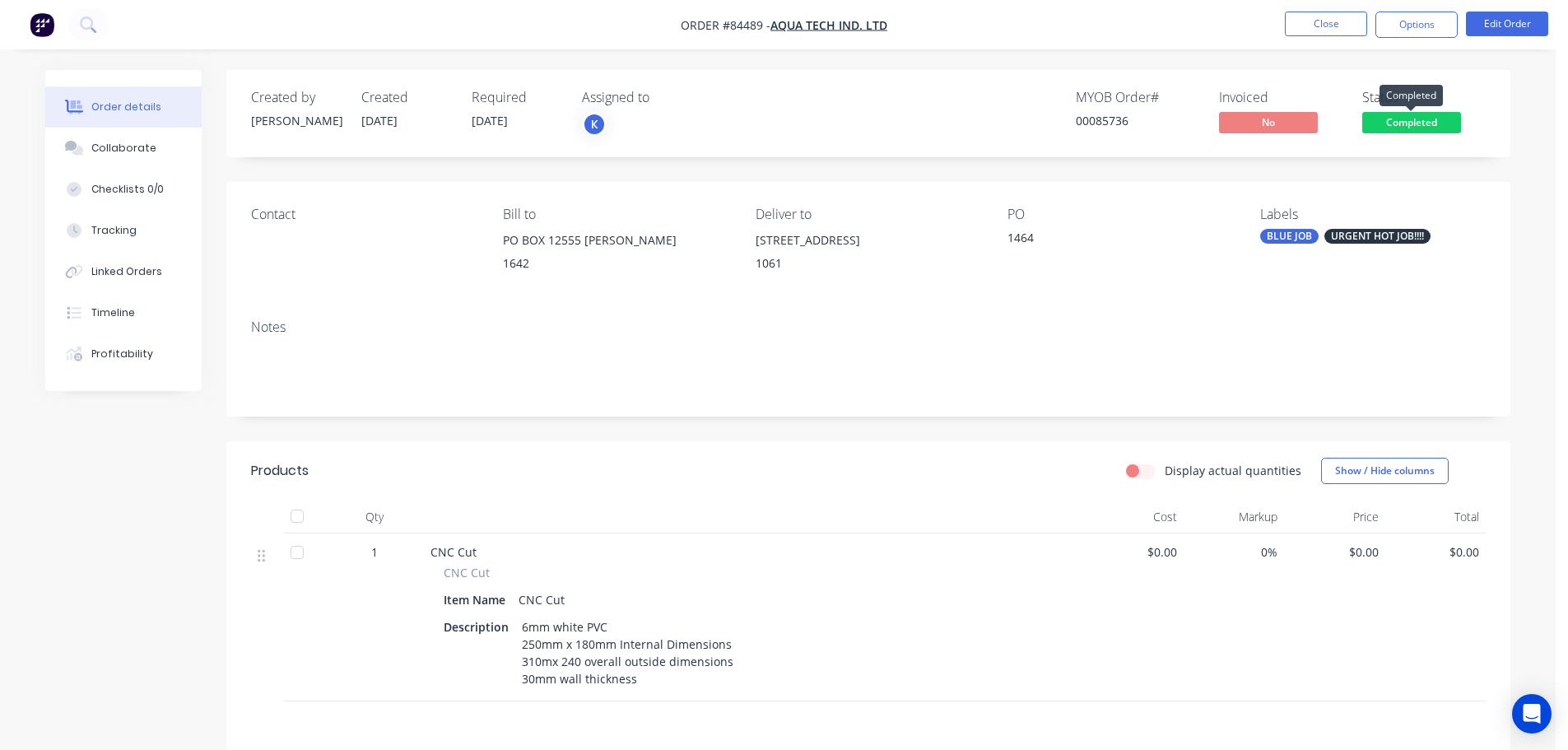
click at [1403, 114] on span "Completed" at bounding box center [1411, 122] width 99 height 21
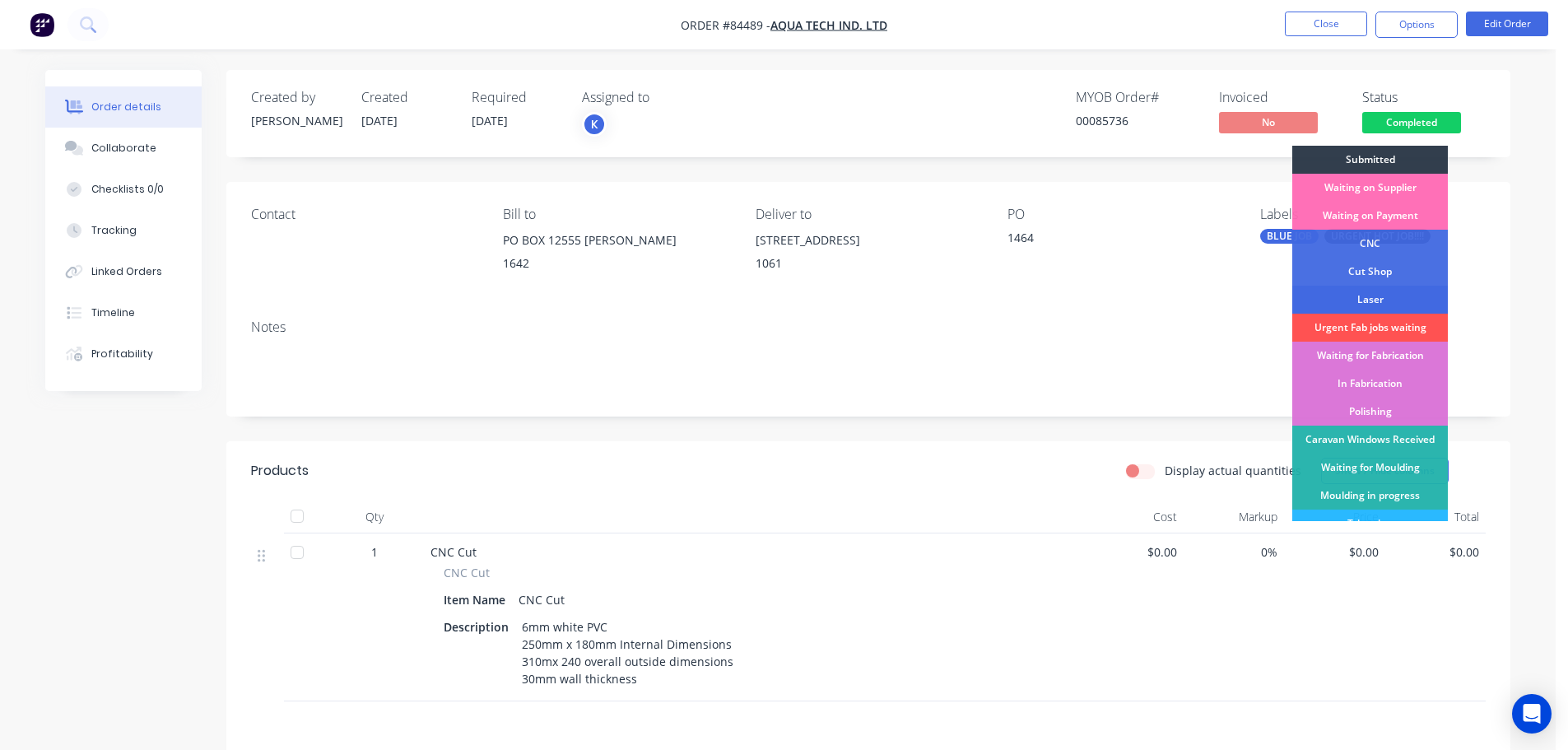
scroll to position [324, 0]
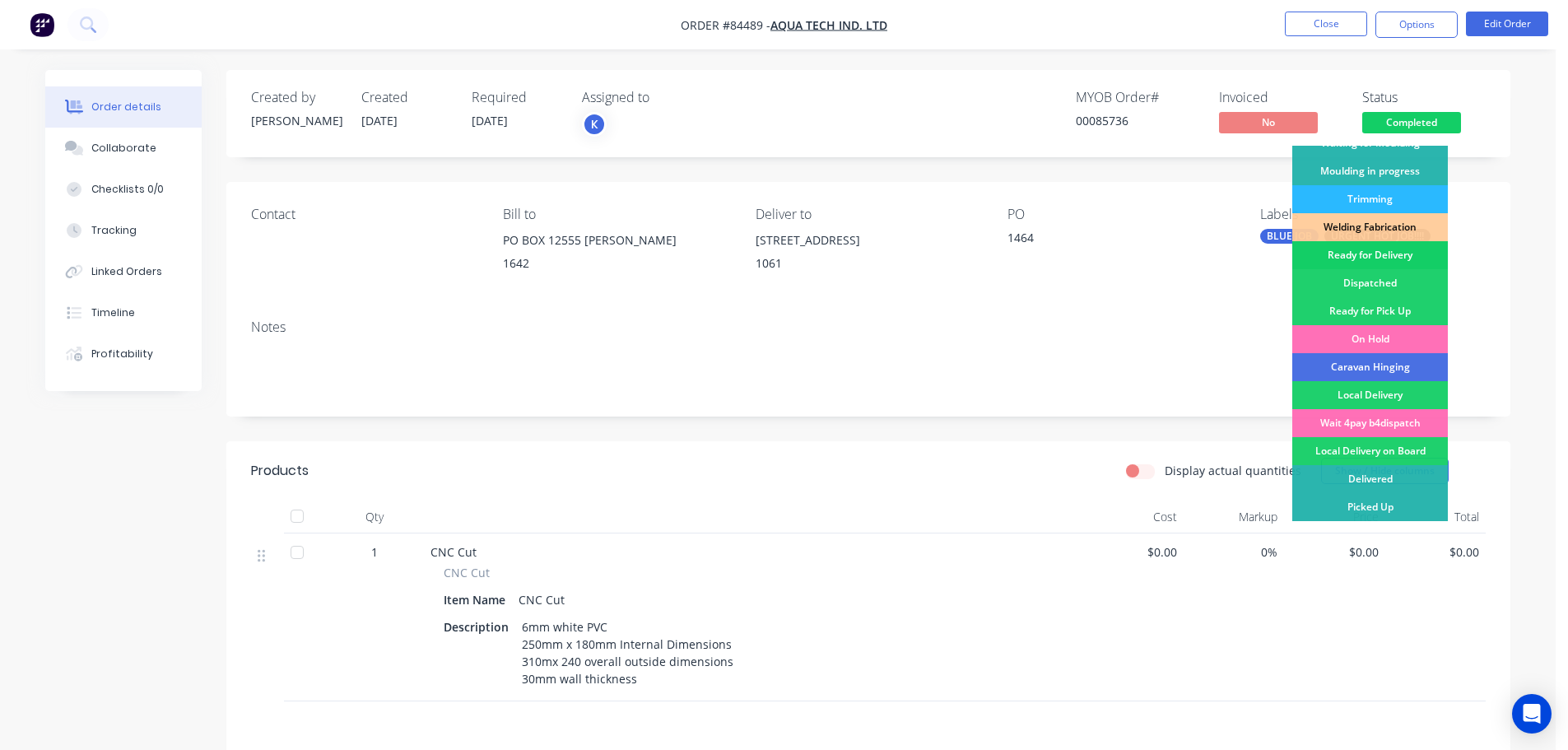
click at [1386, 252] on div "Ready for Delivery" at bounding box center [1370, 256] width 156 height 28
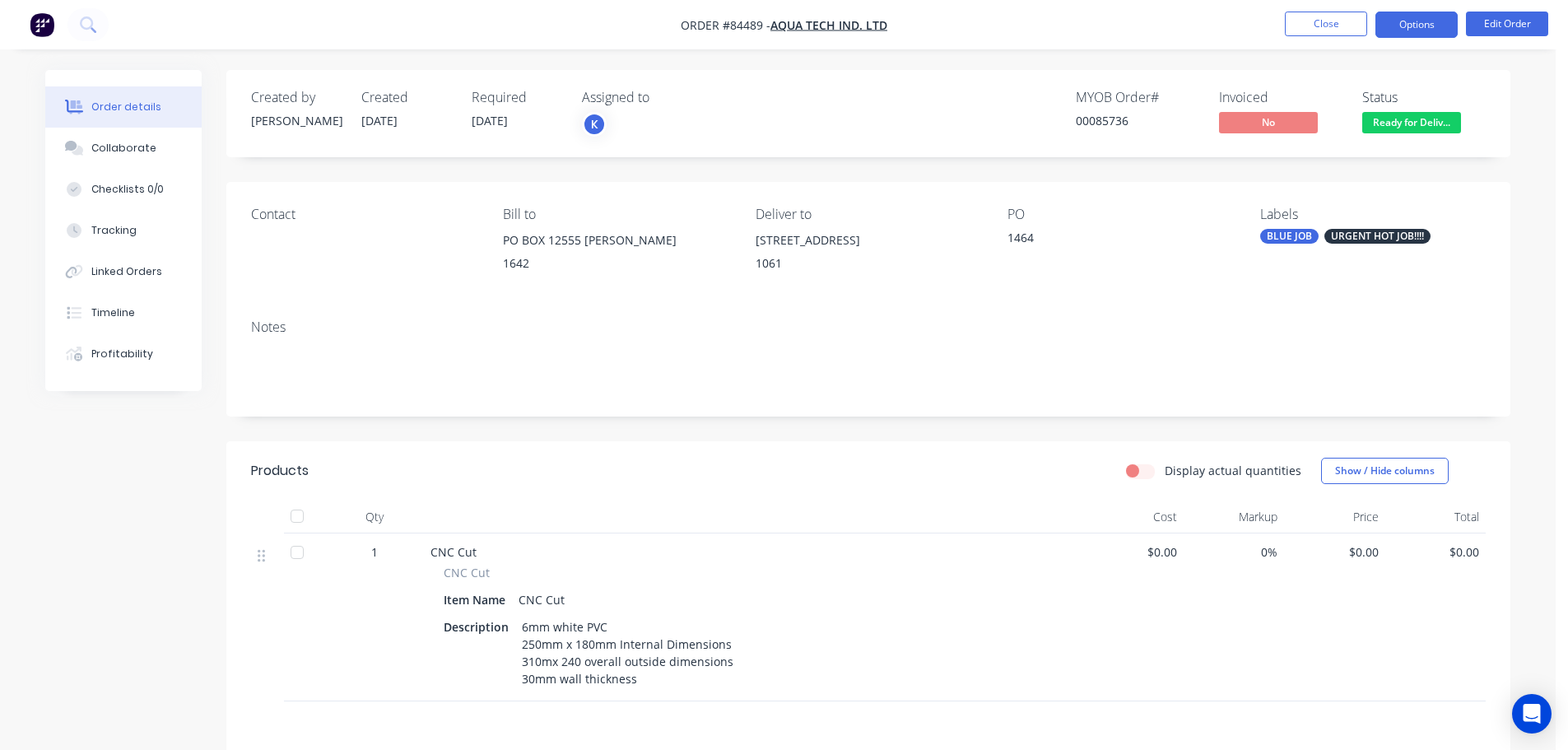
click at [1392, 22] on button "Options" at bounding box center [1417, 24] width 83 height 26
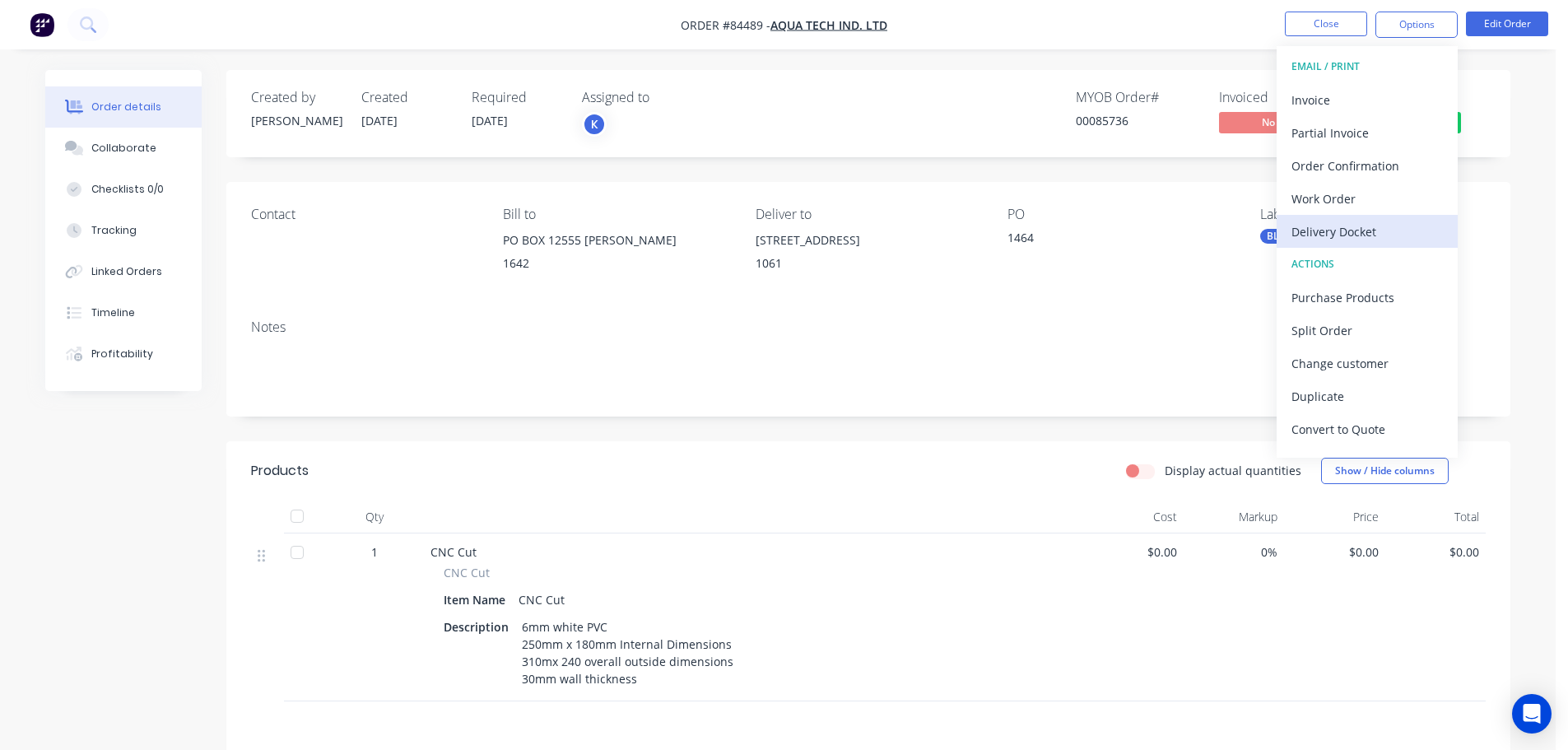
click at [1332, 229] on div "Delivery Docket" at bounding box center [1367, 231] width 151 height 23
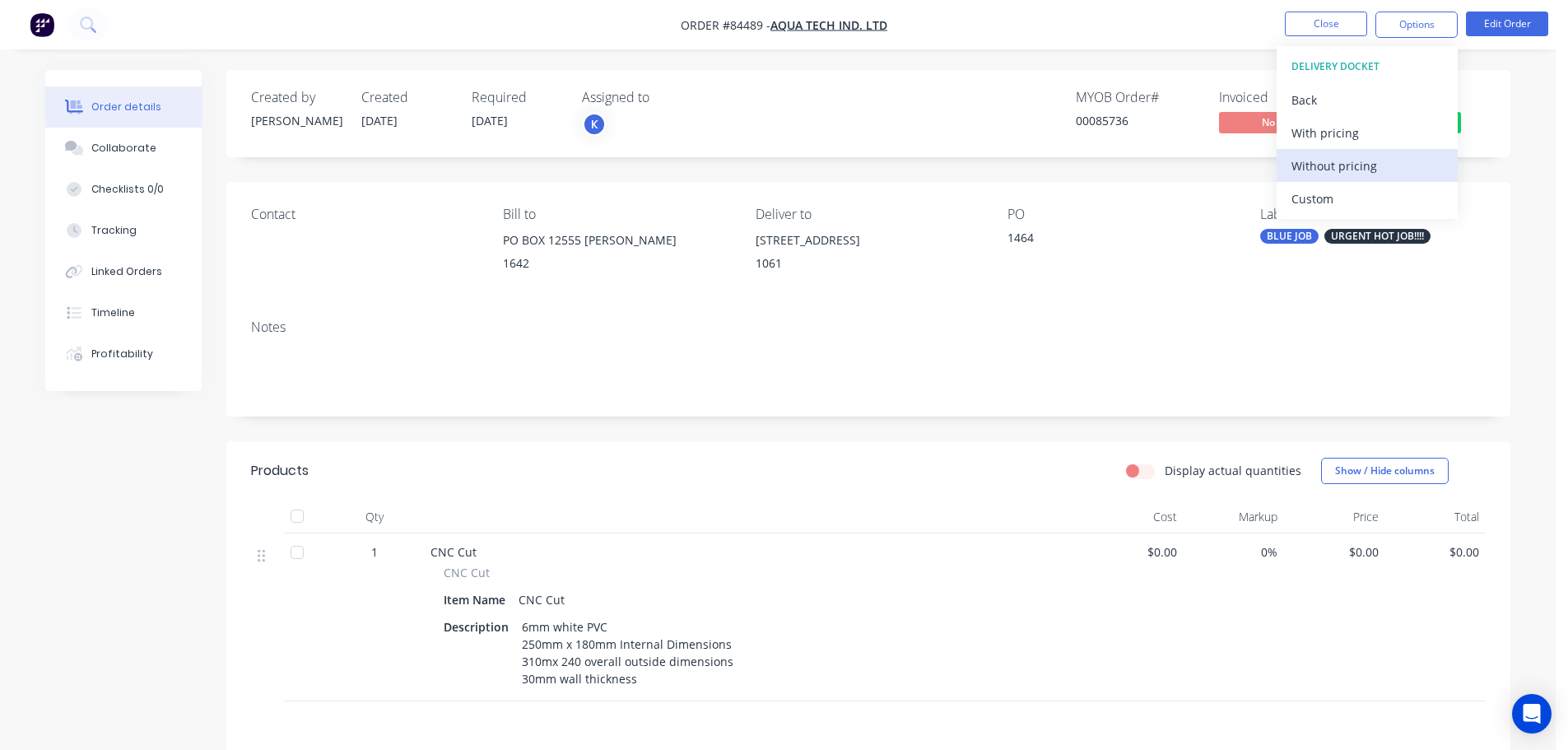
click at [1327, 176] on div "Without pricing" at bounding box center [1367, 165] width 151 height 23
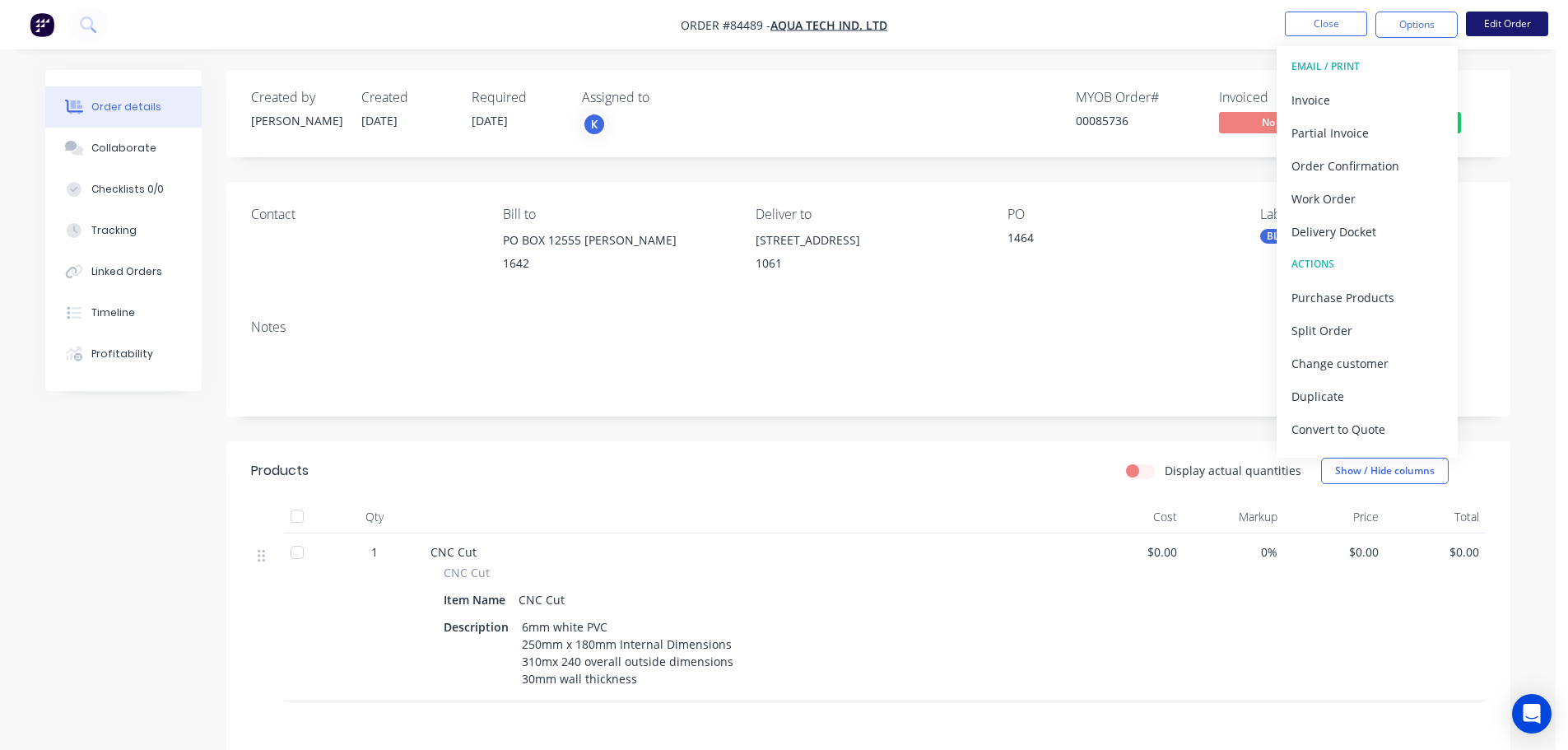
click at [1505, 25] on button "Edit Order" at bounding box center [1507, 23] width 83 height 24
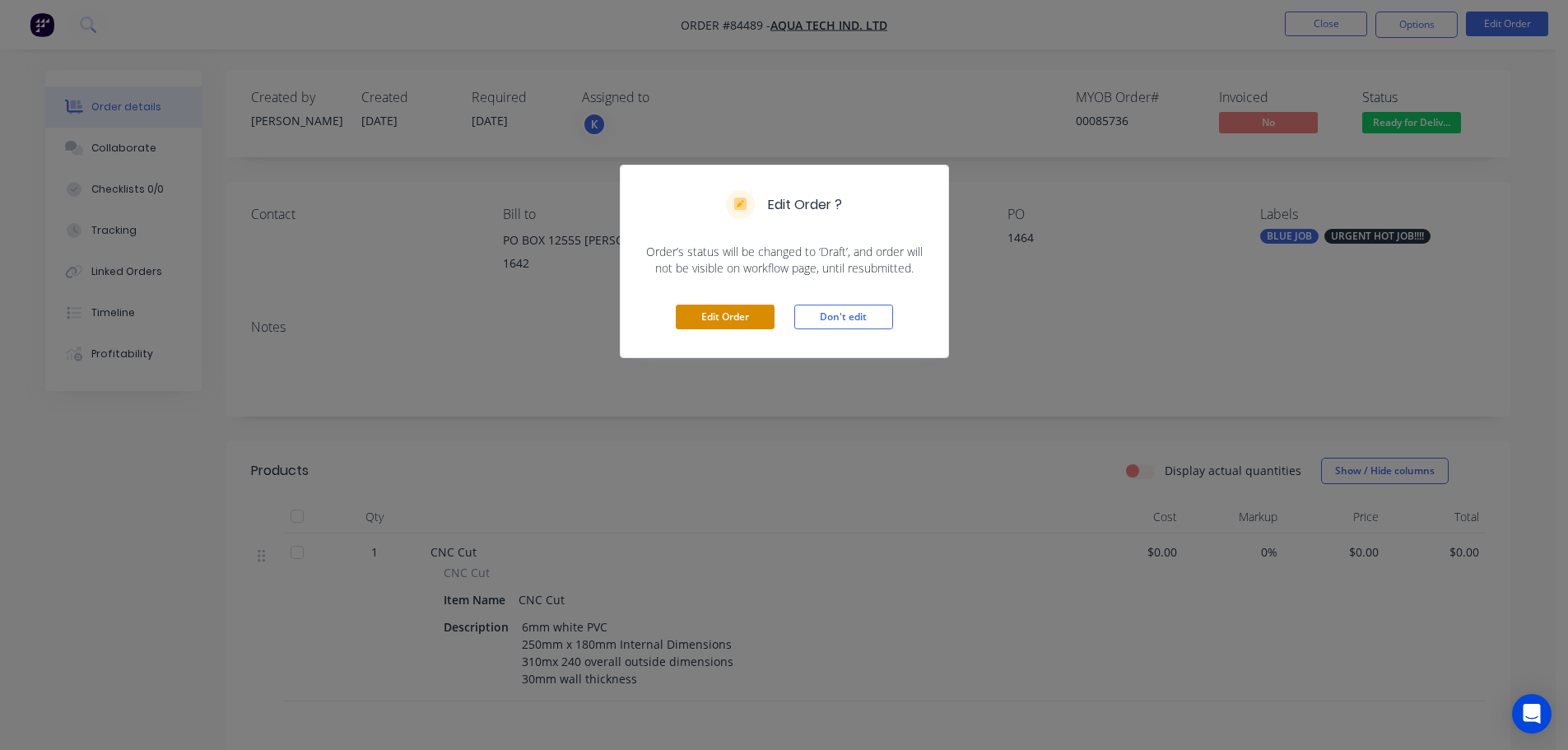
click at [715, 308] on button "Edit Order" at bounding box center [724, 317] width 99 height 24
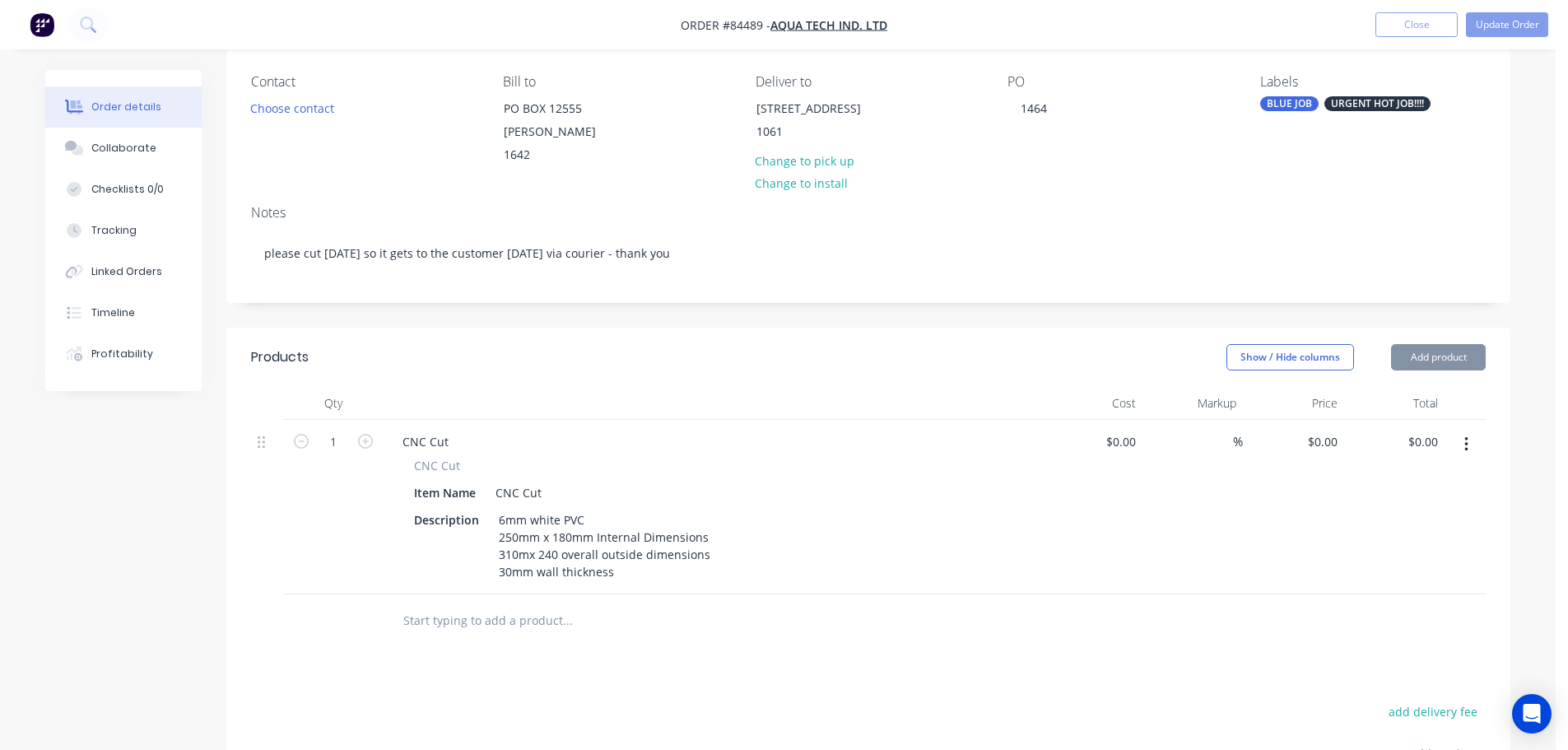
scroll to position [329, 0]
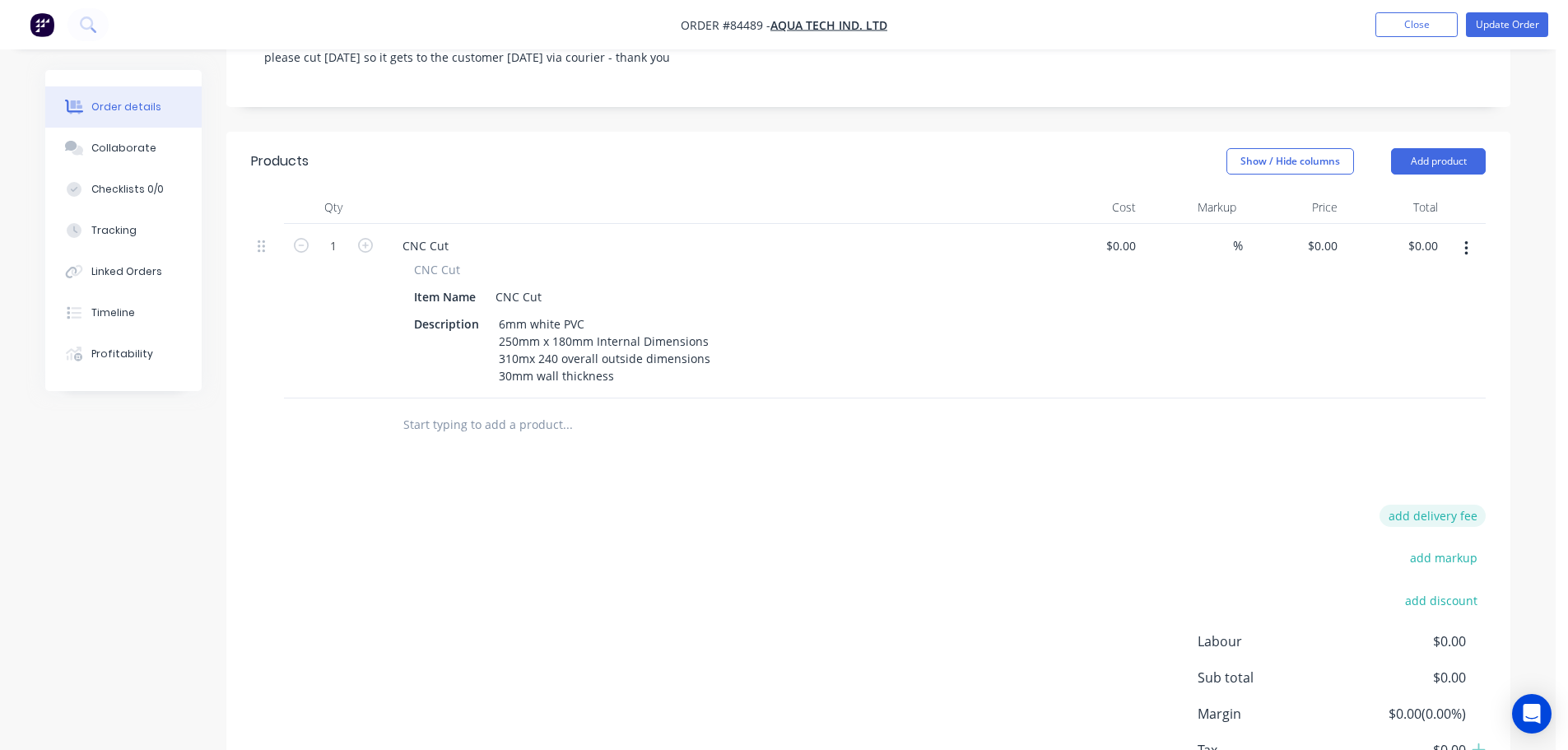
click at [1436, 505] on button "add delivery fee" at bounding box center [1432, 516] width 106 height 23
type input "12"
click at [1498, 29] on button "Update Order" at bounding box center [1507, 24] width 83 height 24
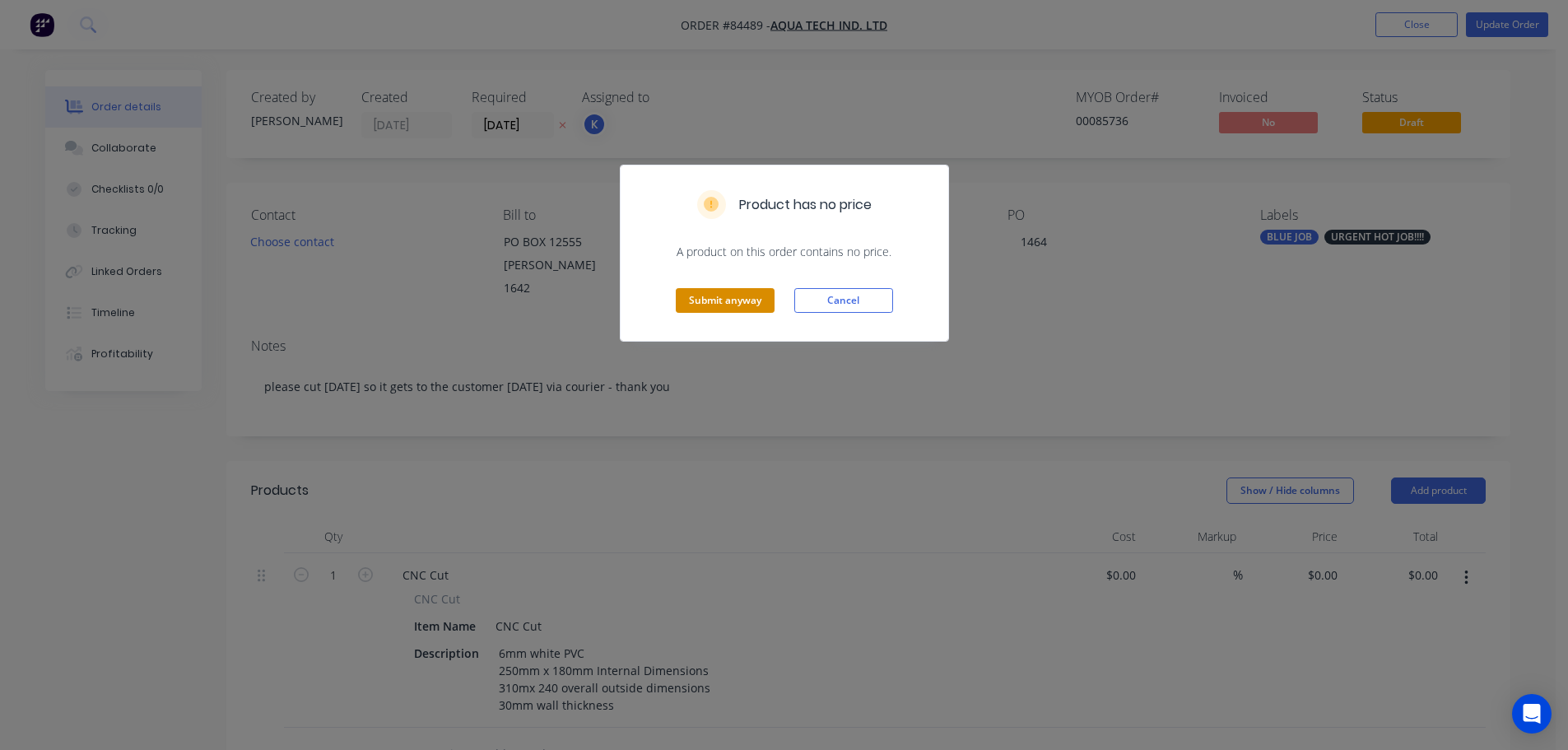
click at [729, 305] on button "Submit anyway" at bounding box center [724, 301] width 99 height 24
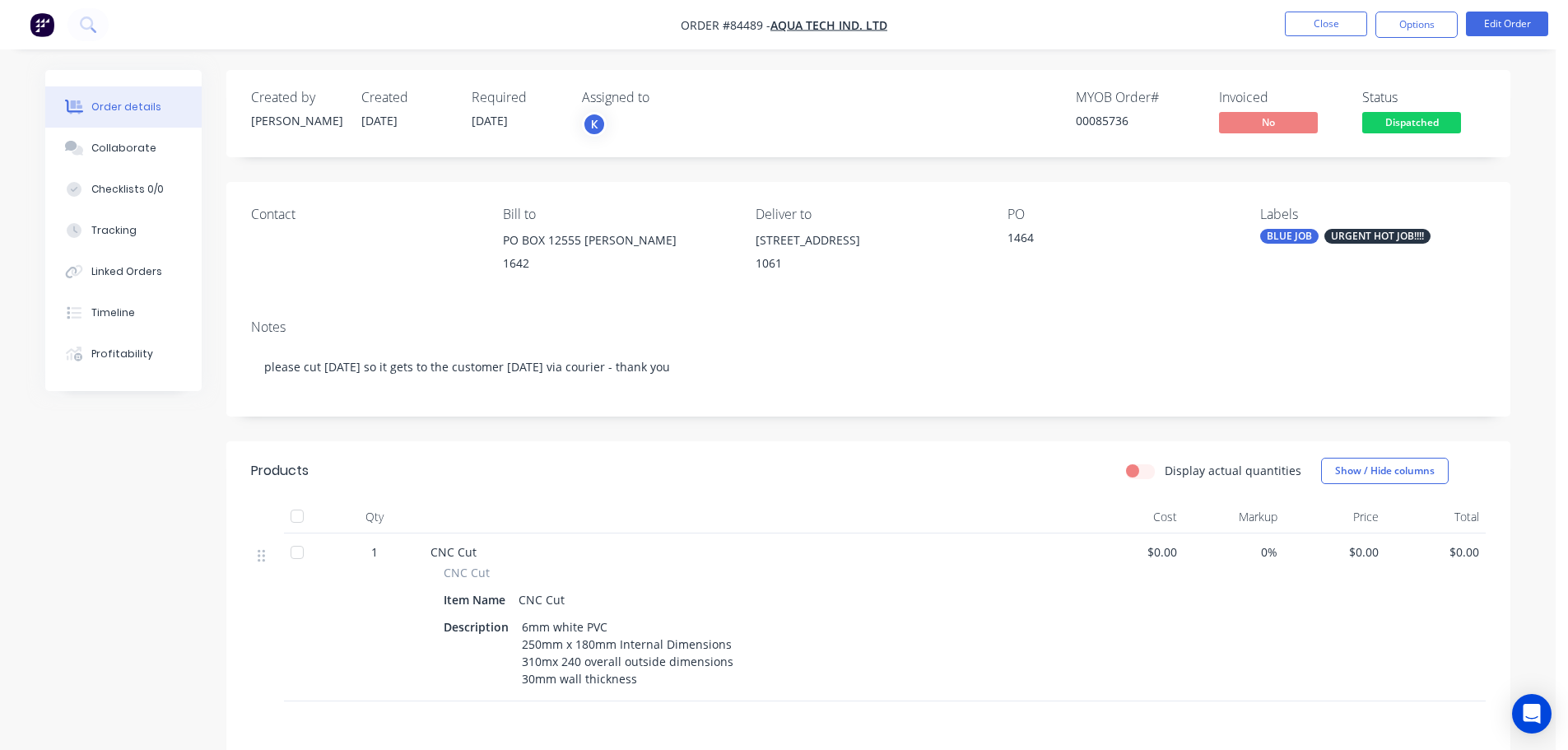
click at [1291, 68] on div "Order details Collaborate Checklists 0/0 Tracking Linked Orders Timeline Profit…" at bounding box center [778, 515] width 1556 height 1031
click at [1306, 22] on button "Close" at bounding box center [1327, 23] width 83 height 24
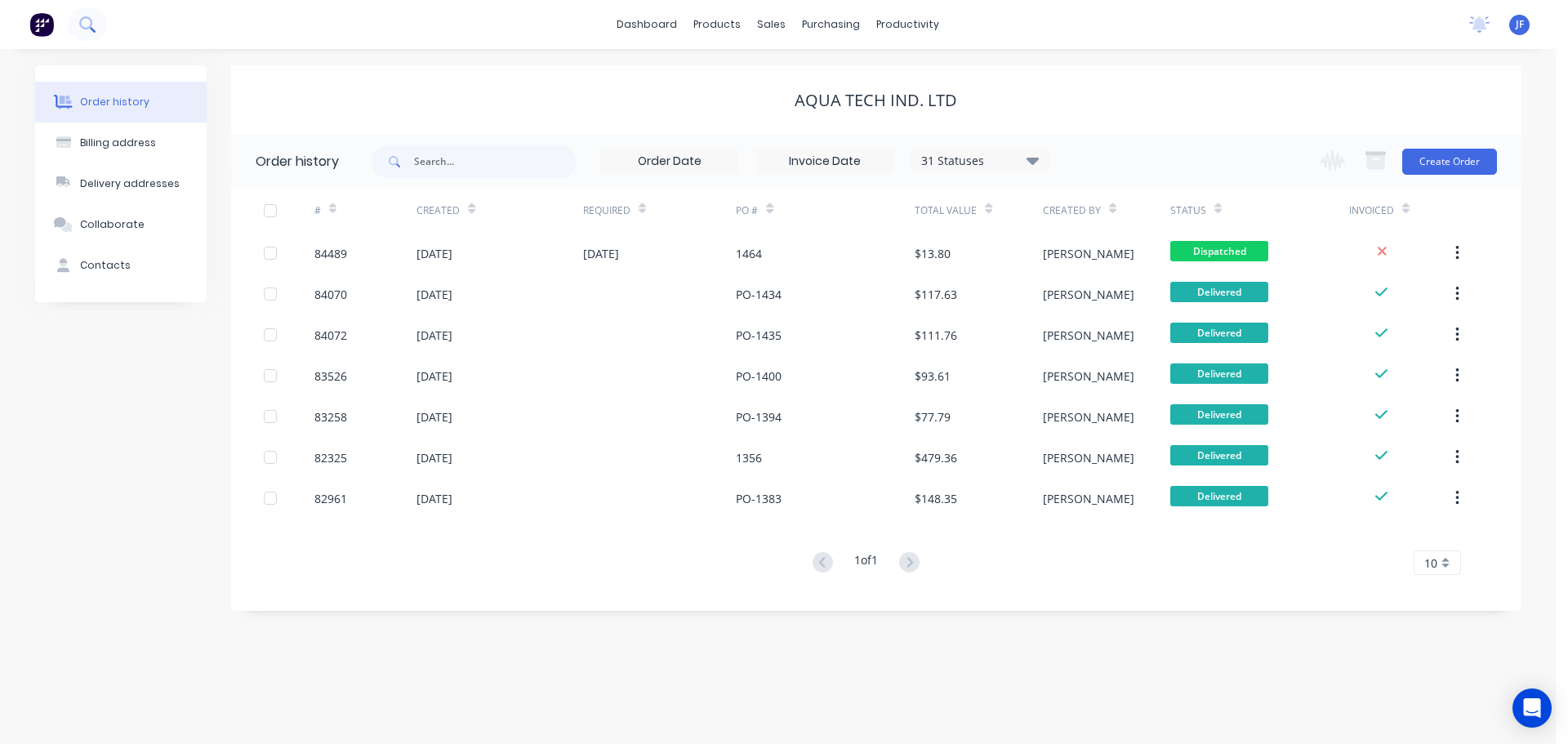
click at [88, 27] on icon at bounding box center [87, 24] width 16 height 16
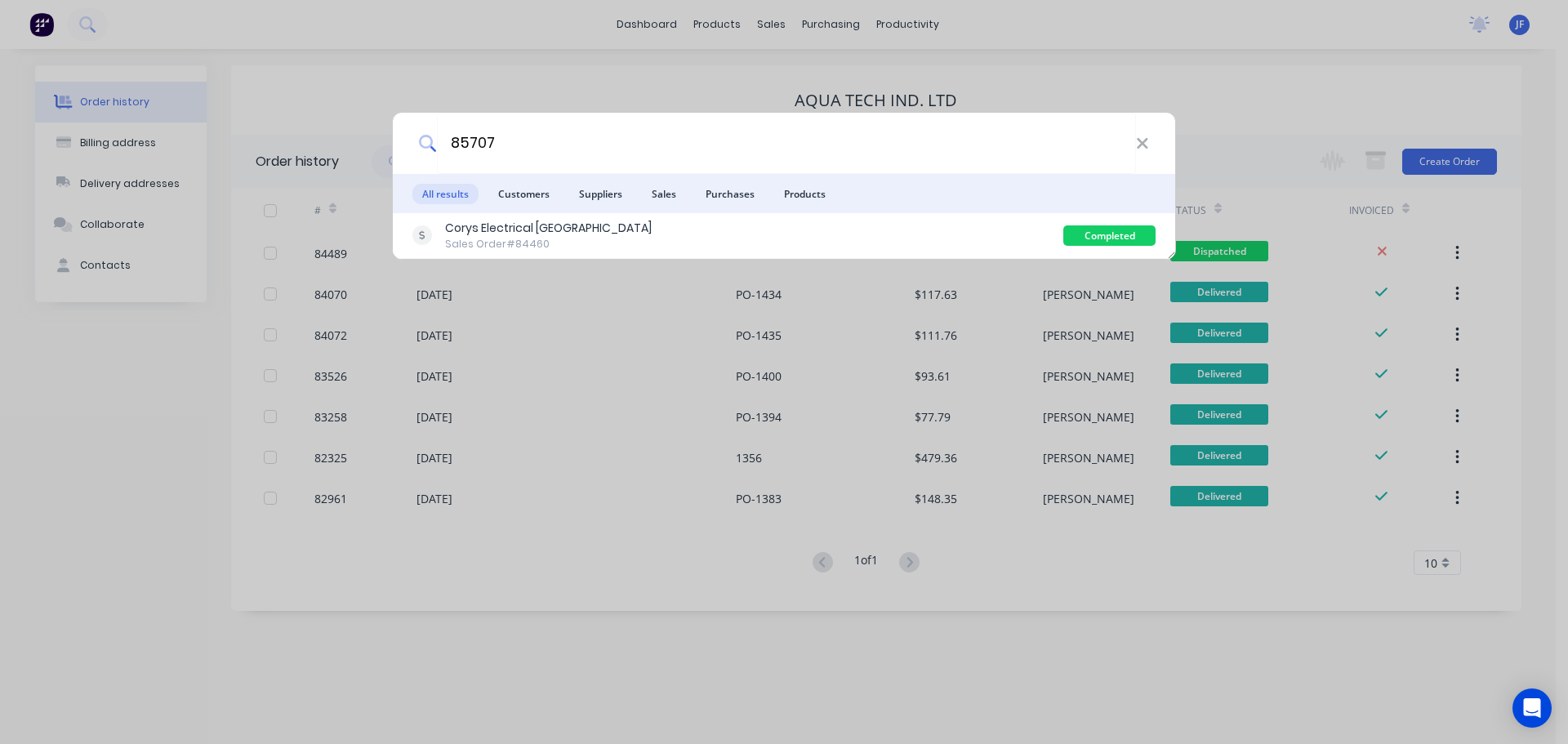
type input "85707"
click at [742, 220] on div "Corys Electrical Mt Eden Sales Order #84460" at bounding box center [737, 236] width 651 height 32
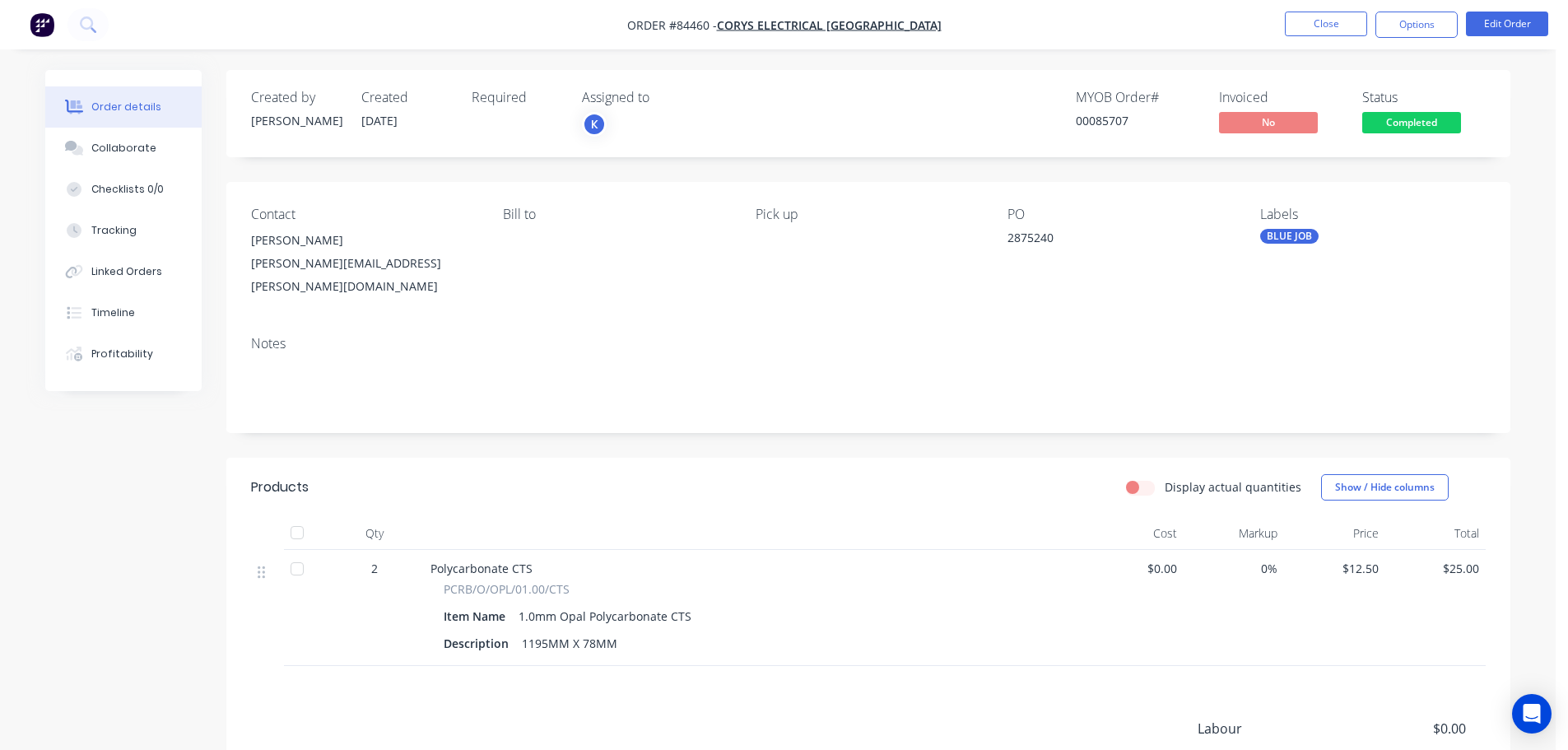
click at [1402, 121] on span "Completed" at bounding box center [1411, 122] width 99 height 21
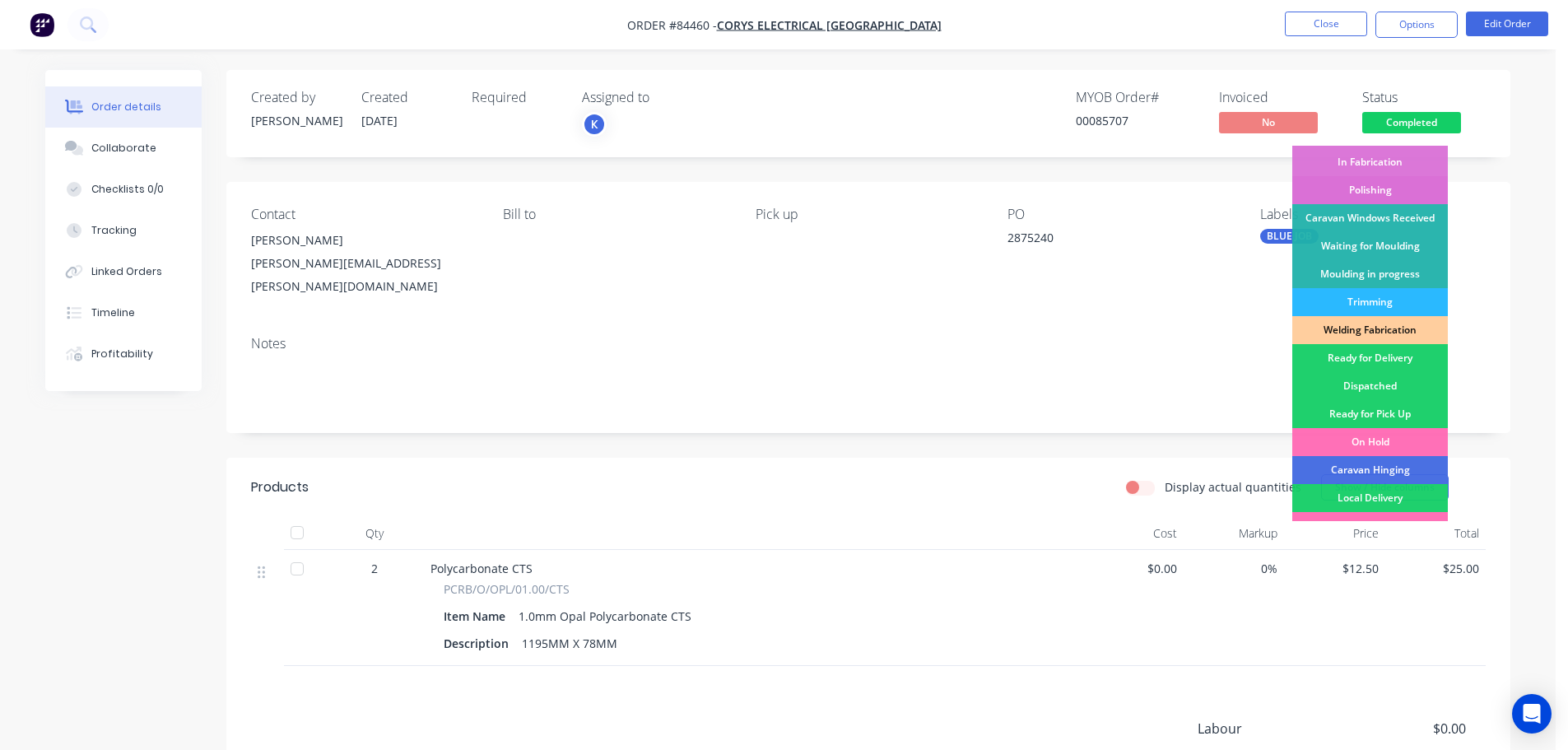
scroll to position [324, 0]
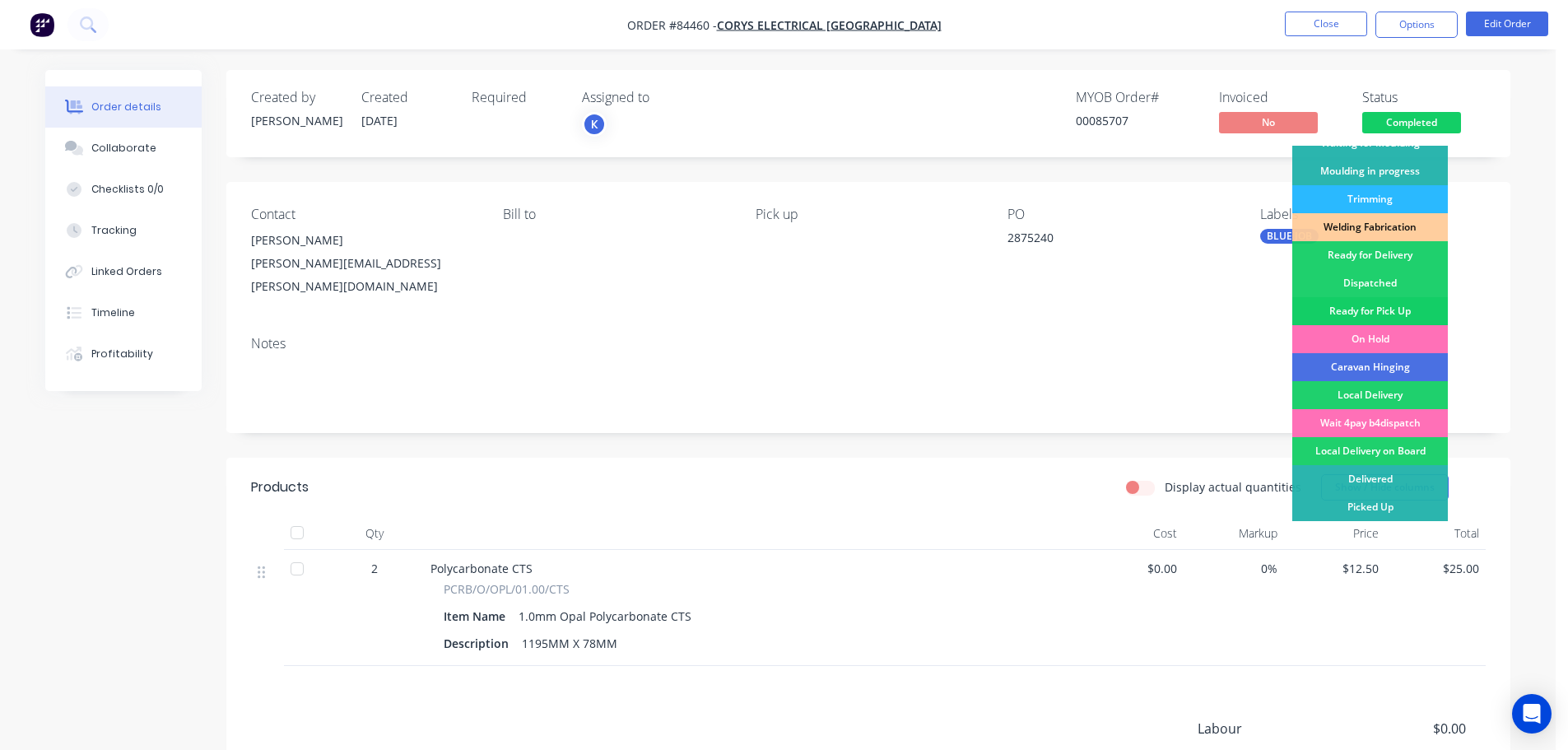
click at [1397, 304] on div "Ready for Pick Up" at bounding box center [1370, 311] width 156 height 28
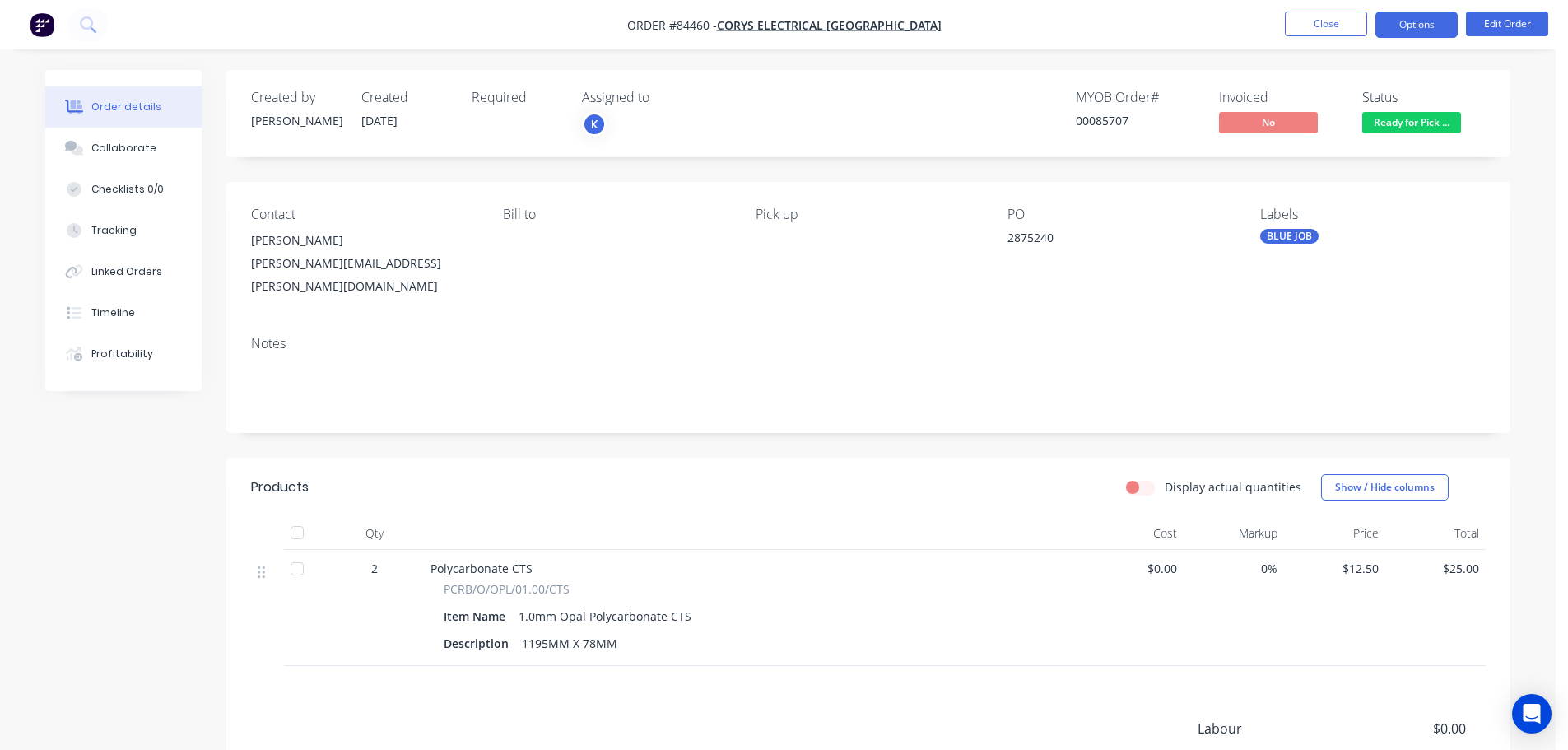
click at [1439, 12] on button "Options" at bounding box center [1417, 24] width 83 height 26
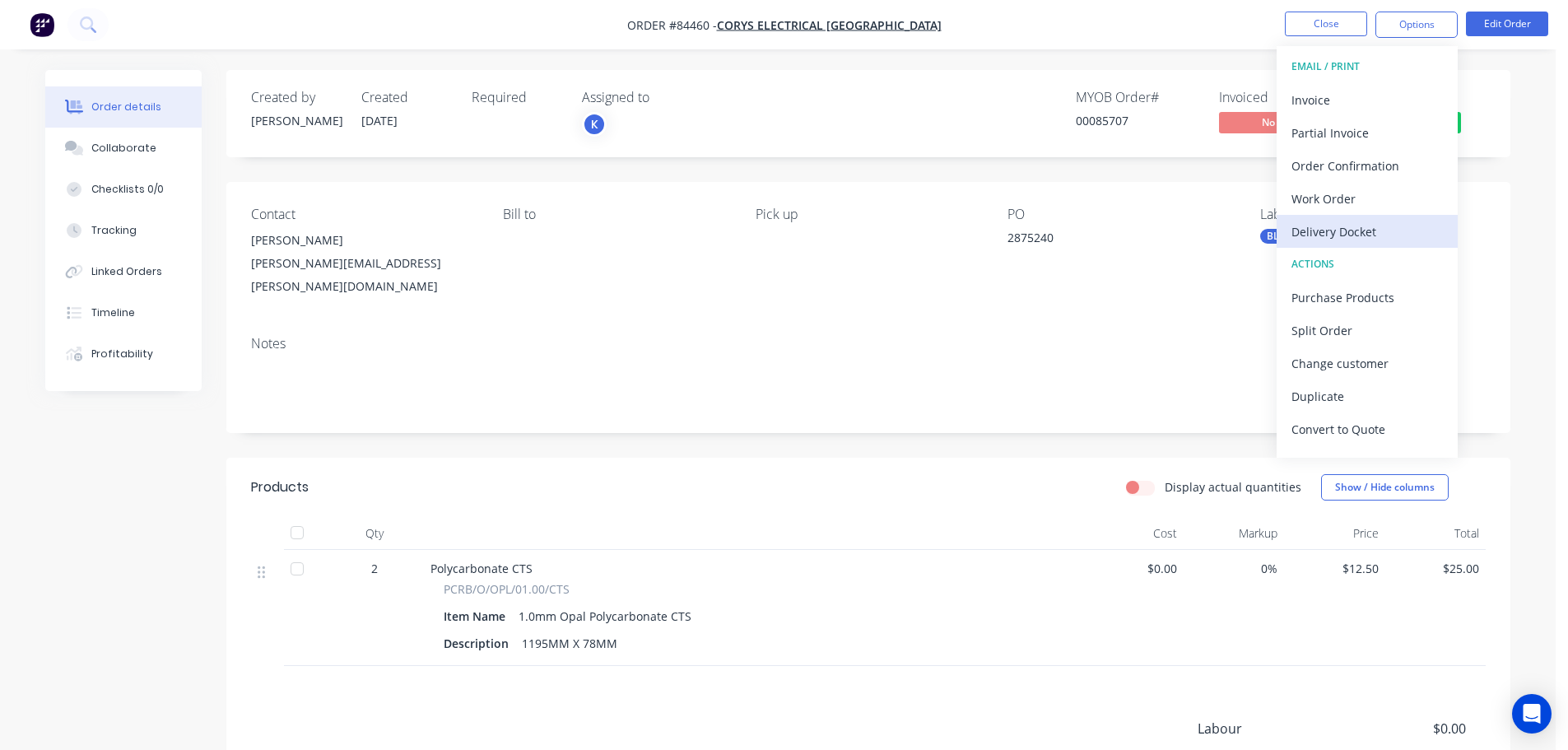
click at [1396, 224] on div "Delivery Docket" at bounding box center [1367, 231] width 151 height 23
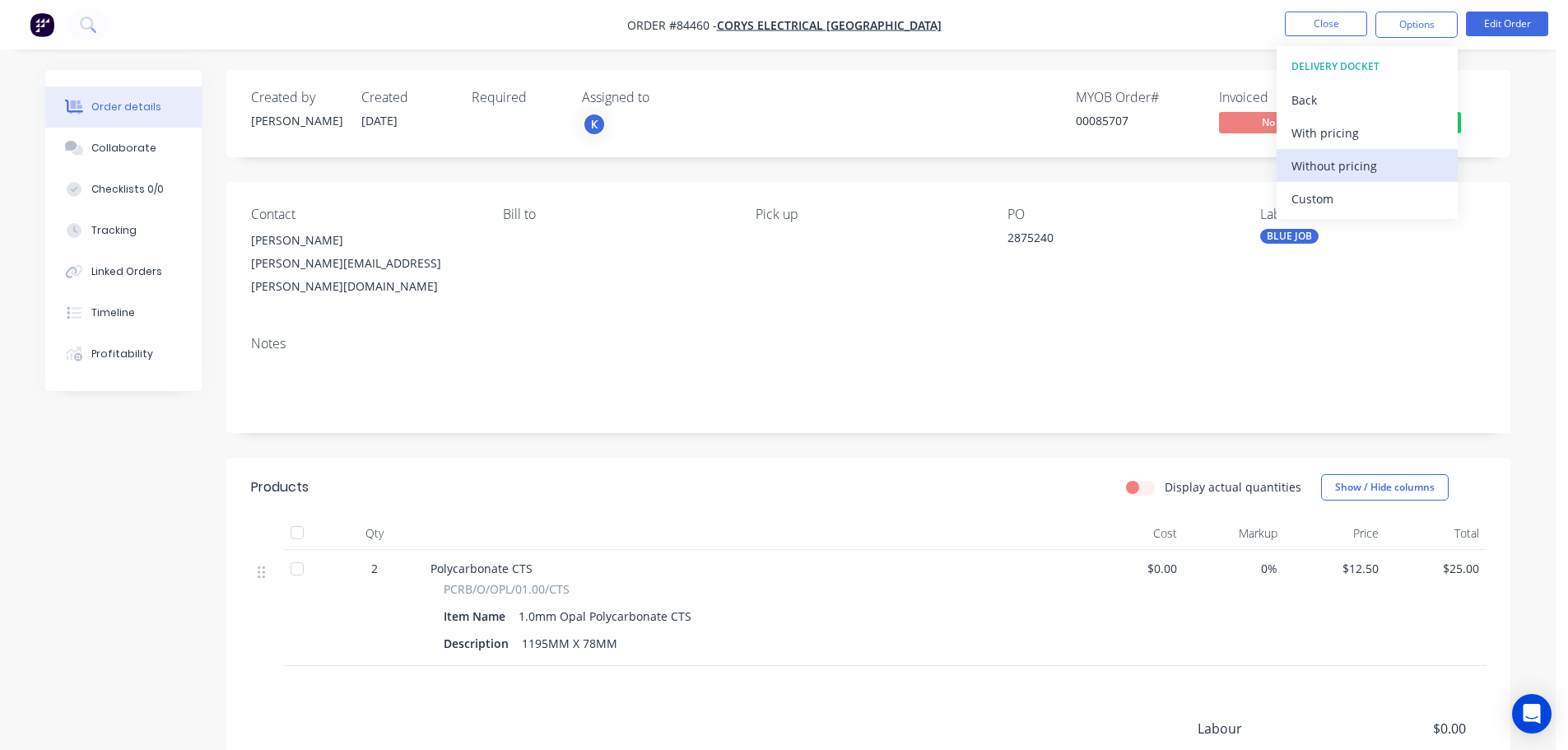
click at [1391, 163] on div "Without pricing" at bounding box center [1367, 165] width 151 height 23
click at [67, 27] on nav "Order #84460 - Corys Electrical Mt Eden Close Options EMAIL / PRINT Invoice Par…" at bounding box center [784, 24] width 1568 height 50
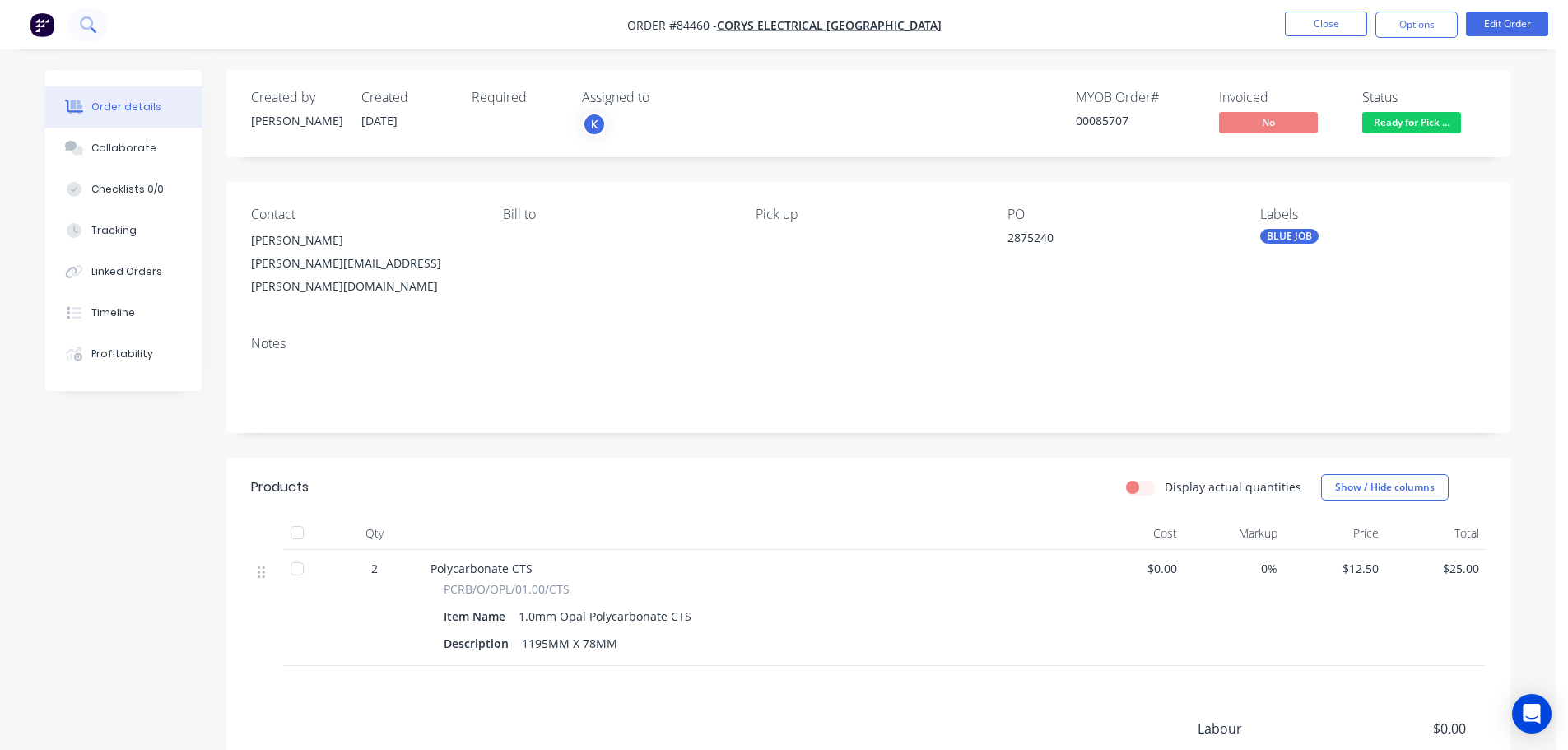
click at [80, 30] on icon at bounding box center [87, 24] width 16 height 16
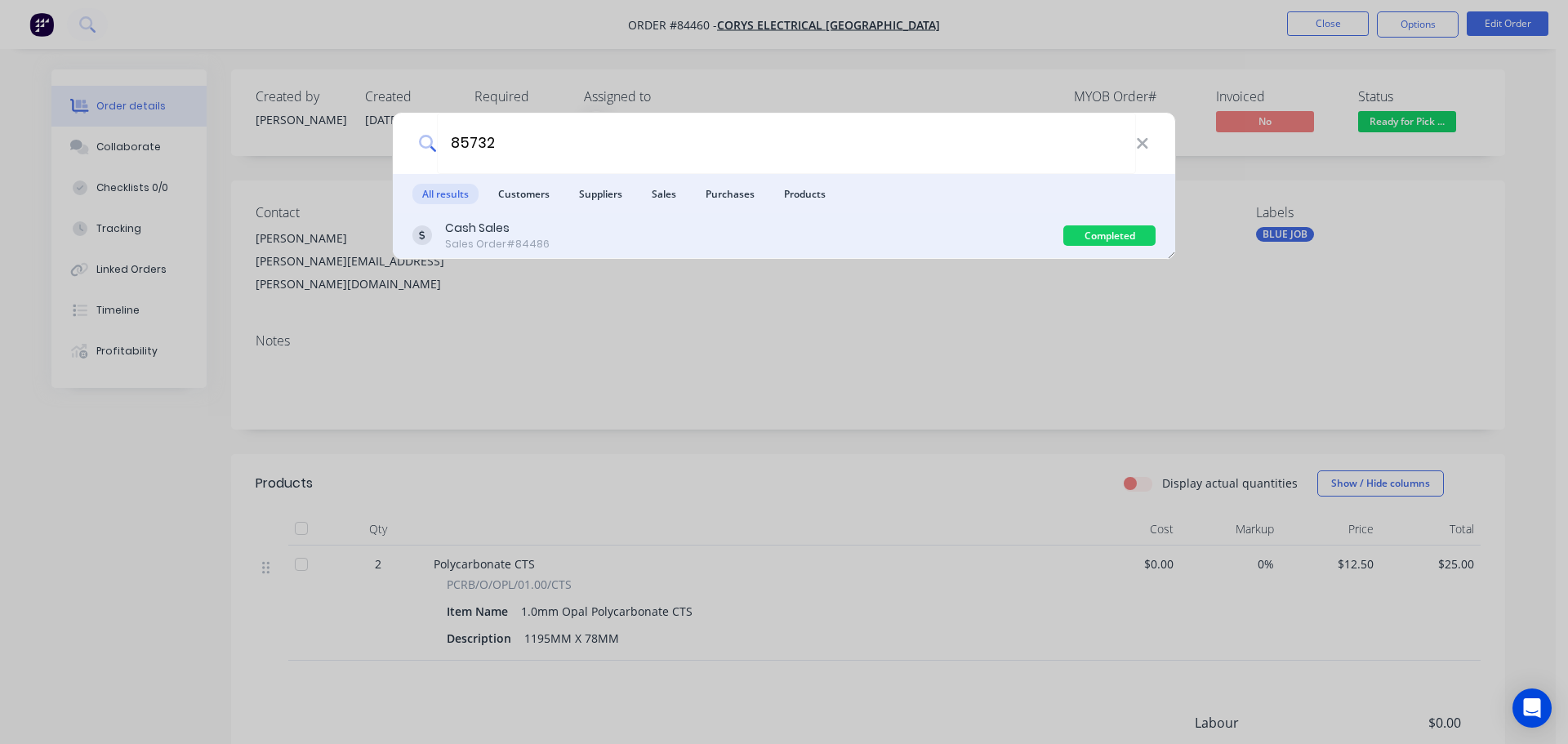
type input "85732"
click at [629, 233] on div "Cash Sales Sales Order #84486" at bounding box center [737, 236] width 651 height 32
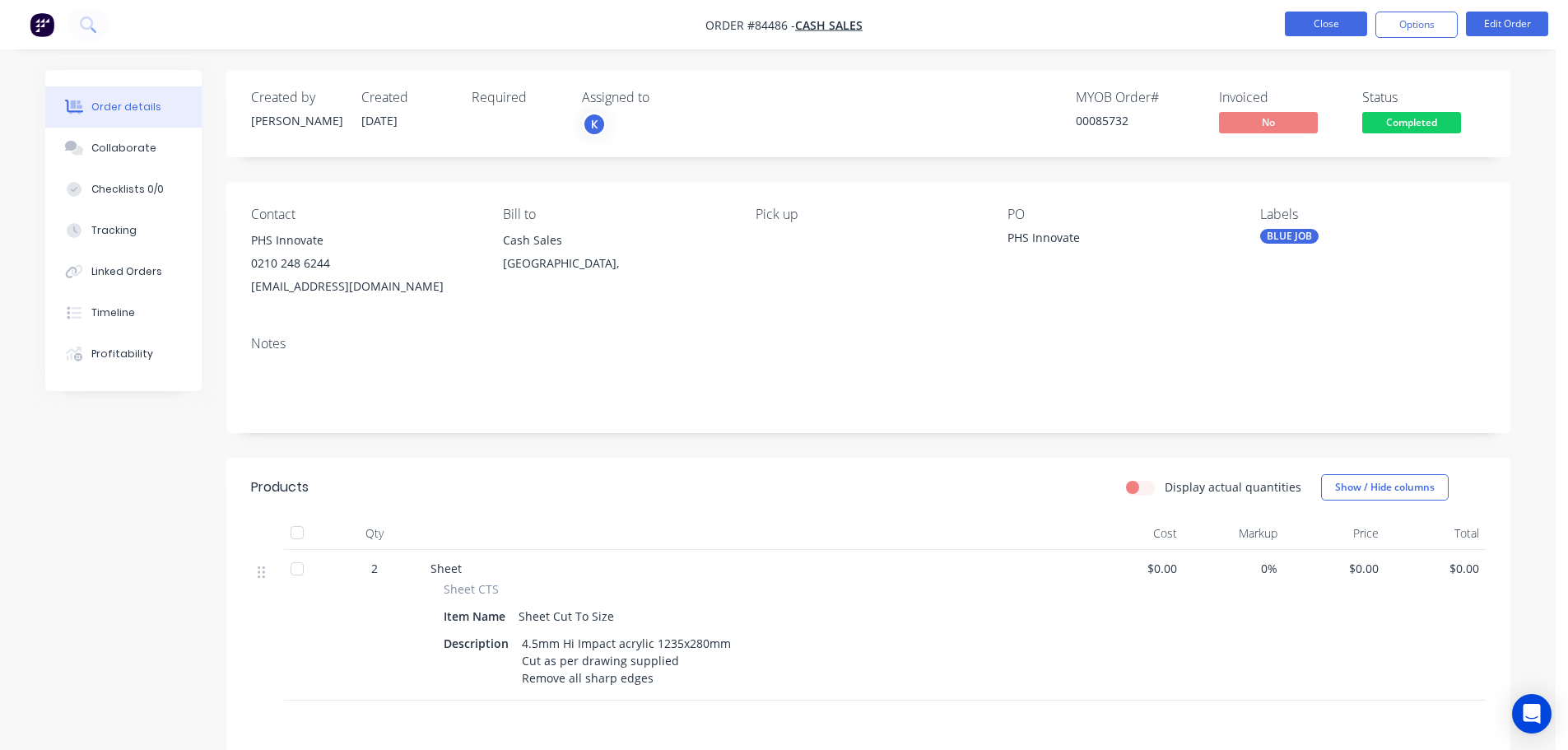
click at [1326, 28] on button "Close" at bounding box center [1327, 23] width 83 height 24
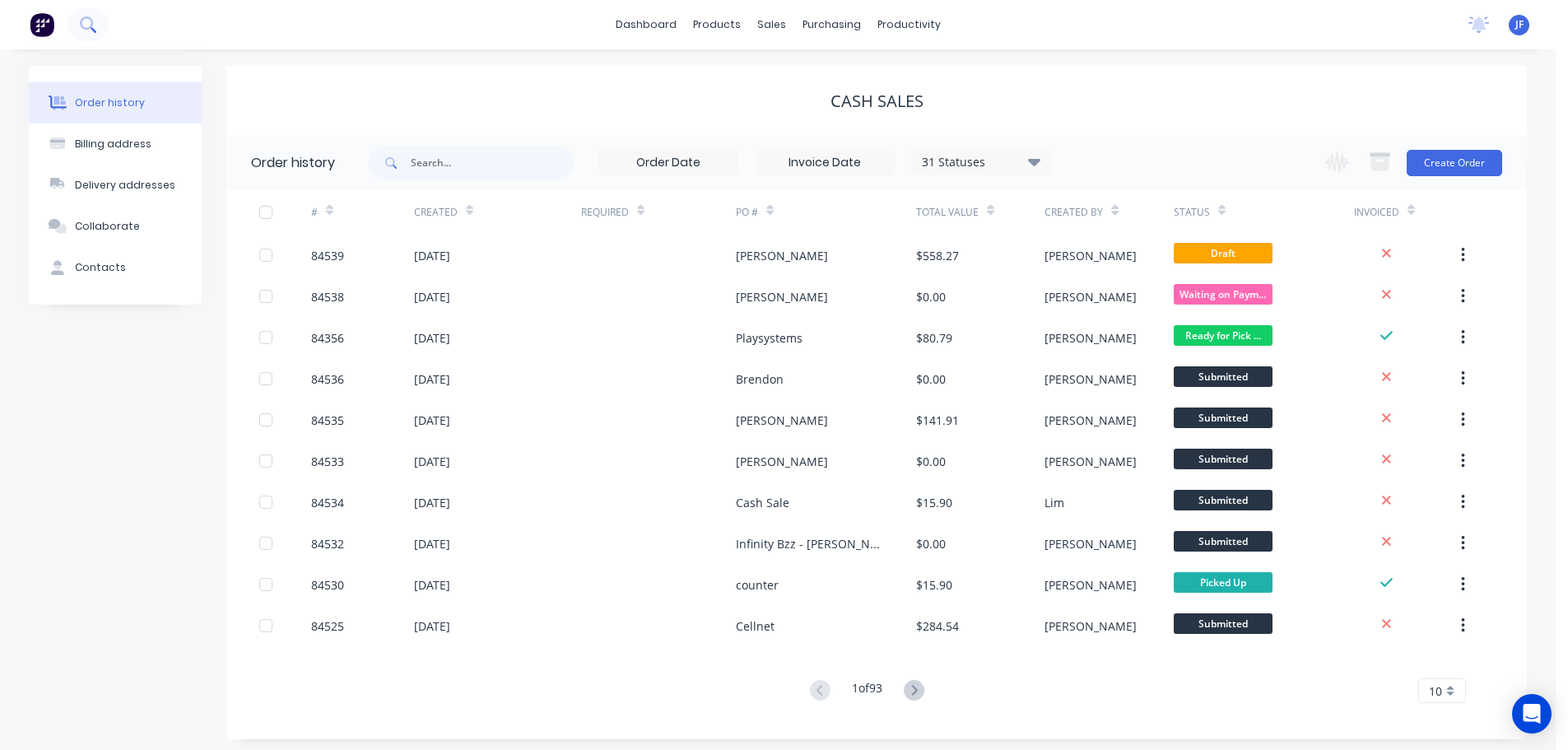
click at [106, 18] on button at bounding box center [88, 24] width 41 height 33
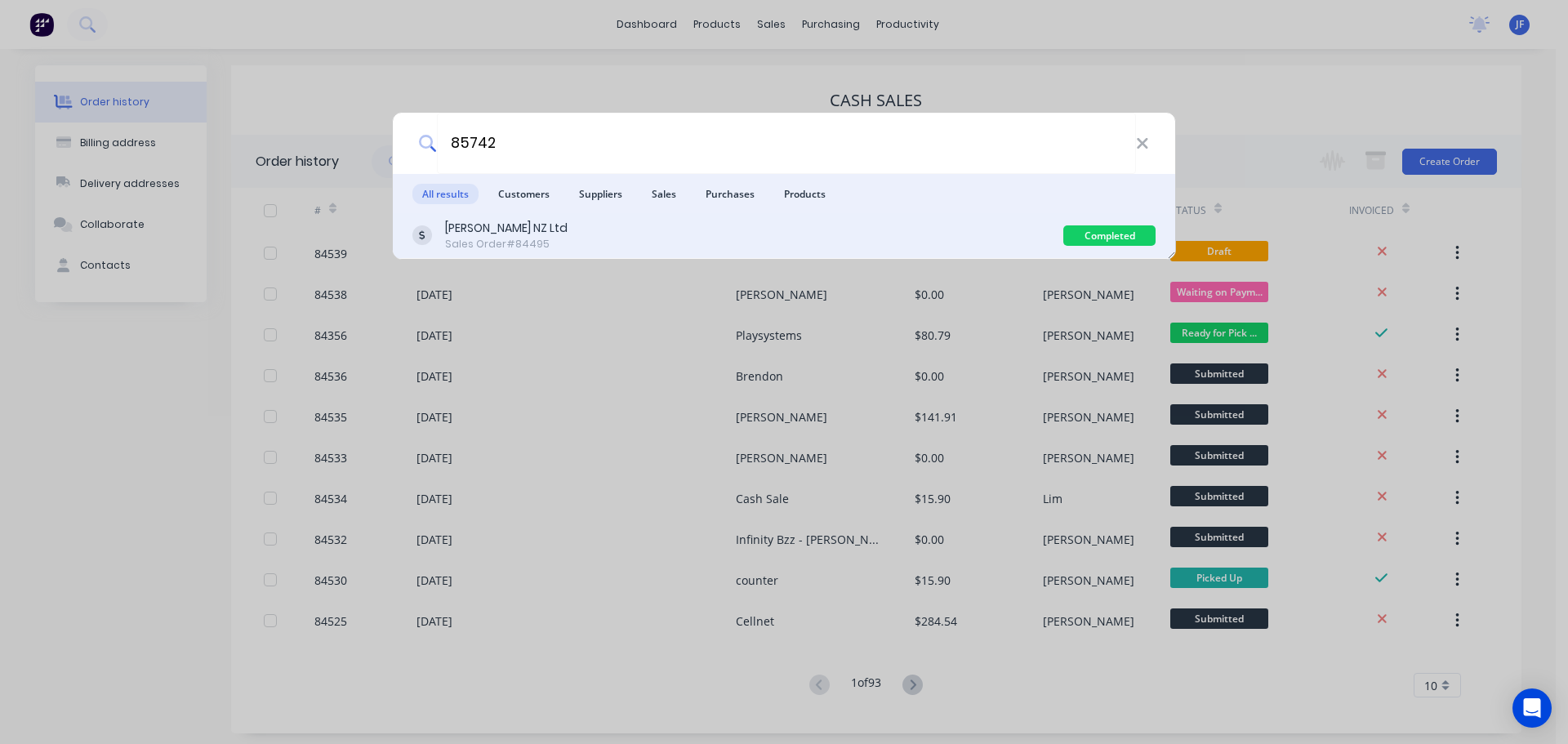
type input "85742"
click at [660, 246] on div "Jean Mueller NZ Ltd Sales Order #84495" at bounding box center [737, 236] width 651 height 32
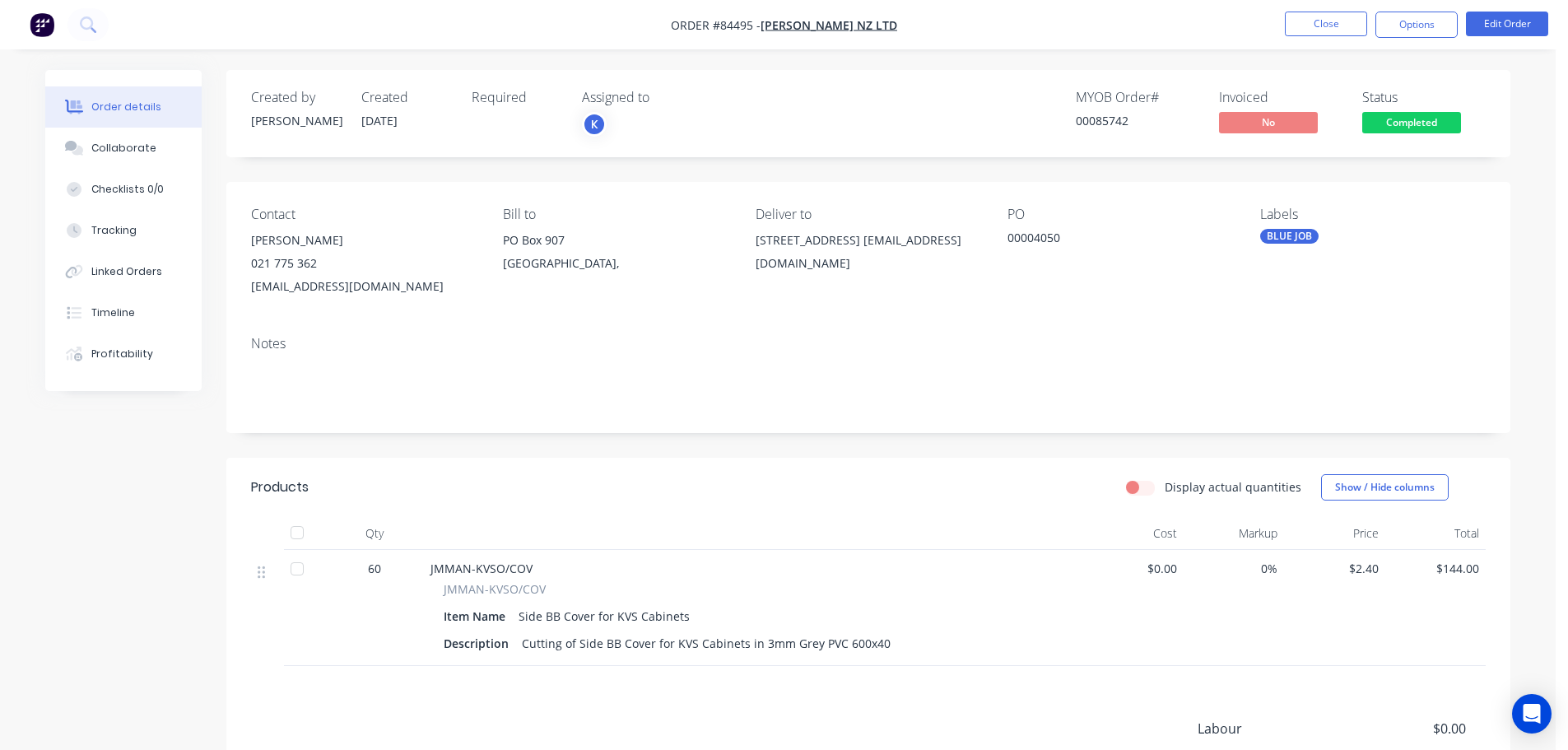
click at [1386, 119] on span "Completed" at bounding box center [1411, 122] width 99 height 21
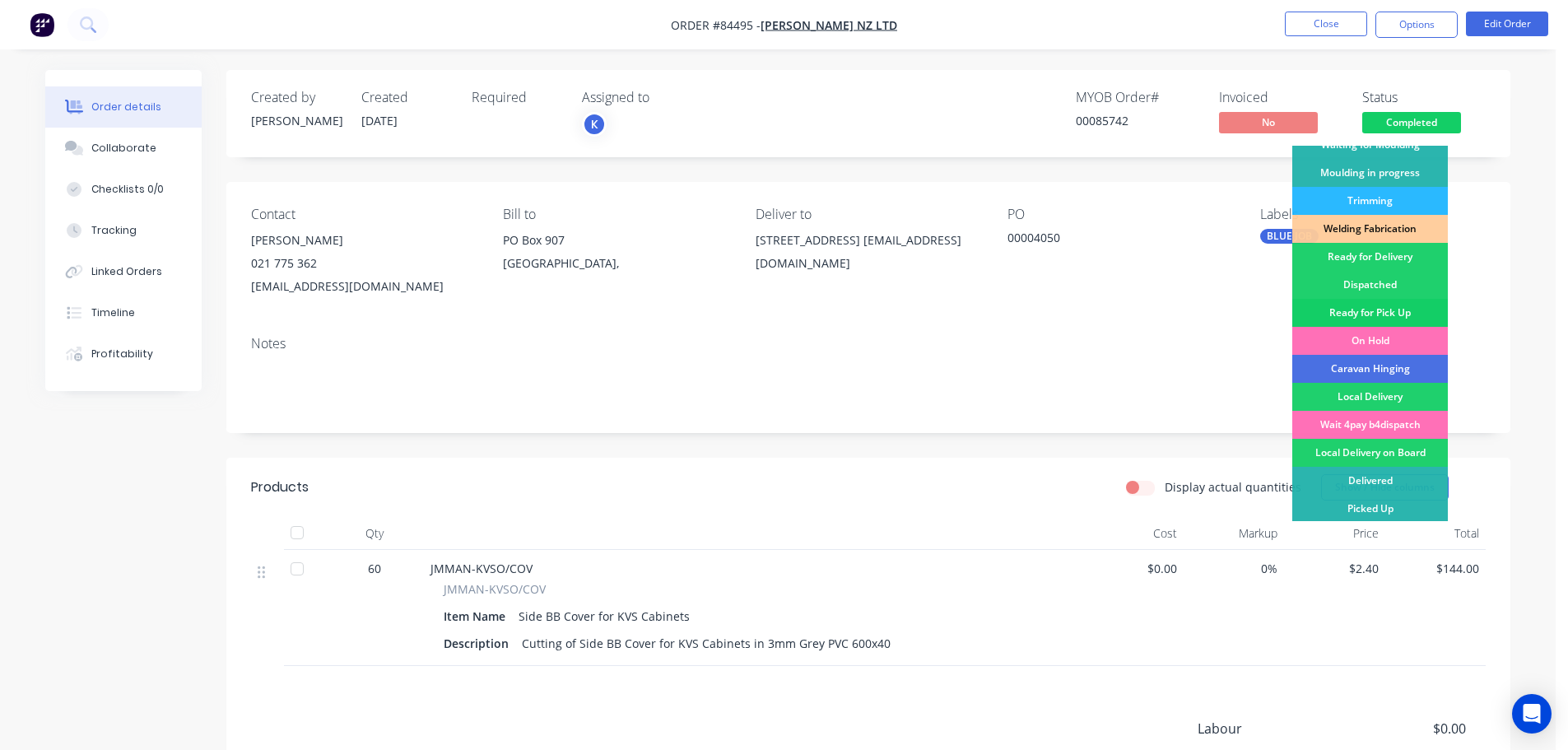
scroll to position [324, 0]
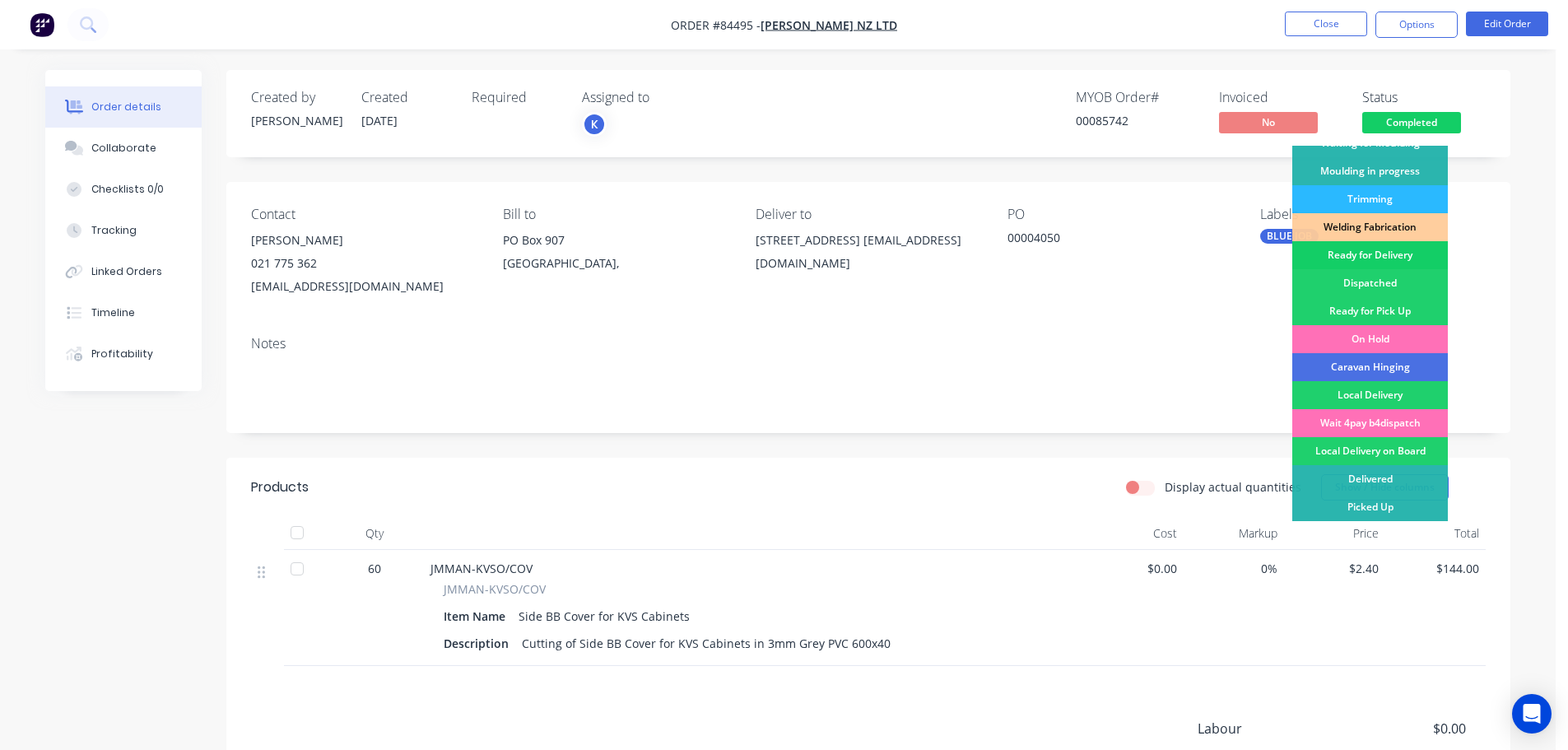
click at [1389, 247] on div "Ready for Delivery" at bounding box center [1370, 256] width 156 height 28
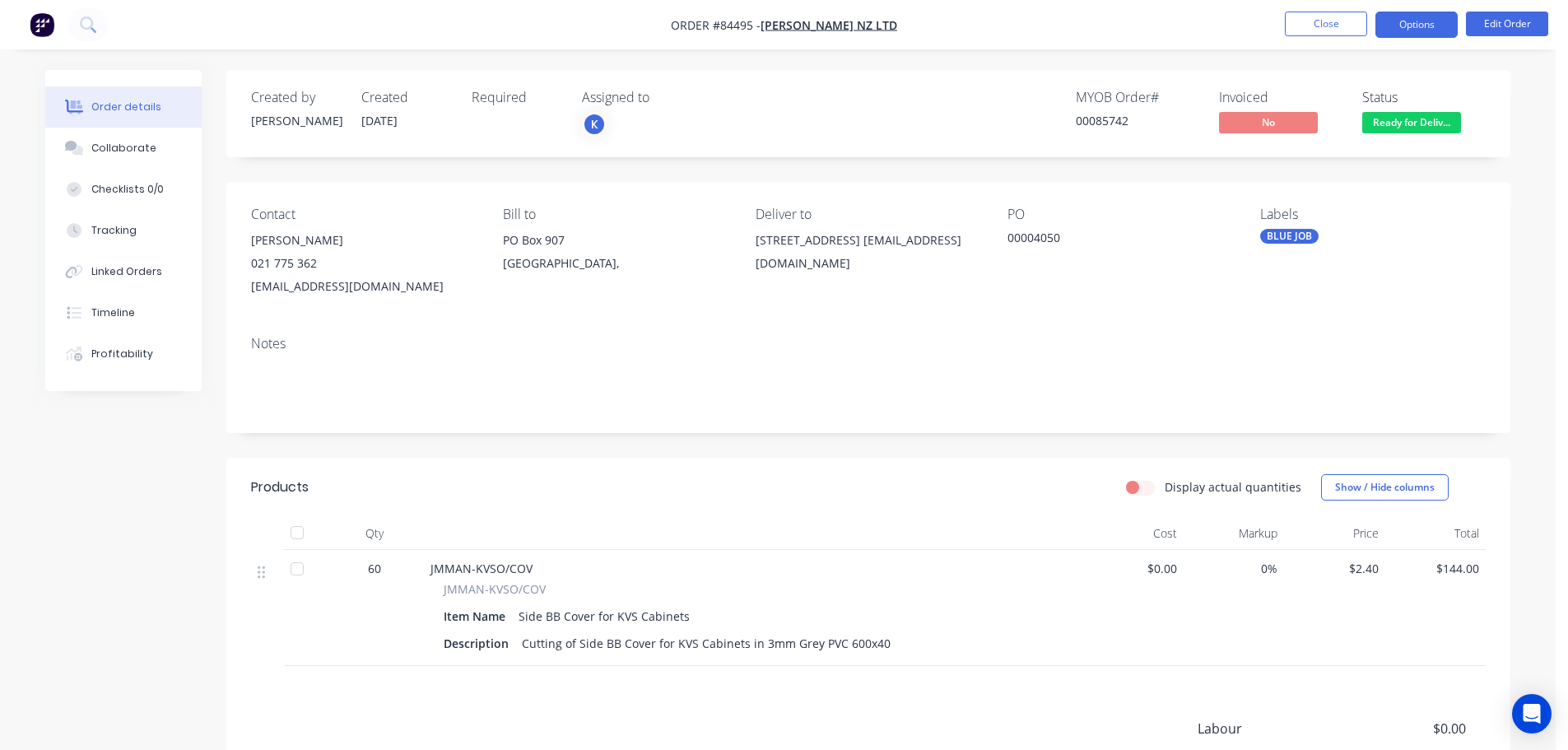
click at [1428, 21] on button "Options" at bounding box center [1417, 24] width 83 height 26
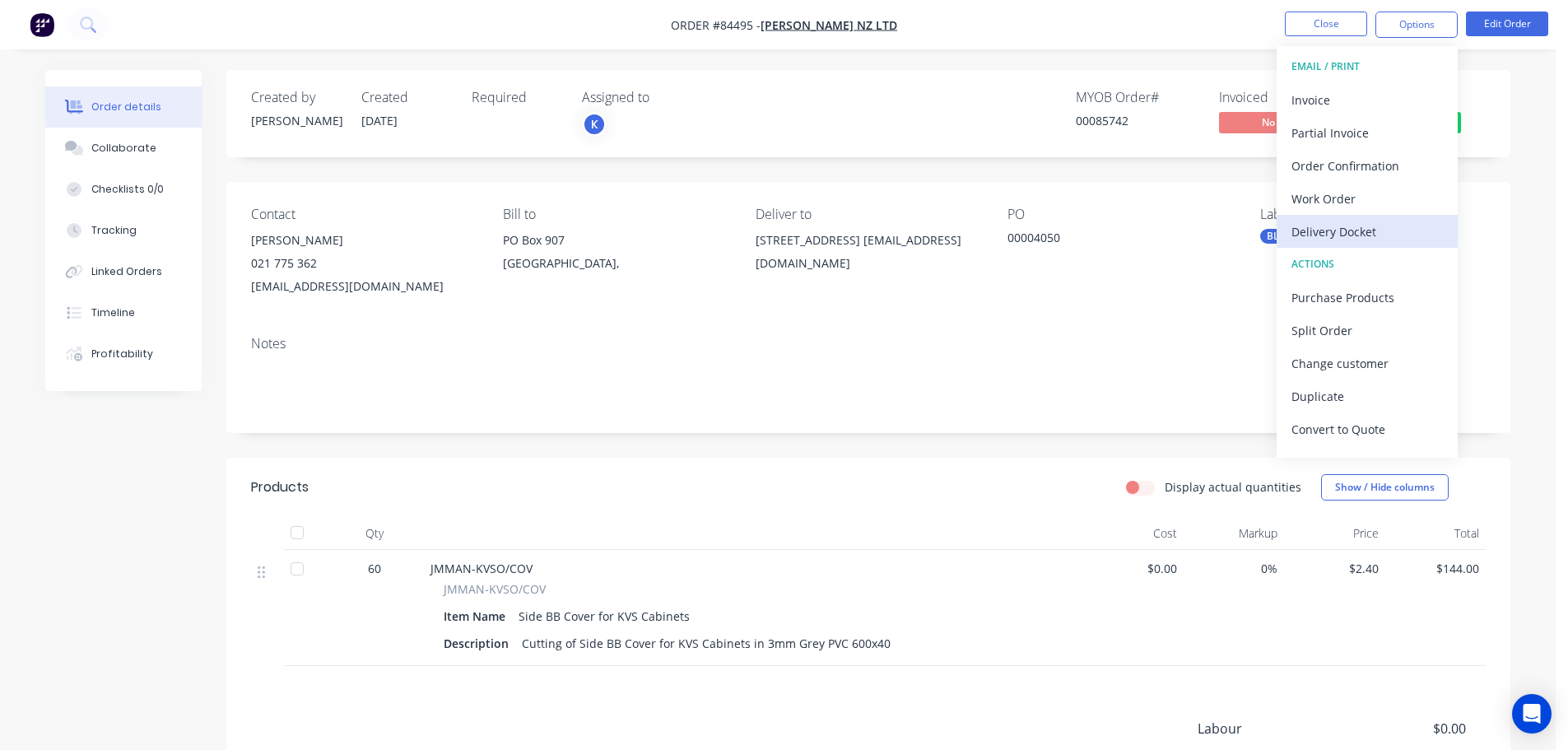
click at [1335, 223] on div "Delivery Docket" at bounding box center [1367, 231] width 151 height 23
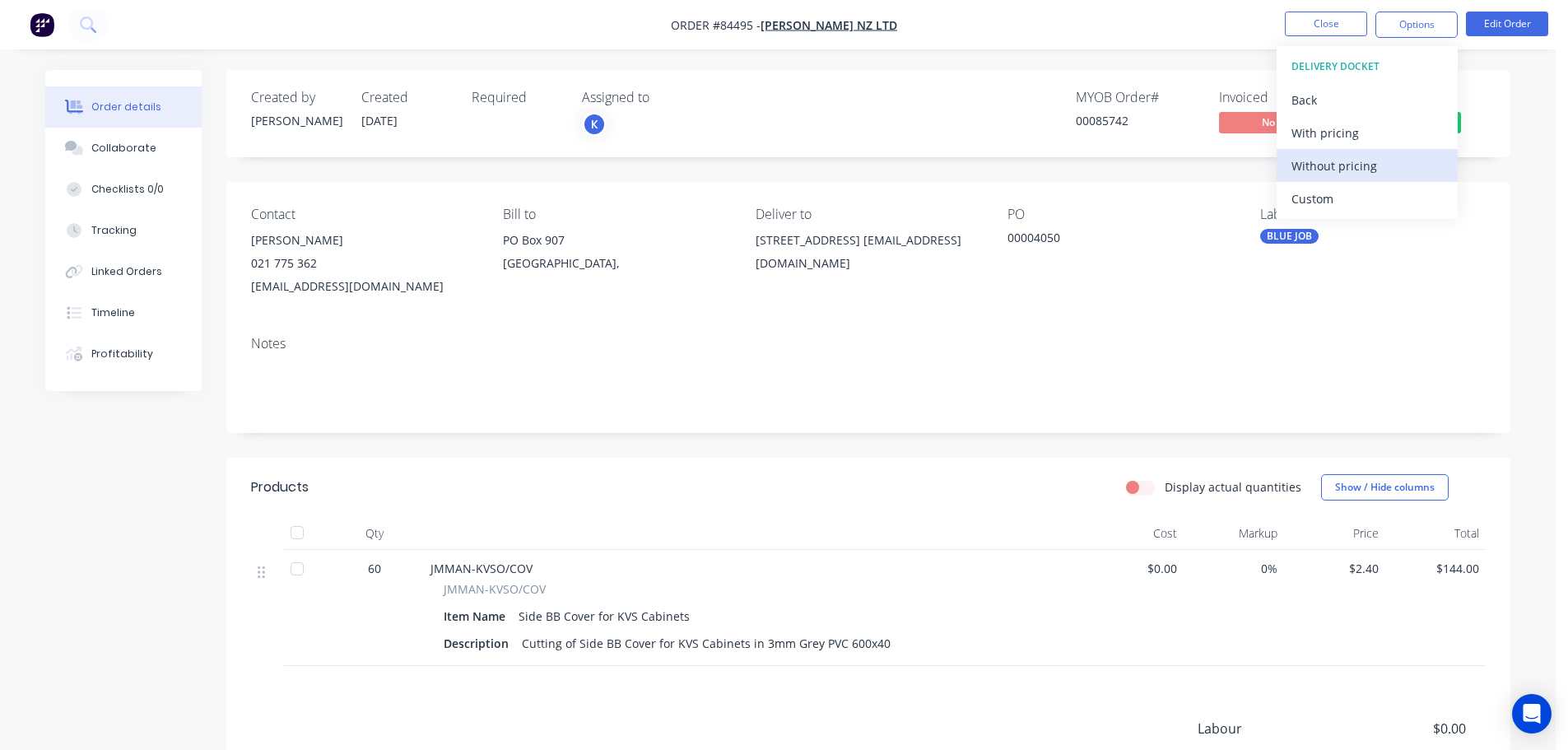
click at [1343, 157] on div "Without pricing" at bounding box center [1367, 165] width 151 height 23
click at [102, 46] on nav "Order #84495 - Jean Mueller NZ Ltd Close Options EMAIL / PRINT Invoice Partial …" at bounding box center [784, 24] width 1568 height 50
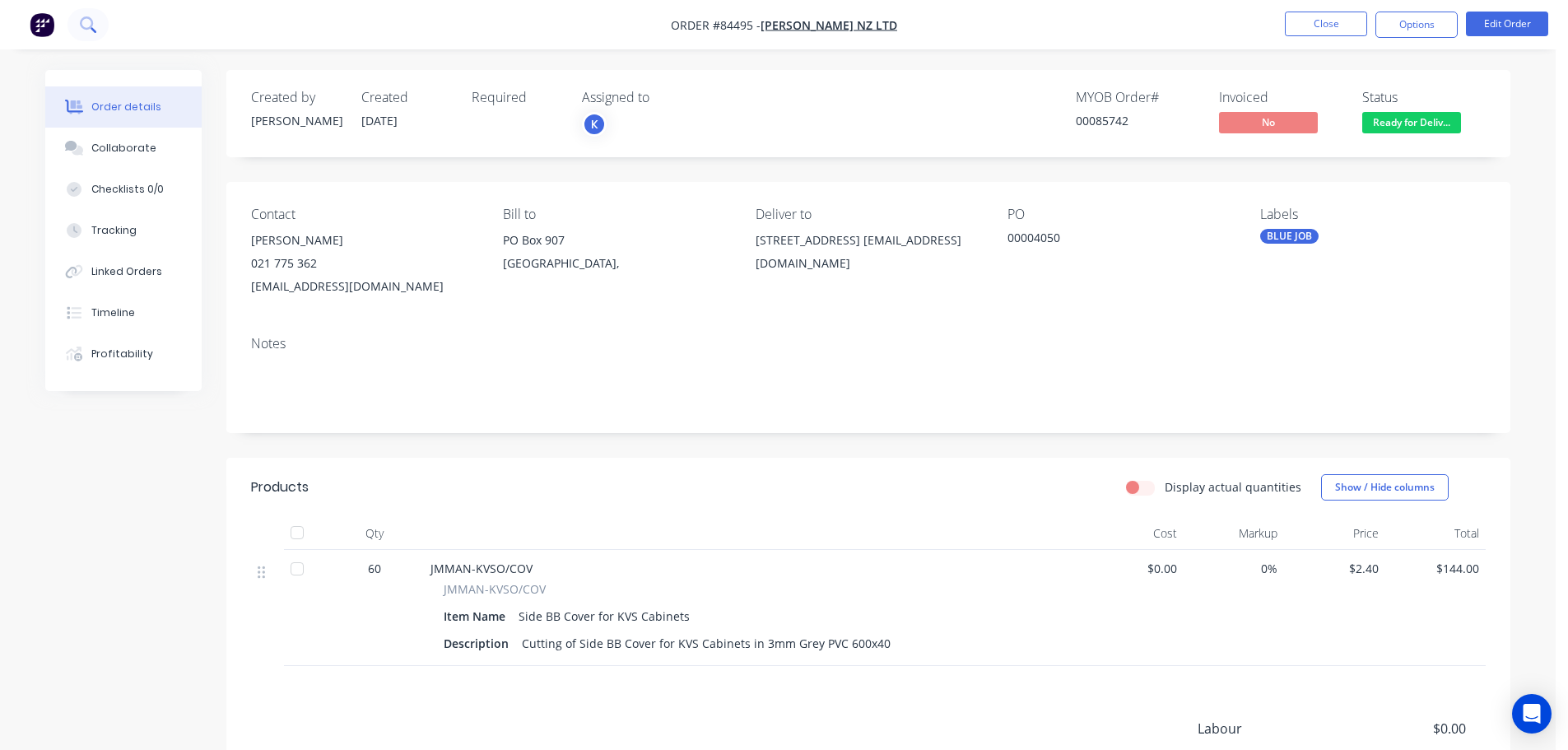
click at [82, 19] on icon at bounding box center [87, 24] width 16 height 16
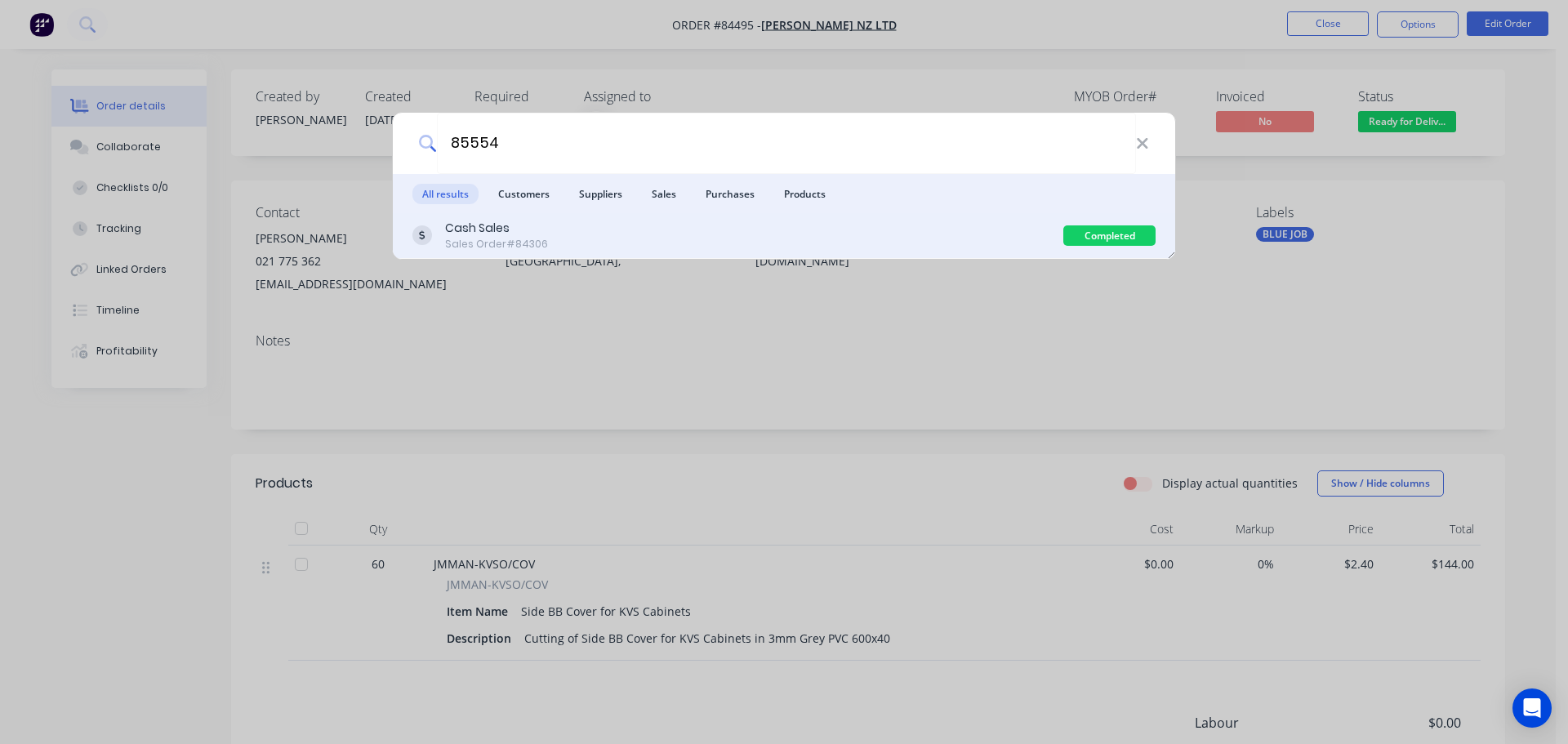
type input "85554"
click at [985, 238] on div "Cash Sales Sales Order #84306" at bounding box center [737, 236] width 651 height 32
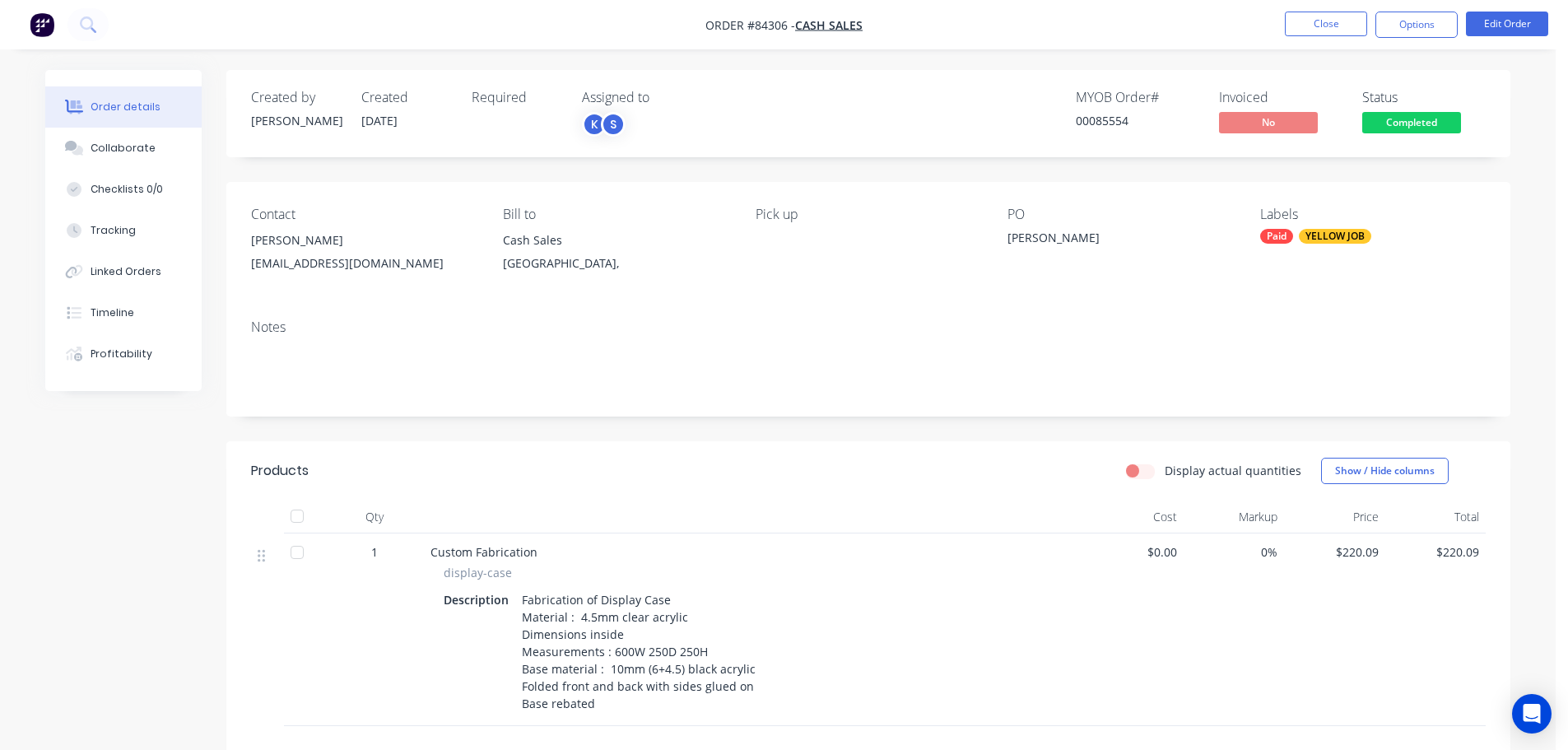
click at [1380, 126] on span "Completed" at bounding box center [1411, 122] width 99 height 21
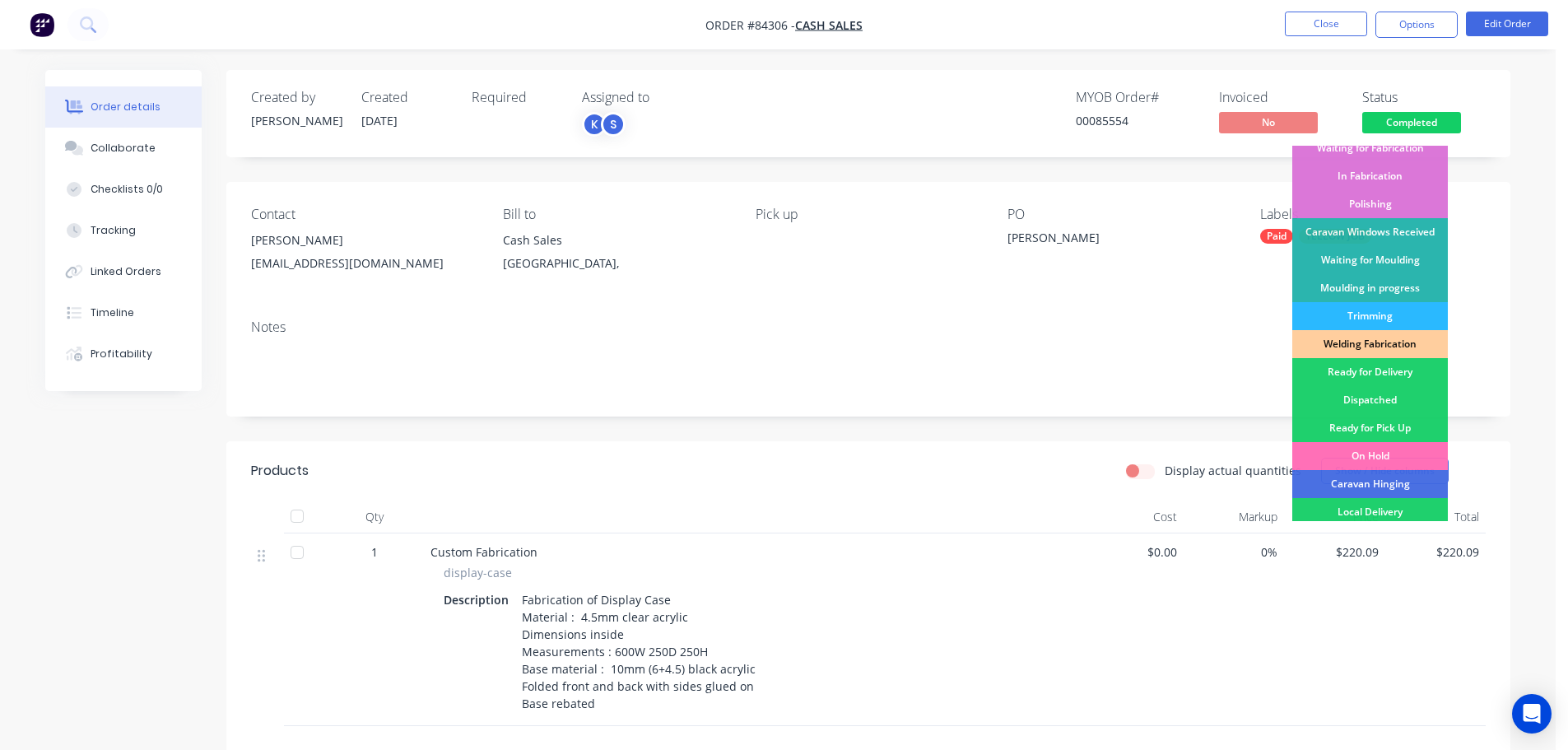
scroll to position [324, 0]
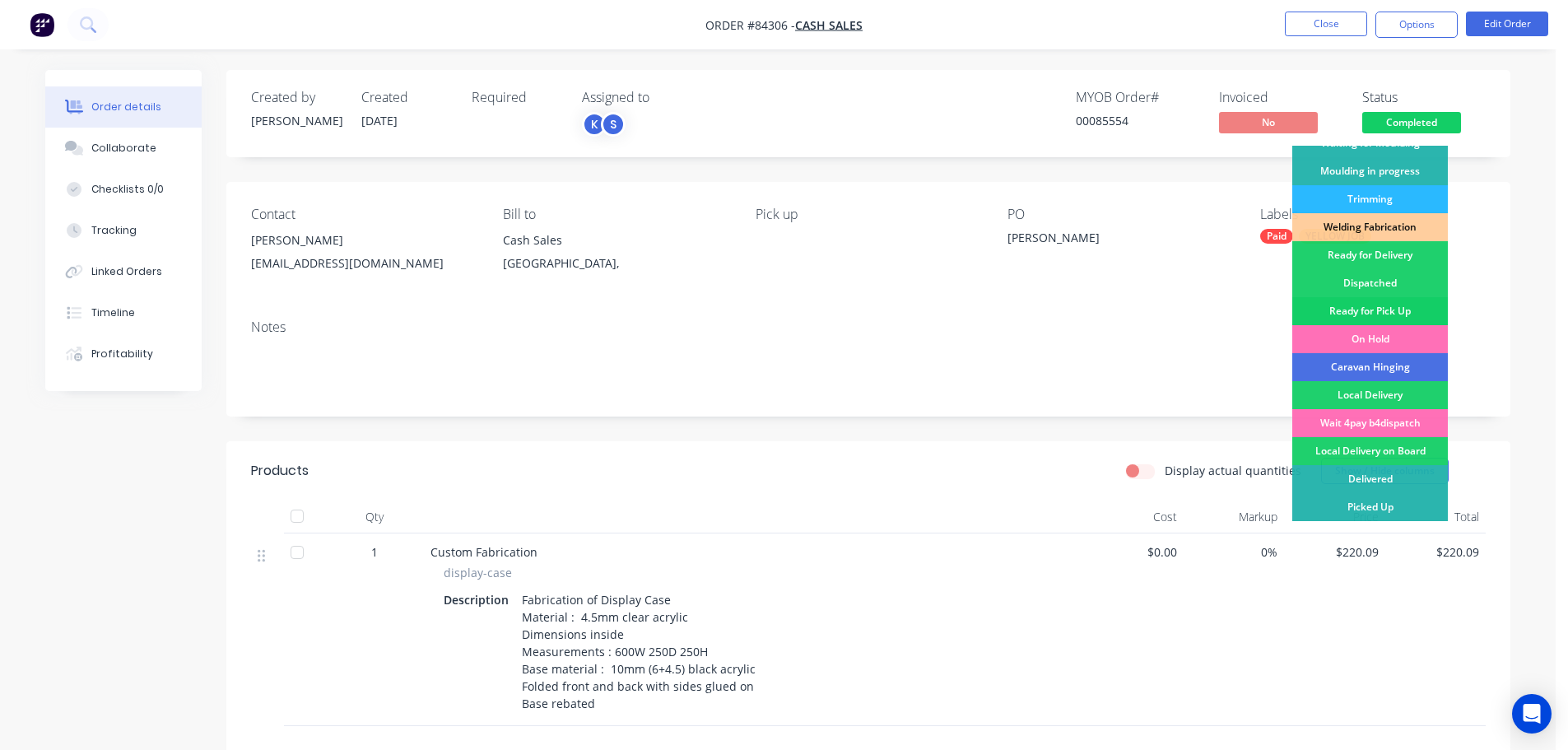
click at [1384, 310] on div "Ready for Pick Up" at bounding box center [1370, 311] width 156 height 28
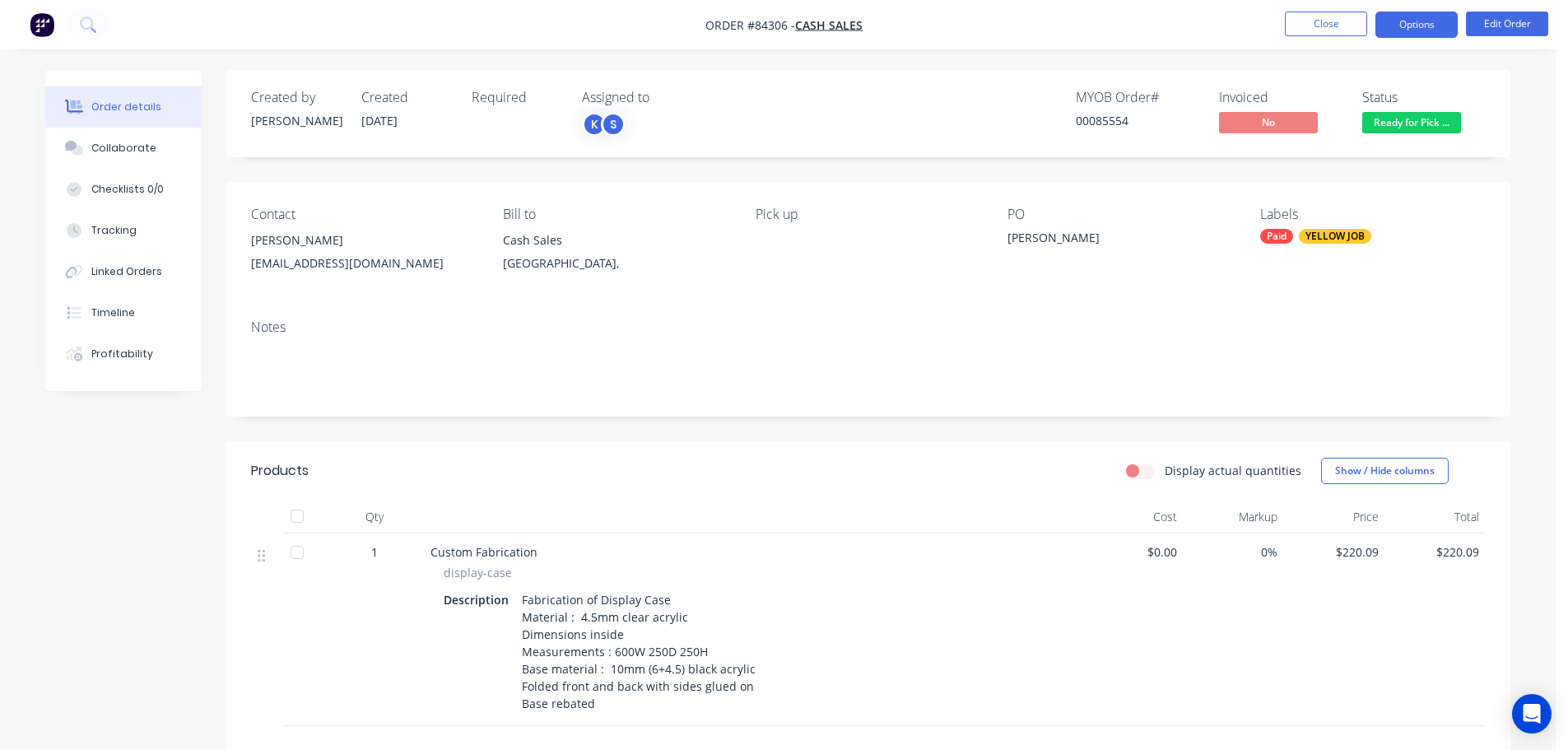
click at [1412, 23] on button "Options" at bounding box center [1417, 24] width 83 height 26
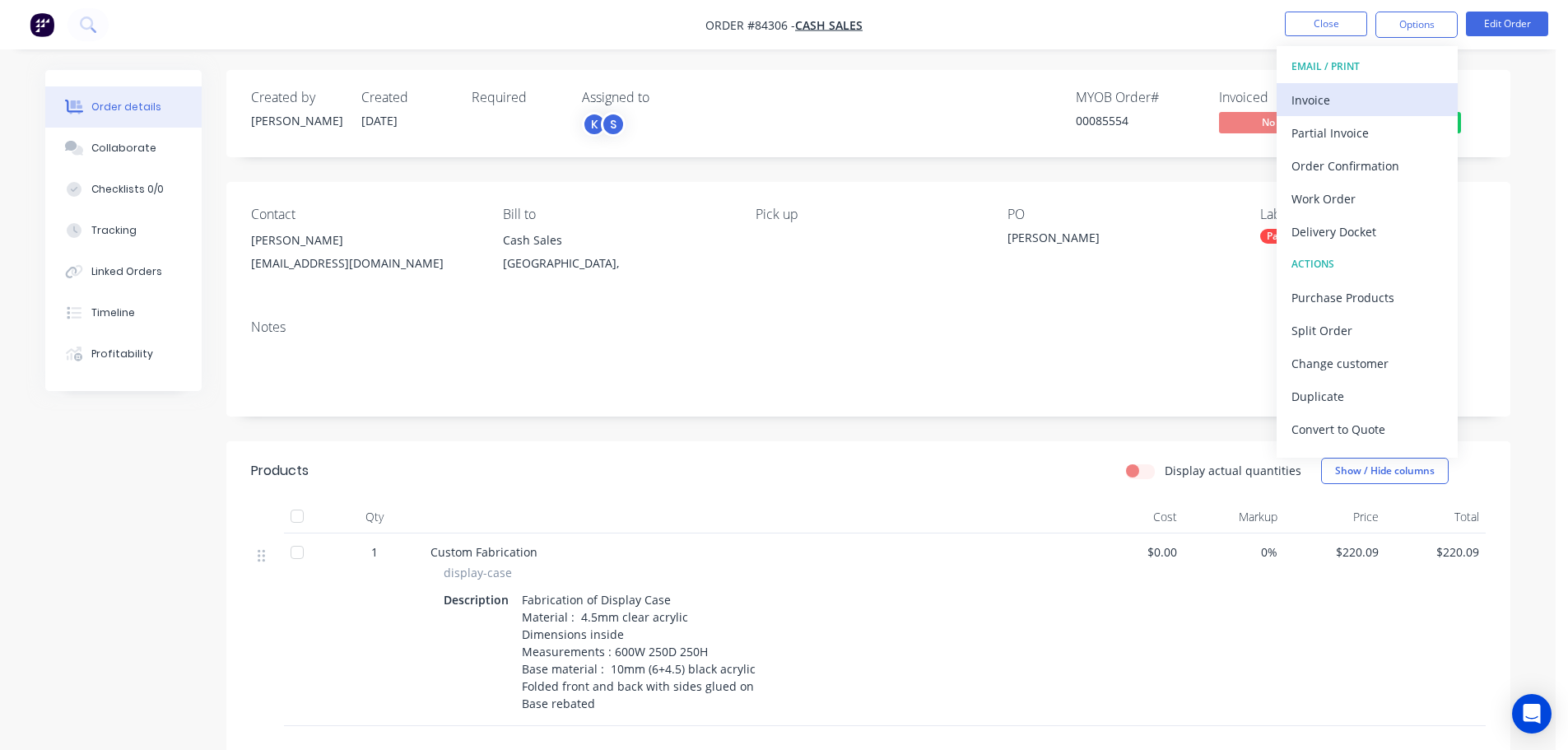
click at [1363, 96] on div "Invoice" at bounding box center [1367, 100] width 151 height 23
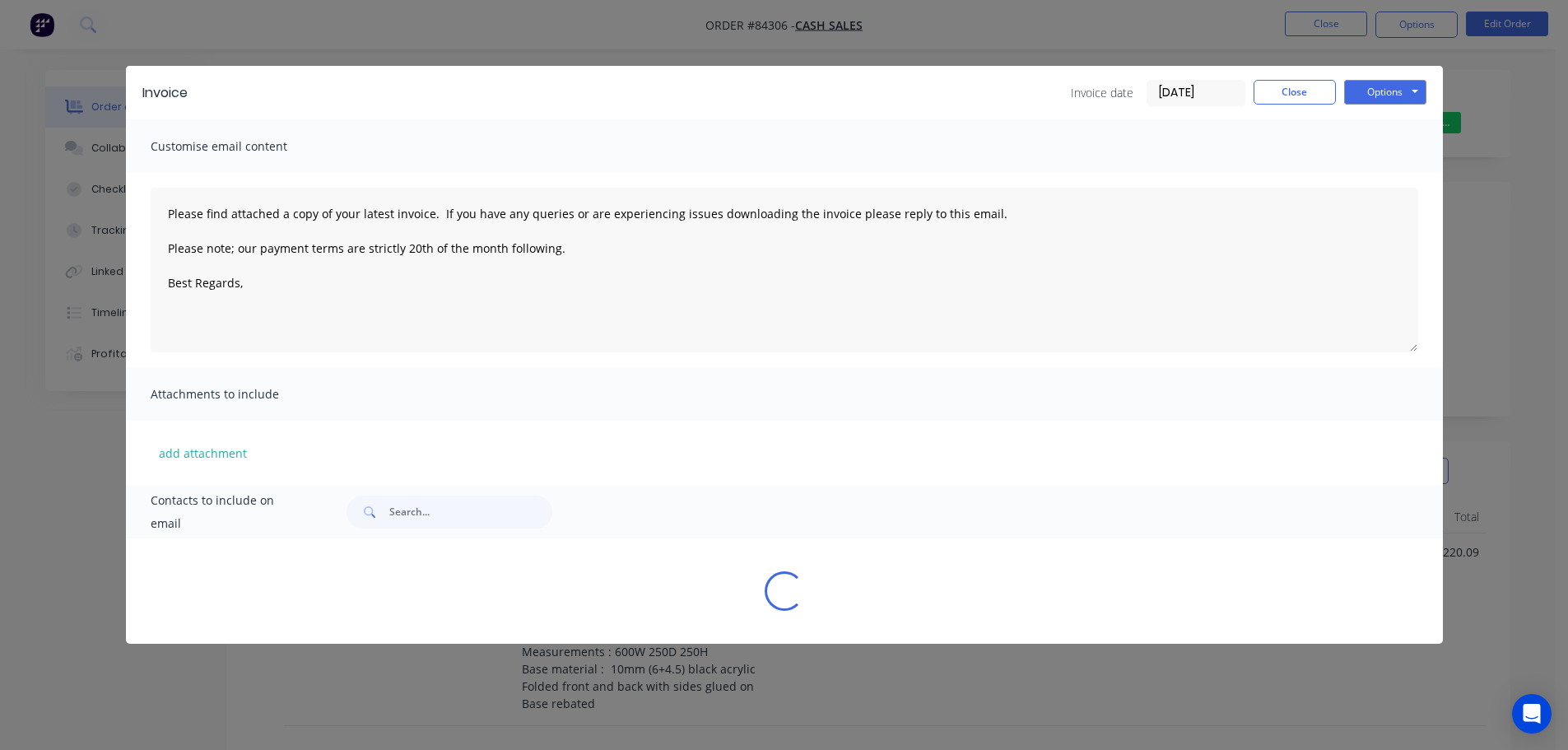
click at [1388, 89] on button "Options" at bounding box center [1386, 92] width 83 height 24
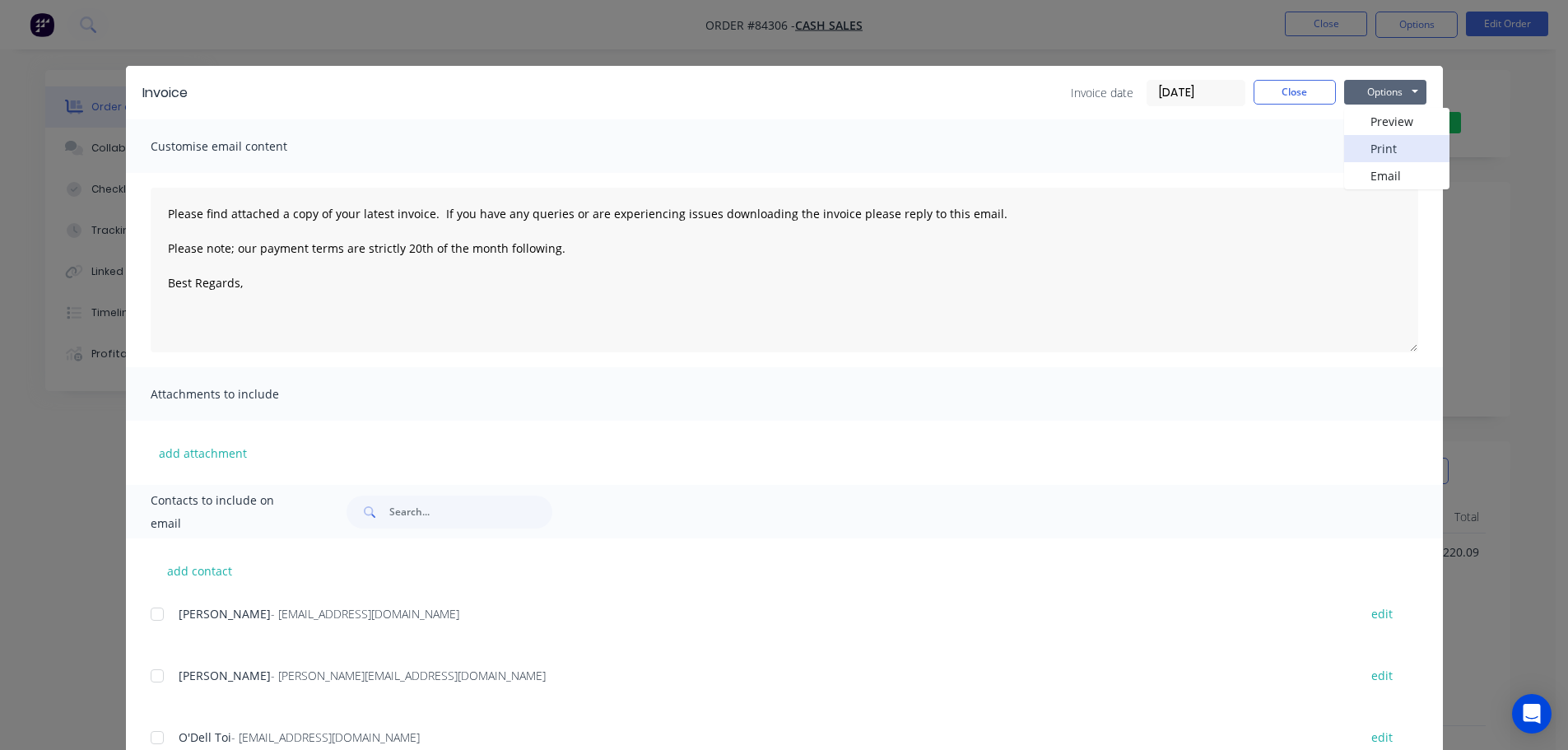
click at [1374, 157] on button "Print" at bounding box center [1397, 148] width 105 height 27
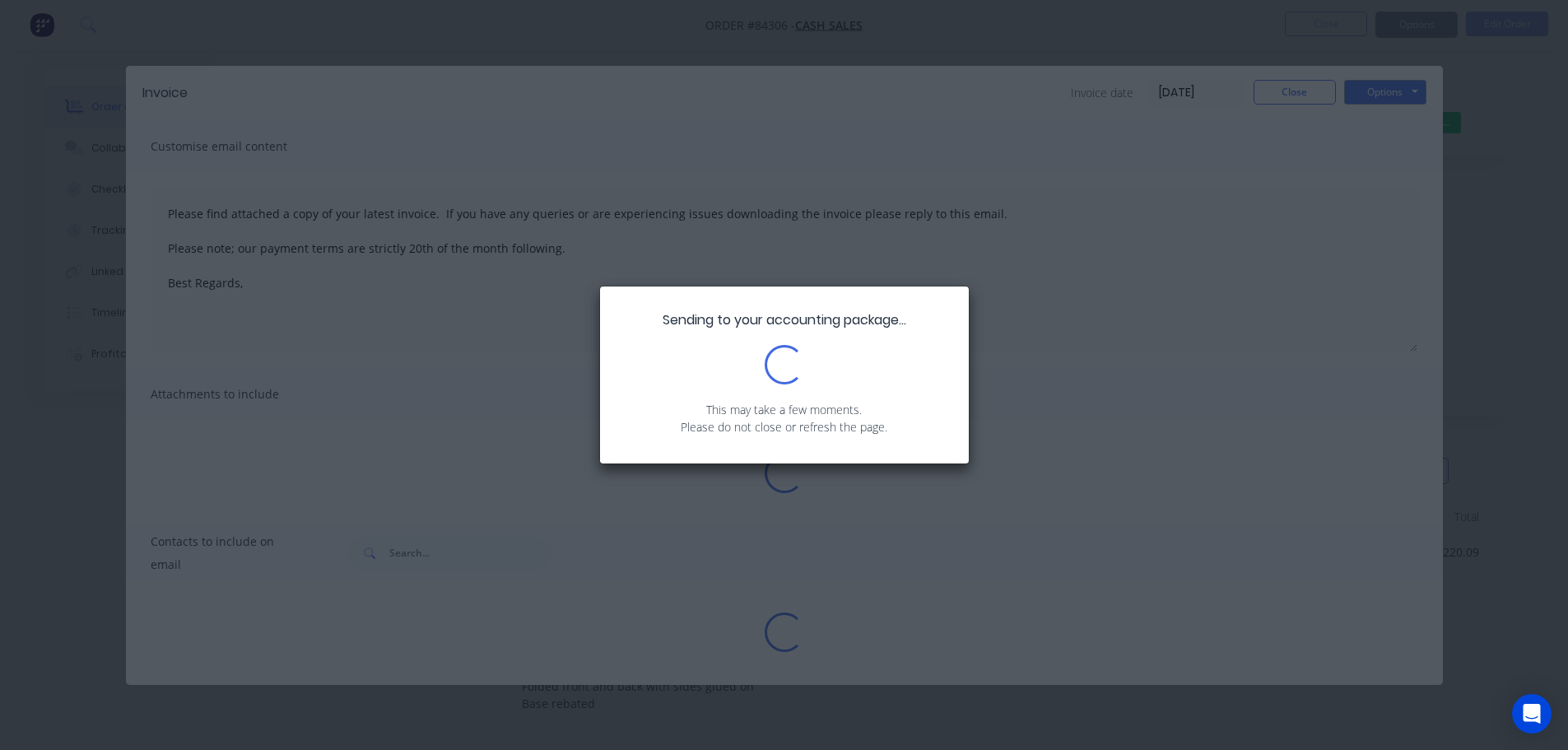
type textarea "Please find attached a copy of your latest invoice. If you have any queries or …"
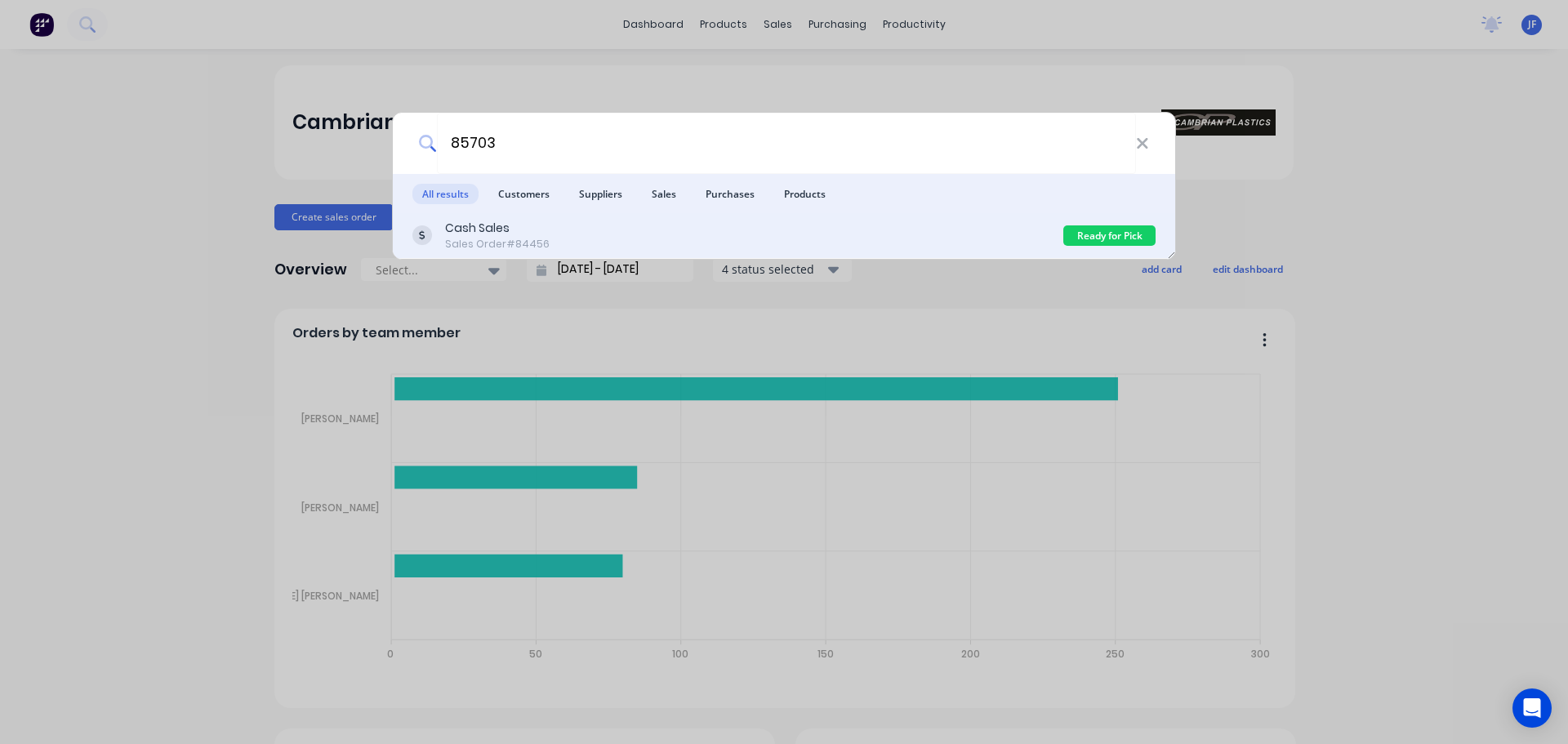
type input "85703"
click at [612, 231] on div "Cash Sales Sales Order #84456" at bounding box center [737, 236] width 651 height 32
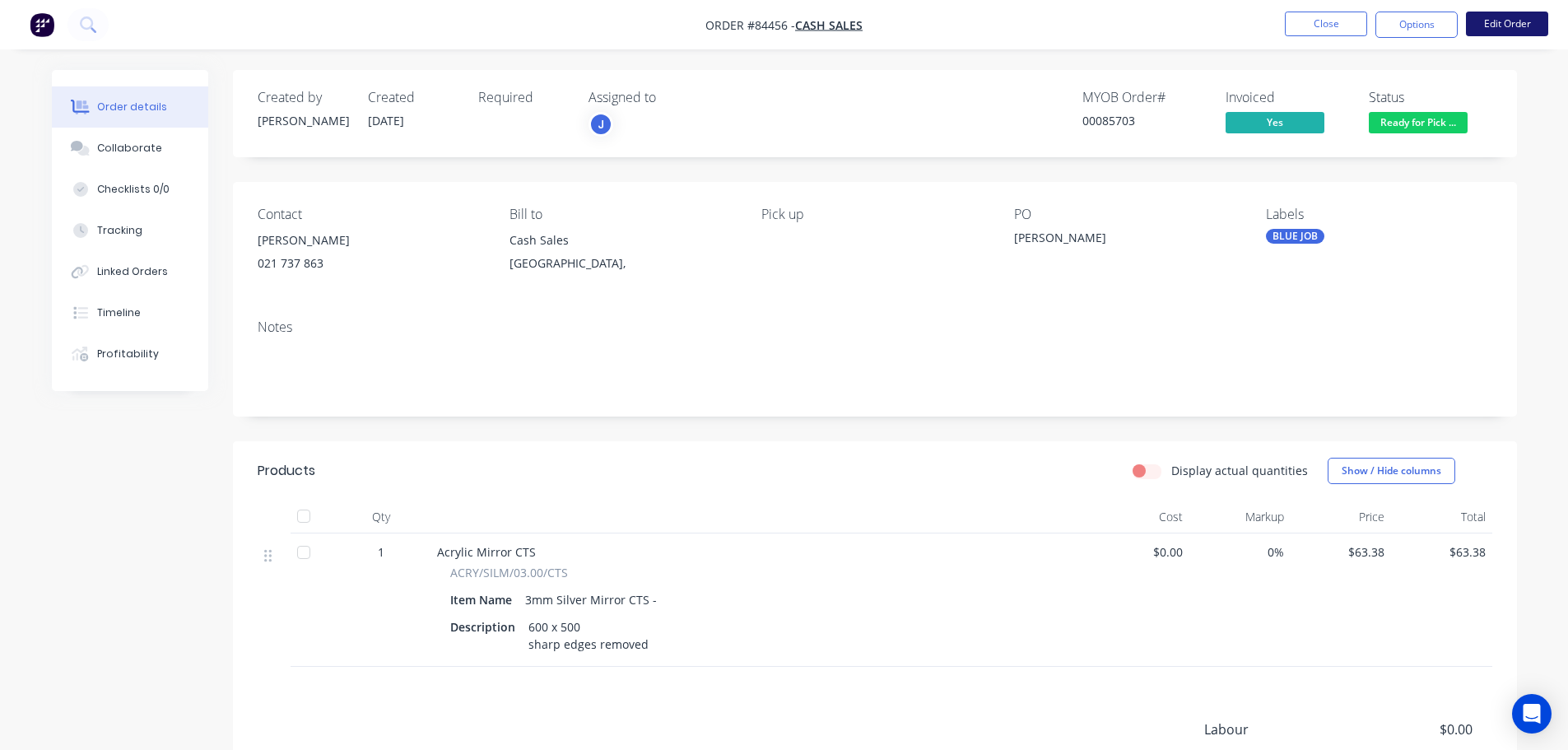
click at [1507, 17] on button "Edit Order" at bounding box center [1507, 23] width 83 height 24
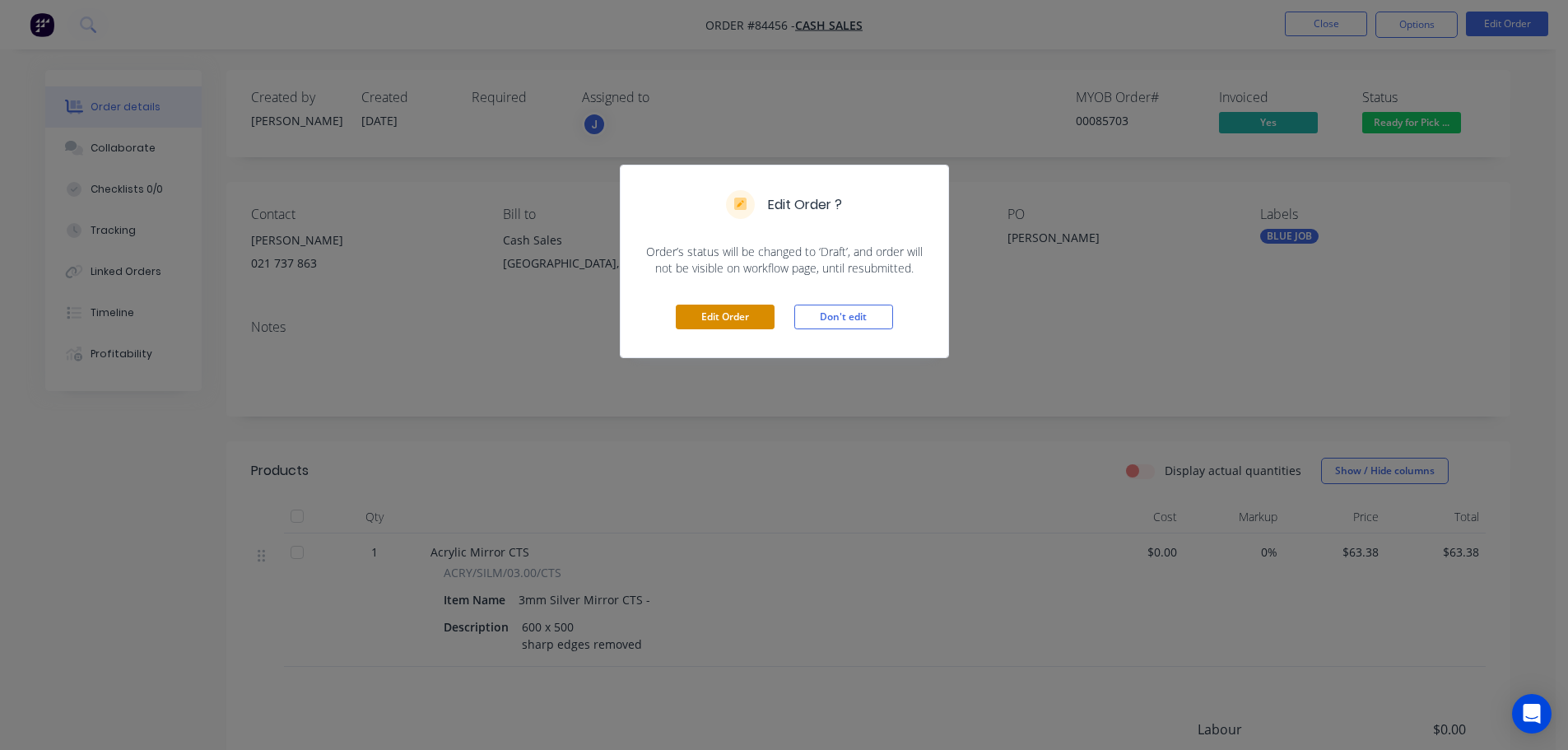
click at [731, 324] on button "Edit Order" at bounding box center [724, 317] width 99 height 24
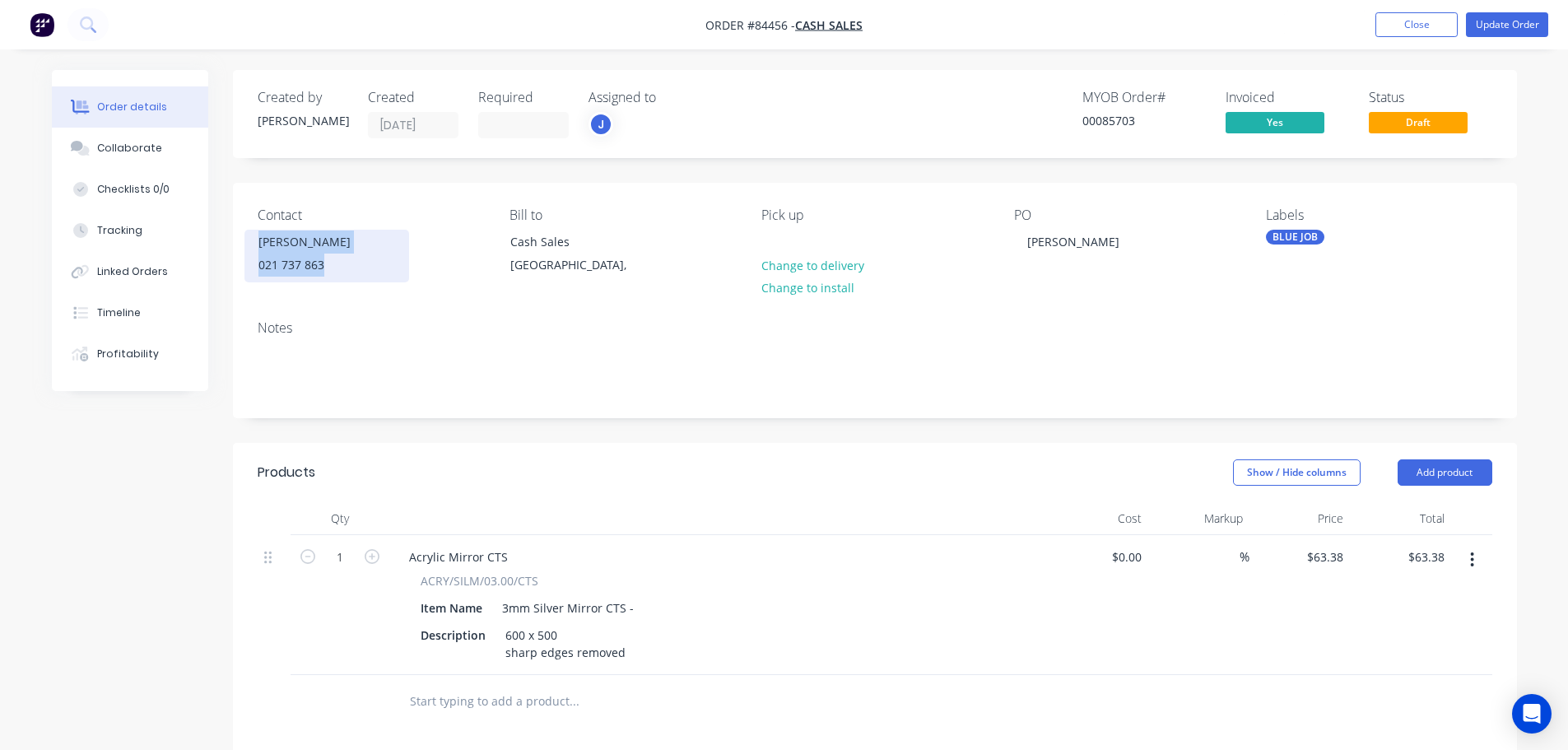
drag, startPoint x: 255, startPoint y: 244, endPoint x: 339, endPoint y: 260, distance: 85.5
click at [339, 260] on div "[PERSON_NAME] 021 737 863" at bounding box center [326, 256] width 164 height 53
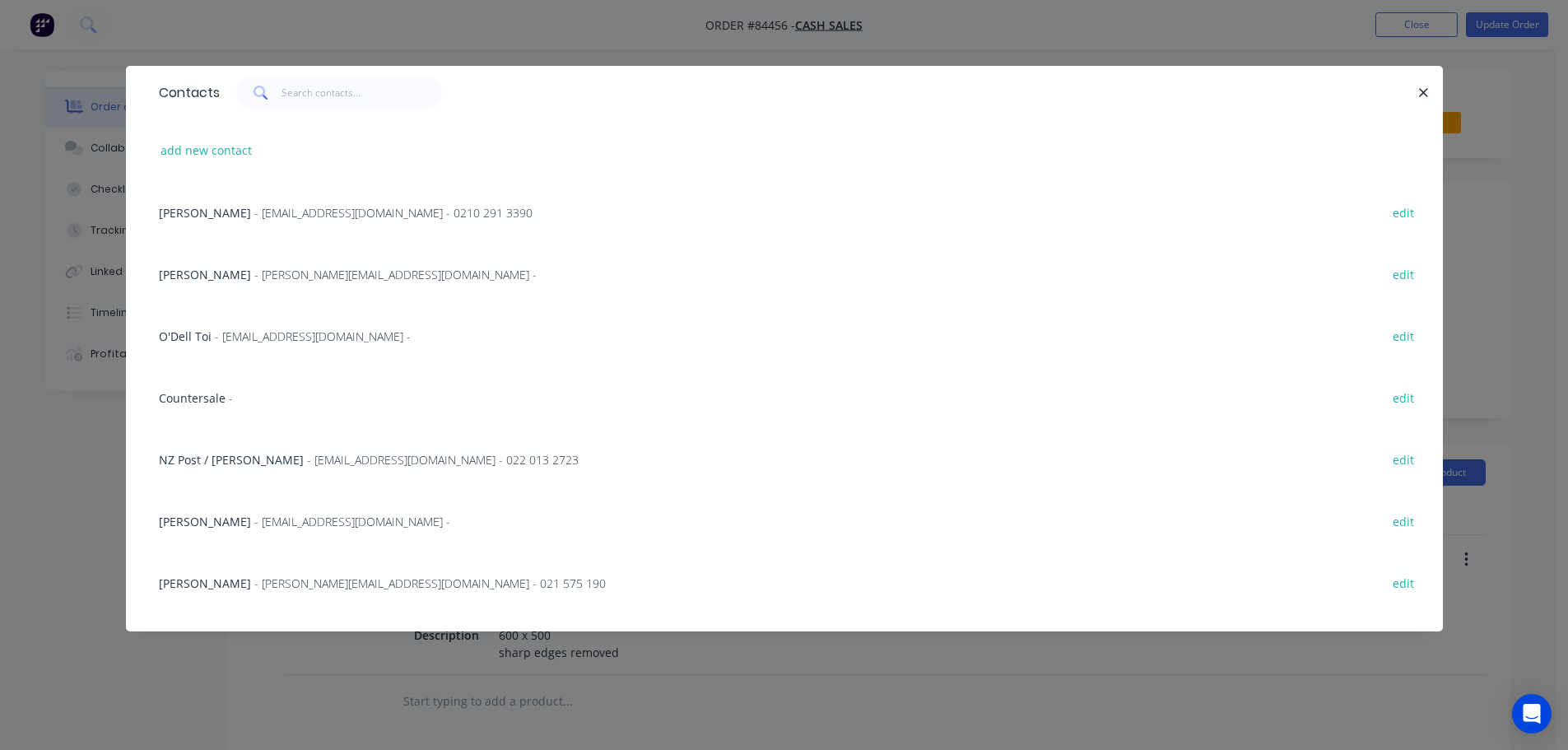
copy div "[PERSON_NAME] 021 737 863"
click at [292, 94] on input "text" at bounding box center [362, 92] width 161 height 33
paste input "[PERSON_NAME] 021 737 863"
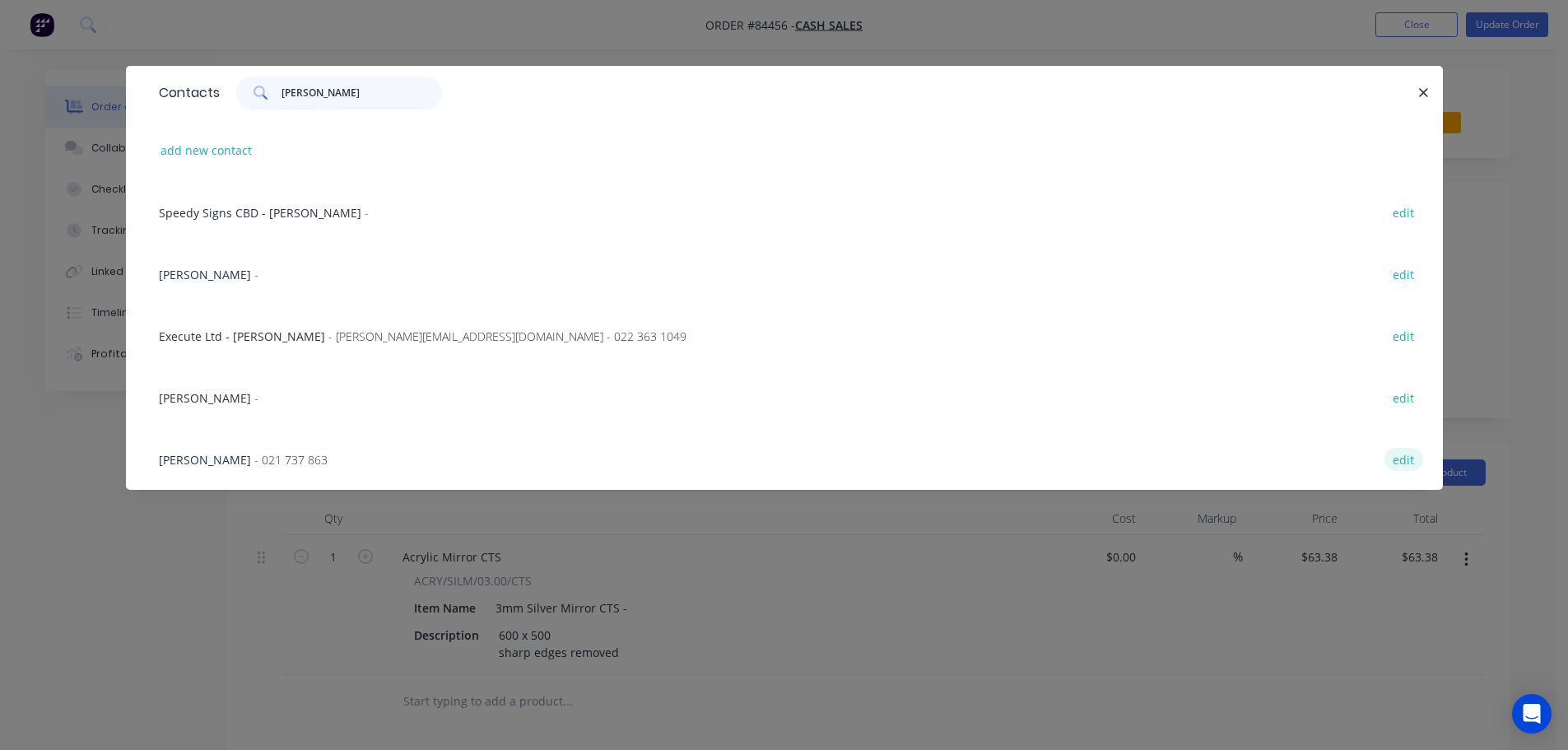
type input "[PERSON_NAME]"
click at [1402, 454] on button "edit" at bounding box center [1404, 460] width 39 height 23
select select "NZ"
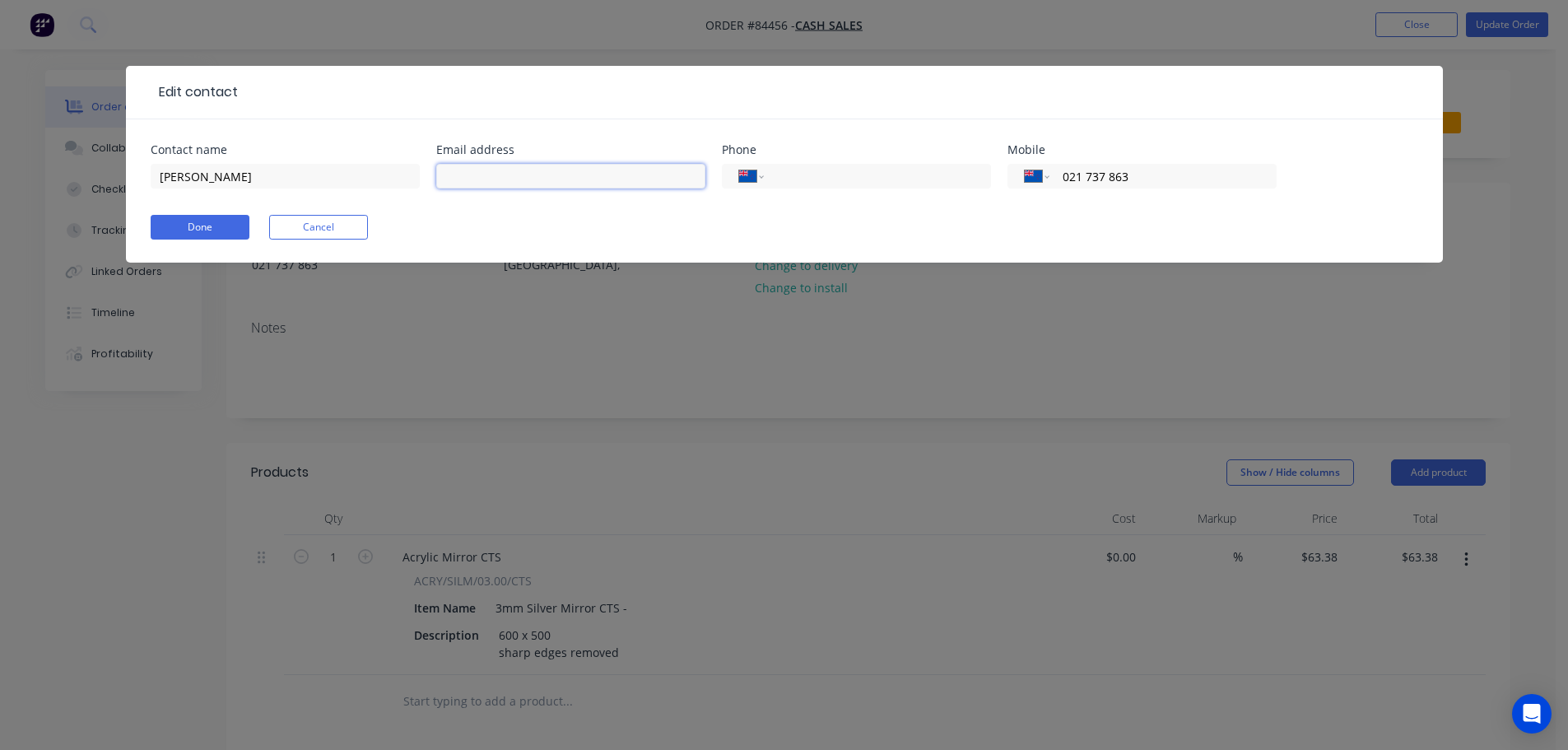
click at [651, 176] on input "text" at bounding box center [570, 176] width 269 height 24
drag, startPoint x: 629, startPoint y: 167, endPoint x: 288, endPoint y: 208, distance: 343.5
click at [288, 208] on div "Contact name [PERSON_NAME] address [PERSON_NAME][EMAIL_ADDRESS][DOMAIN_NAME] Ph…" at bounding box center [784, 176] width 1267 height 64
type input "[PERSON_NAME][EMAIL_ADDRESS][DOMAIN_NAME]"
click at [179, 225] on button "Done" at bounding box center [199, 227] width 99 height 24
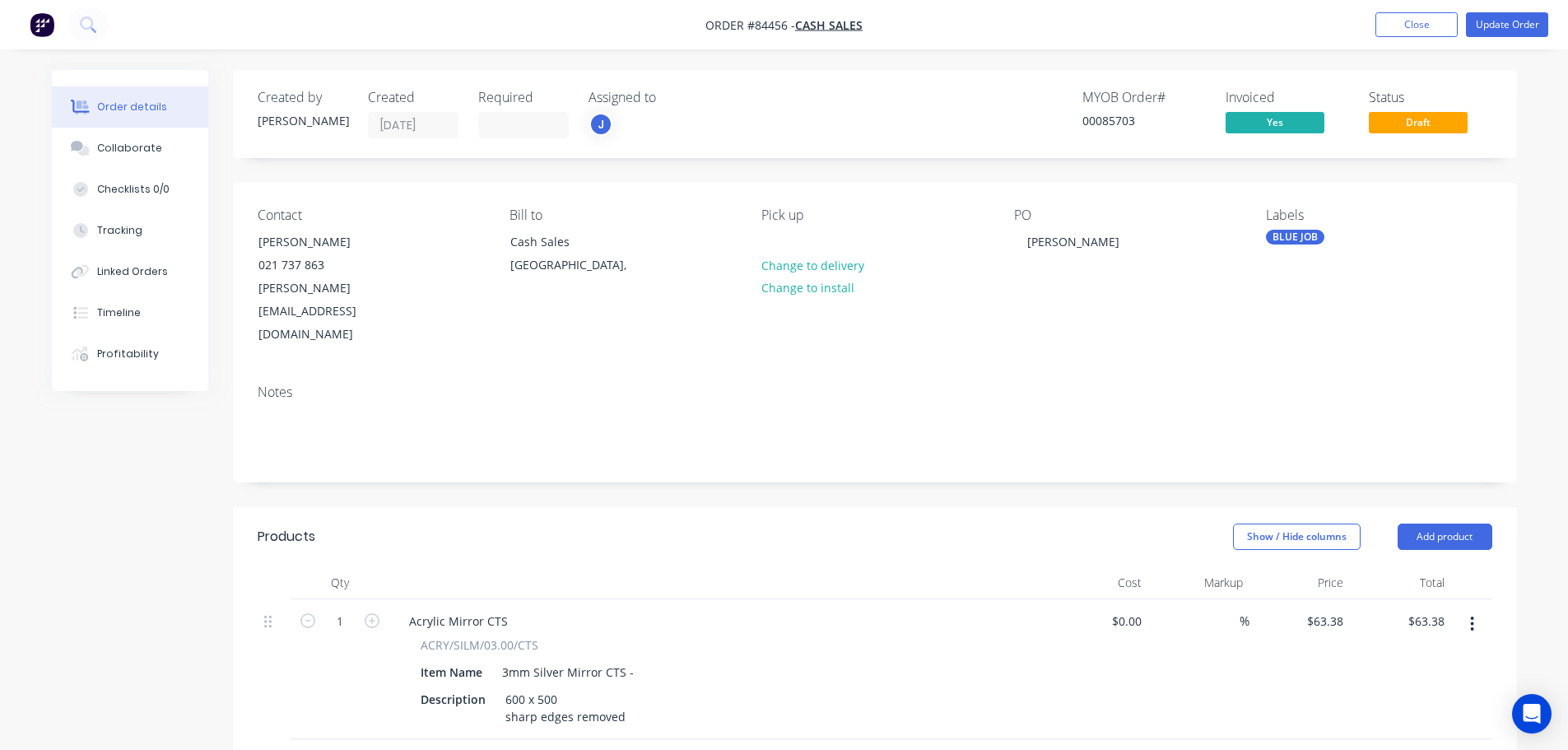
click at [1517, 10] on nav "Order #84456 - Cash Sales Add product Close Update Order" at bounding box center [784, 24] width 1568 height 50
click at [1520, 22] on button "Update Order" at bounding box center [1507, 24] width 83 height 24
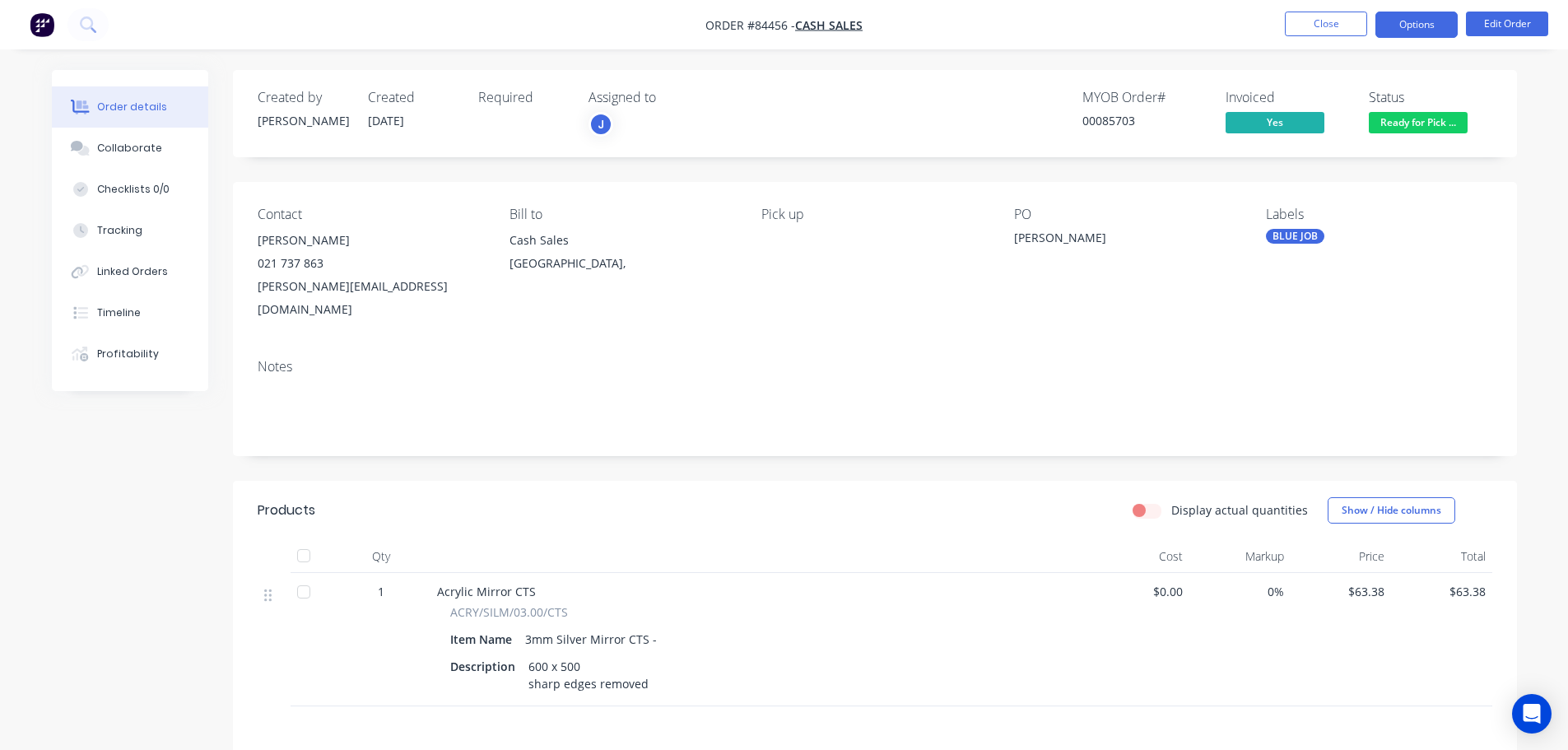
click at [1412, 32] on button "Options" at bounding box center [1417, 24] width 83 height 26
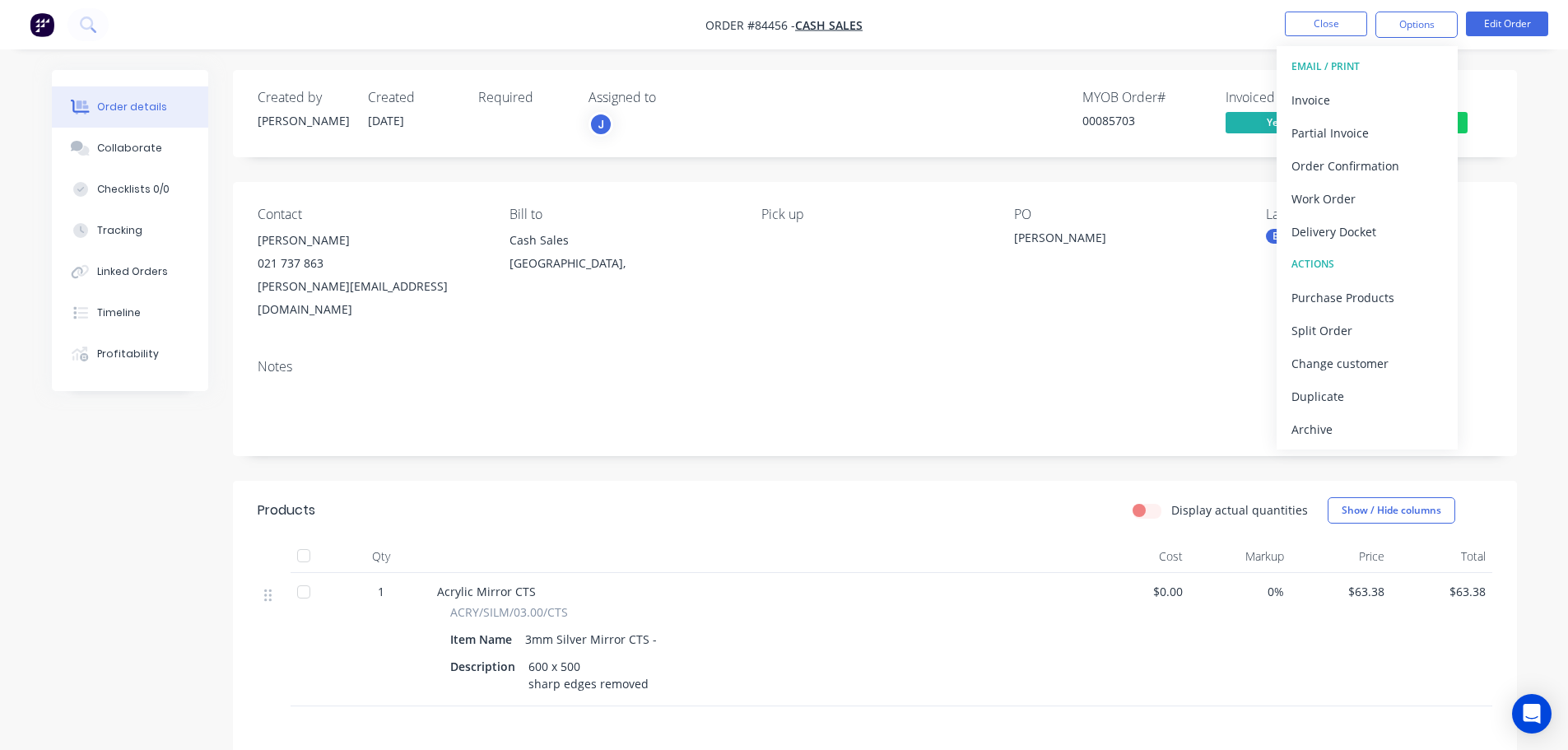
click at [1345, 91] on div "Invoice" at bounding box center [1367, 100] width 151 height 23
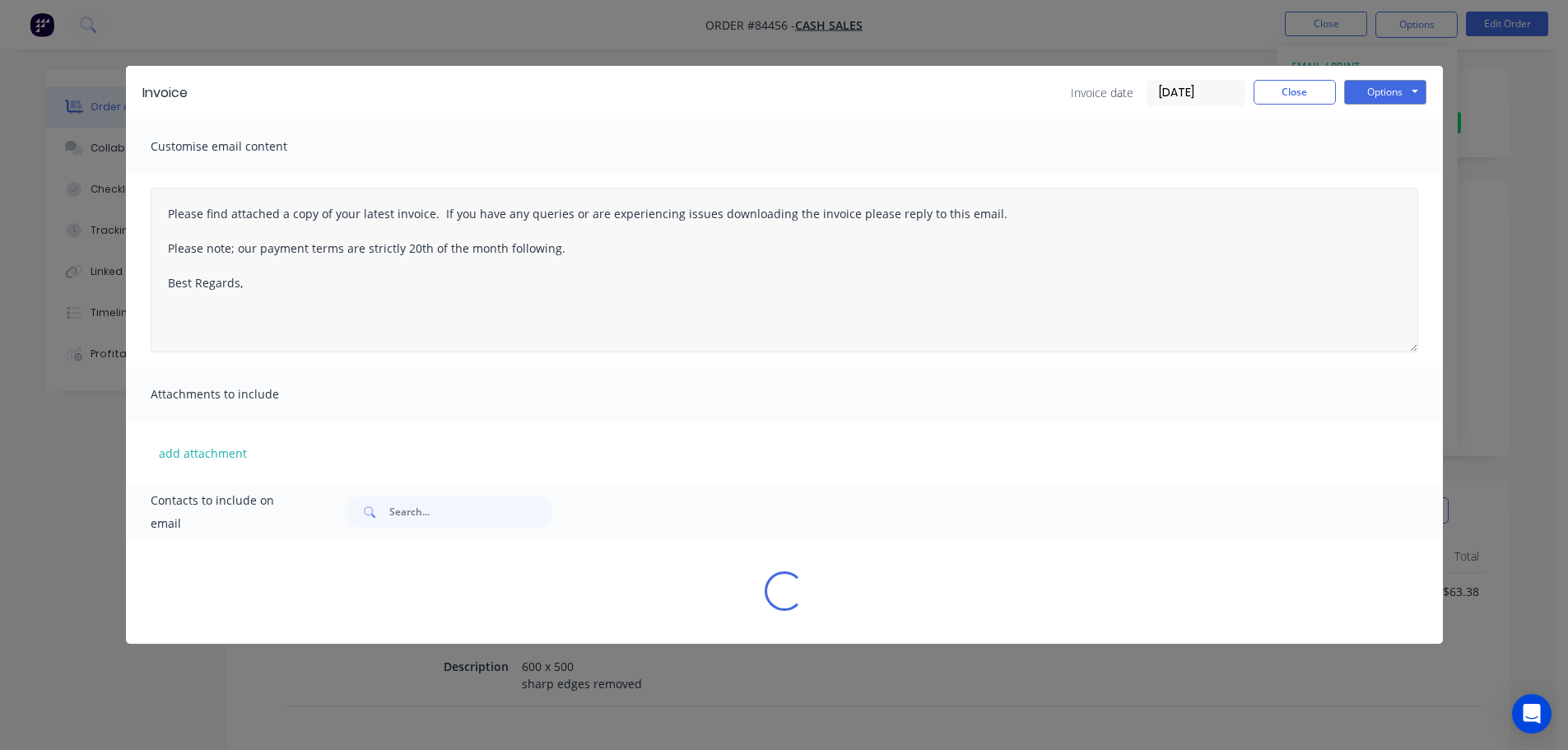
type textarea "Please find attached a copy of your latest invoice. If you have any queries or …"
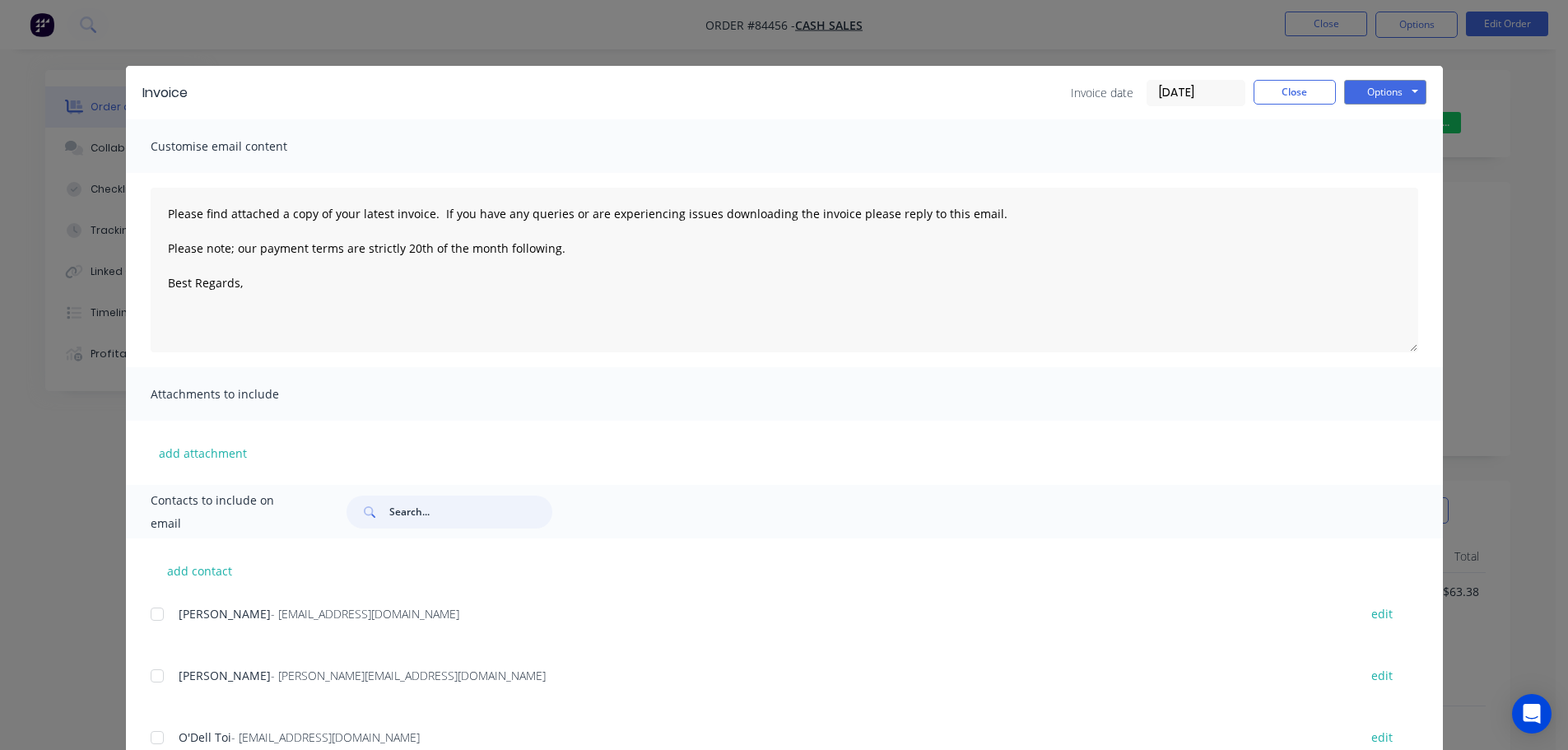
click at [449, 512] on input "text" at bounding box center [470, 511] width 163 height 33
paste input "[PERSON_NAME][EMAIL_ADDRESS][DOMAIN_NAME]"
type input "[PERSON_NAME][EMAIL_ADDRESS][DOMAIN_NAME]"
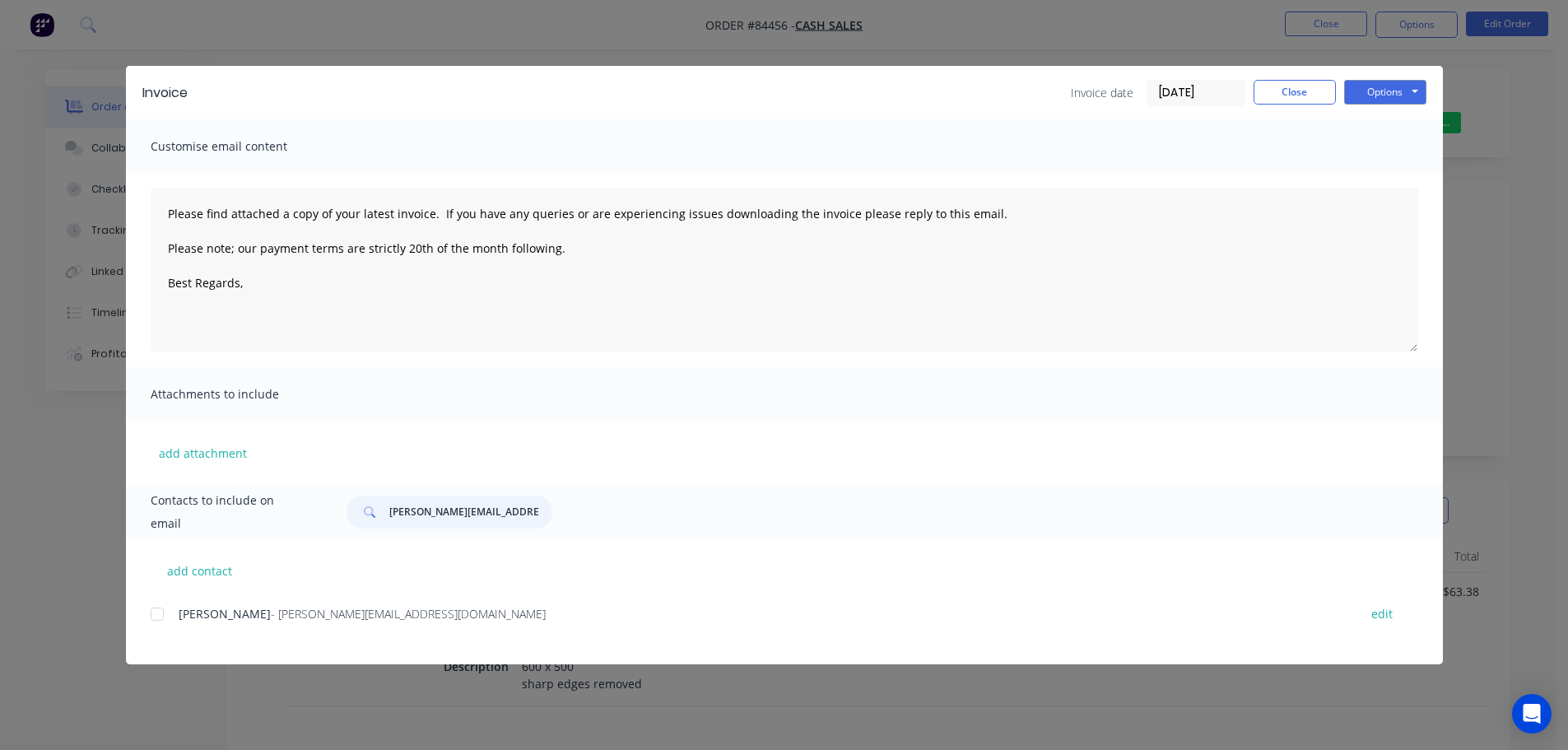
click at [163, 616] on div at bounding box center [157, 614] width 33 height 33
type textarea "Please find attached a copy of your latest invoice. If you have any queries or …"
type input "[PERSON_NAME][EMAIL_ADDRESS][DOMAIN_NAME]"
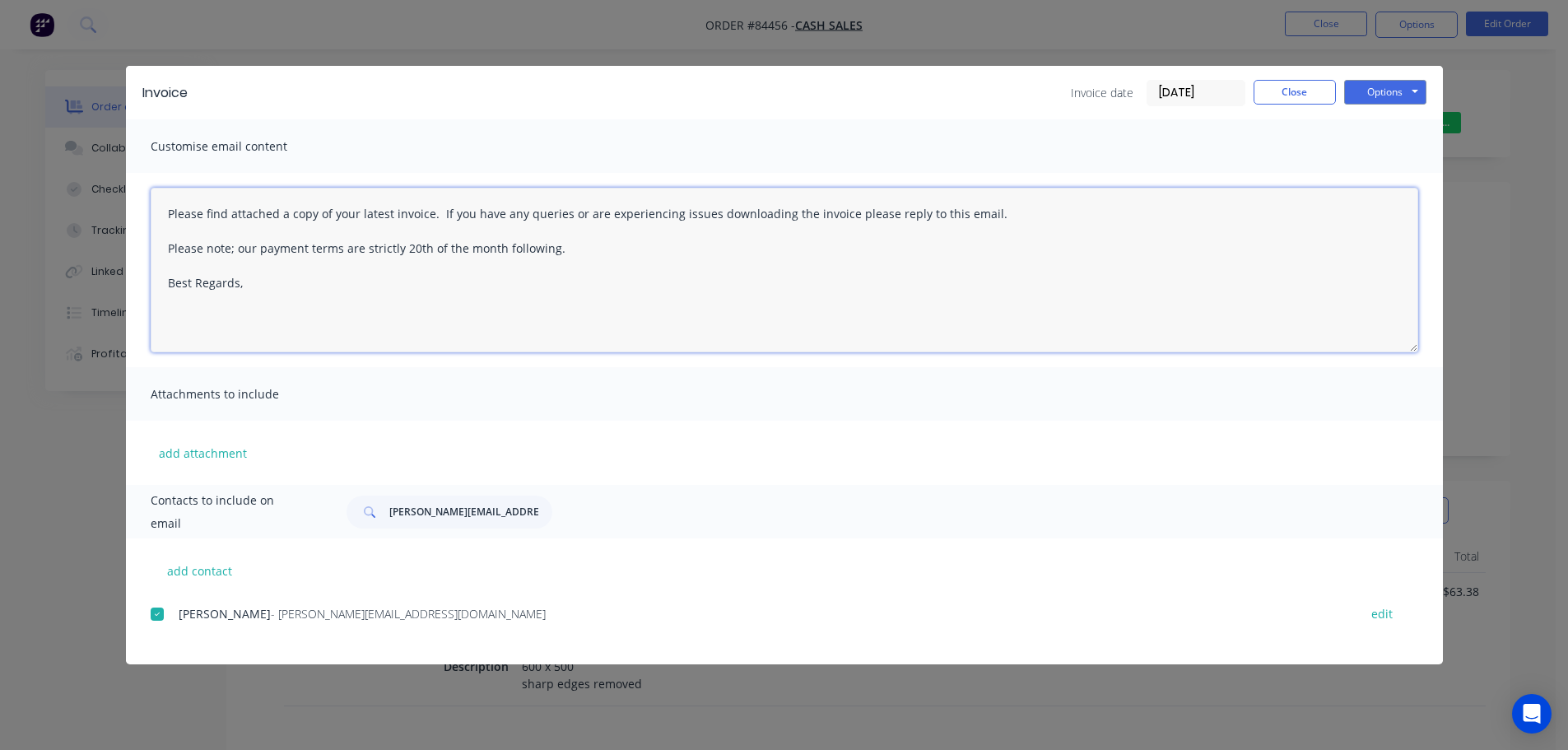
drag, startPoint x: 357, startPoint y: 278, endPoint x: 398, endPoint y: 273, distance: 41.3
click at [365, 277] on textarea "Please find attached a copy of your latest invoice. If you have any queries or …" at bounding box center [784, 270] width 1267 height 164
paste textarea "Hi, your order is now ready for collection."
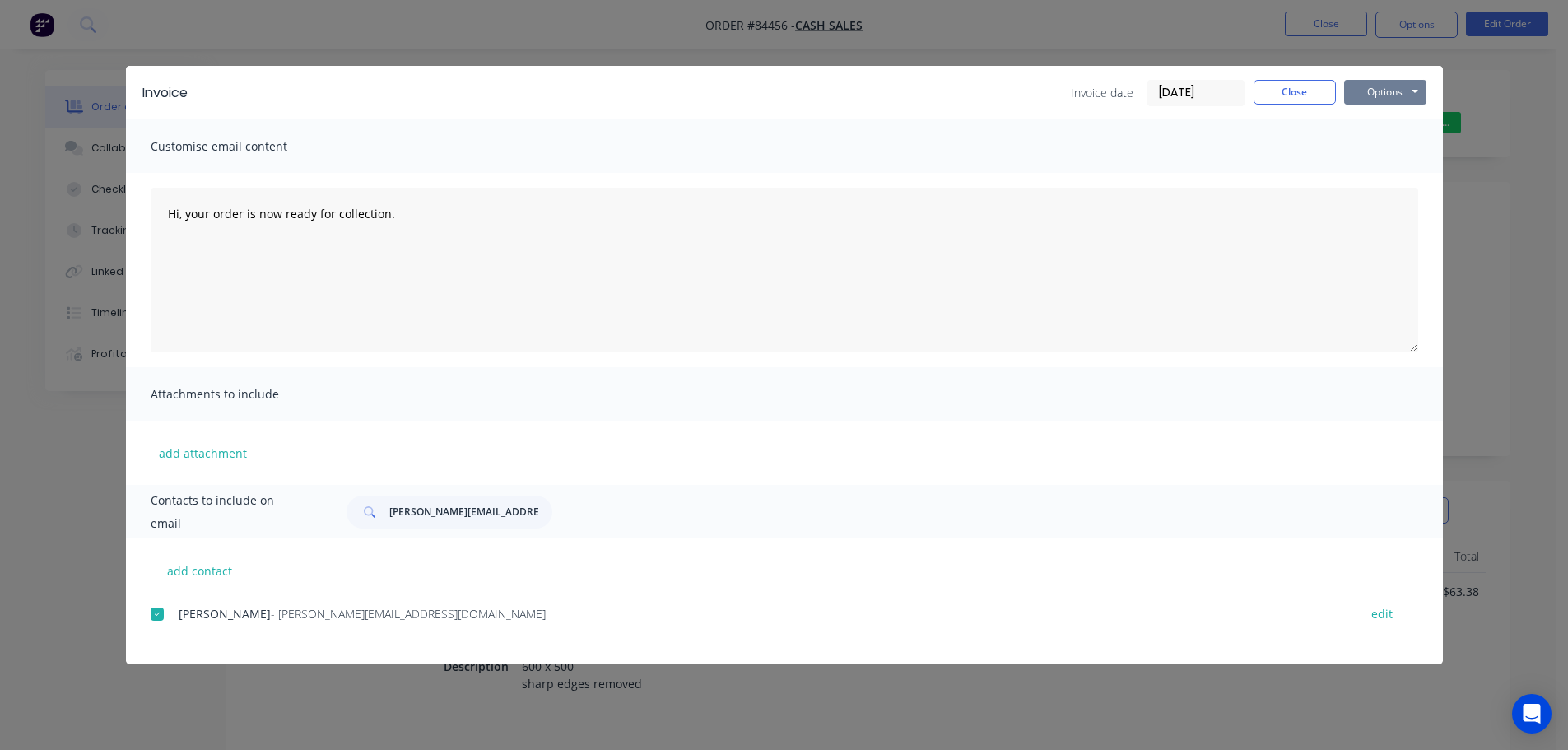
click at [1371, 96] on button "Options" at bounding box center [1386, 92] width 83 height 24
click at [1384, 164] on button "Email" at bounding box center [1397, 176] width 105 height 27
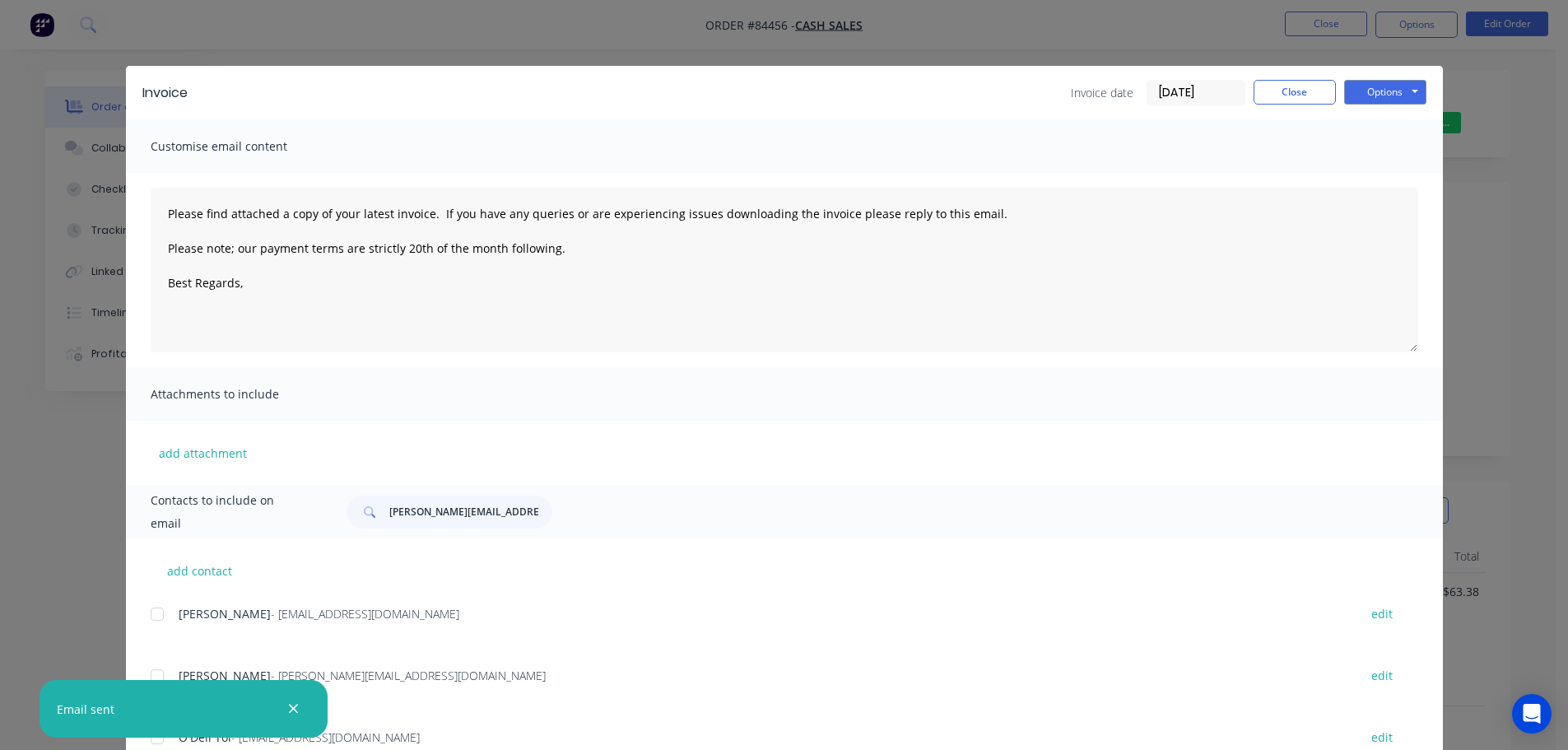
type textarea "Please find attached a copy of your latest invoice. If you have any queries or …"
click at [99, 62] on div "Invoice Invoice date [DATE] Close Options Preview Print Email Customise email c…" at bounding box center [784, 375] width 1568 height 750
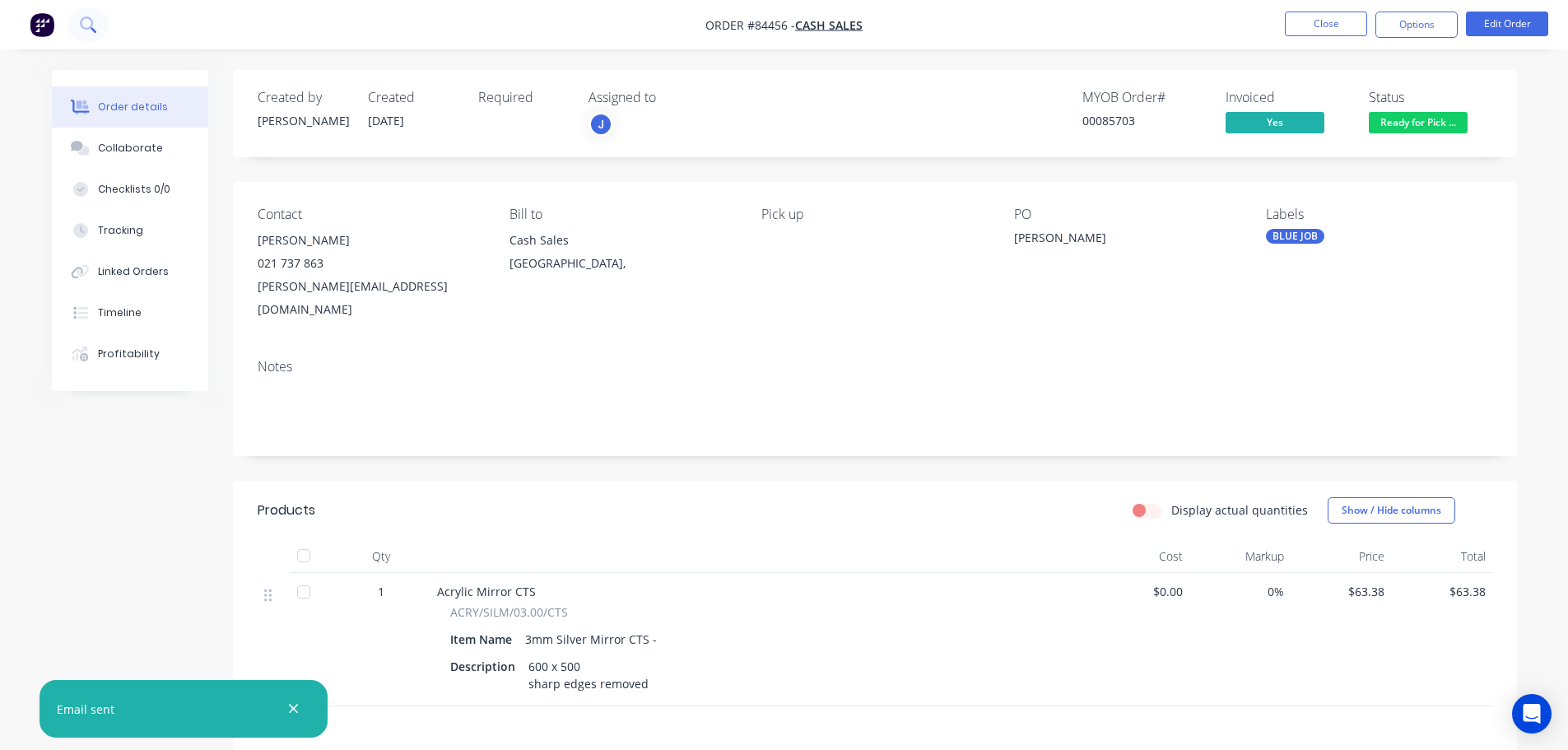
click at [95, 23] on icon at bounding box center [87, 24] width 16 height 16
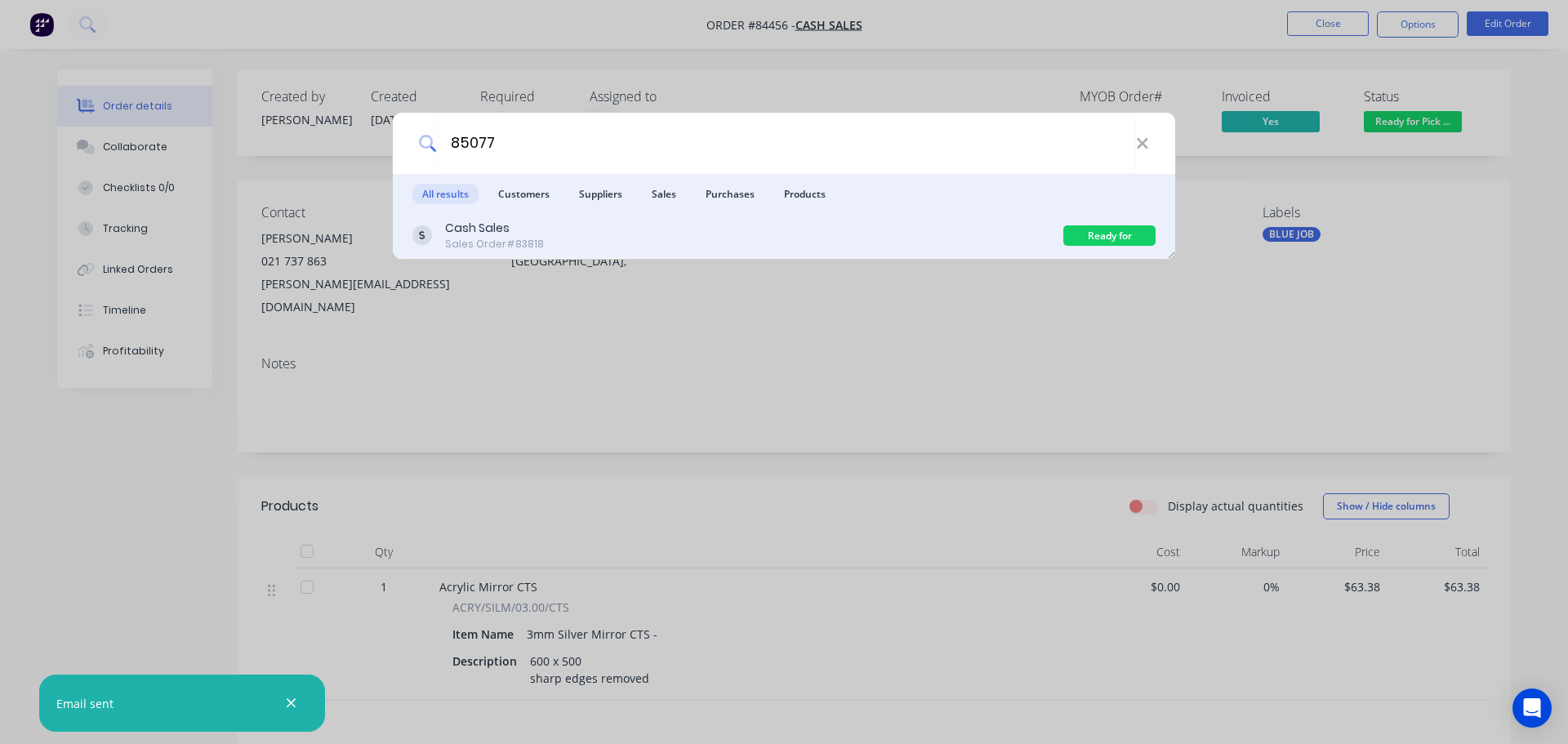
type input "85077"
click at [830, 234] on div "Cash Sales Sales Order #83818" at bounding box center [737, 236] width 651 height 32
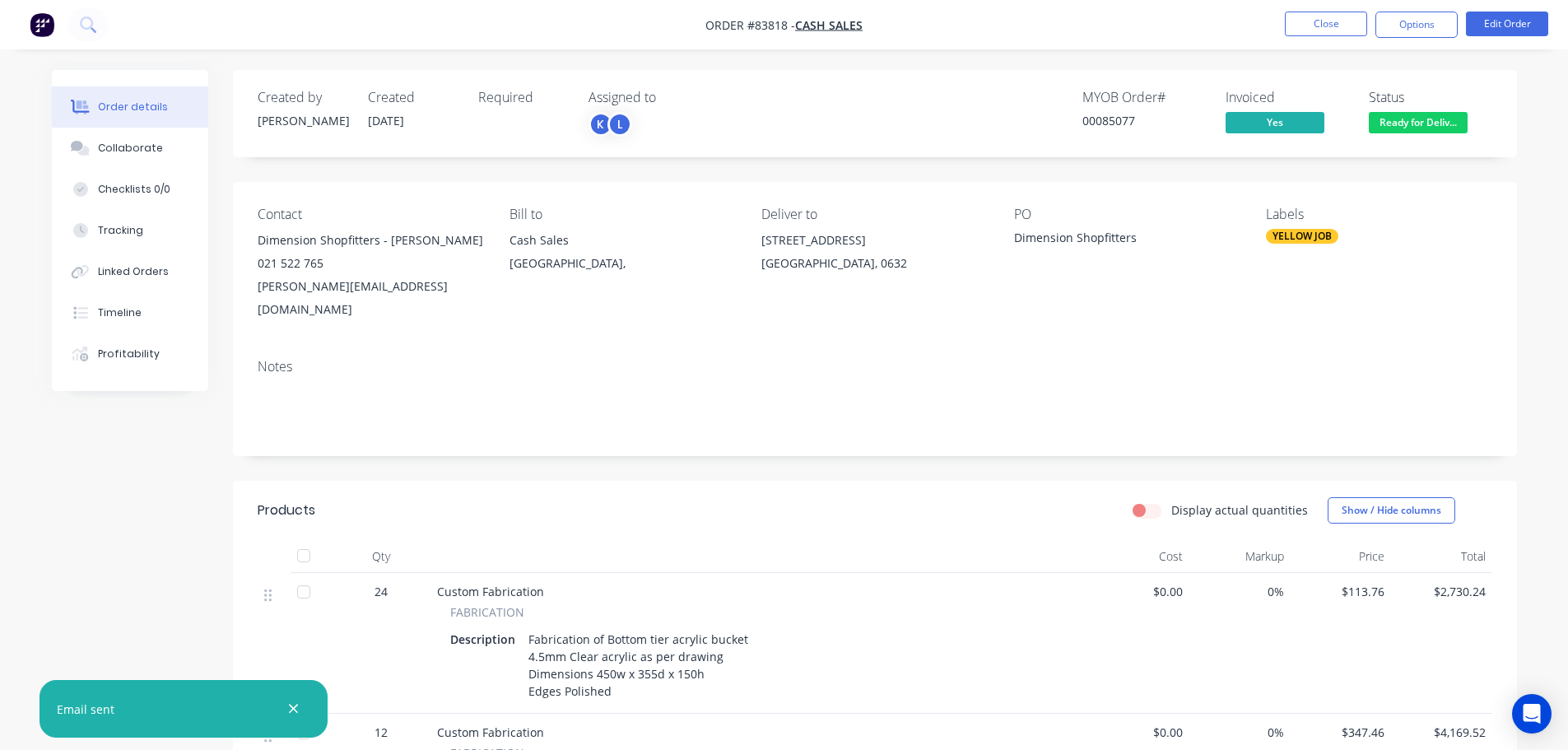
click at [1432, 123] on span "Ready for Deliv..." at bounding box center [1418, 122] width 99 height 21
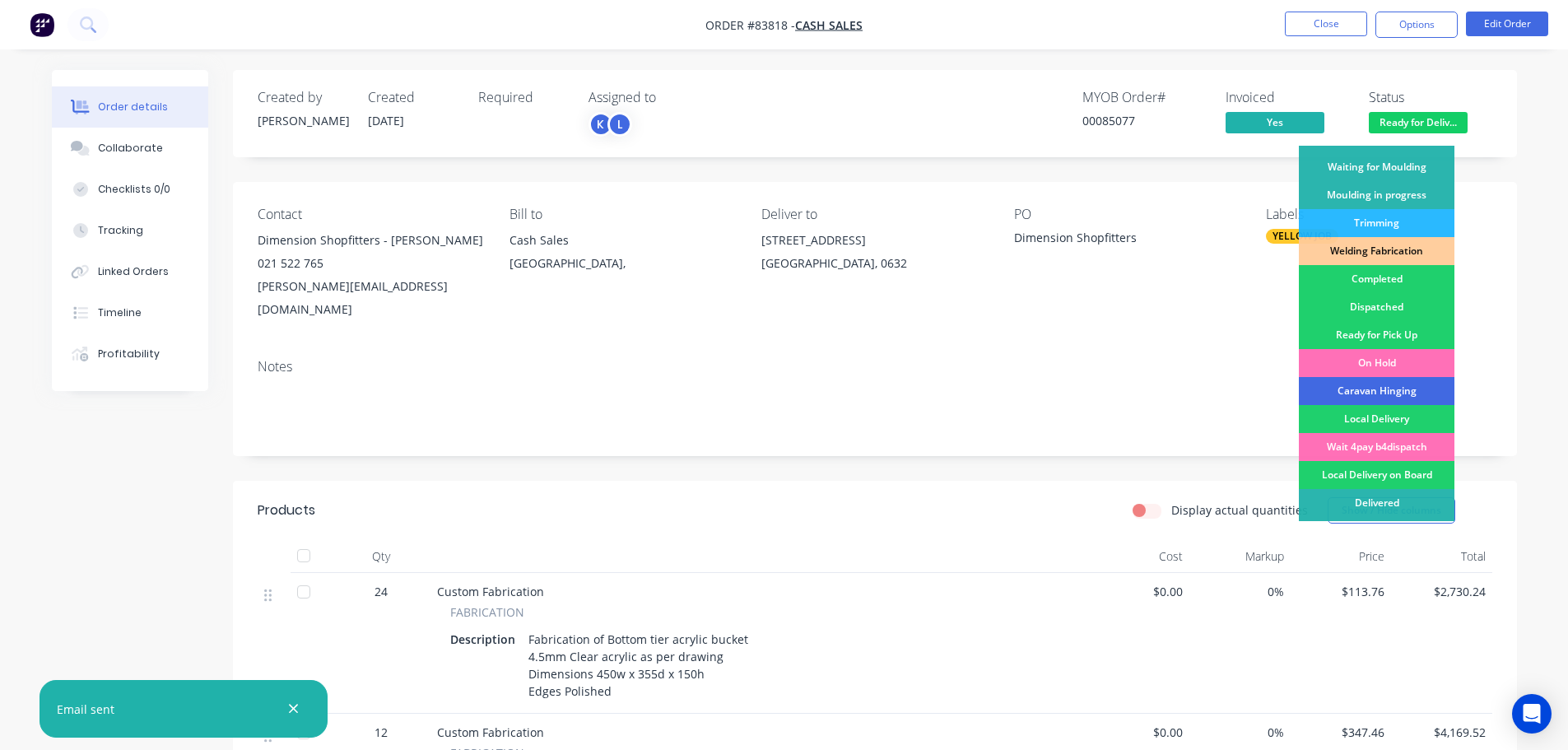
scroll to position [324, 0]
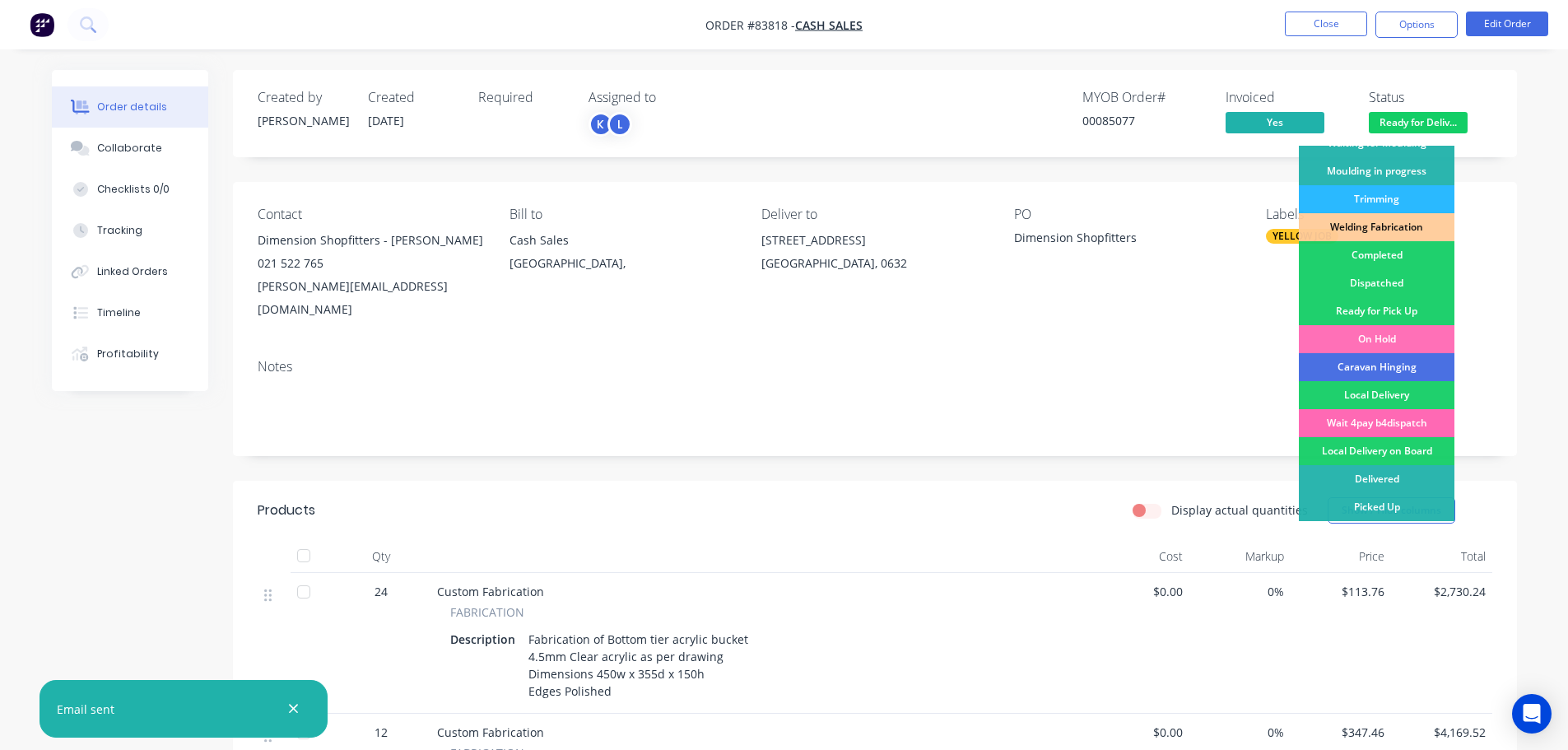
click at [1399, 415] on div "Wait 4pay b4dispatch" at bounding box center [1376, 423] width 156 height 28
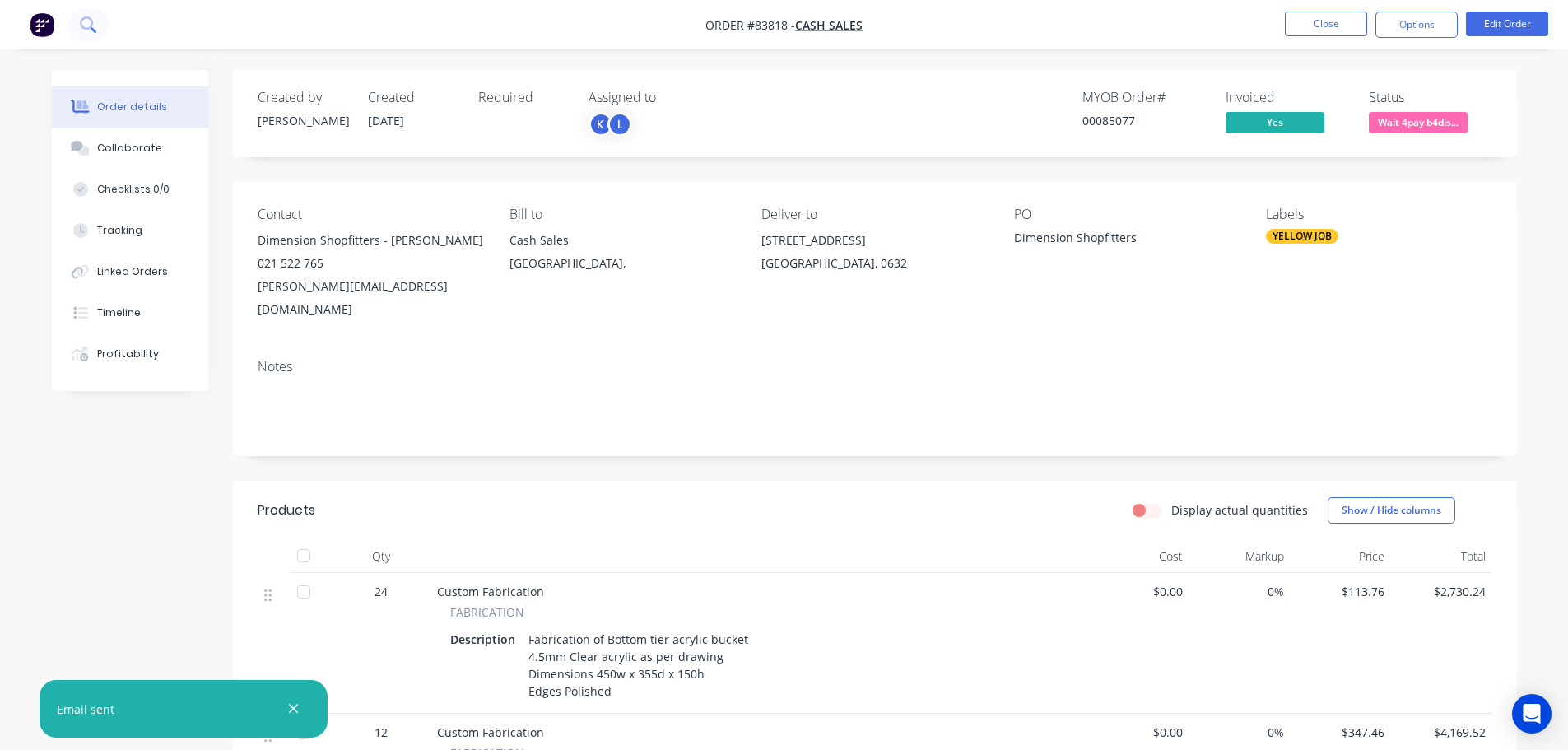
click at [103, 17] on button at bounding box center [88, 24] width 41 height 33
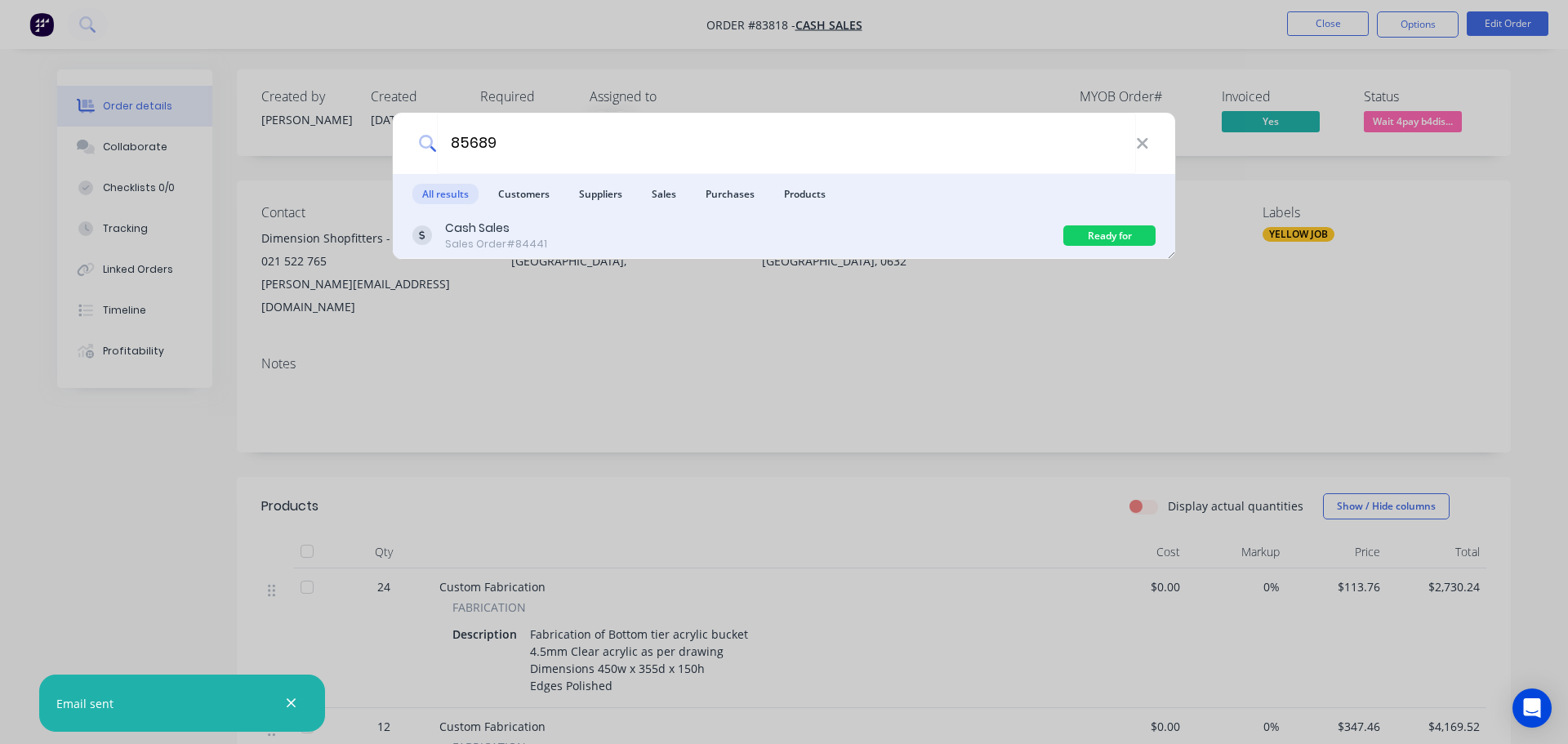
type input "85689"
click at [1029, 231] on div "Cash Sales Sales Order #84441" at bounding box center [737, 236] width 651 height 32
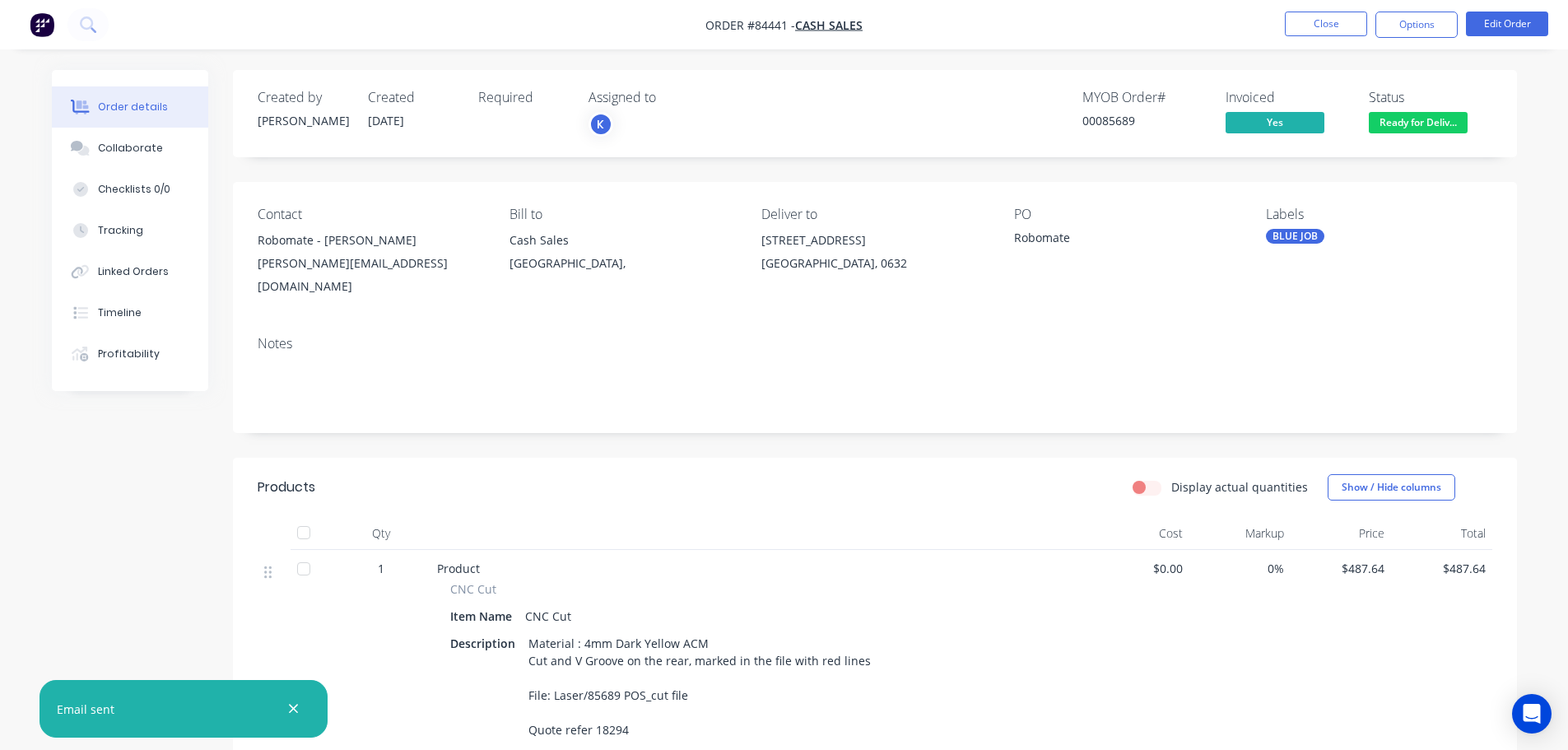
click at [1469, 127] on div "Status Ready for Deliv..." at bounding box center [1430, 113] width 123 height 48
click at [1449, 123] on span "Ready for Deliv..." at bounding box center [1418, 122] width 99 height 21
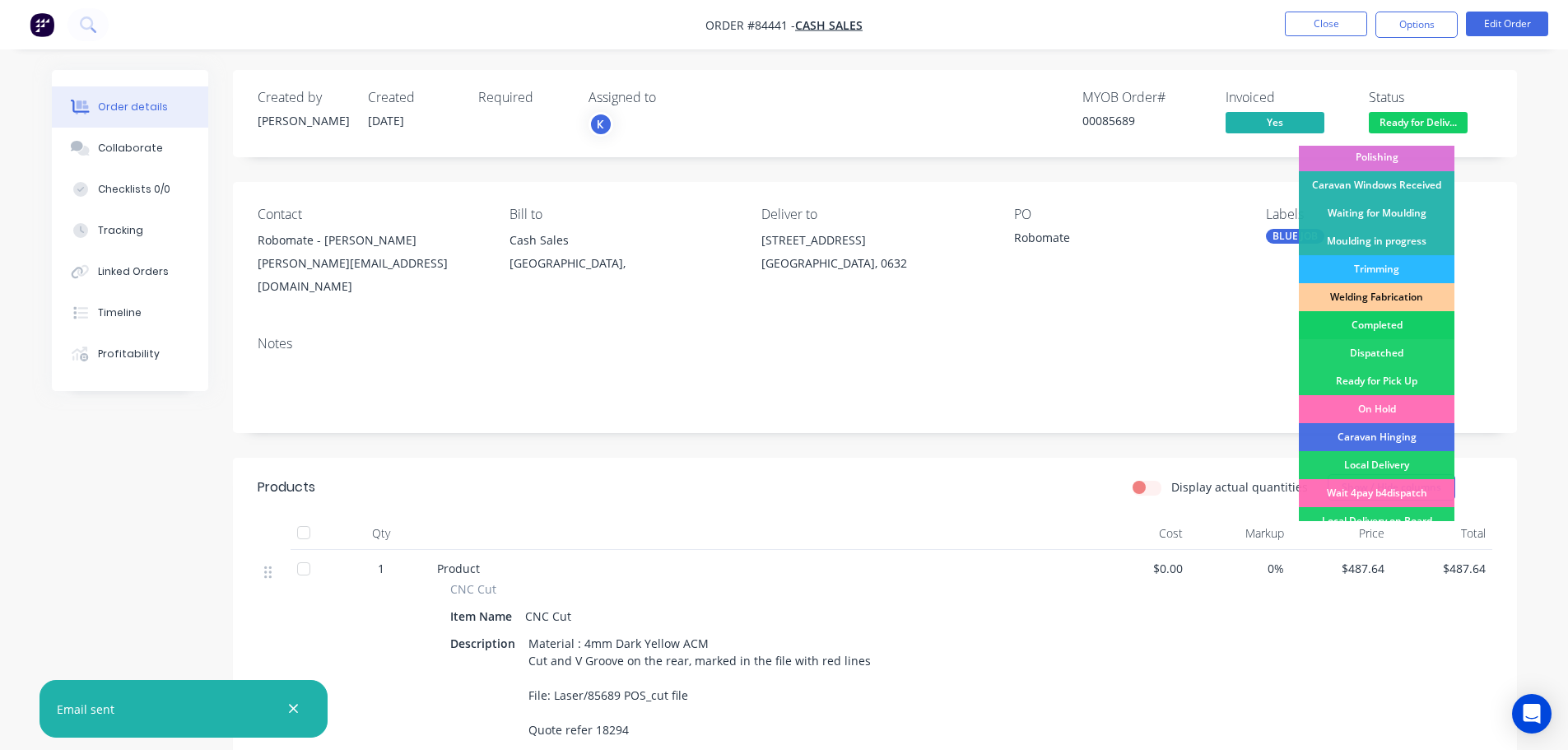
scroll to position [324, 0]
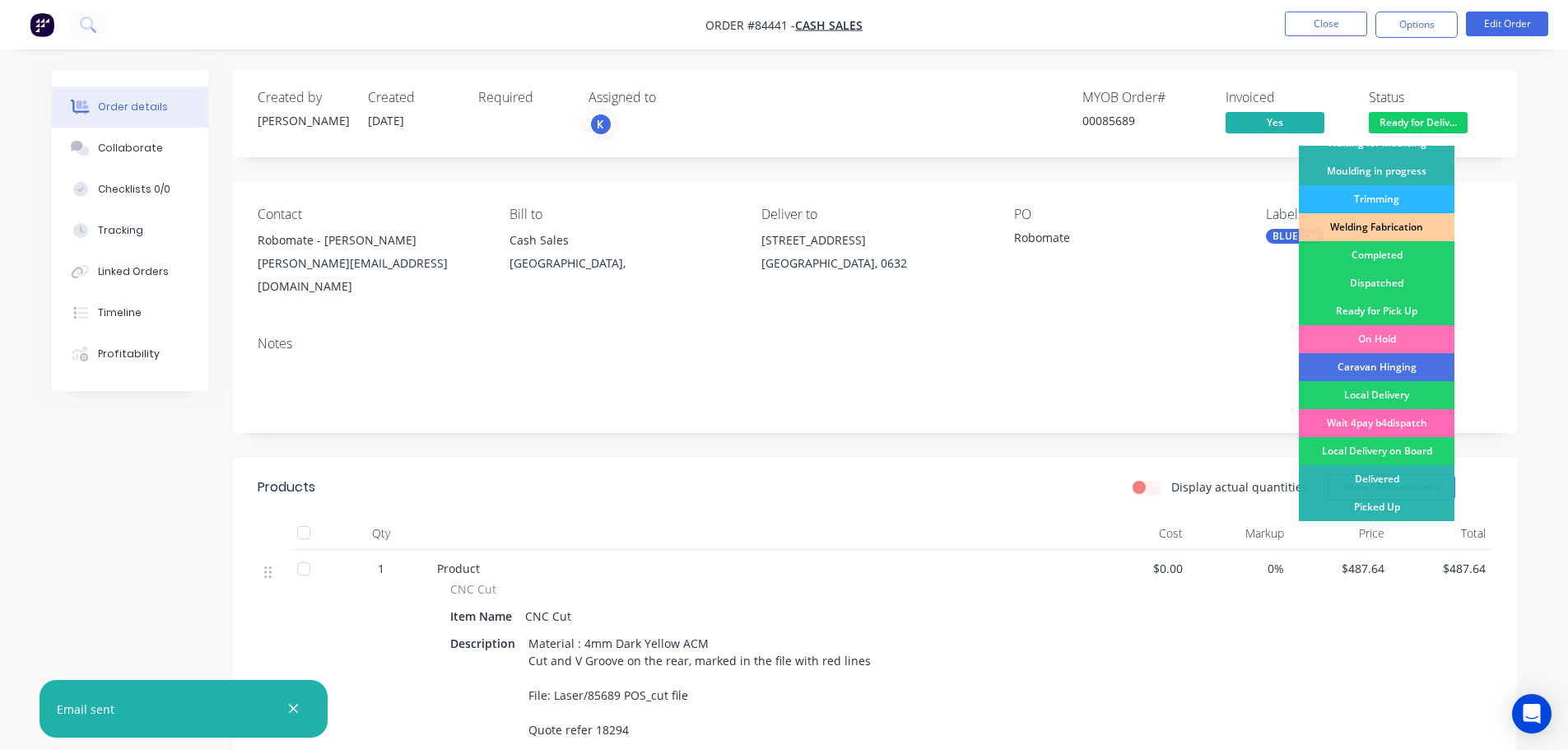
click at [1392, 422] on div "Wait 4pay b4dispatch" at bounding box center [1376, 423] width 156 height 28
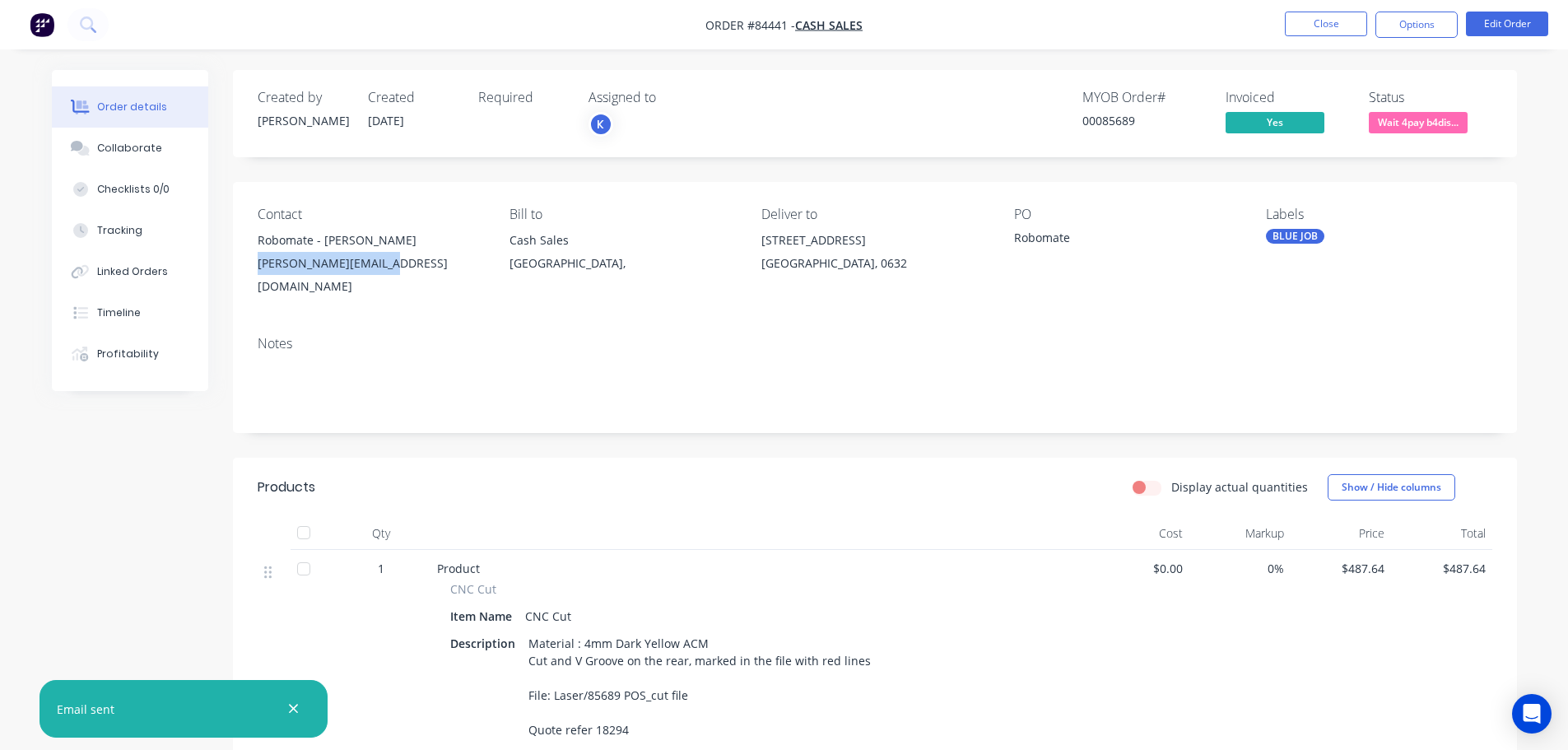
drag, startPoint x: 261, startPoint y: 259, endPoint x: 415, endPoint y: 271, distance: 154.5
click at [415, 270] on div "[PERSON_NAME][EMAIL_ADDRESS][DOMAIN_NAME]" at bounding box center [370, 274] width 225 height 46
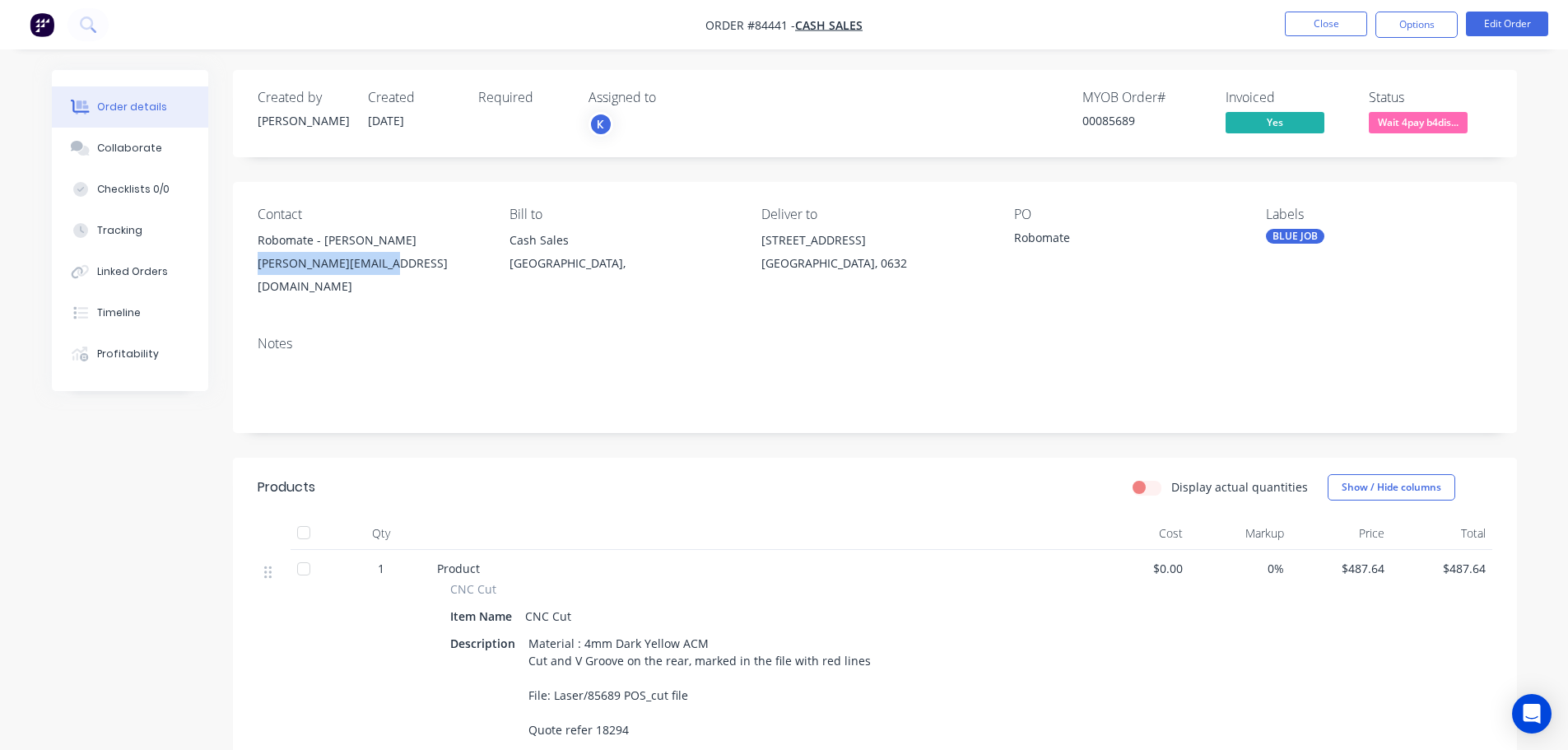
copy div "[PERSON_NAME][EMAIL_ADDRESS][DOMAIN_NAME]"
click at [1419, 28] on button "Options" at bounding box center [1417, 24] width 83 height 26
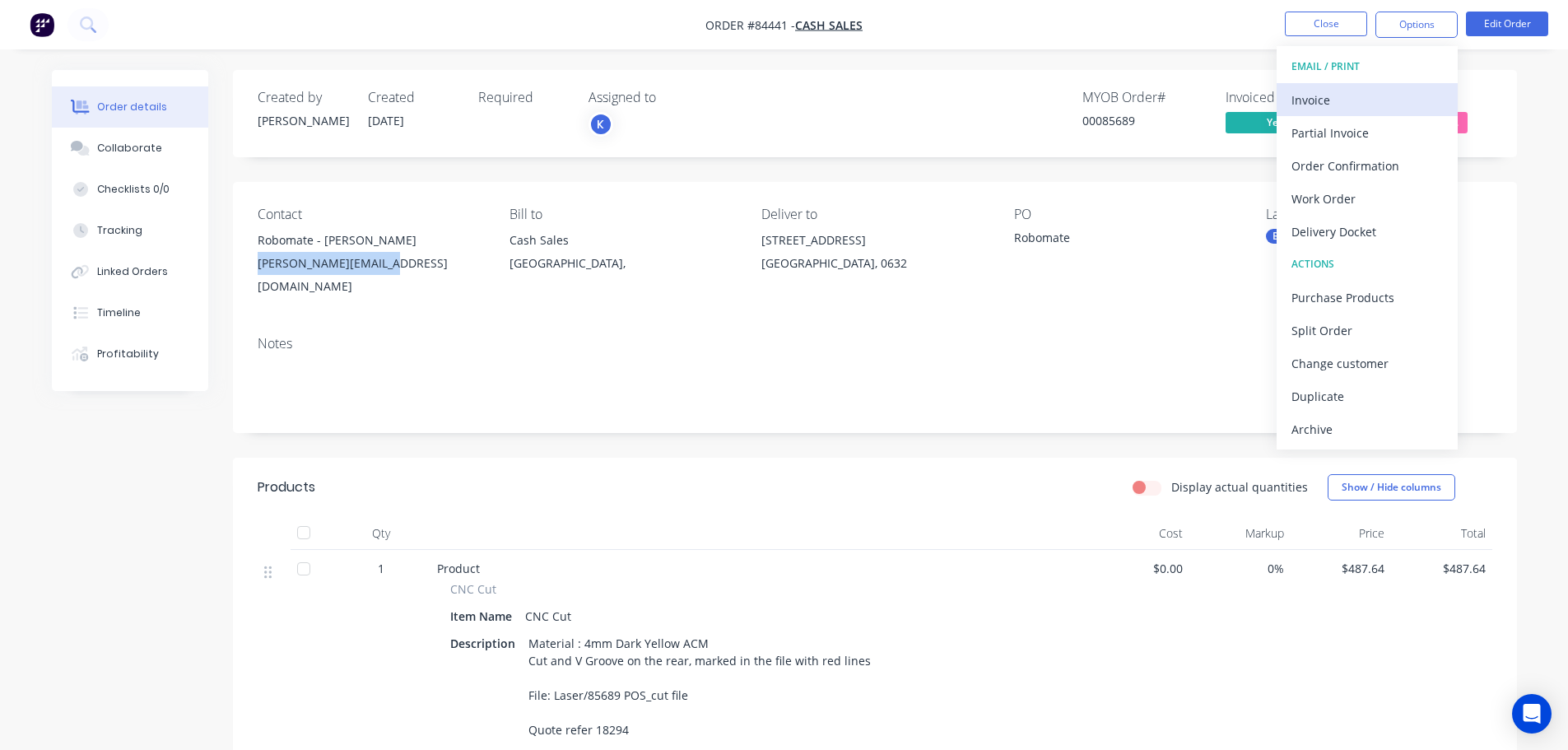
click at [1399, 93] on div "Invoice" at bounding box center [1367, 100] width 151 height 23
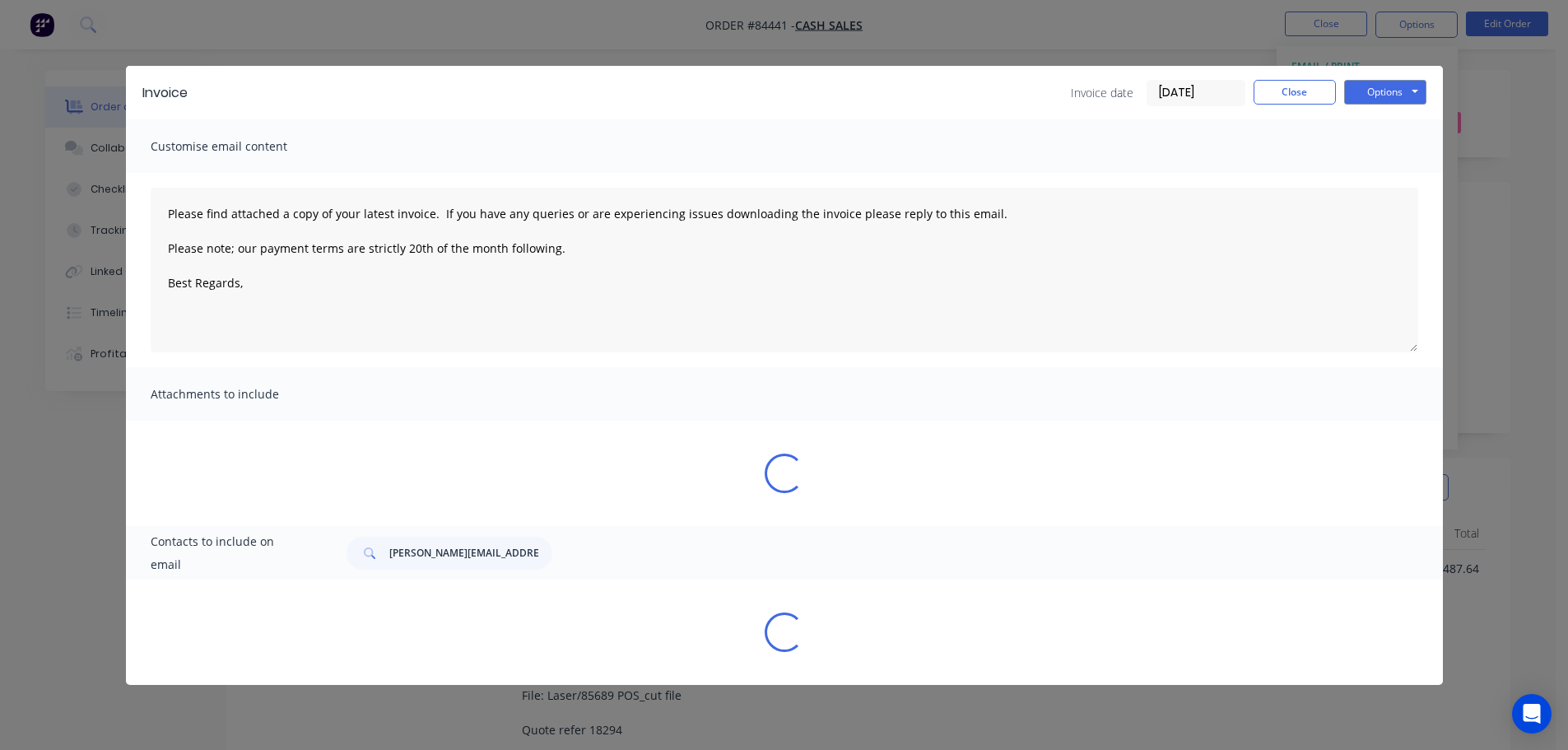
type textarea "Please find attached a copy of your latest invoice. If you have any queries or …"
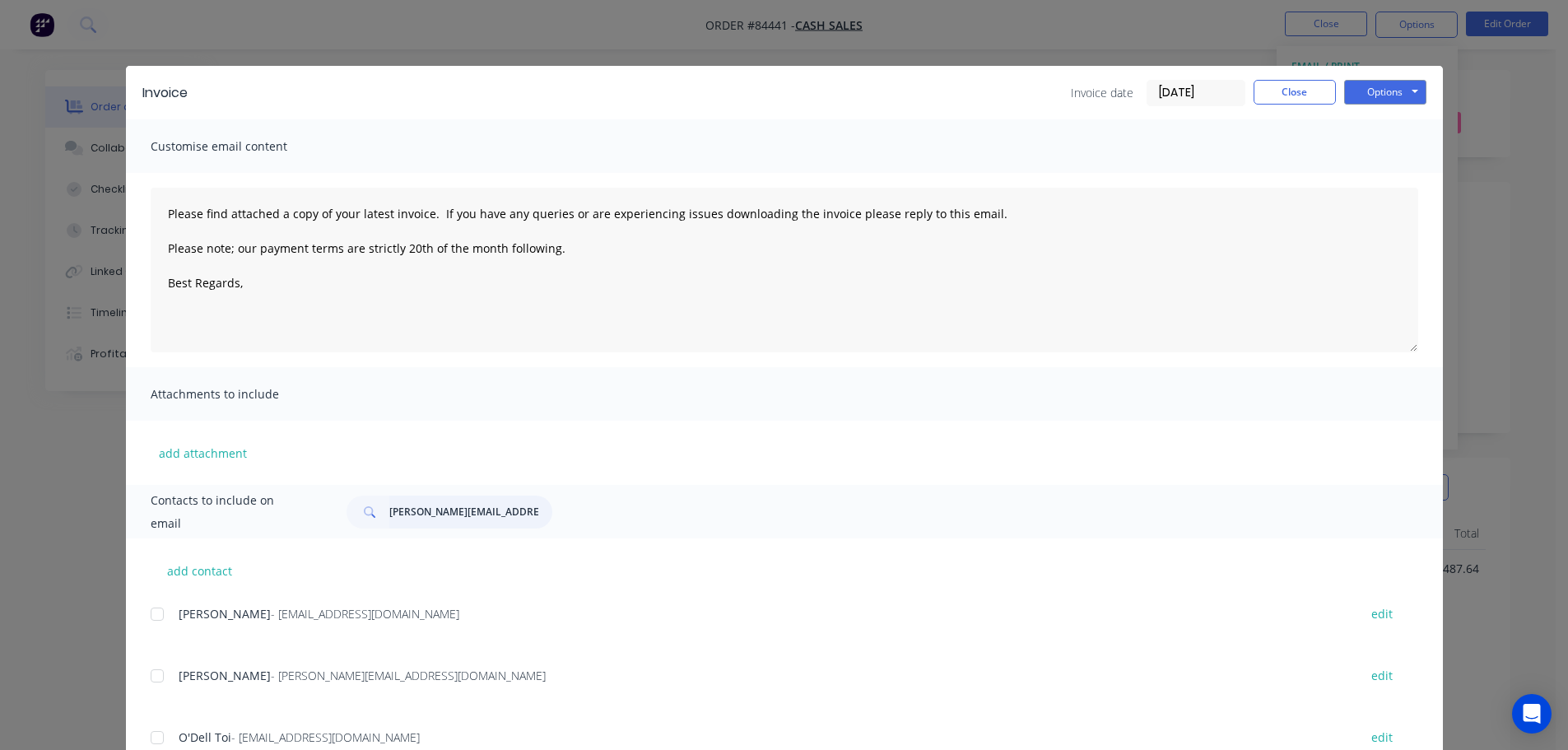
click at [428, 507] on input "[PERSON_NAME][EMAIL_ADDRESS][DOMAIN_NAME]" at bounding box center [470, 511] width 163 height 33
paste input "[PERSON_NAME][EMAIL_ADDRESS][DOMAIN_NAME]"
type input "[PERSON_NAME][EMAIL_ADDRESS][DOMAIN_NAME]"
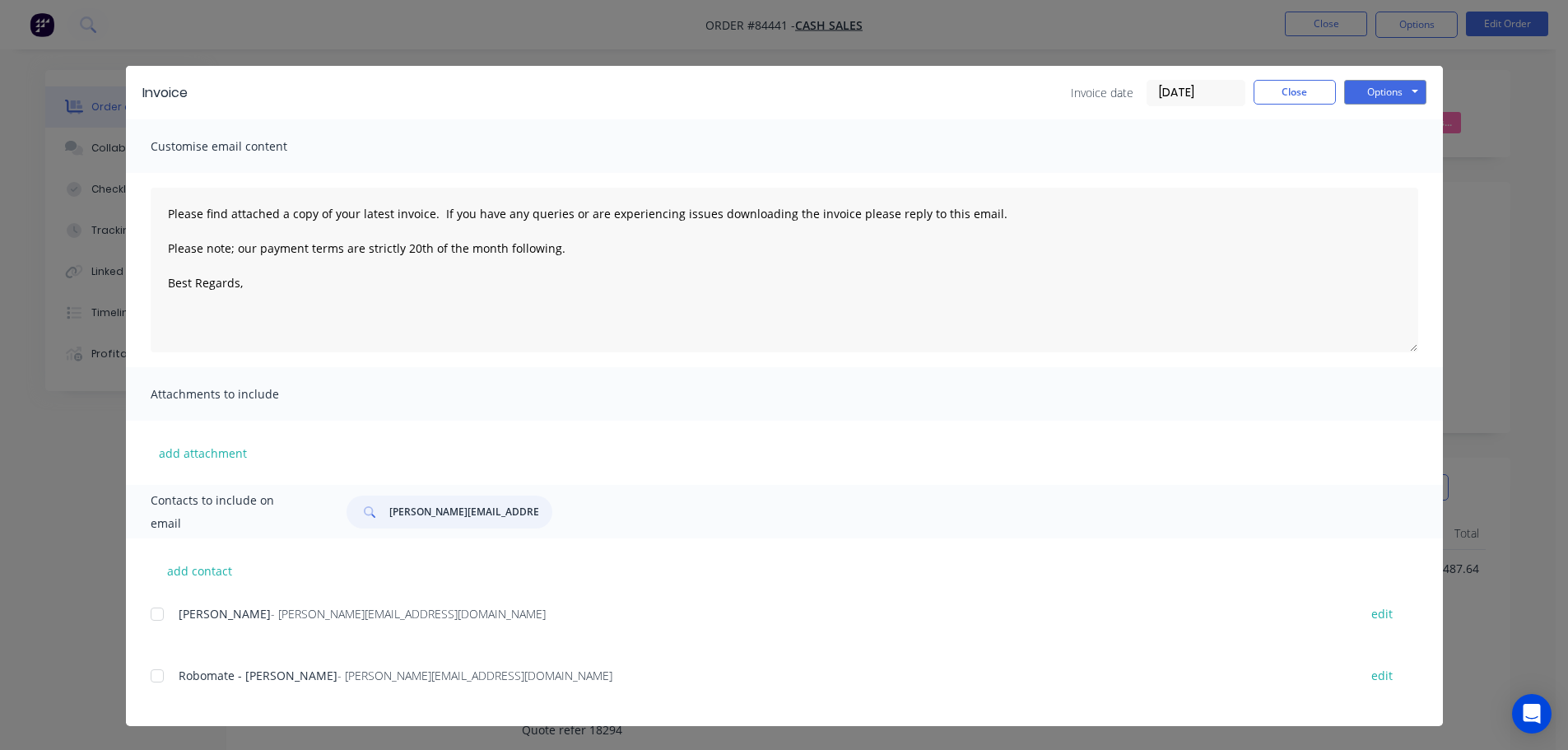
click at [157, 680] on div at bounding box center [157, 676] width 33 height 33
type textarea "Please find attached a copy of your latest invoice. If you have any queries or …"
type input "[PERSON_NAME][EMAIL_ADDRESS][DOMAIN_NAME]"
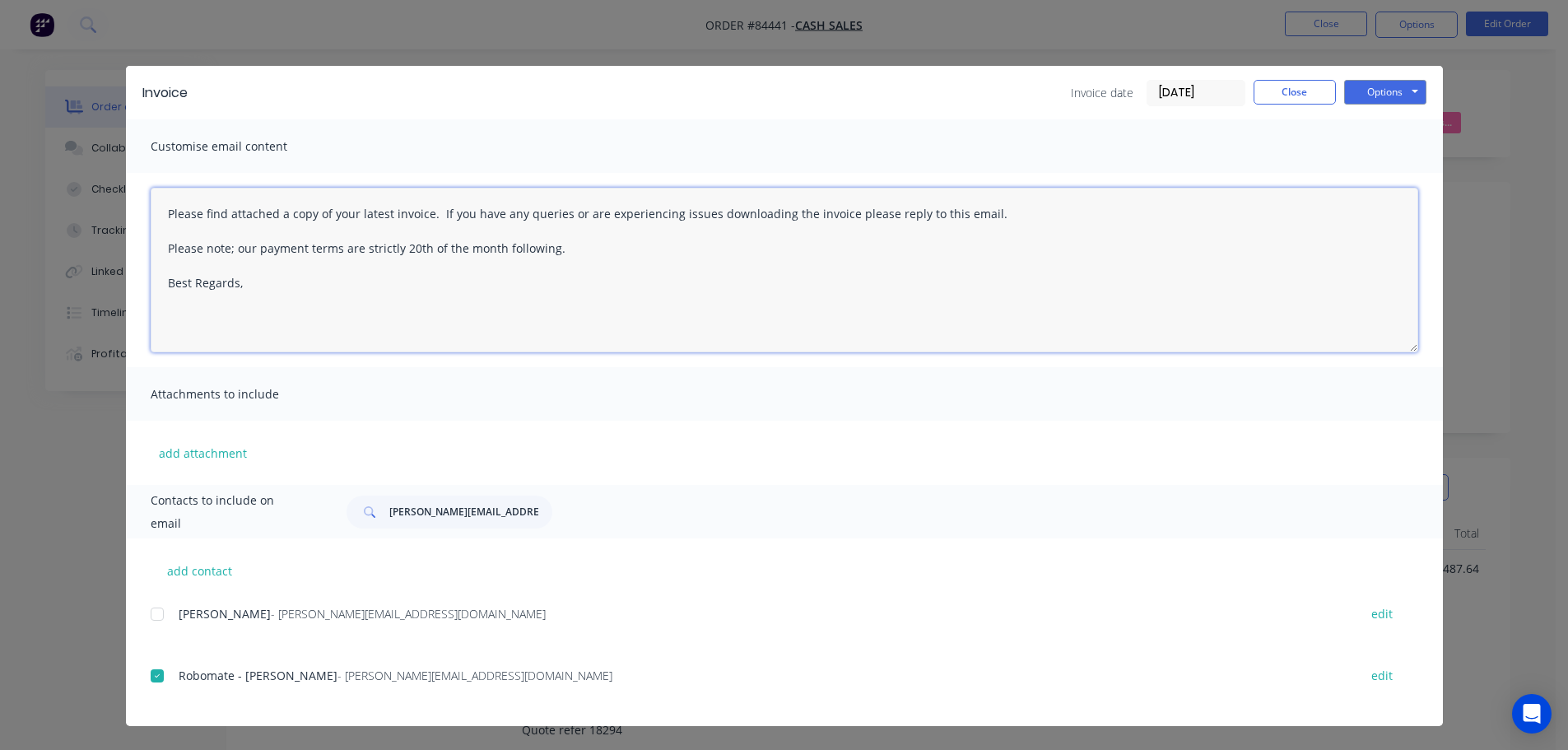
click at [467, 255] on textarea "Please find attached a copy of your latest invoice. If you have any queries or …" at bounding box center [784, 270] width 1267 height 164
paste textarea "Thank you for your order. Your order is ready, and will be dispatched upon rece…"
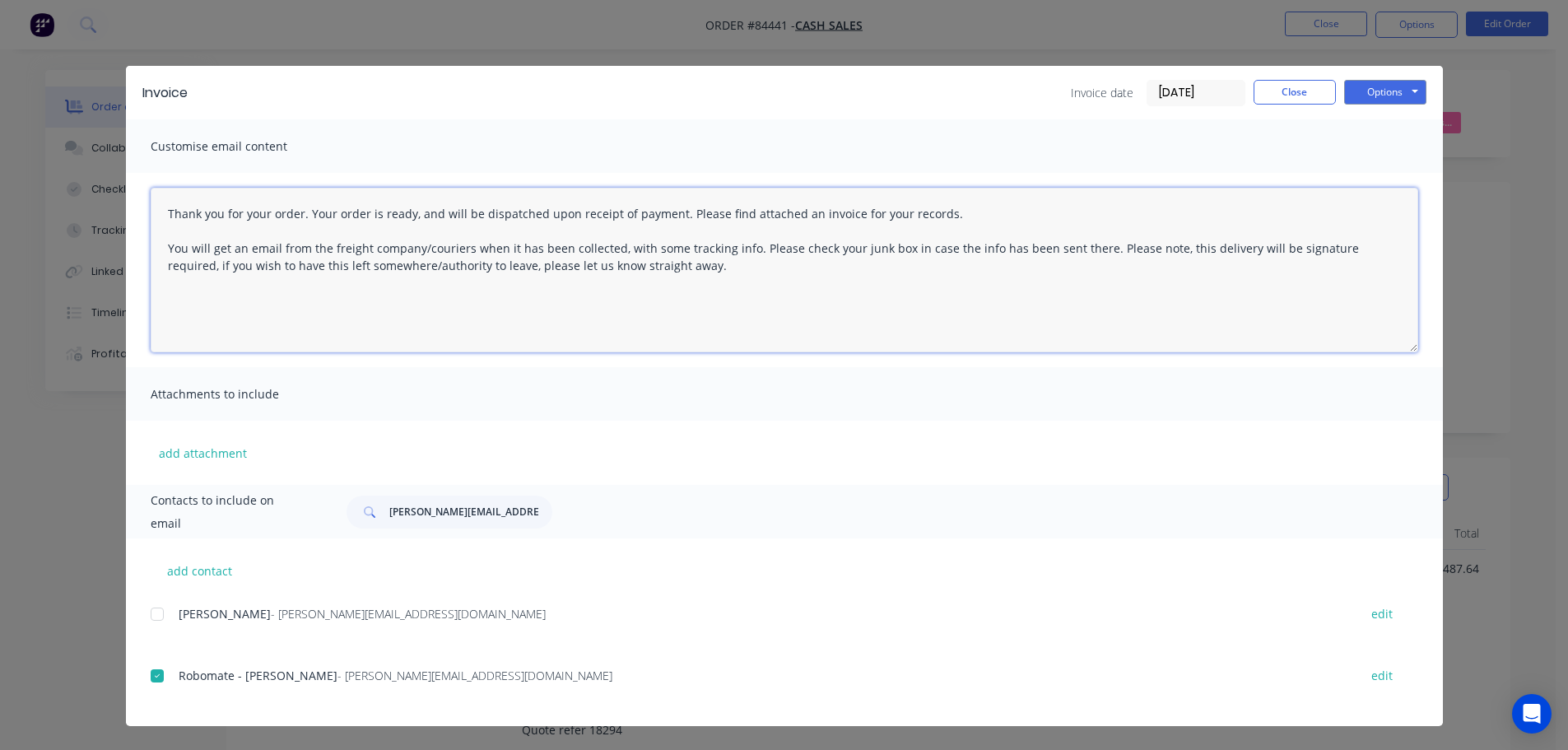
click at [156, 250] on textarea "Thank you for your order. Your order is ready, and will be dispatched upon rece…" at bounding box center [784, 270] width 1267 height 164
drag, startPoint x: 166, startPoint y: 254, endPoint x: 838, endPoint y: 381, distance: 683.9
click at [838, 381] on div "Customise email content Thank you for your order. Your order is ready, and will…" at bounding box center [784, 302] width 1317 height 366
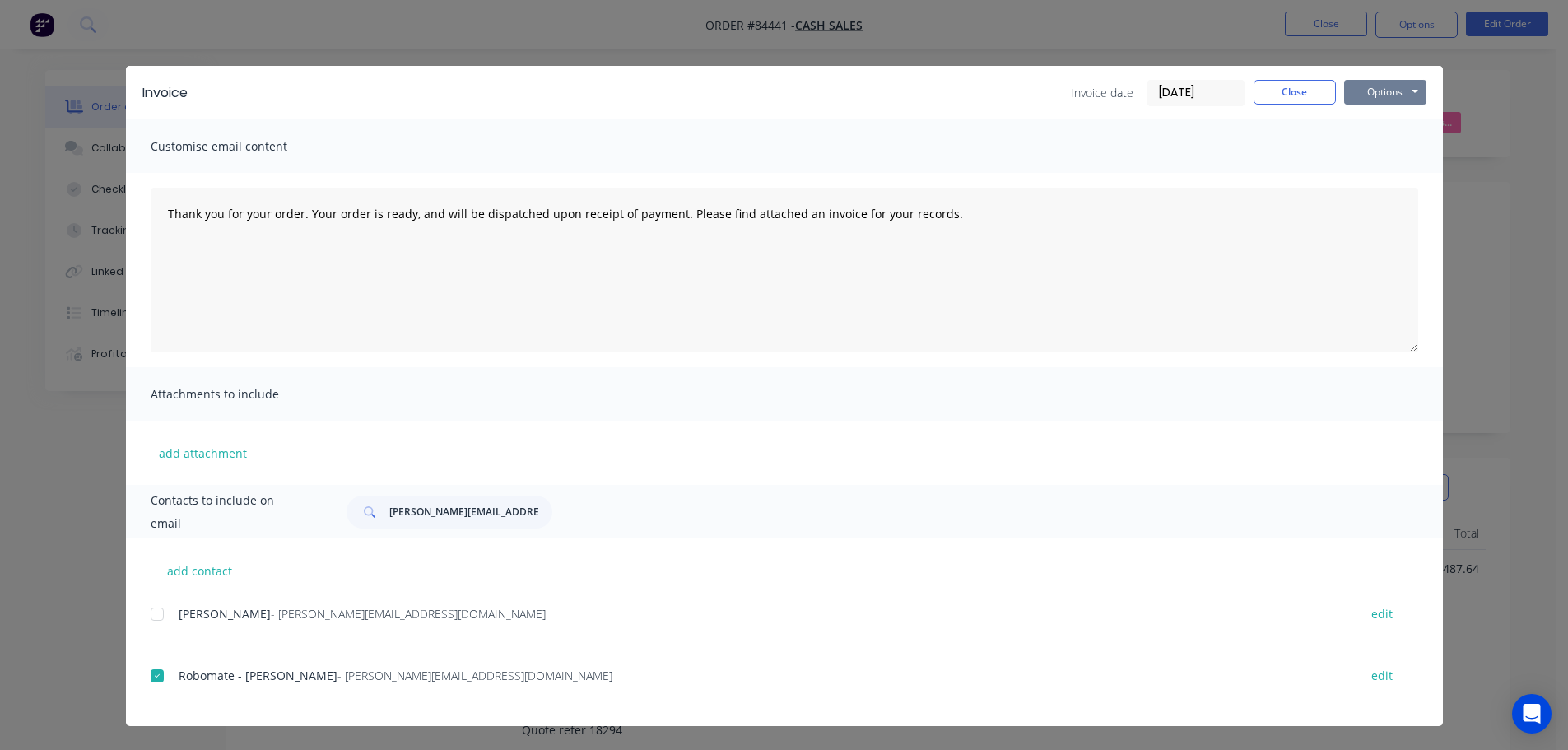
click at [1365, 99] on button "Options" at bounding box center [1386, 92] width 83 height 24
click at [1388, 165] on button "Email" at bounding box center [1397, 176] width 105 height 27
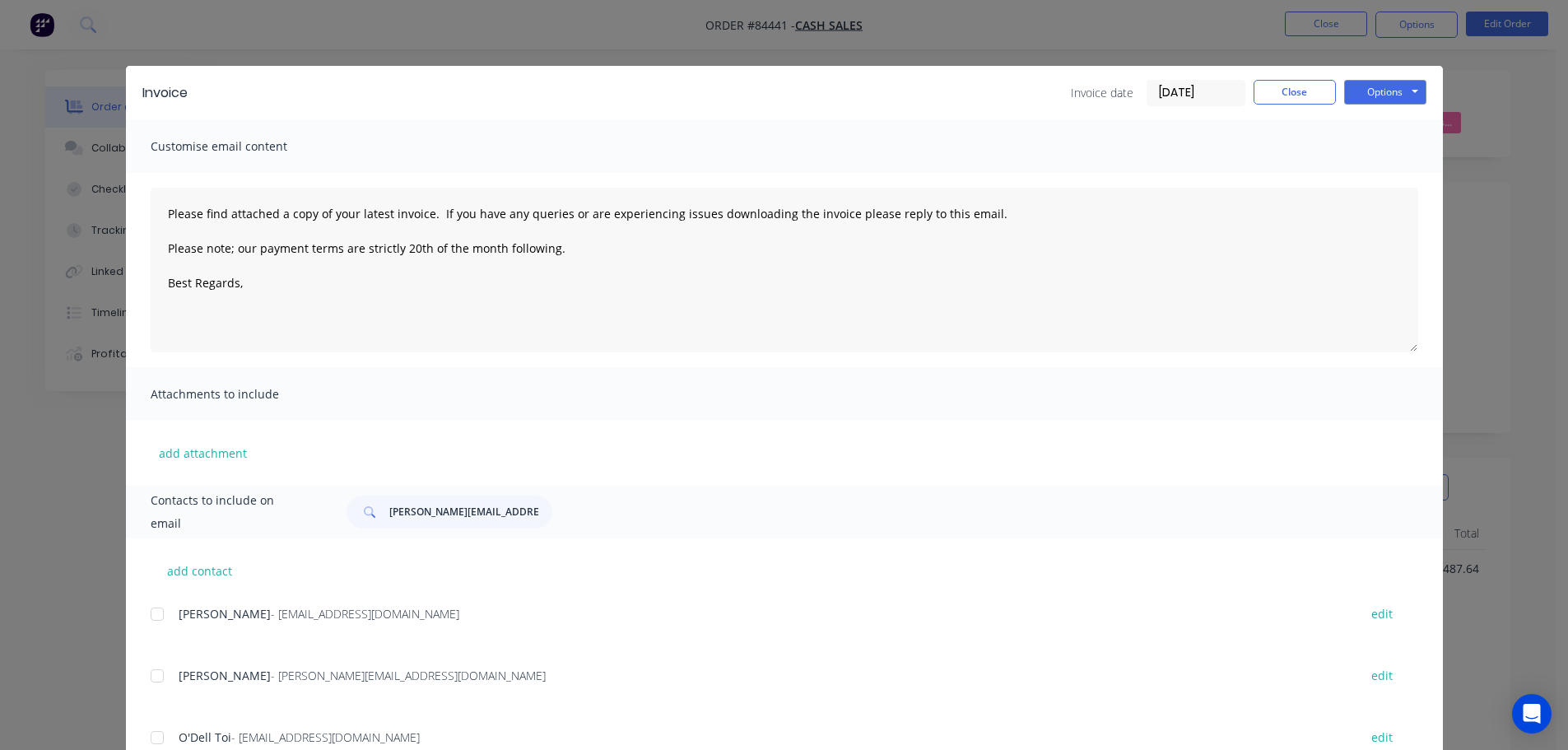
type textarea "Please find attached a copy of your latest invoice. If you have any queries or …"
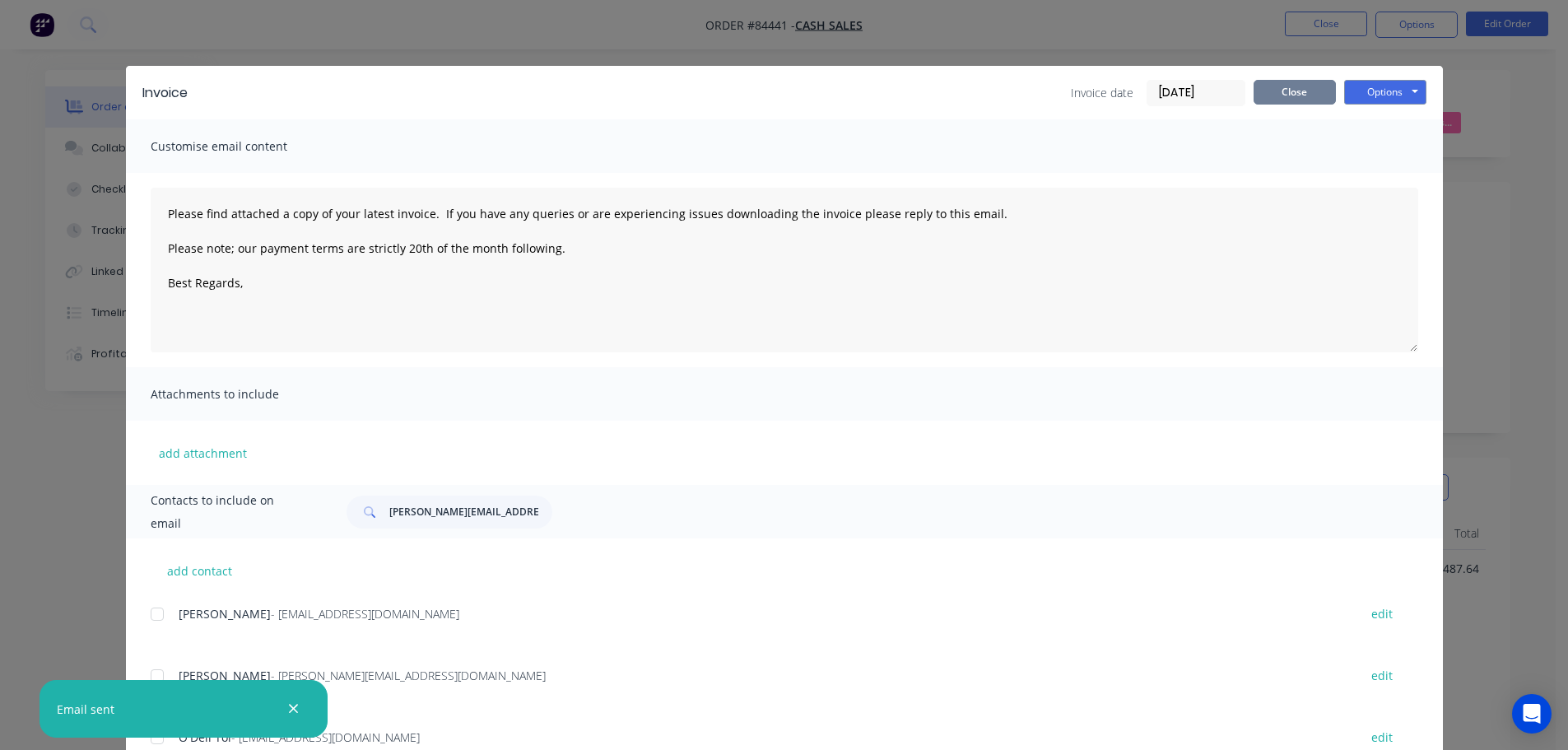
click at [1296, 97] on button "Close" at bounding box center [1295, 92] width 83 height 24
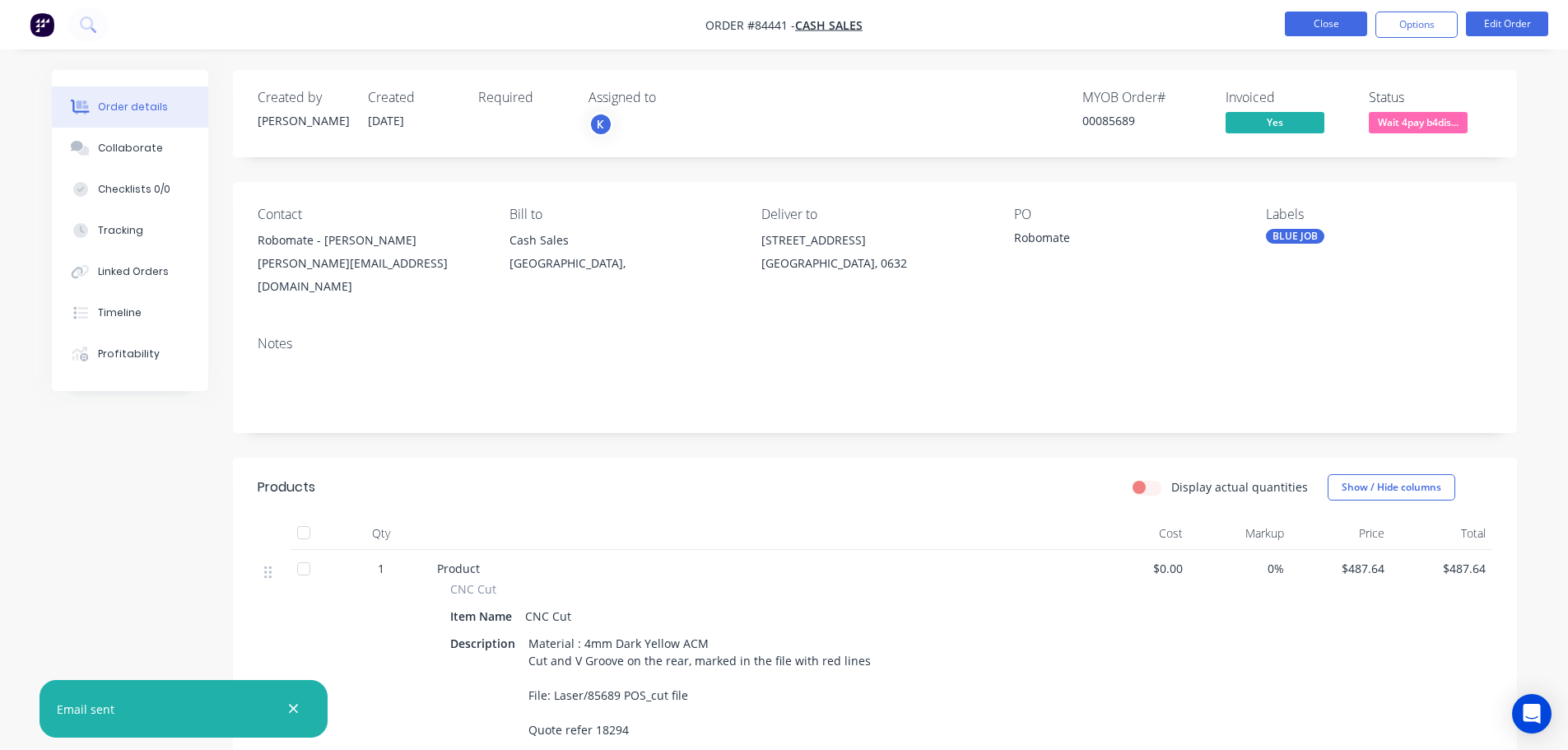
click at [1304, 32] on button "Close" at bounding box center [1327, 23] width 83 height 24
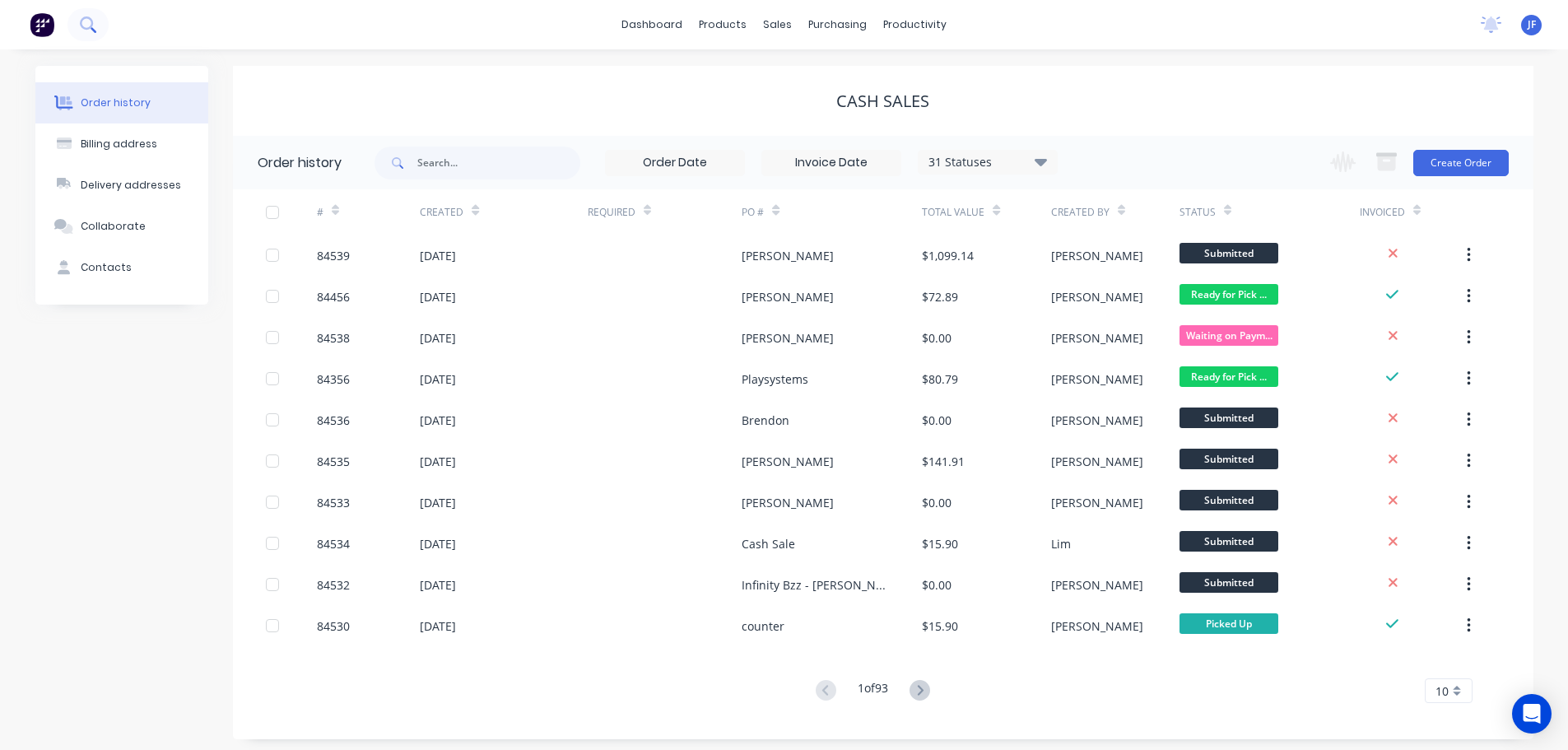
click at [90, 19] on icon at bounding box center [86, 23] width 13 height 13
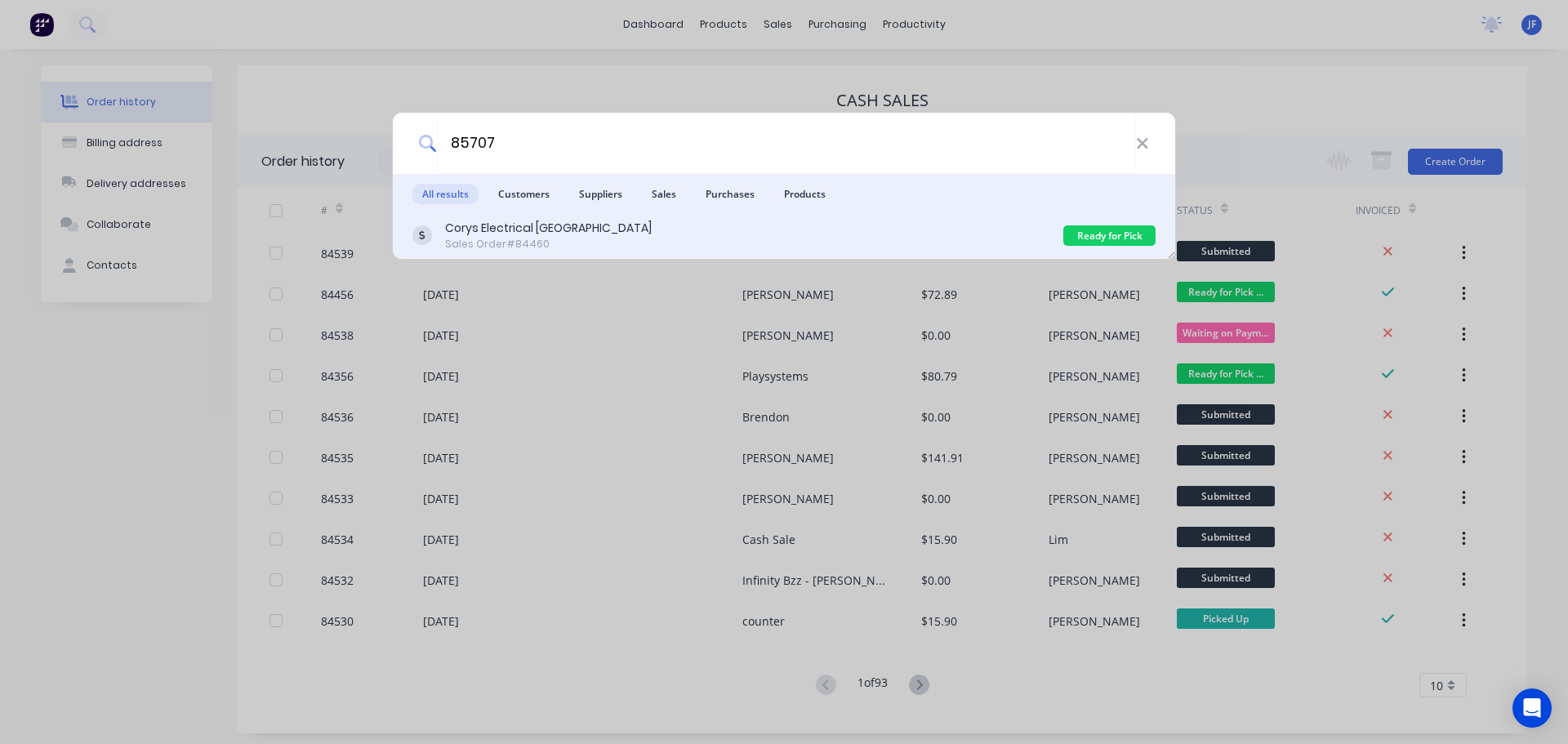
type input "85707"
click at [890, 230] on div "Corys Electrical Mt Eden Sales Order #84460" at bounding box center [737, 236] width 651 height 32
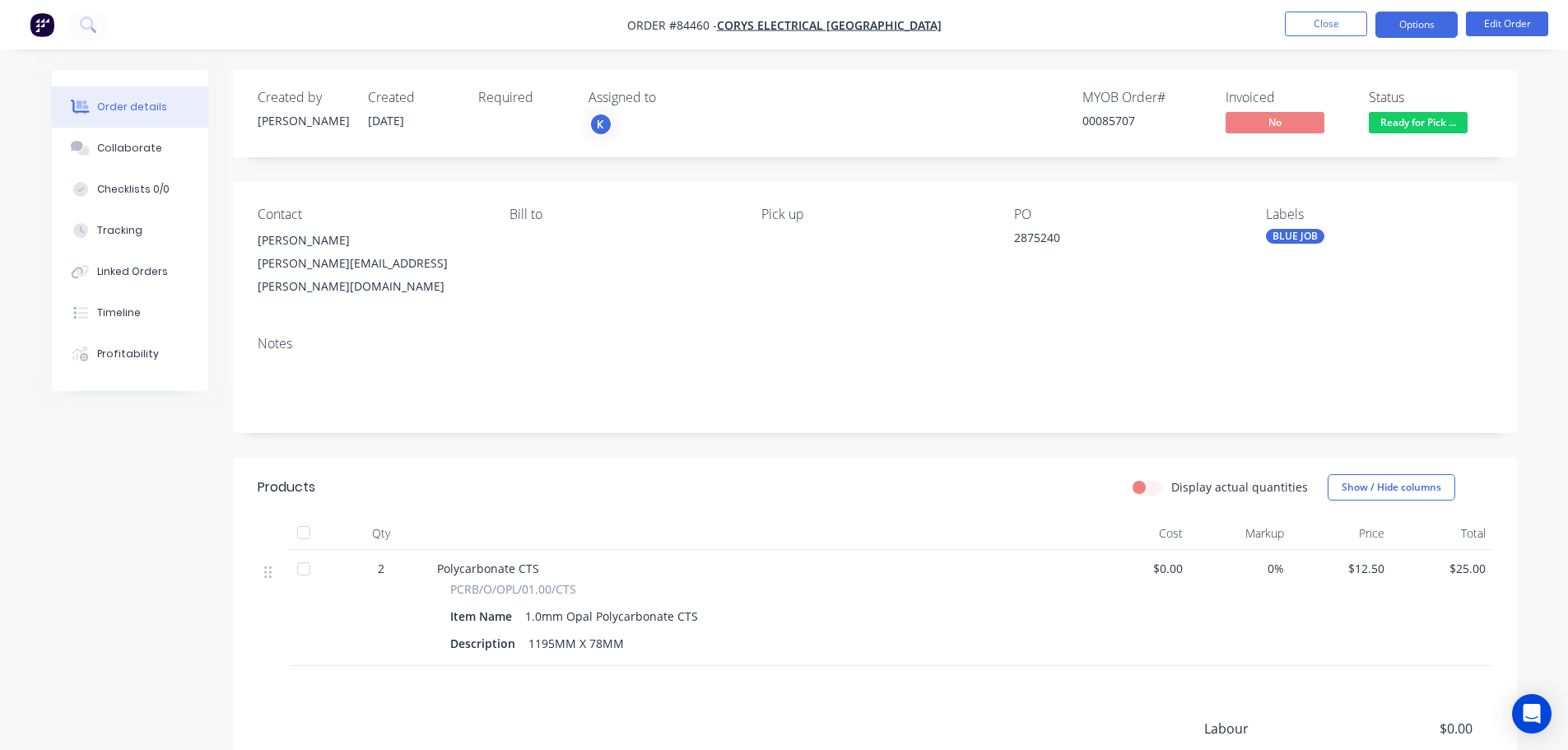
click at [1399, 23] on button "Options" at bounding box center [1417, 24] width 83 height 26
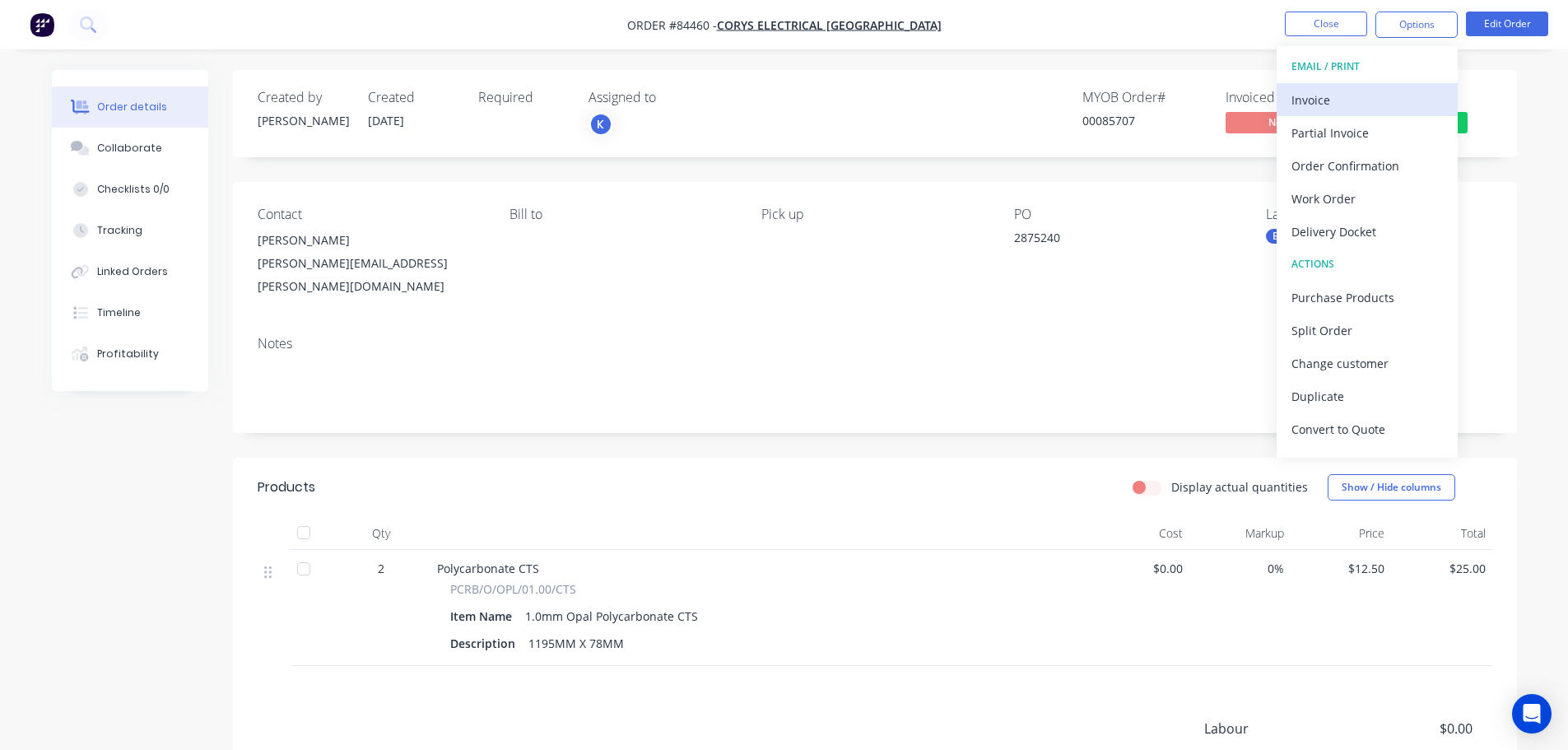
click at [1400, 93] on div "Invoice" at bounding box center [1367, 100] width 151 height 23
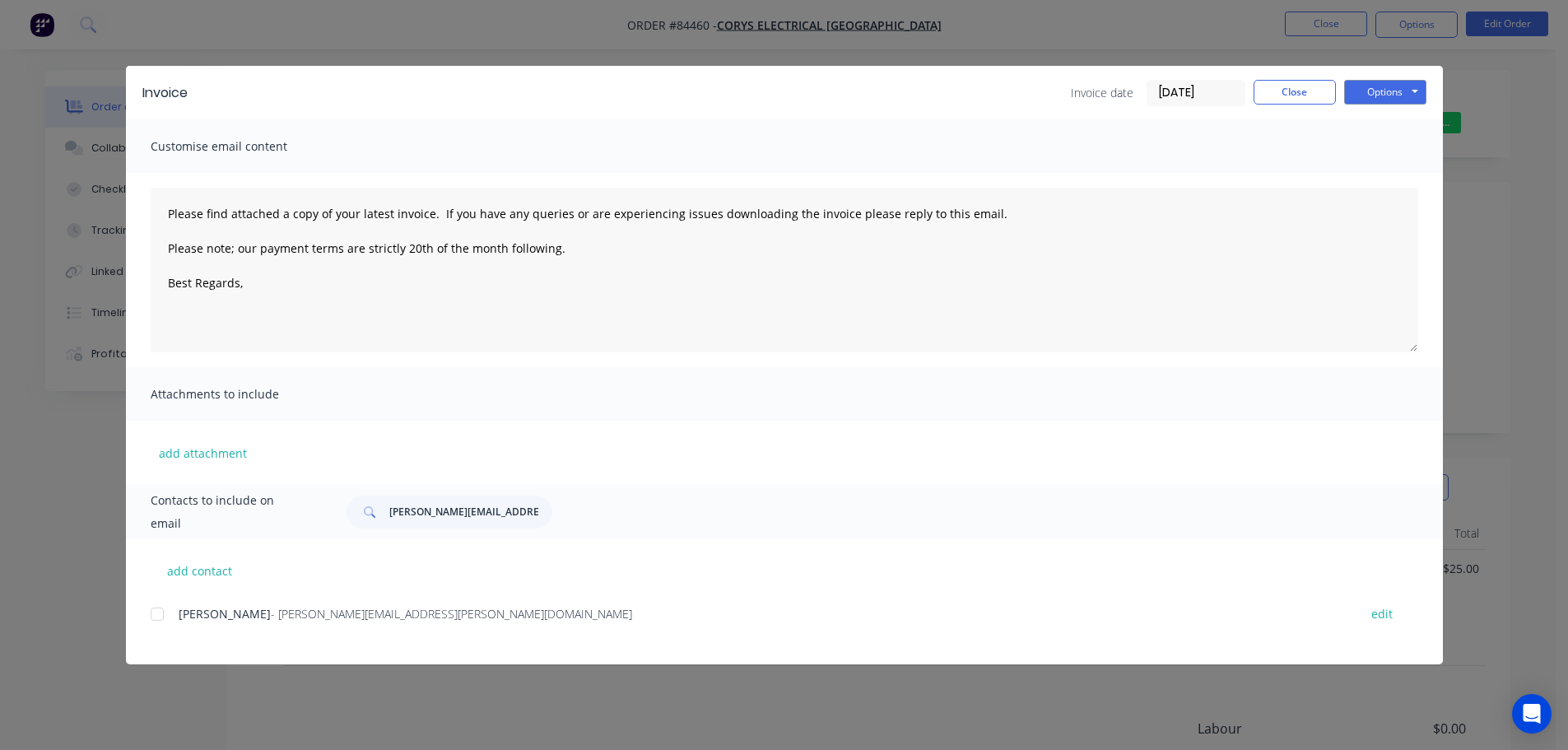
click at [161, 615] on div at bounding box center [157, 614] width 33 height 33
click at [1404, 82] on button "Options" at bounding box center [1386, 92] width 83 height 24
click at [1411, 170] on button "Email" at bounding box center [1397, 176] width 105 height 27
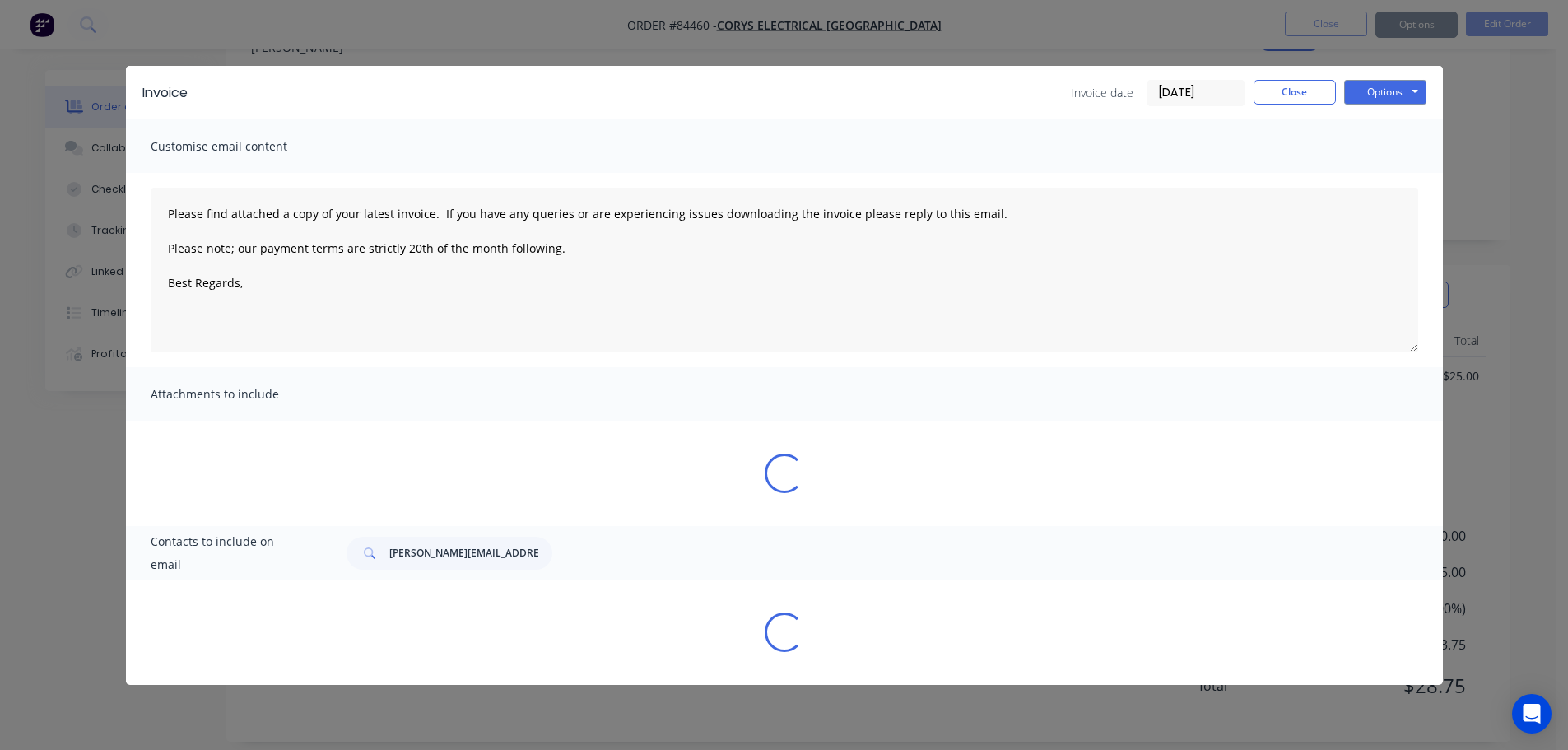
type textarea "Please find attached a copy of your latest invoice. If you have any queries or …"
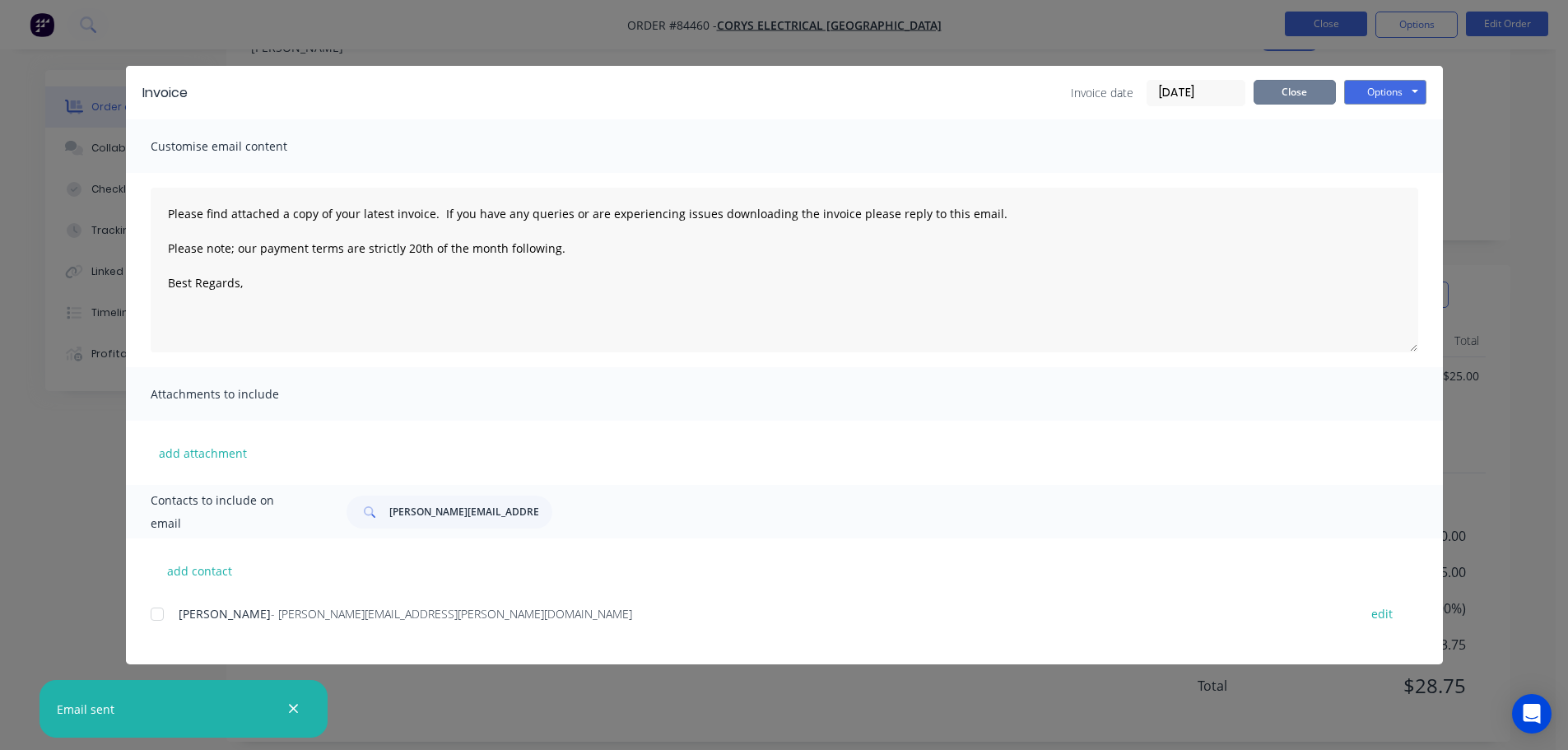
drag, startPoint x: 1285, startPoint y: 89, endPoint x: 1325, endPoint y: 14, distance: 85.0
click at [1287, 87] on button "Close" at bounding box center [1295, 92] width 83 height 24
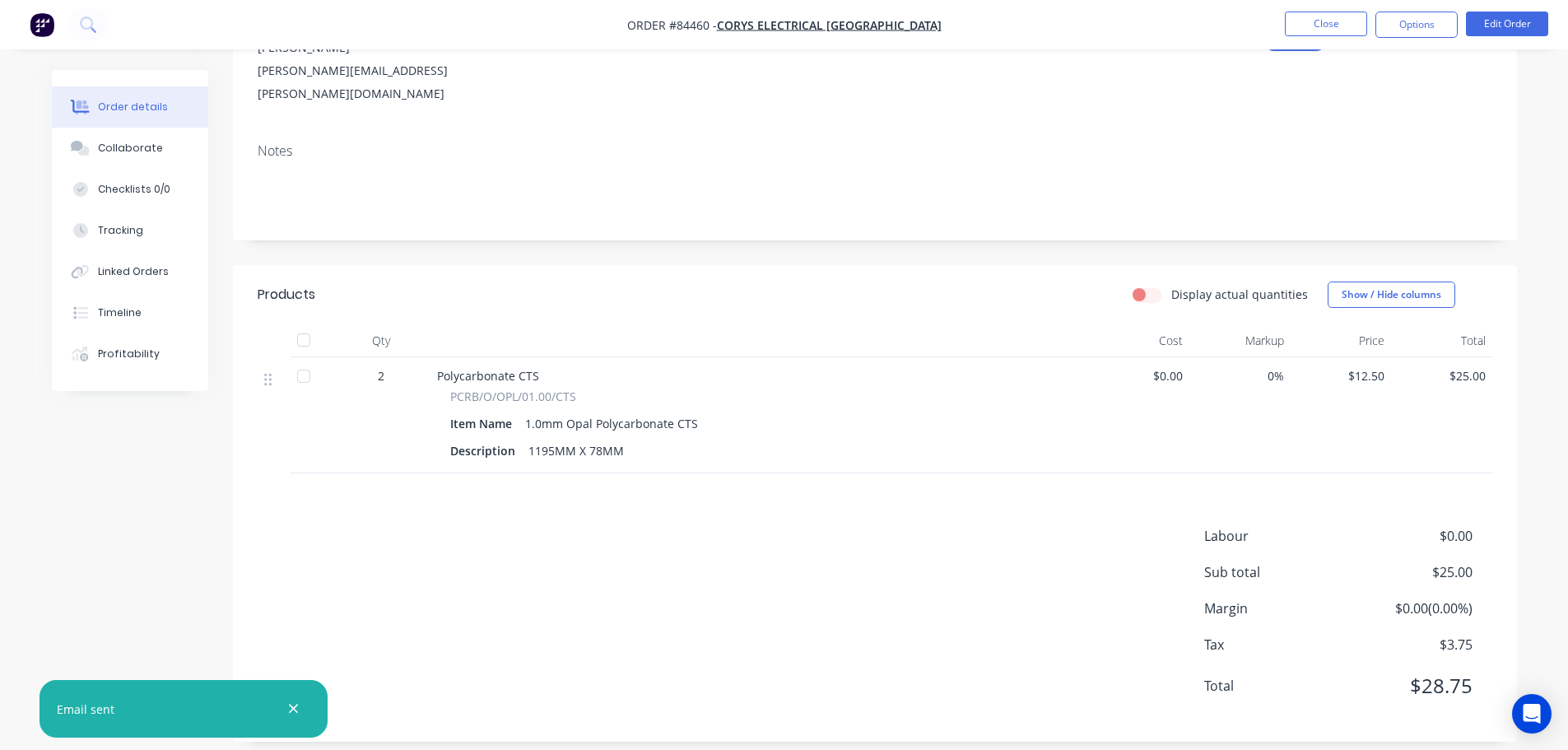
click at [1326, 10] on nav "Order #84460 - Corys Electrical Mt Eden Close Options Edit Order" at bounding box center [784, 24] width 1568 height 50
click at [1319, 23] on button "Close" at bounding box center [1327, 23] width 83 height 24
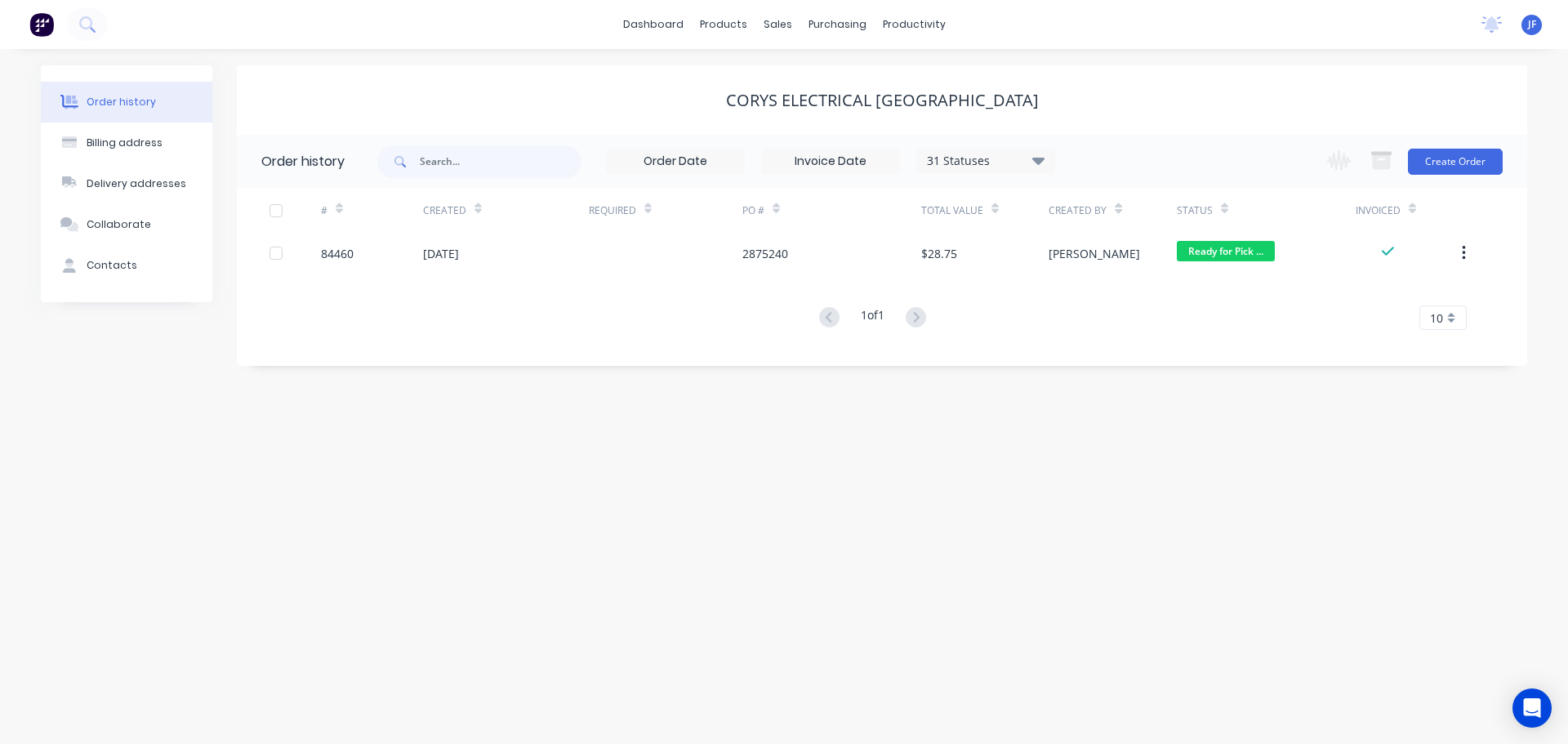
click at [78, 43] on div "dashboard products sales purchasing productivity dashboard products Product Cat…" at bounding box center [784, 24] width 1568 height 49
click at [92, 25] on icon at bounding box center [87, 24] width 16 height 16
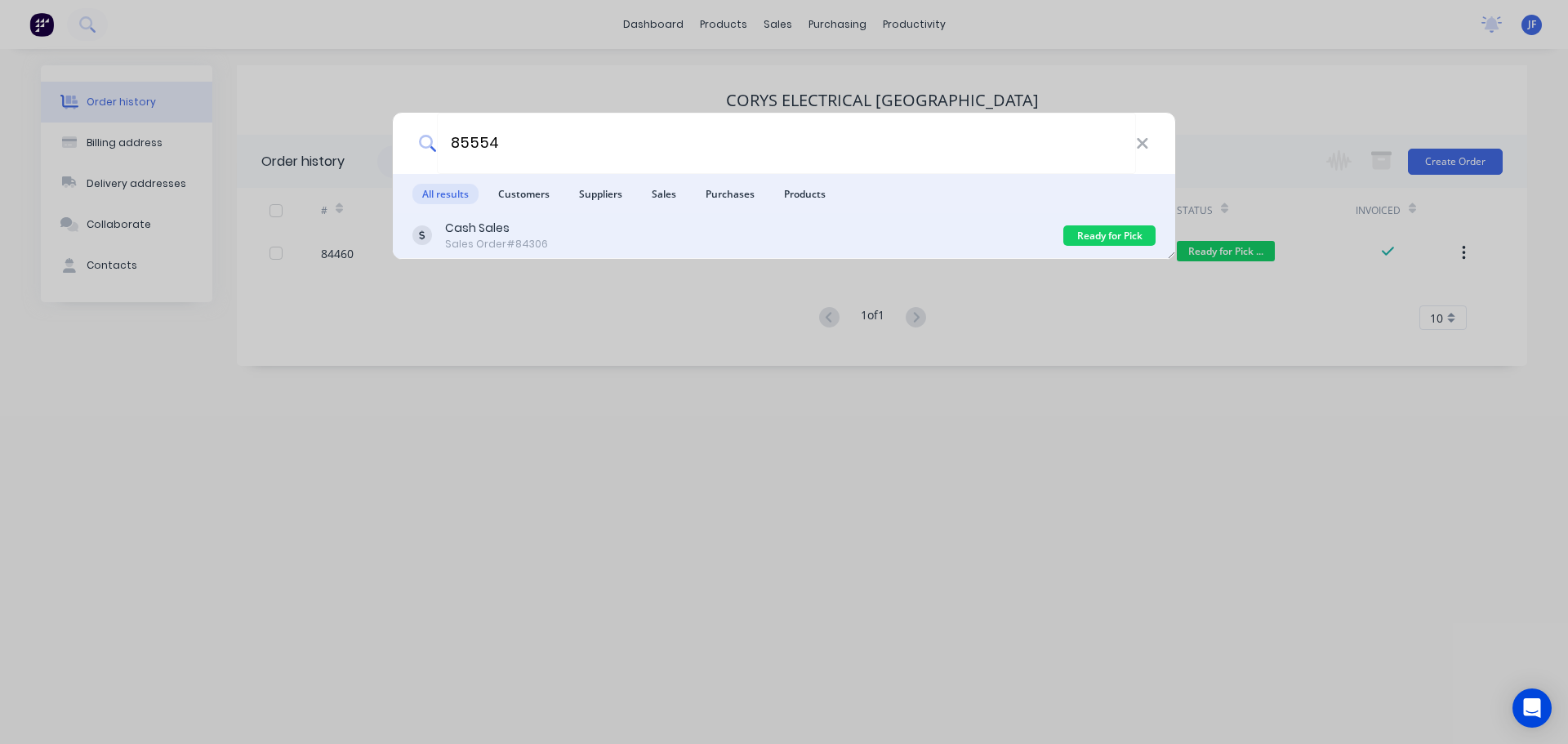
type input "85554"
click at [983, 231] on div "Cash Sales Sales Order #84306" at bounding box center [737, 236] width 651 height 32
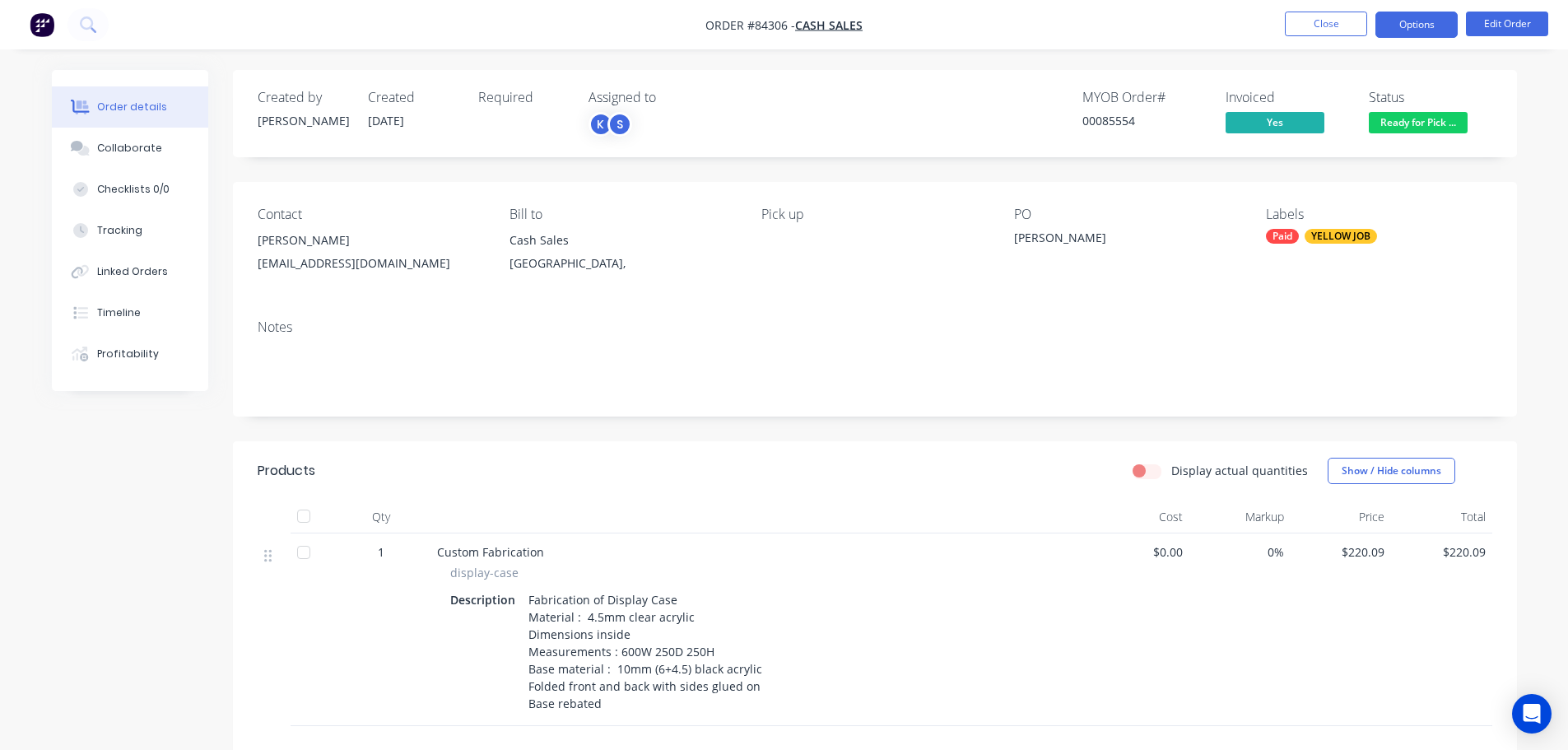
click at [1441, 34] on button "Options" at bounding box center [1417, 24] width 83 height 26
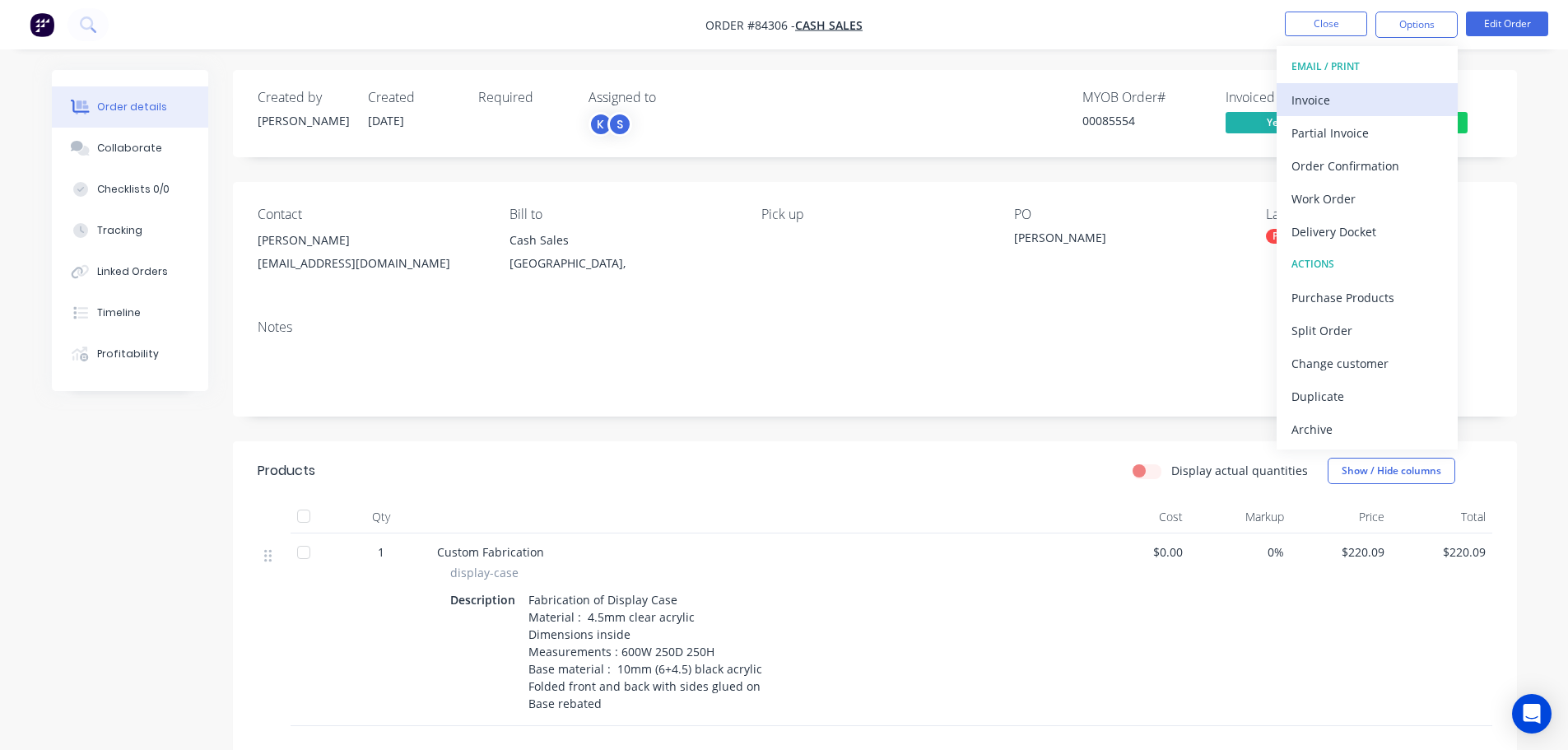
click at [1418, 85] on button "Invoice" at bounding box center [1367, 99] width 181 height 33
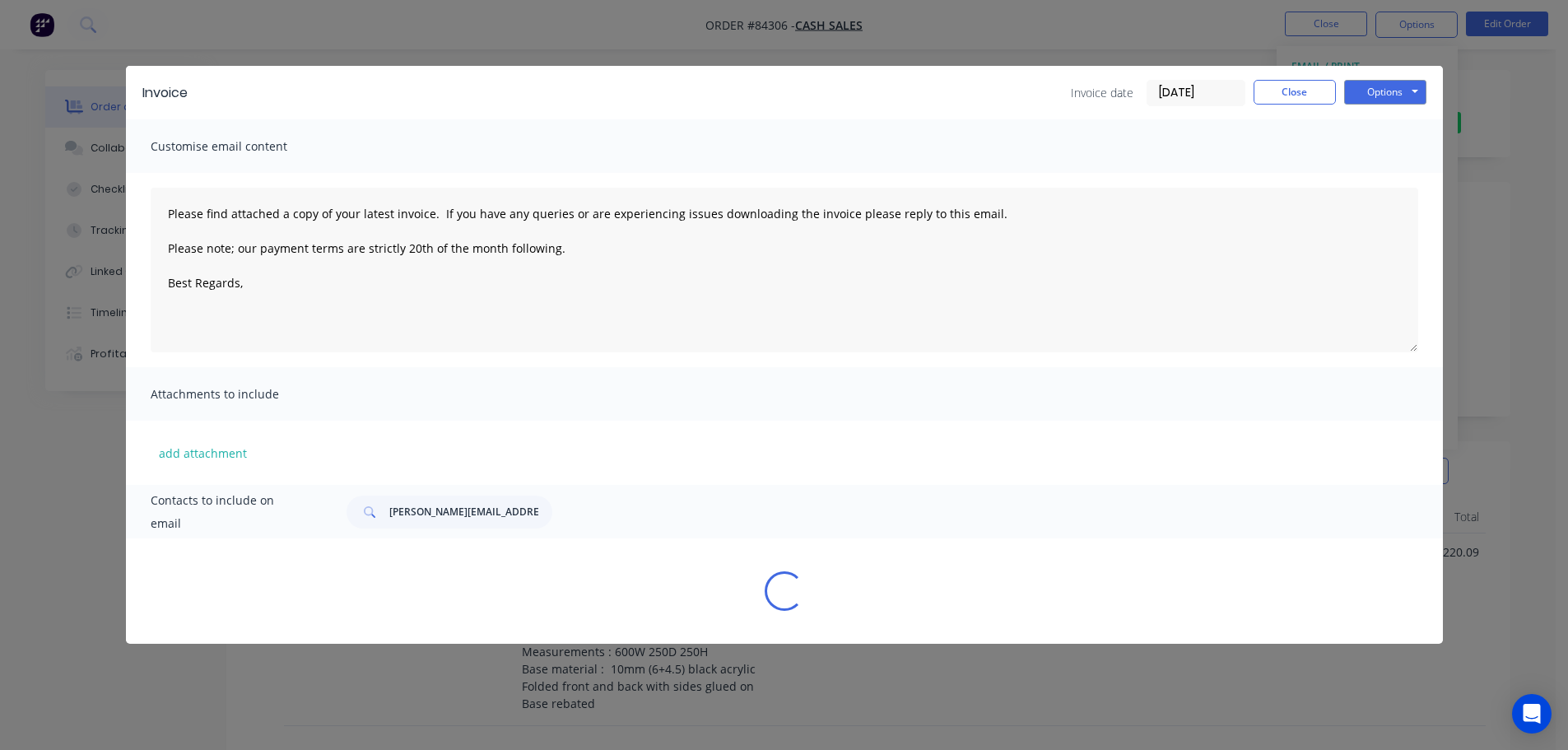
type textarea "Please find attached a copy of your latest invoice. If you have any queries or …"
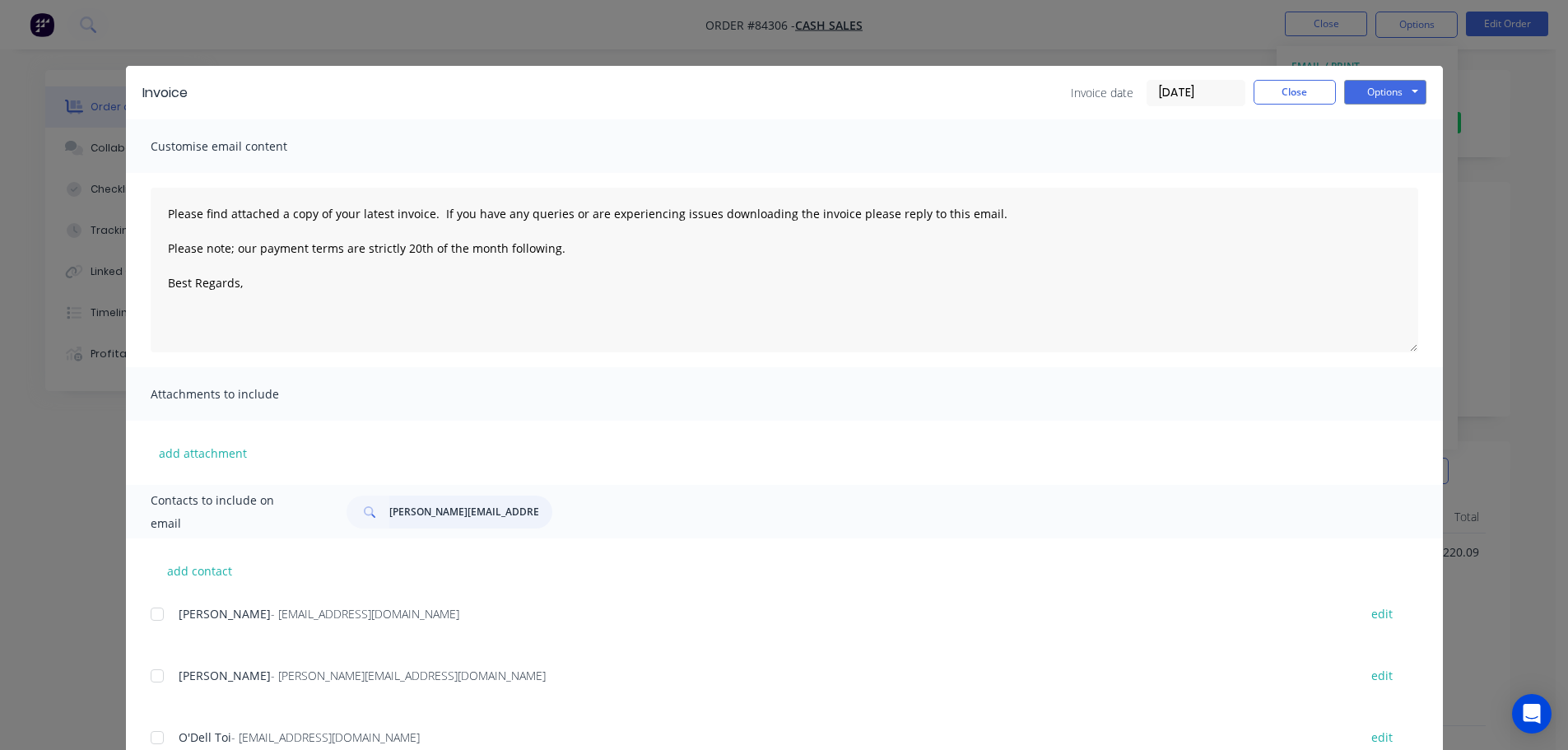
click at [434, 522] on input "[PERSON_NAME][EMAIL_ADDRESS][DOMAIN_NAME]" at bounding box center [470, 511] width 163 height 33
type input "[PERSON_NAME]"
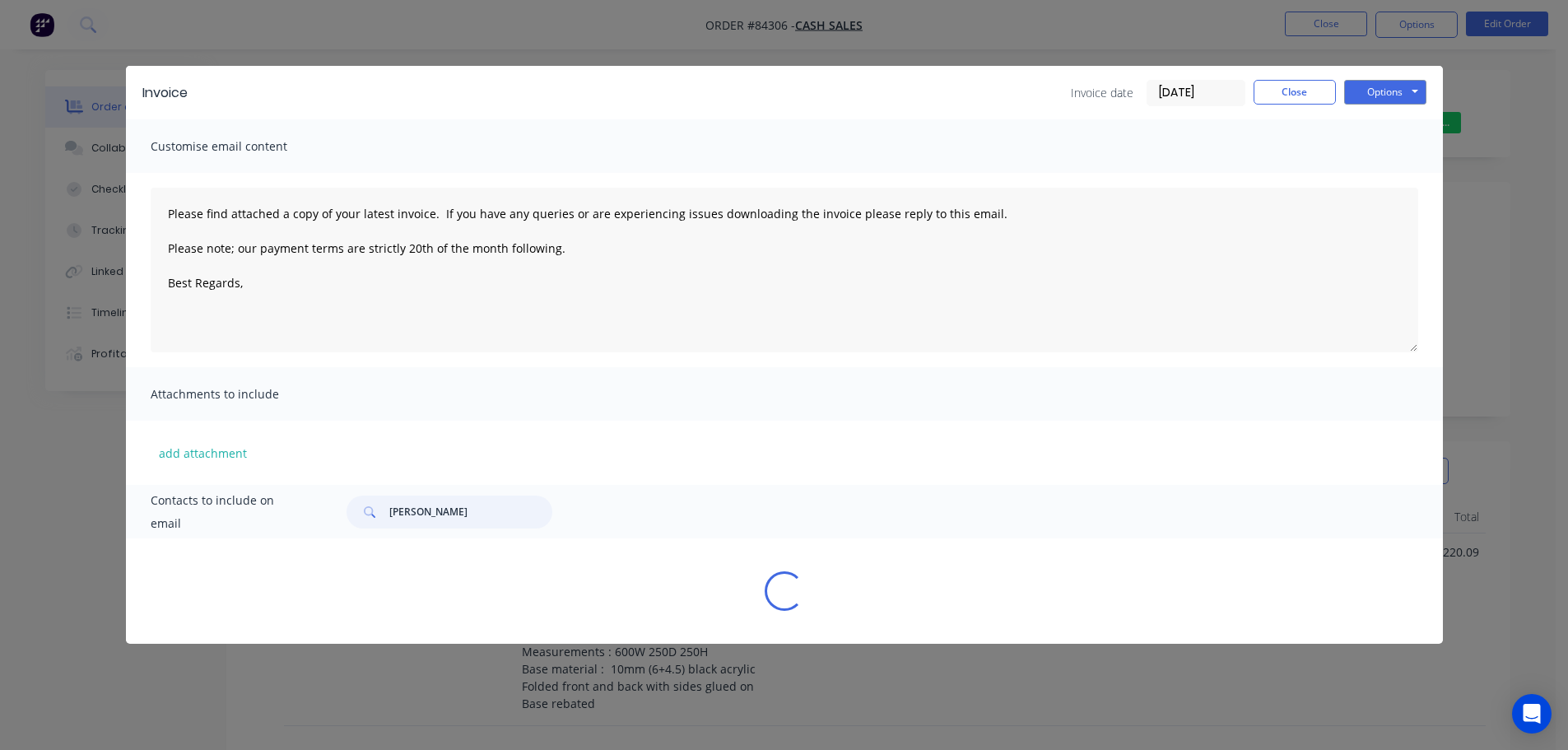
type textarea "Please find attached a copy of your latest invoice. If you have any queries or …"
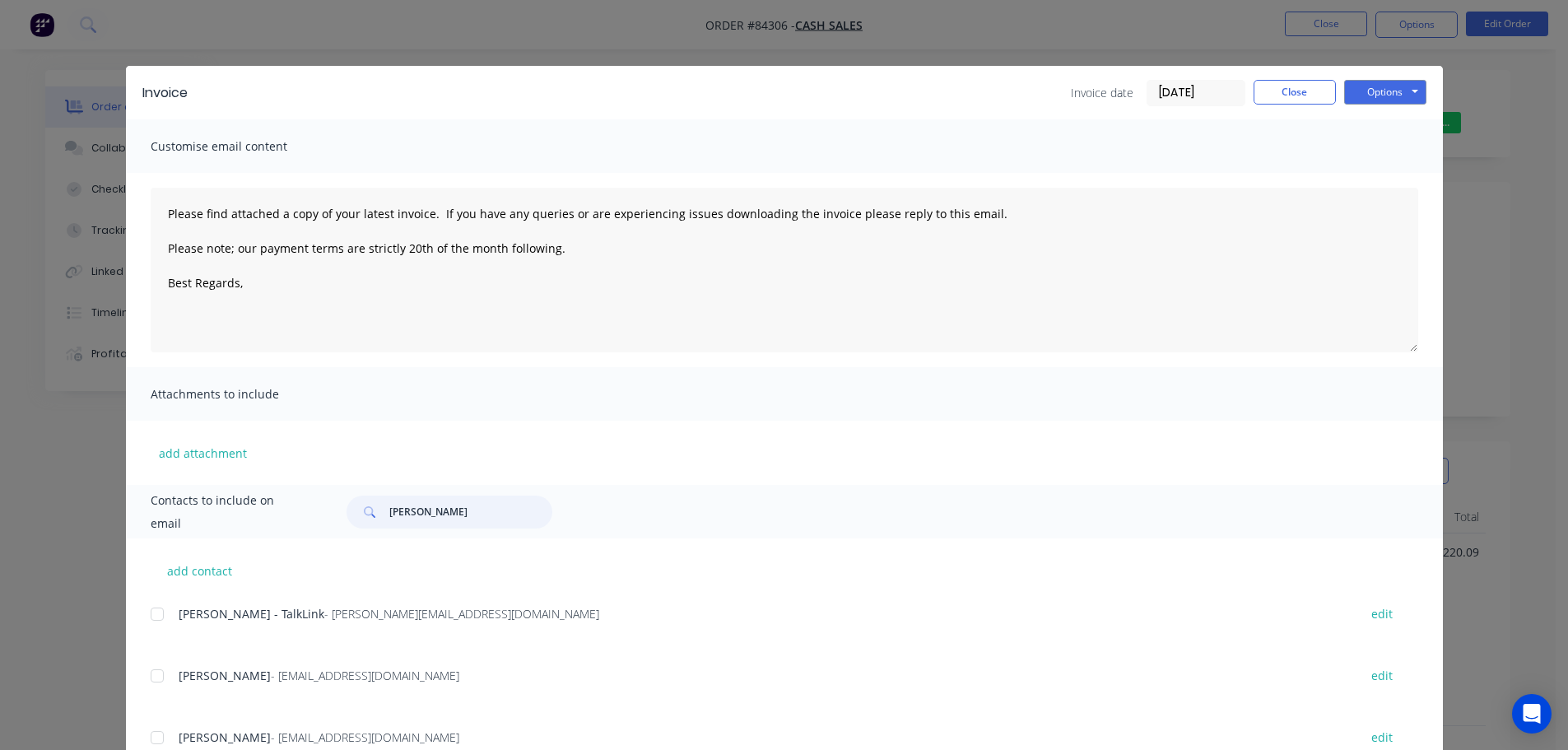
type input "[PERSON_NAME]"
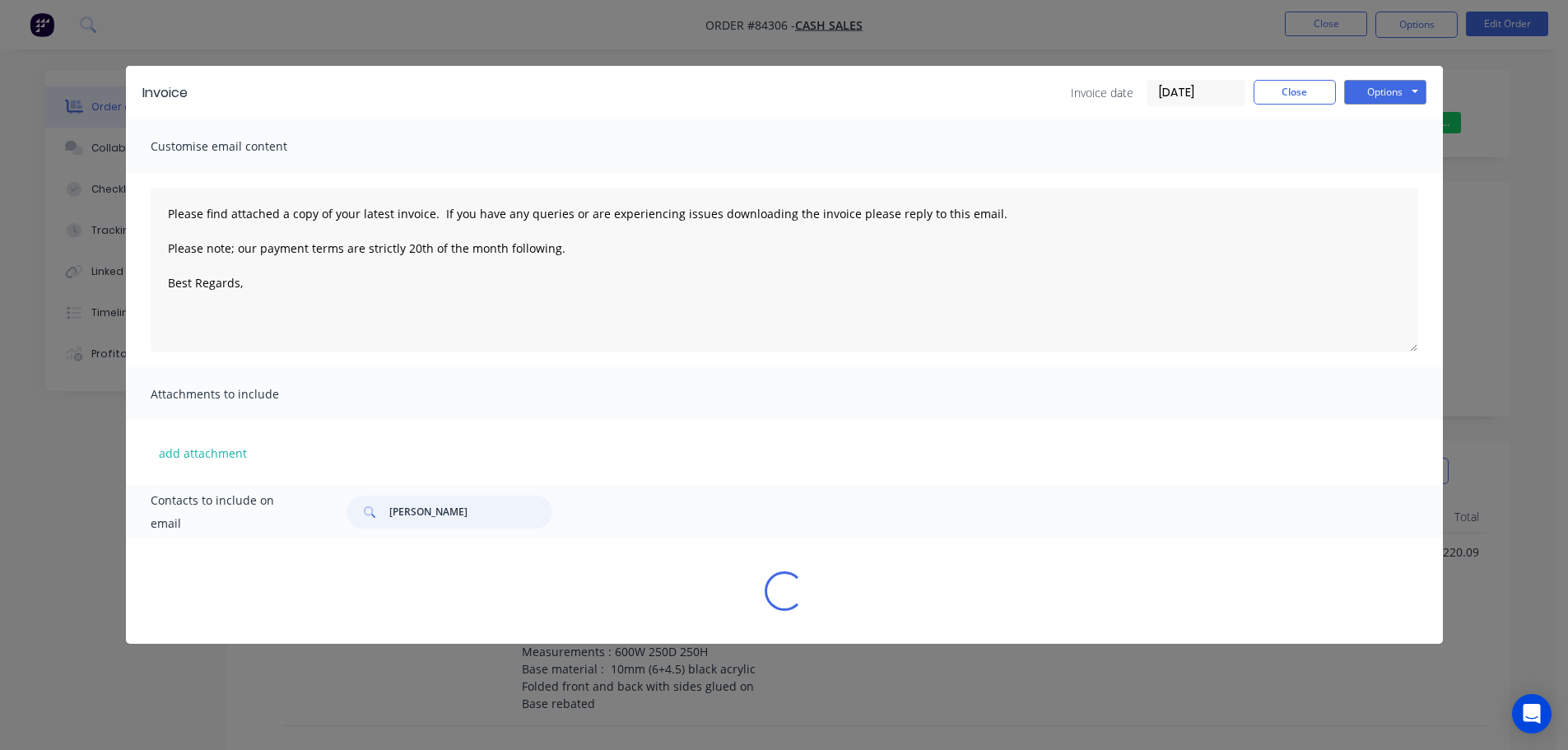
type textarea "Please find attached a copy of your latest invoice. If you have any queries or …"
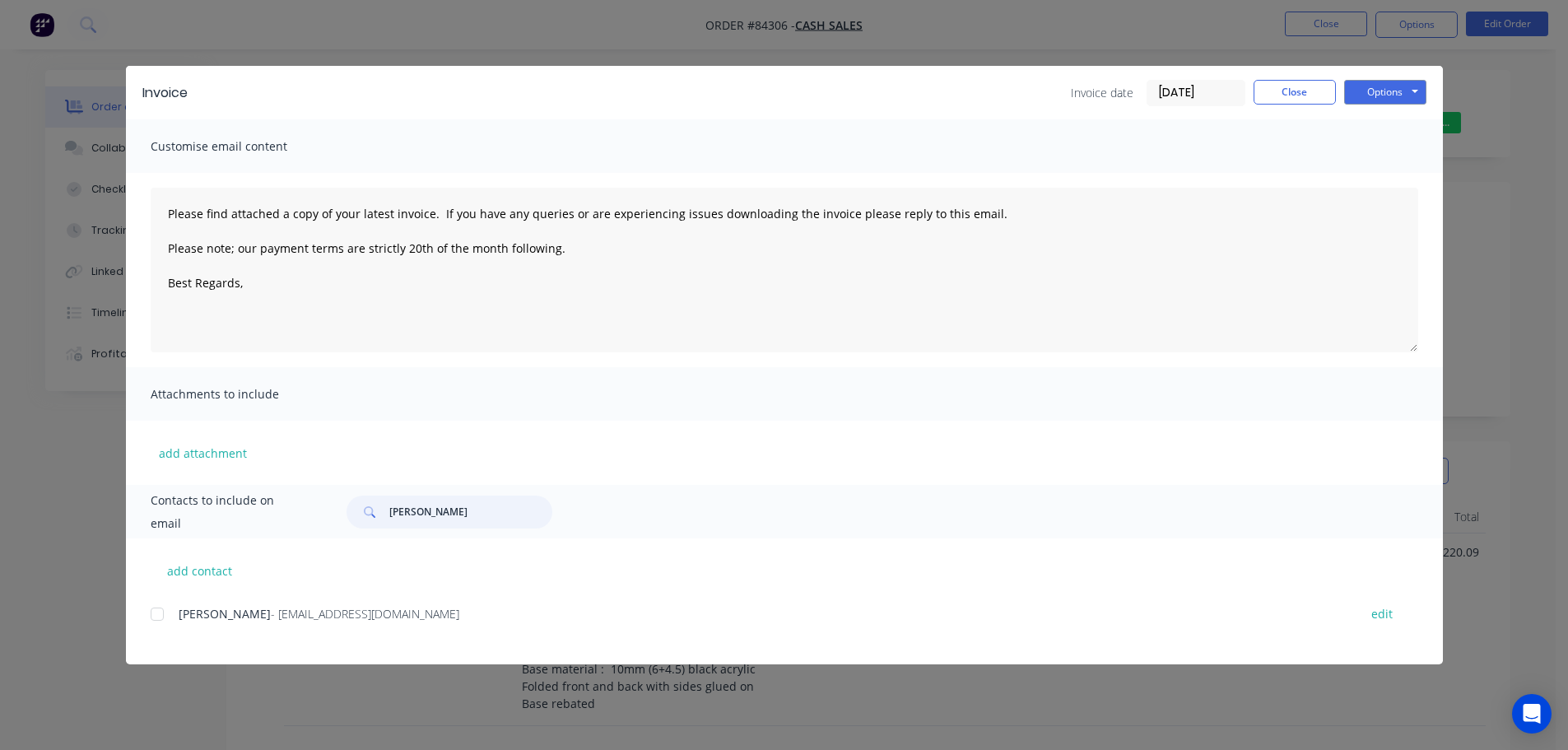
type input "ivan sab"
click at [143, 602] on div "add contact Ivan Sabchuk - sabchuk@yahoo.co.nz edit" at bounding box center [784, 602] width 1317 height 126
click at [155, 615] on div at bounding box center [157, 614] width 33 height 33
type textarea "Please find attached a copy of your latest invoice. If you have any queries or …"
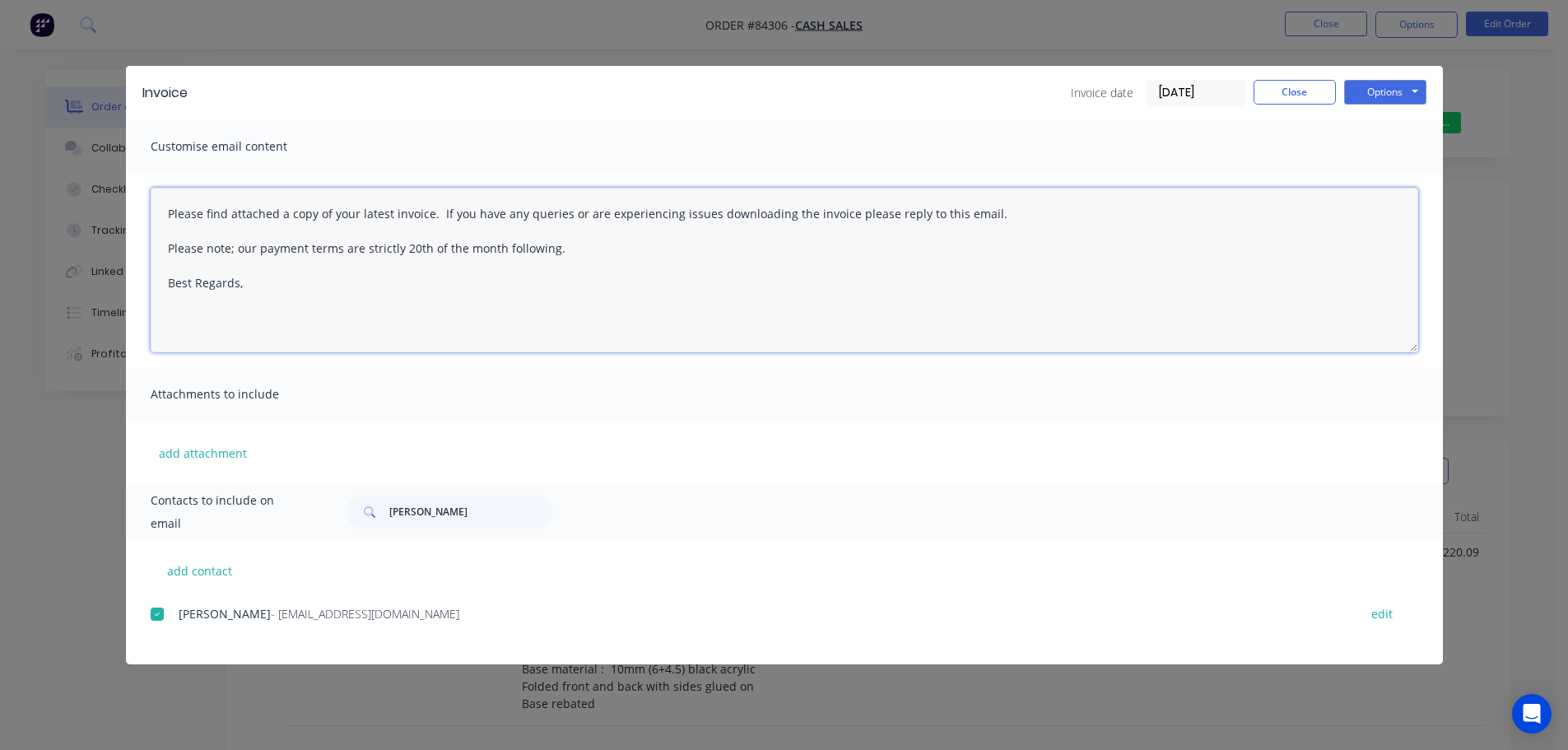
click at [478, 268] on textarea "Please find attached a copy of your latest invoice. If you have any queries or …" at bounding box center [784, 270] width 1267 height 164
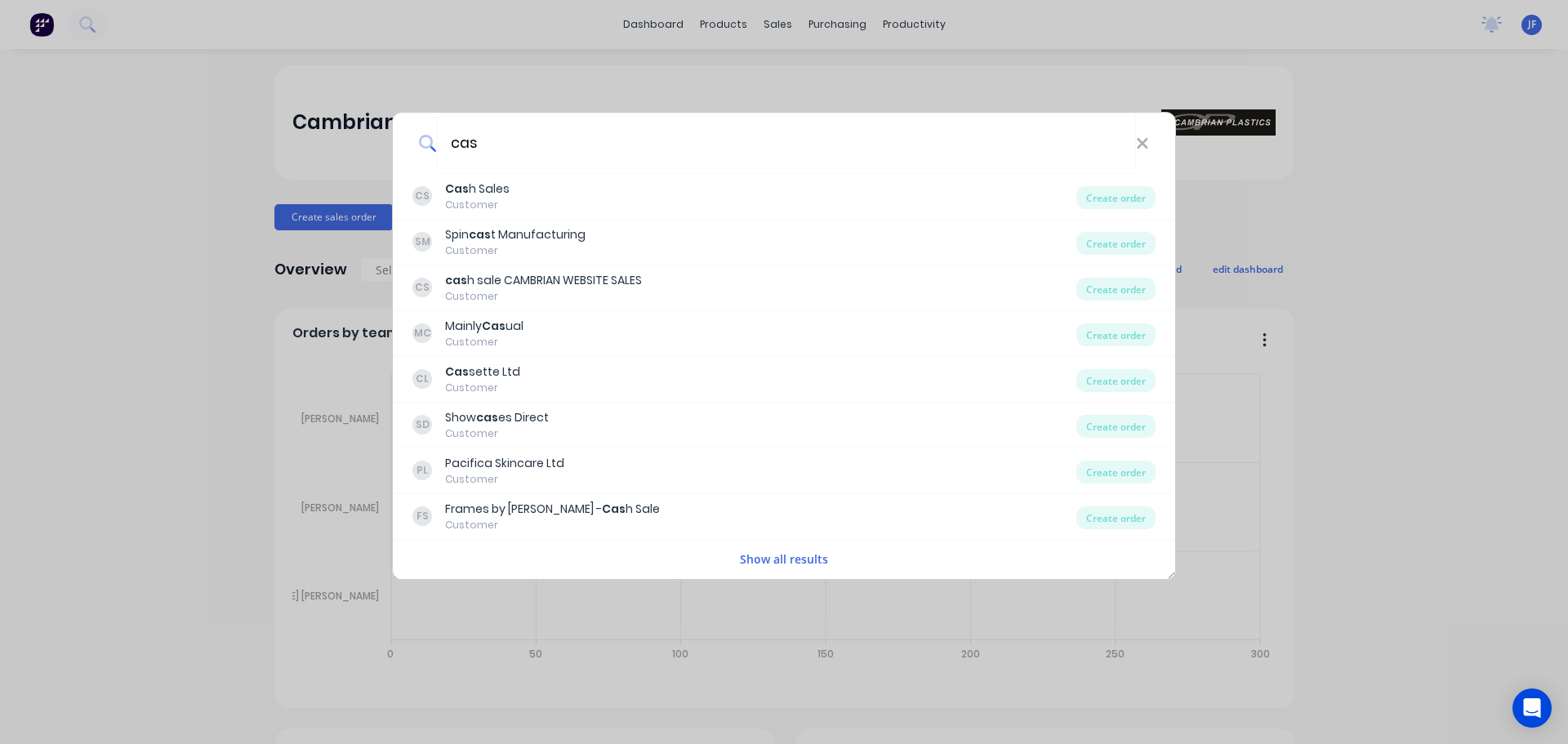
type input "cas"
click at [539, 190] on div "CS Cas h Sales Customer" at bounding box center [744, 197] width 664 height 32
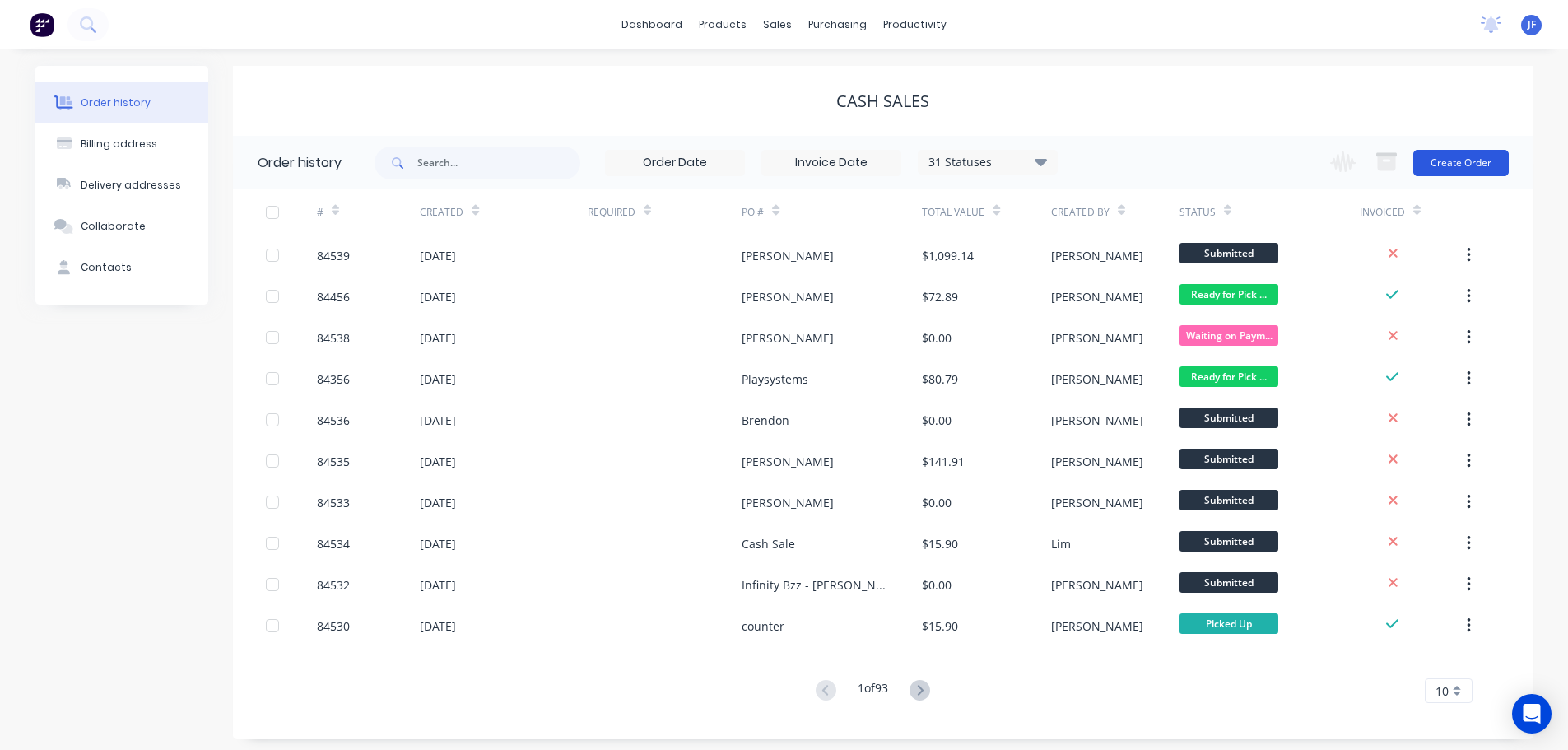
click at [1467, 169] on button "Create Order" at bounding box center [1461, 163] width 96 height 26
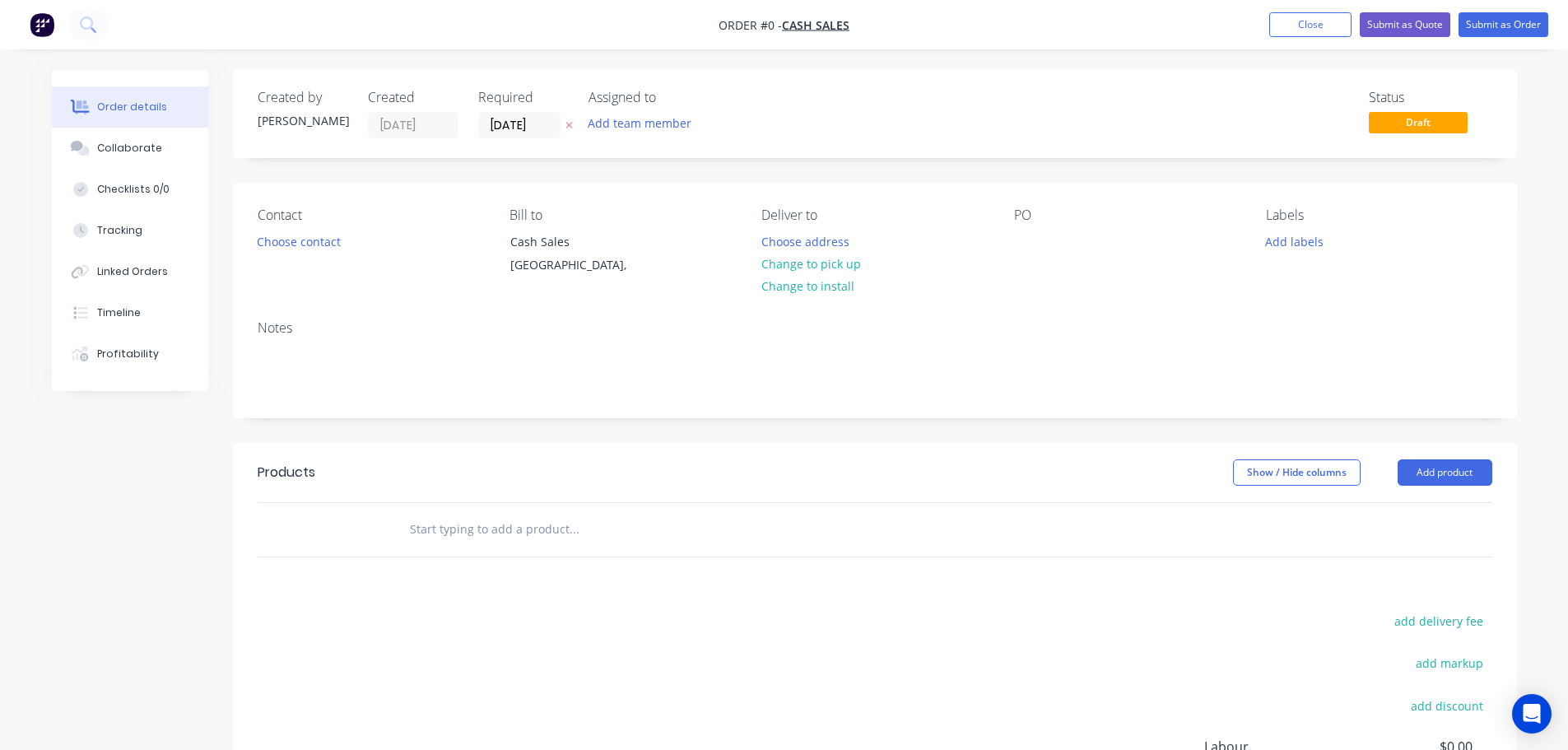
click at [566, 120] on icon "button" at bounding box center [569, 125] width 8 height 10
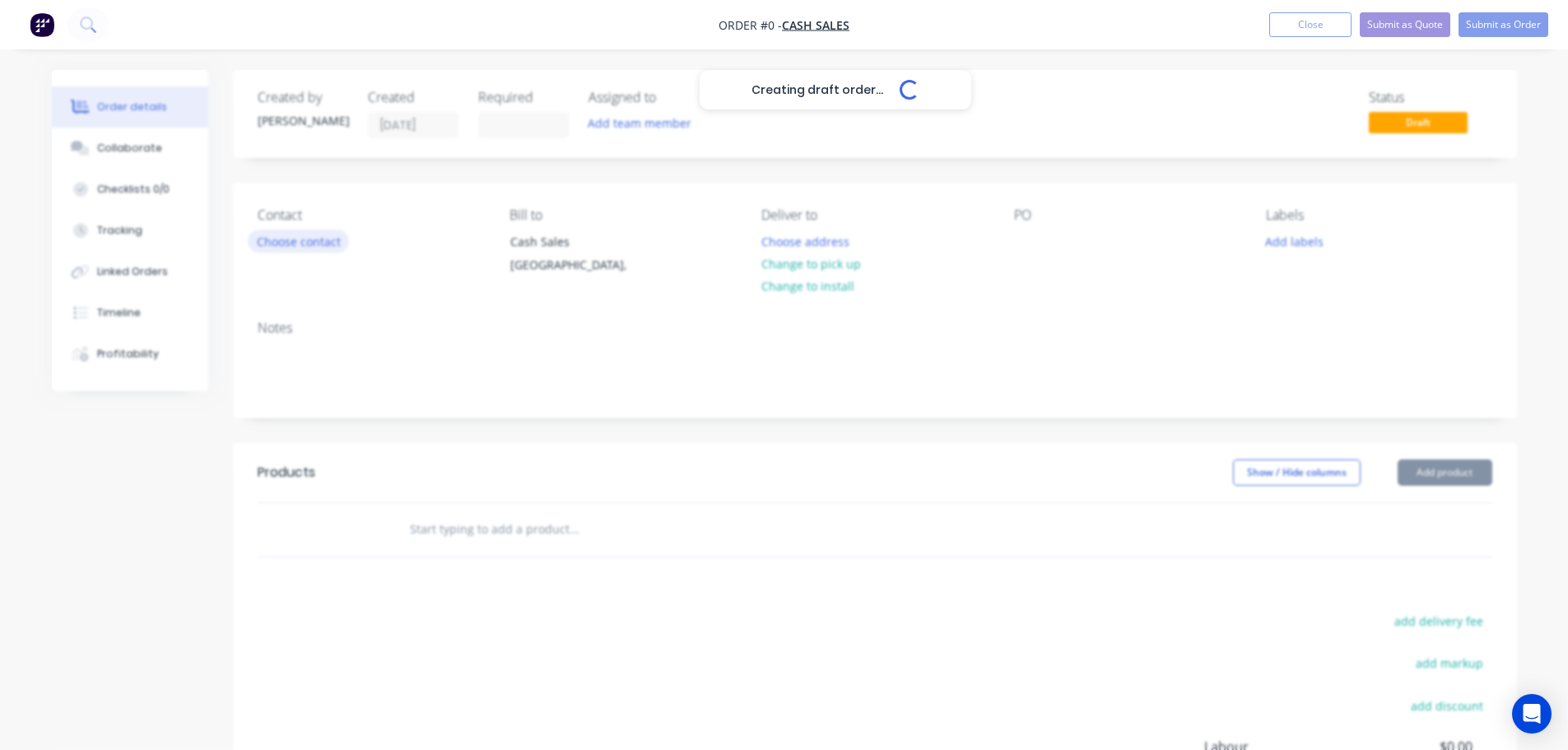
click at [310, 237] on button "Choose contact" at bounding box center [299, 241] width 101 height 23
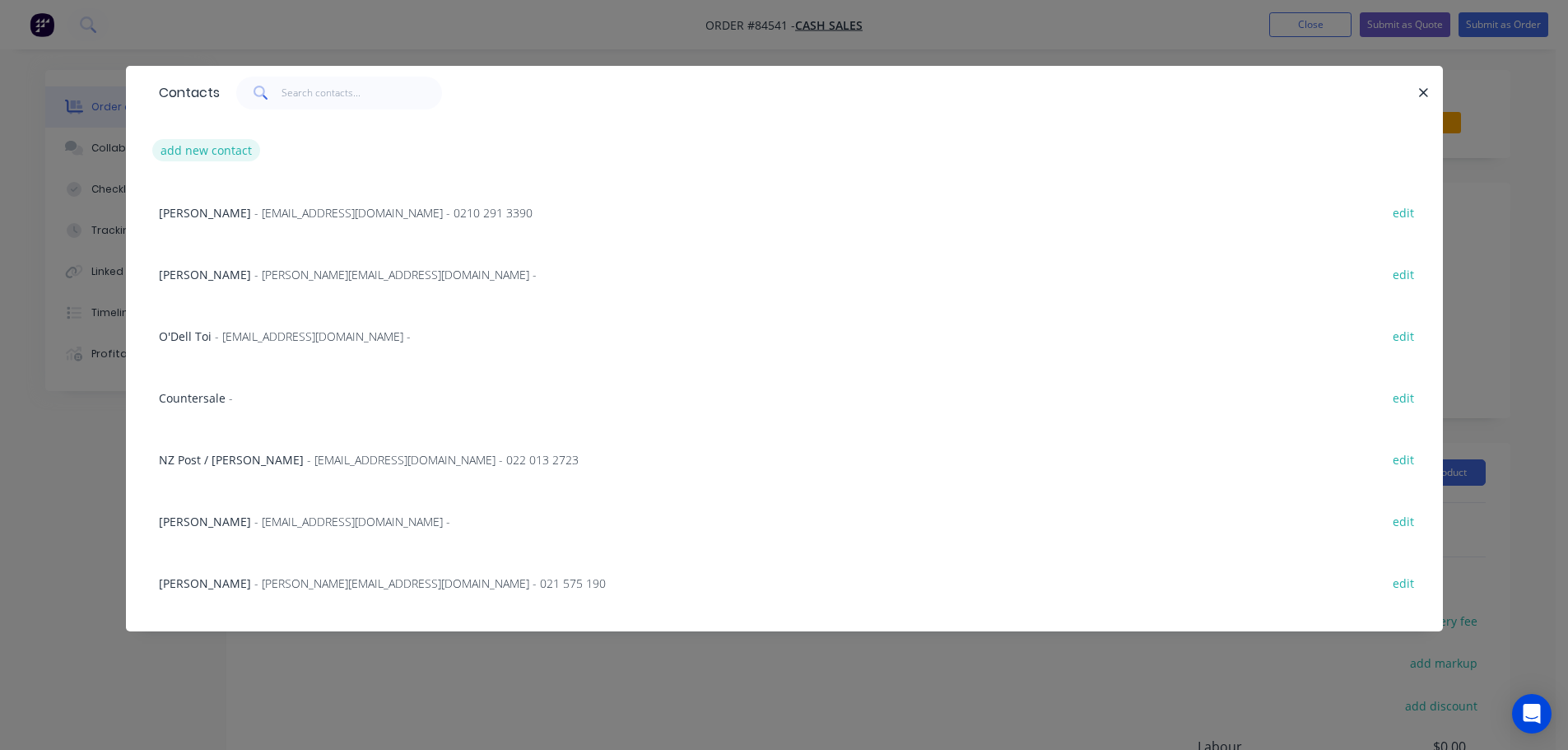
click at [227, 153] on button "add new contact" at bounding box center [207, 150] width 109 height 23
select select "NZ"
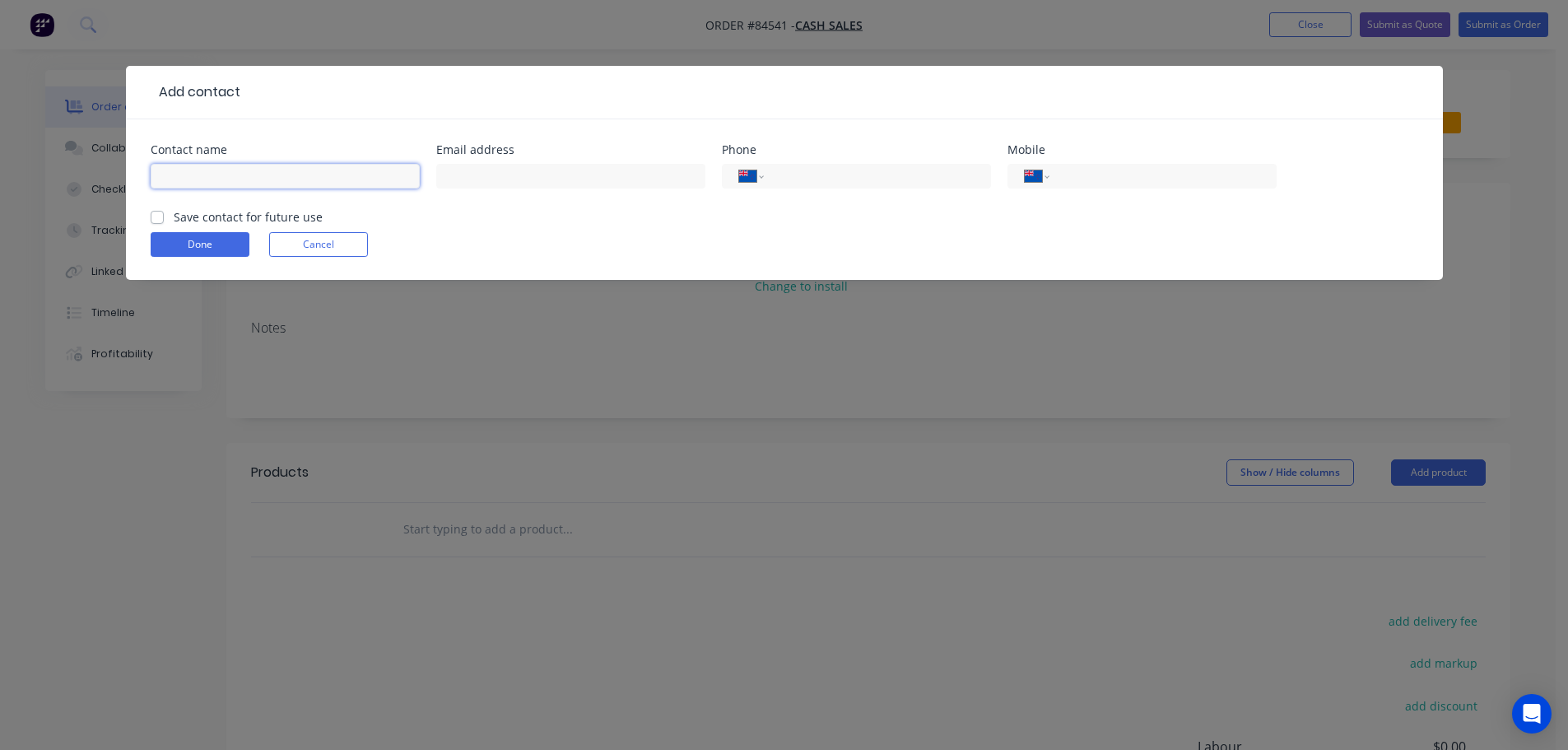
click at [245, 180] on input "text" at bounding box center [285, 176] width 269 height 24
paste input "[PERSON_NAME] <[PERSON_NAME][EMAIL_ADDRESS][DOMAIN_NAME]>"
type input "[PERSON_NAME] <[PERSON_NAME][EMAIL_ADDRESS][DOMAIN_NAME]>"
click at [249, 217] on label "Save contact for future use" at bounding box center [248, 217] width 149 height 17
click at [163, 217] on input "Save contact for future use" at bounding box center [157, 216] width 13 height 16
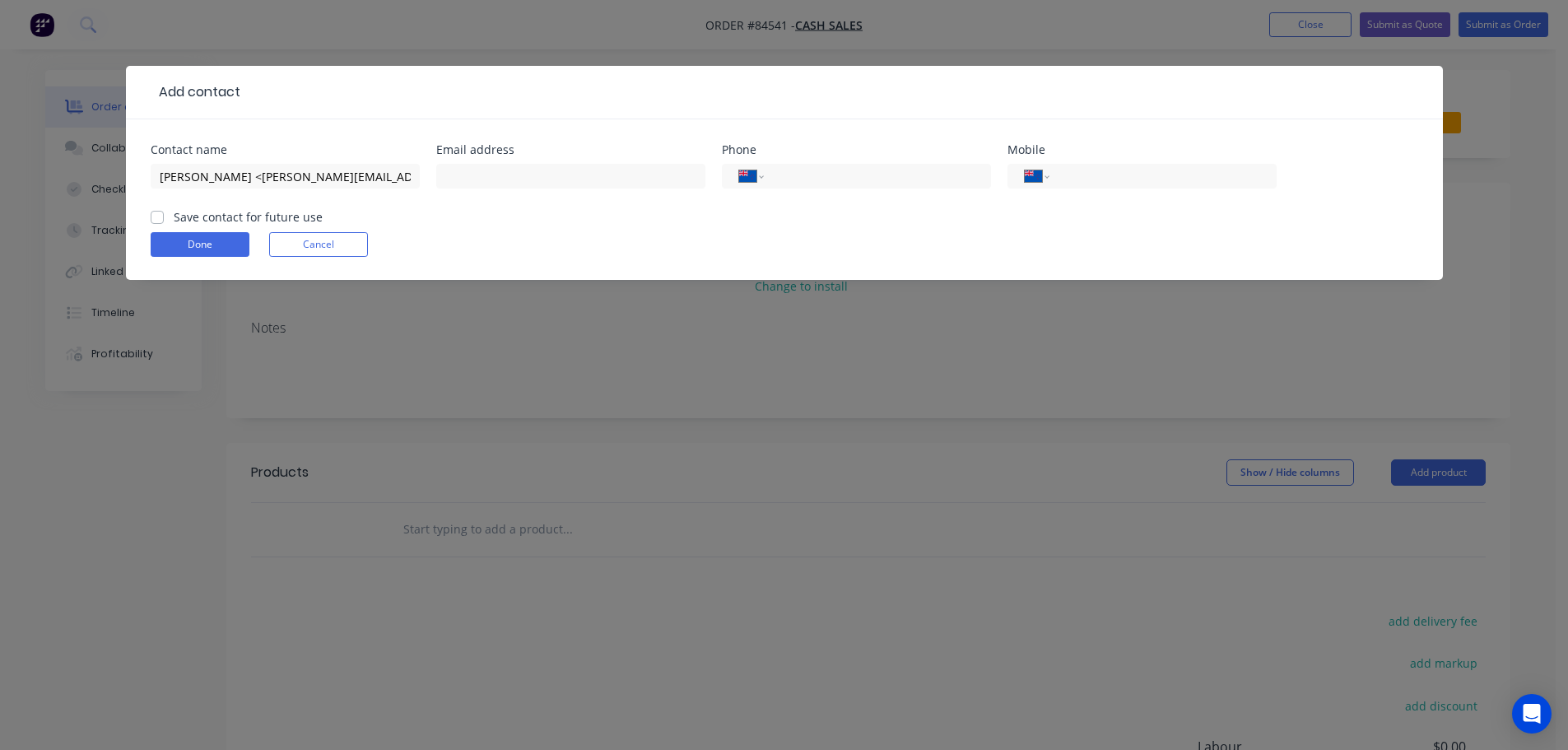
checkbox input "true"
drag, startPoint x: 241, startPoint y: 175, endPoint x: 327, endPoint y: 177, distance: 86.0
click at [327, 177] on input "[PERSON_NAME] <[PERSON_NAME][EMAIL_ADDRESS][DOMAIN_NAME]>" at bounding box center [285, 176] width 269 height 24
type input "[PERSON_NAME] <>"
type input "[PERSON_NAME][EMAIL_ADDRESS][DOMAIN_NAME]"
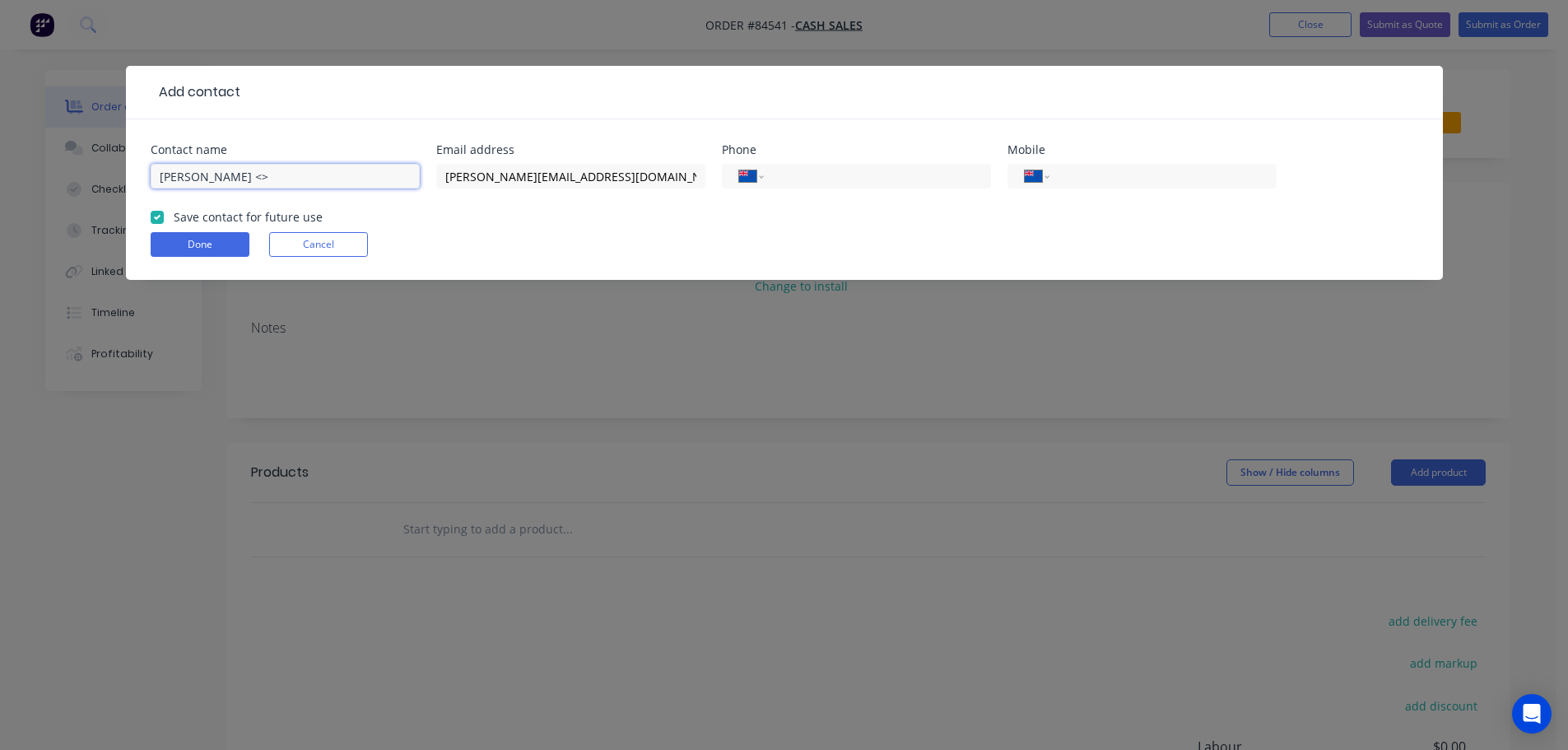
click at [225, 167] on input "[PERSON_NAME] <>" at bounding box center [285, 176] width 269 height 24
drag, startPoint x: 230, startPoint y: 174, endPoint x: 292, endPoint y: 177, distance: 62.1
click at [292, 177] on input "[PERSON_NAME] <>" at bounding box center [285, 176] width 269 height 24
type input "[PERSON_NAME]"
click at [1090, 180] on input "tel" at bounding box center [1159, 177] width 197 height 19
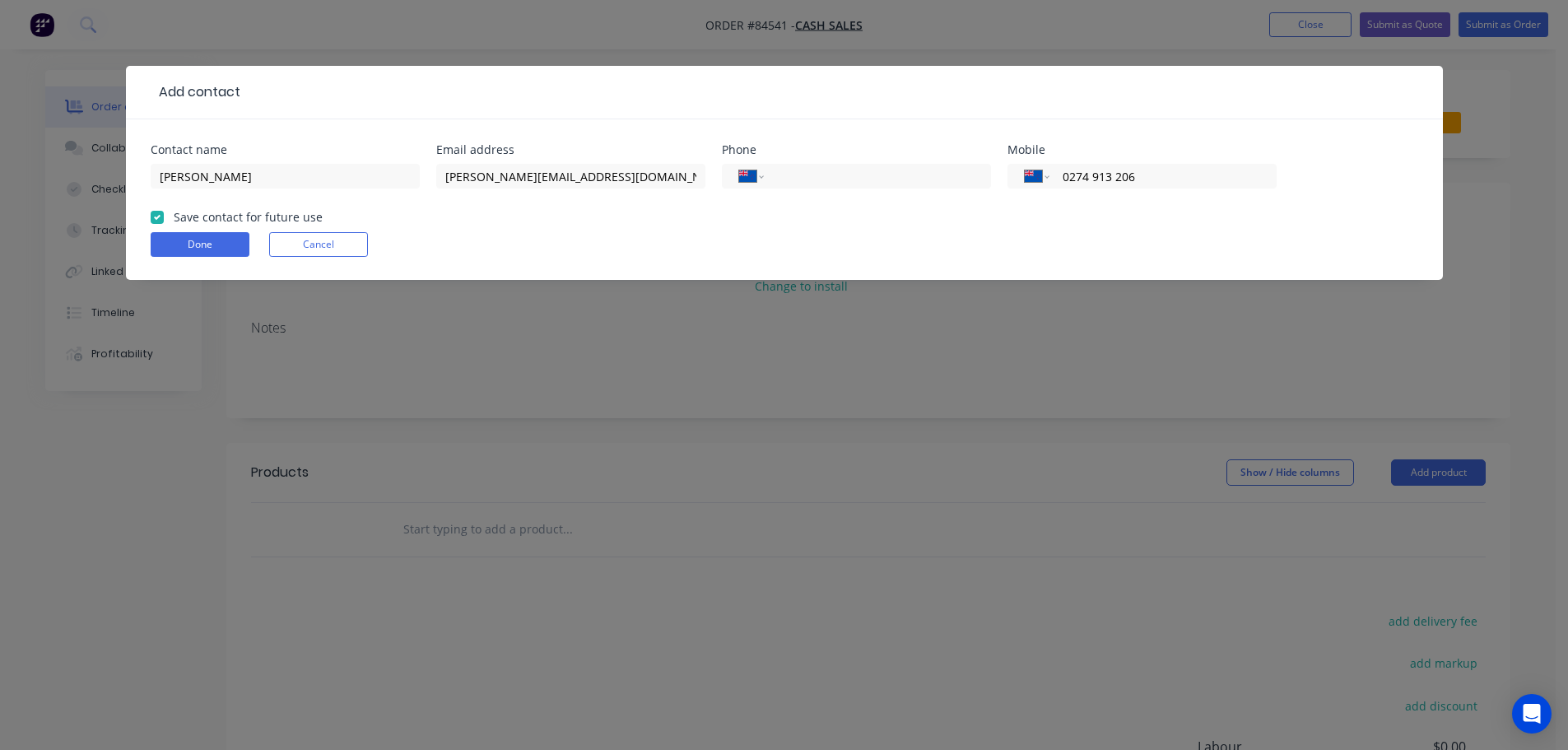
type input "0274 913 206"
click at [349, 163] on div "[PERSON_NAME]" at bounding box center [285, 184] width 269 height 49
click at [346, 180] on input "[PERSON_NAME]" at bounding box center [285, 176] width 269 height 24
paste input "PIPR Ltd"
type input "[PERSON_NAME] - PIPR Ltd"
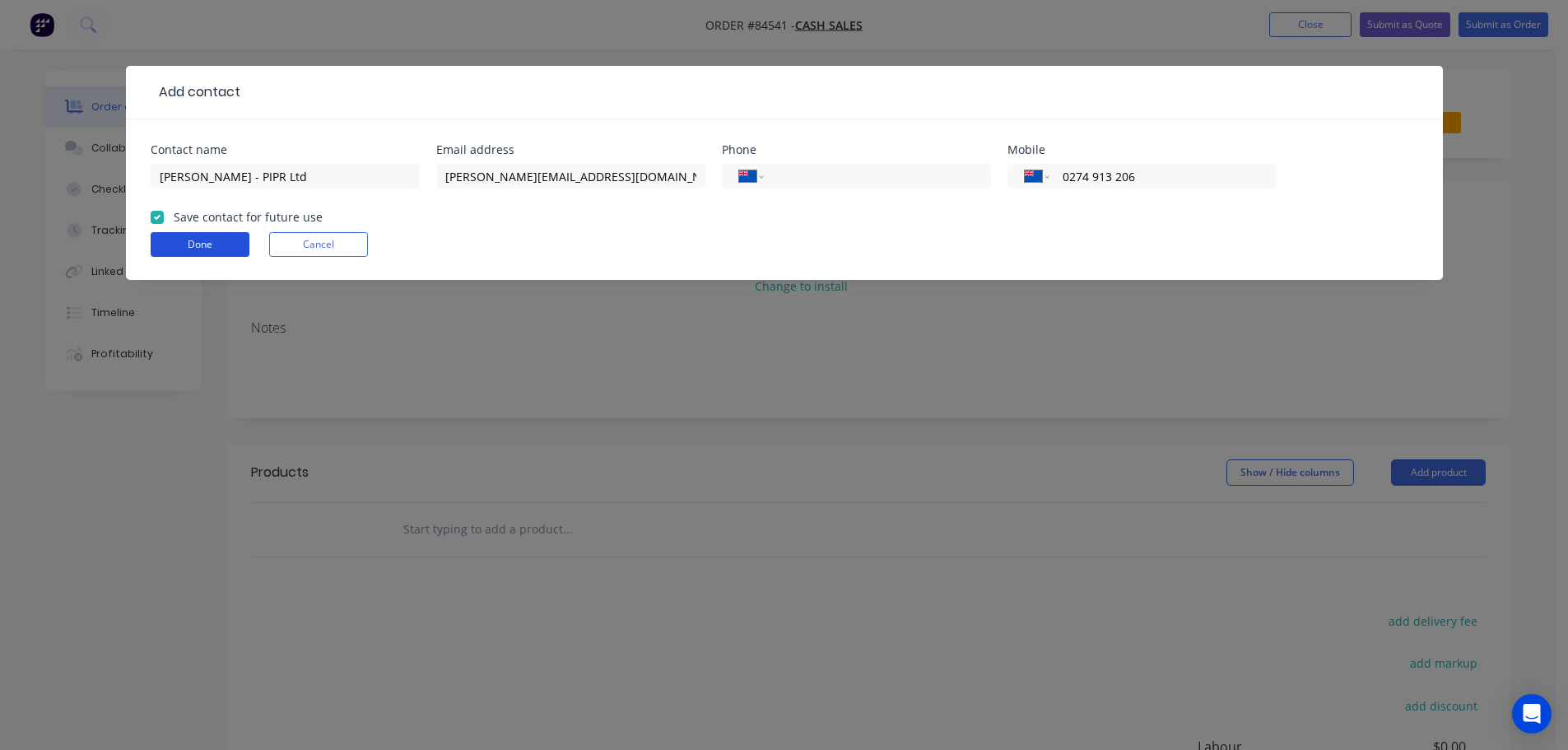
drag, startPoint x: 196, startPoint y: 243, endPoint x: 222, endPoint y: 245, distance: 26.1
click at [196, 247] on button "Done" at bounding box center [199, 244] width 99 height 24
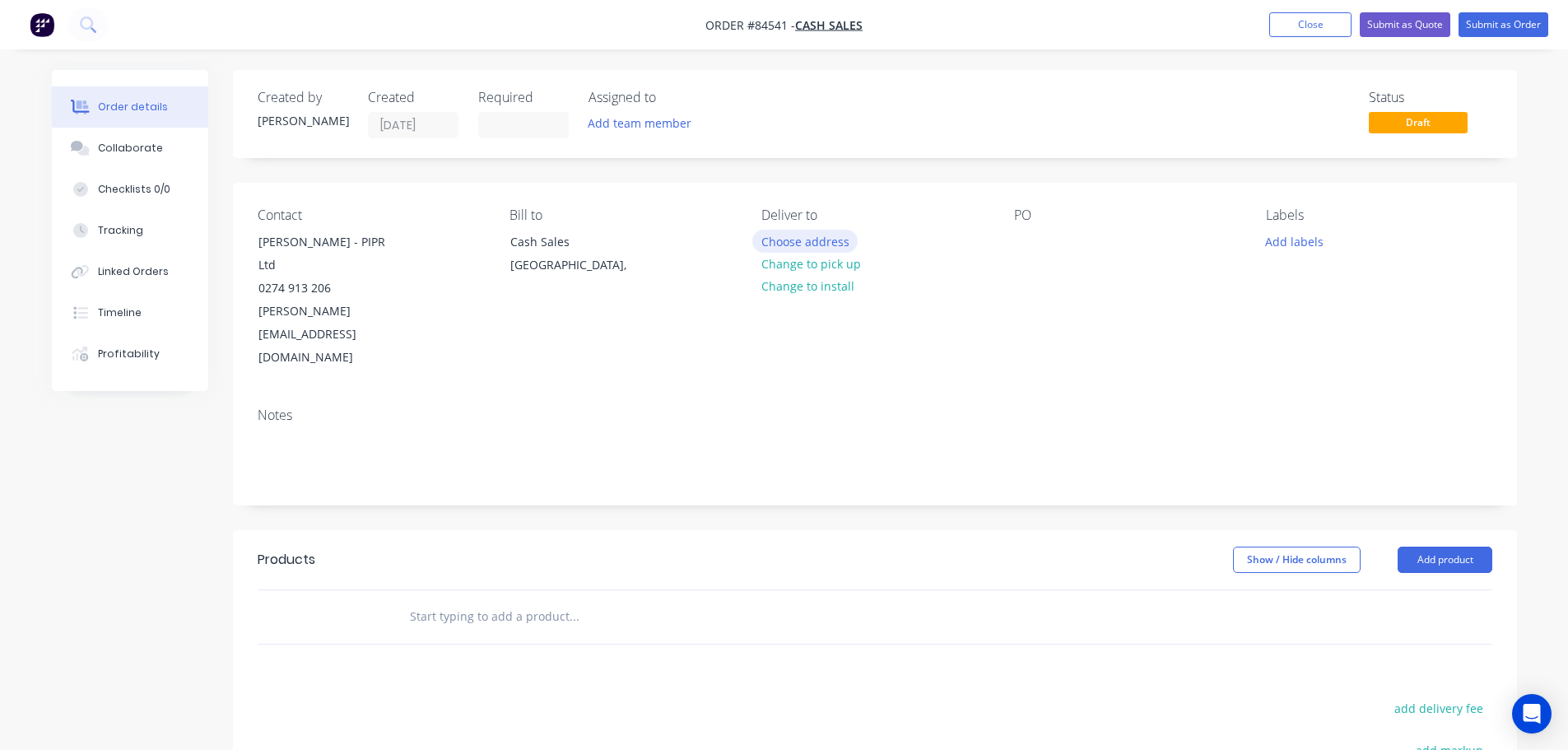
click at [839, 241] on button "Choose address" at bounding box center [805, 241] width 105 height 23
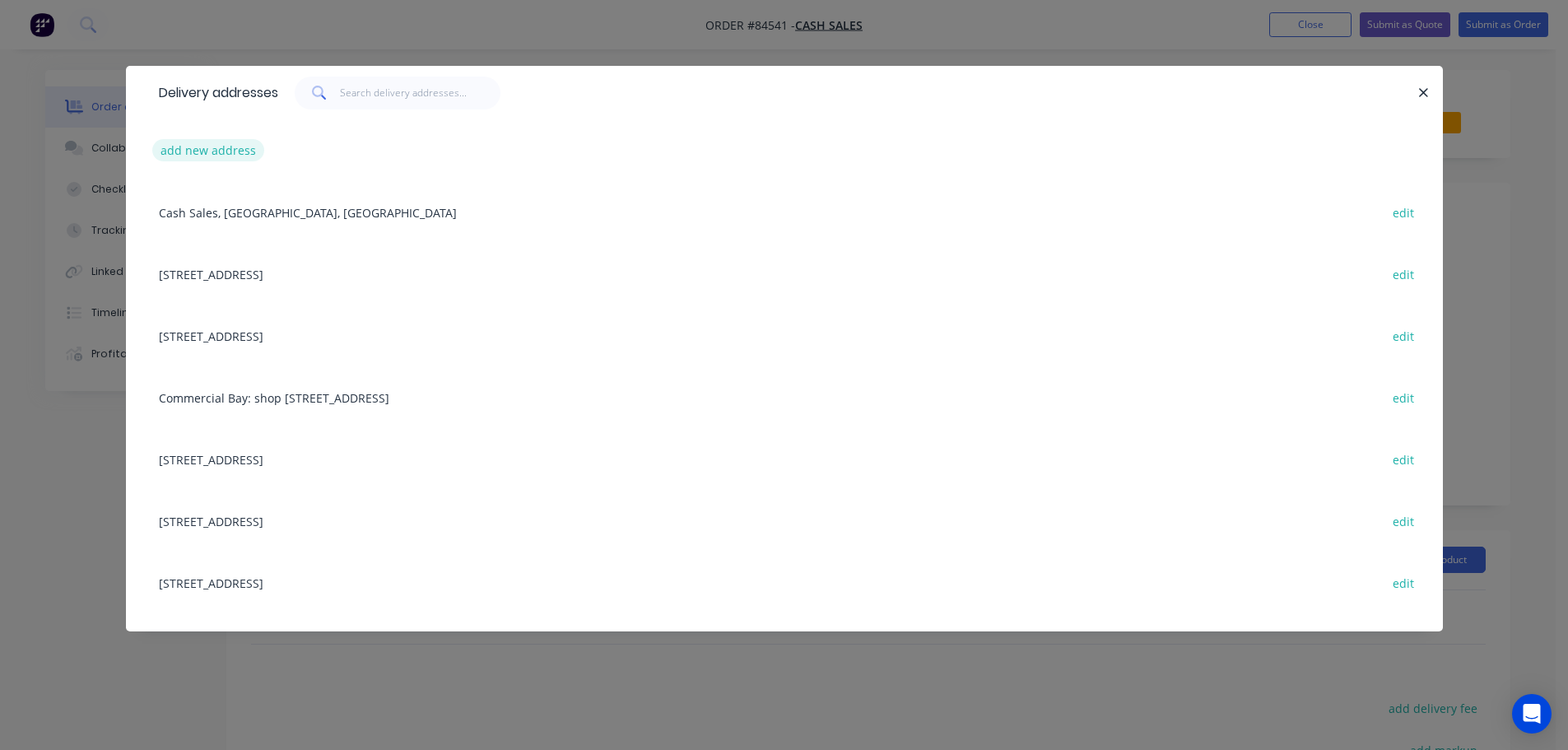
click at [236, 151] on button "add new address" at bounding box center [209, 150] width 113 height 23
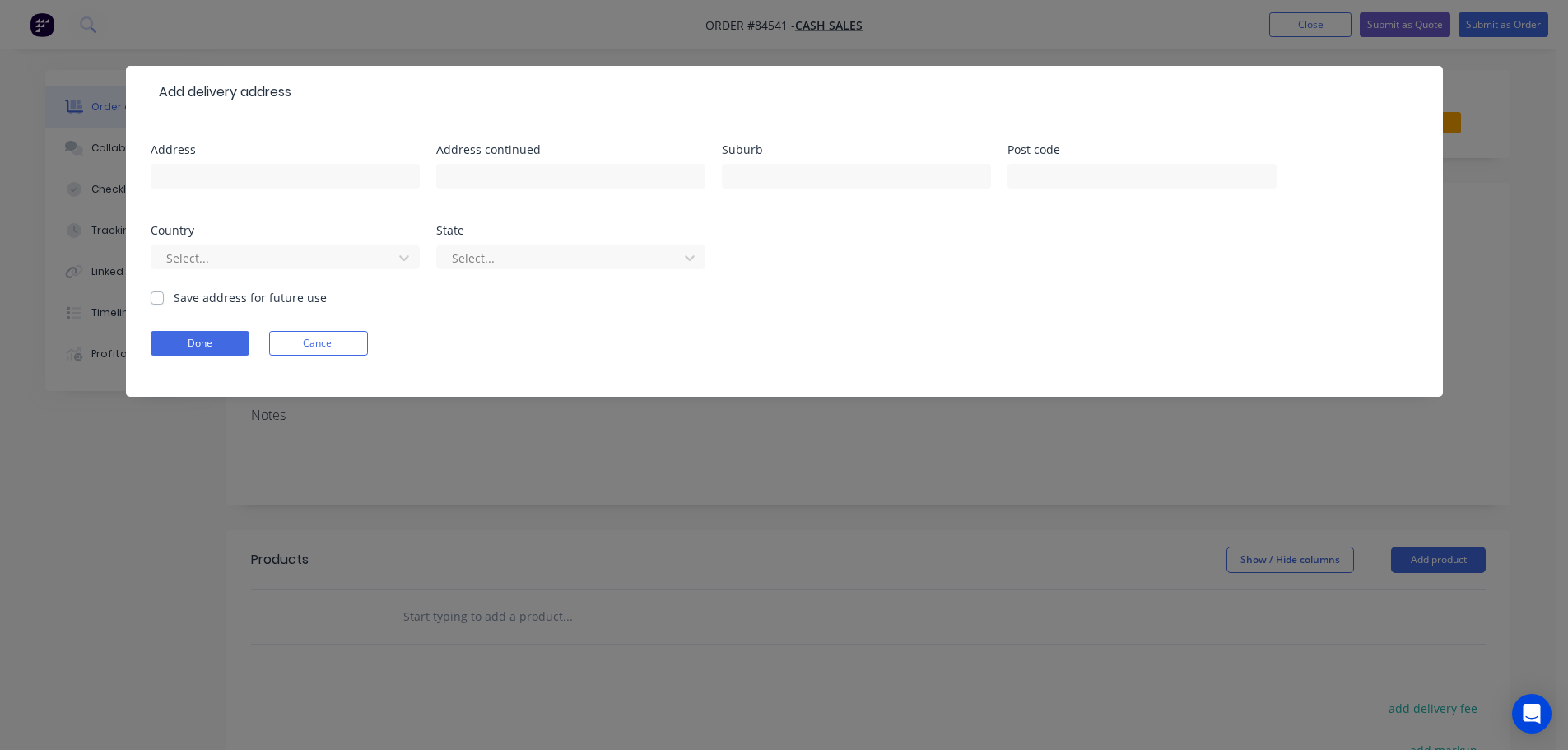
click at [242, 190] on div at bounding box center [285, 184] width 269 height 49
click at [246, 173] on input "text" at bounding box center [285, 176] width 269 height 24
paste input "[STREET_ADDRESS]"
click at [275, 174] on input "[STREET_ADDRESS]" at bounding box center [285, 176] width 269 height 24
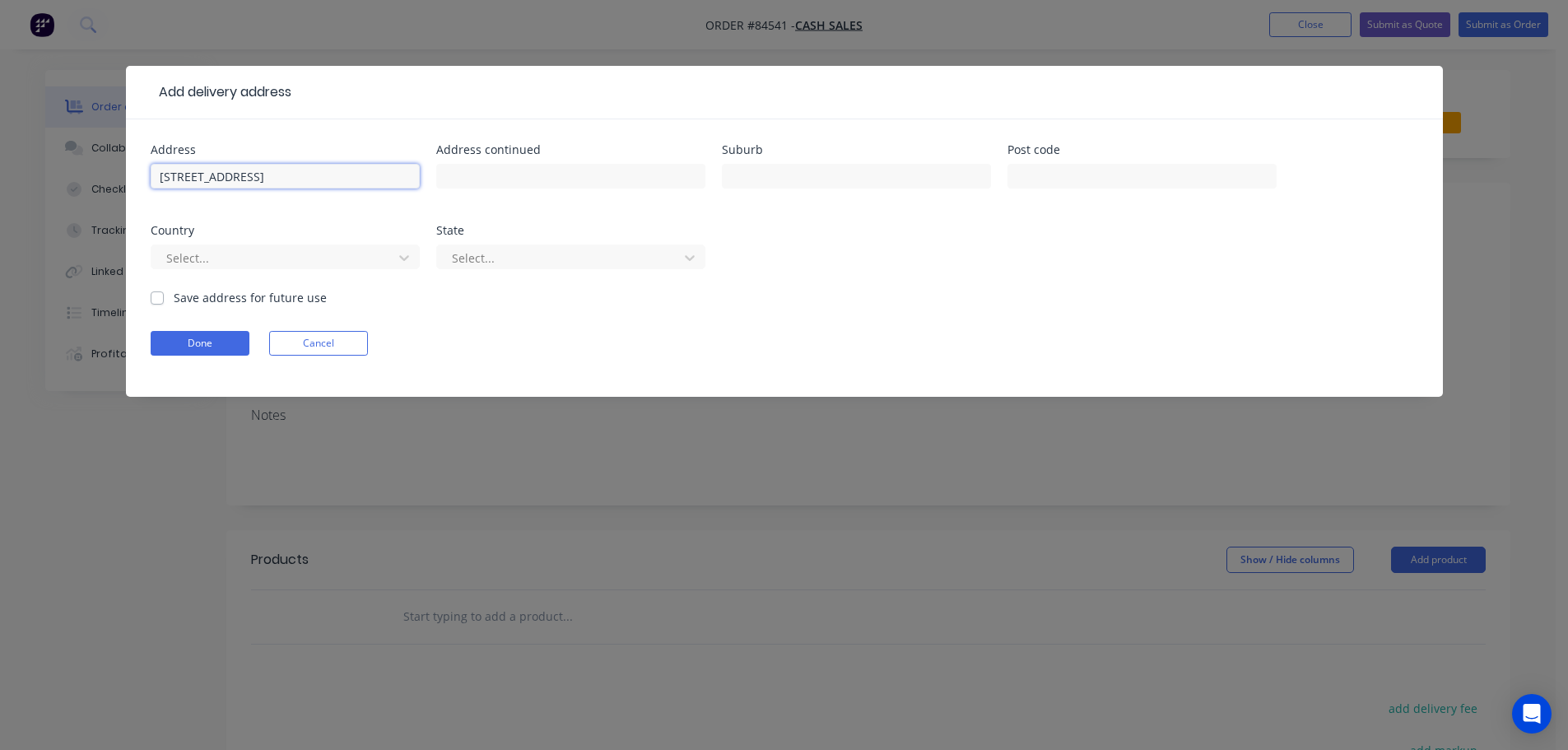
type input "[STREET_ADDRESS]"
type input "Rolleston"
click at [256, 174] on input "[STREET_ADDRESS]" at bounding box center [285, 176] width 269 height 24
type input "[STREET_ADDRESS],"
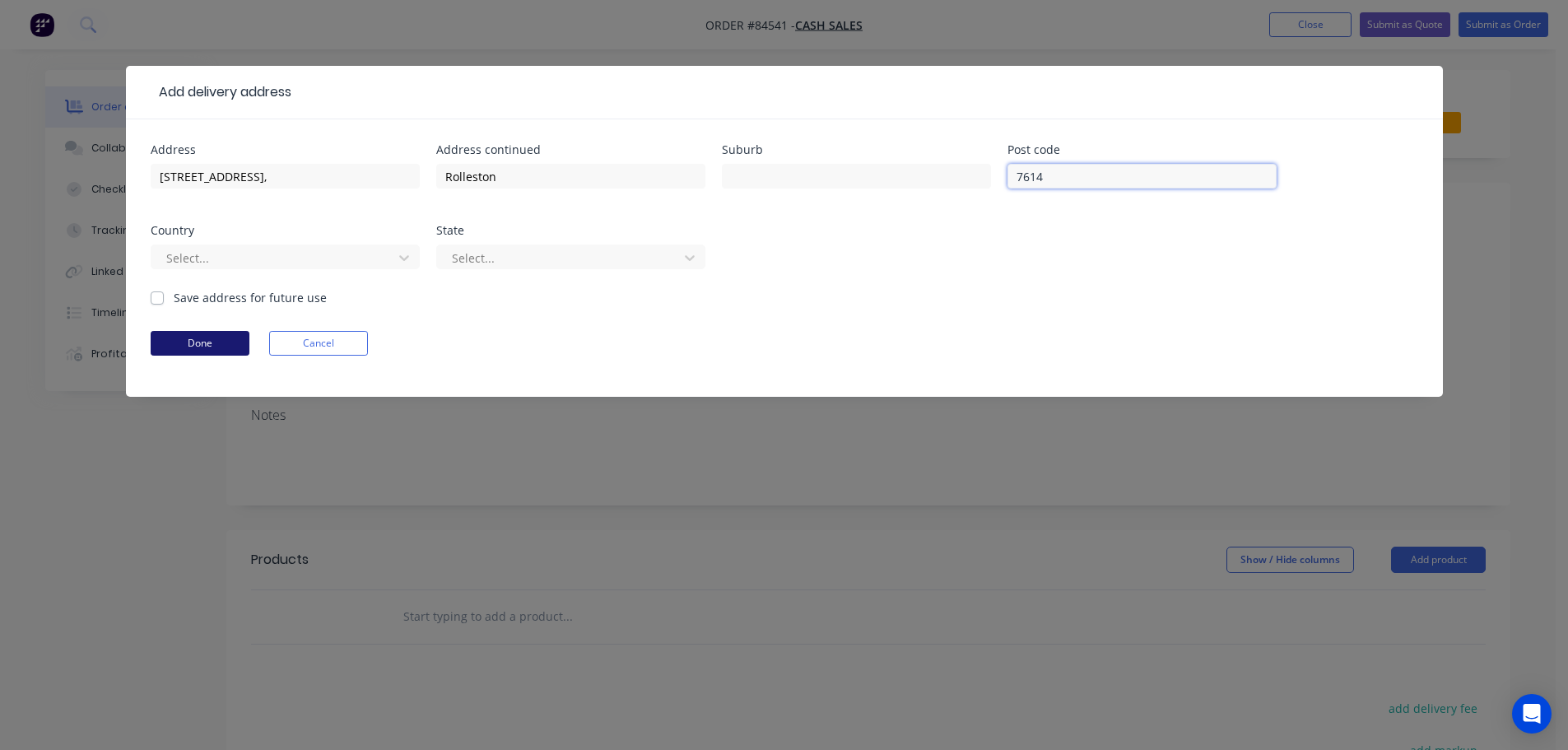
type input "7614"
click at [183, 351] on button "Done" at bounding box center [199, 343] width 99 height 24
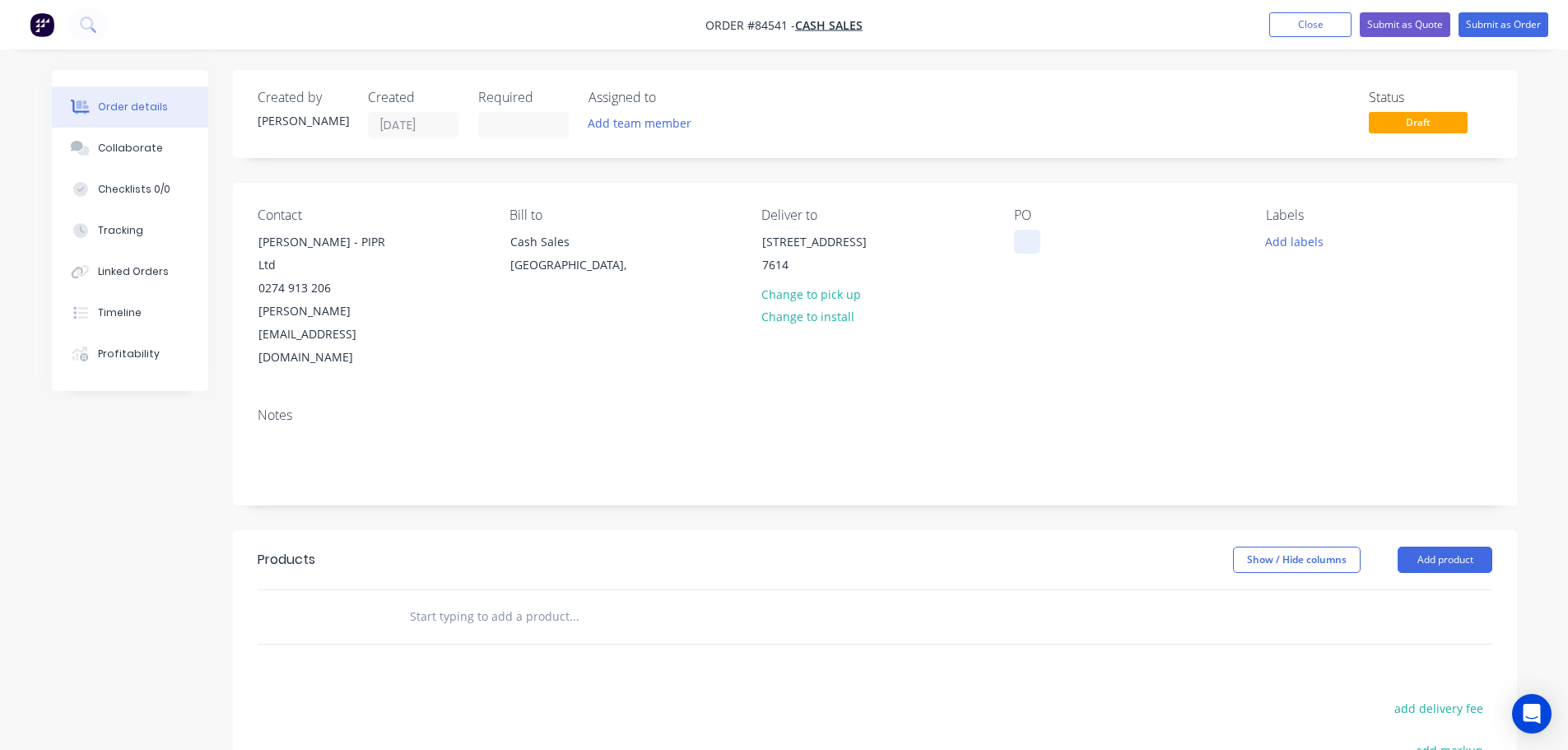
click at [1027, 230] on div at bounding box center [1027, 241] width 26 height 23
drag, startPoint x: 337, startPoint y: 242, endPoint x: 413, endPoint y: 242, distance: 76.0
click at [413, 242] on div "Contact [PERSON_NAME] - PIPR Ltd 0274 913 206 [PERSON_NAME][EMAIL_ADDRESS][DOMA…" at bounding box center [370, 289] width 225 height 163
click at [336, 211] on div "Contact" at bounding box center [370, 215] width 225 height 16
drag, startPoint x: 342, startPoint y: 238, endPoint x: 411, endPoint y: 242, distance: 69.1
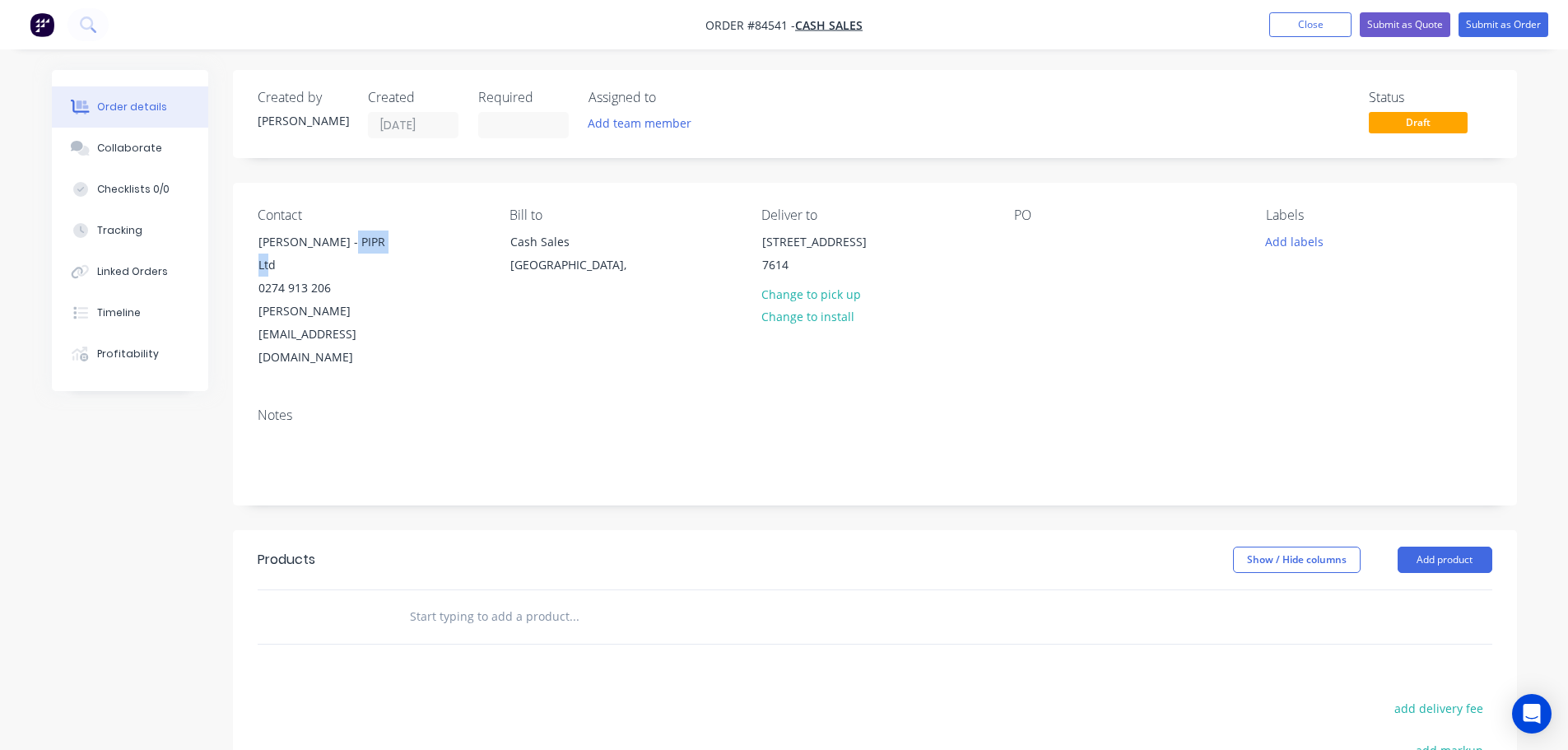
click at [411, 242] on div "Contact [PERSON_NAME] - PIPR Ltd 0274 913 206 [PERSON_NAME][EMAIL_ADDRESS][DOMA…" at bounding box center [370, 289] width 225 height 163
copy div "PIPR Ltd"
click at [1024, 240] on div at bounding box center [1027, 241] width 26 height 23
paste div
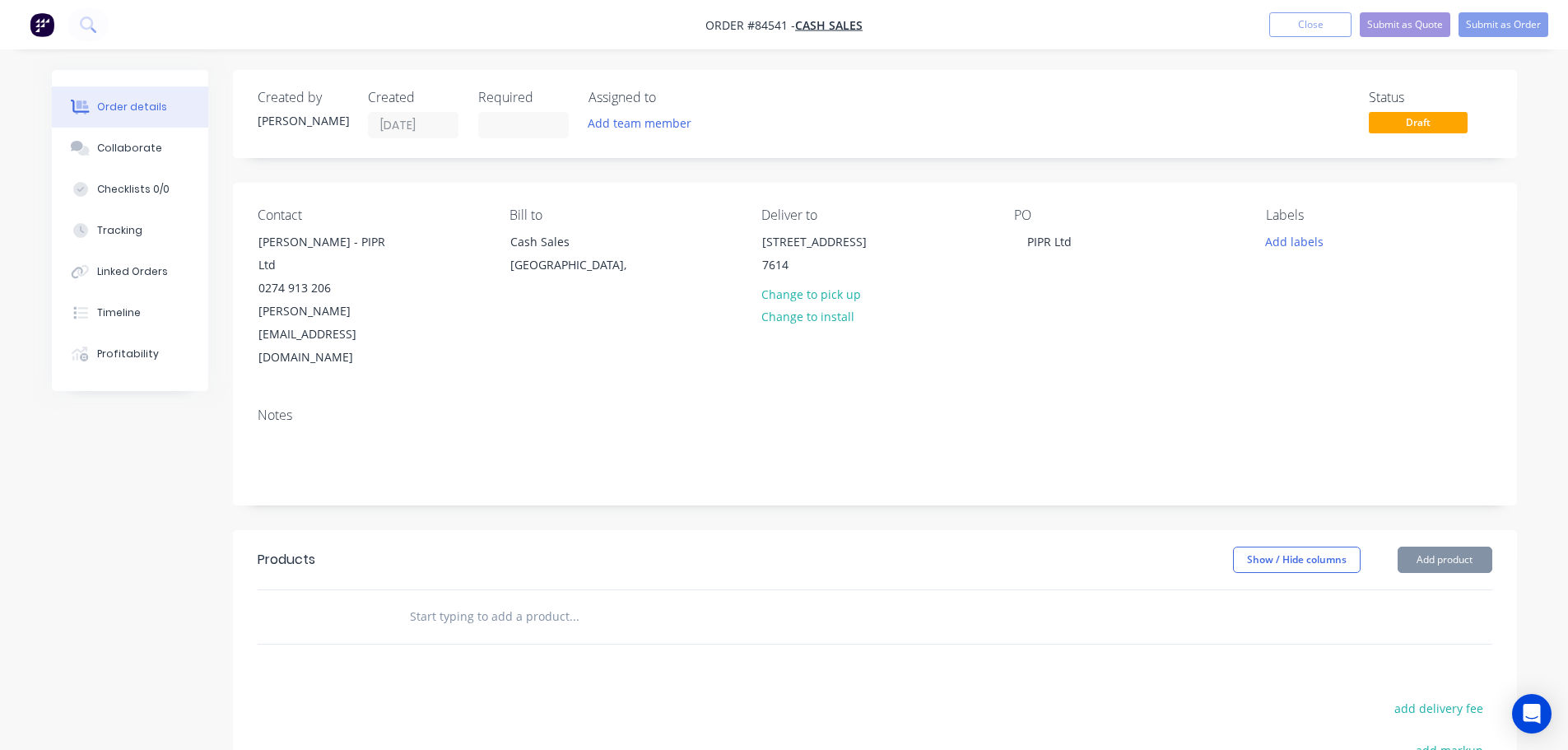
click at [1061, 297] on div "PO PIPR Ltd" at bounding box center [1126, 289] width 225 height 163
click at [1281, 239] on button "Add labels" at bounding box center [1295, 241] width 76 height 23
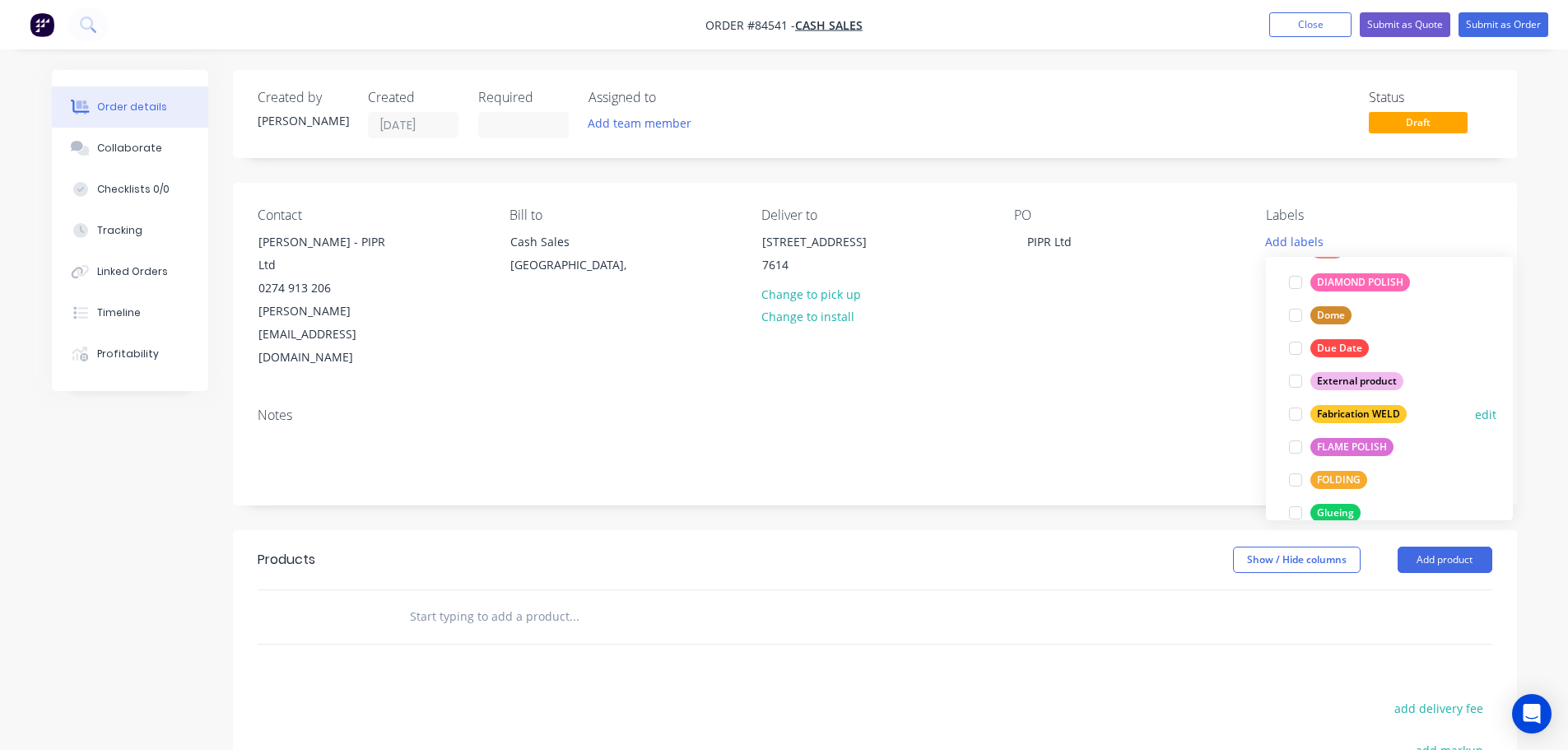
scroll to position [164, 0]
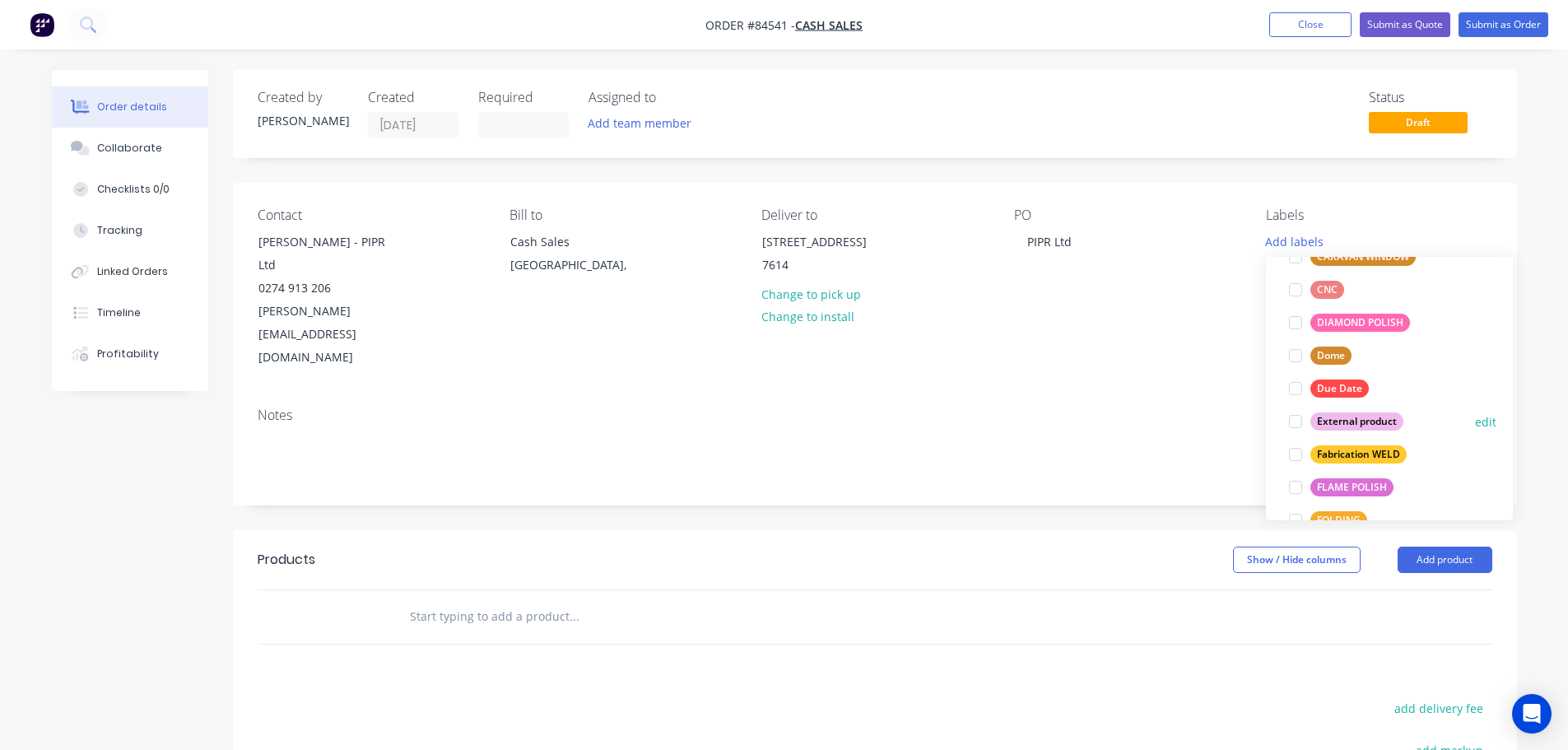
click at [1358, 421] on div "External product" at bounding box center [1357, 421] width 93 height 18
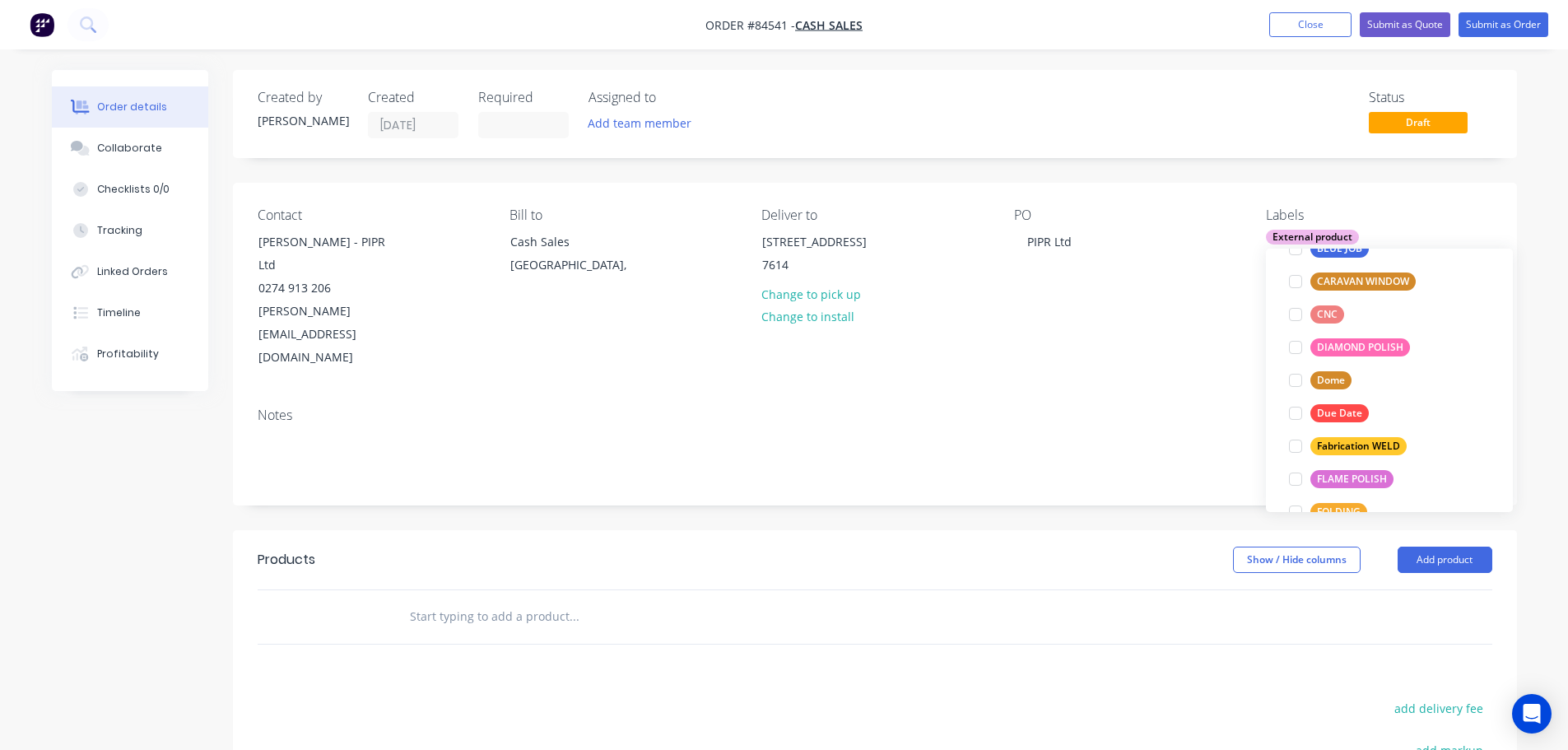
scroll to position [0, 0]
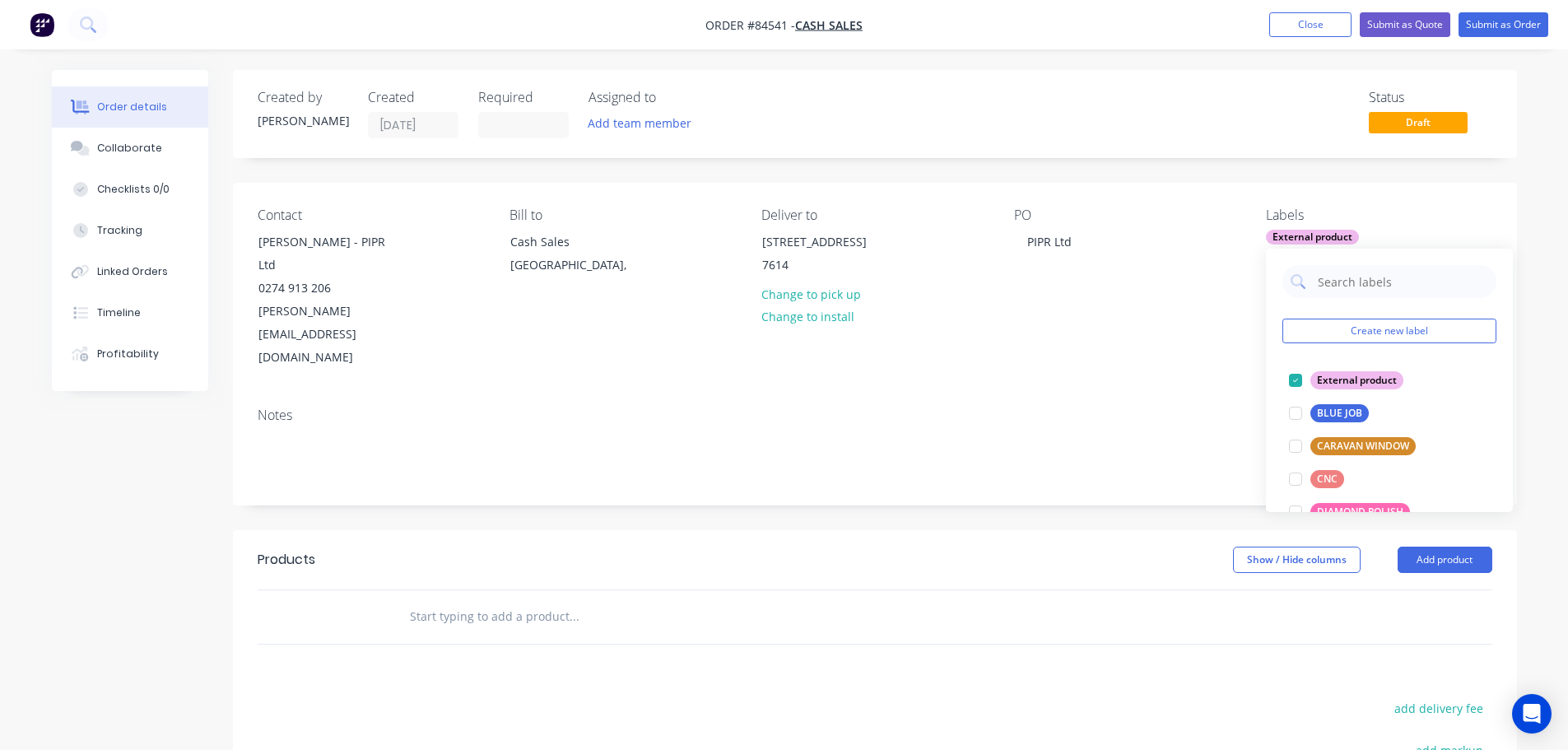
click at [1233, 254] on div "PO PIPR Ltd" at bounding box center [1126, 289] width 225 height 163
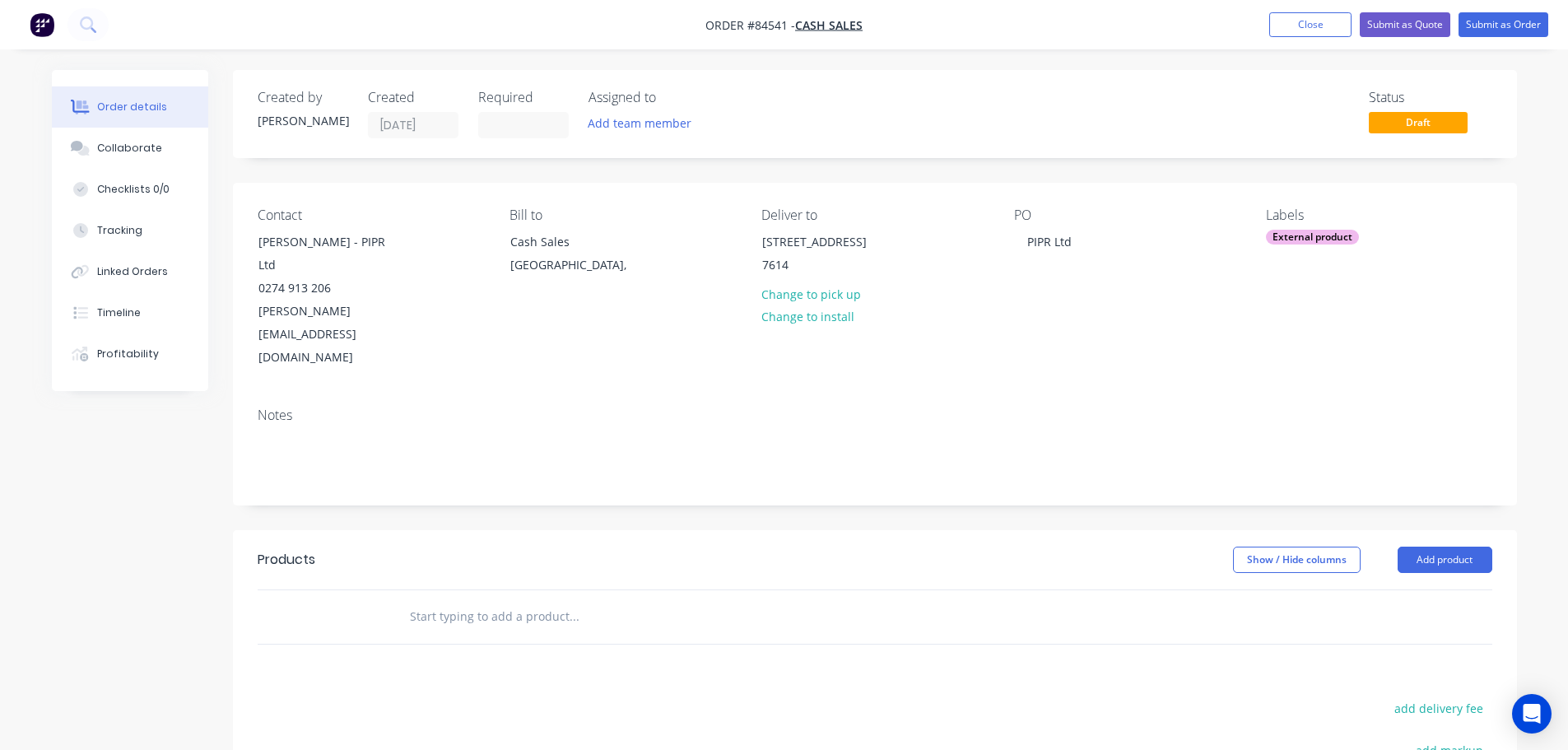
click at [609, 601] on input "text" at bounding box center [573, 617] width 329 height 33
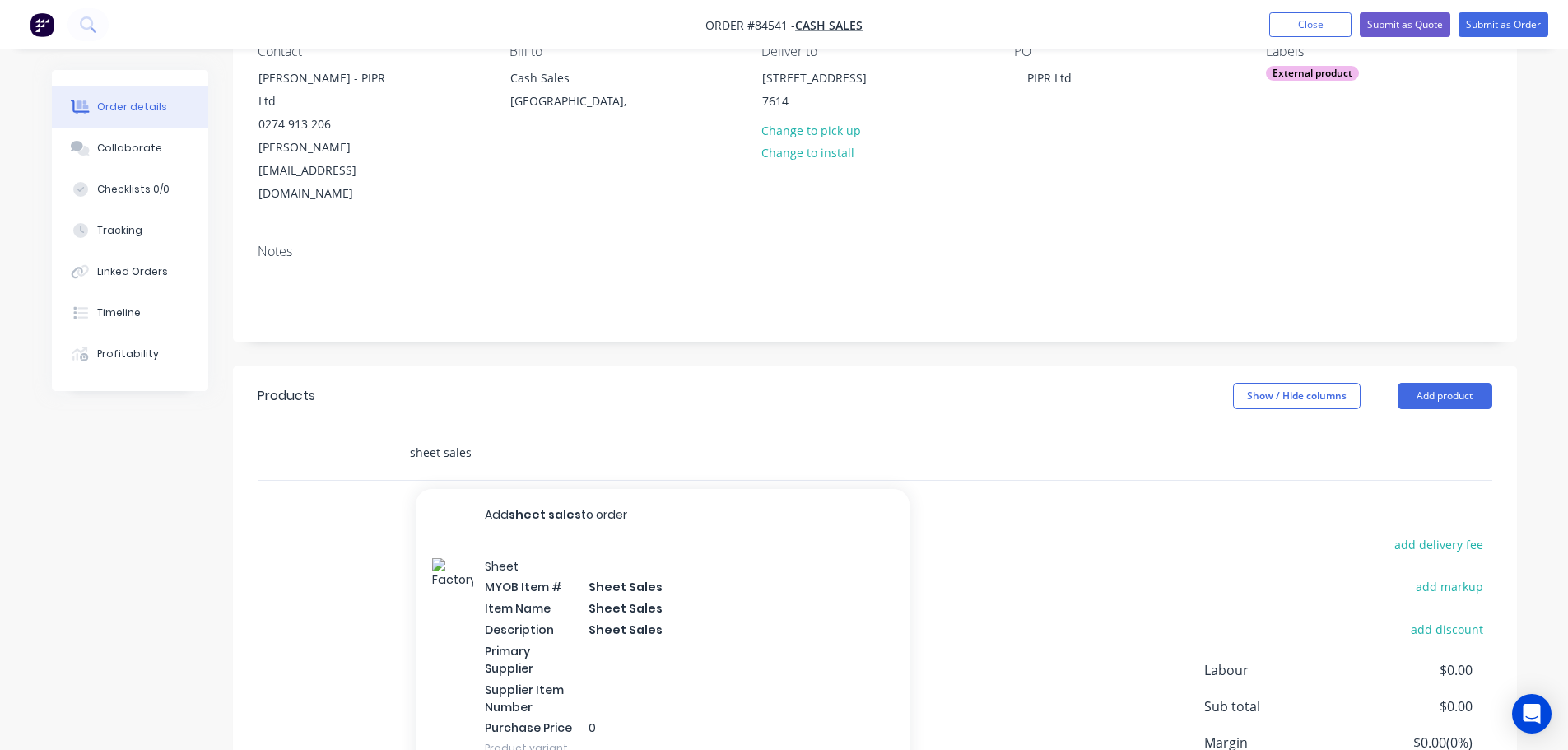
scroll to position [164, 0]
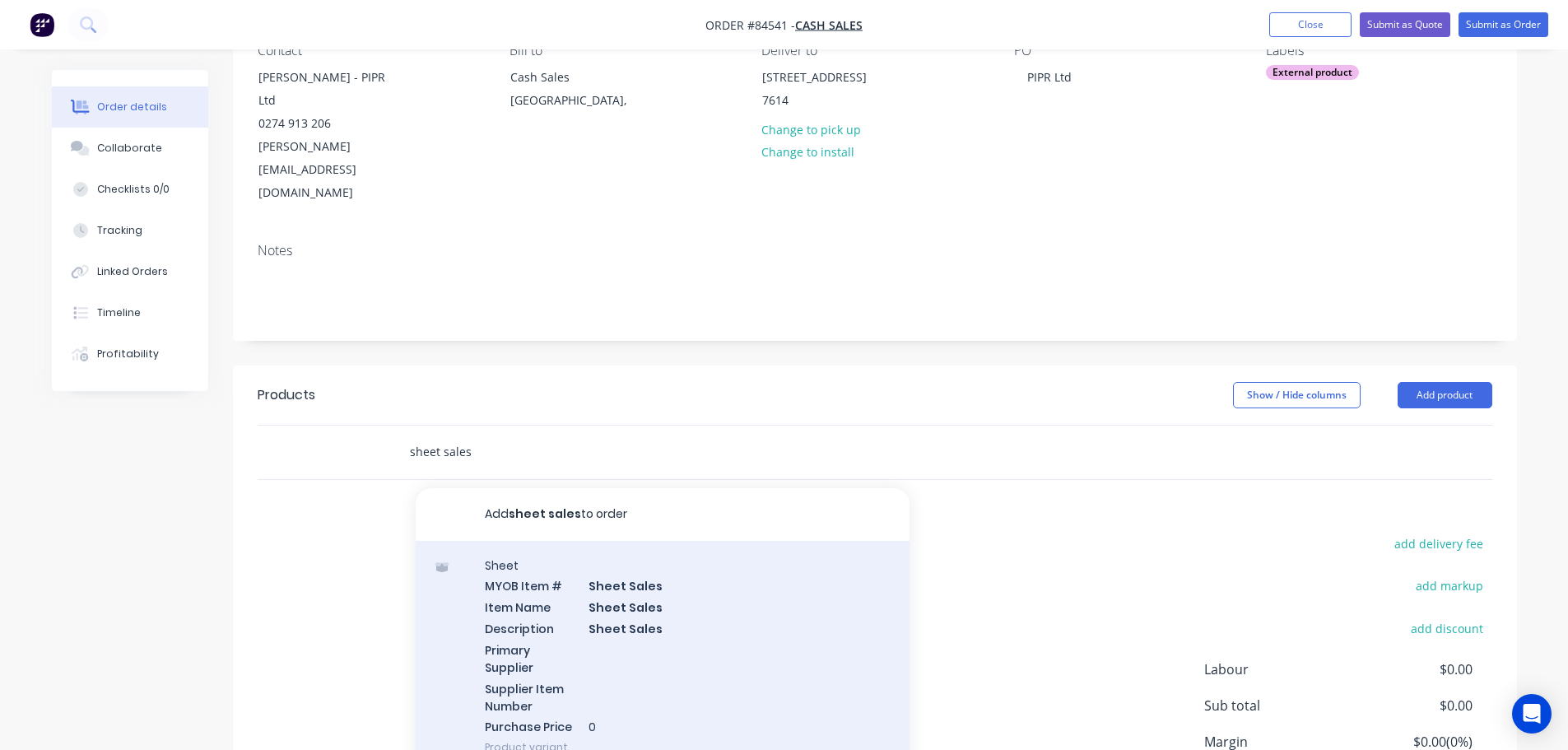
type input "sheet sales"
click at [530, 541] on div "Sheet MYOB Item # Sheet Sales Item Name Sheet Sales Description Sheet Sales Pri…" at bounding box center [662, 657] width 494 height 231
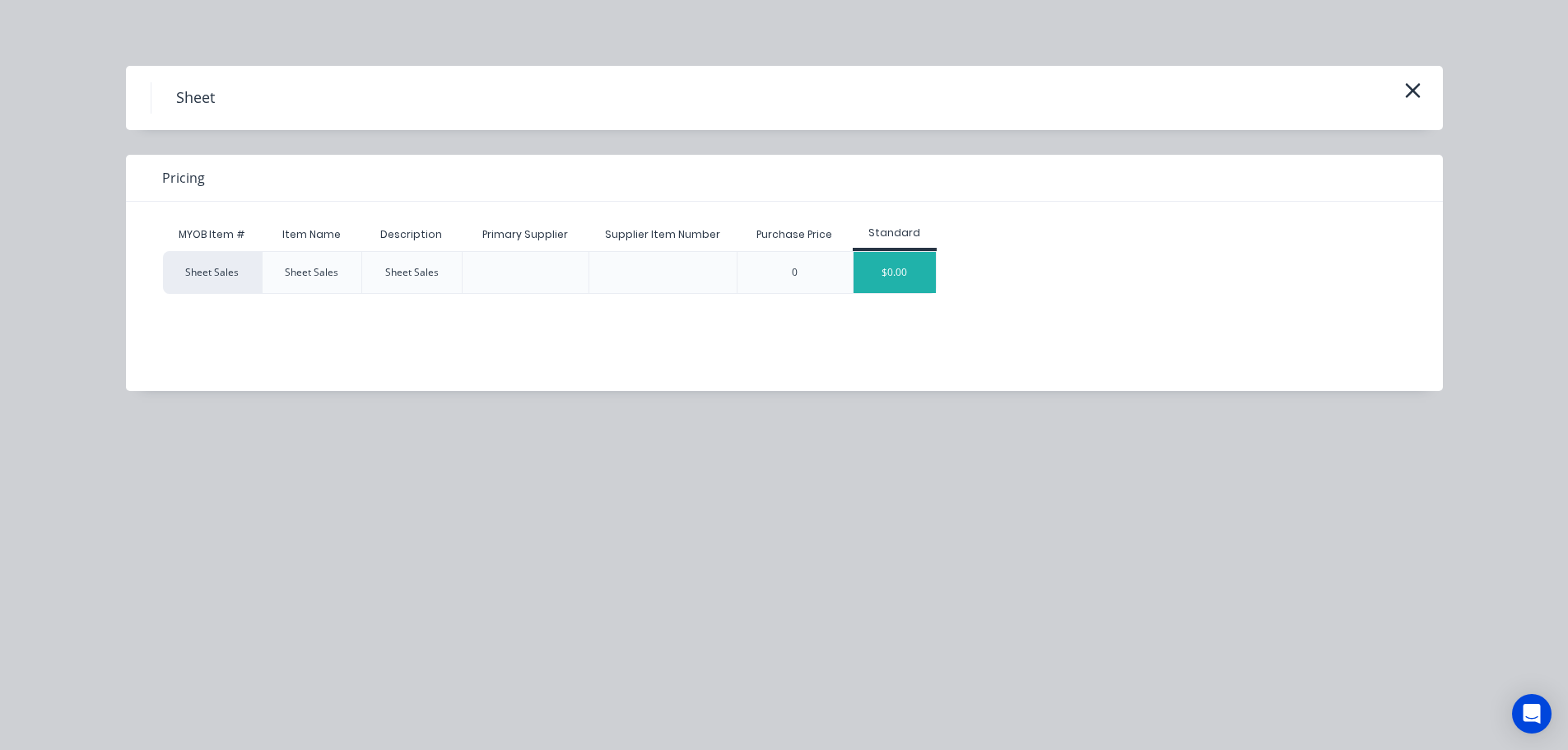
click at [896, 283] on div "$0.00" at bounding box center [895, 273] width 83 height 41
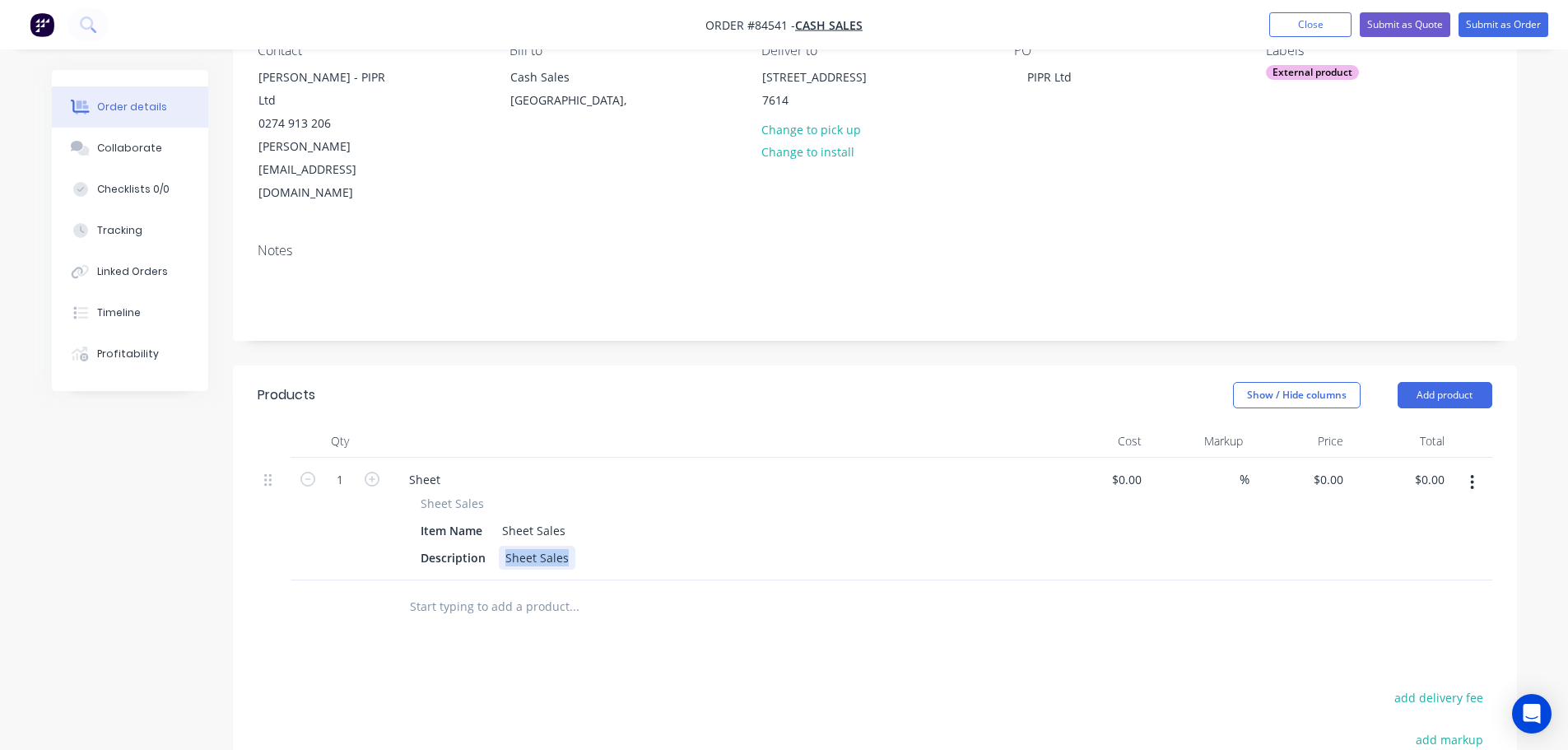
drag, startPoint x: 502, startPoint y: 493, endPoint x: 683, endPoint y: 508, distance: 181.6
click at [683, 508] on div "Sheet Sheet Sales Item Name Sheet Sales Description Sheet Sales" at bounding box center [718, 519] width 659 height 123
click at [335, 468] on input "1" at bounding box center [340, 480] width 43 height 24
type input "14"
click at [458, 569] on div "Products Show / Hide columns Add product Qty Cost Markup Price Total 14 Sheet S…" at bounding box center [875, 697] width 1284 height 664
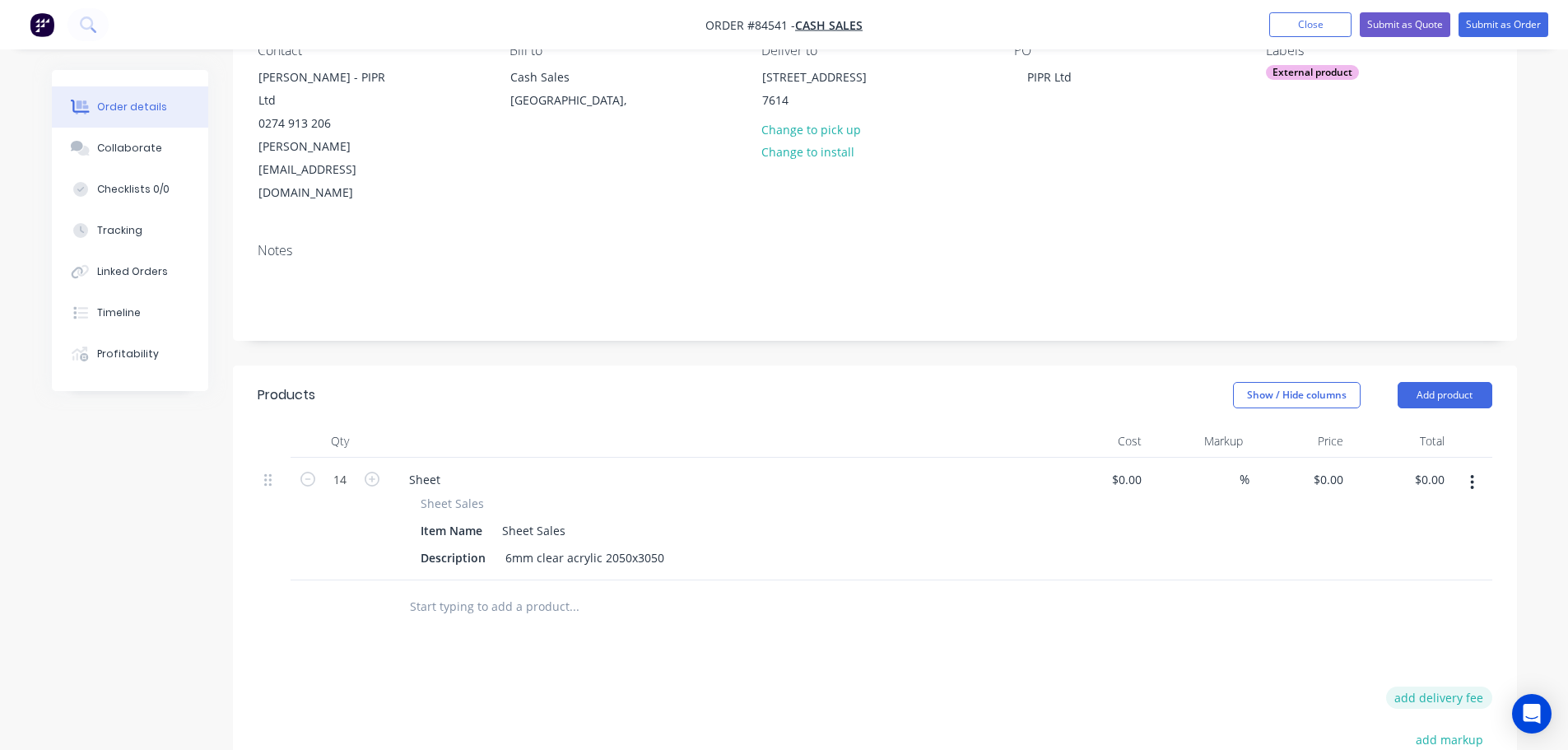
click at [1483, 687] on button "add delivery fee" at bounding box center [1438, 698] width 106 height 23
type input "90"
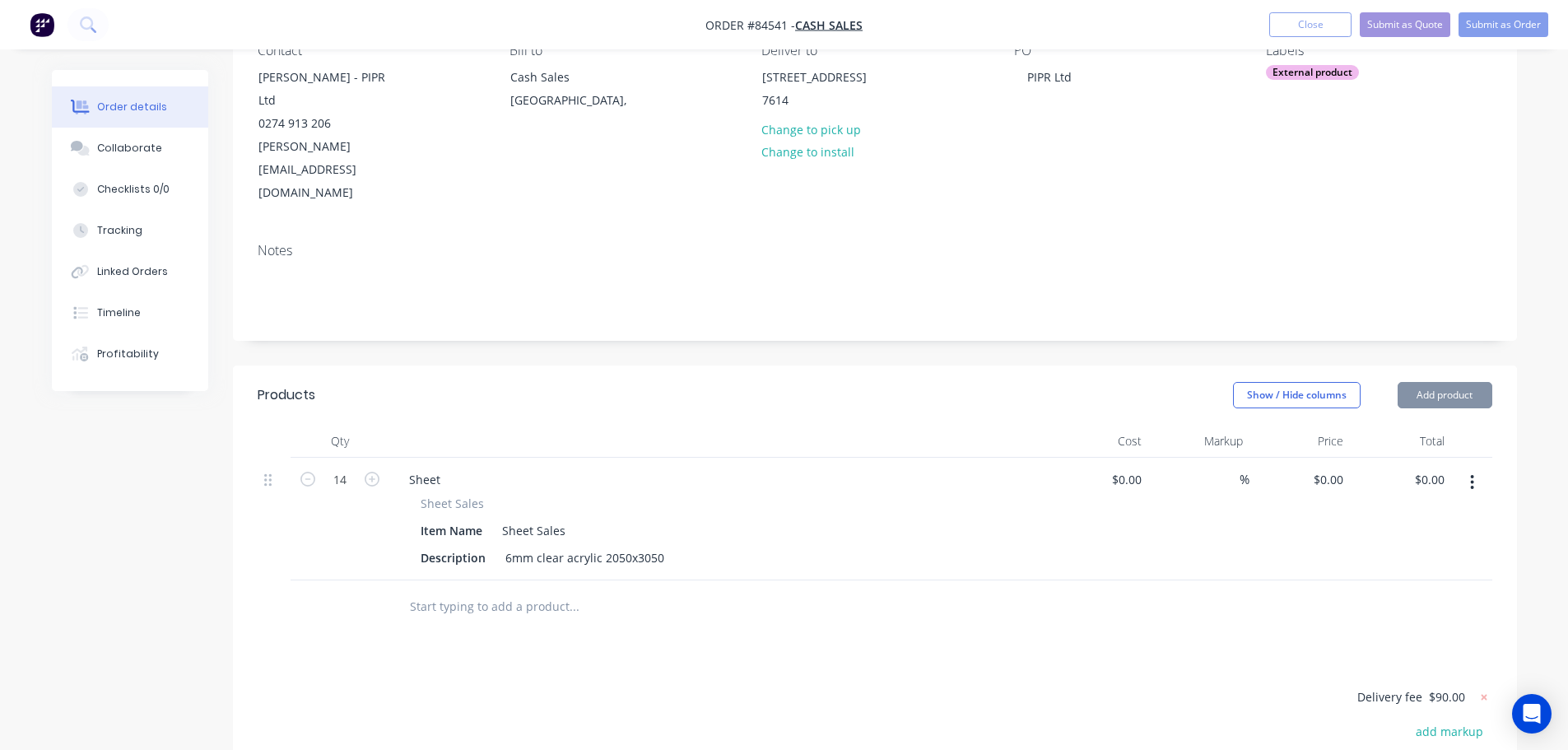
click at [467, 590] on input "text" at bounding box center [573, 606] width 329 height 33
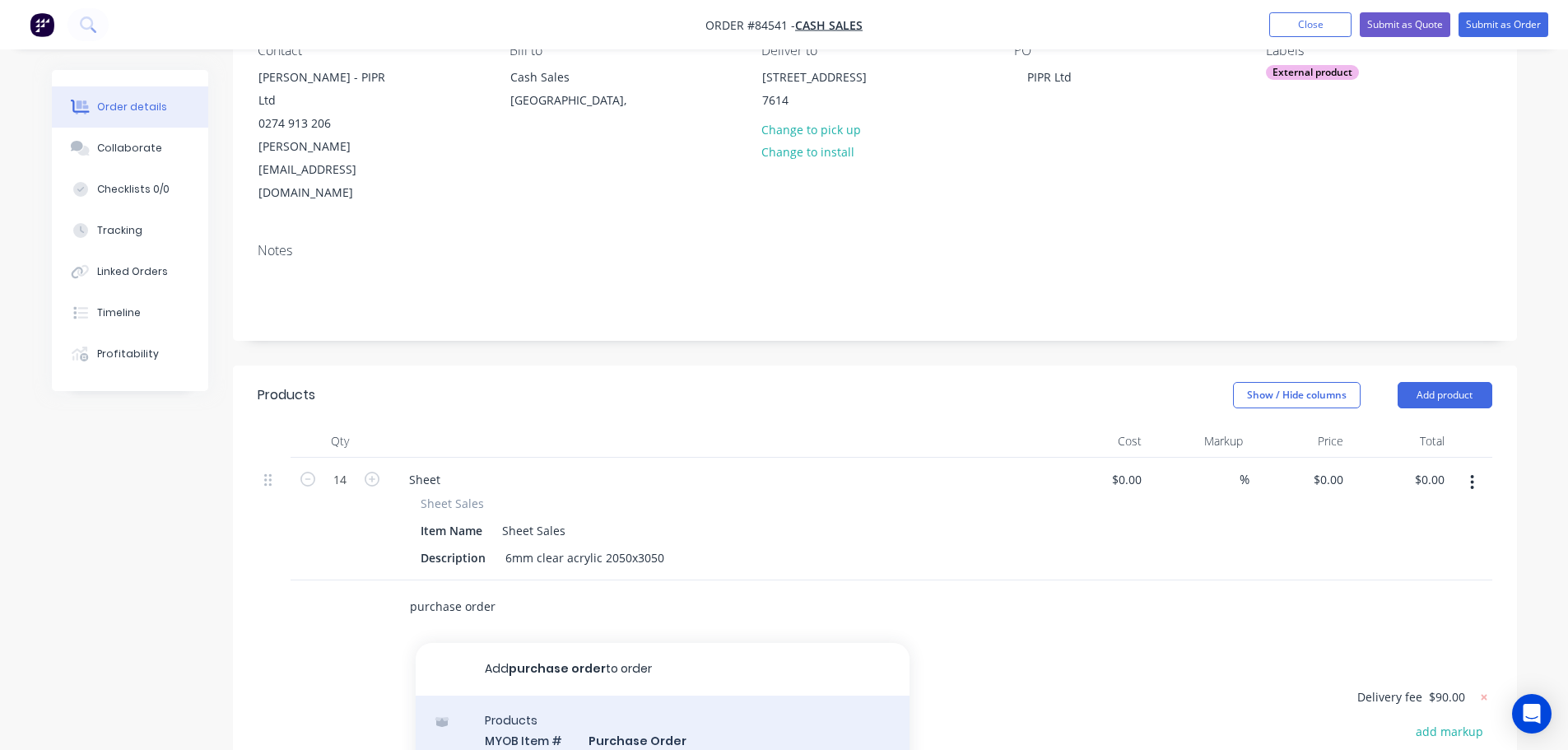
type input "purchase order"
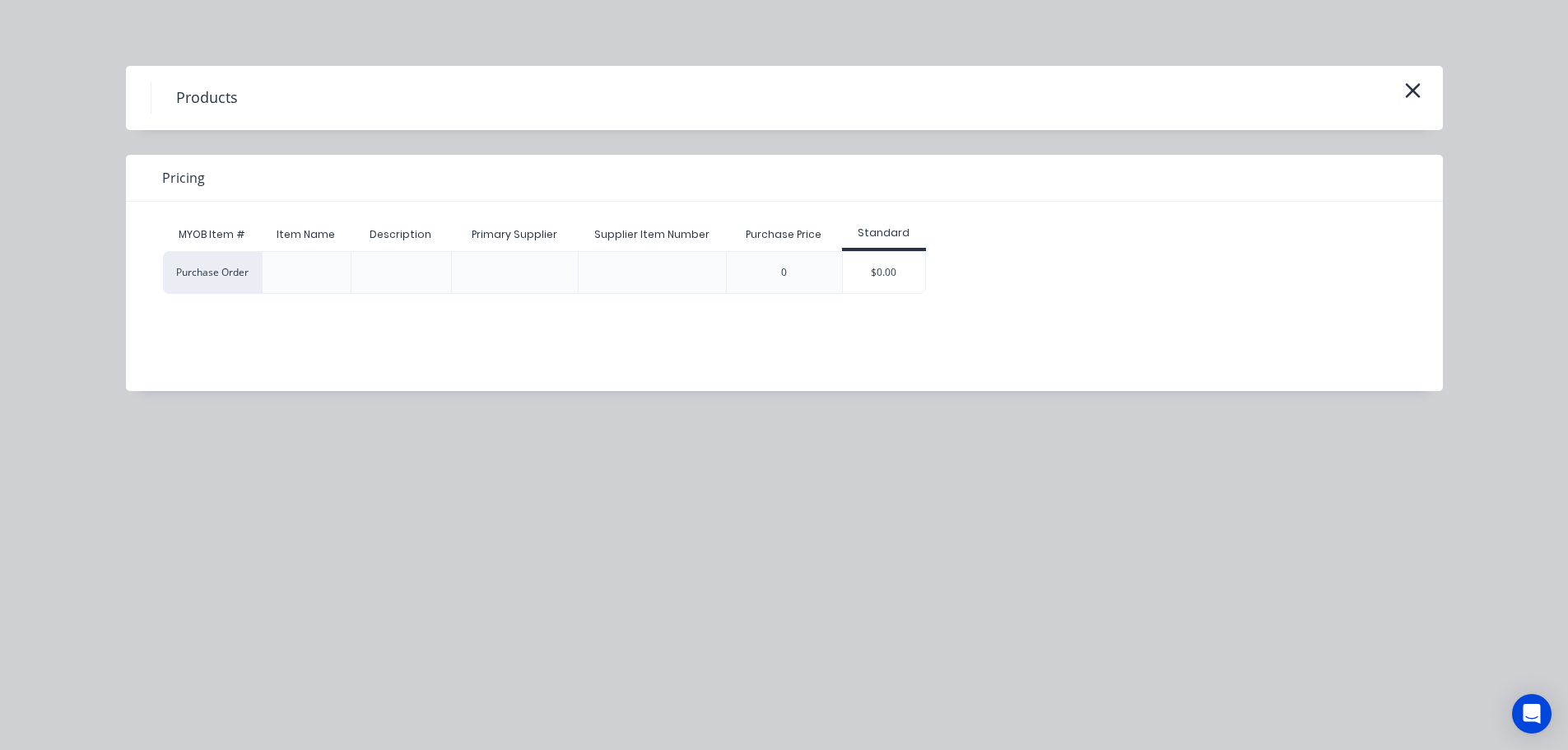
click at [848, 296] on div "MYOB Item # Item Name Description Primary Supplier Supplier Item Number Purchas…" at bounding box center [771, 284] width 1292 height 164
click at [851, 291] on div "$0.00" at bounding box center [884, 273] width 83 height 41
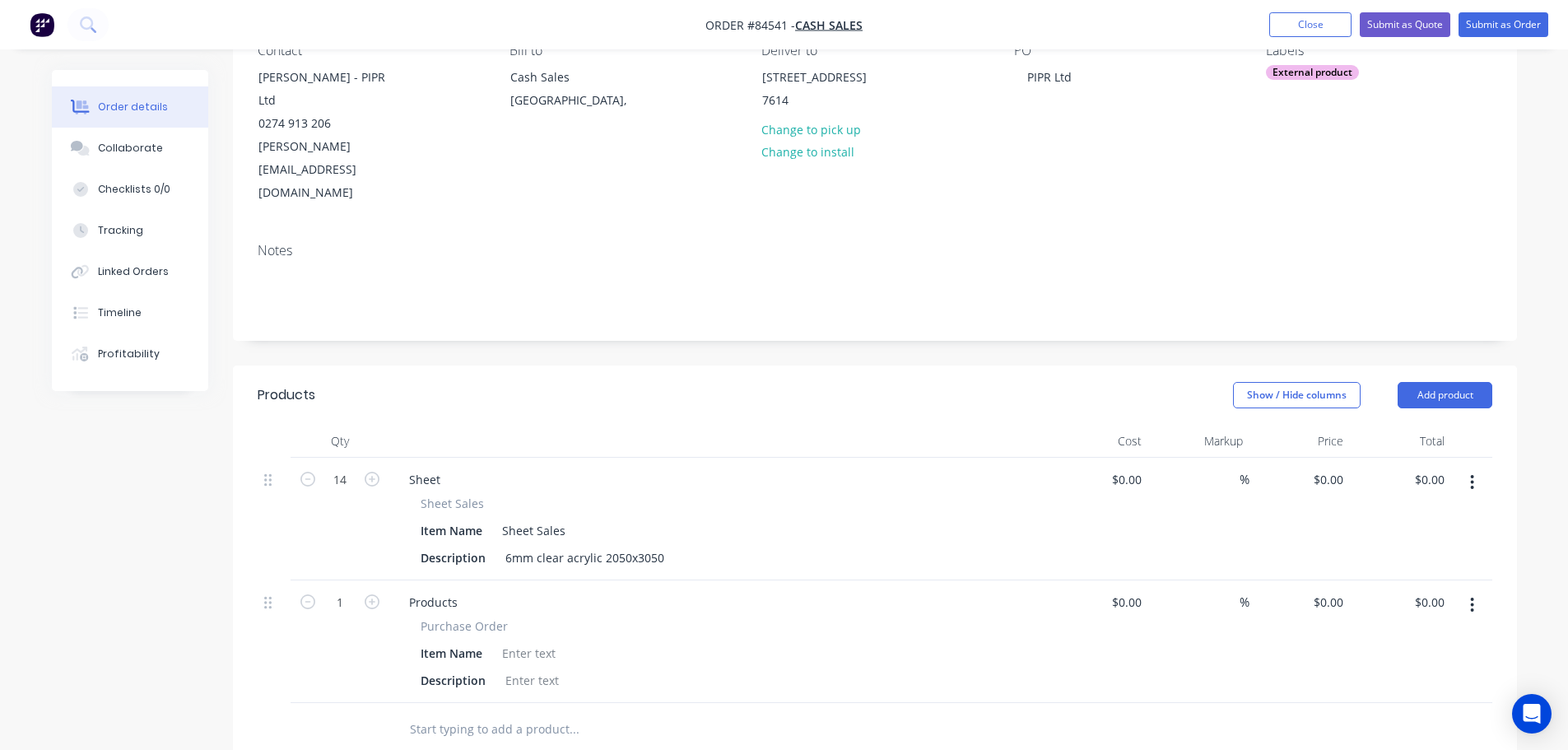
scroll to position [329, 0]
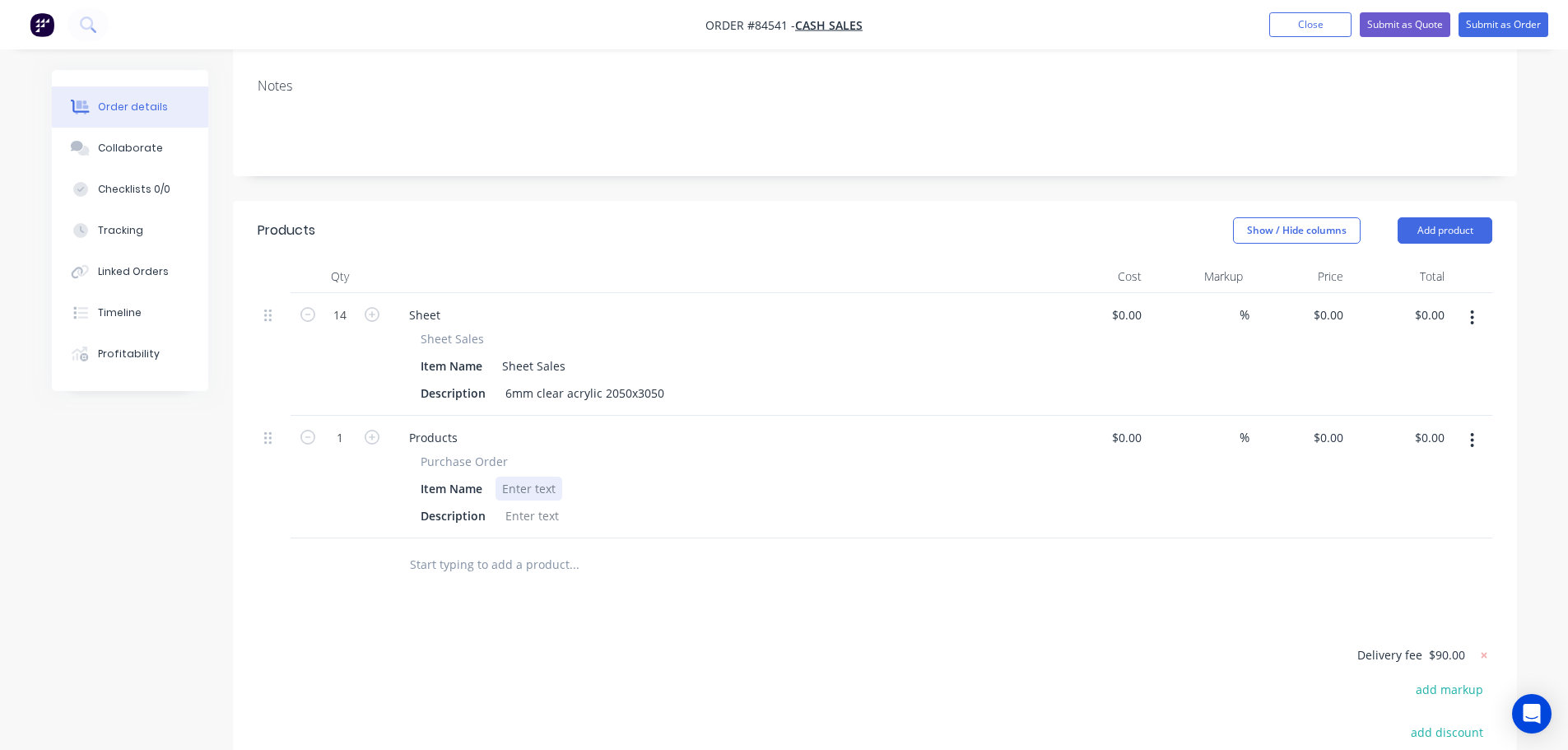
click at [531, 477] on div at bounding box center [528, 488] width 67 height 23
paste div
drag, startPoint x: 423, startPoint y: 393, endPoint x: 489, endPoint y: 388, distance: 66.2
click at [505, 453] on div "Purchase Order Item Name 458-013 Description" at bounding box center [718, 491] width 645 height 75
copy span "Purchase Order"
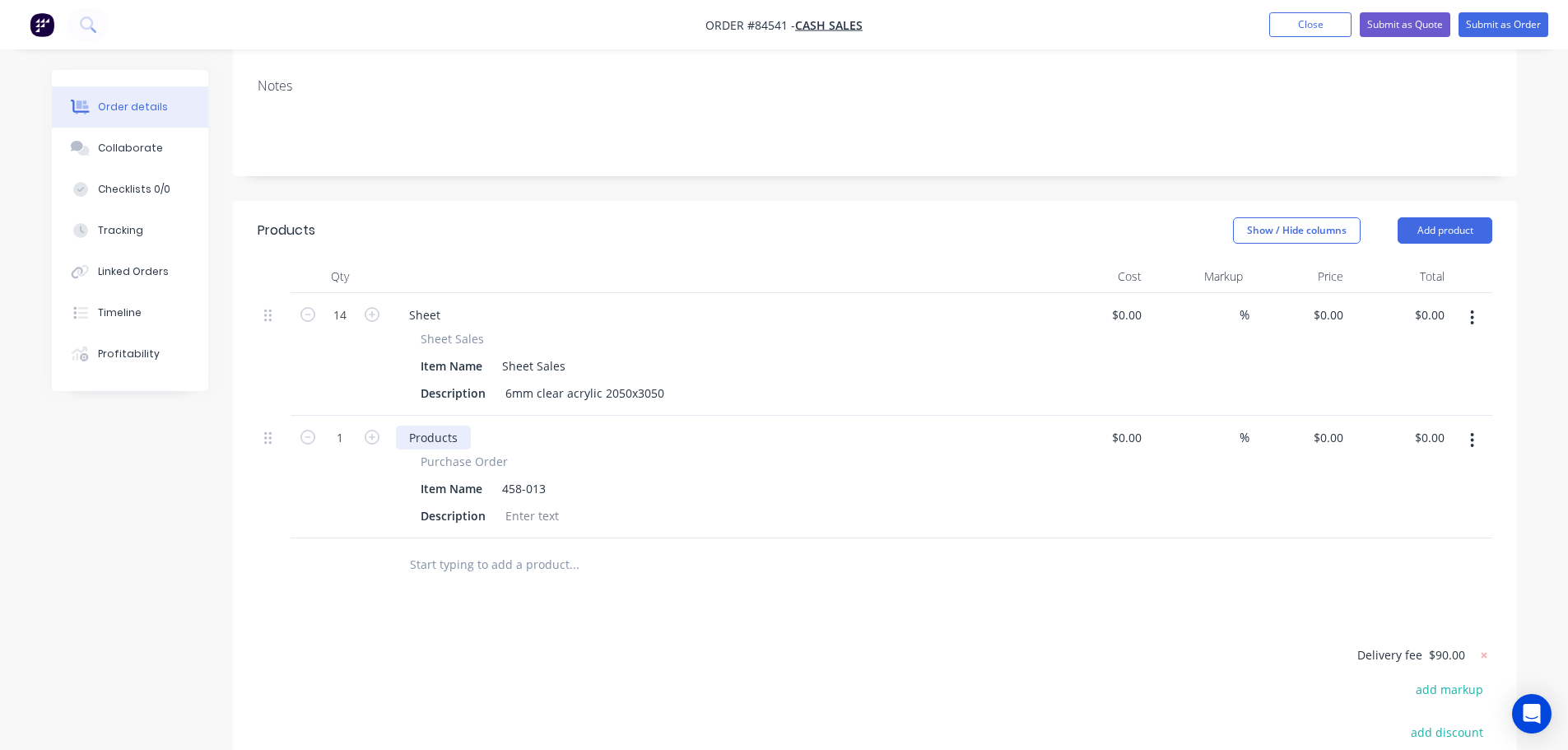
click at [427, 426] on div "Products" at bounding box center [433, 437] width 75 height 23
paste div
click at [307, 430] on icon "button" at bounding box center [308, 437] width 15 height 15
type input "0"
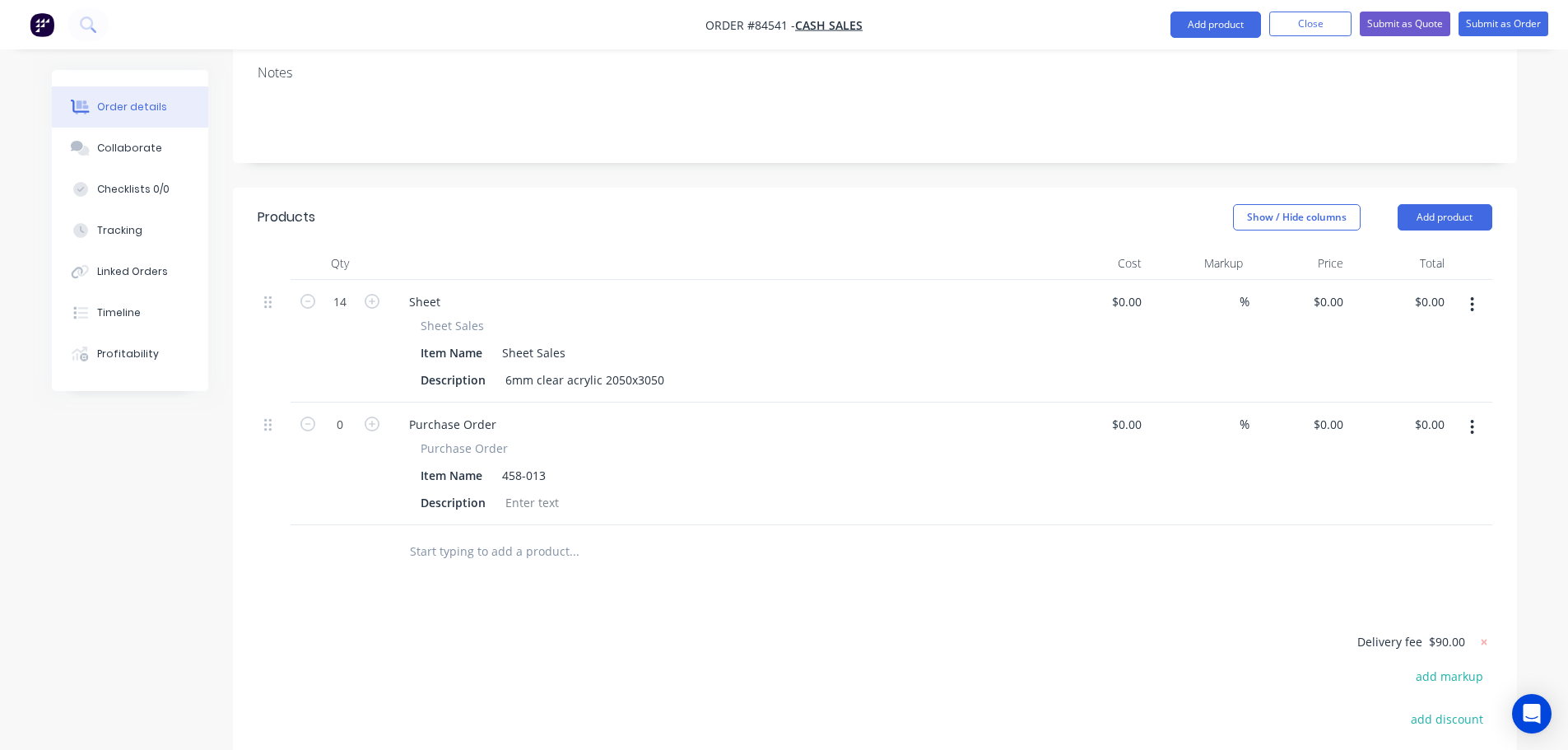
scroll to position [164, 0]
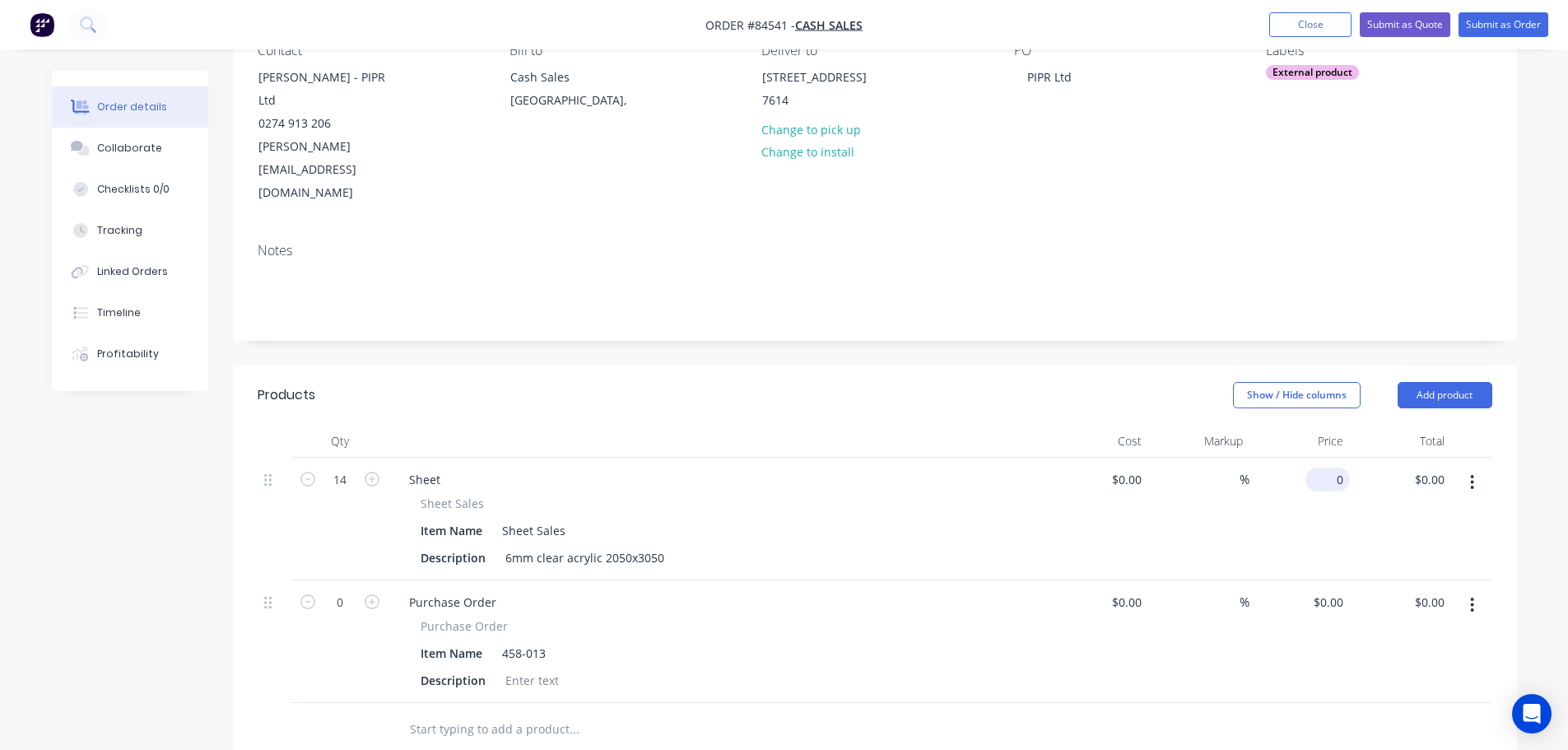
click at [1318, 458] on div "0 $0.00" at bounding box center [1300, 519] width 101 height 123
paste input "573.3"
type input "$573.30"
type input "$8,026.20"
click at [1322, 458] on div "$573.30 $573.30" at bounding box center [1300, 519] width 101 height 123
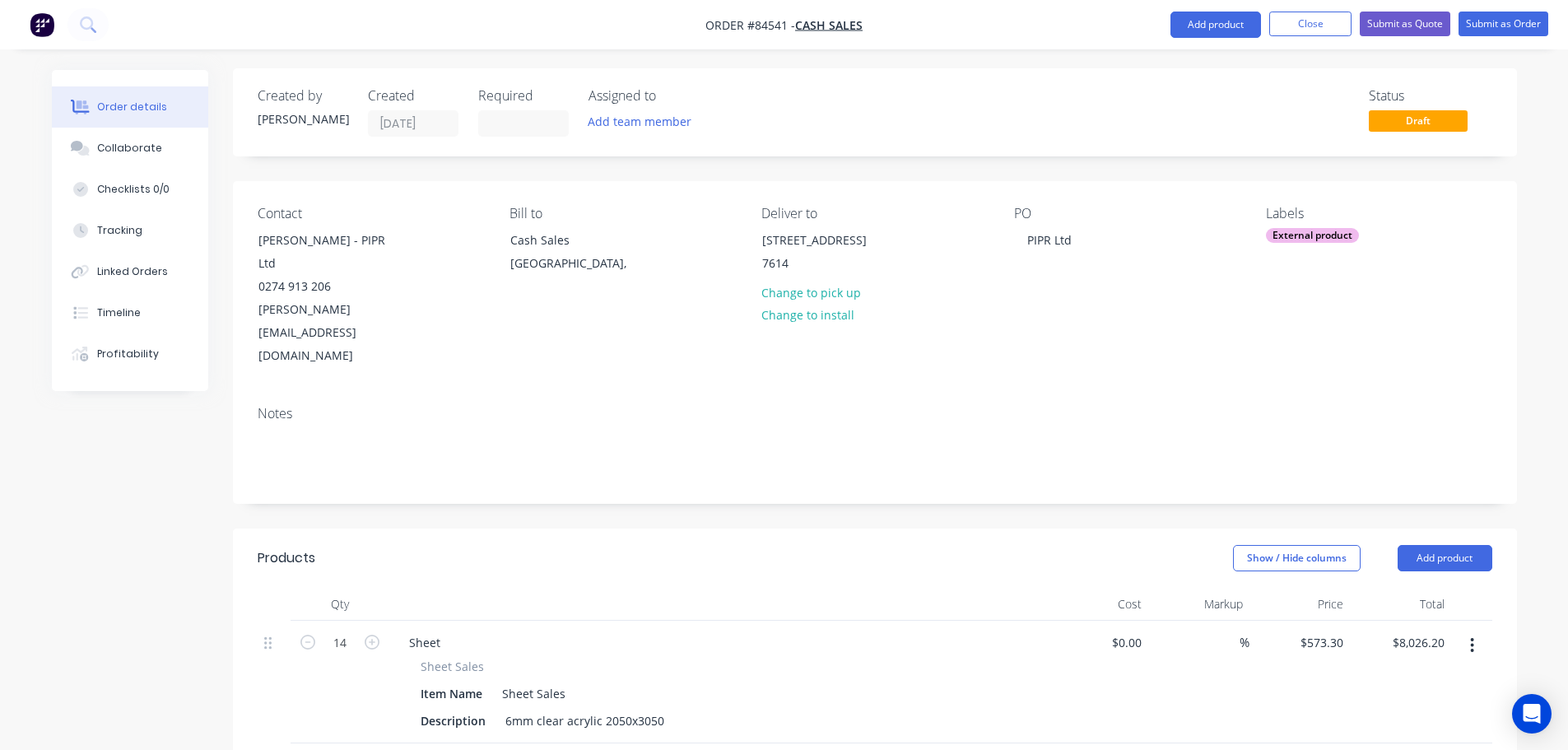
scroll to position [0, 0]
click at [1469, 24] on button "Submit as Order" at bounding box center [1502, 24] width 89 height 24
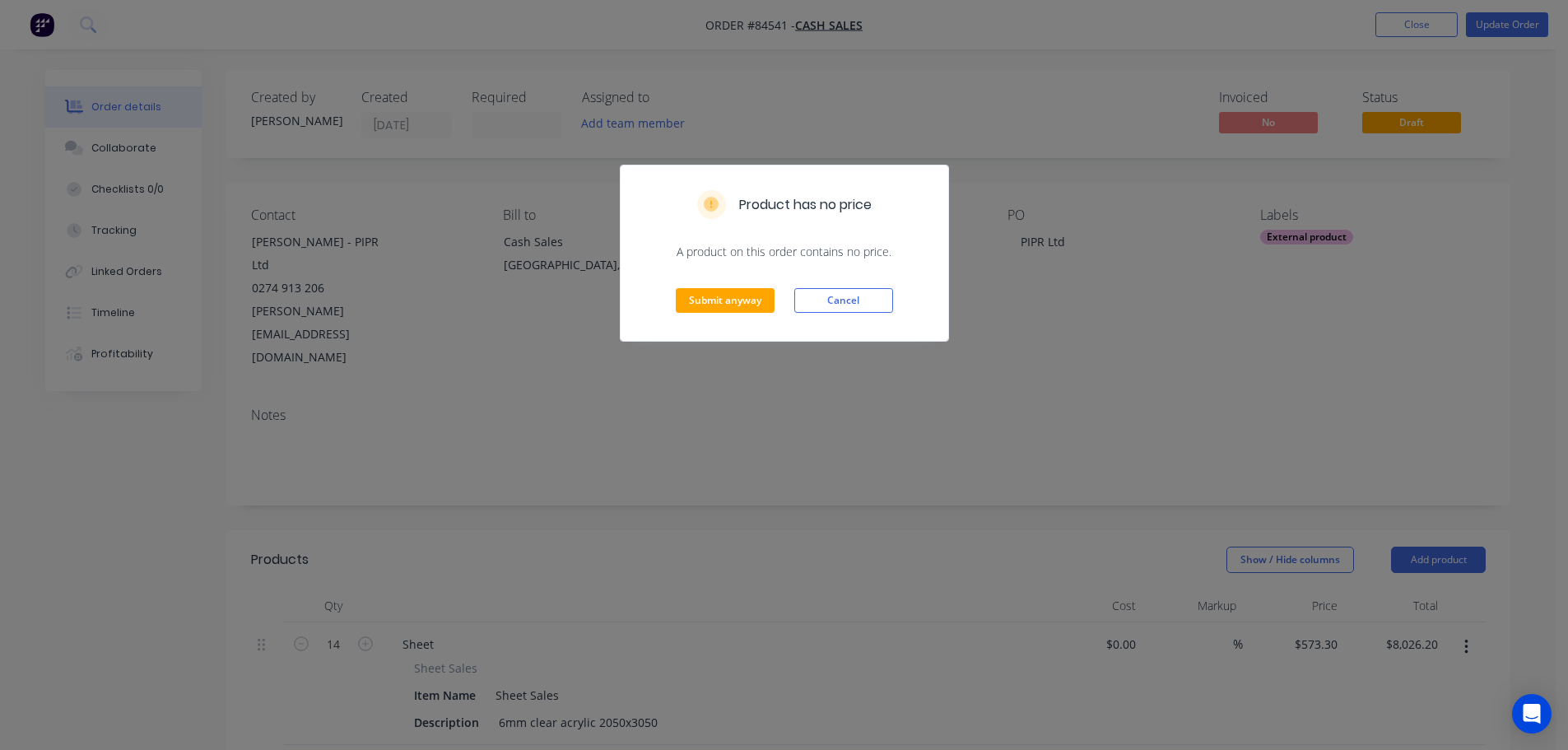
click at [722, 314] on div "Submit anyway Cancel" at bounding box center [784, 301] width 328 height 81
click at [721, 303] on button "Submit anyway" at bounding box center [724, 301] width 99 height 24
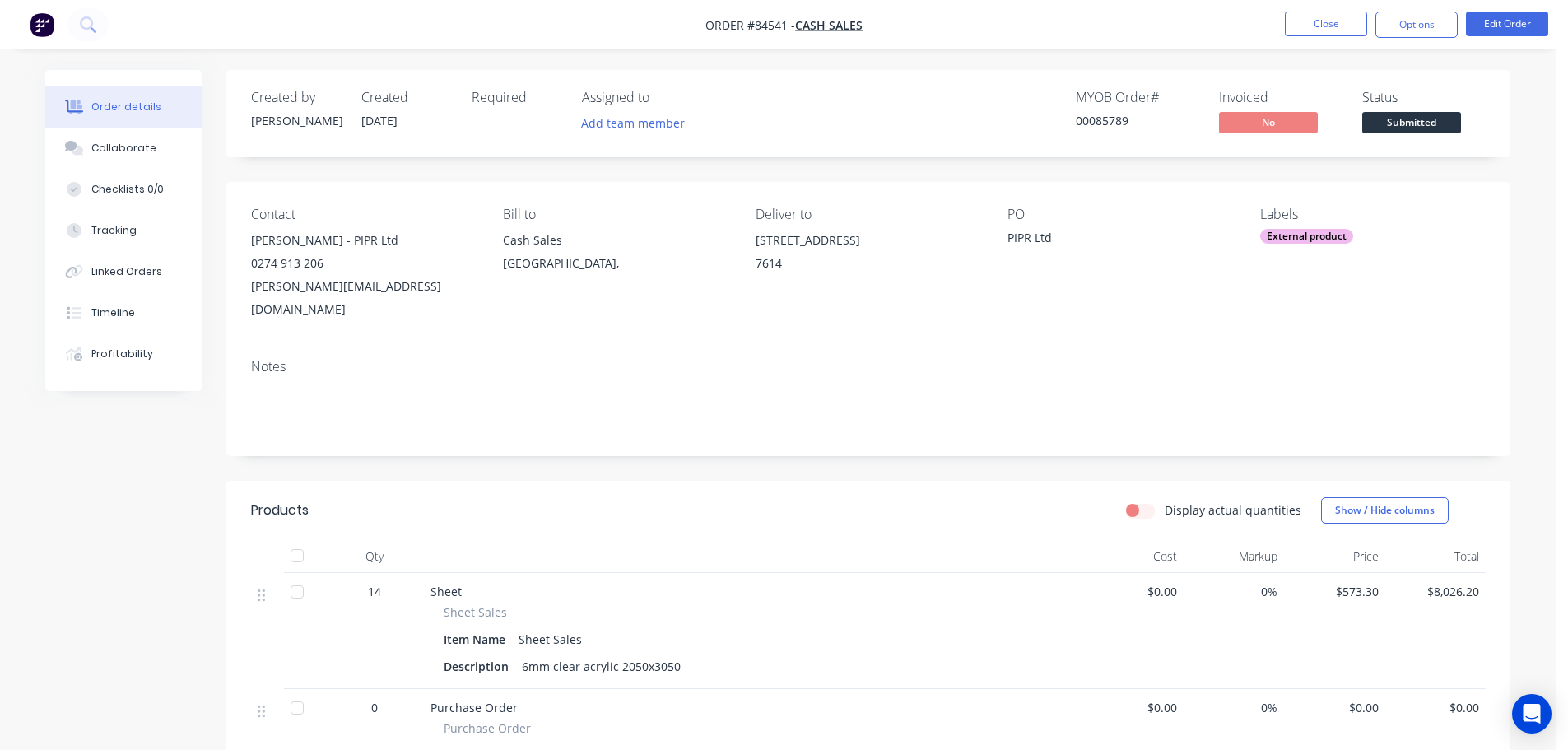
click at [1422, 38] on nav "Order #84541 - Cash Sales Close Options Edit Order" at bounding box center [784, 24] width 1568 height 50
drag, startPoint x: 1420, startPoint y: 23, endPoint x: 1406, endPoint y: 43, distance: 24.4
click at [1419, 24] on button "Options" at bounding box center [1417, 24] width 83 height 26
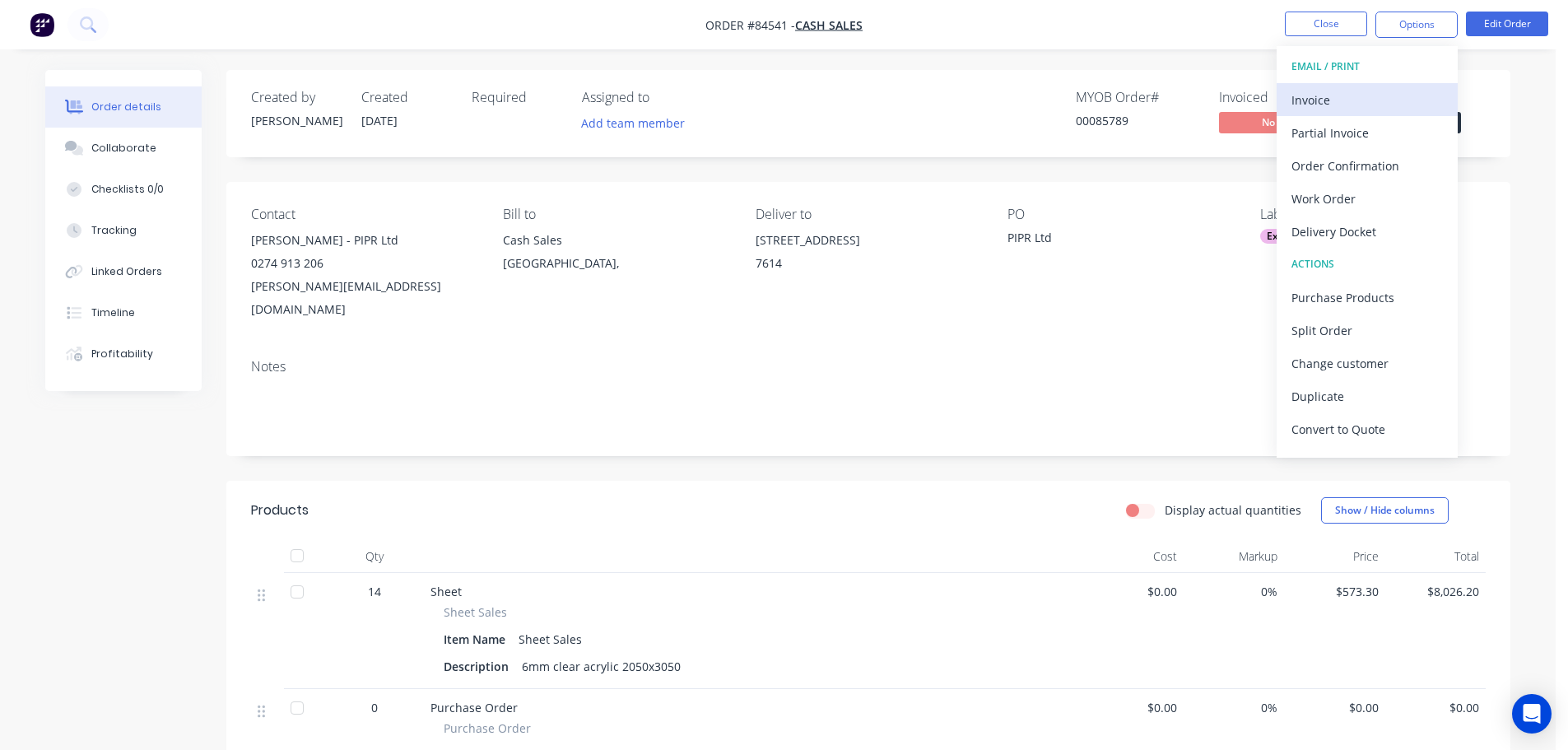
click at [1371, 102] on div "Invoice" at bounding box center [1367, 100] width 151 height 23
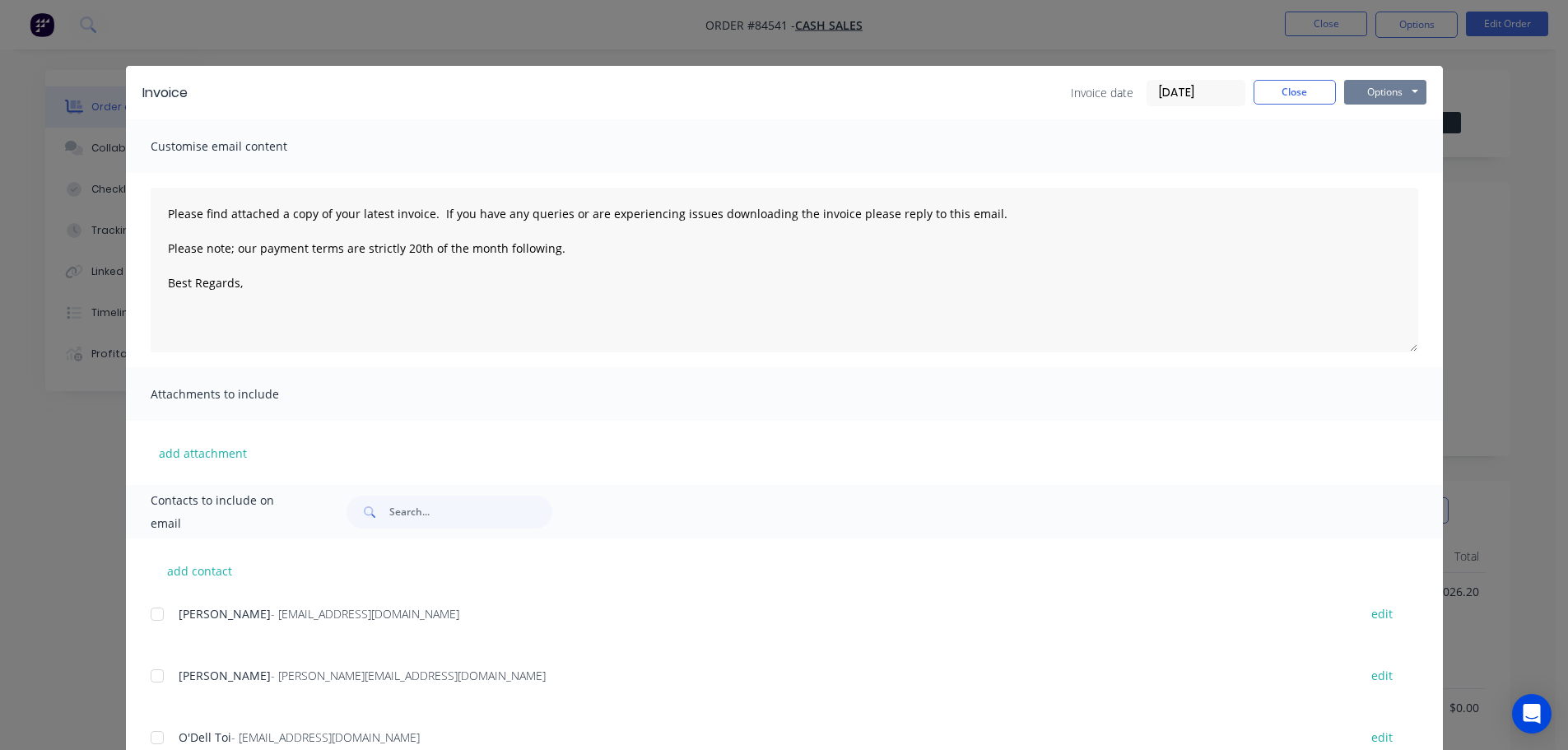
click at [1405, 86] on button "Options" at bounding box center [1386, 92] width 83 height 24
click at [1400, 119] on button "Preview" at bounding box center [1397, 121] width 105 height 27
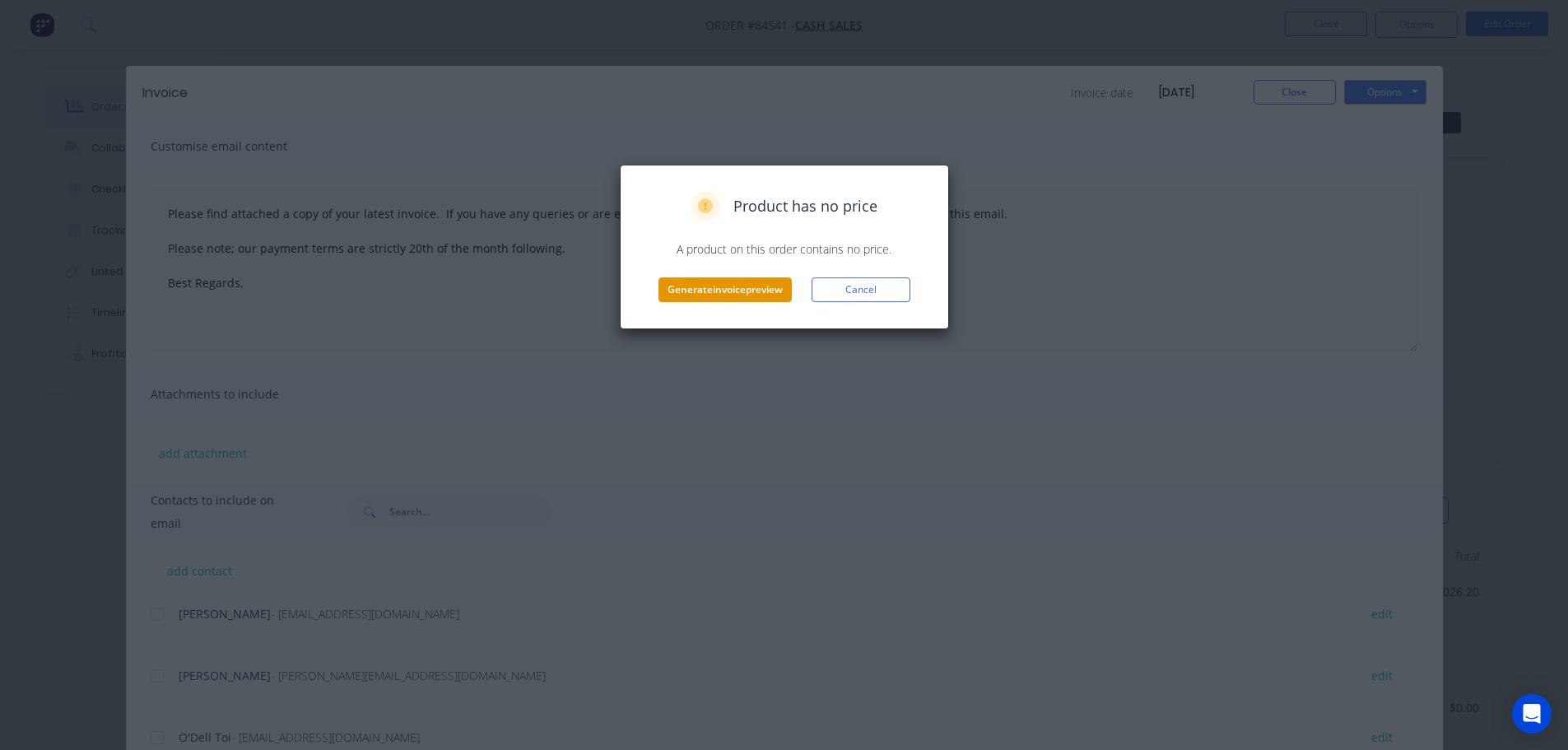
click at [748, 291] on button "Generate invoice preview" at bounding box center [725, 289] width 133 height 24
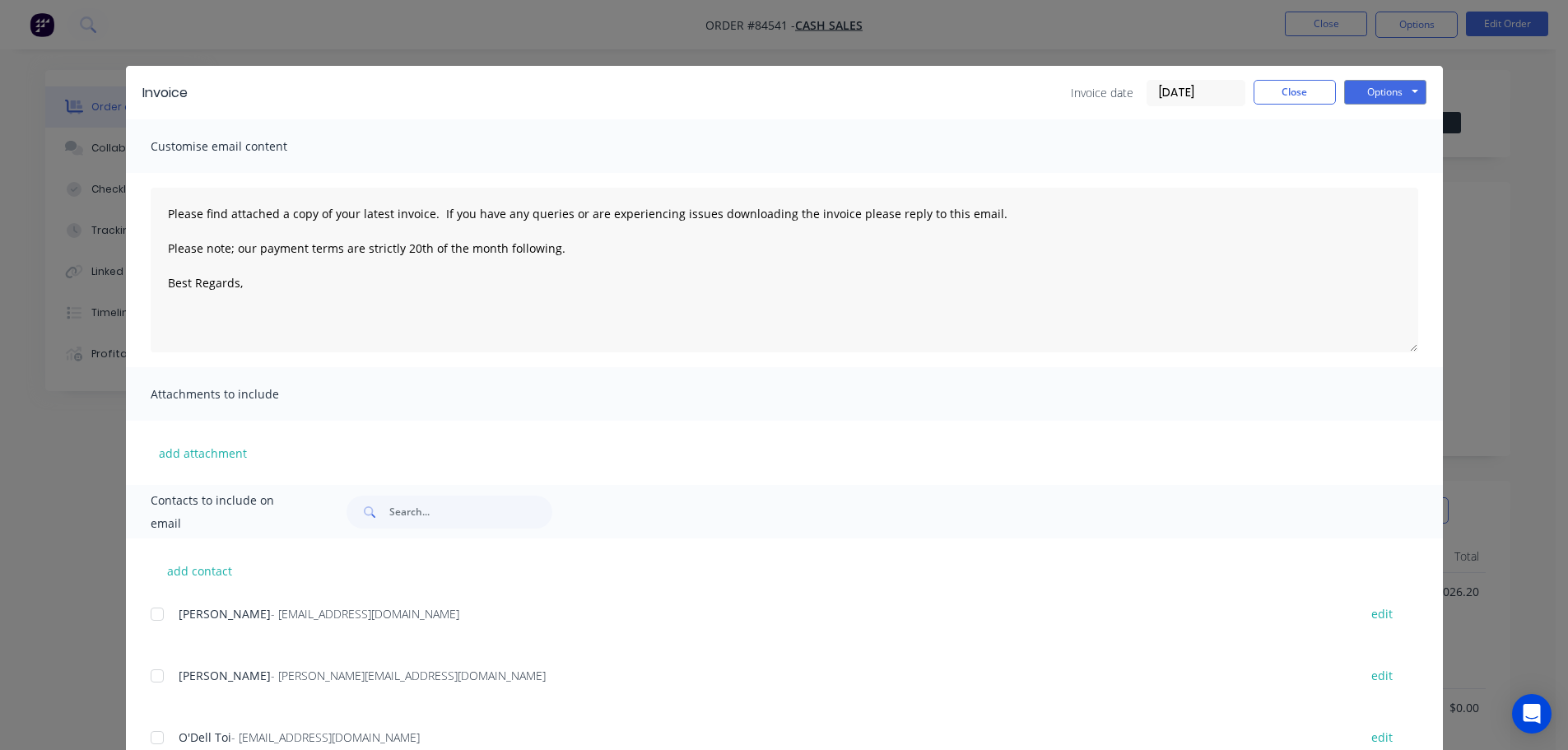
type textarea "Please find attached a copy of your latest invoice. If you have any queries or …"
drag, startPoint x: 1291, startPoint y: 90, endPoint x: 1308, endPoint y: 83, distance: 18.4
click at [1300, 86] on button "Close" at bounding box center [1295, 92] width 83 height 24
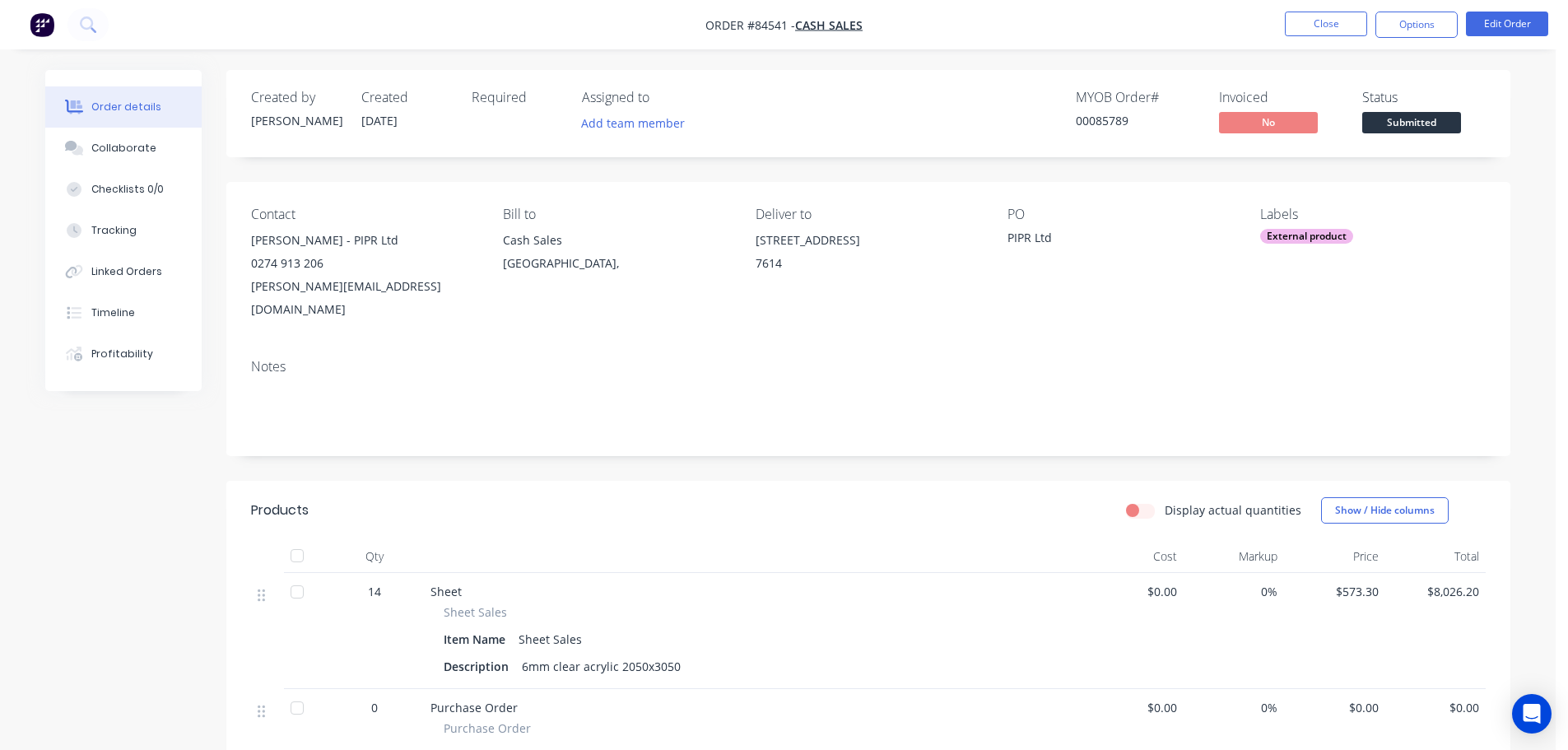
drag, startPoint x: 1430, startPoint y: 23, endPoint x: 1424, endPoint y: 39, distance: 17.1
click at [1430, 23] on button "Options" at bounding box center [1417, 24] width 83 height 26
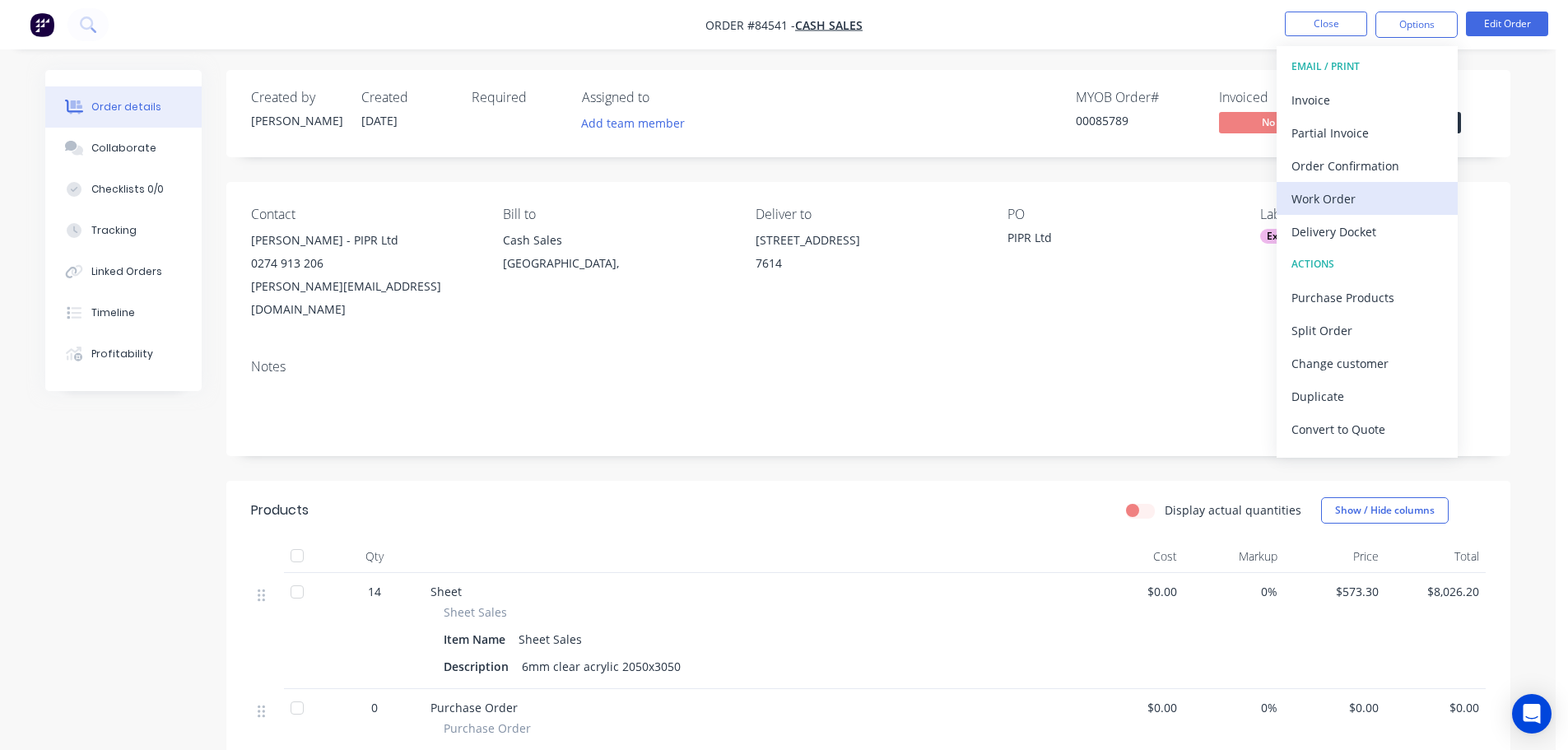
click at [1339, 210] on div "Work Order" at bounding box center [1367, 198] width 151 height 23
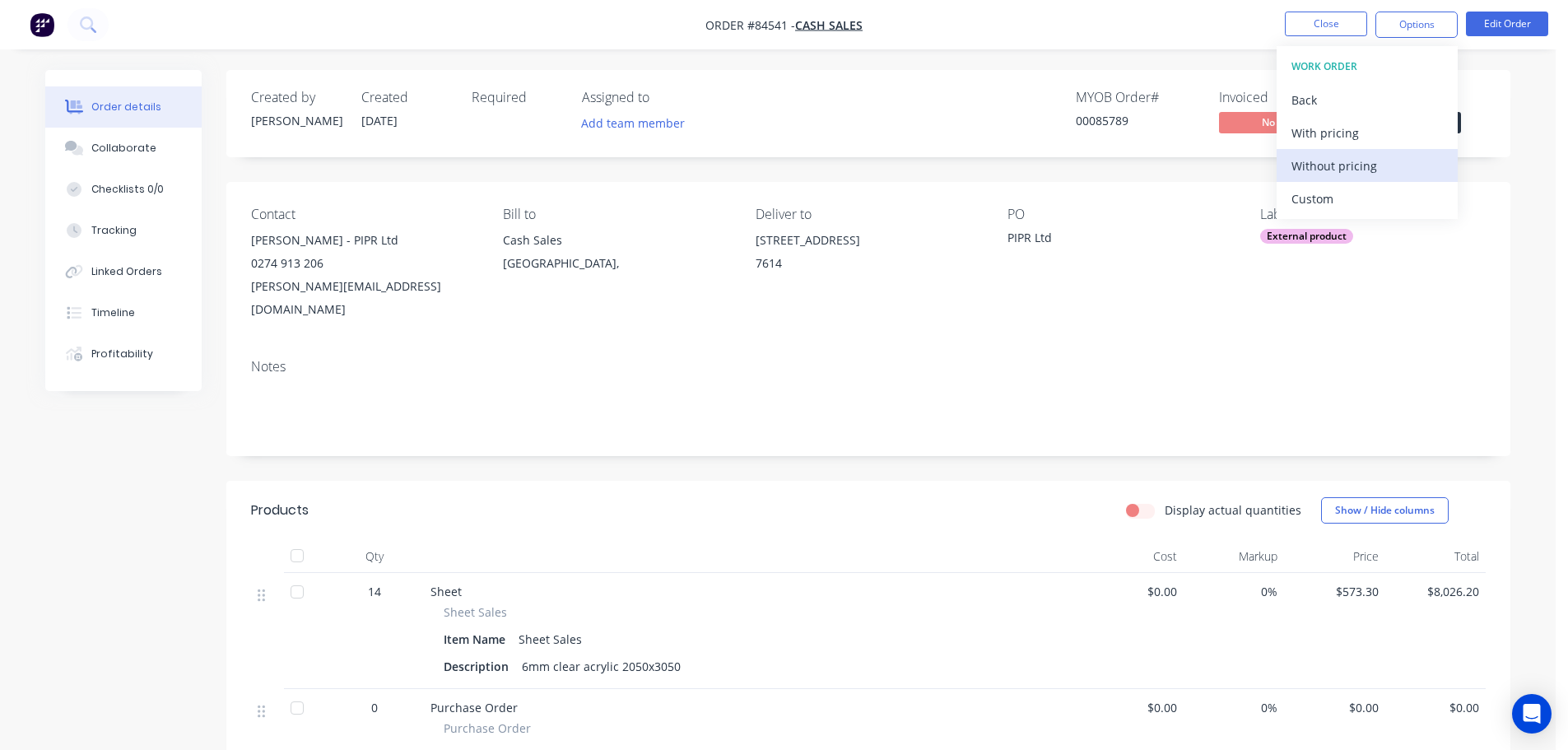
click at [1345, 168] on div "Without pricing" at bounding box center [1367, 165] width 151 height 23
click at [79, 38] on button at bounding box center [88, 24] width 41 height 33
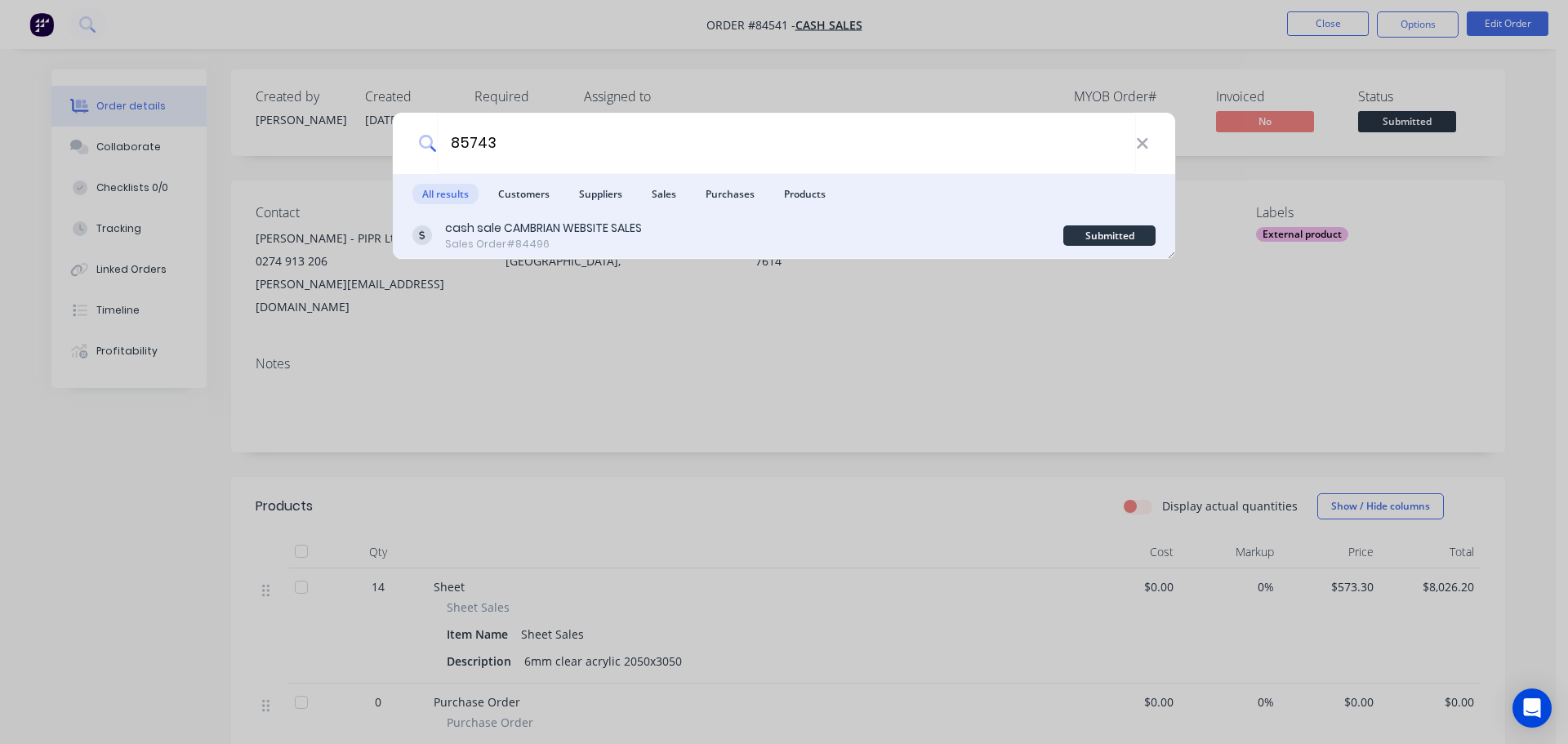
type input "85743"
click at [612, 242] on div "Sales Order #84496" at bounding box center [543, 244] width 197 height 15
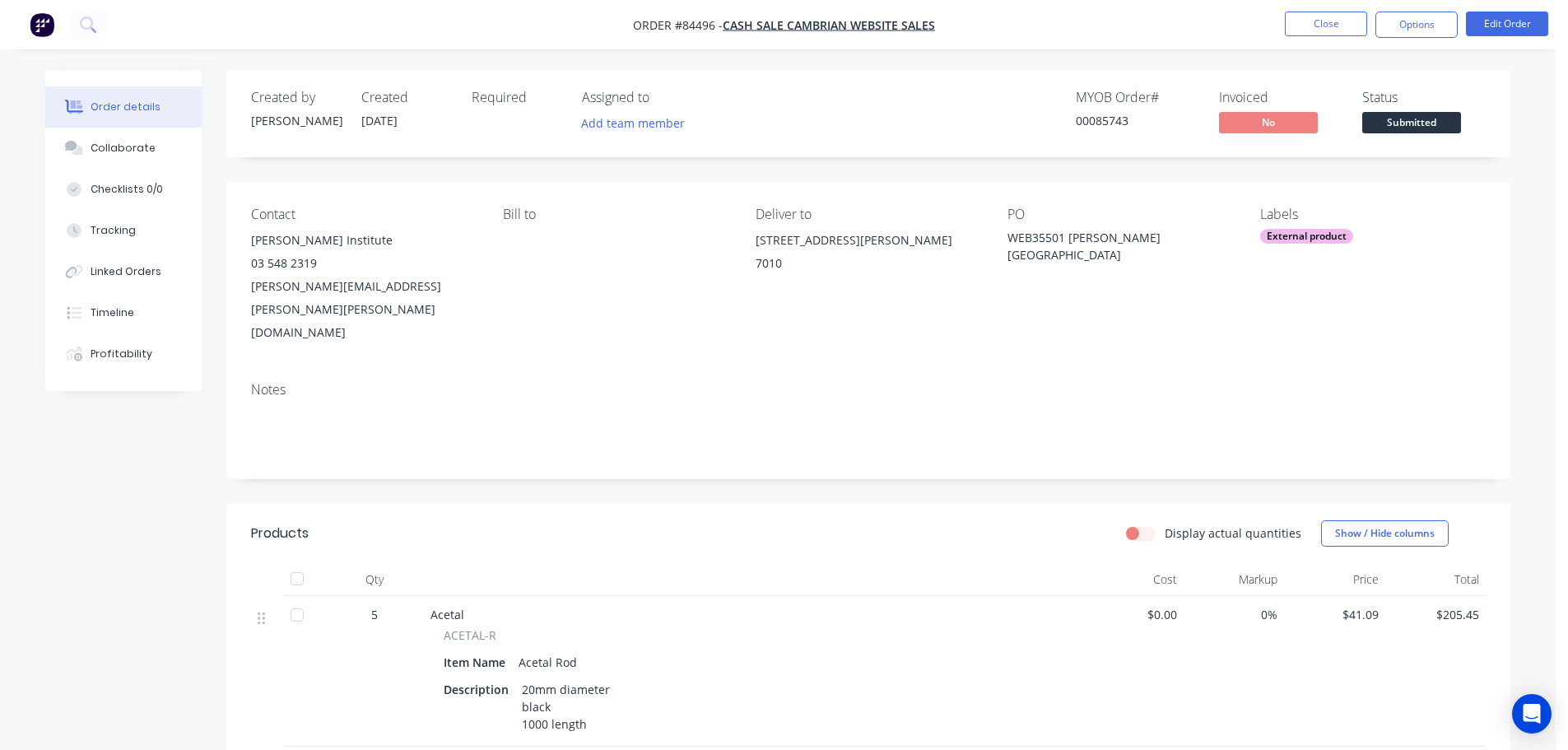
click at [1436, 117] on span "Submitted" at bounding box center [1411, 122] width 99 height 21
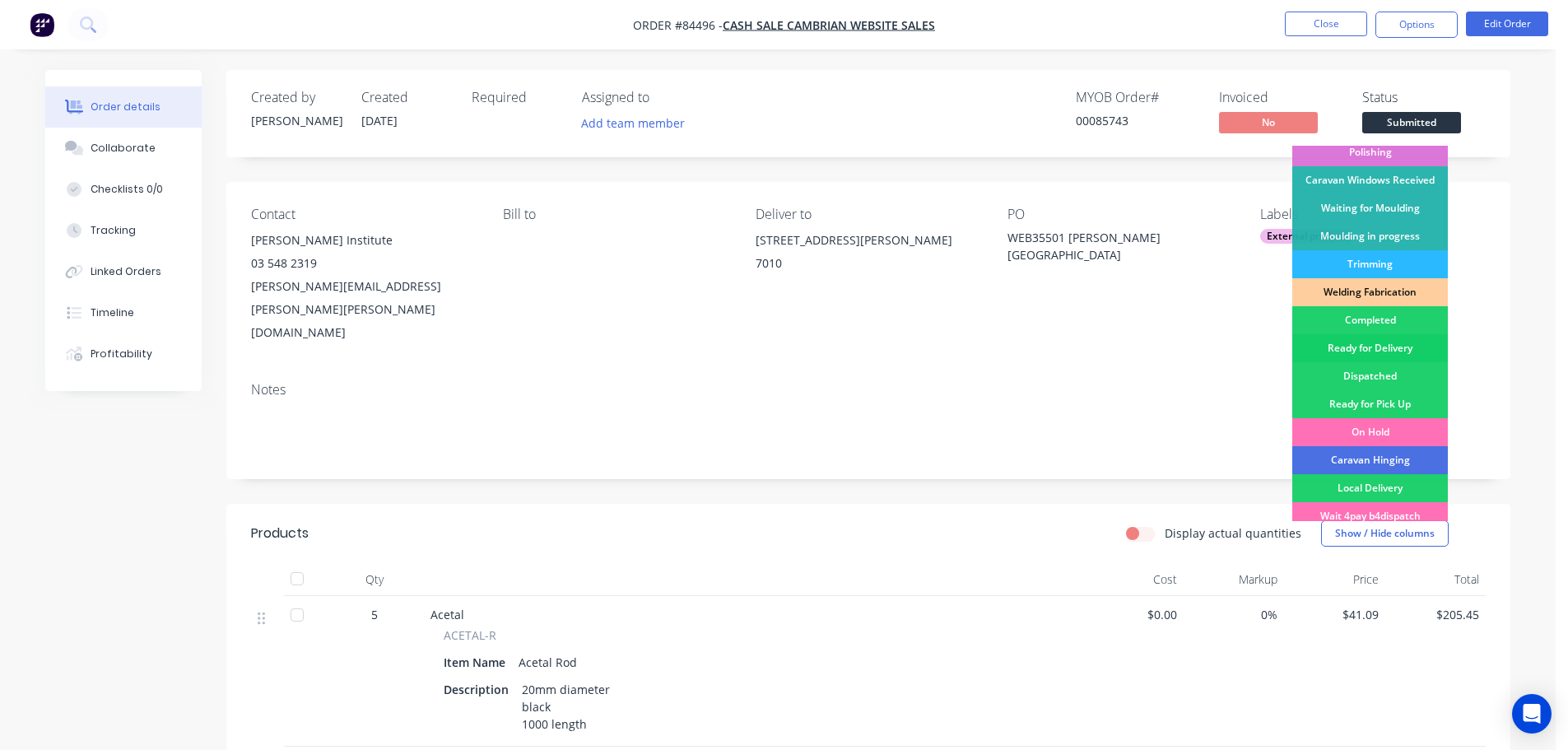
scroll to position [324, 0]
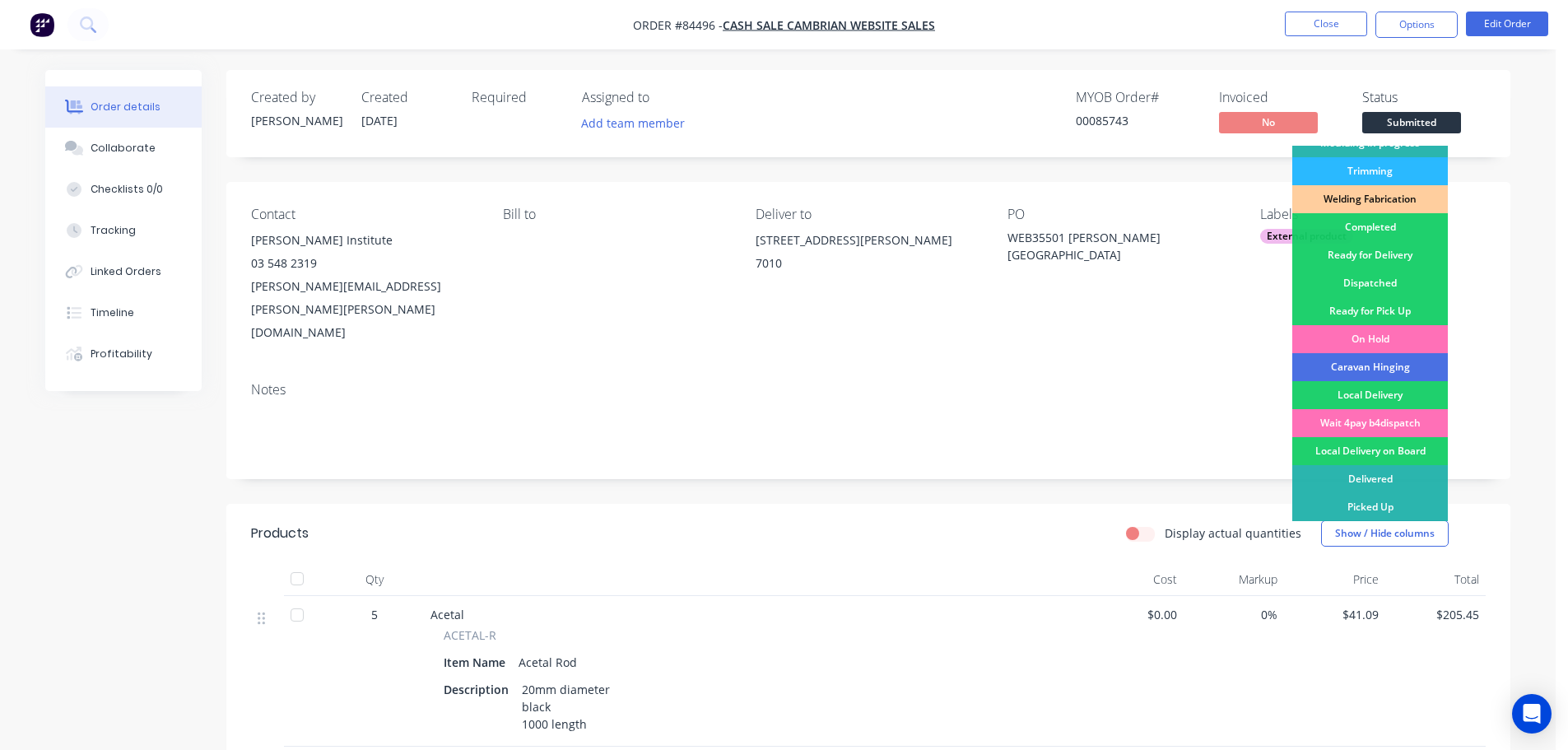
drag, startPoint x: 1417, startPoint y: 253, endPoint x: 1417, endPoint y: 189, distance: 64.0
click at [1417, 252] on div "Ready for Delivery" at bounding box center [1370, 256] width 156 height 28
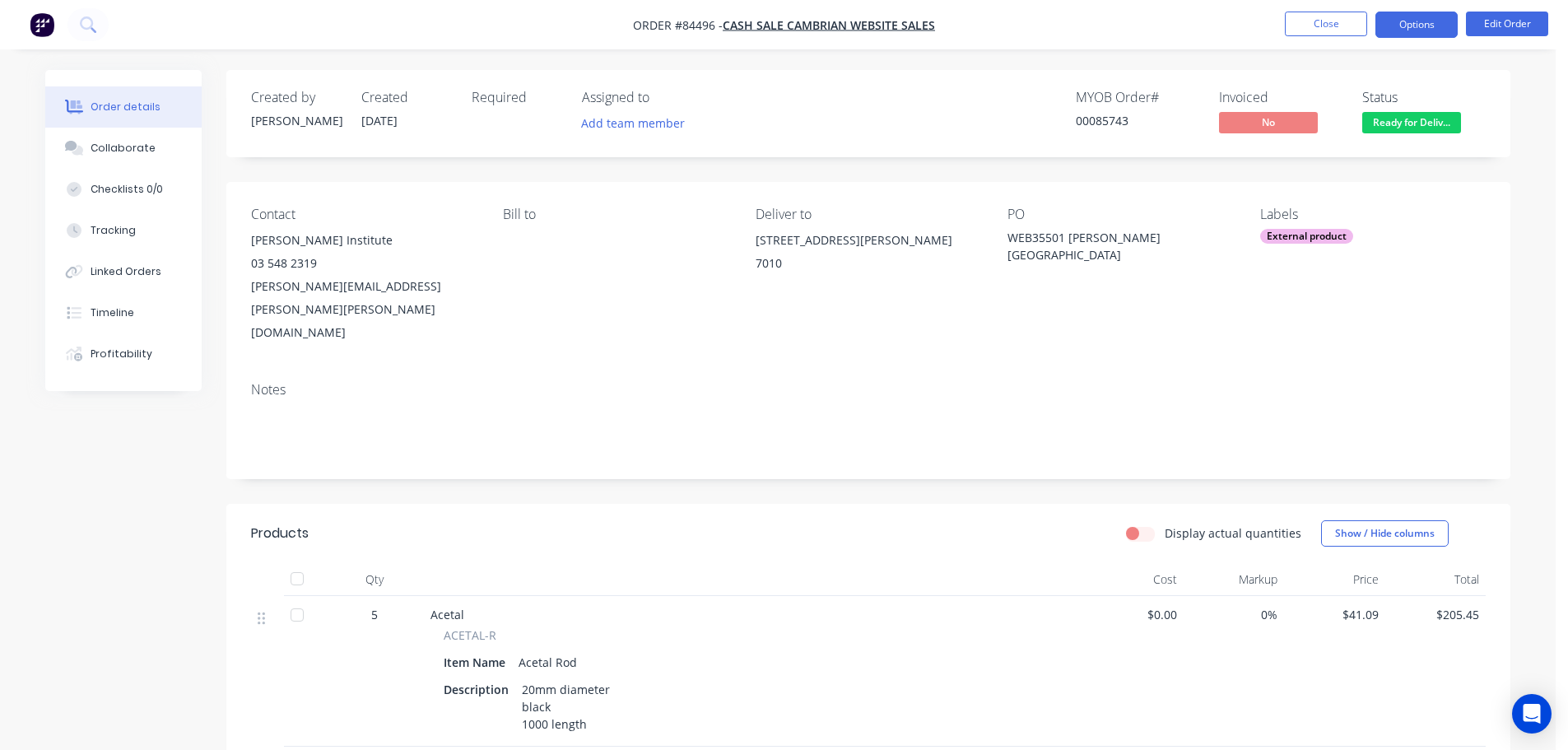
click at [1405, 15] on button "Options" at bounding box center [1417, 24] width 83 height 26
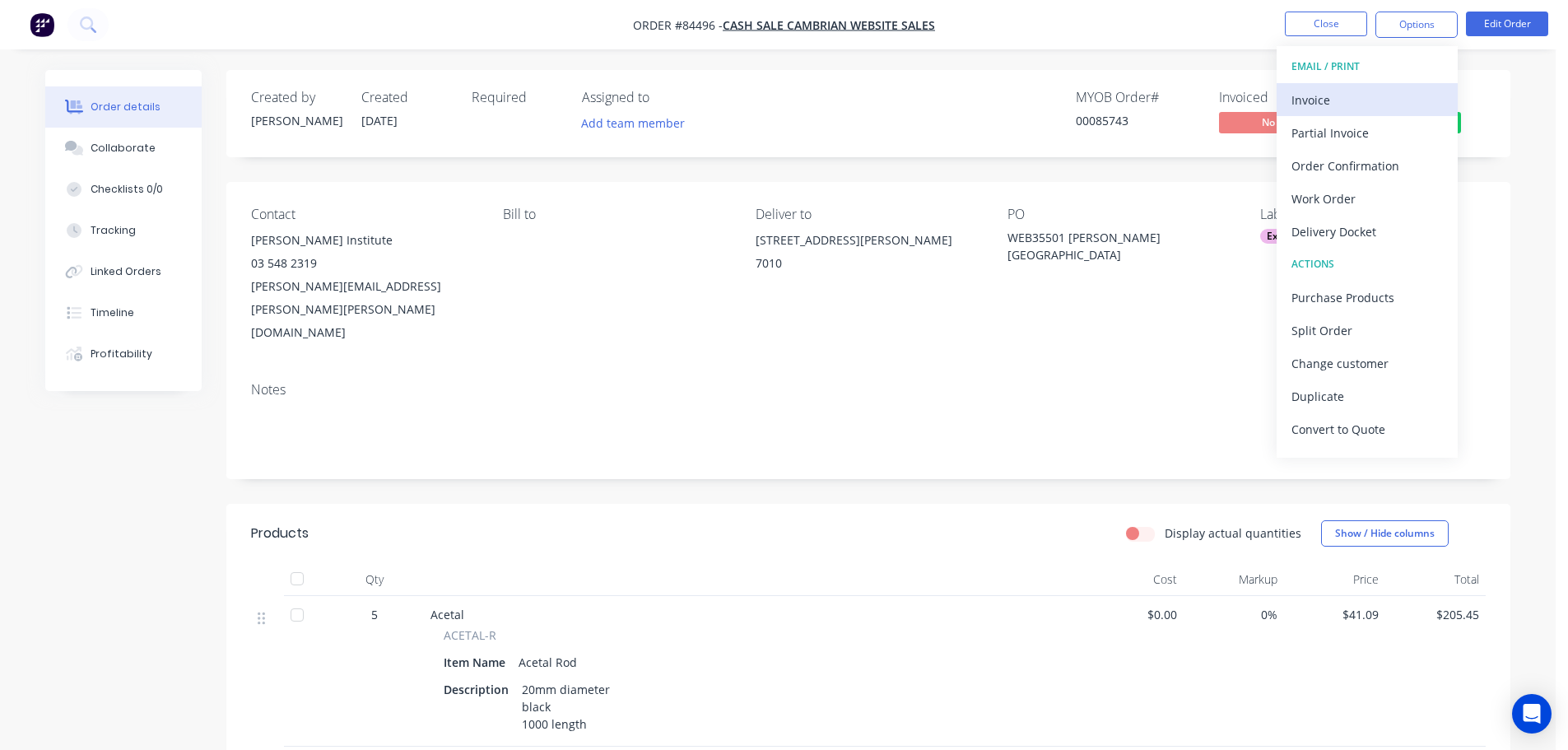
click at [1383, 93] on div "Invoice" at bounding box center [1367, 100] width 151 height 23
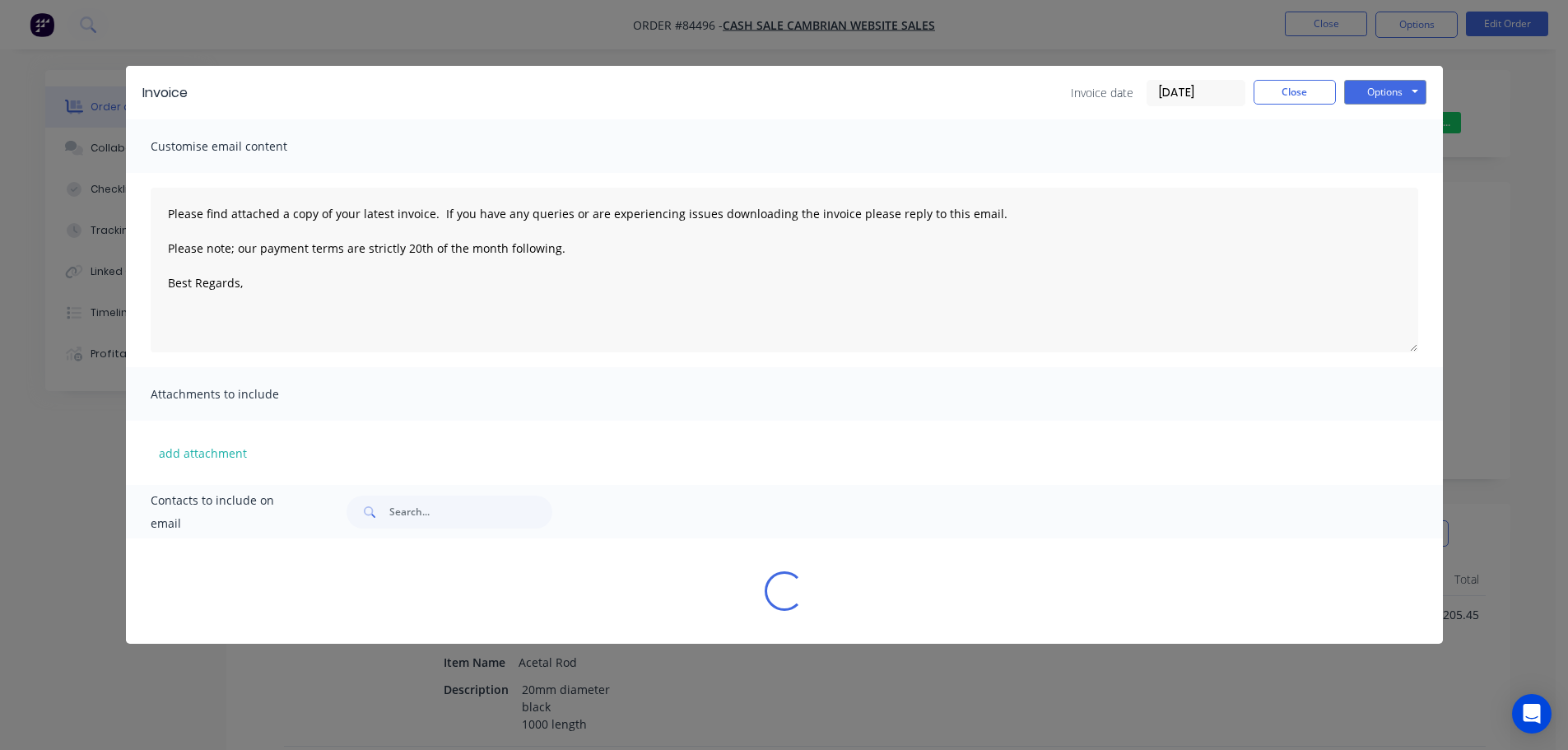
click at [1387, 90] on button "Options" at bounding box center [1386, 92] width 83 height 24
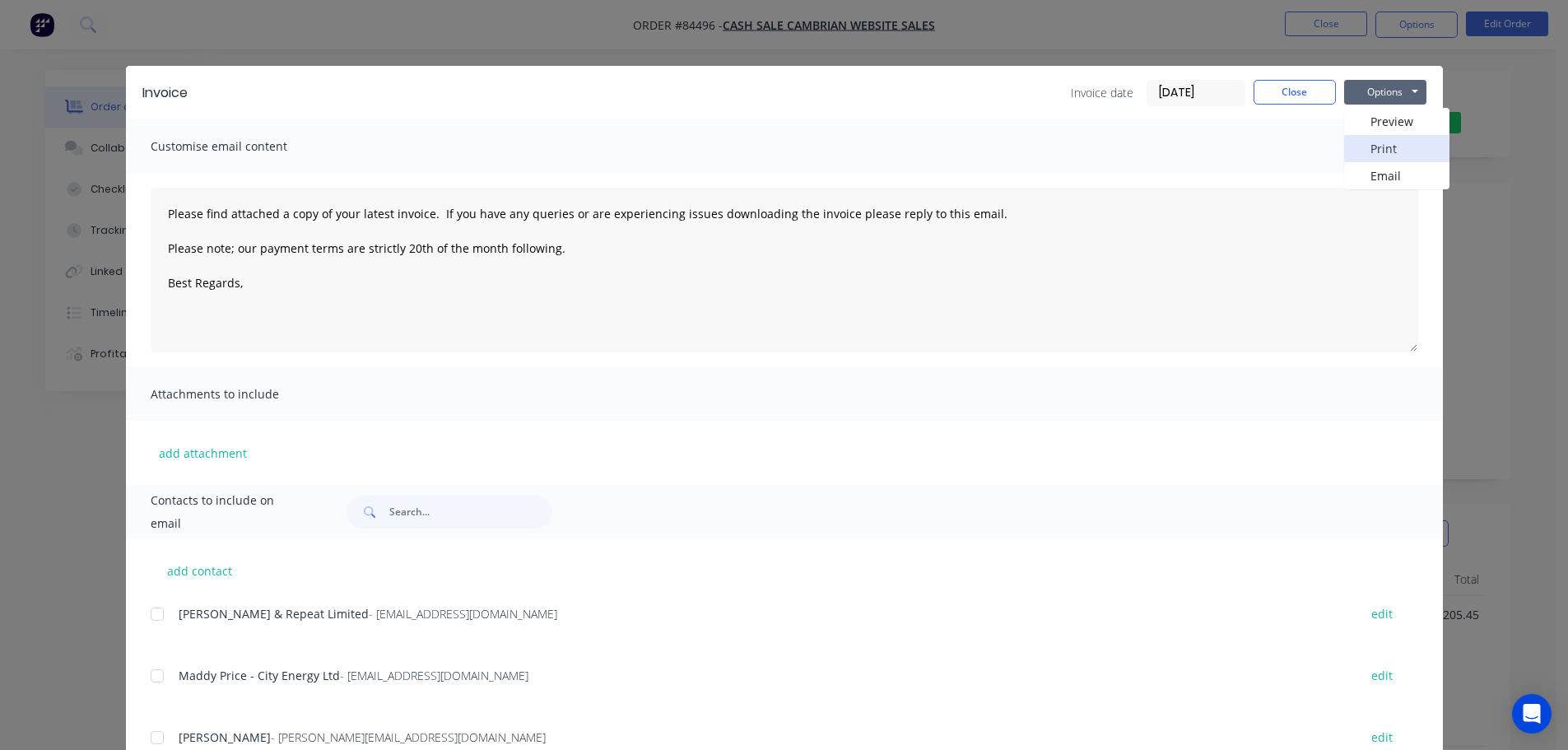
click at [1391, 148] on button "Print" at bounding box center [1397, 148] width 105 height 27
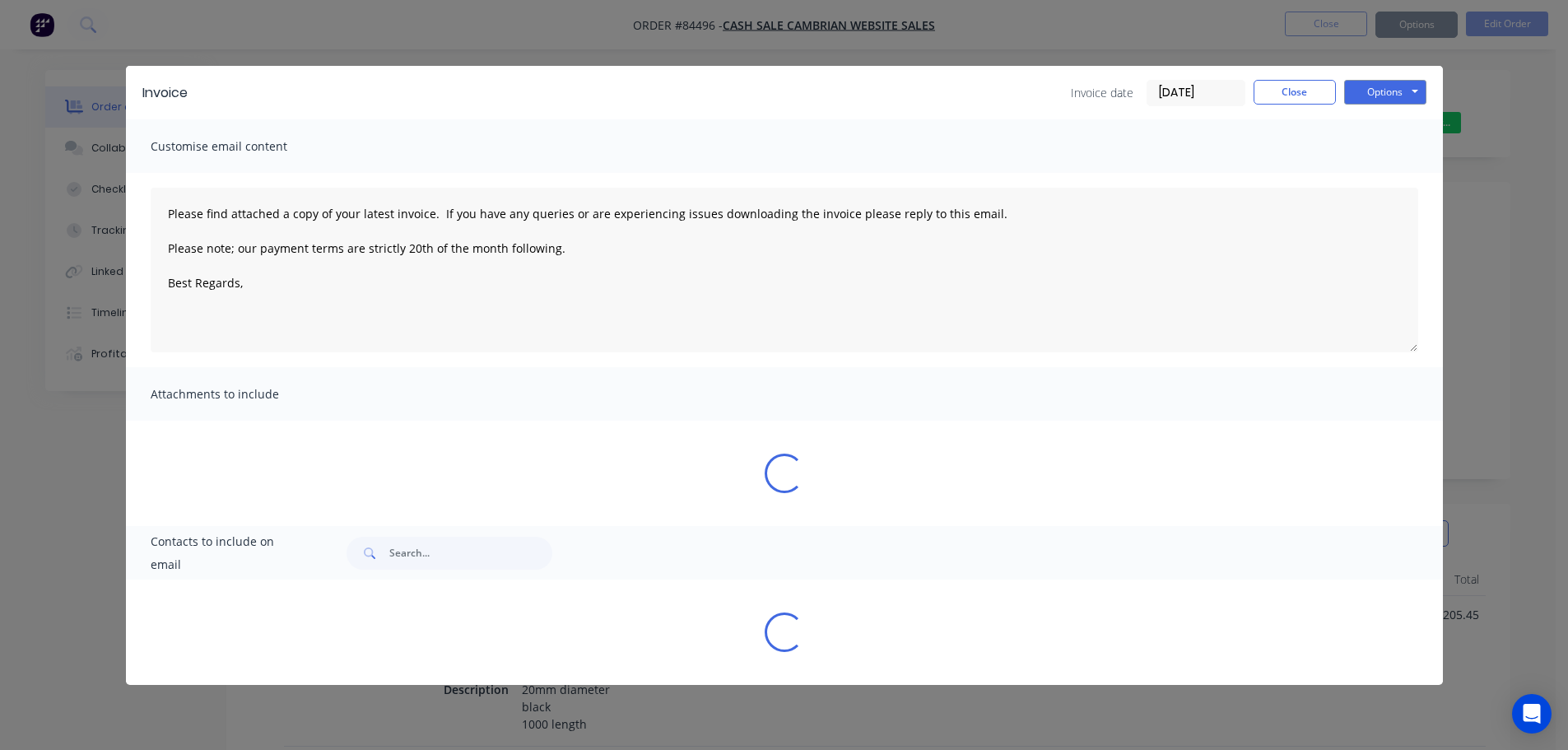
type textarea "Please find attached a copy of your latest invoice. If you have any queries or …"
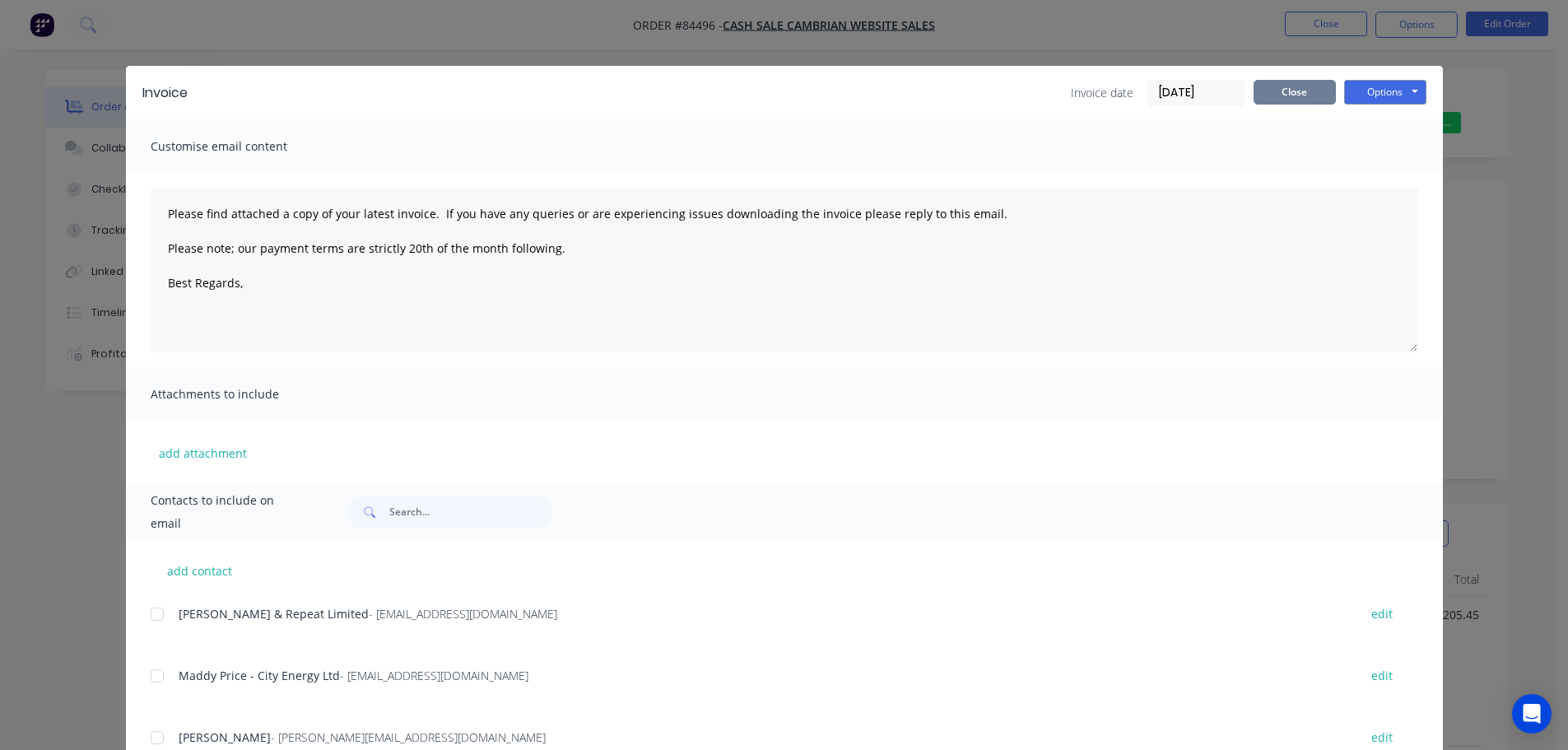
click at [1316, 88] on button "Close" at bounding box center [1295, 92] width 83 height 24
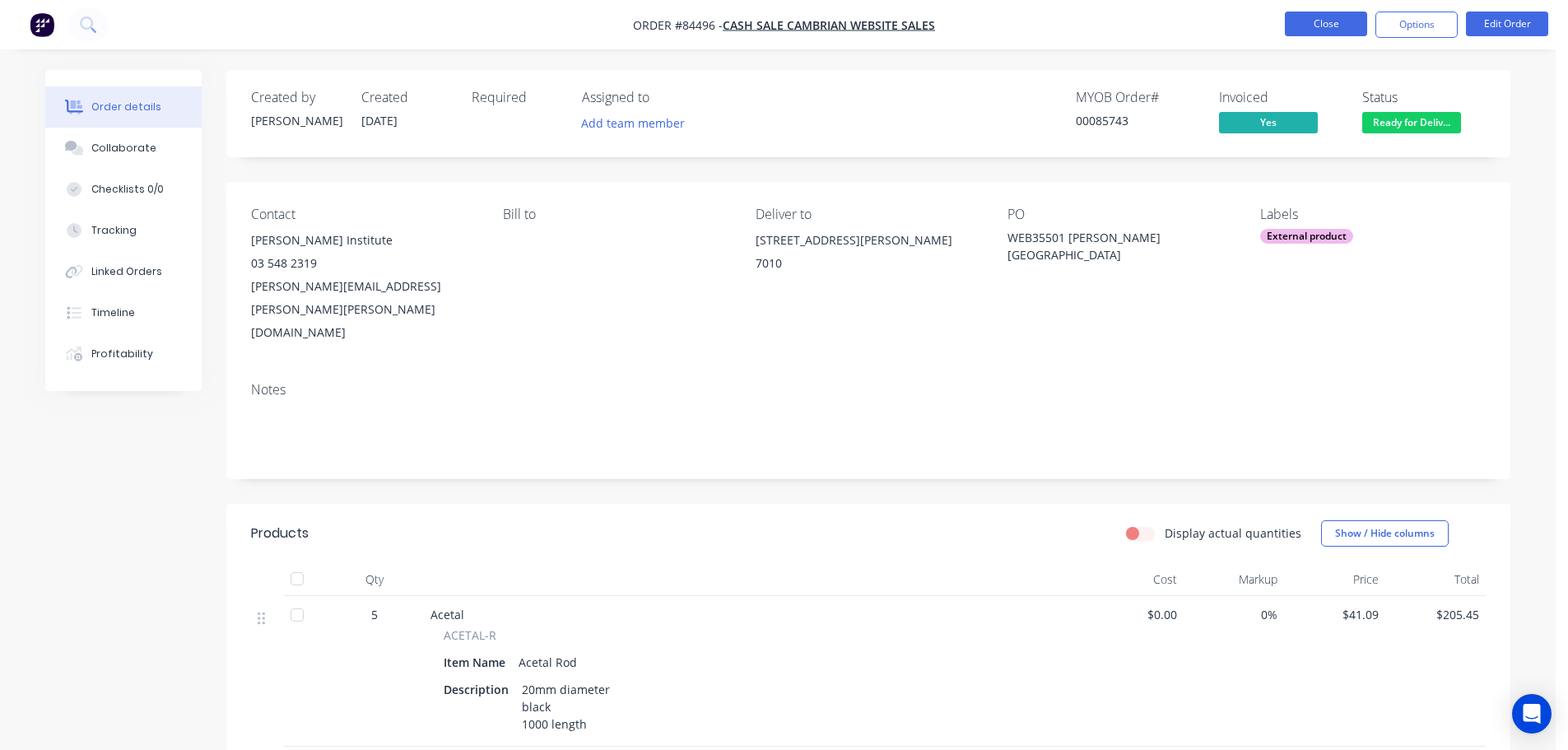
click at [1343, 30] on button "Close" at bounding box center [1327, 23] width 83 height 24
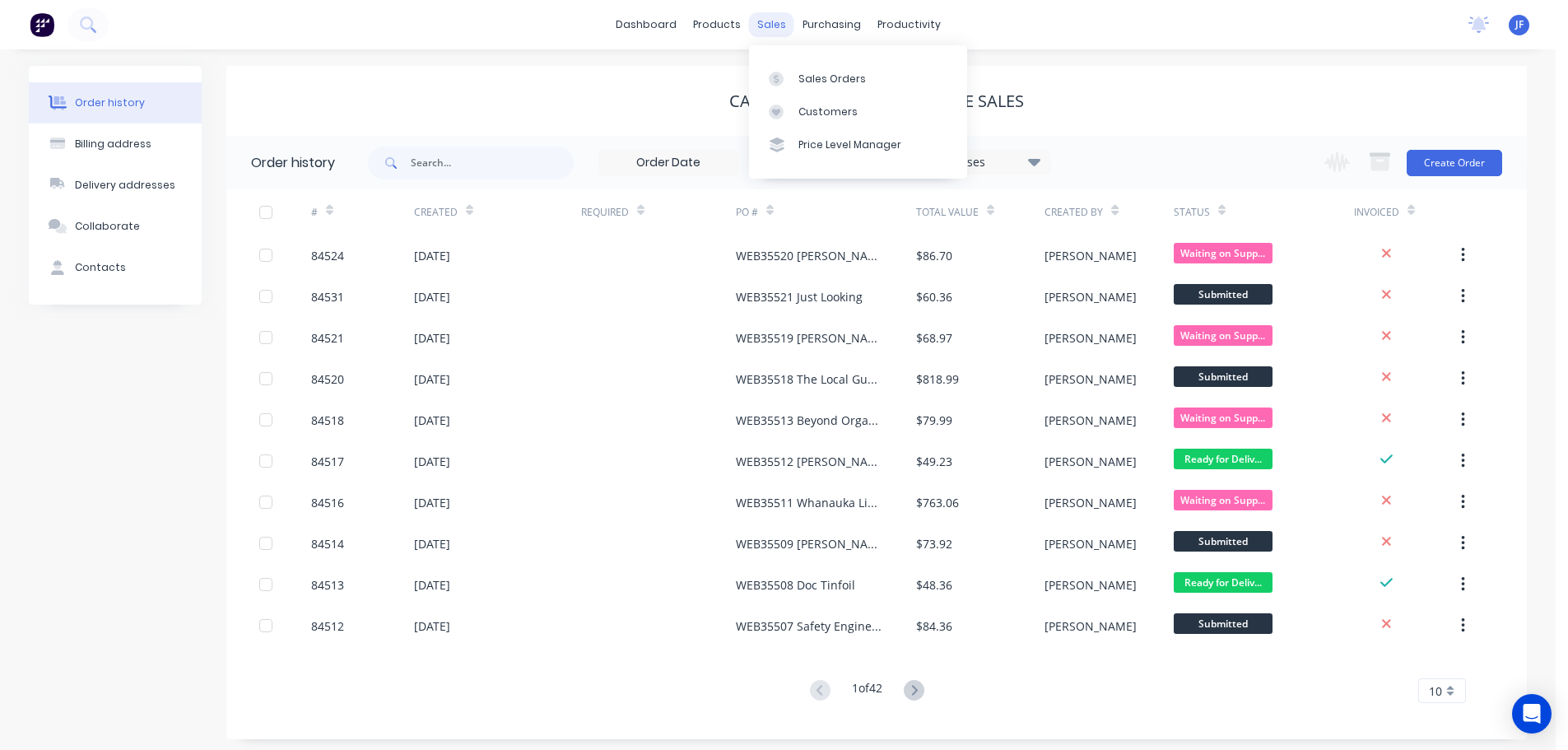
click at [770, 24] on div "sales" at bounding box center [771, 24] width 45 height 24
click at [1411, 156] on button "Create Order" at bounding box center [1454, 163] width 96 height 26
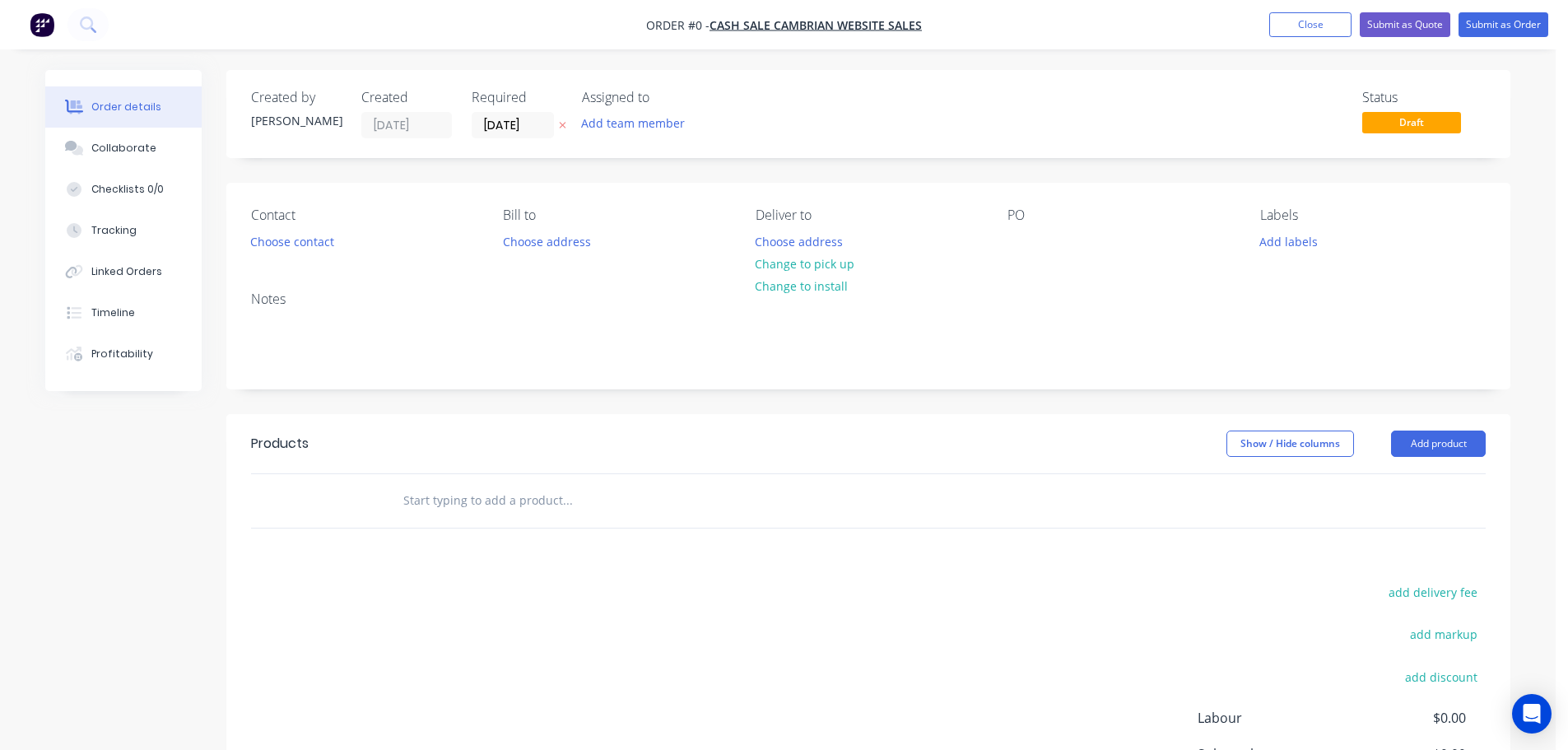
click at [562, 126] on icon "button" at bounding box center [563, 125] width 8 height 10
click at [306, 234] on button "Choose contact" at bounding box center [293, 241] width 101 height 23
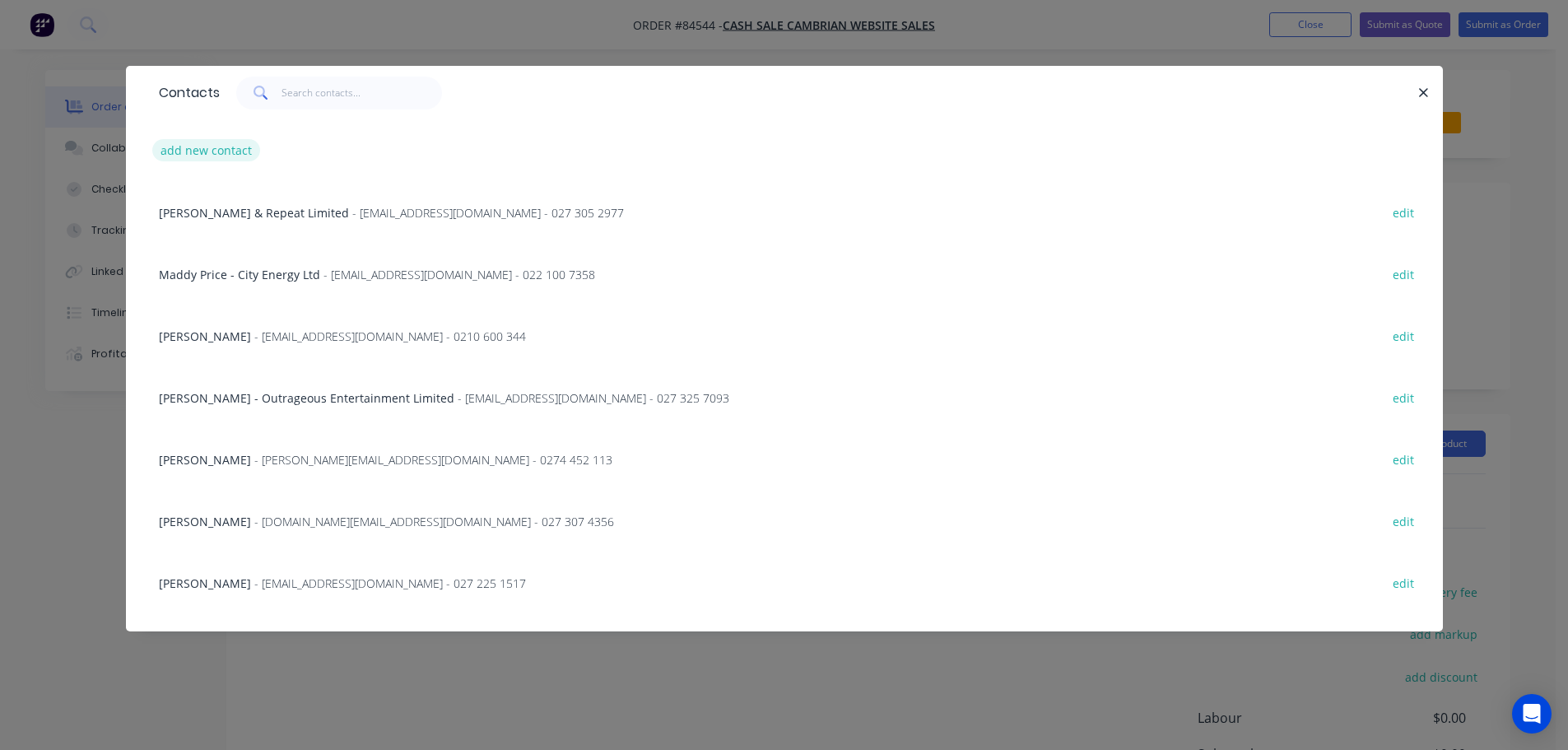
click at [242, 162] on button "add new contact" at bounding box center [207, 150] width 109 height 23
select select "NZ"
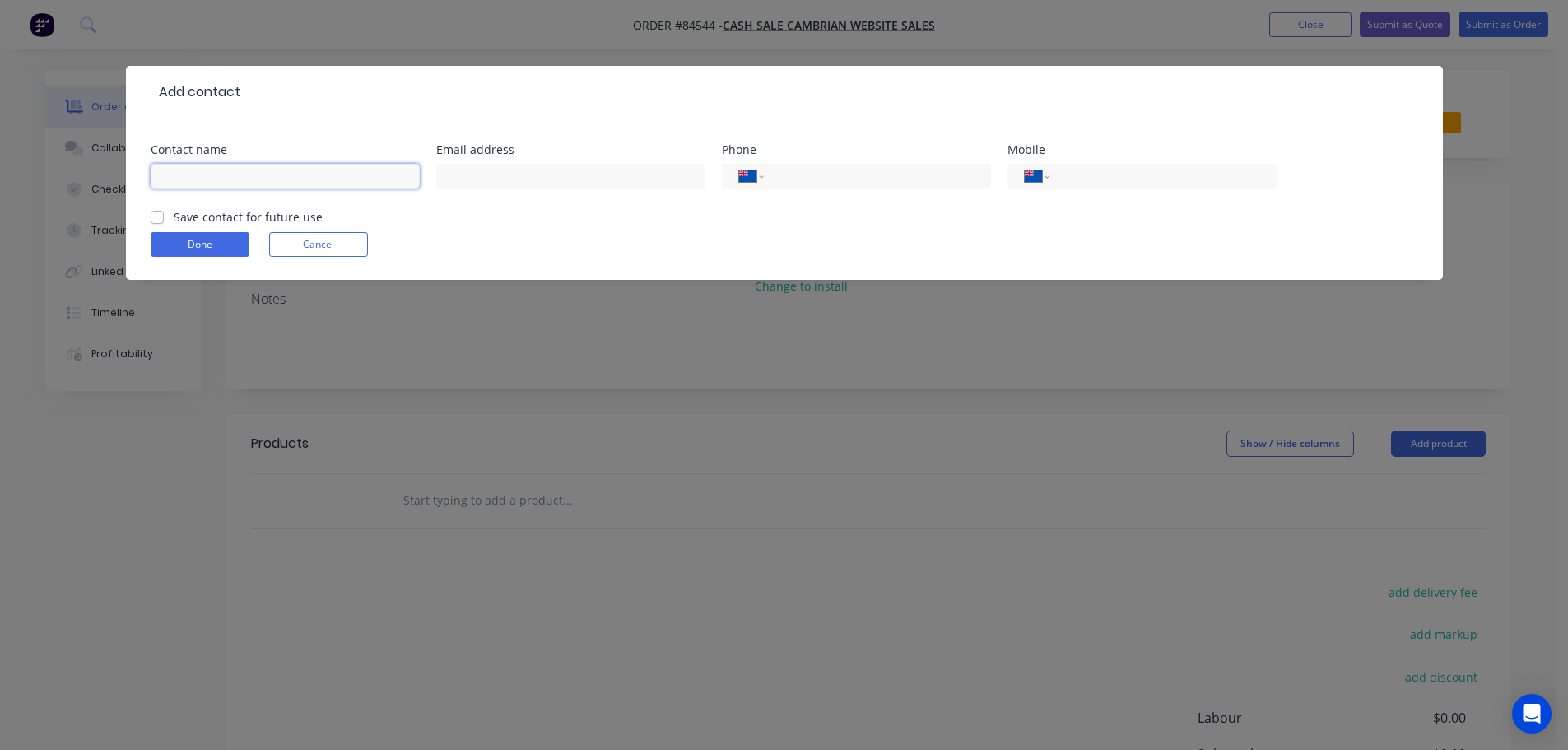
click at [243, 185] on input "text" at bounding box center [285, 176] width 269 height 24
type input "[PERSON_NAME]"
click at [1217, 170] on input "tel" at bounding box center [1159, 177] width 197 height 19
type input "021 829 542"
click at [300, 215] on label "Save contact for future use" at bounding box center [248, 217] width 149 height 17
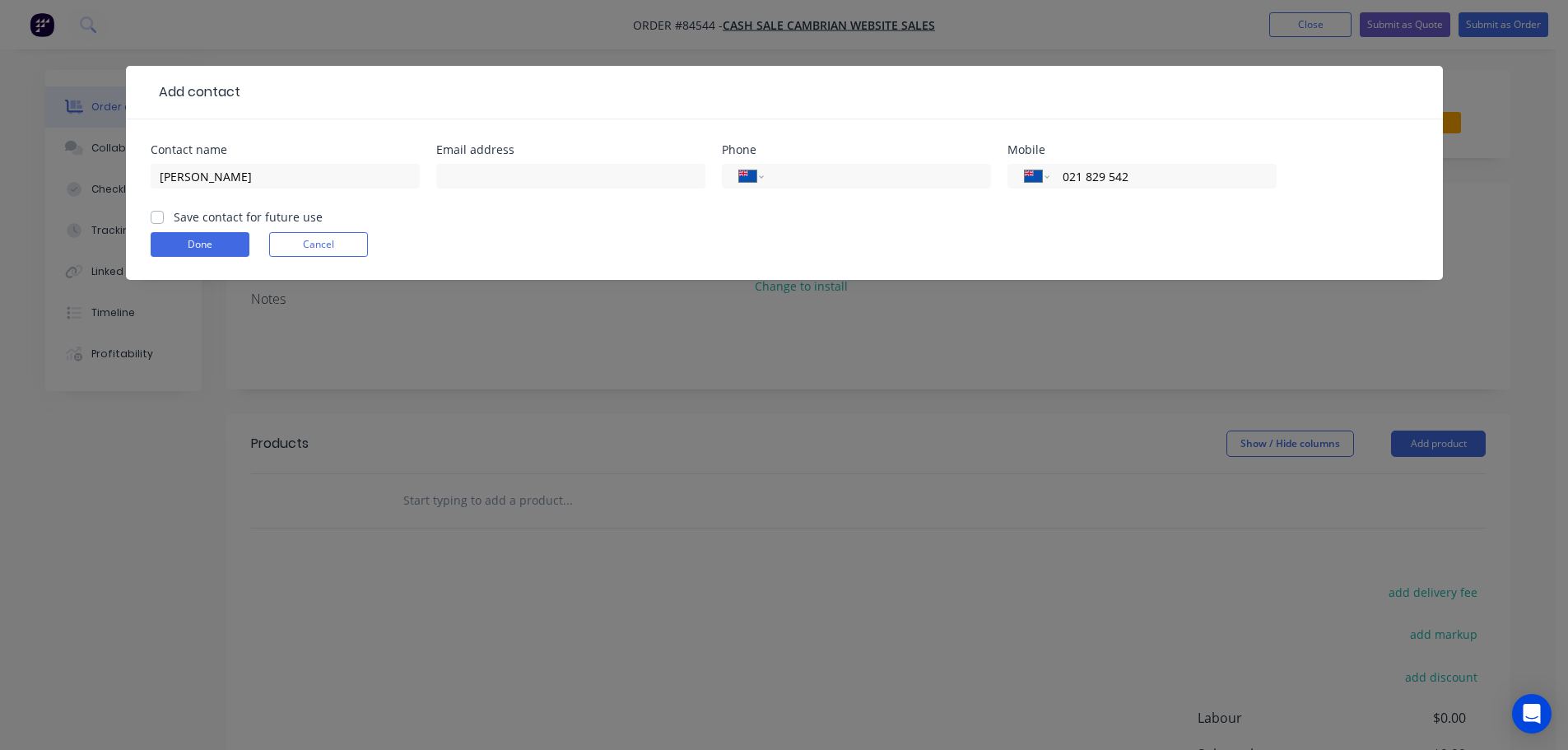
click at [163, 215] on input "Save contact for future use" at bounding box center [157, 216] width 13 height 16
checkbox input "true"
click at [200, 238] on button "Done" at bounding box center [199, 244] width 99 height 24
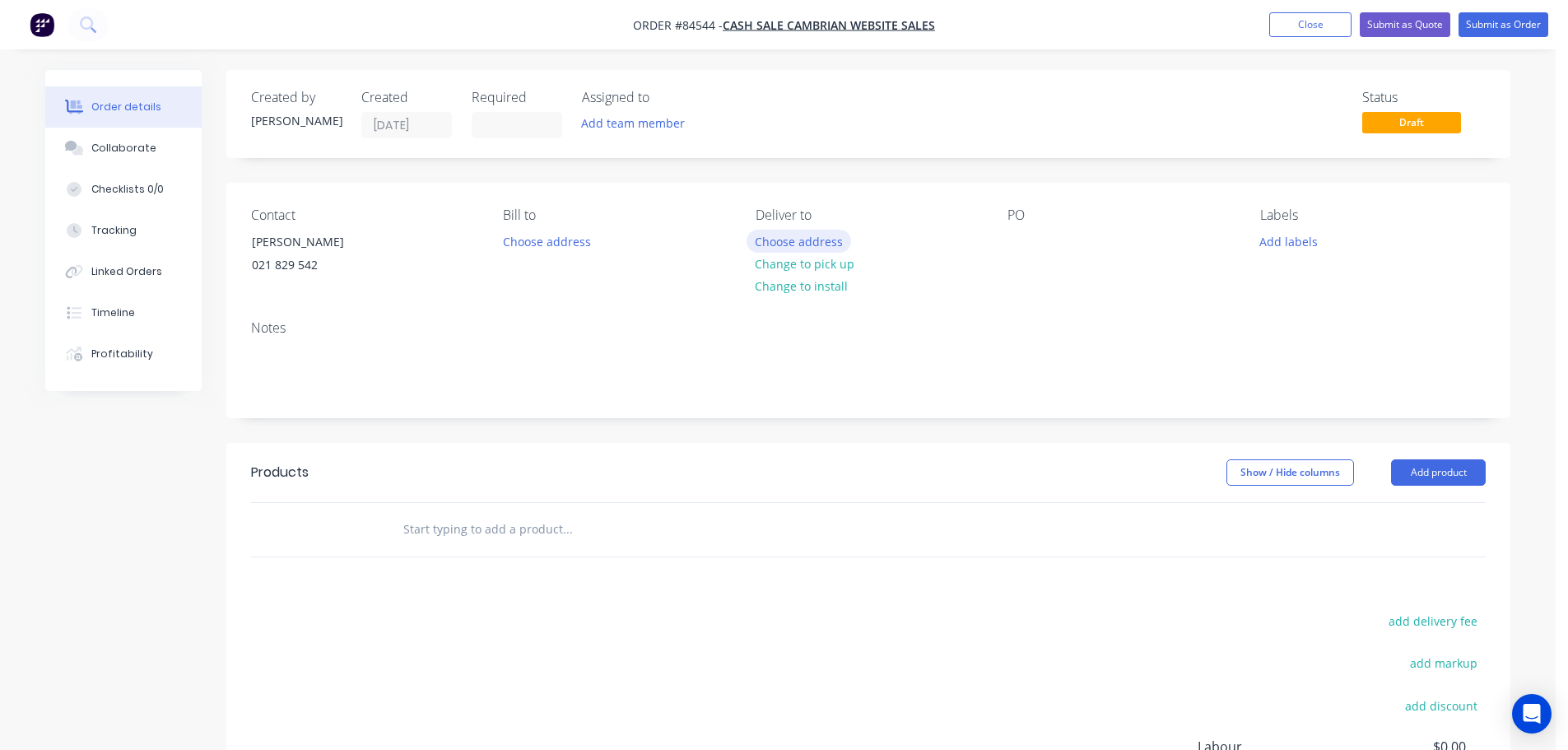
click at [835, 245] on button "Choose address" at bounding box center [800, 241] width 105 height 23
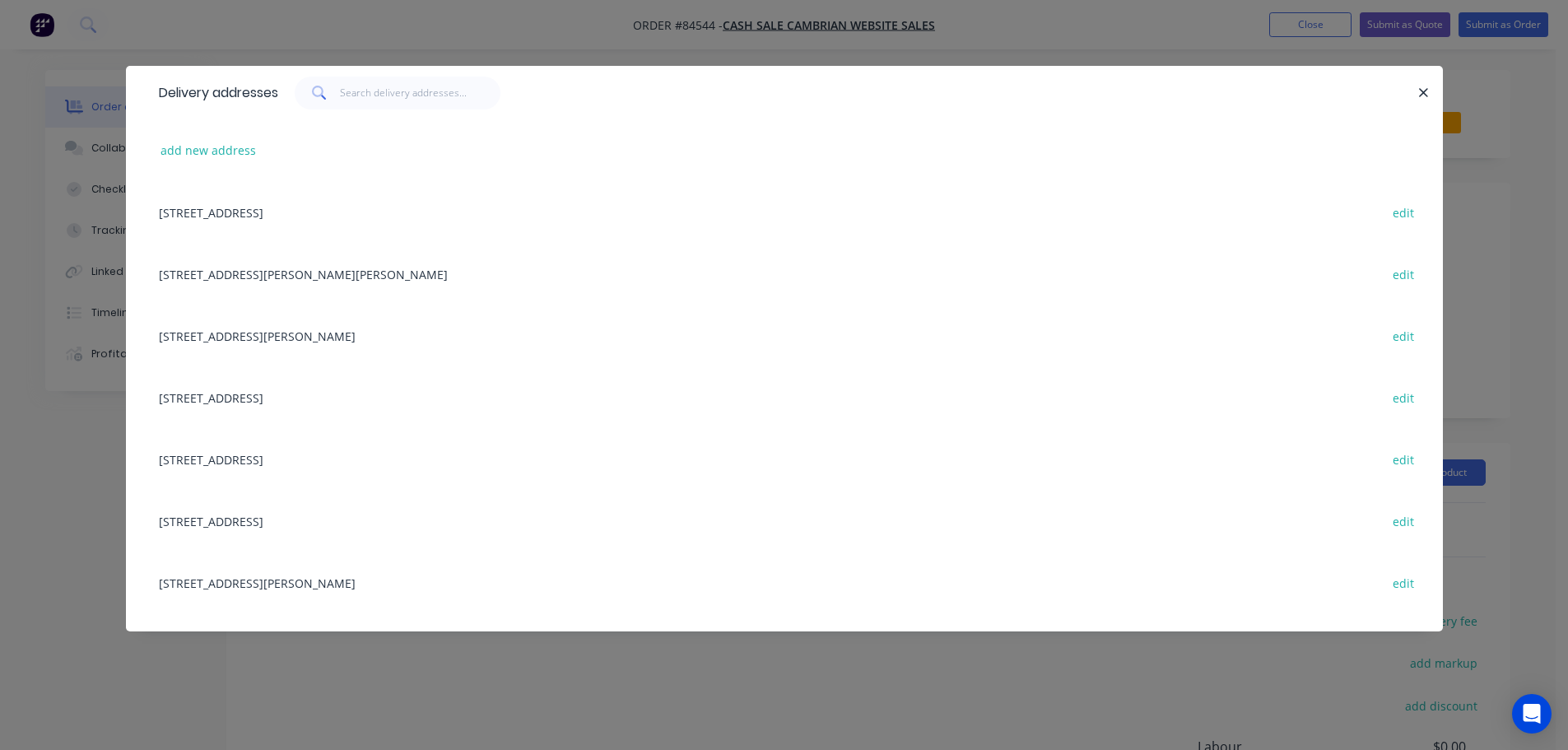
click at [109, 163] on div "Delivery addresses add new address [STREET_ADDRESS][GEOGRAPHIC_DATA] edit [STRE…" at bounding box center [784, 375] width 1568 height 750
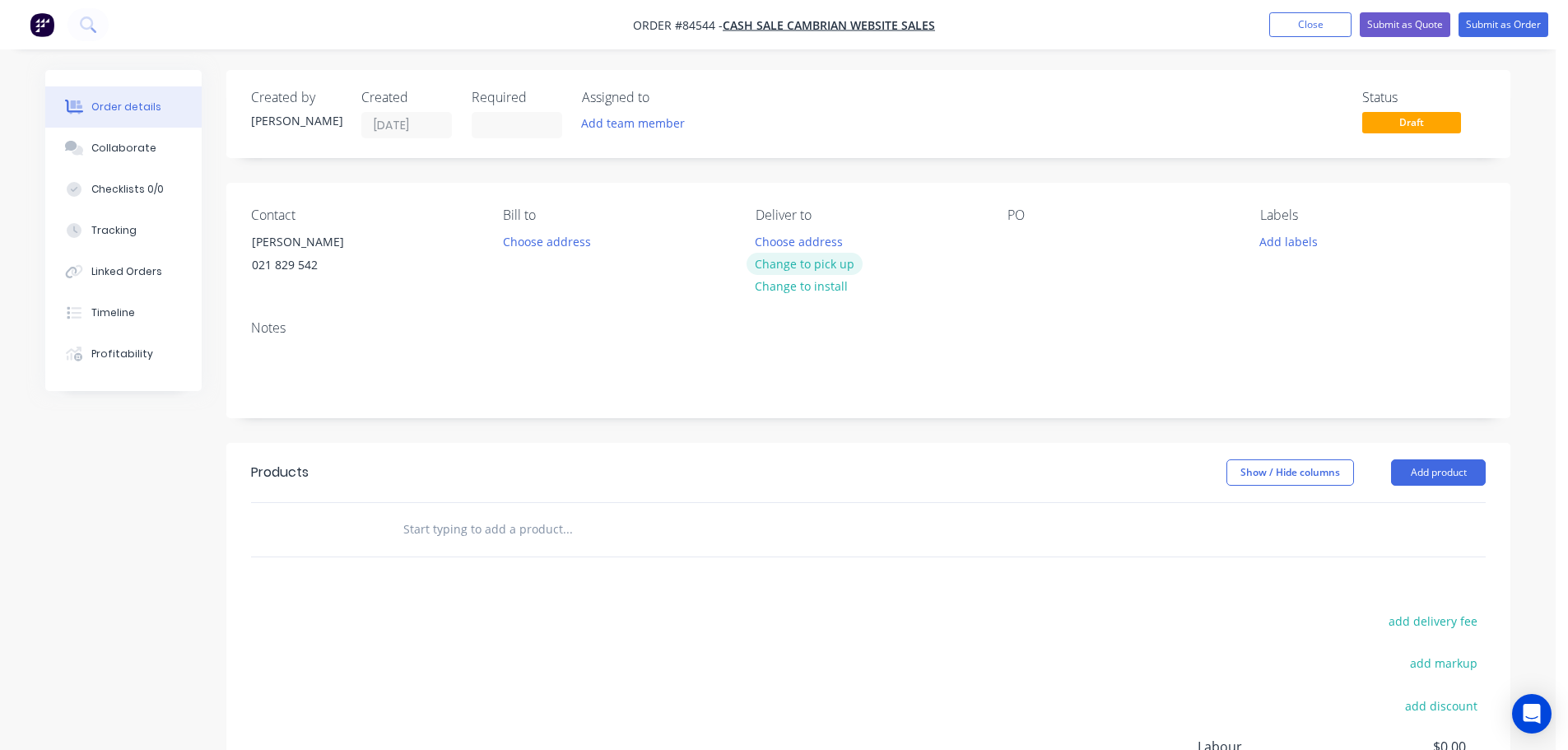
click at [828, 264] on button "Change to pick up" at bounding box center [805, 264] width 116 height 23
drag, startPoint x: 253, startPoint y: 242, endPoint x: 442, endPoint y: 249, distance: 189.1
click at [442, 249] on div "Contact [PERSON_NAME] [PHONE_NUMBER]" at bounding box center [364, 245] width 225 height 75
copy div "[PERSON_NAME]"
click at [1023, 240] on div at bounding box center [1020, 241] width 26 height 23
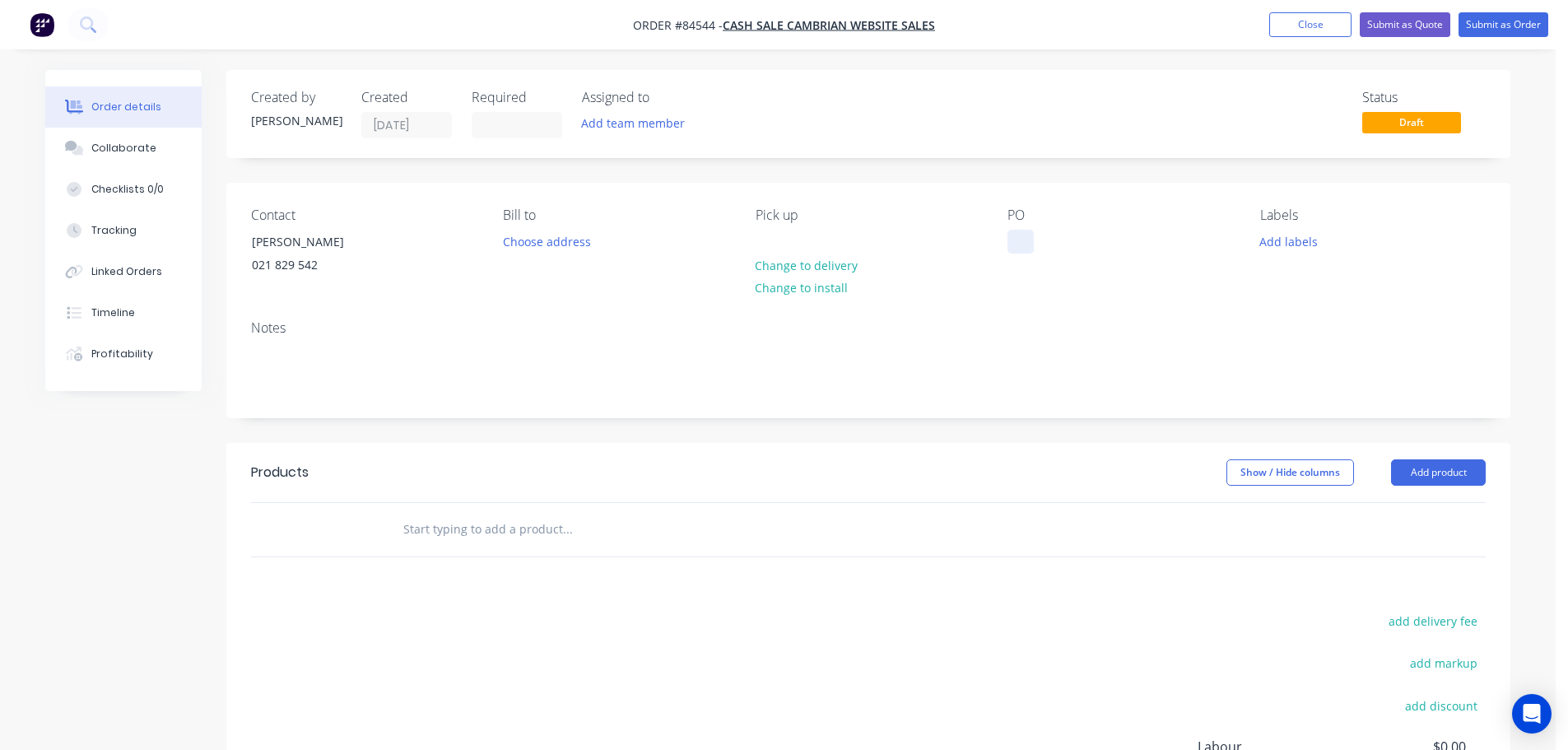
paste div
click at [557, 528] on input "text" at bounding box center [567, 529] width 329 height 33
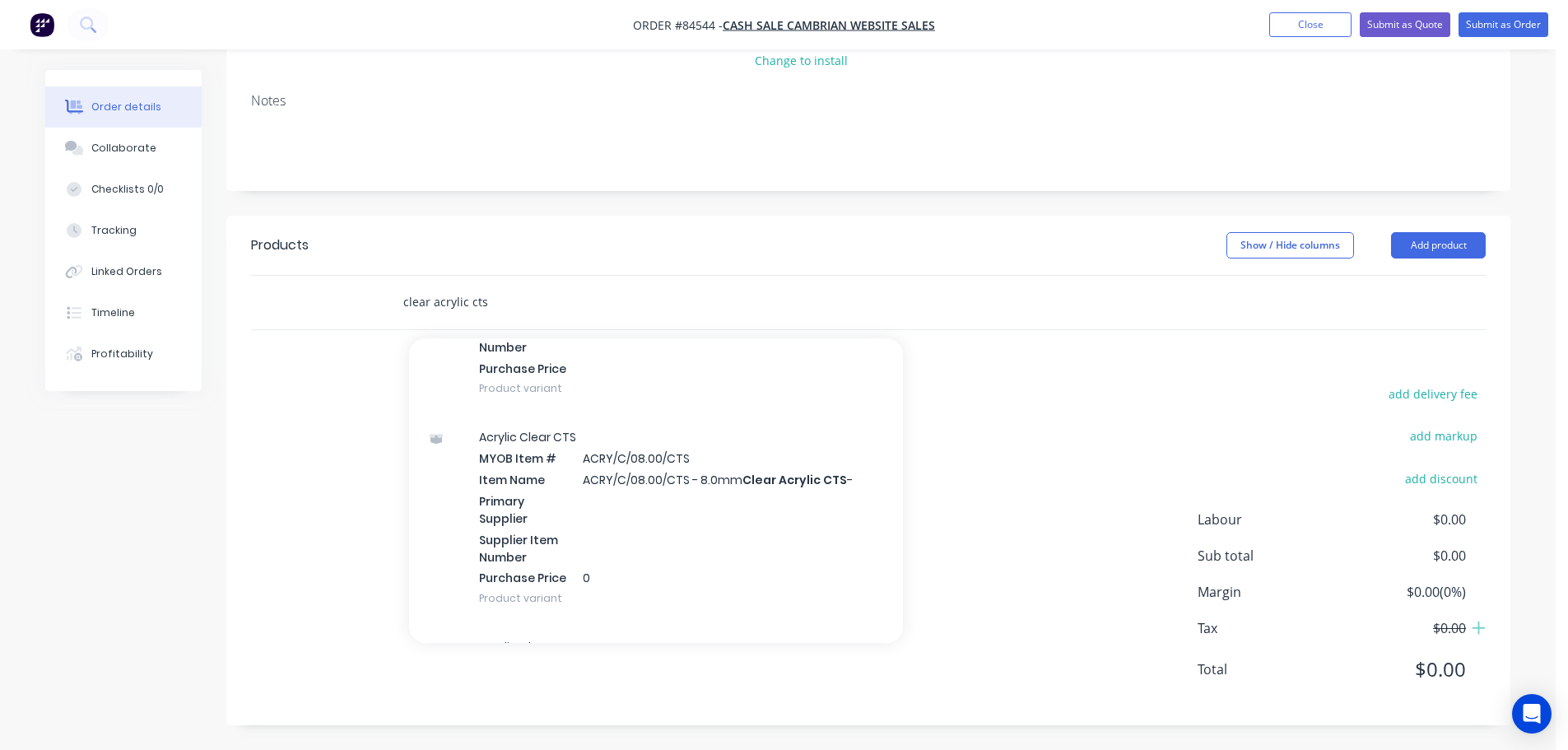
scroll to position [988, 0]
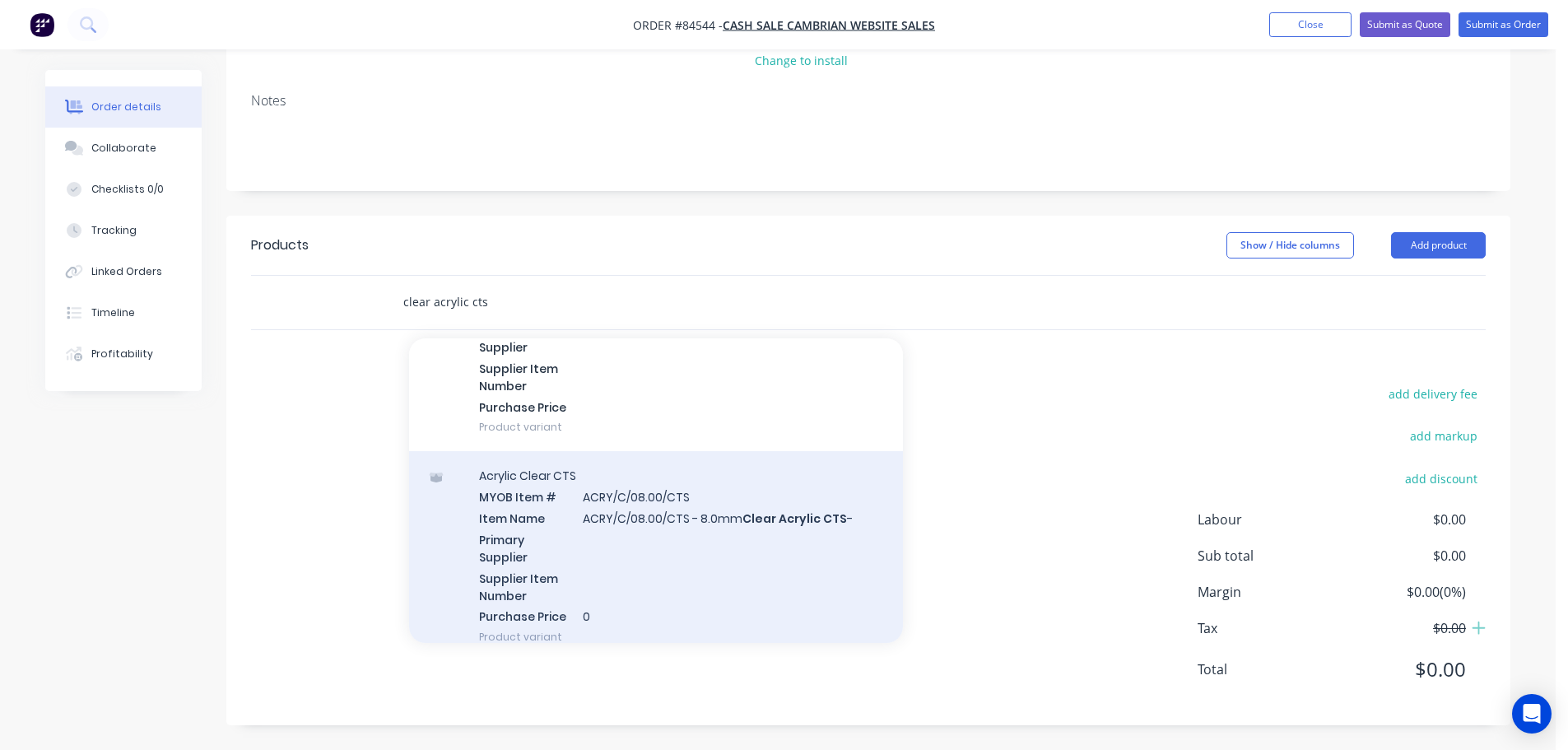
type input "clear acrylic cts"
click at [740, 496] on div "Acrylic Clear CTS MYOB Item # ACRY/C/08.00/CTS Item Name ACRY/C/08.00/CTS - 8.0…" at bounding box center [656, 555] width 494 height 210
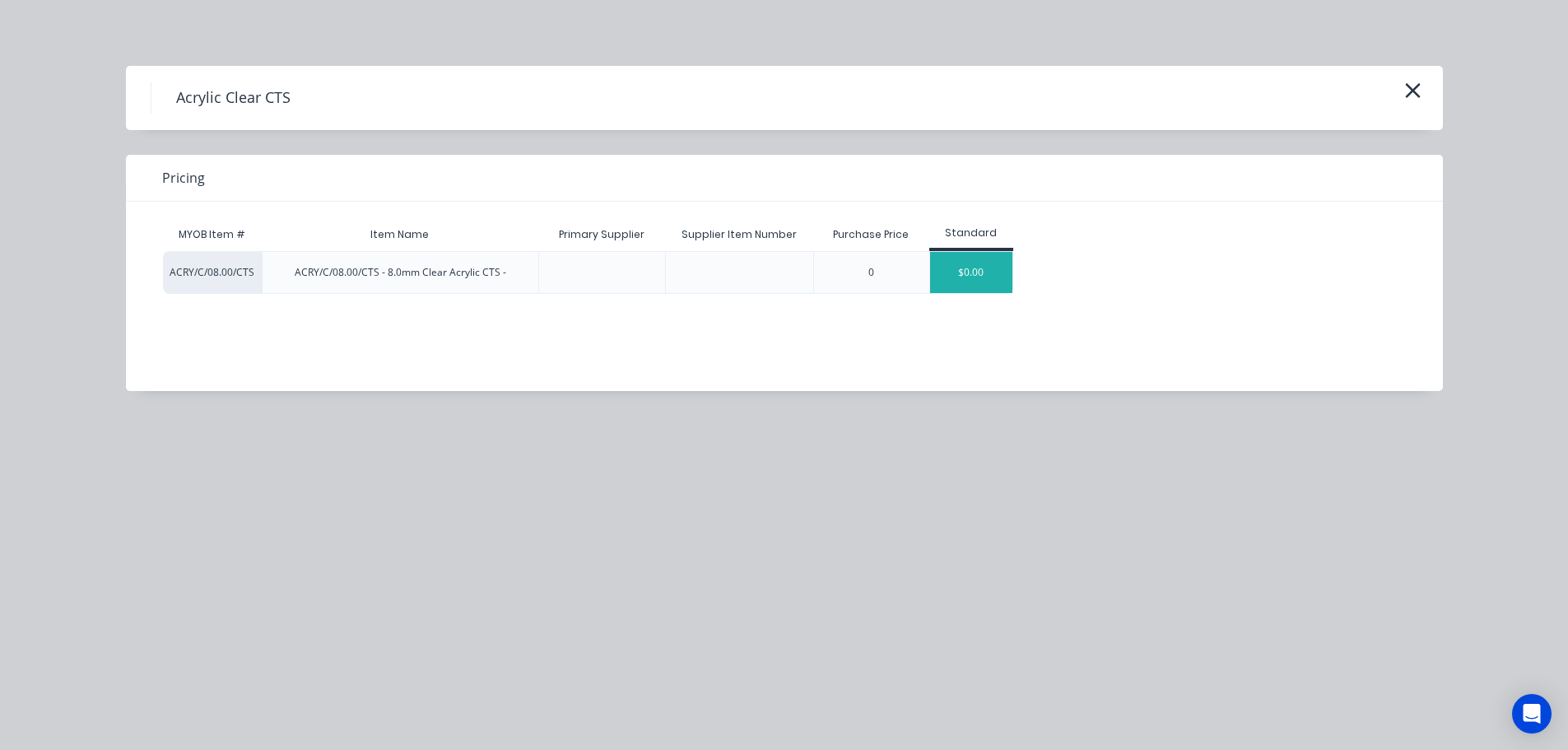
click at [986, 274] on div "$0.00" at bounding box center [971, 273] width 83 height 41
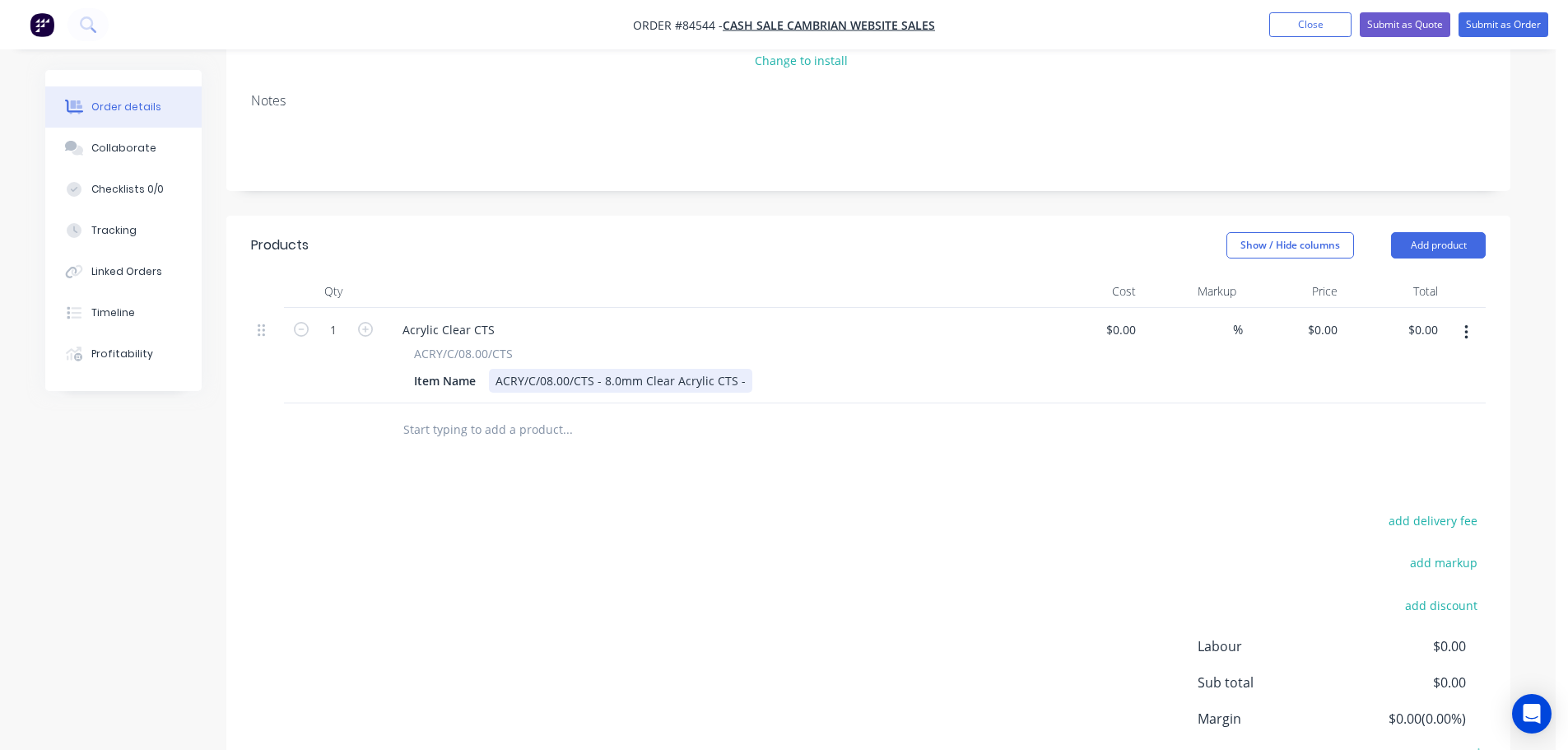
click at [740, 386] on div "ACRY/C/08.00/CTS - 8.0mm Clear Acrylic CTS -" at bounding box center [620, 380] width 263 height 23
click at [894, 441] on div at bounding box center [678, 430] width 580 height 33
click at [1349, 334] on div "$0.00 $0.00" at bounding box center [1395, 356] width 101 height 96
click at [1325, 338] on div "0 $0.00" at bounding box center [1325, 329] width 38 height 23
paste input "285.63"
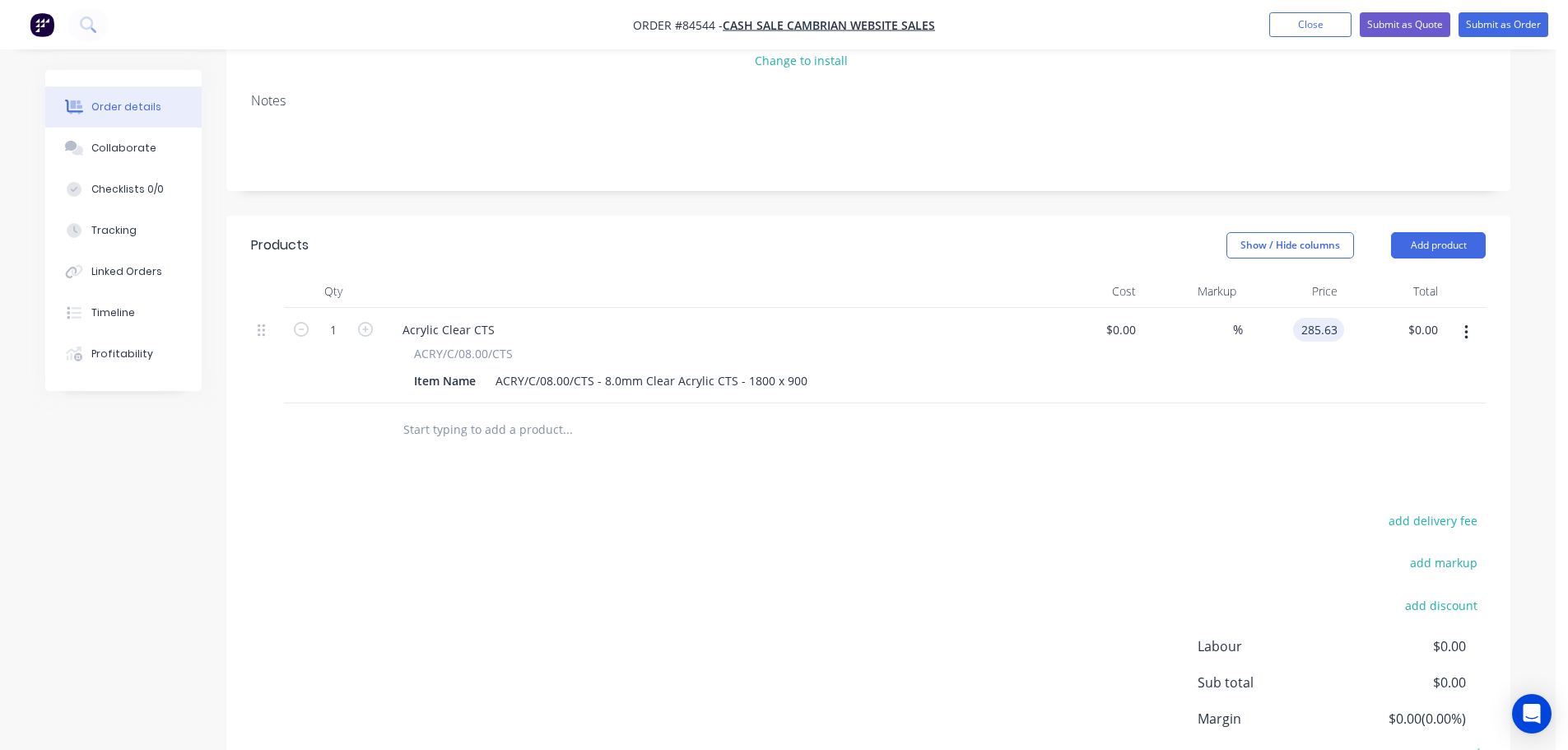
type input "$285.63"
click at [1294, 461] on div "Products Show / Hide columns Add product Qty Cost Markup Price Total 1 Acrylic …" at bounding box center [868, 534] width 1284 height 636
click at [1492, 29] on button "Submit as Order" at bounding box center [1502, 24] width 89 height 24
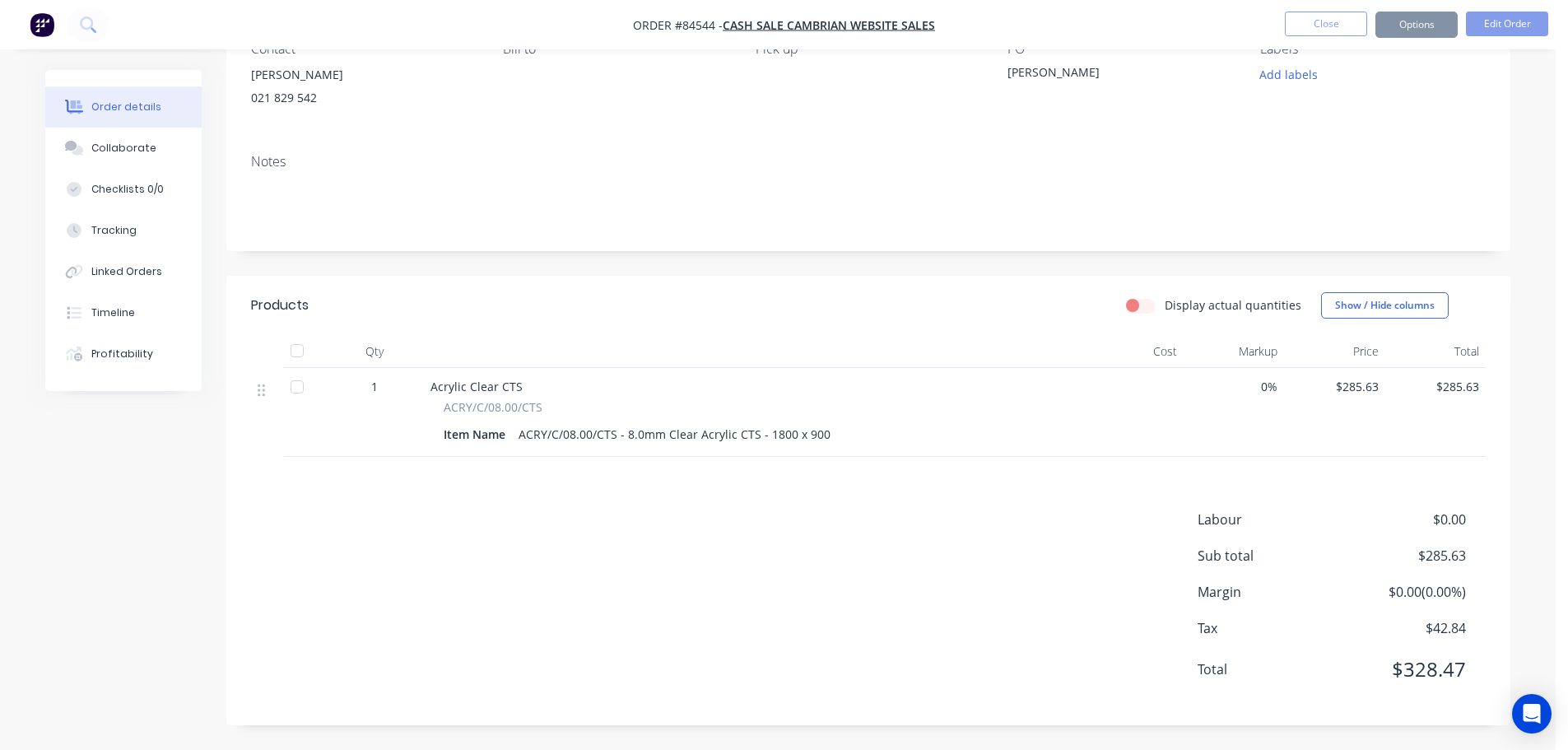
scroll to position [0, 0]
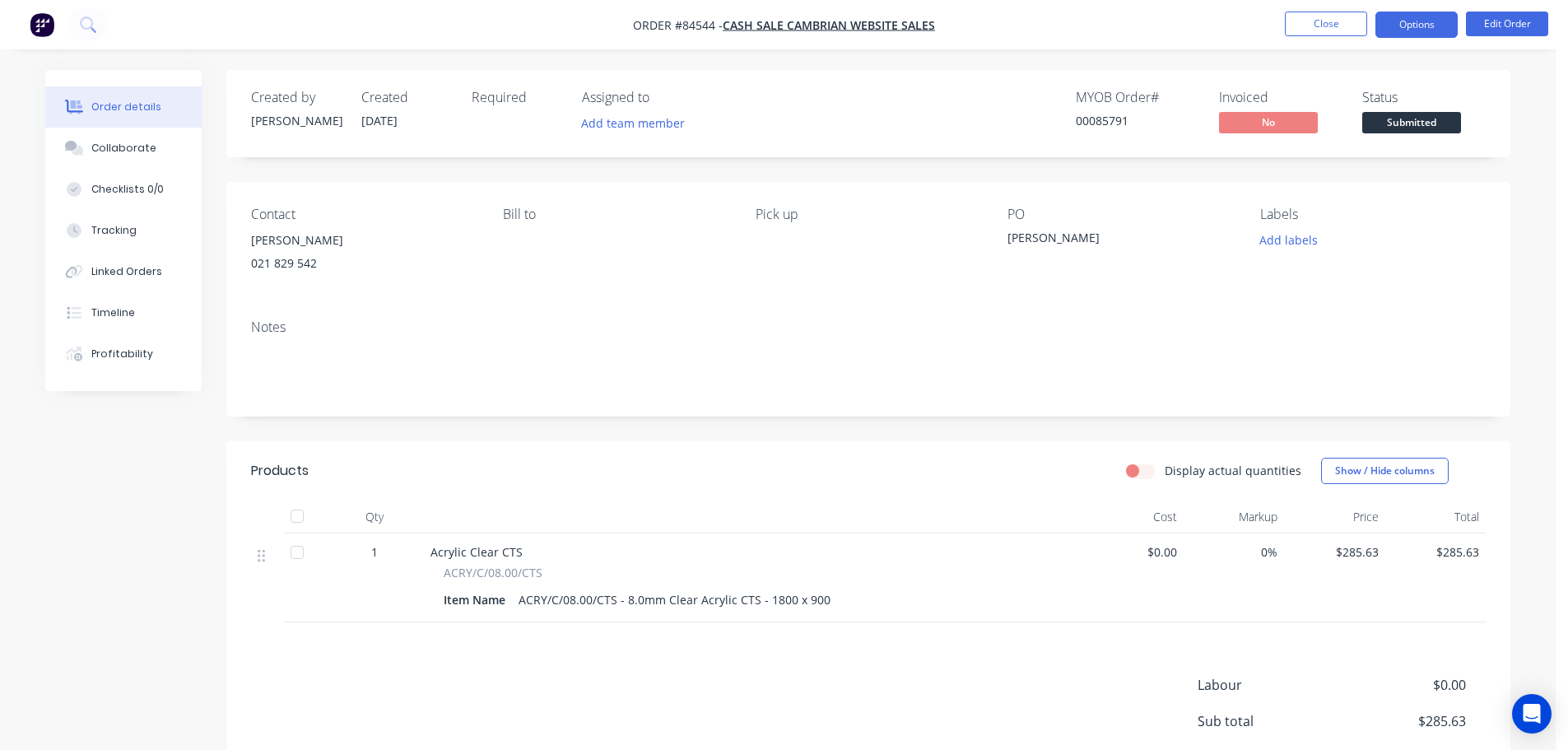
click at [1402, 32] on button "Options" at bounding box center [1417, 24] width 83 height 26
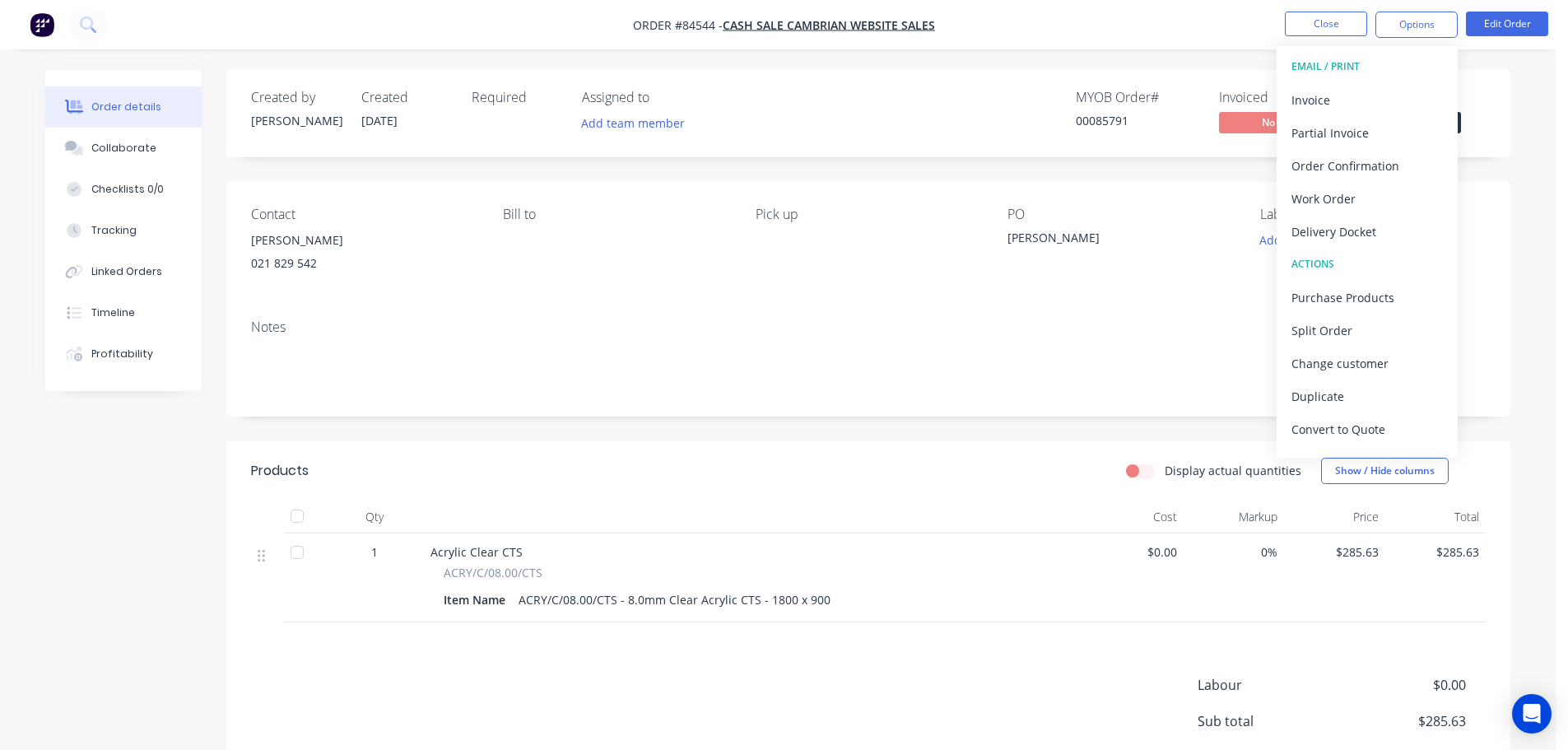
click at [1528, 230] on div "Order details Collaborate Checklists 0/0 Tracking Linked Orders Timeline Profit…" at bounding box center [778, 458] width 1556 height 915
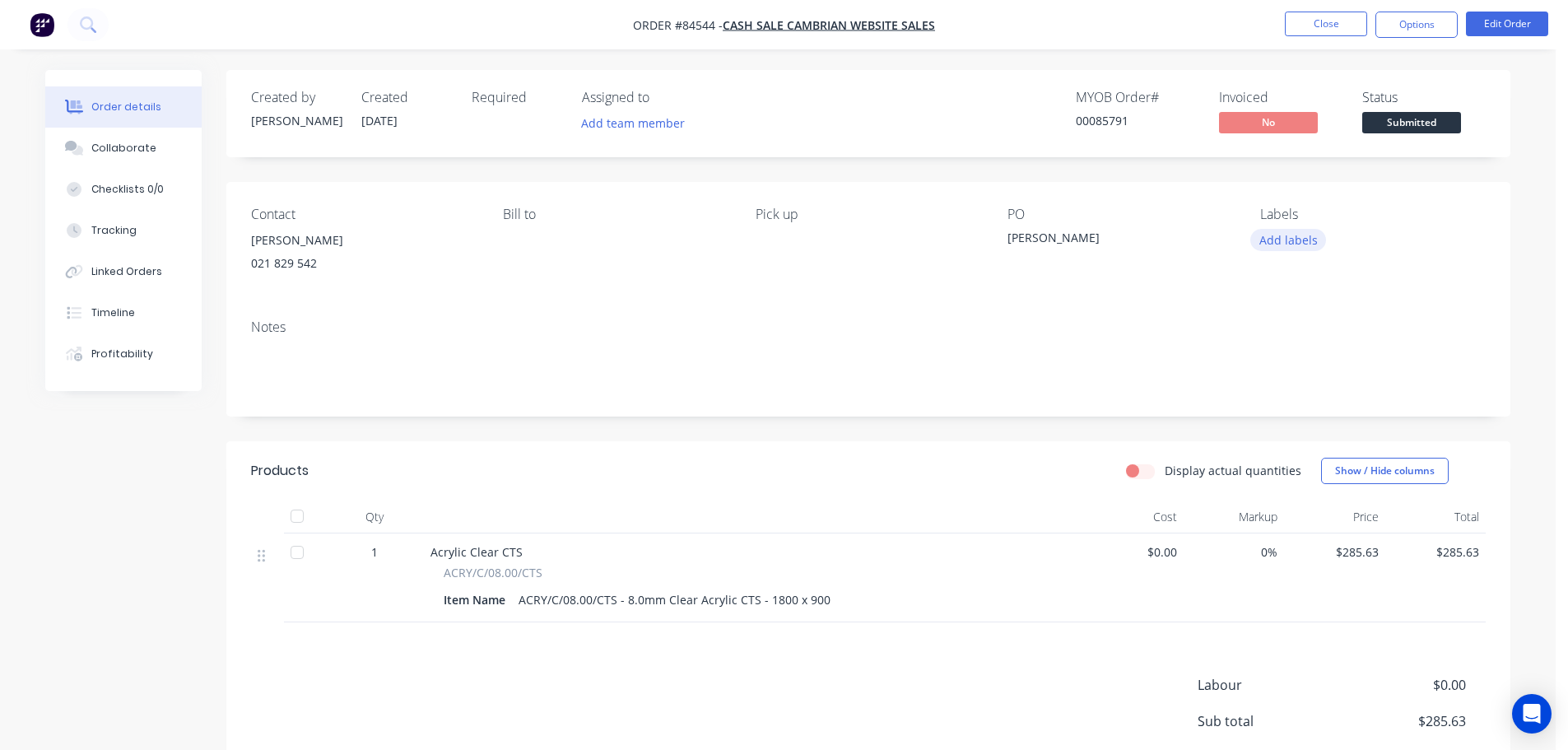
click at [1301, 243] on button "Add labels" at bounding box center [1288, 241] width 76 height 23
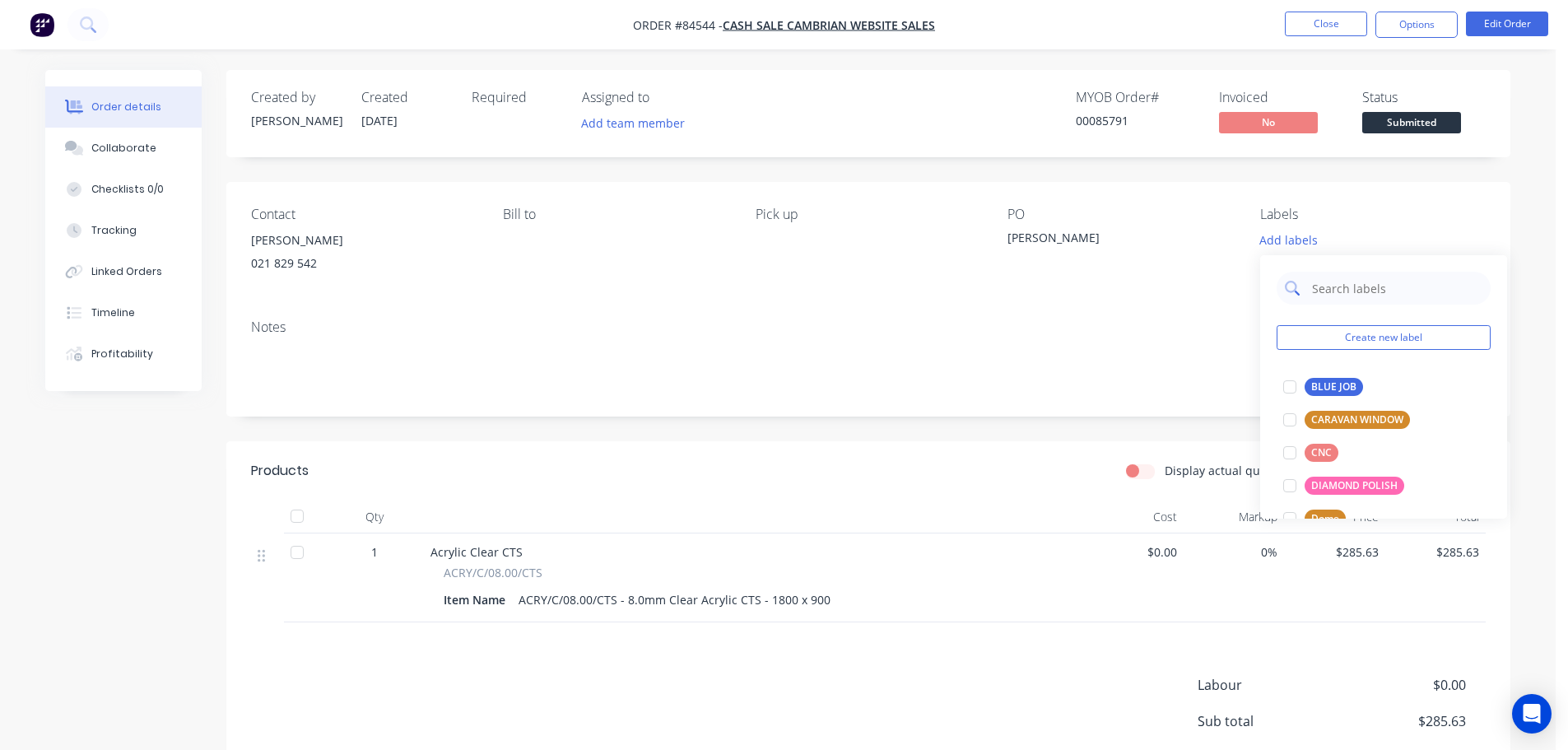
drag, startPoint x: 1339, startPoint y: 395, endPoint x: 1364, endPoint y: 285, distance: 112.8
click at [1340, 395] on div "BLUE JOB" at bounding box center [1334, 386] width 58 height 18
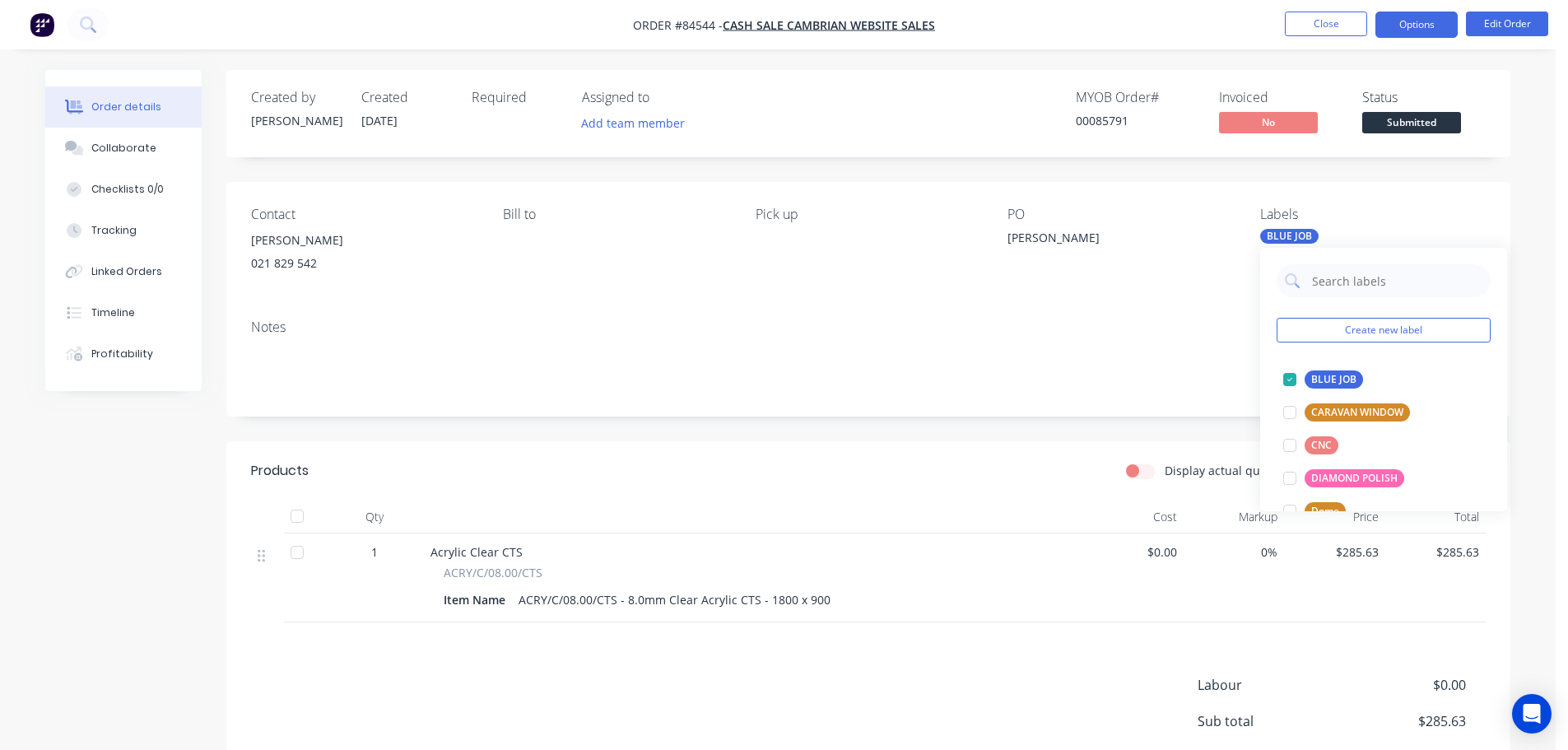
click at [1424, 26] on button "Options" at bounding box center [1417, 24] width 83 height 26
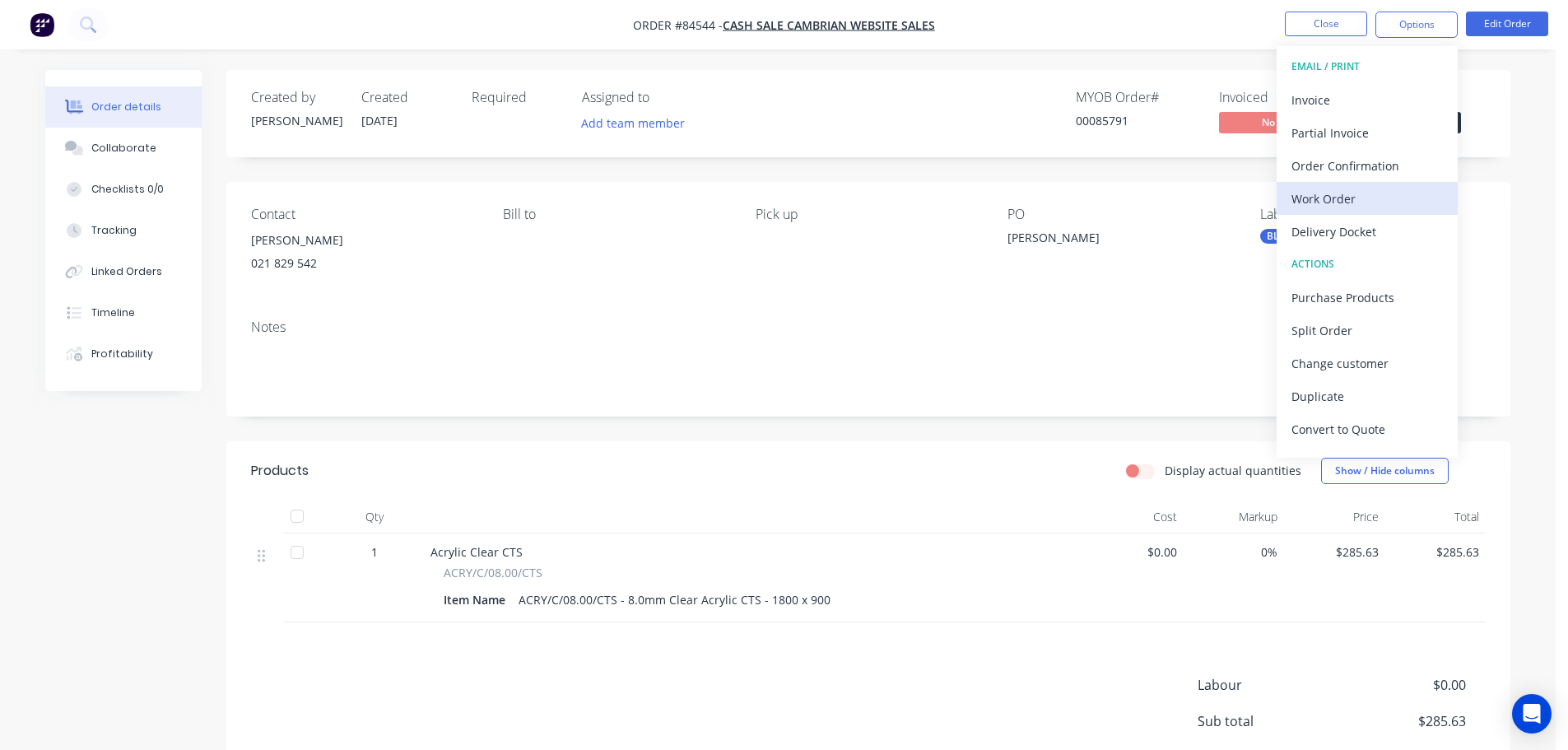
click at [1367, 196] on div "Work Order" at bounding box center [1367, 198] width 151 height 23
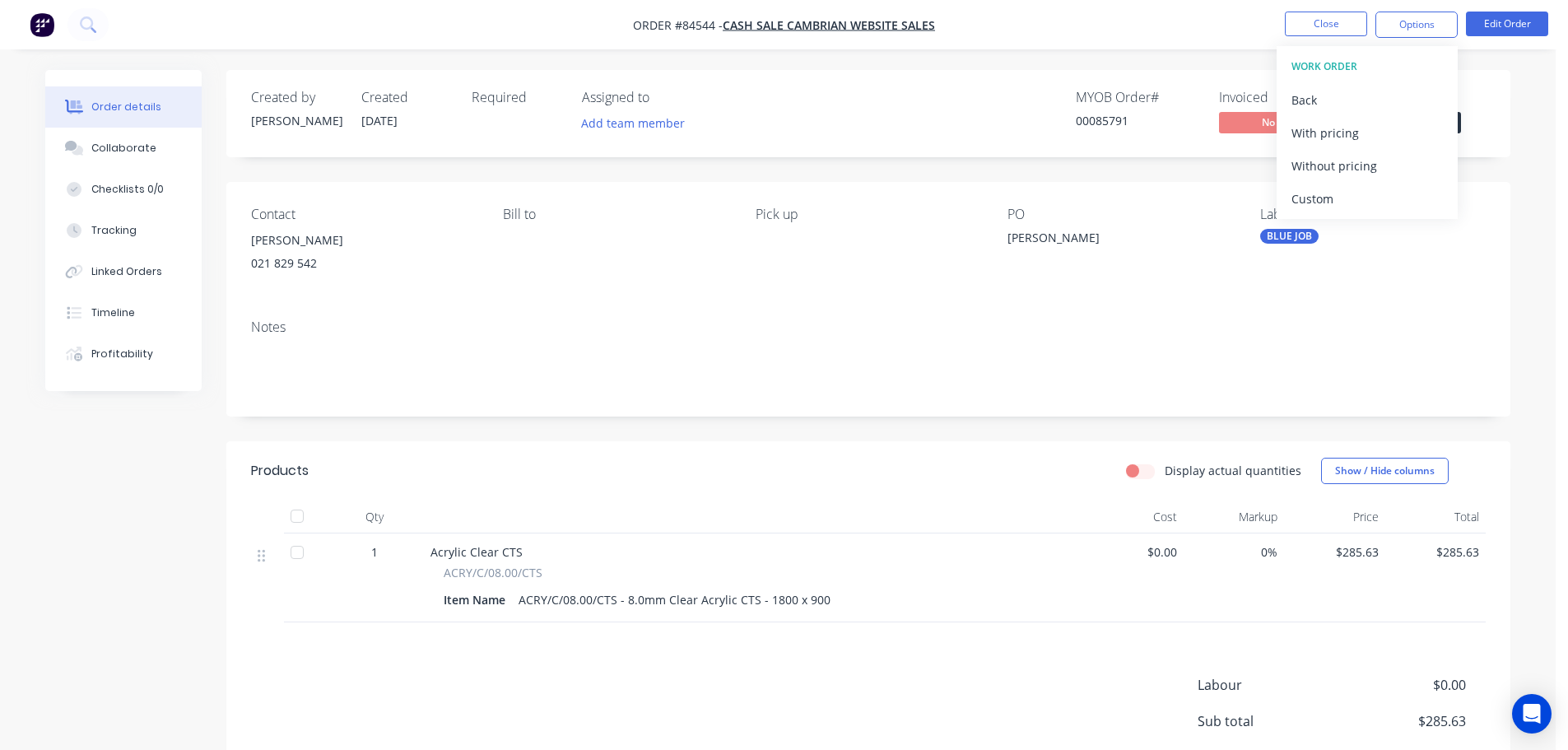
click at [1367, 171] on div "Without pricing" at bounding box center [1367, 165] width 151 height 23
click at [1248, 54] on div "Order details Collaborate Checklists 0/0 Tracking Linked Orders Timeline Profit…" at bounding box center [778, 458] width 1556 height 915
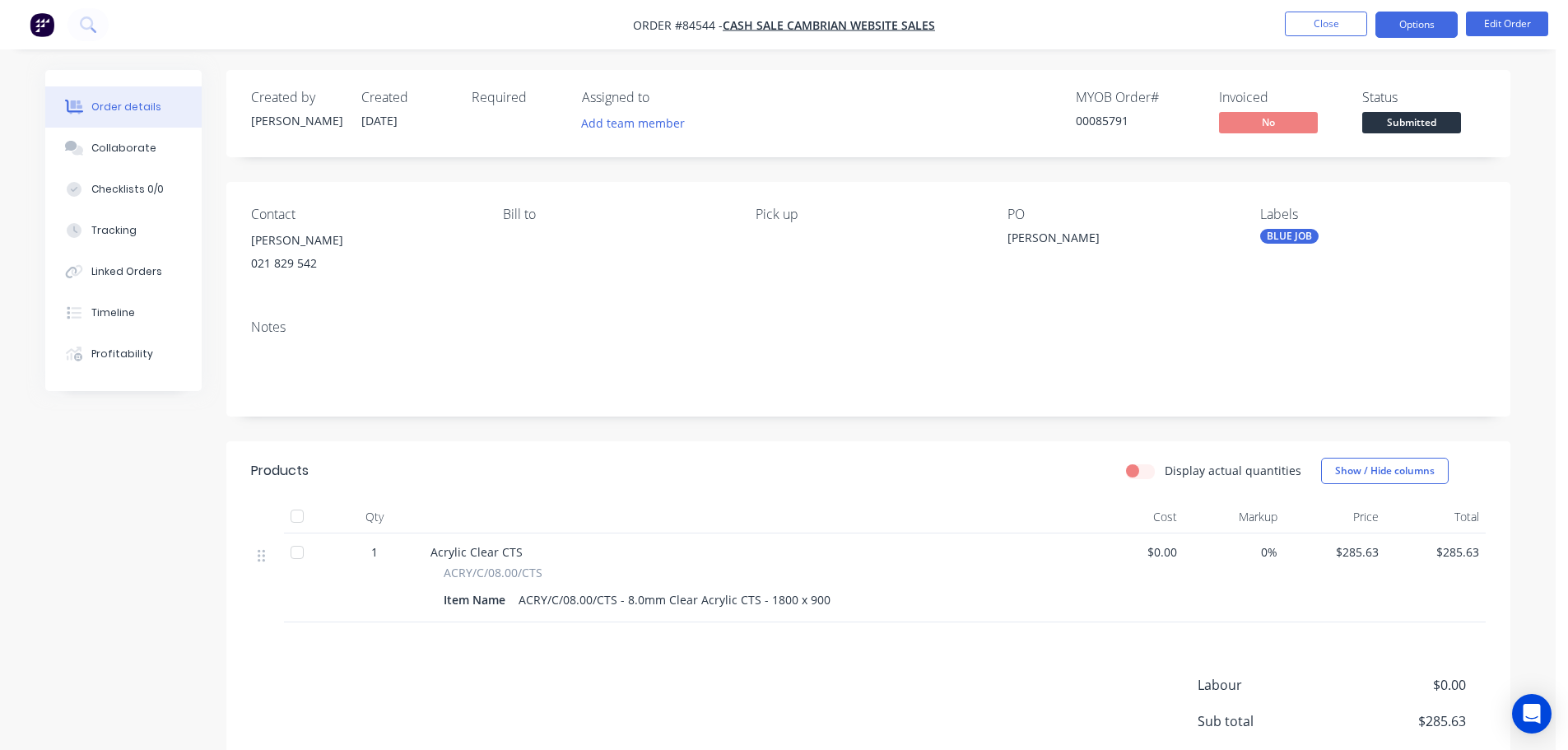
click at [1439, 18] on button "Options" at bounding box center [1417, 24] width 83 height 26
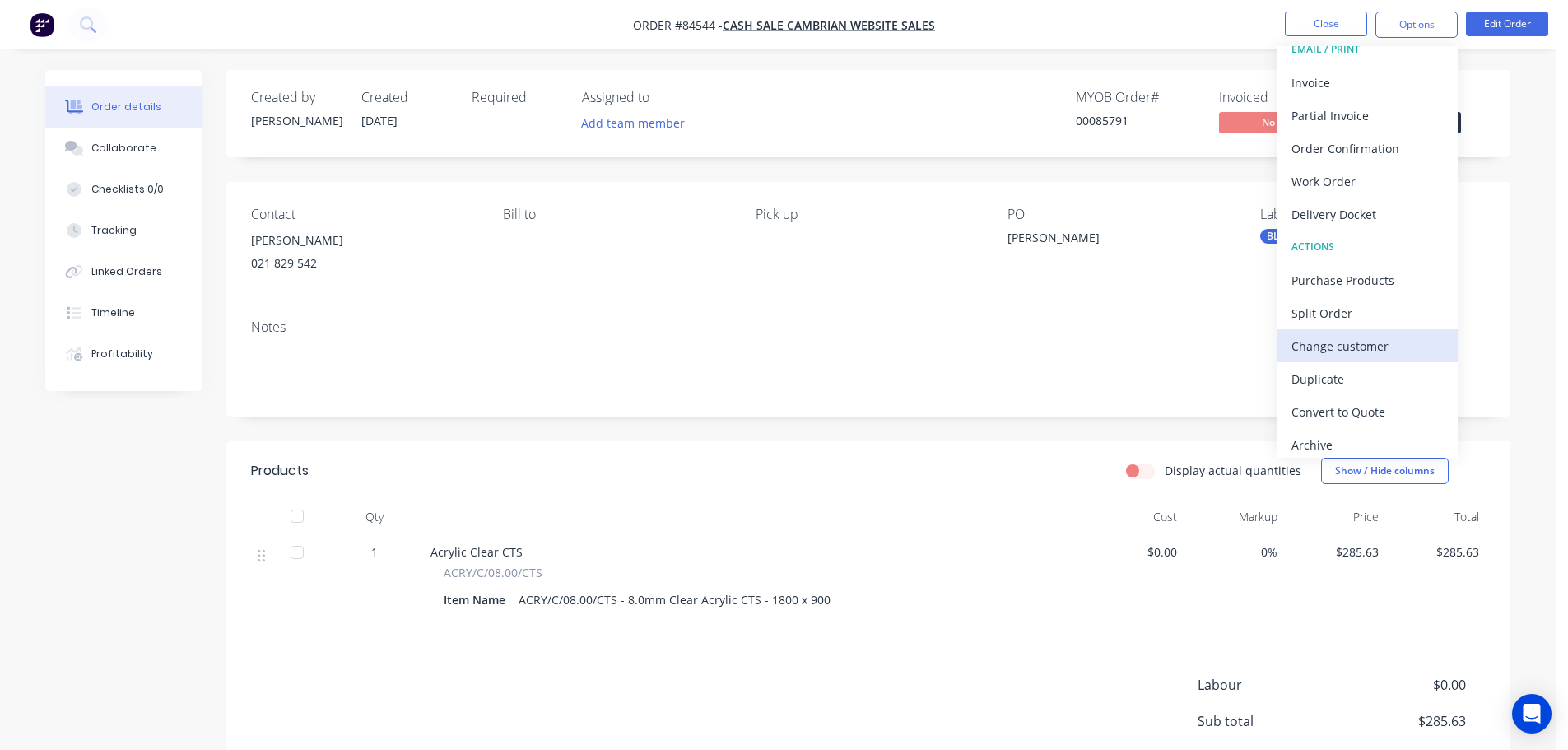
scroll to position [24, 0]
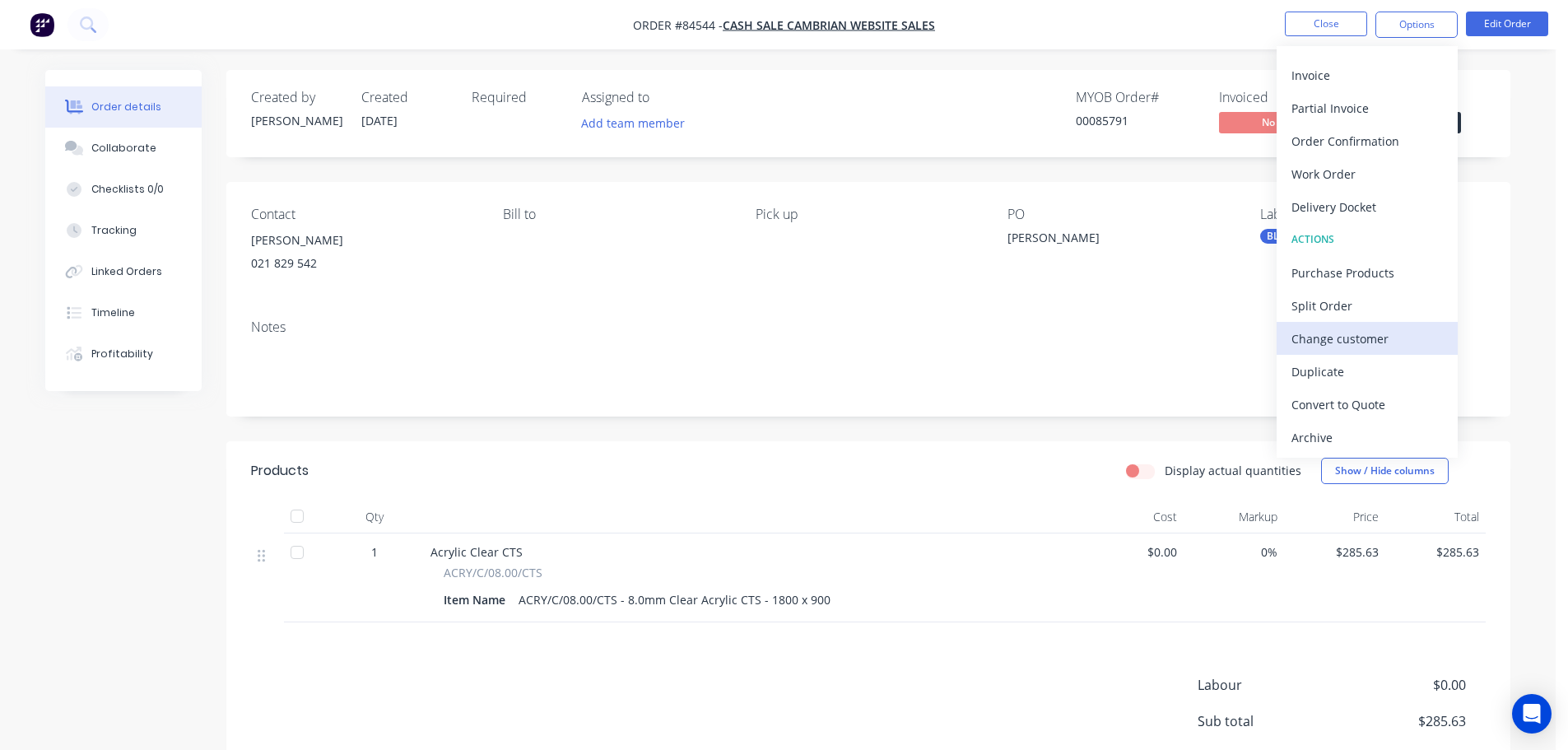
click at [1350, 345] on div "Change customer" at bounding box center [1367, 338] width 151 height 23
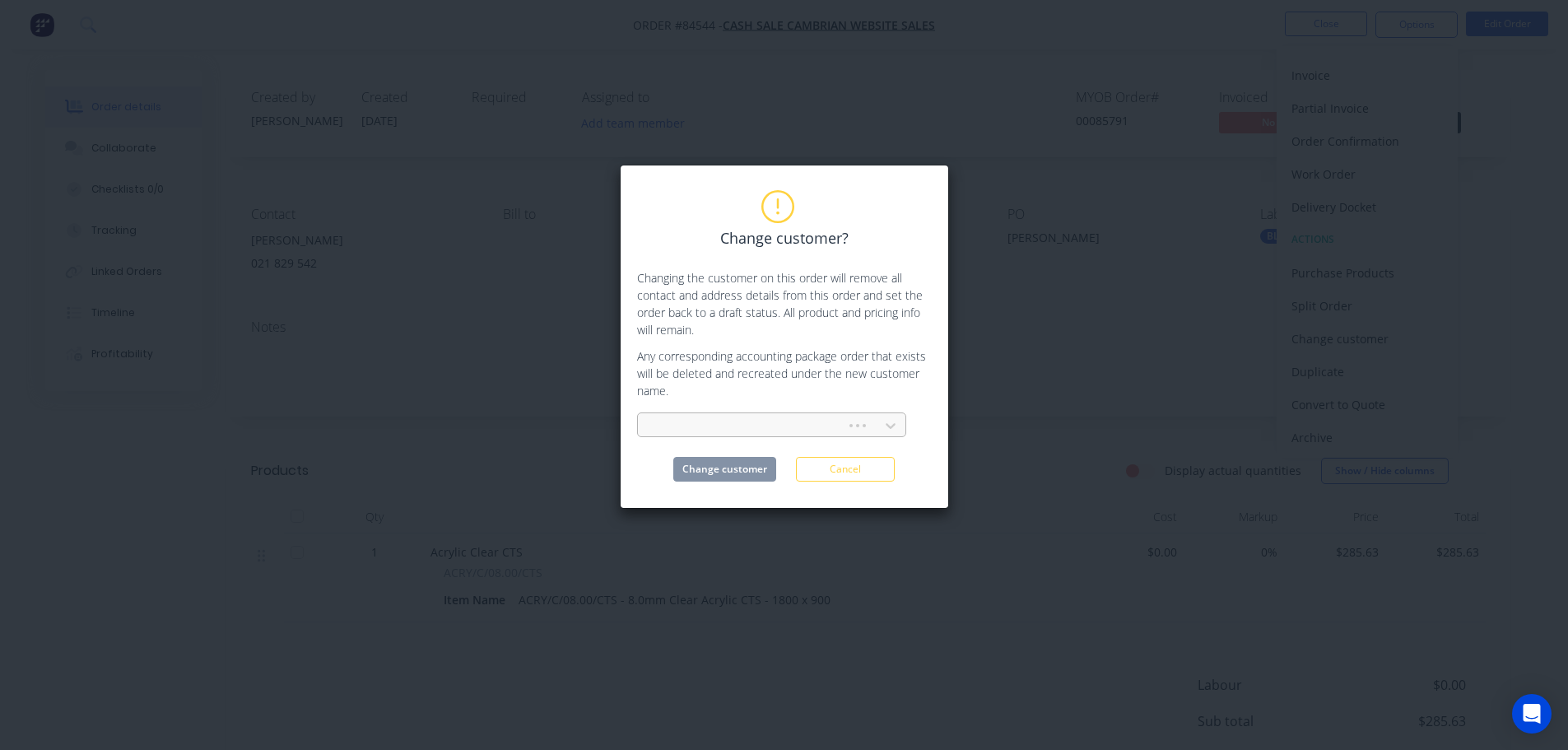
click at [654, 420] on input "text" at bounding box center [653, 426] width 4 height 17
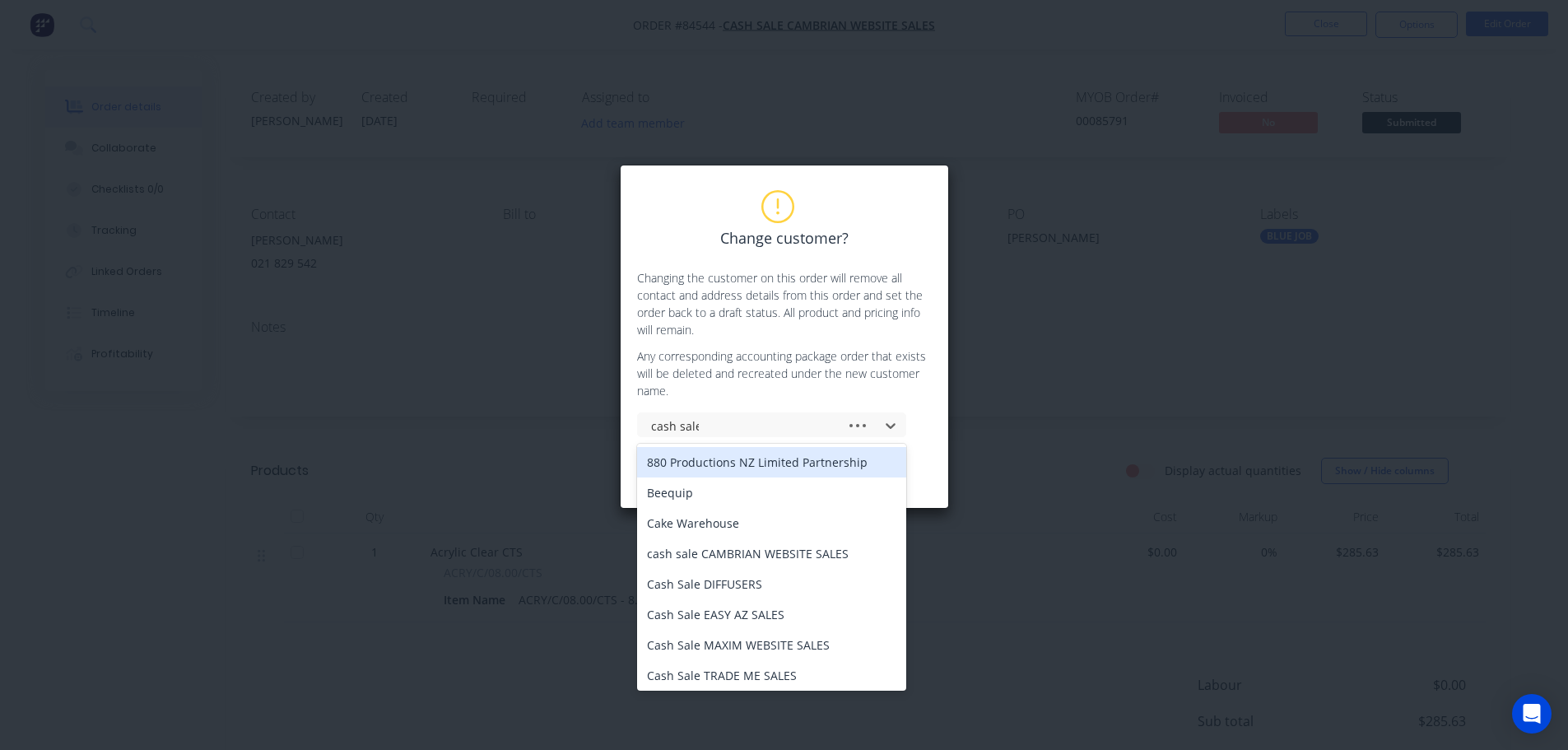
type input "cash sales"
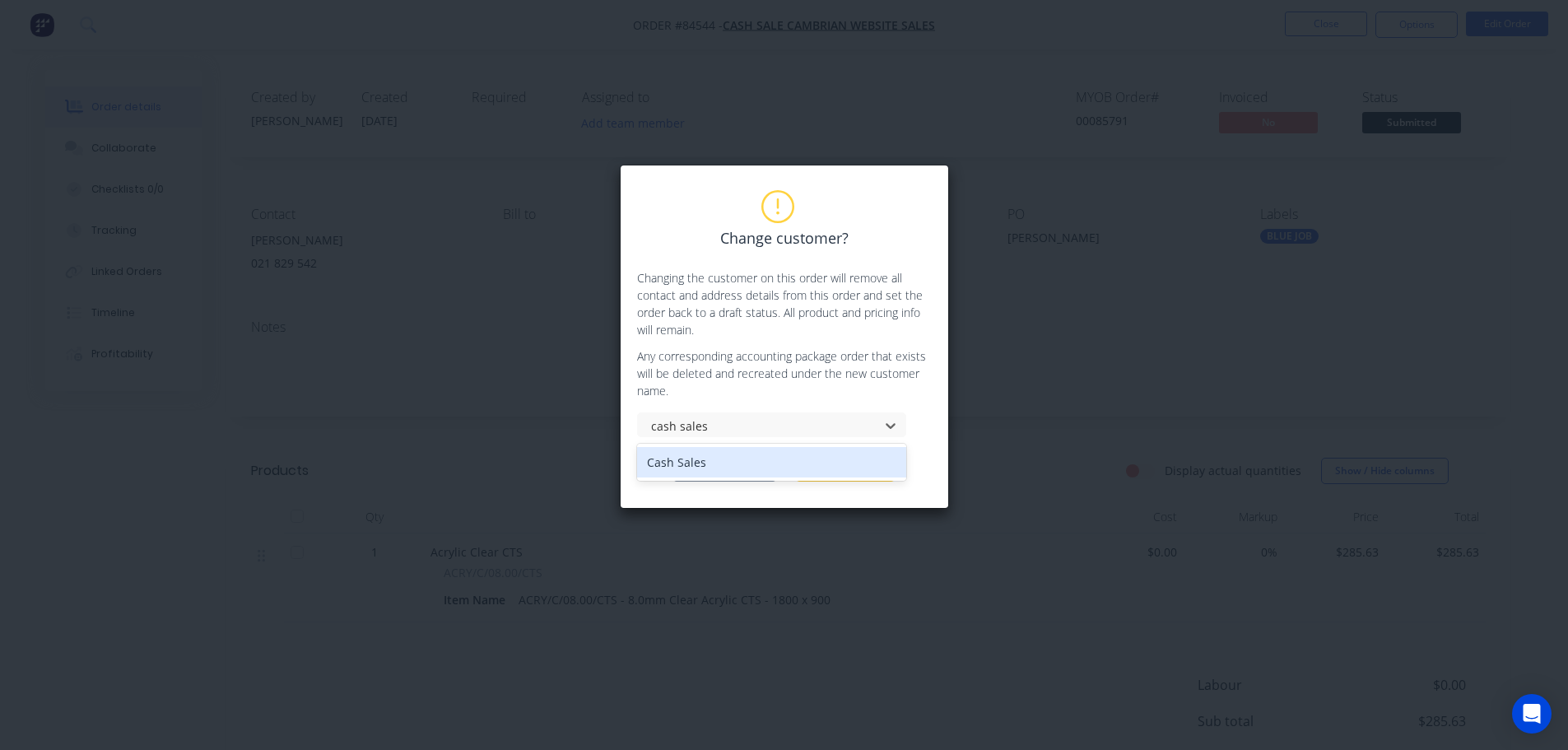
click at [694, 463] on div "Cash Sales" at bounding box center [771, 462] width 269 height 30
click at [694, 463] on button "Change customer" at bounding box center [725, 469] width 103 height 24
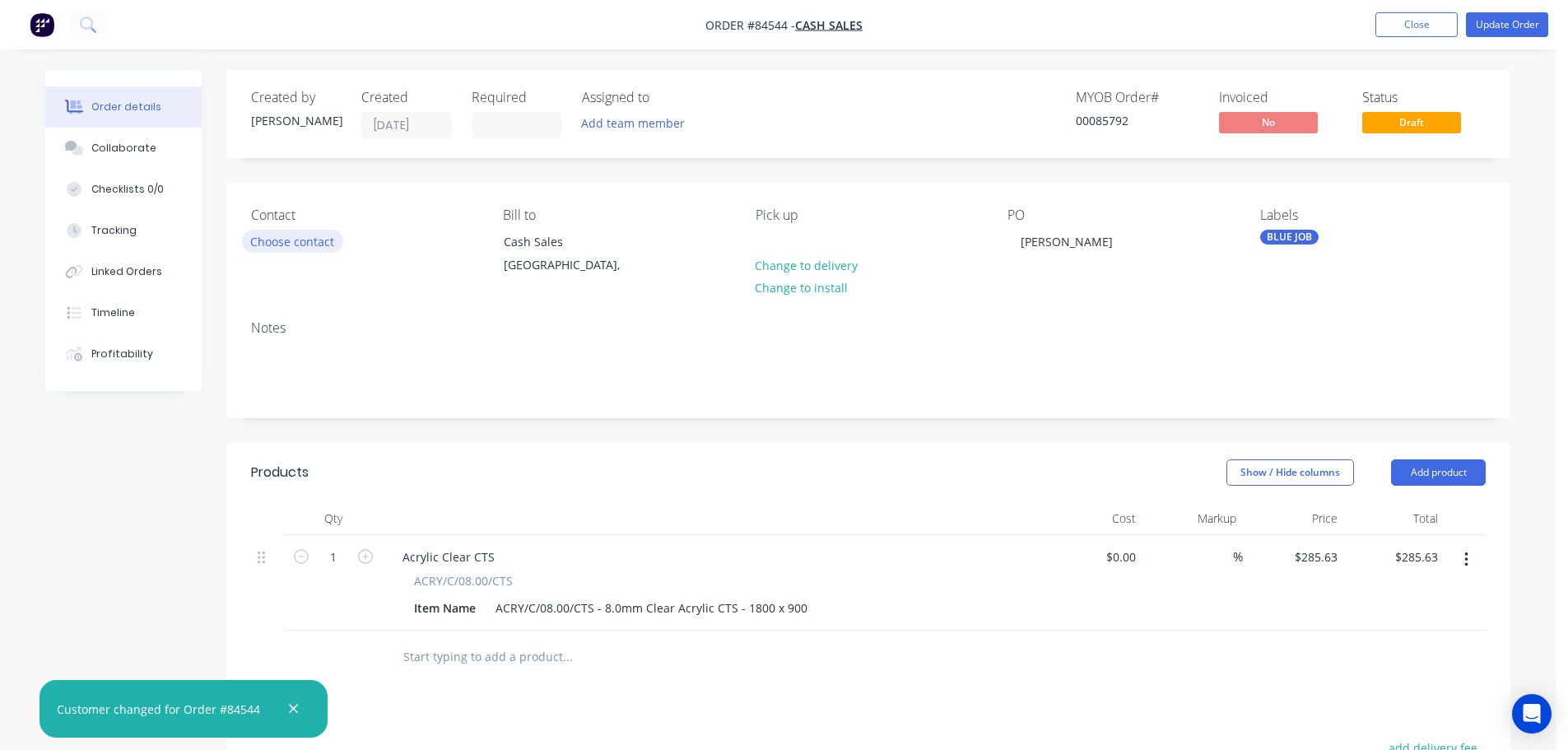
click at [292, 241] on button "Choose contact" at bounding box center [293, 241] width 101 height 23
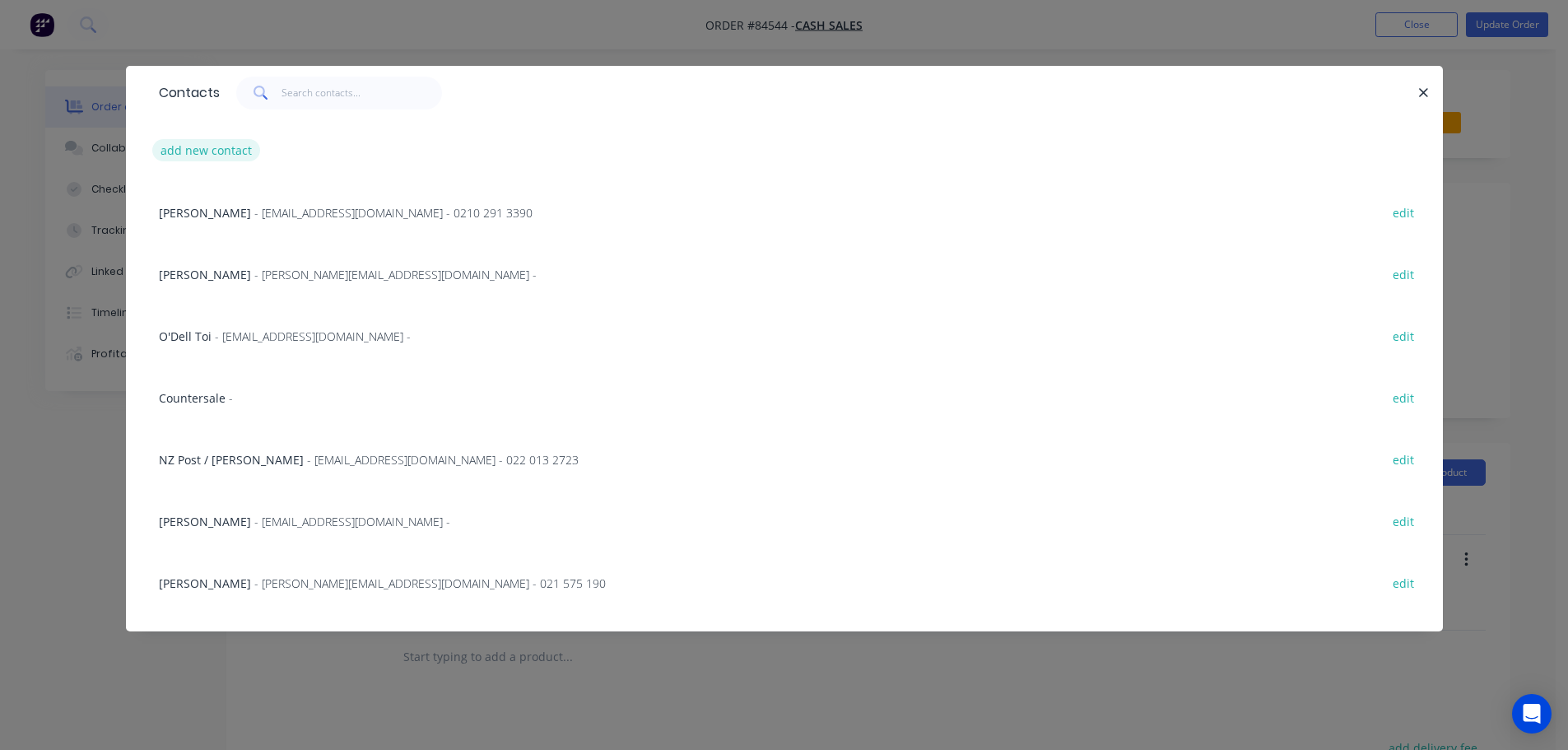
click at [225, 146] on button "add new contact" at bounding box center [207, 150] width 109 height 23
select select "NZ"
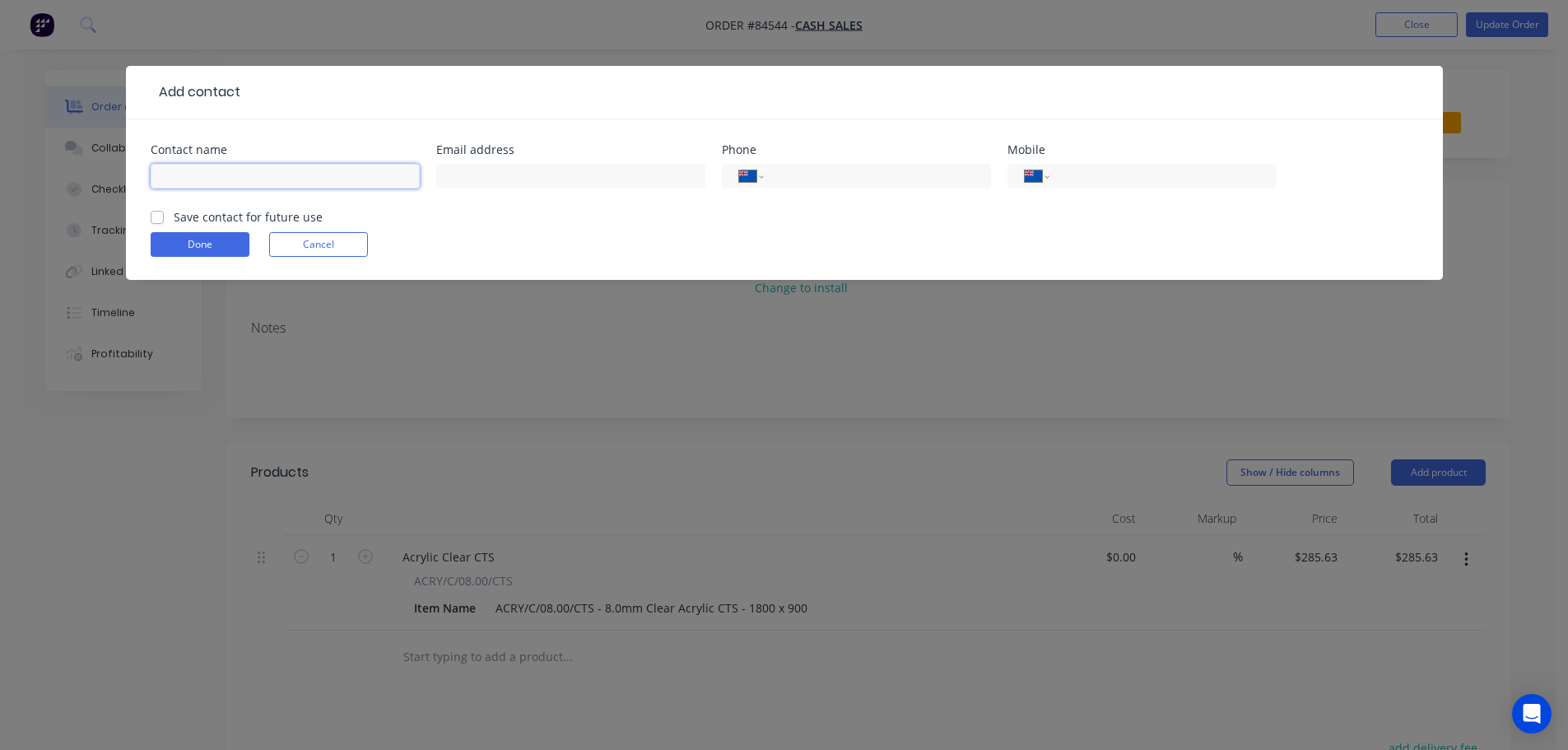
click at [241, 169] on input "text" at bounding box center [285, 176] width 269 height 24
type input "[PERSON_NAME]"
click at [260, 216] on label "Save contact for future use" at bounding box center [248, 217] width 149 height 17
click at [163, 216] on input "Save contact for future use" at bounding box center [157, 216] width 13 height 16
checkbox input "true"
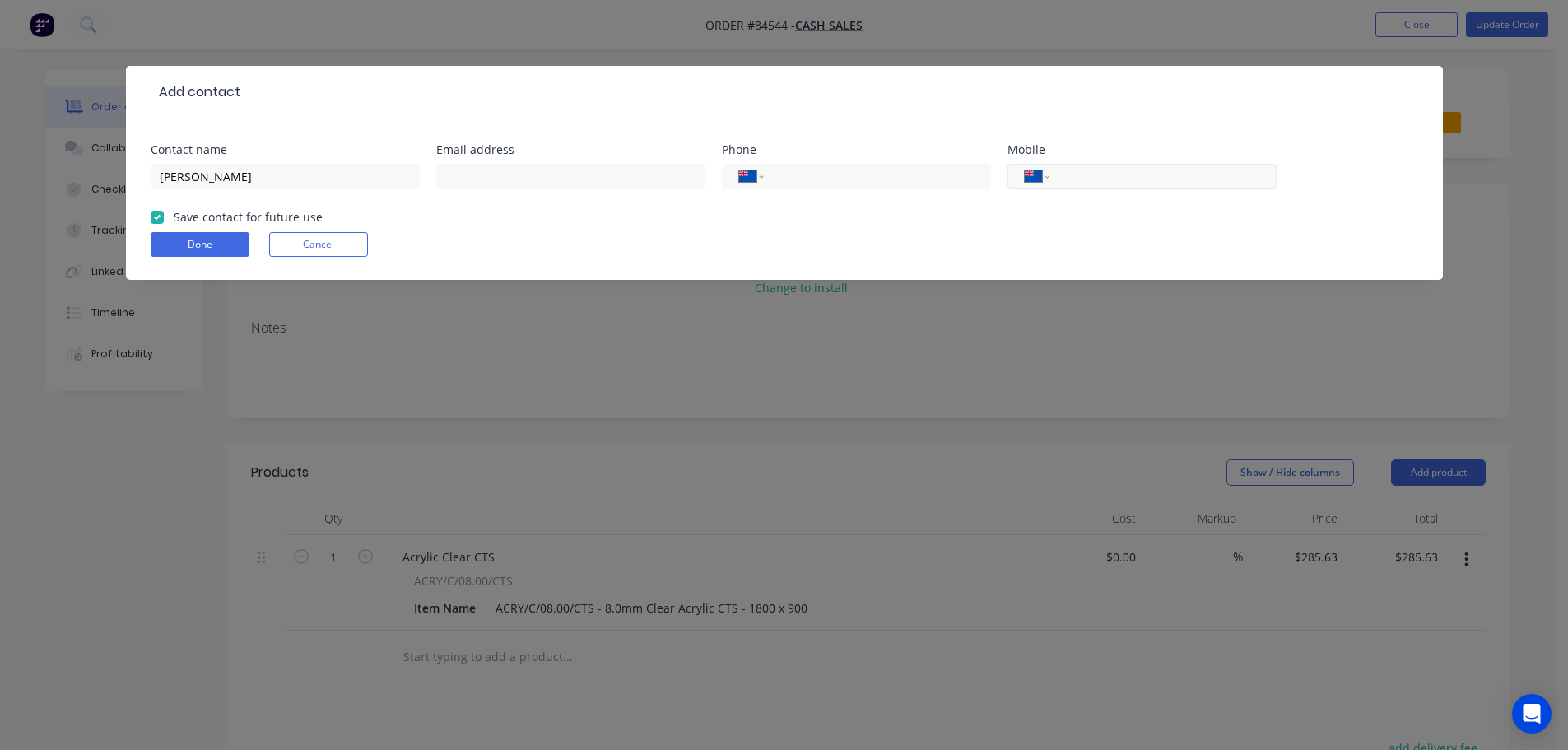
click at [1151, 170] on input "tel" at bounding box center [1159, 177] width 197 height 19
type input "021 829 542"
click at [220, 238] on button "Done" at bounding box center [199, 244] width 99 height 24
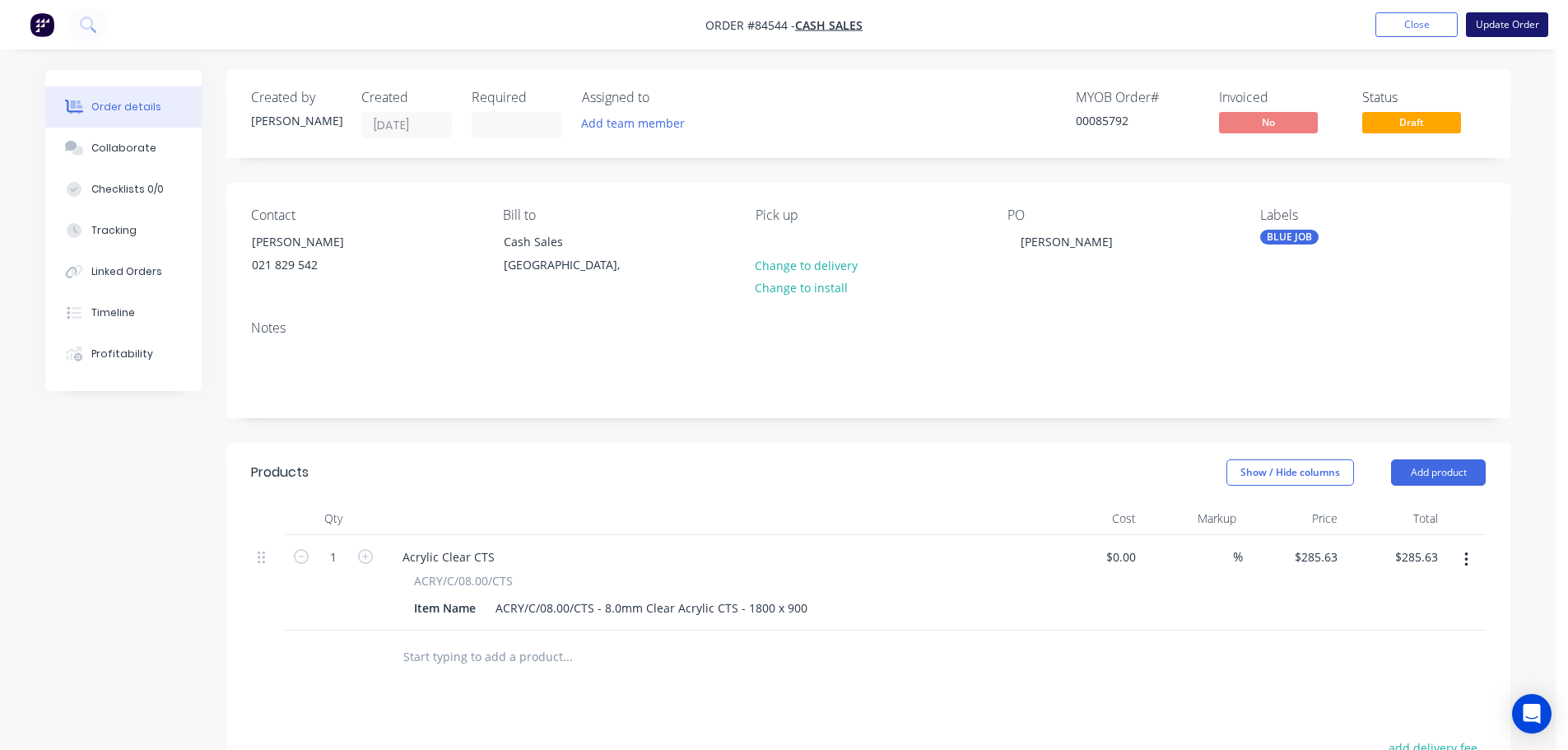
click at [1476, 25] on button "Update Order" at bounding box center [1507, 24] width 83 height 24
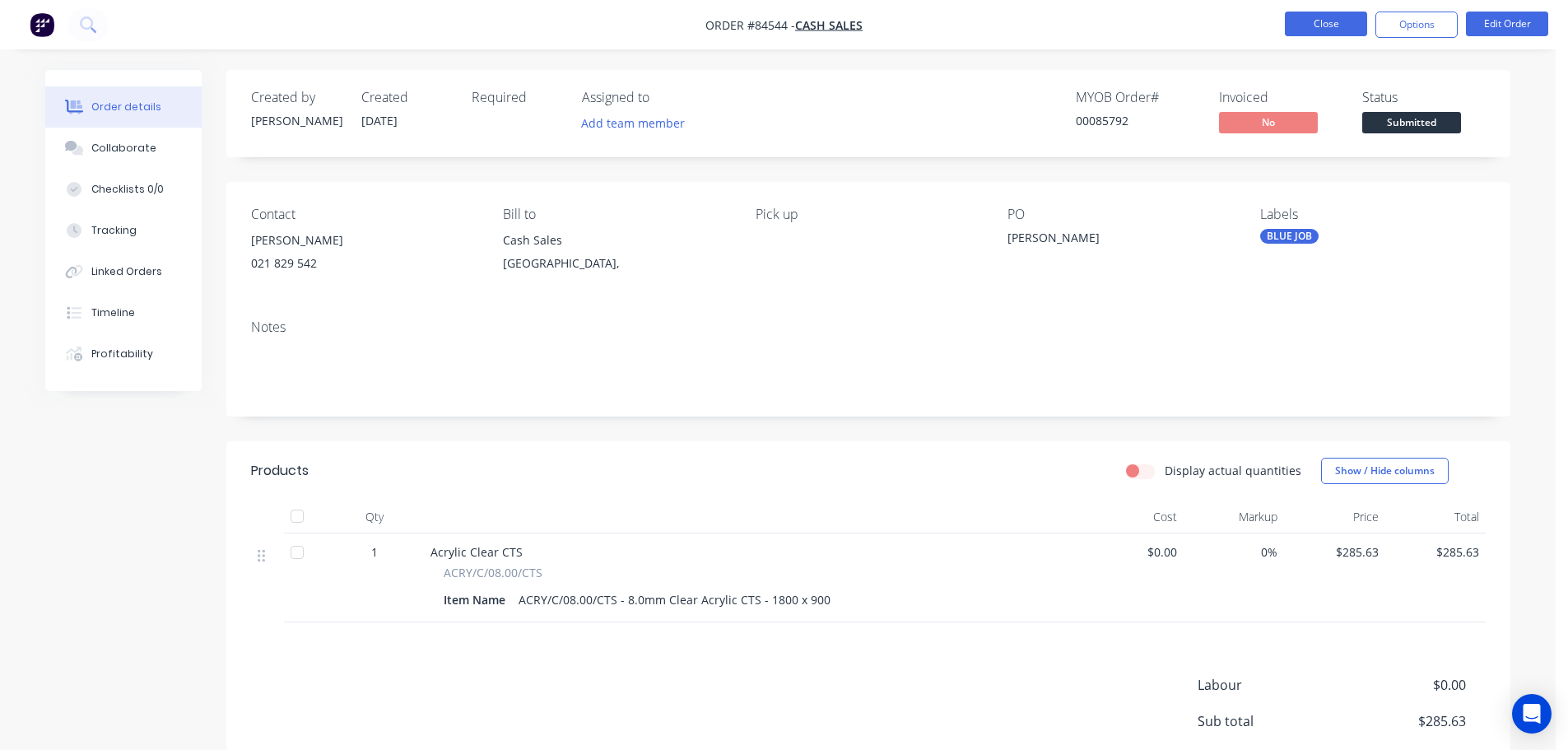
click at [1346, 18] on button "Close" at bounding box center [1327, 23] width 83 height 24
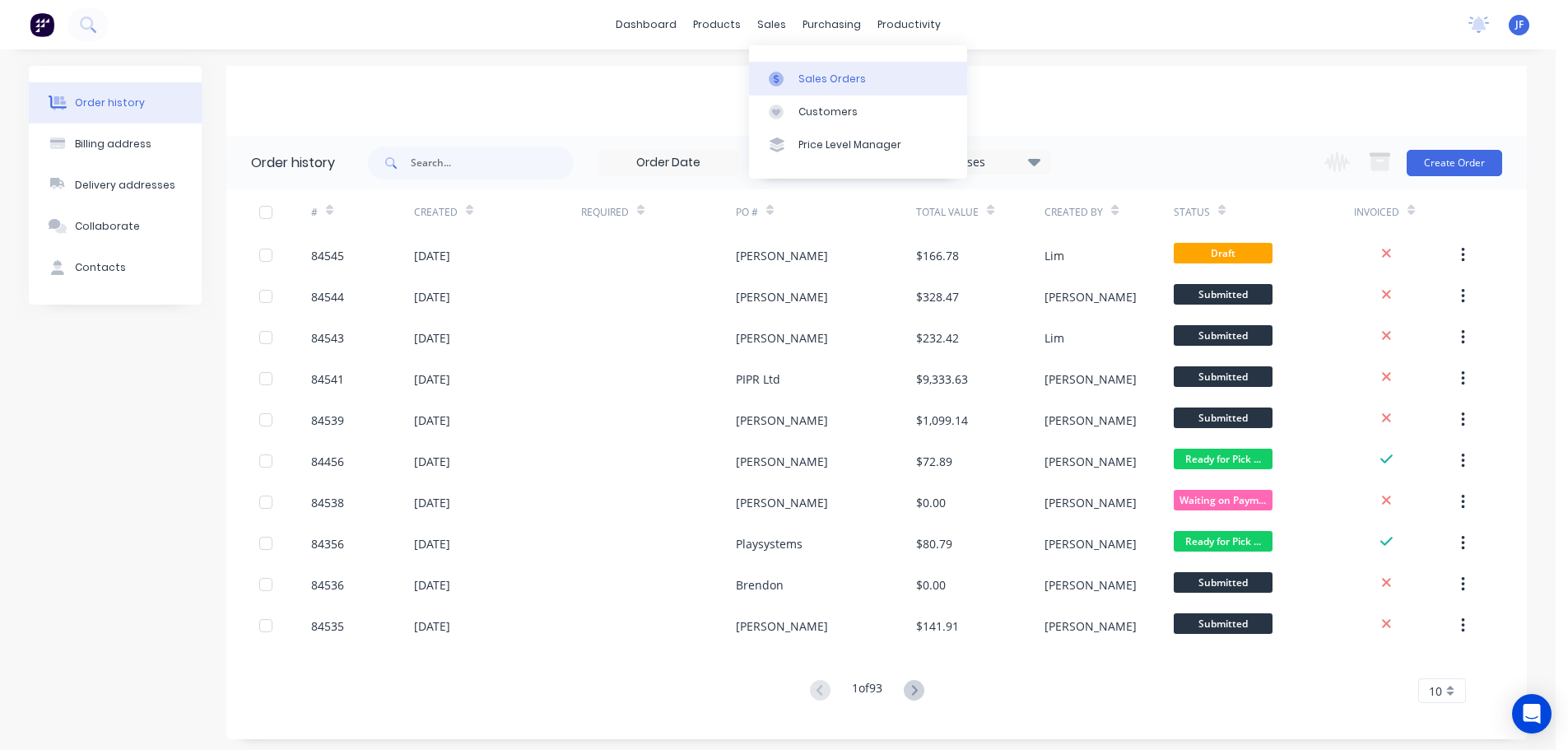
click at [812, 76] on div "Sales Orders" at bounding box center [832, 79] width 68 height 15
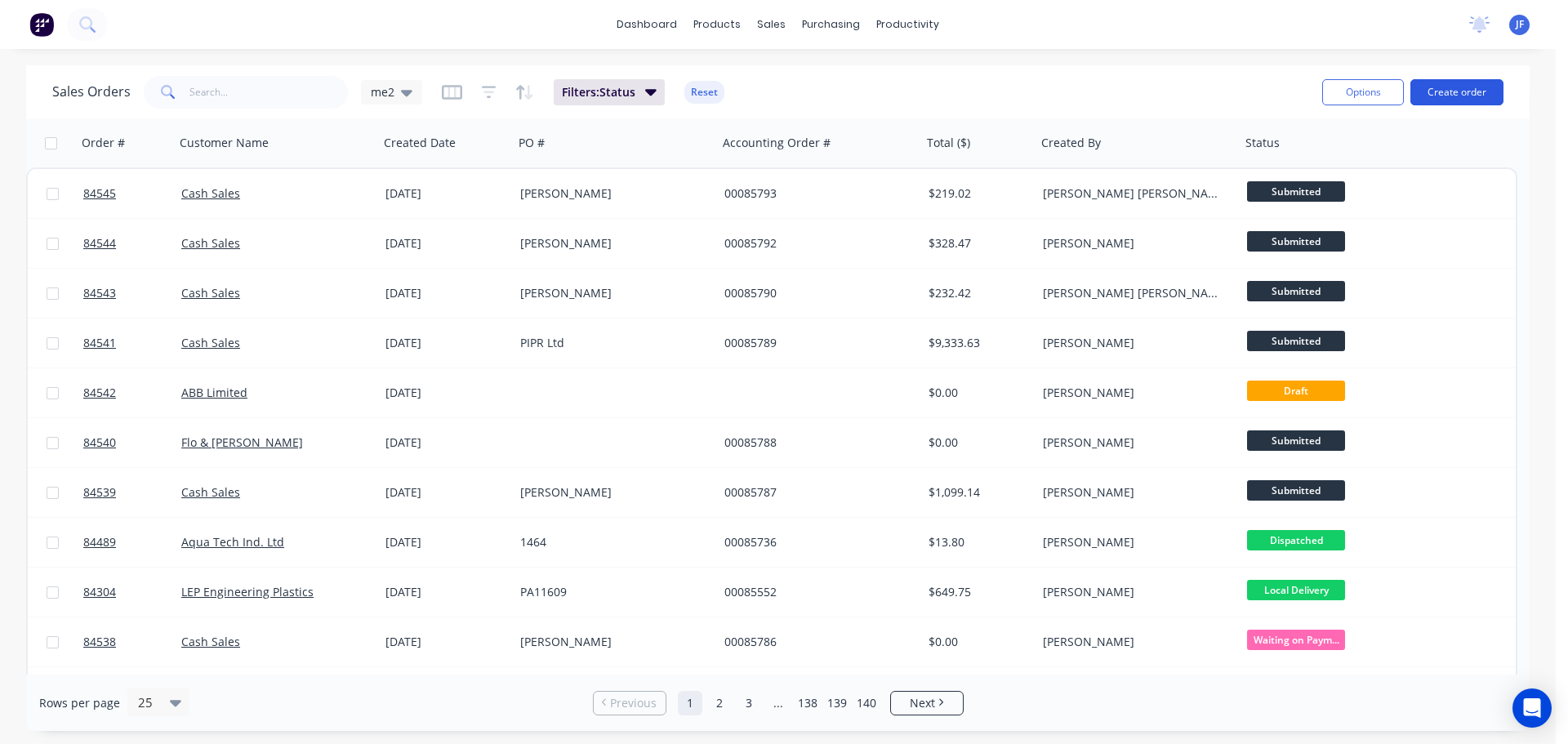
click at [1479, 86] on button "Create order" at bounding box center [1457, 92] width 93 height 26
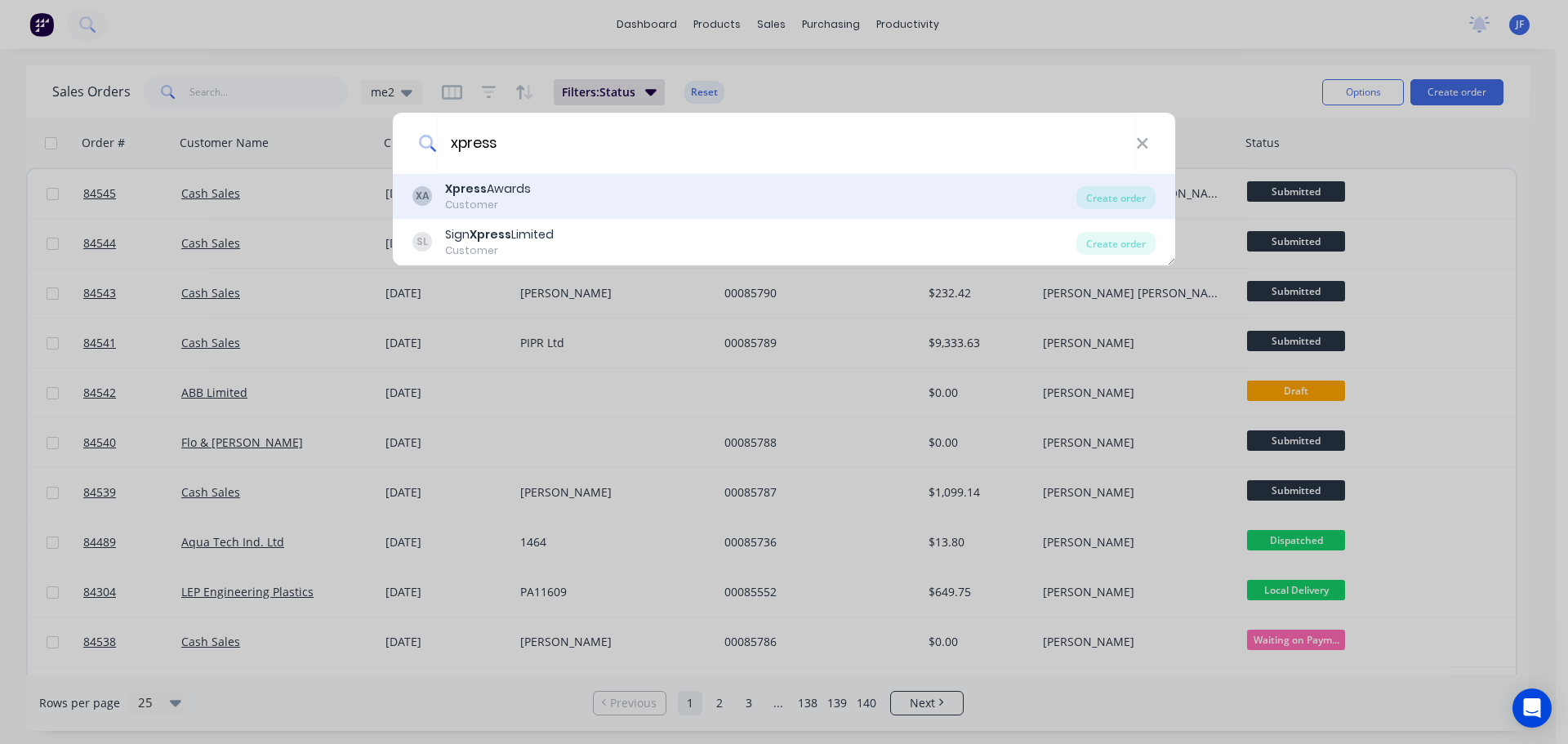
type input "xpress"
click at [613, 199] on div "XA Xpress Awards Customer" at bounding box center [744, 197] width 664 height 32
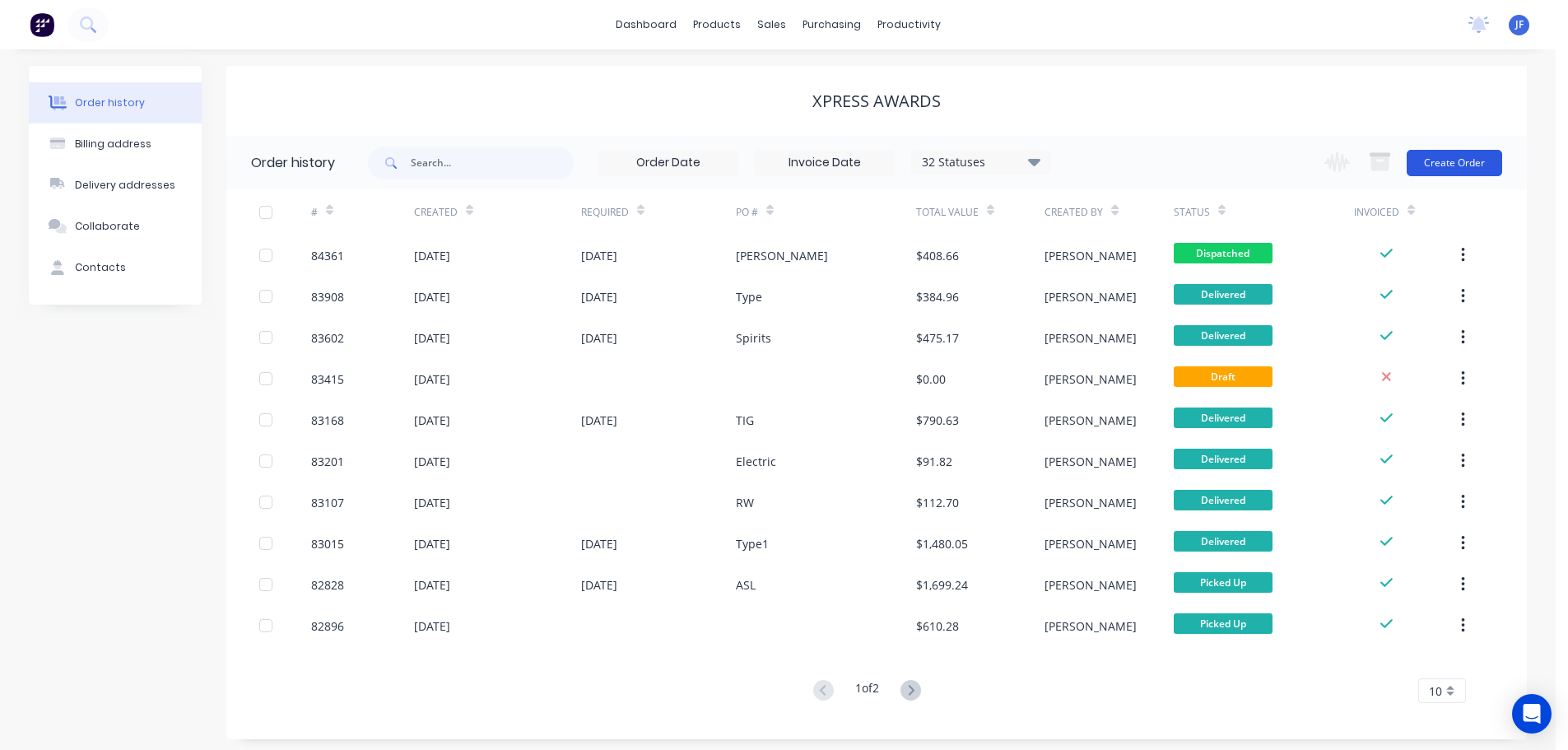
click at [1471, 157] on button "Create Order" at bounding box center [1454, 163] width 96 height 26
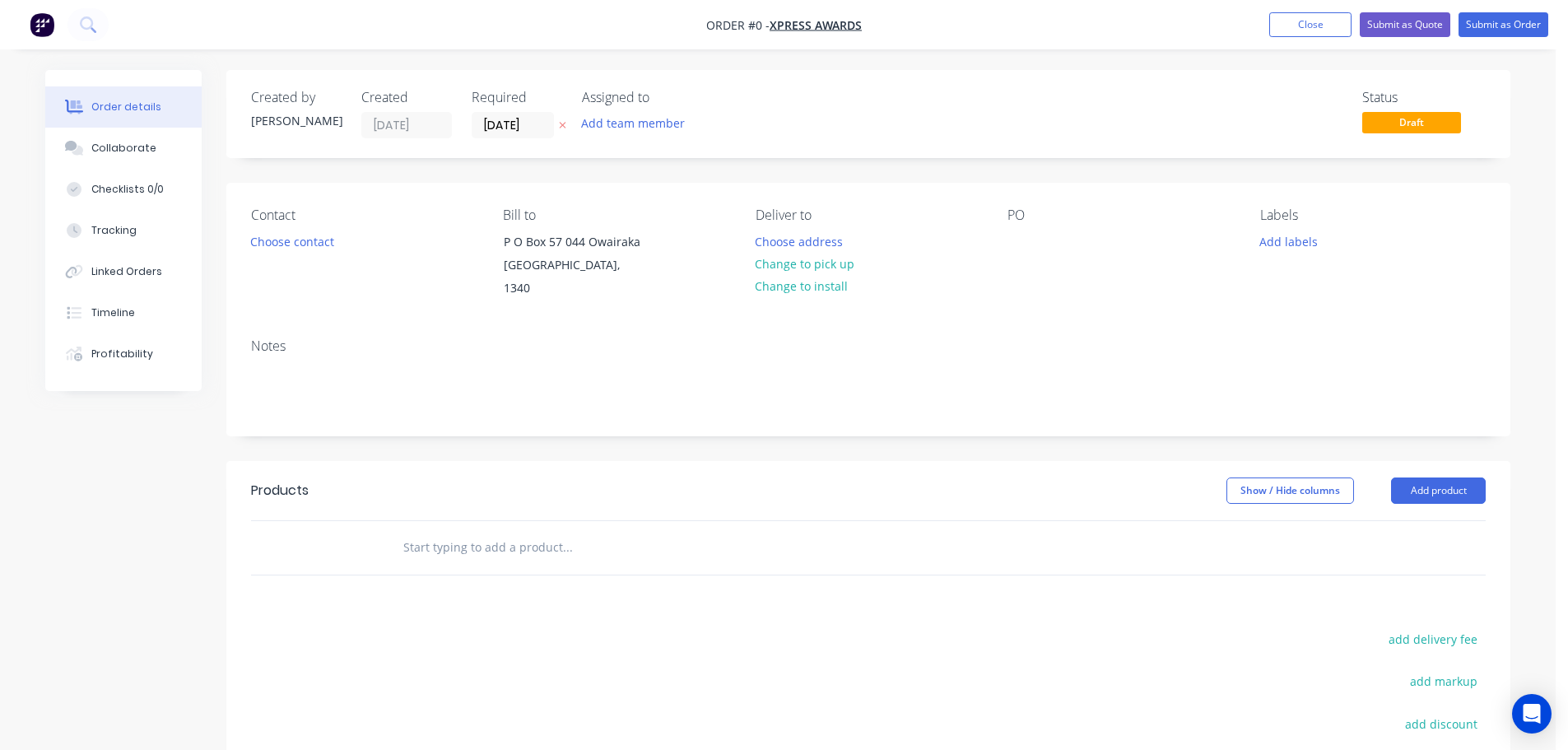
click at [565, 130] on icon "button" at bounding box center [563, 125] width 8 height 10
click at [1011, 252] on div at bounding box center [1020, 241] width 26 height 23
click at [527, 125] on input at bounding box center [517, 125] width 89 height 24
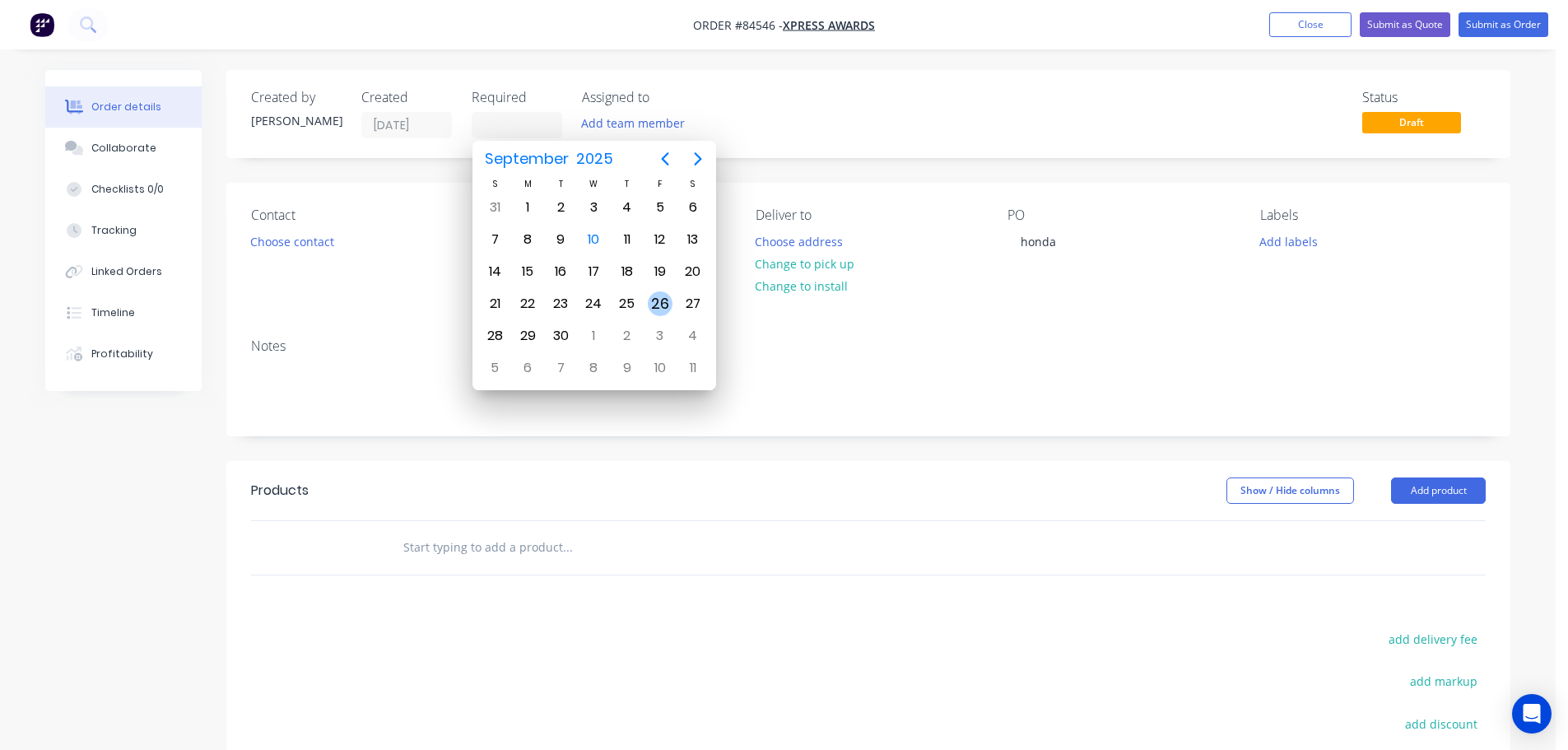
click at [652, 297] on div "26" at bounding box center [660, 304] width 24 height 24
type input "[DATE]"
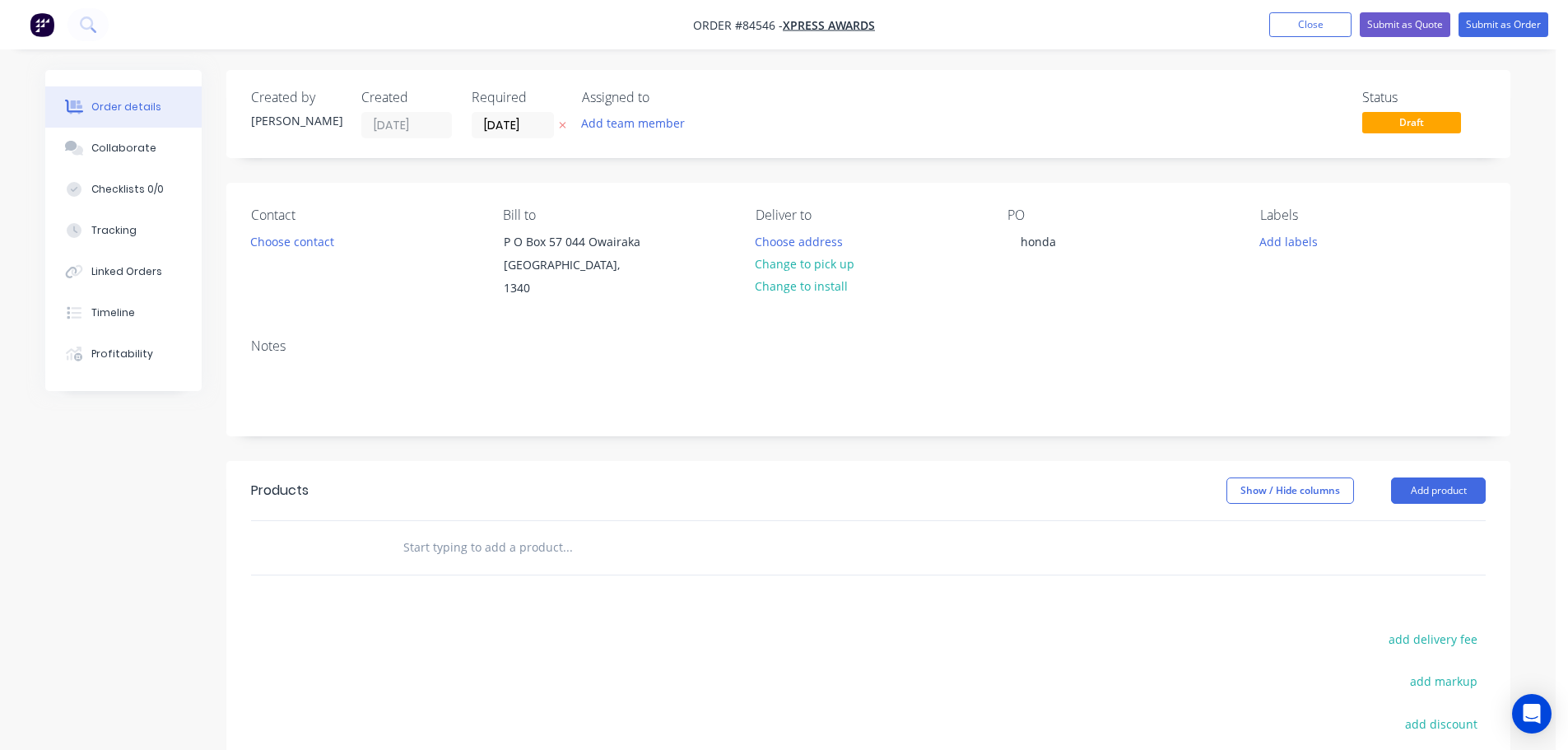
click at [426, 249] on div "Contact Choose contact" at bounding box center [364, 254] width 225 height 93
click at [272, 242] on button "Choose contact" at bounding box center [293, 241] width 101 height 23
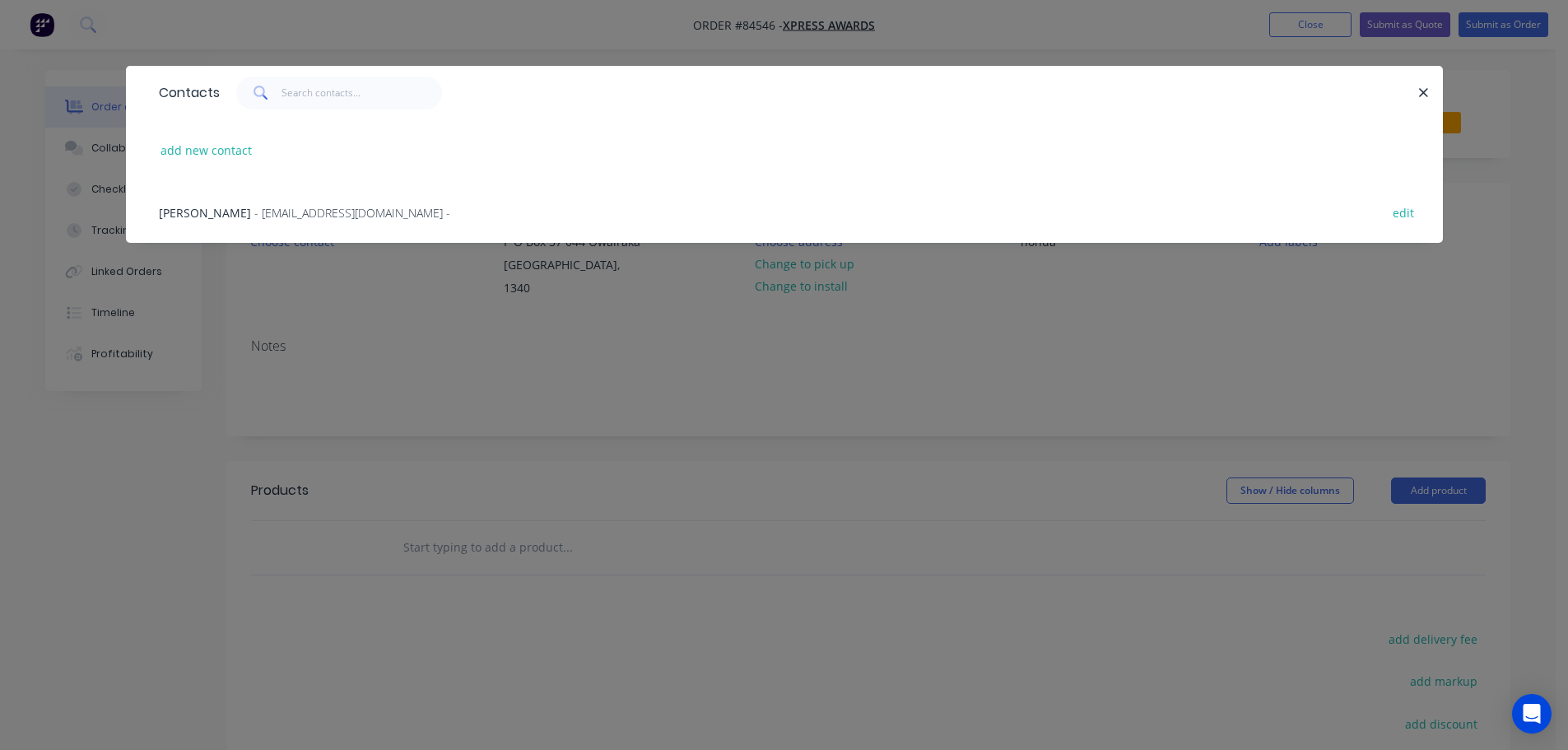
click at [262, 212] on span "- [EMAIL_ADDRESS][DOMAIN_NAME] -" at bounding box center [352, 212] width 196 height 16
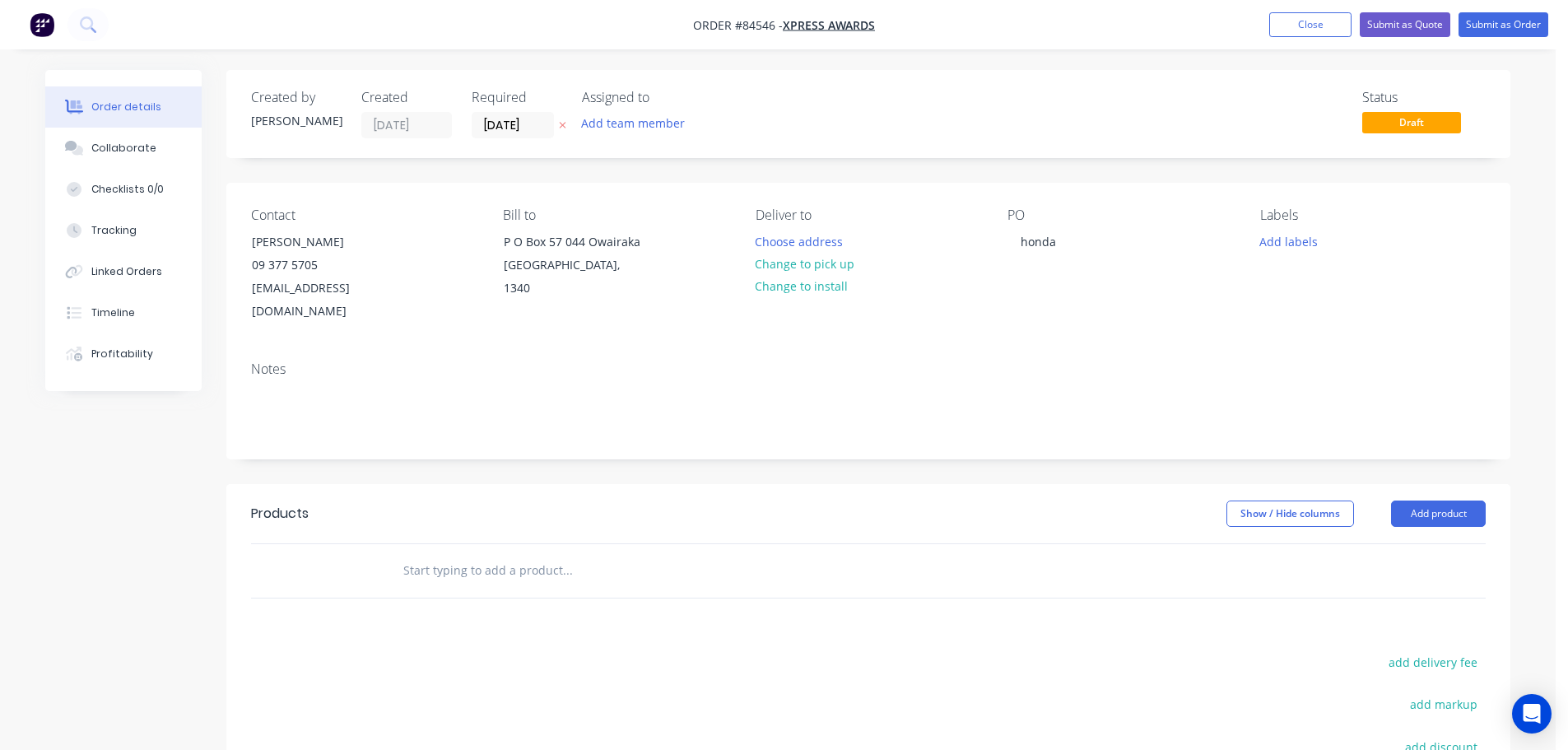
click at [500, 555] on input "text" at bounding box center [567, 570] width 329 height 33
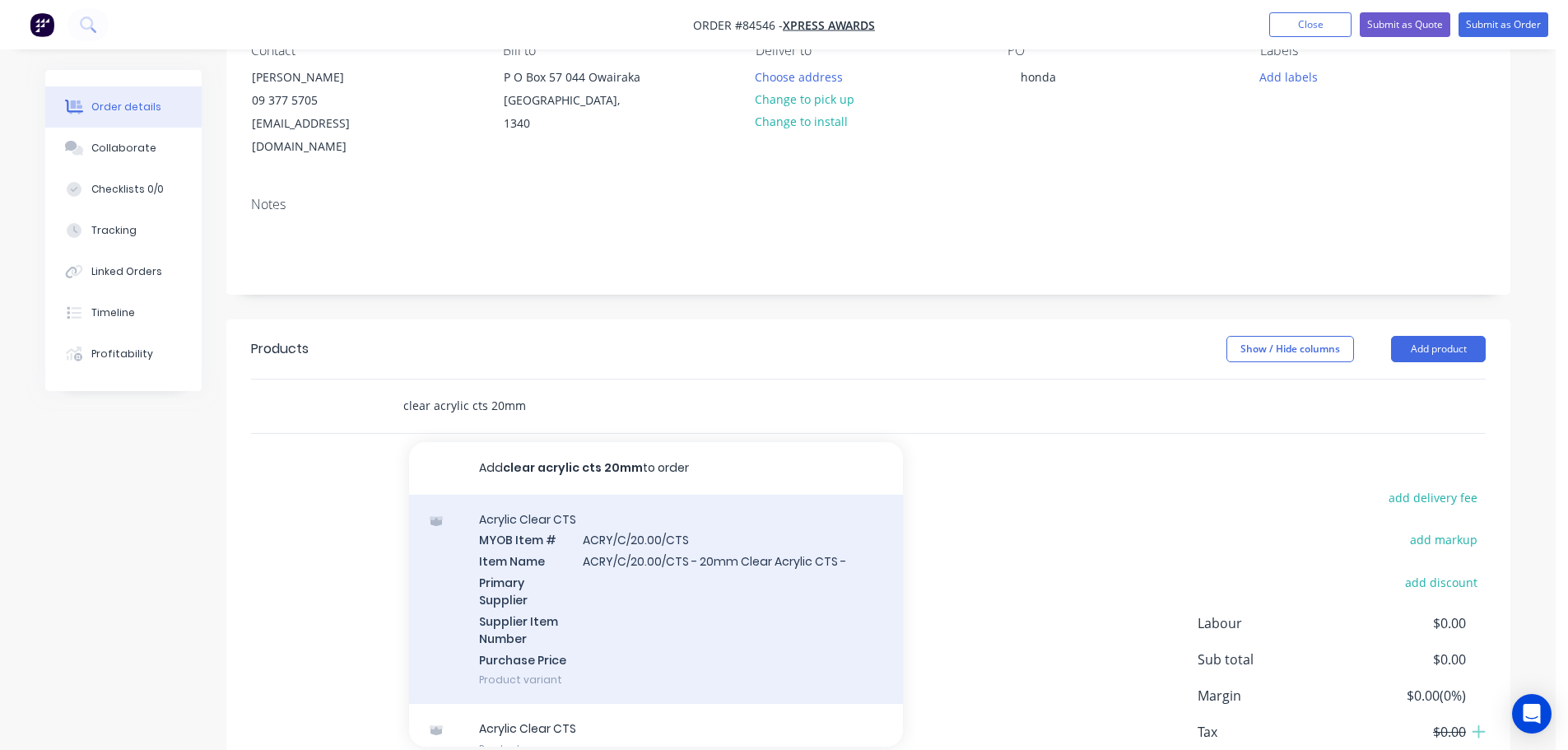
type input "clear acrylic cts 20mm"
click at [771, 576] on div "Acrylic Clear CTS MYOB Item # ACRY/C/20.00/CTS Item Name ACRY/C/20.00/CTS - 20m…" at bounding box center [656, 600] width 494 height 210
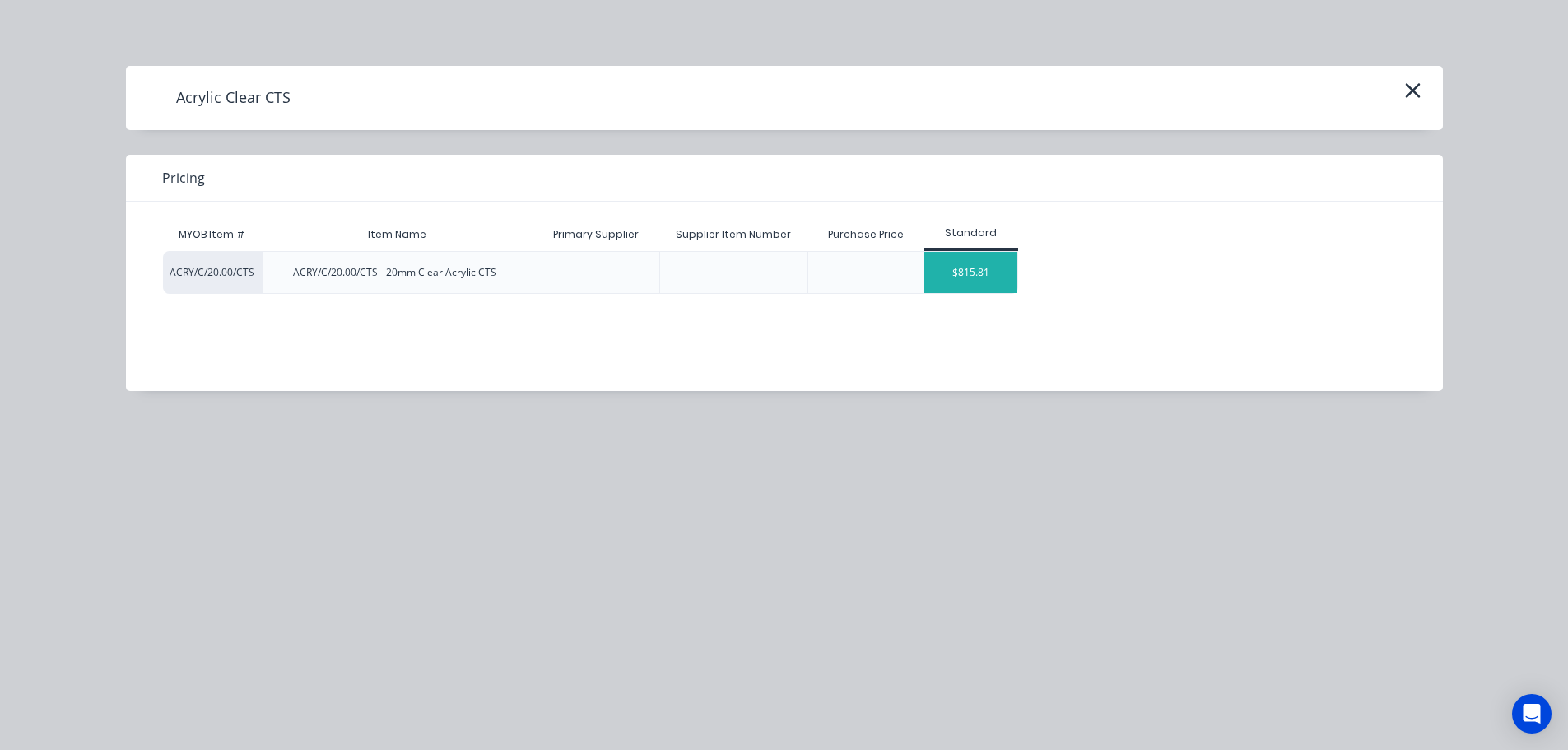
click at [955, 291] on div "$815.81" at bounding box center [970, 273] width 93 height 41
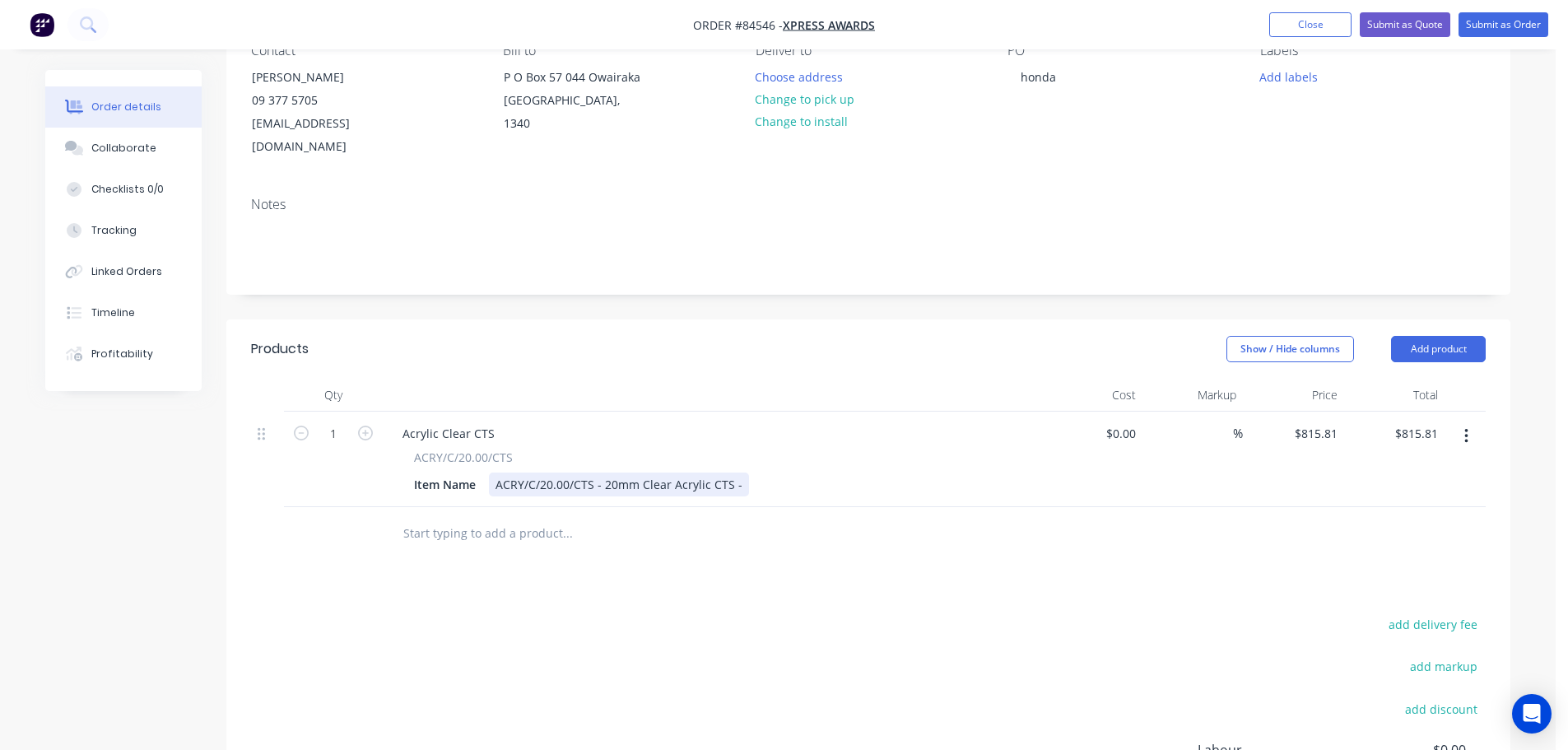
click at [737, 473] on div "ACRY/C/20.00/CTS - 20mm Clear Acrylic CTS -" at bounding box center [618, 484] width 260 height 23
click at [541, 517] on input "text" at bounding box center [567, 533] width 329 height 33
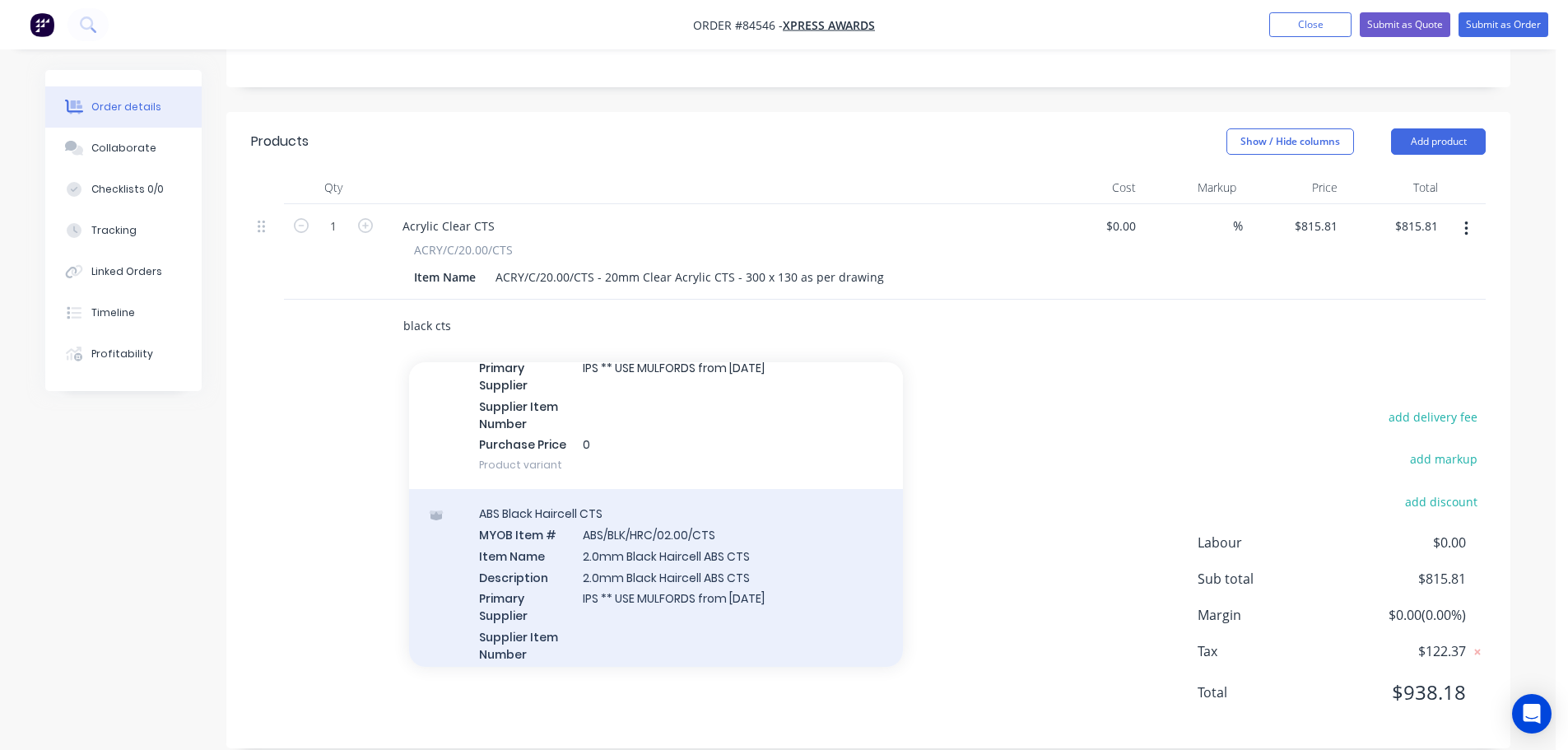
scroll to position [494, 0]
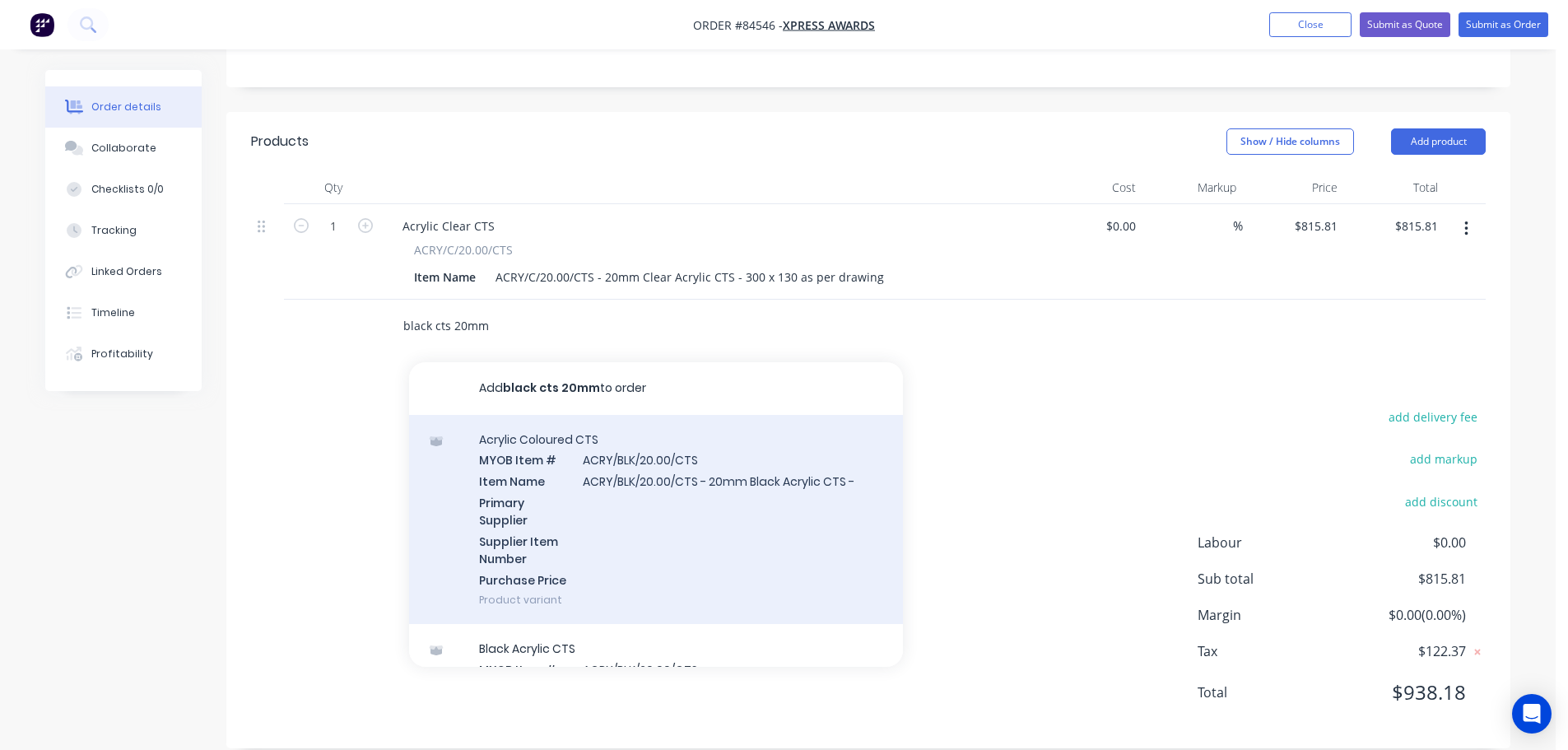
type input "black cts 20mm"
click at [633, 523] on div "Acrylic Coloured CTS MYOB Item # ACRY/BLK/20.00/CTS Item Name ACRY/BLK/20.00/CT…" at bounding box center [656, 520] width 494 height 210
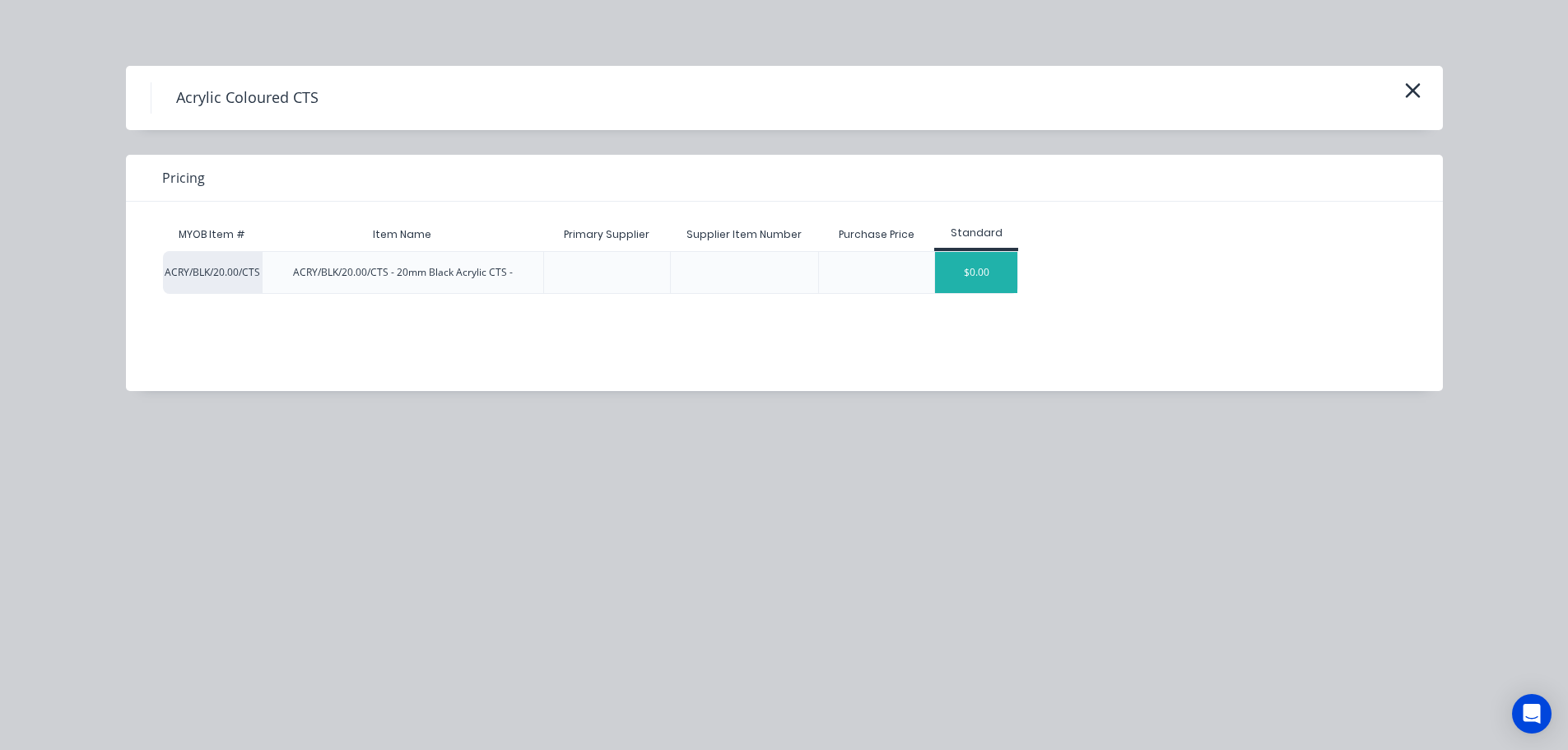
click at [990, 267] on div "$0.00" at bounding box center [976, 273] width 83 height 41
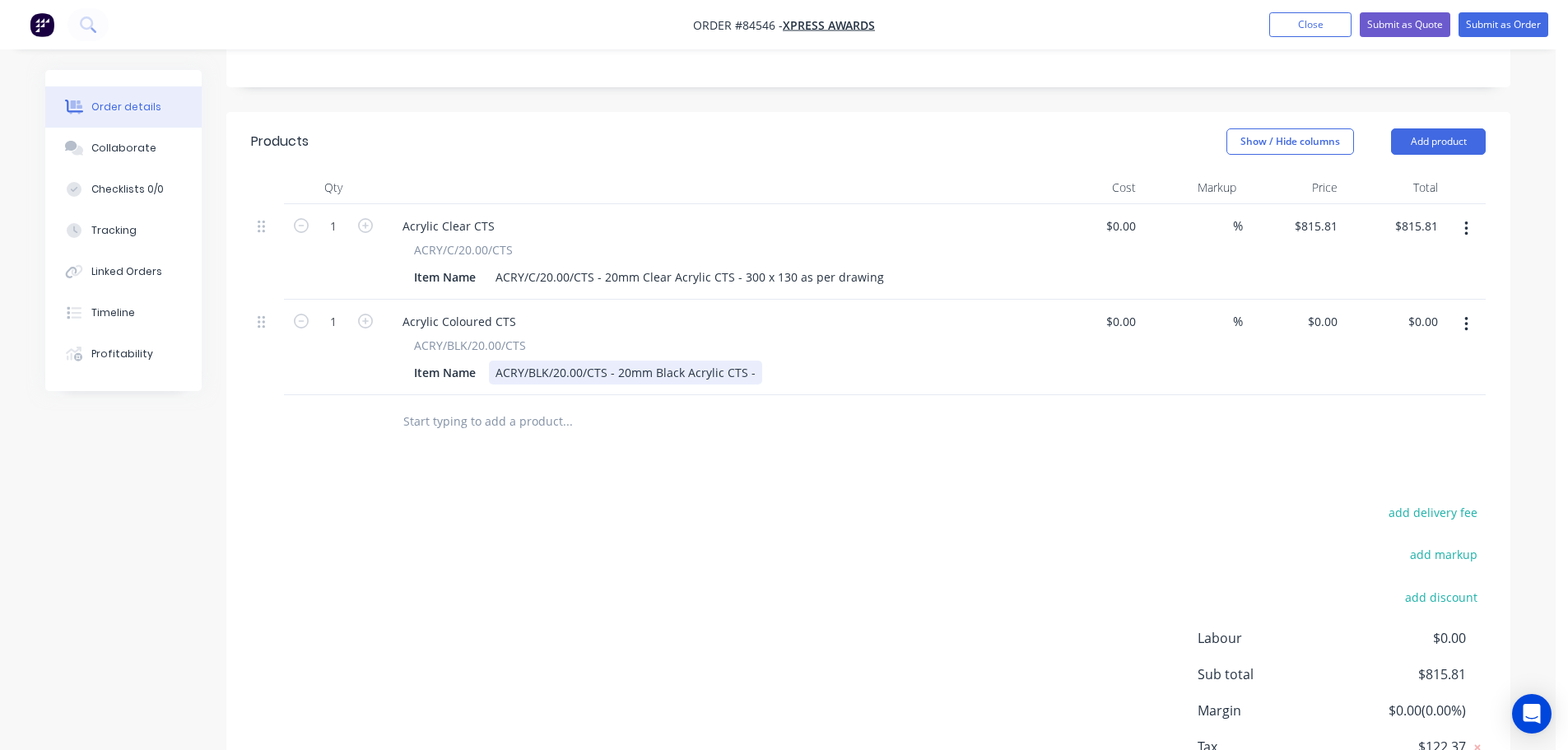
drag, startPoint x: 754, startPoint y: 354, endPoint x: 775, endPoint y: 398, distance: 48.8
click at [754, 361] on div "ACRY/BLK/20.00/CTS - 20mm Black Acrylic CTS -" at bounding box center [625, 372] width 273 height 23
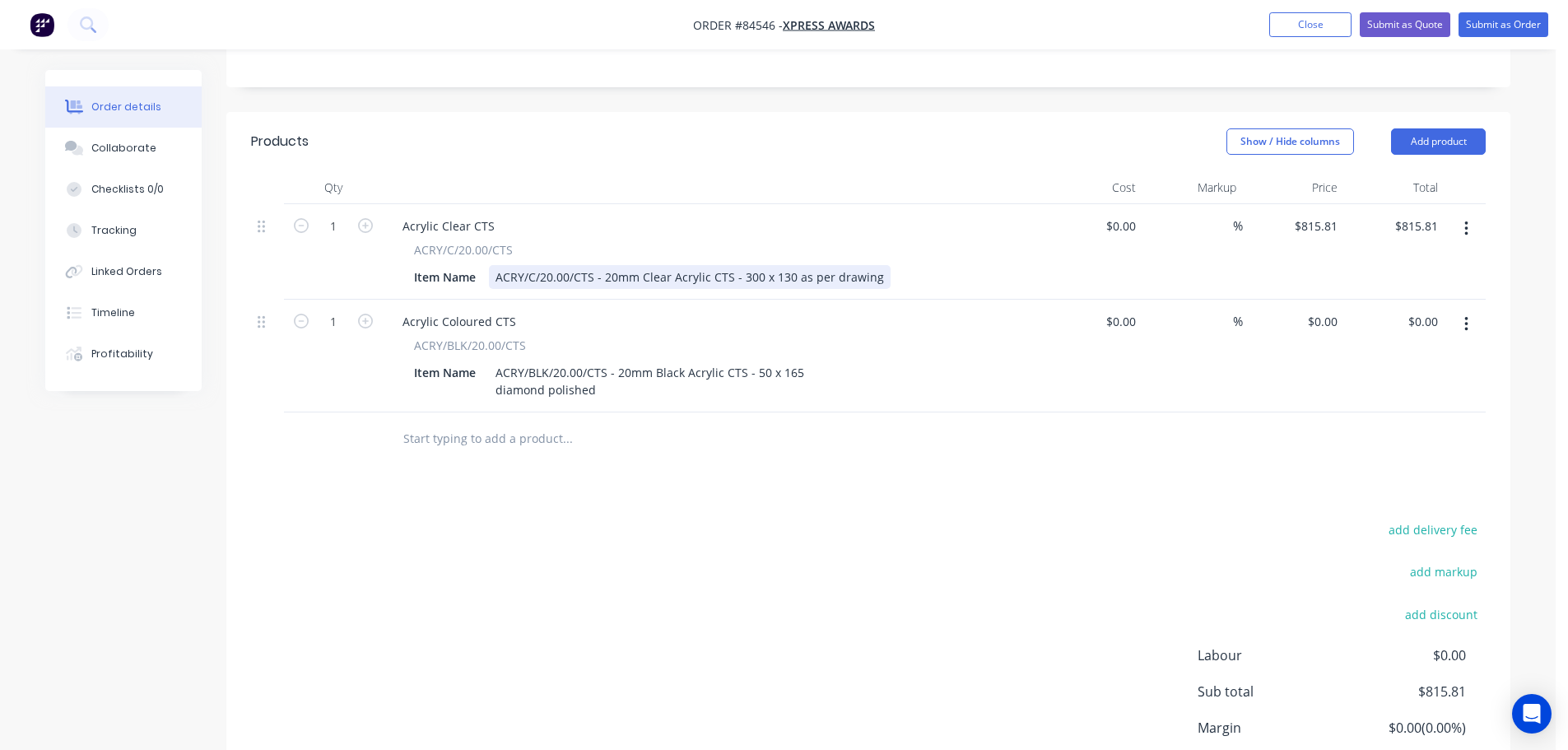
click at [874, 265] on div "ACRY/C/20.00/CTS - 20mm Clear Acrylic CTS - 300 x 130 as per drawing" at bounding box center [690, 276] width 402 height 23
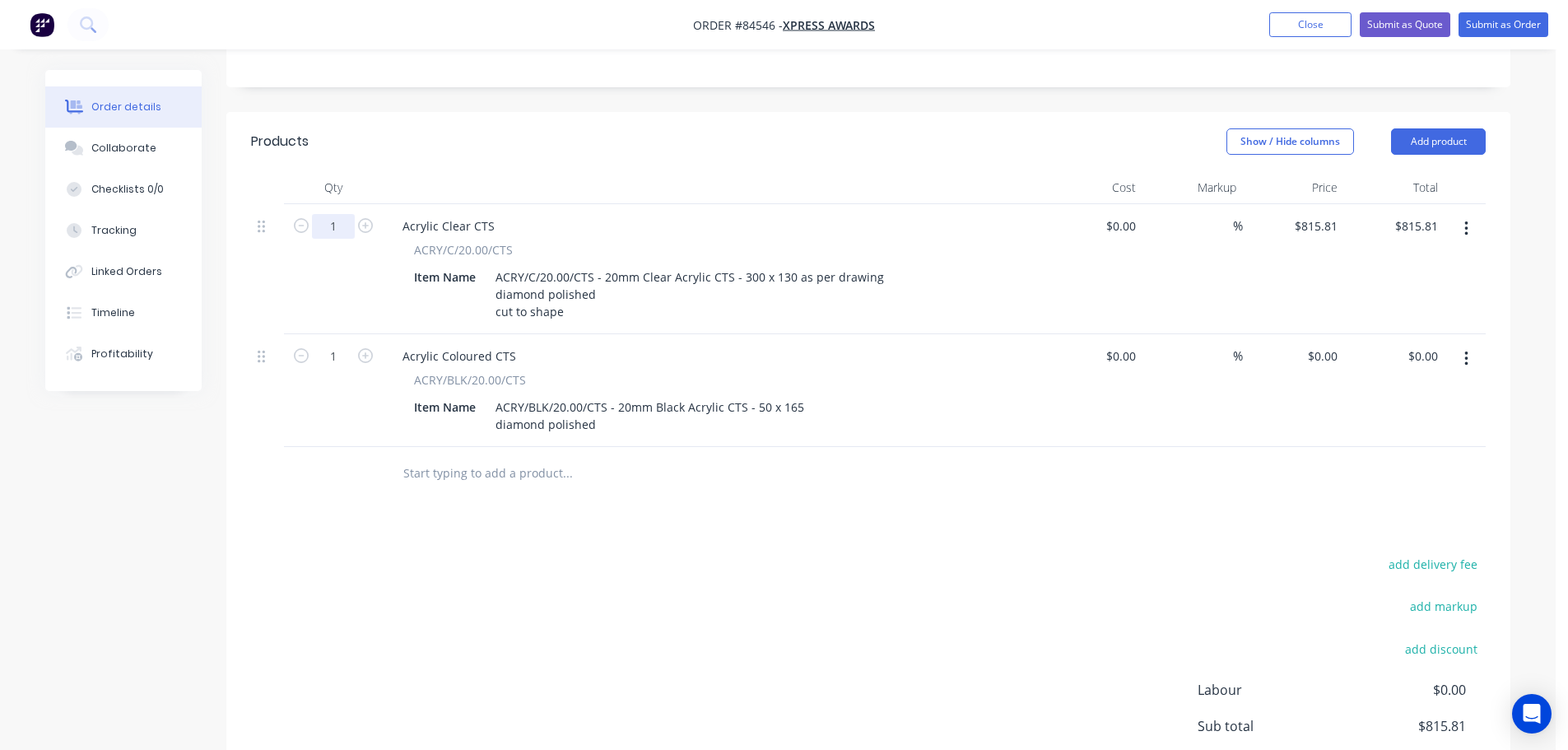
click at [344, 214] on input "1" at bounding box center [334, 227] width 43 height 24
type input "11"
type input "$8,973.91"
click at [335, 344] on input "1" at bounding box center [334, 356] width 43 height 24
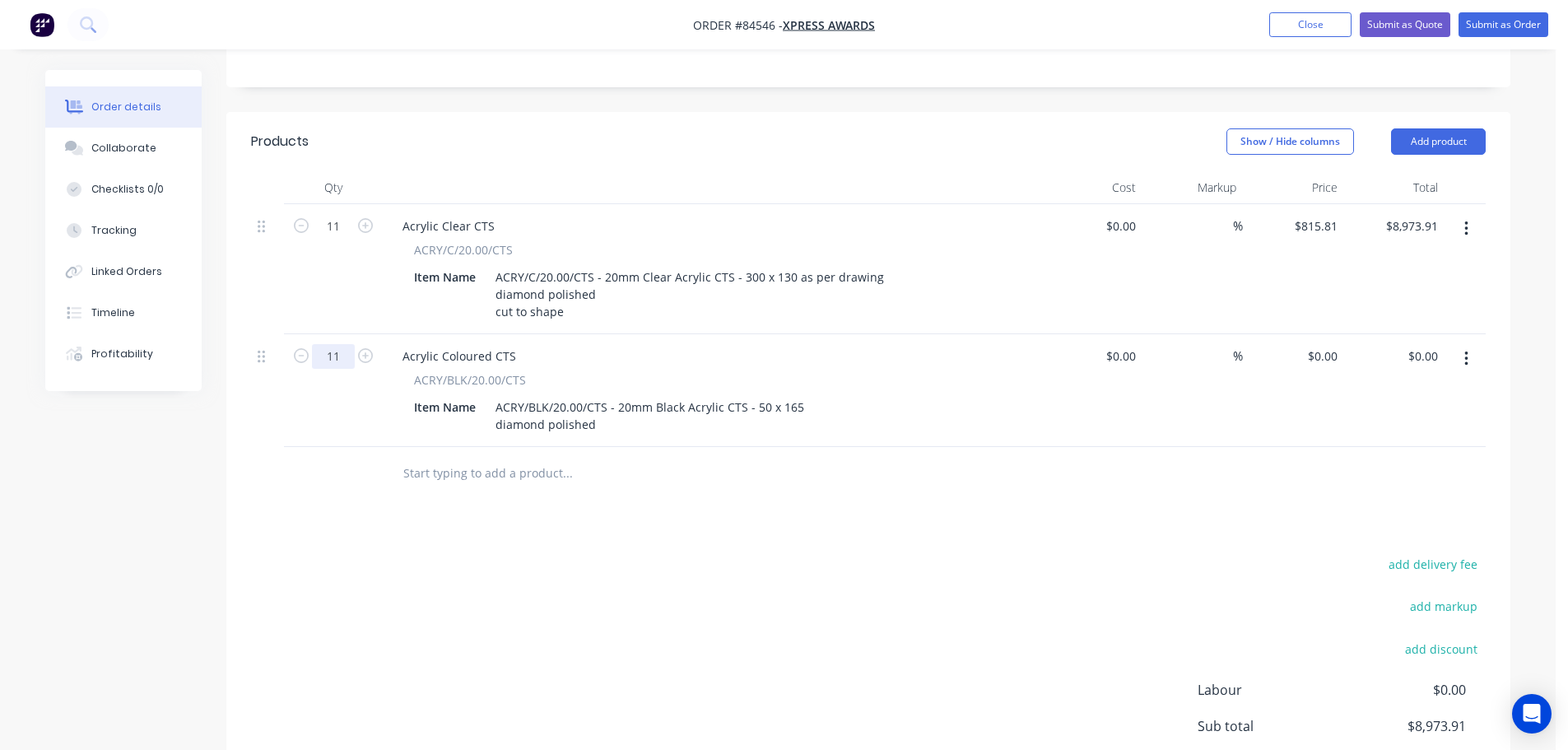
type input "11"
click at [451, 584] on div "add delivery fee add markup add discount Labour $0.00 Sub total $8,973.91 Margi…" at bounding box center [868, 712] width 1234 height 318
click at [1521, 25] on button "Submit as Order" at bounding box center [1502, 24] width 89 height 24
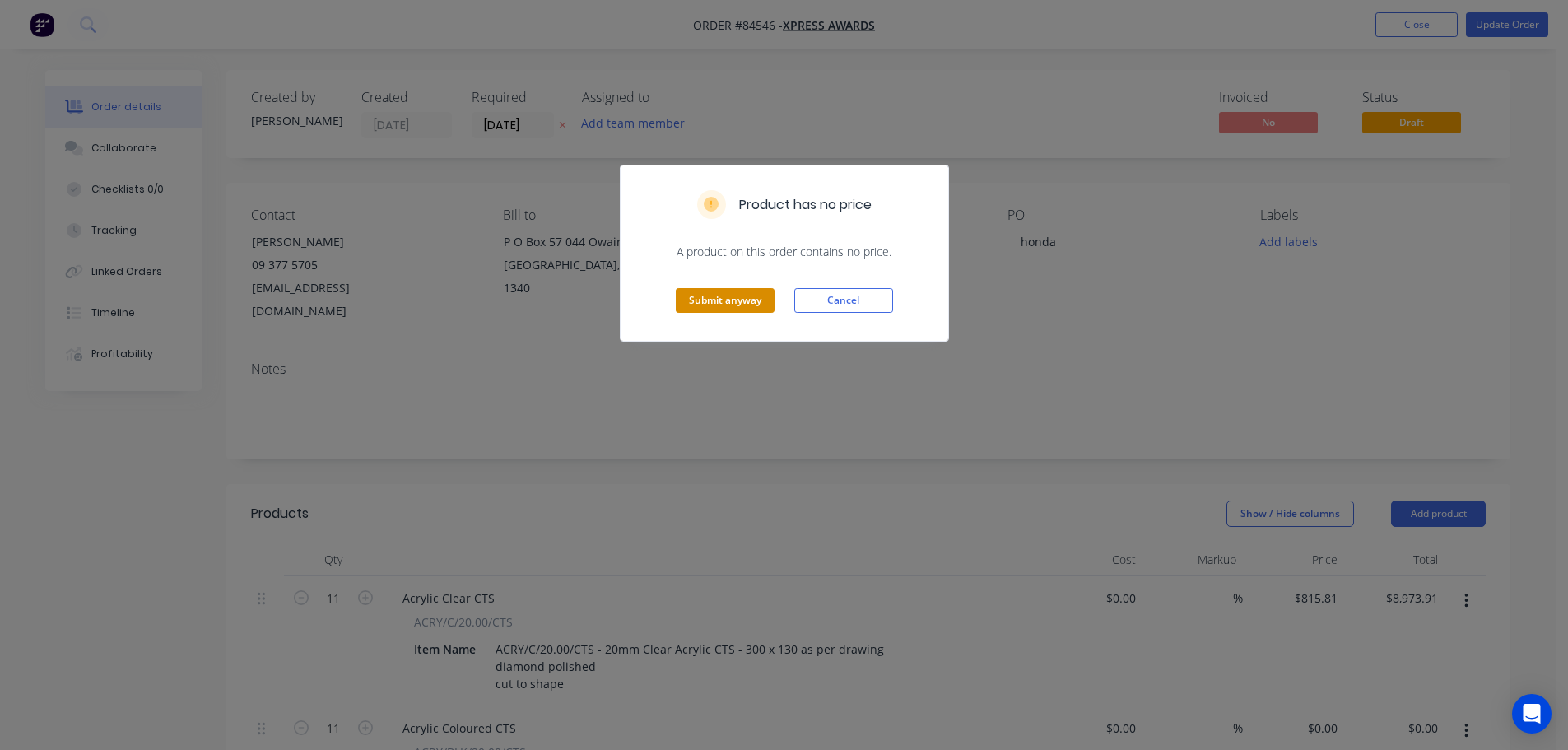
click at [706, 297] on button "Submit anyway" at bounding box center [724, 301] width 99 height 24
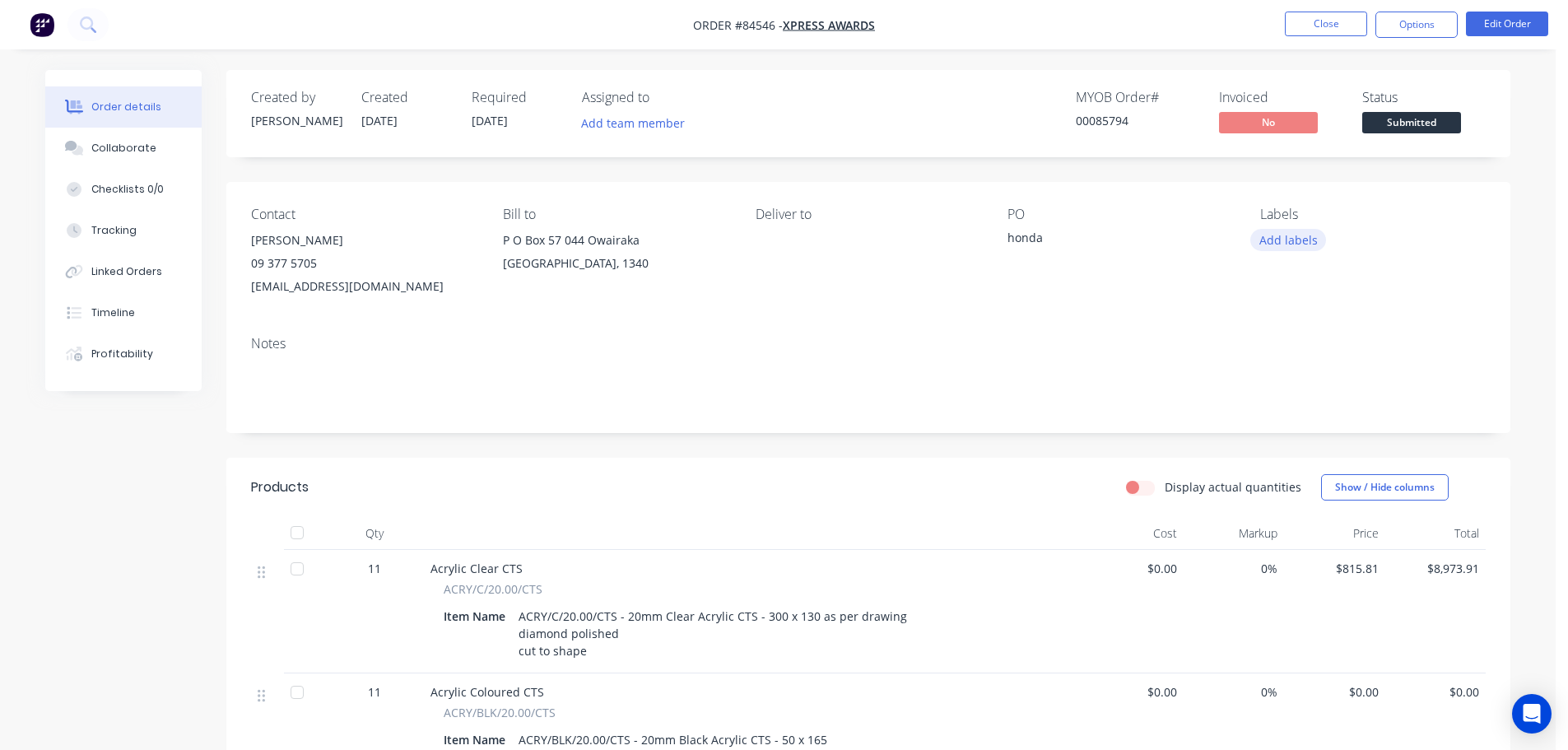
click at [1311, 233] on button "Add labels" at bounding box center [1288, 241] width 76 height 23
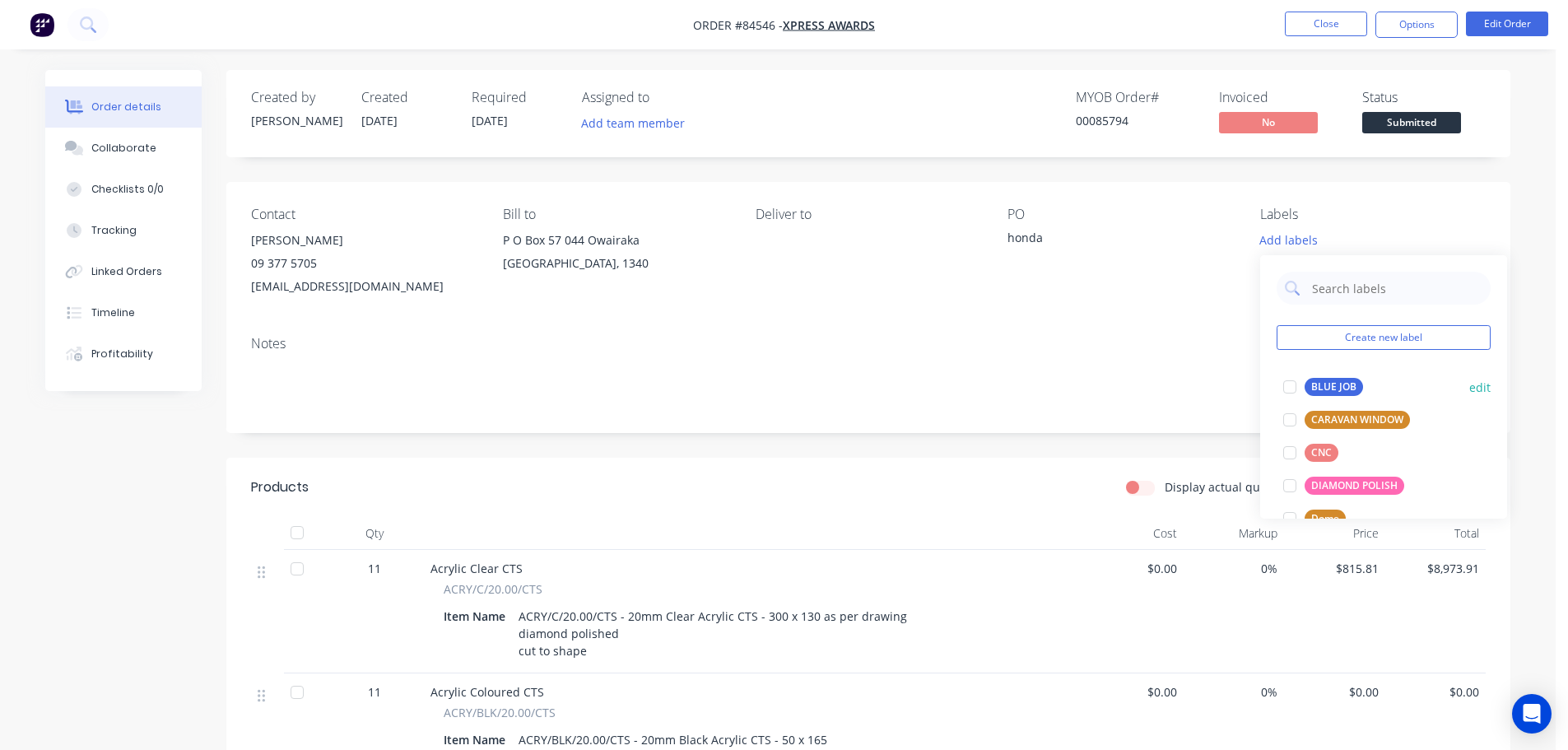
click at [1306, 380] on div at bounding box center [1289, 386] width 33 height 33
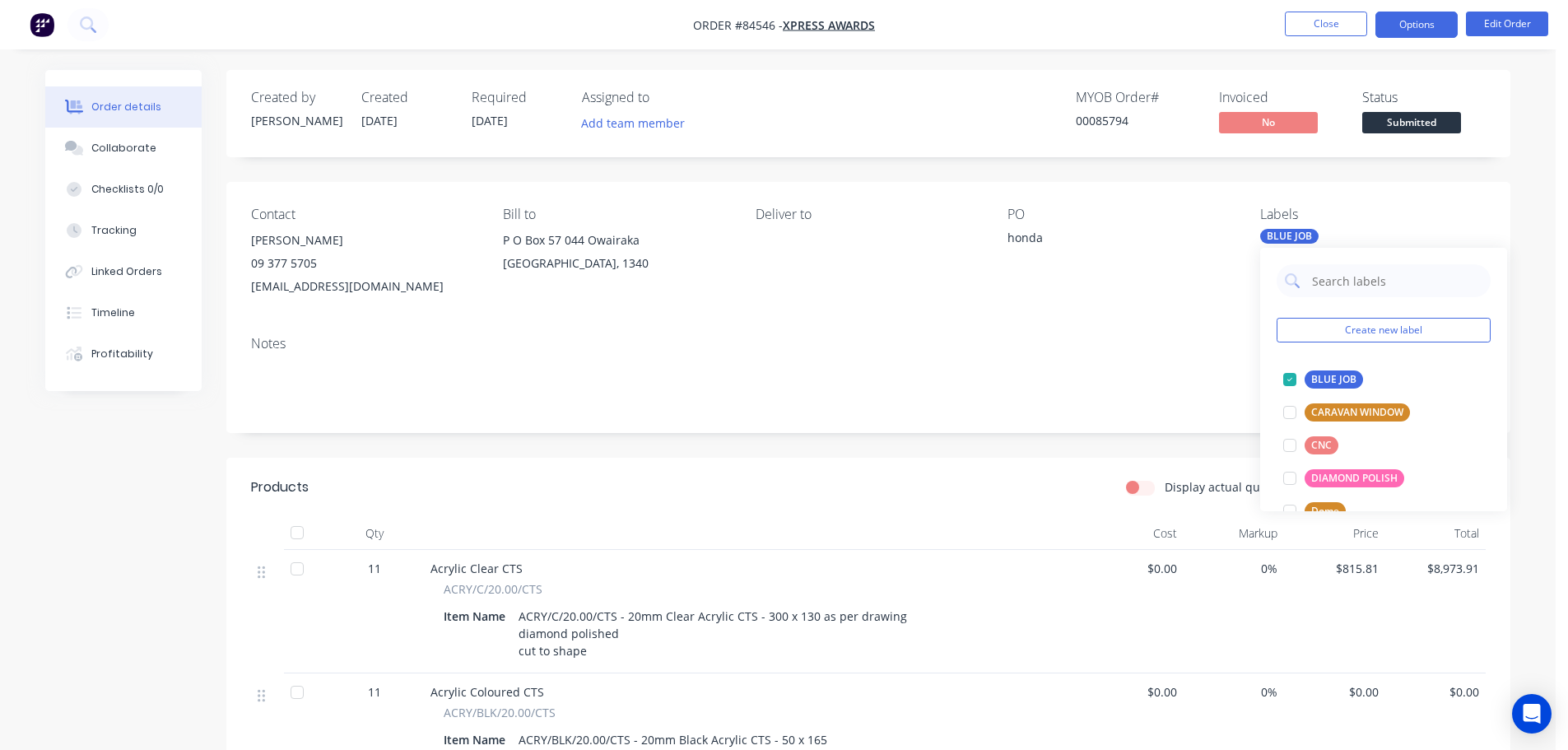
click at [1401, 32] on button "Options" at bounding box center [1417, 24] width 83 height 26
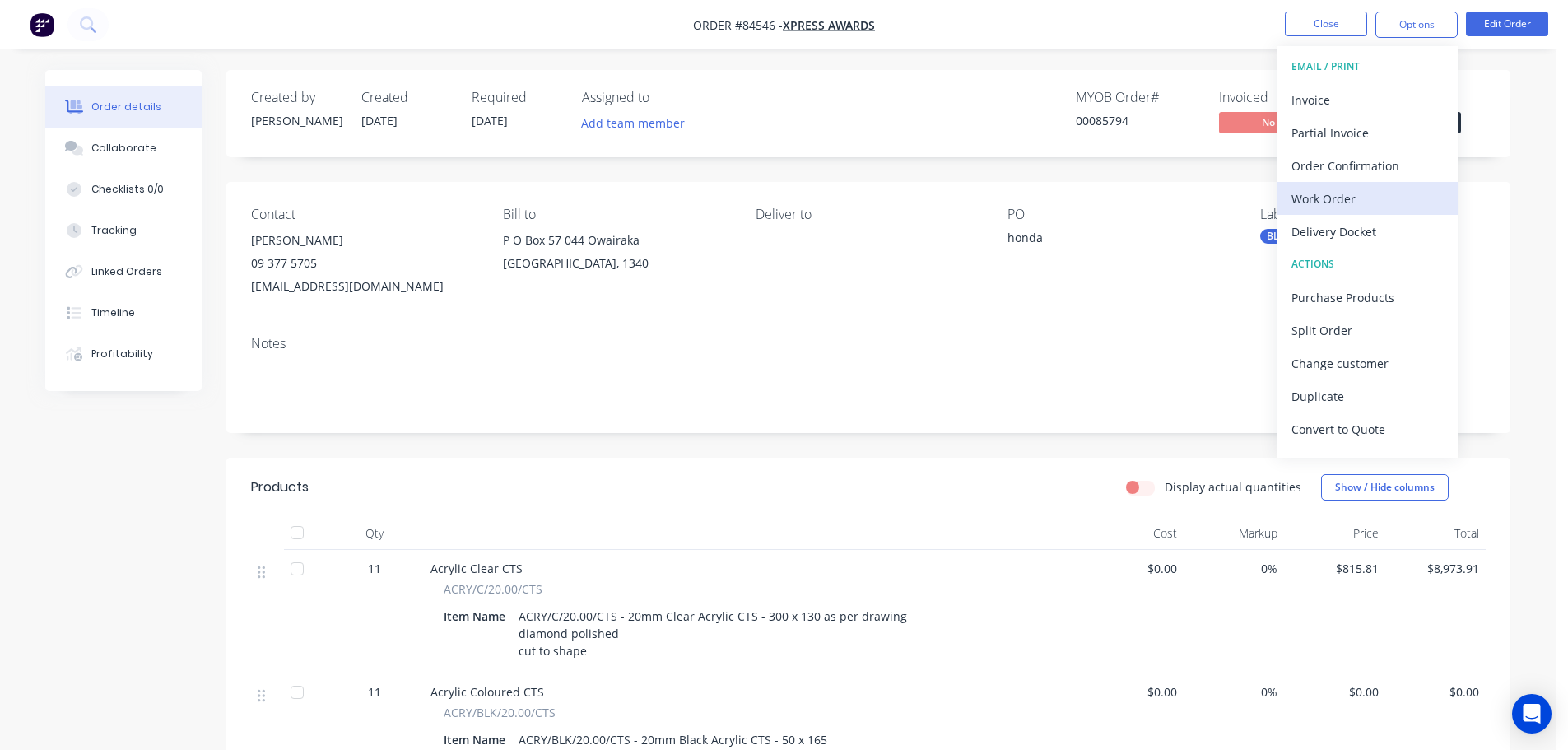
click at [1318, 203] on div "Work Order" at bounding box center [1367, 198] width 151 height 23
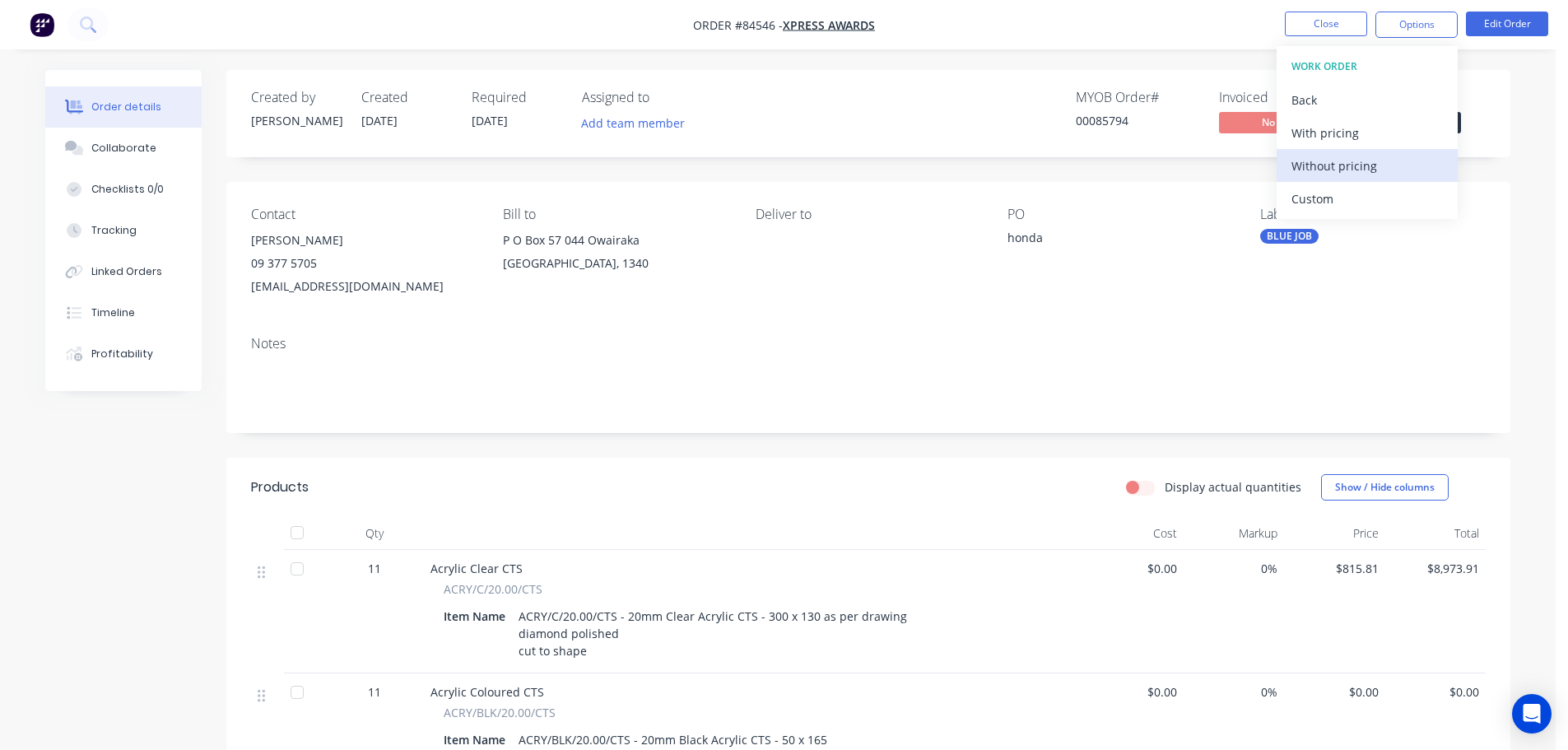
click at [1337, 169] on div "Without pricing" at bounding box center [1367, 165] width 151 height 23
